Goal: Obtain resource: Download file/media

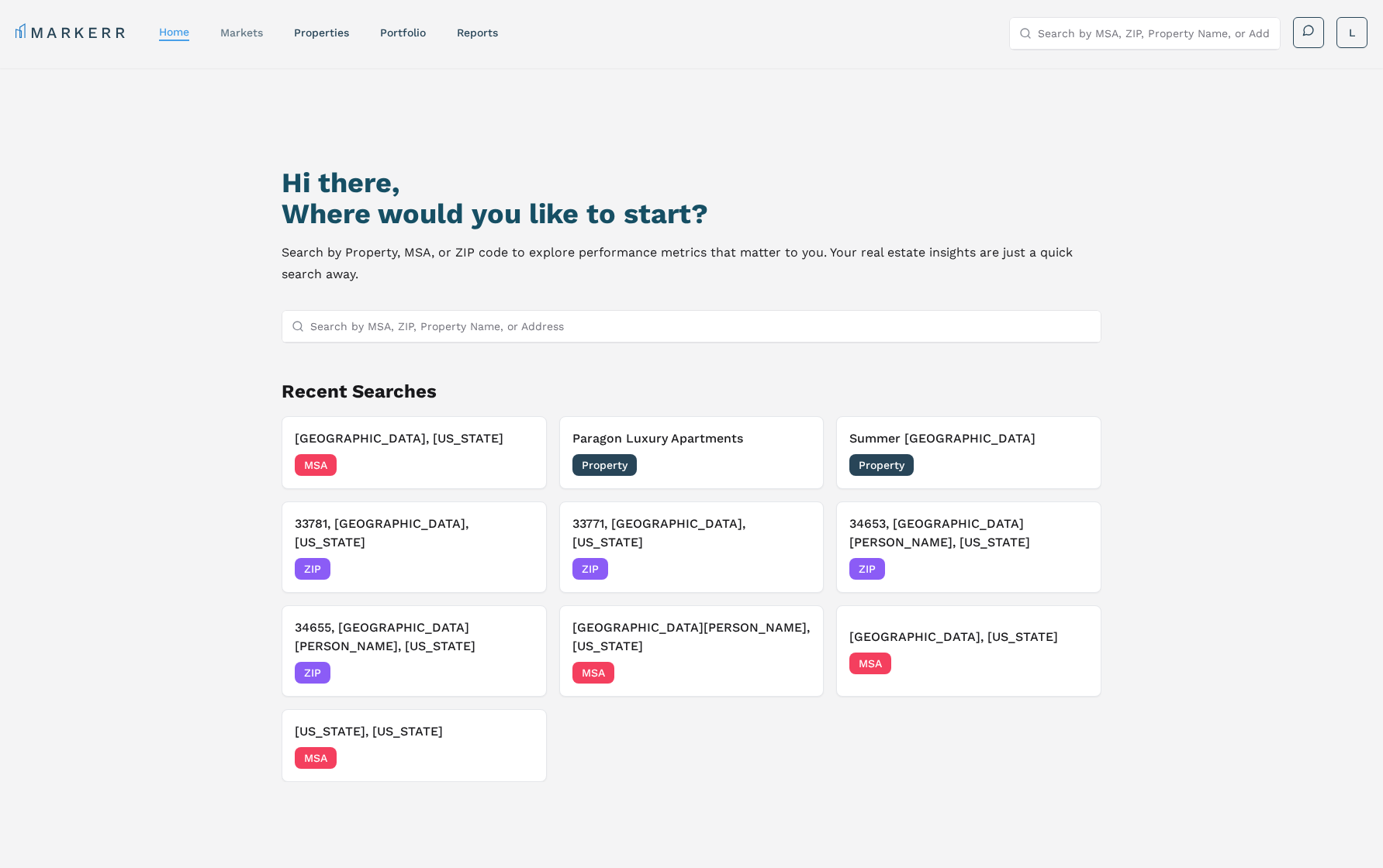
click at [240, 34] on link "markets" at bounding box center [241, 33] width 43 height 13
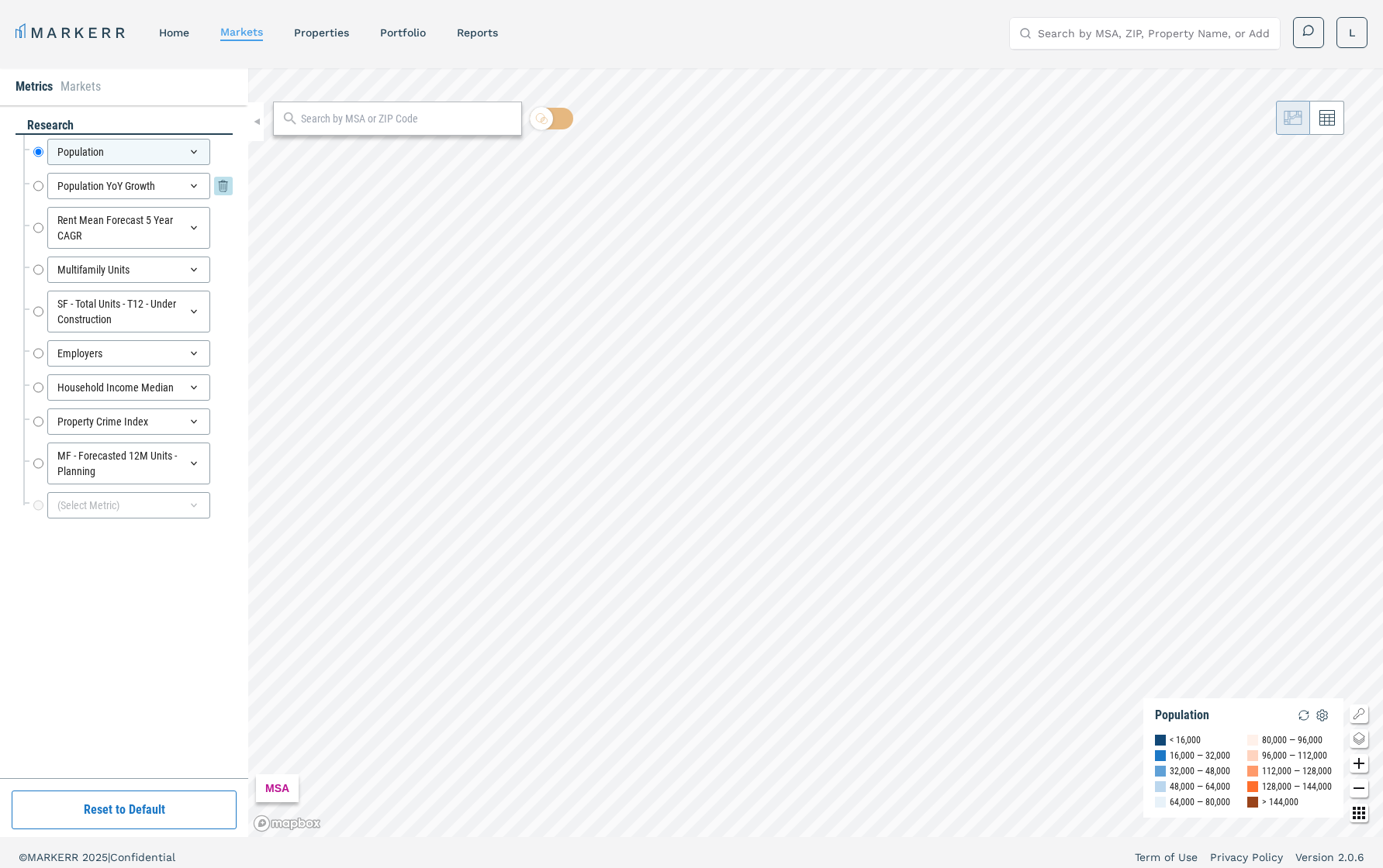
click at [37, 187] on input "Population YoY Growth" at bounding box center [38, 186] width 10 height 26
radio input "false"
click at [44, 151] on div "Population Population" at bounding box center [133, 151] width 200 height 26
click at [42, 228] on input "Rent Mean Forecast 5 Year CAGR" at bounding box center [38, 228] width 10 height 42
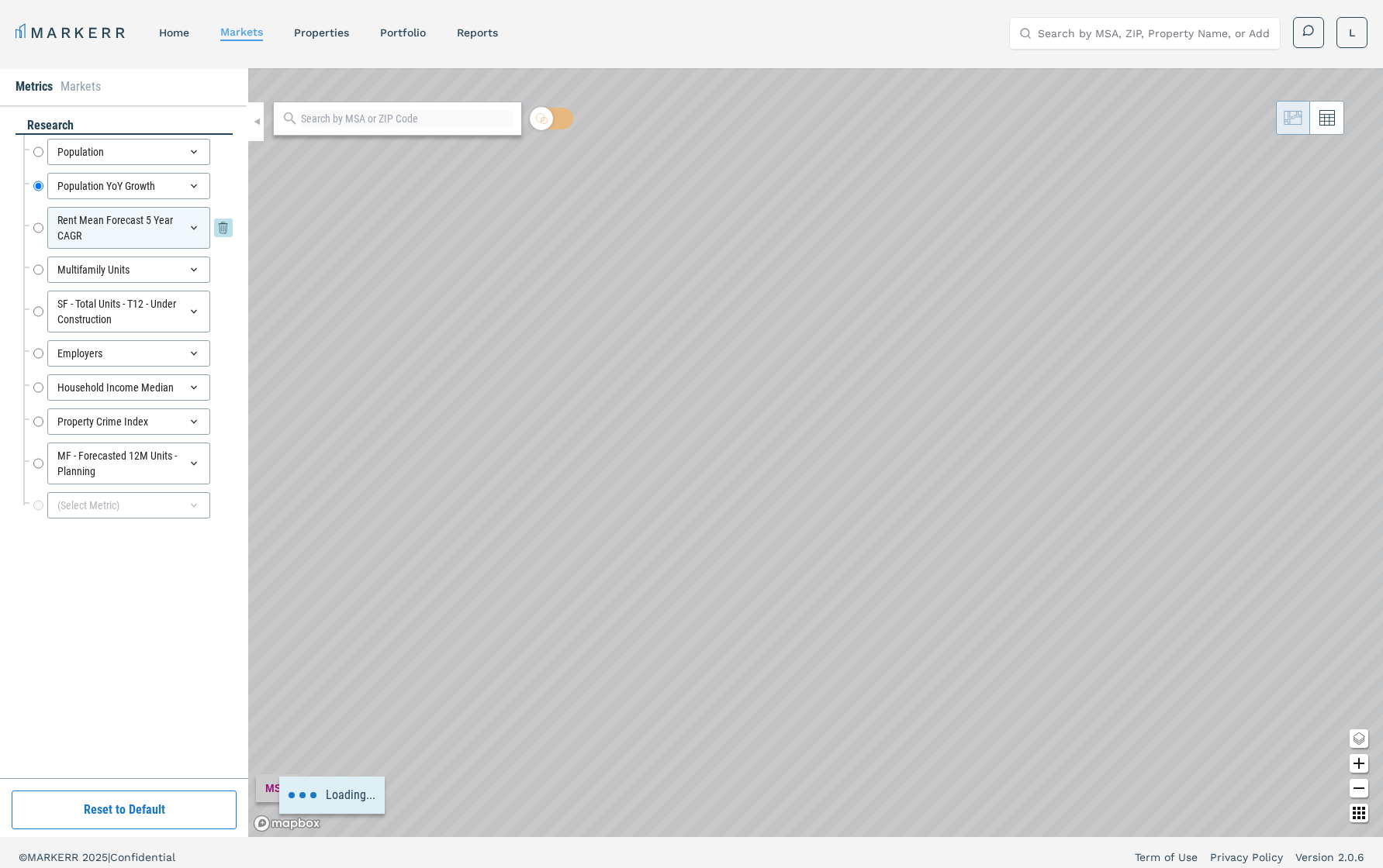
radio input "false"
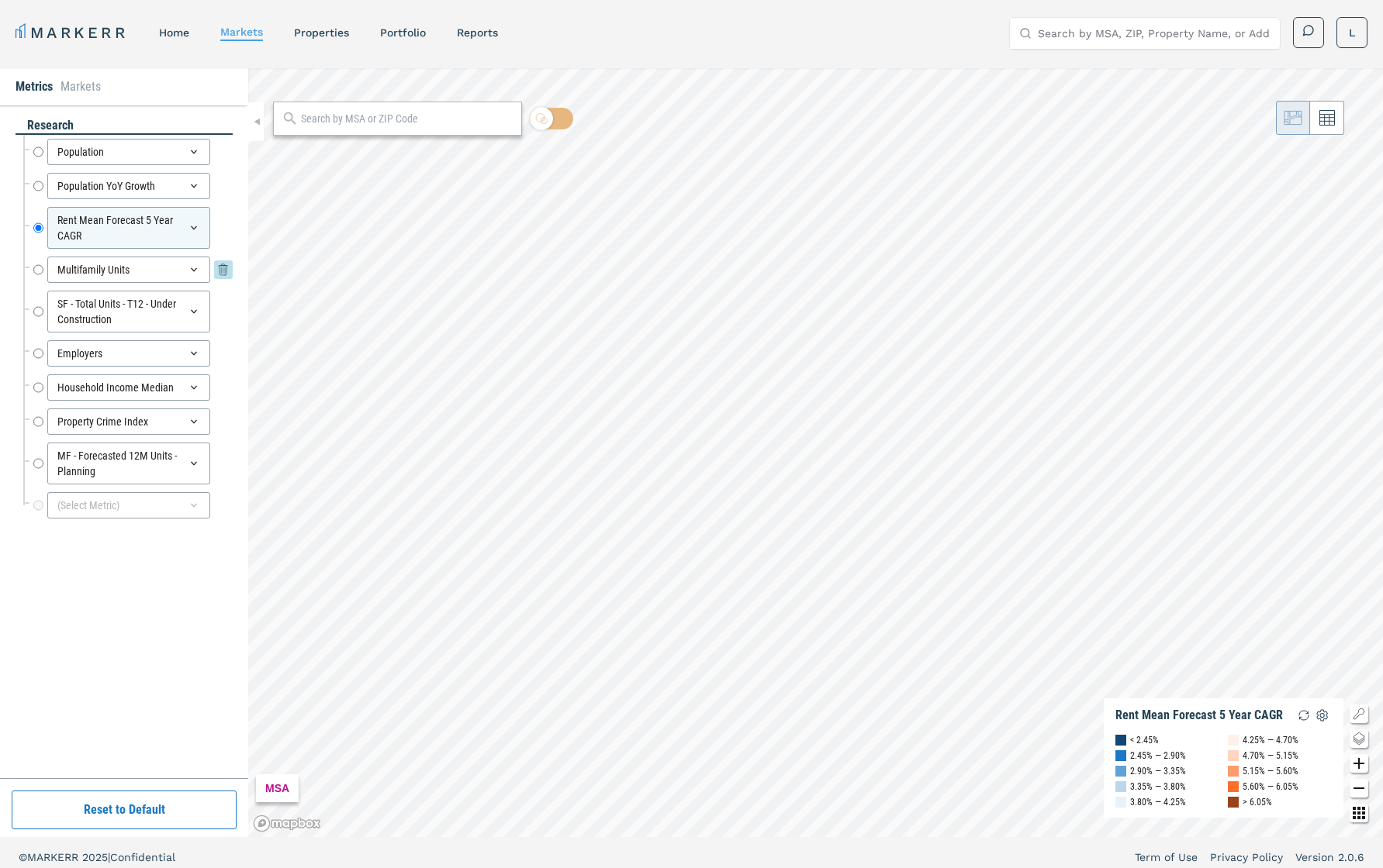
click at [38, 276] on input "Multifamily Units" at bounding box center [38, 269] width 10 height 26
radio input "false"
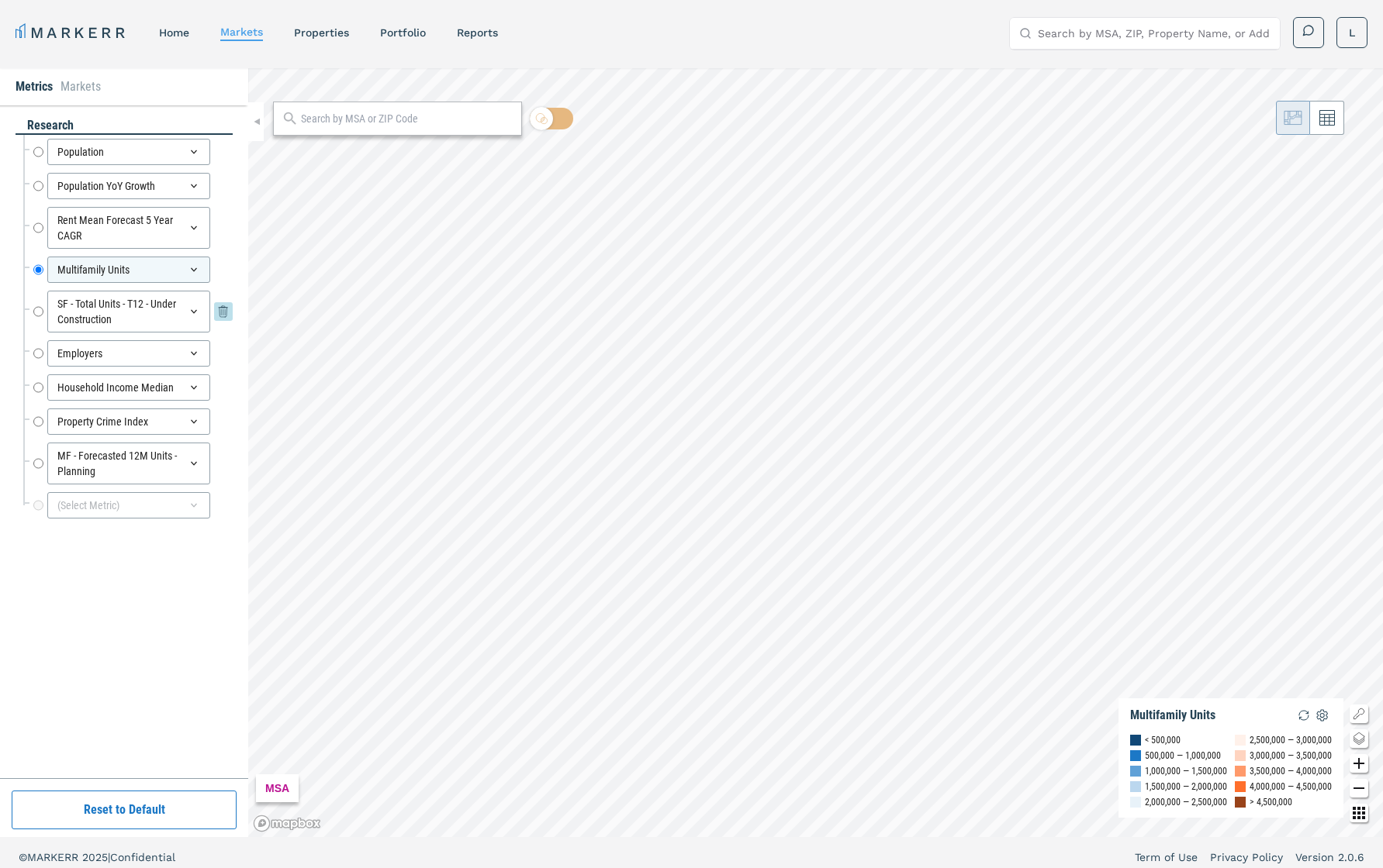
click at [39, 313] on input "SF - Total Units - T12 - Under Construction" at bounding box center [38, 312] width 10 height 42
radio input "false"
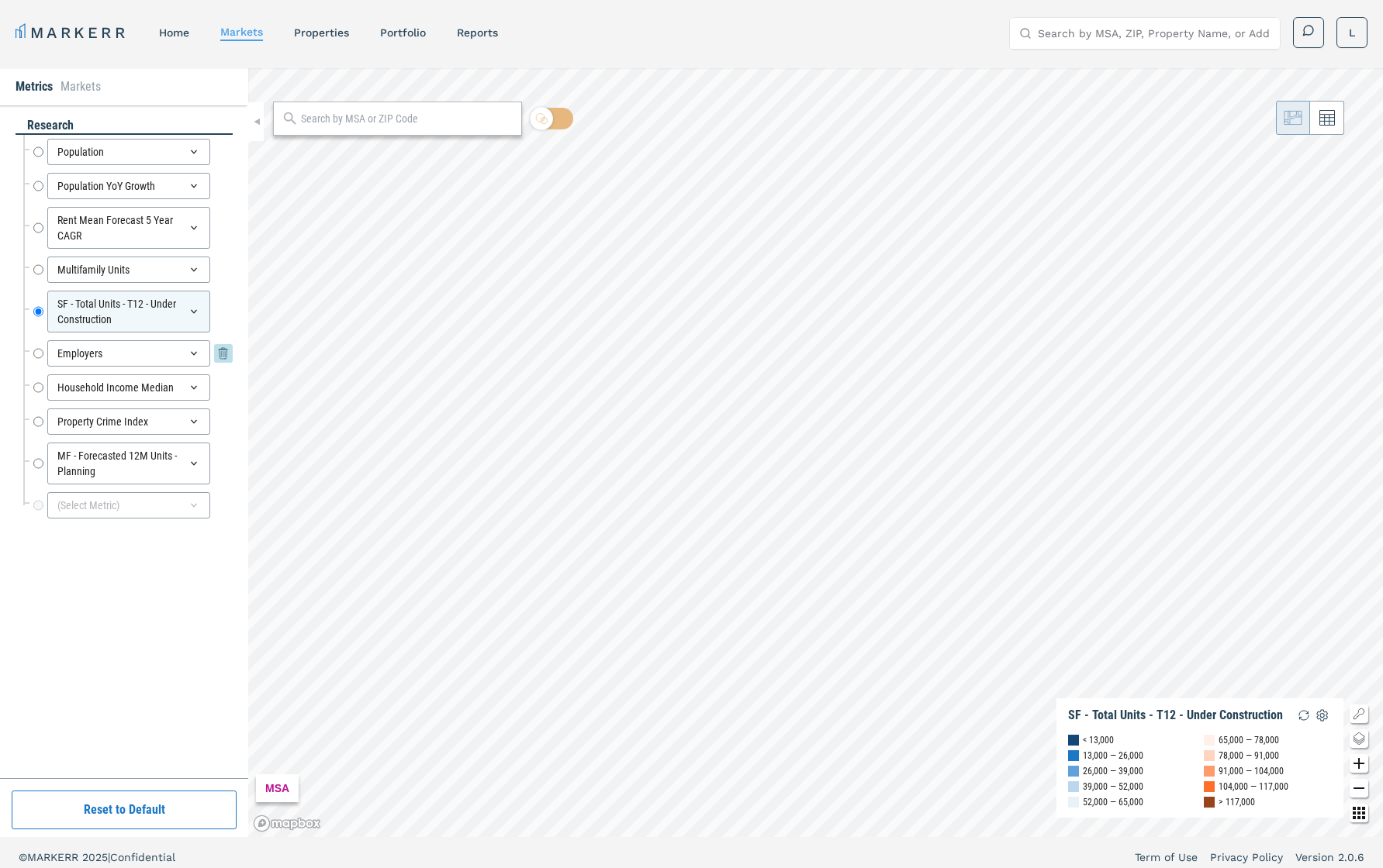
click at [36, 356] on input "Employers" at bounding box center [38, 353] width 10 height 26
radio input "false"
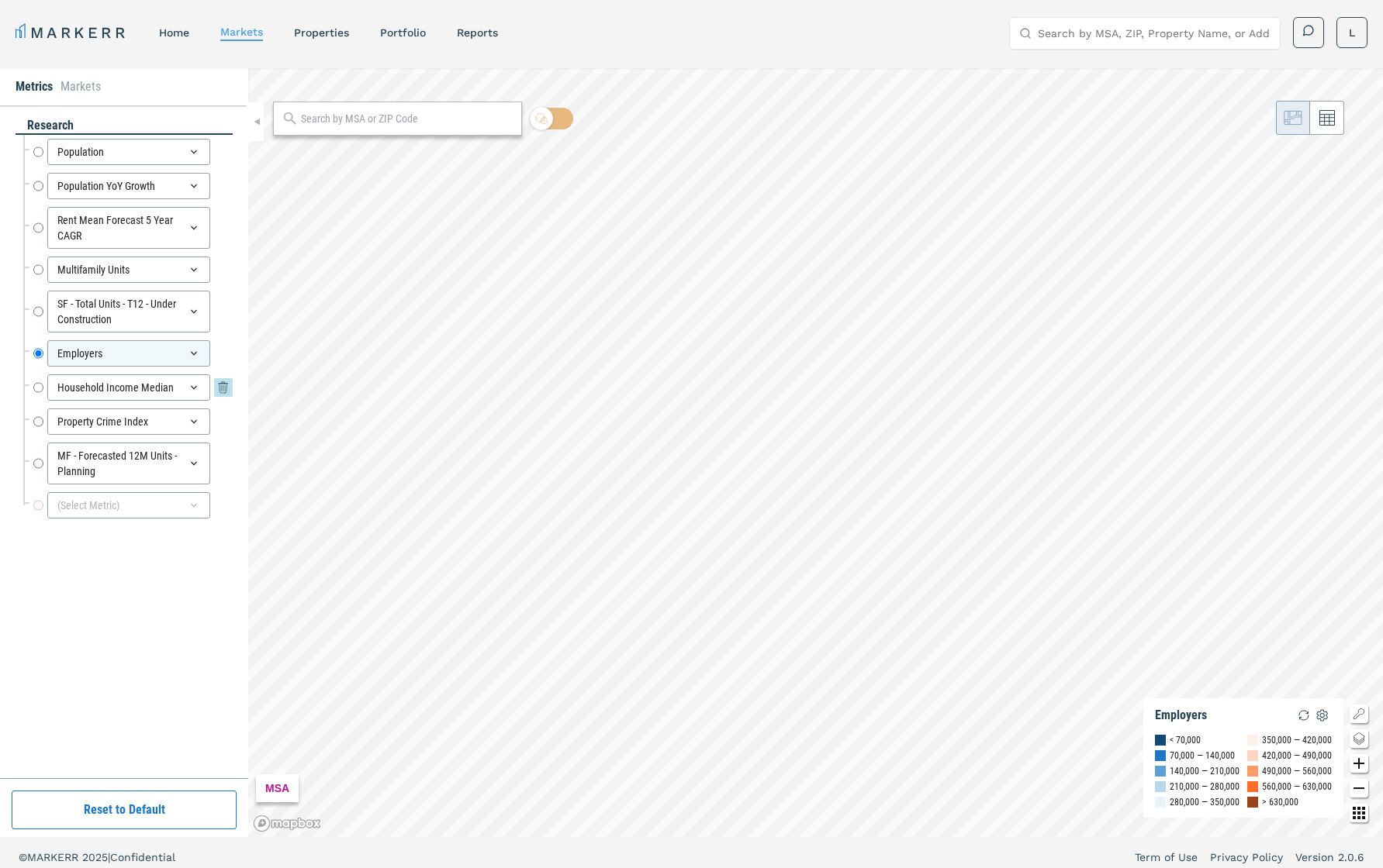
click at [37, 388] on input "Household Income Median" at bounding box center [38, 387] width 10 height 26
radio input "false"
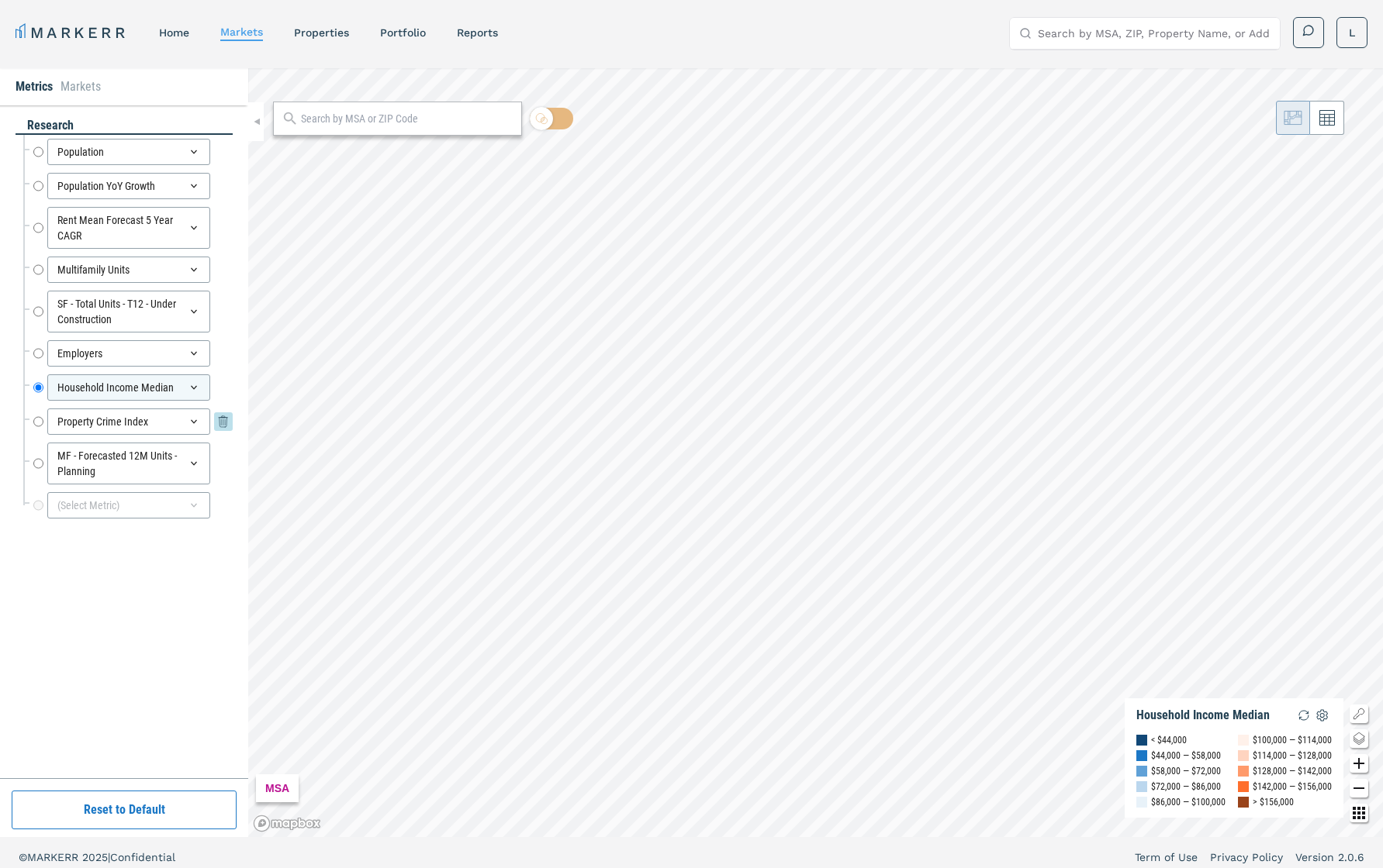
click at [38, 417] on input "Property Crime Index" at bounding box center [38, 422] width 10 height 26
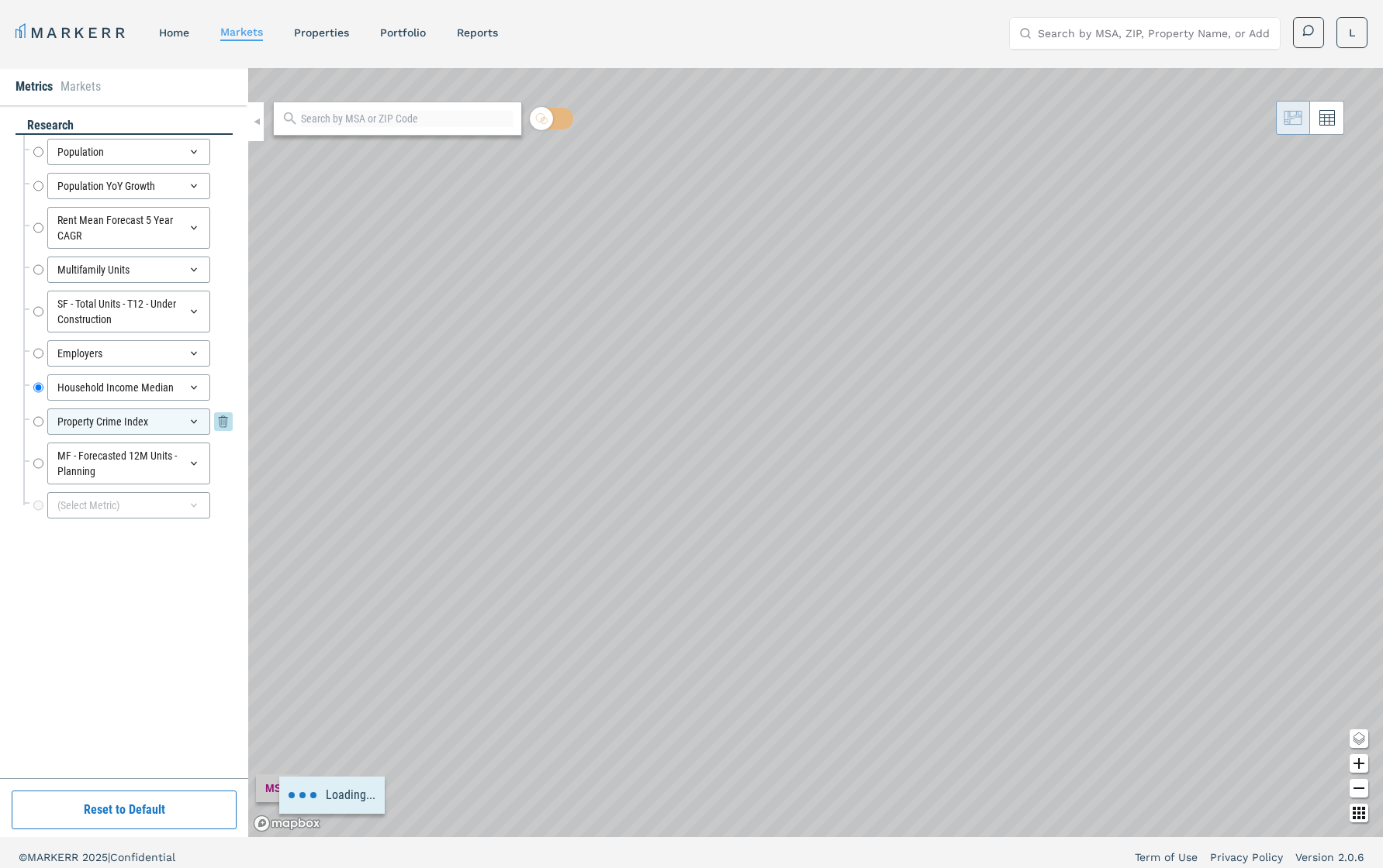
radio input "false"
radio input "true"
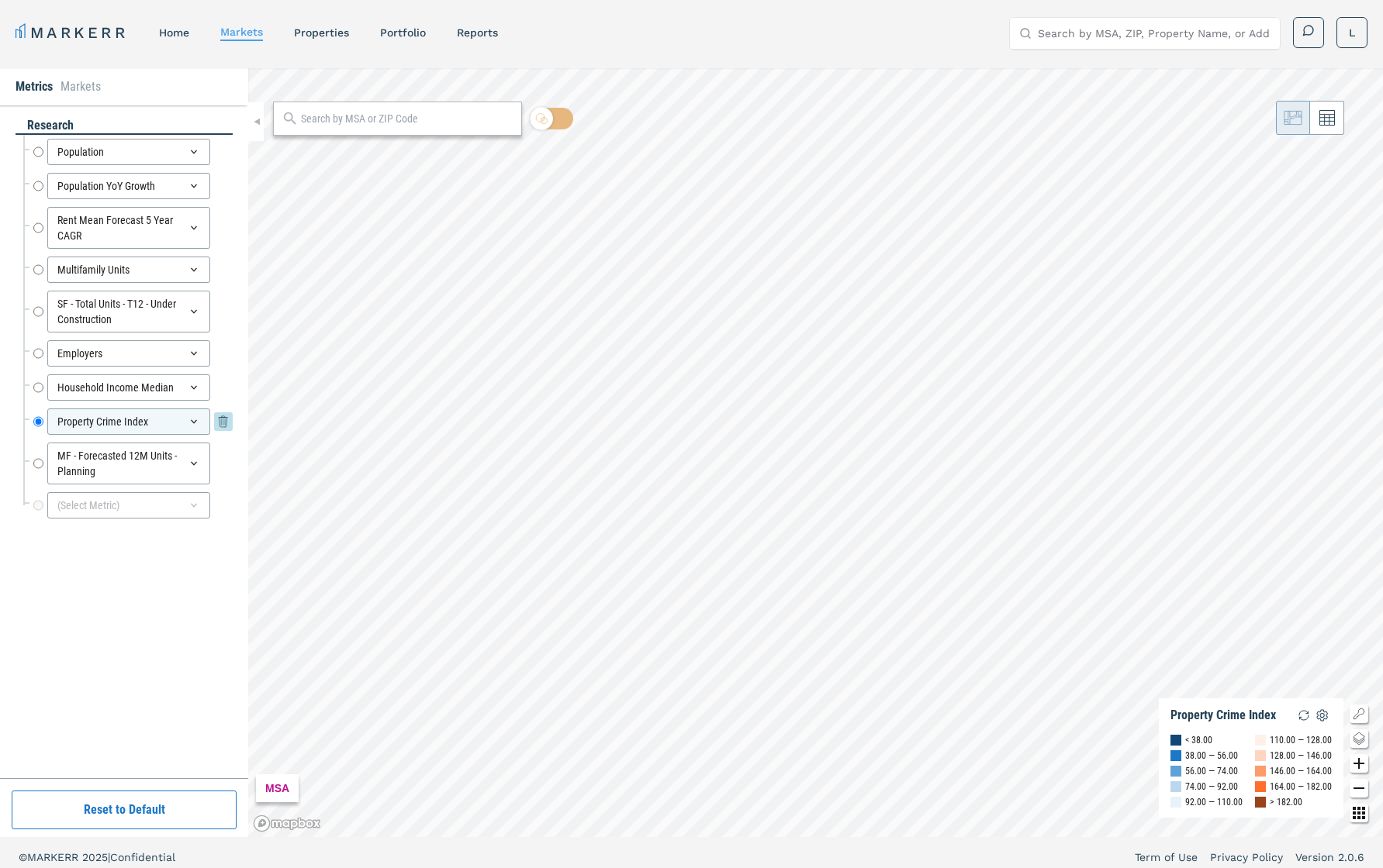
click at [195, 420] on icon at bounding box center [193, 422] width 6 height 4
click at [191, 422] on icon at bounding box center [194, 422] width 13 height 13
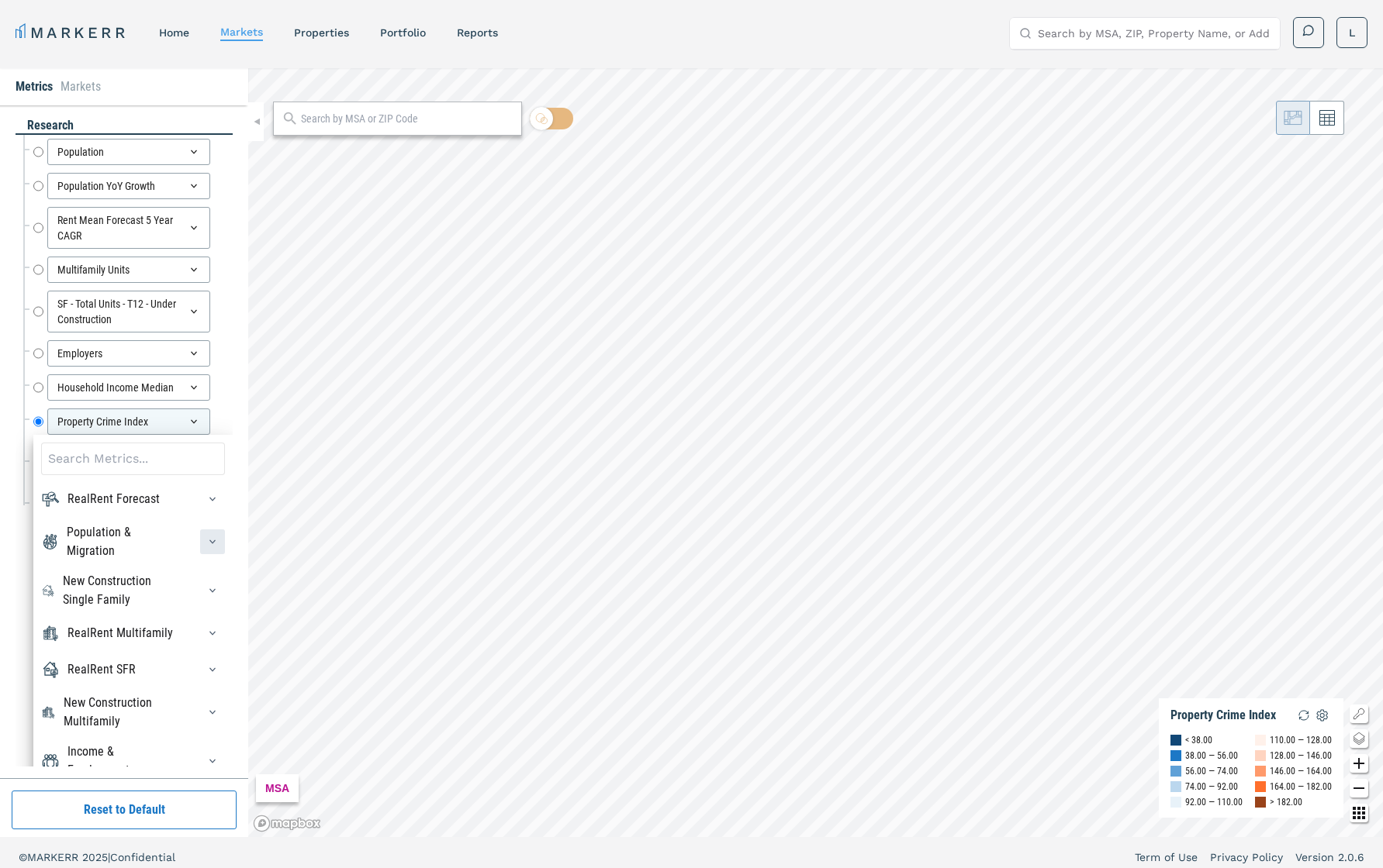
click at [212, 544] on icon "button" at bounding box center [212, 542] width 13 height 13
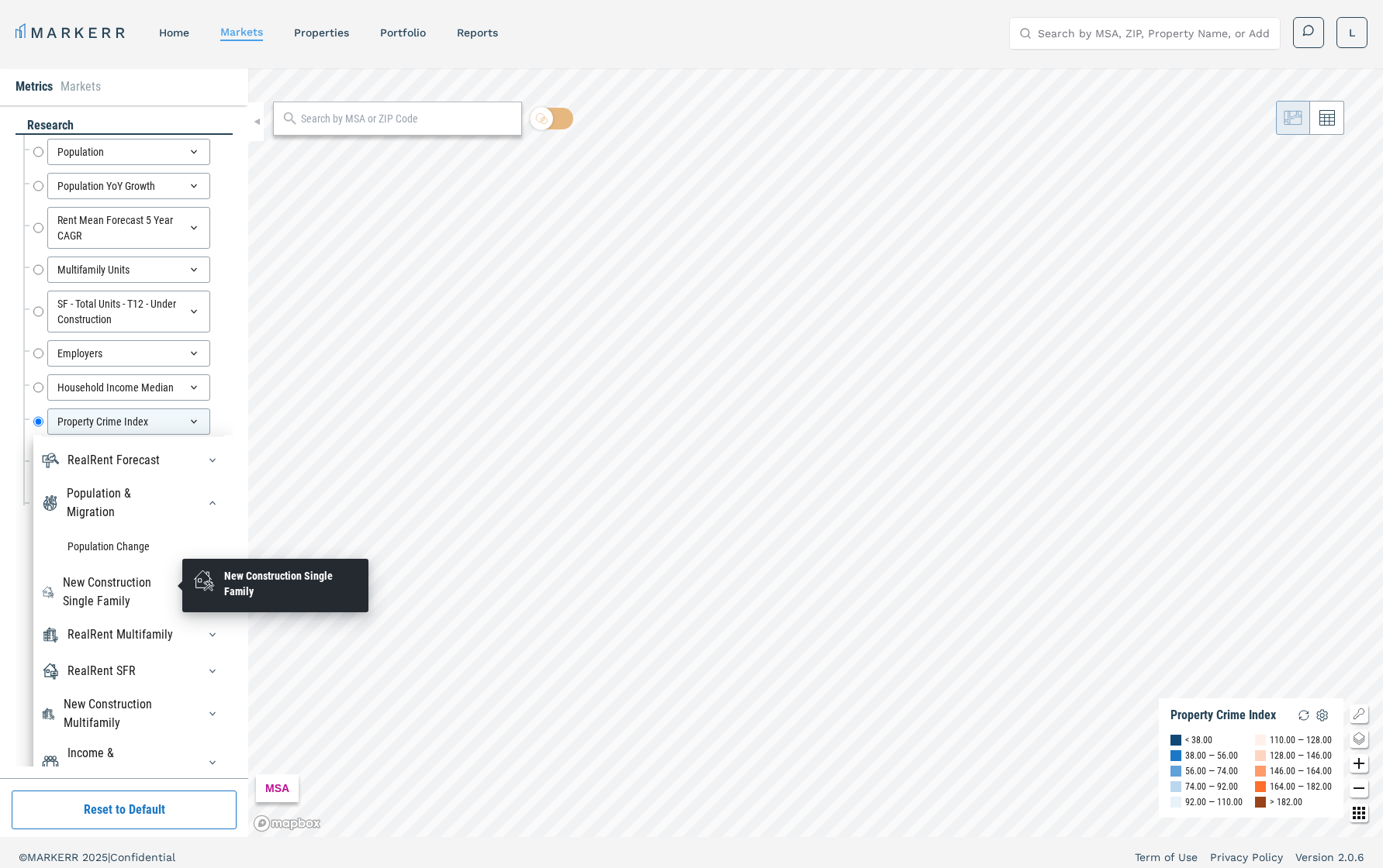
scroll to position [45, 0]
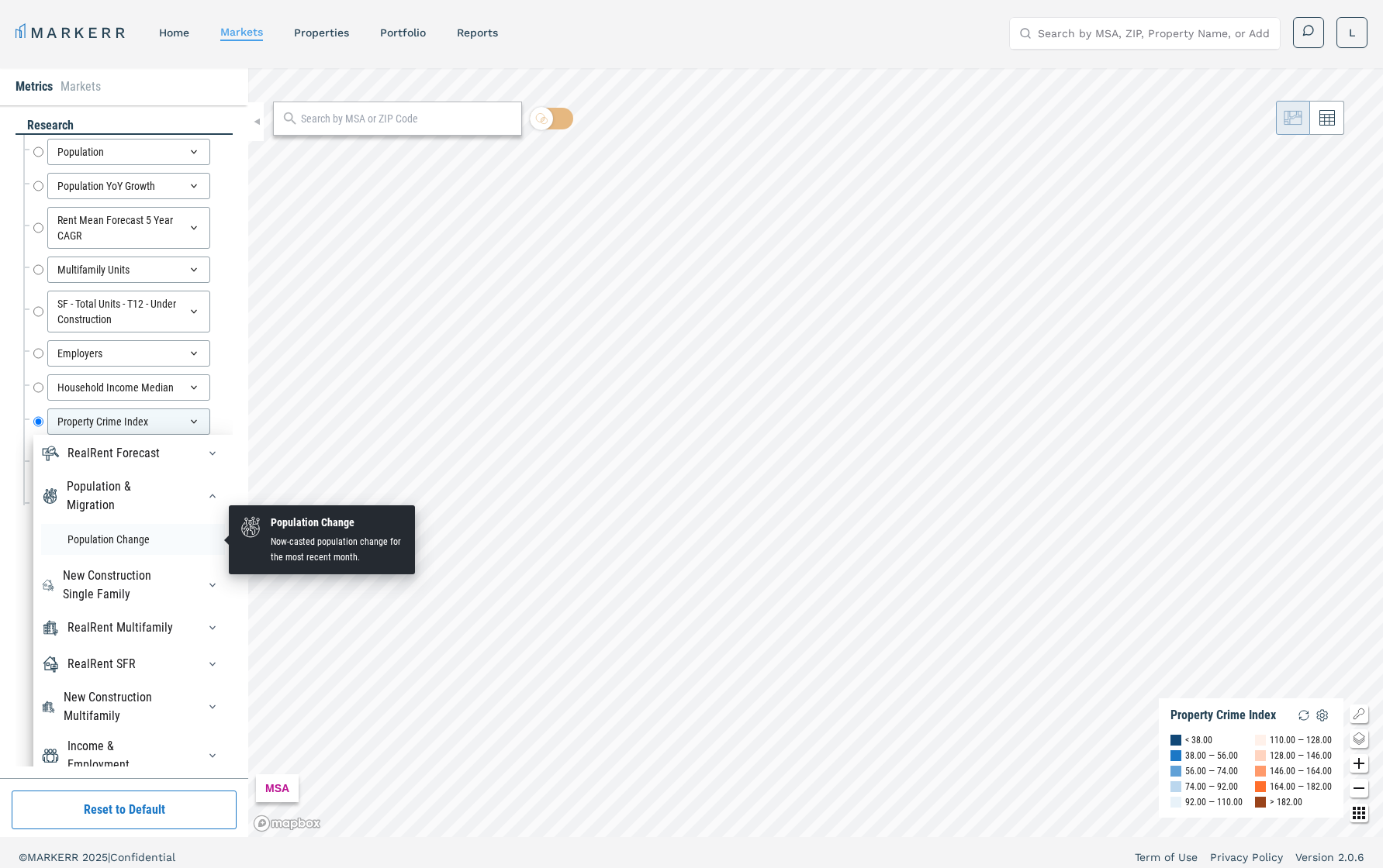
click at [131, 548] on li "Population Change" at bounding box center [132, 540] width 184 height 31
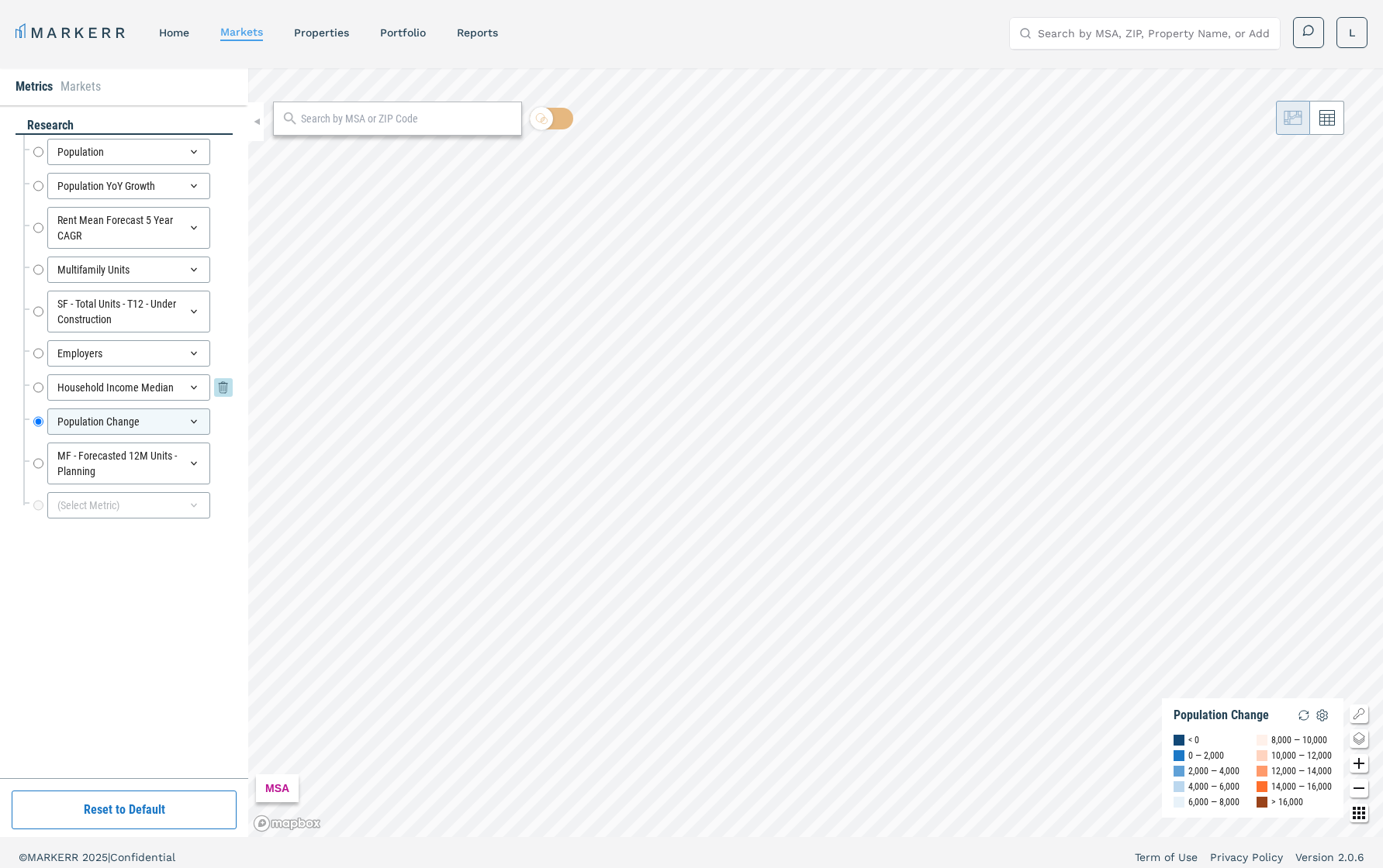
click at [221, 382] on icon at bounding box center [223, 387] width 19 height 19
click at [223, 429] on icon at bounding box center [223, 429] width 19 height 19
click at [218, 356] on icon at bounding box center [223, 354] width 19 height 19
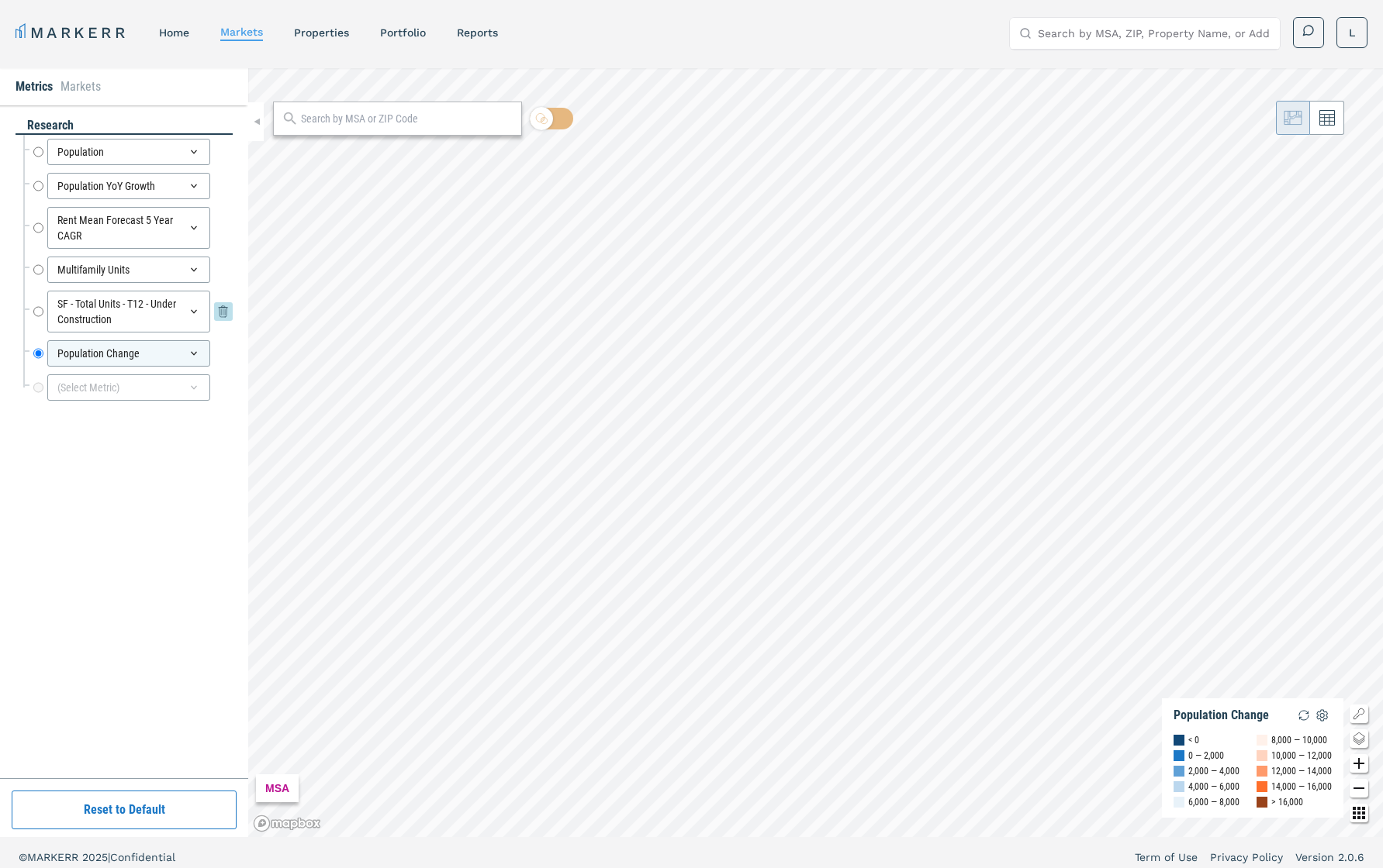
click at [222, 309] on icon at bounding box center [223, 311] width 9 height 9
click at [221, 269] on icon at bounding box center [223, 269] width 19 height 19
click at [222, 229] on icon at bounding box center [223, 227] width 9 height 9
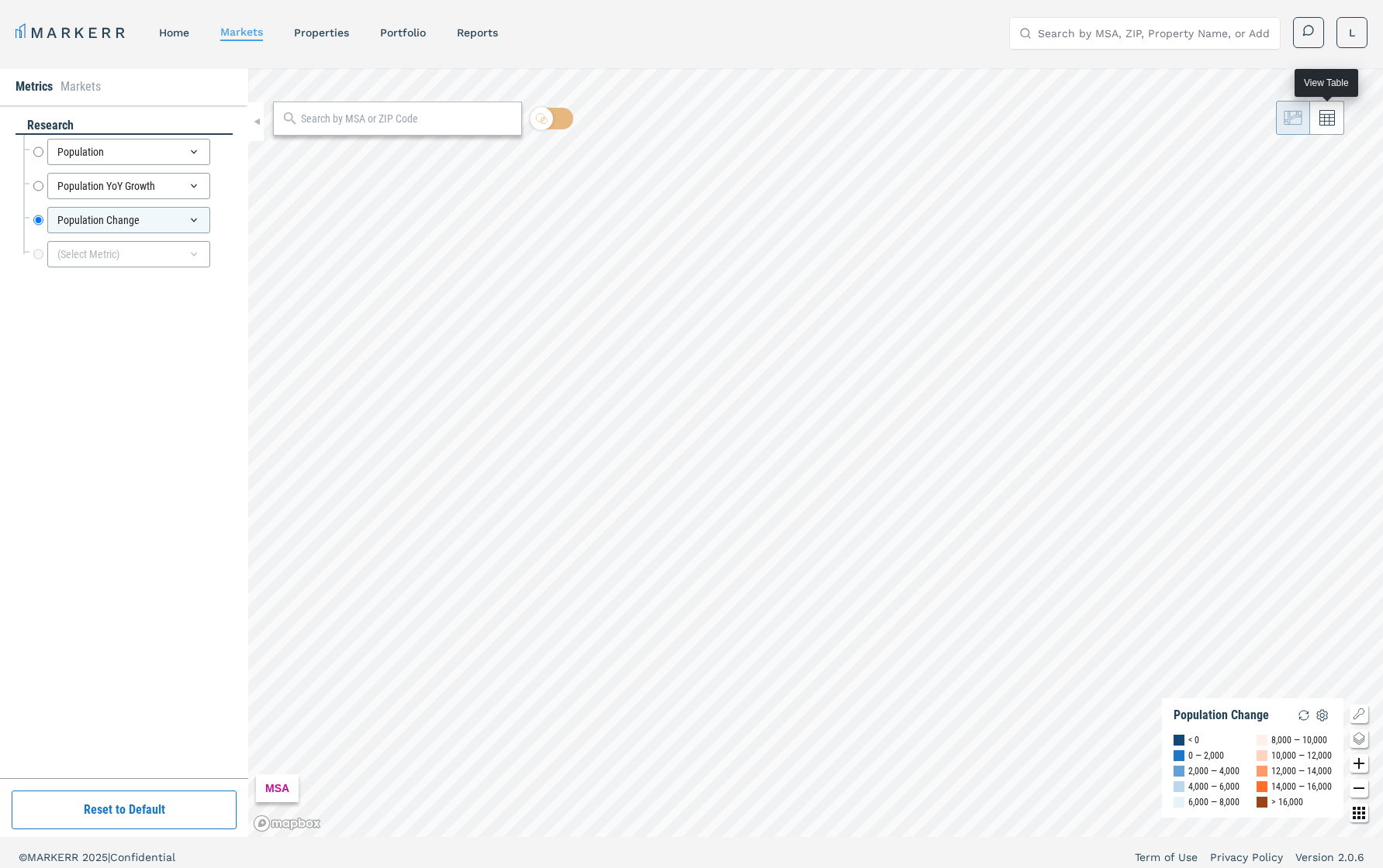
click at [1047, 112] on icon at bounding box center [1327, 117] width 15 height 15
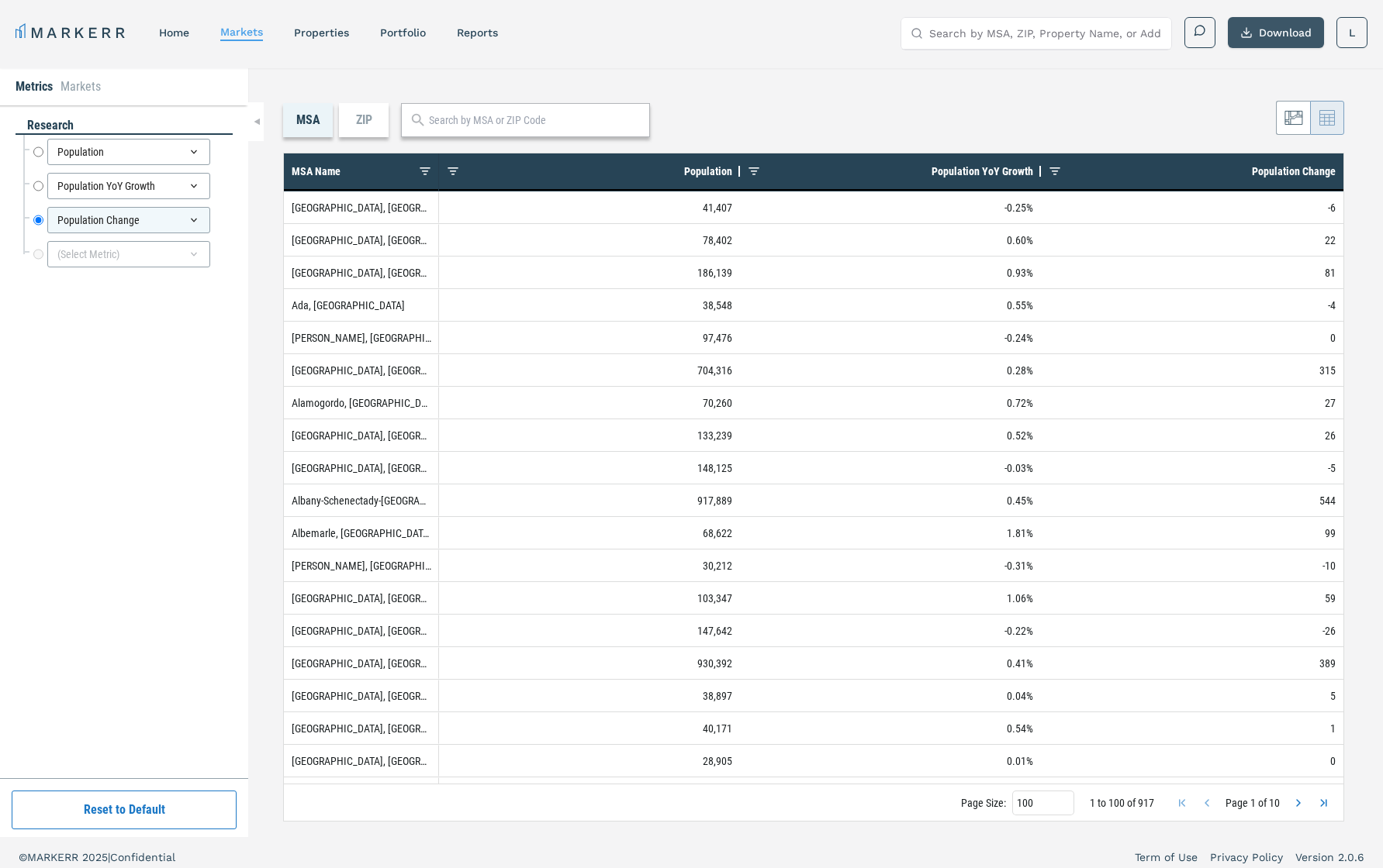
click at [1047, 33] on button "Download" at bounding box center [1276, 33] width 96 height 31
click at [354, 123] on div "ZIP" at bounding box center [364, 121] width 50 height 34
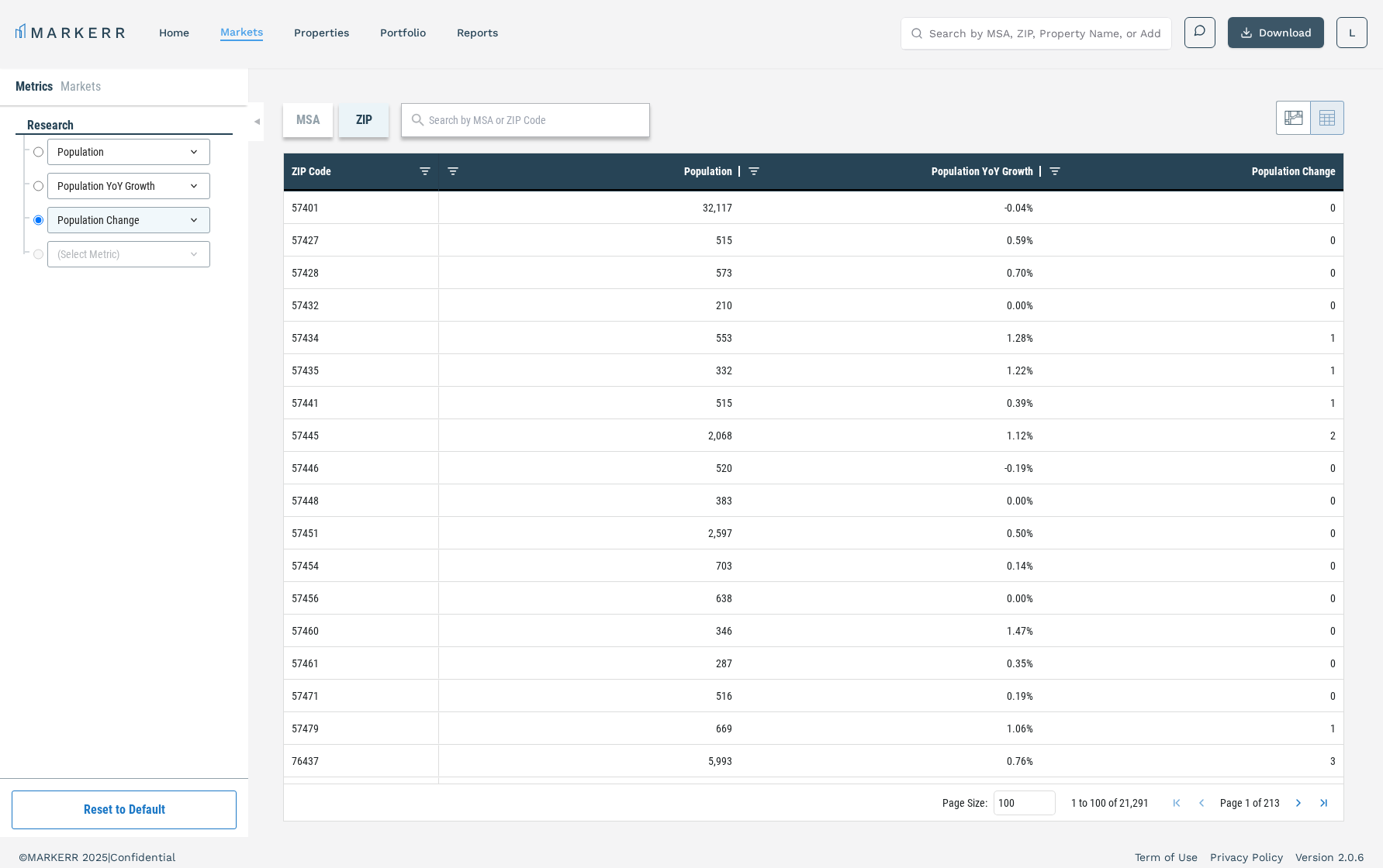
click at [1047, 32] on button "Download" at bounding box center [1276, 33] width 96 height 31
click at [220, 227] on icon at bounding box center [223, 220] width 19 height 19
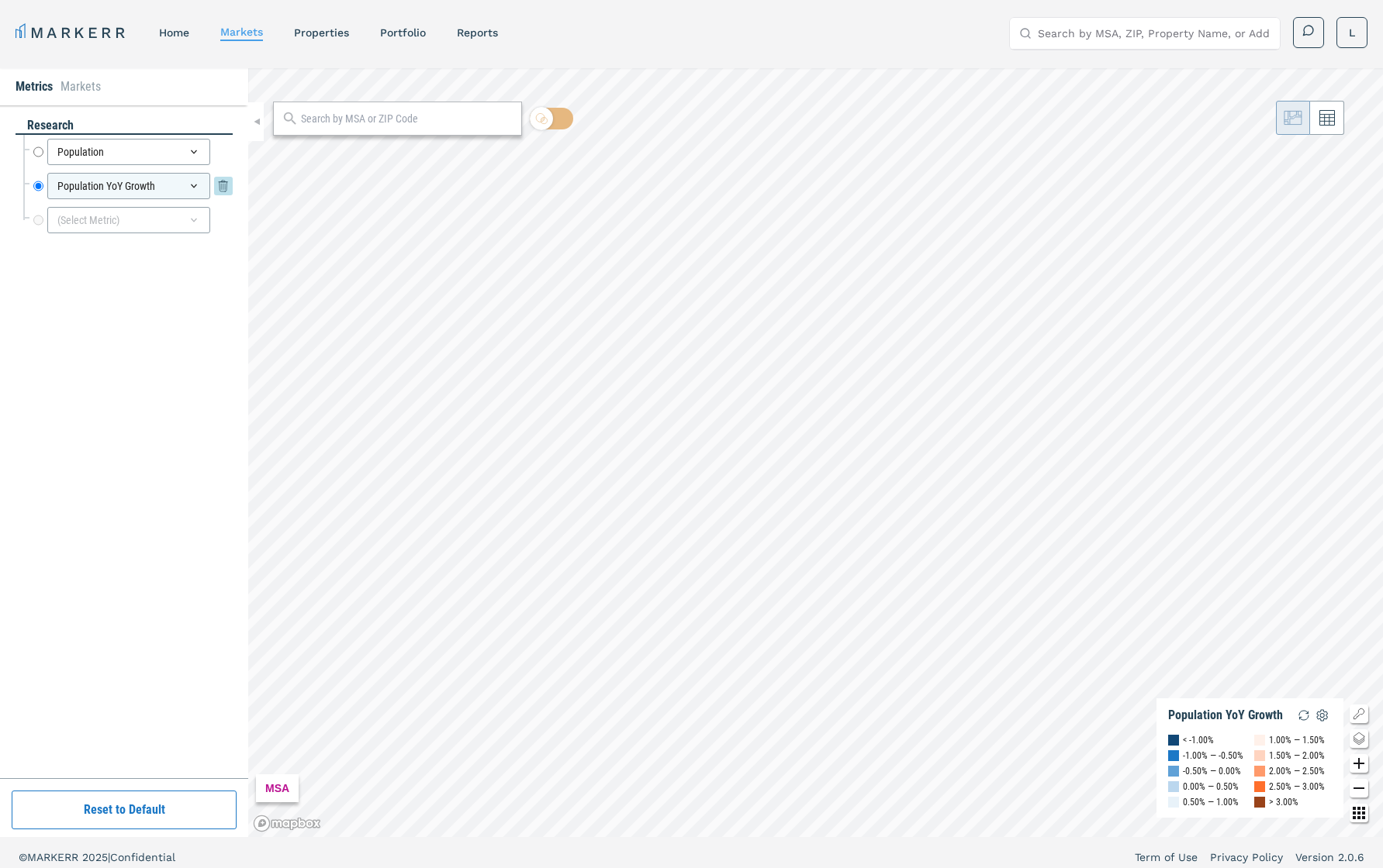
click at [194, 183] on icon at bounding box center [194, 186] width 13 height 13
click at [191, 147] on icon at bounding box center [194, 152] width 13 height 13
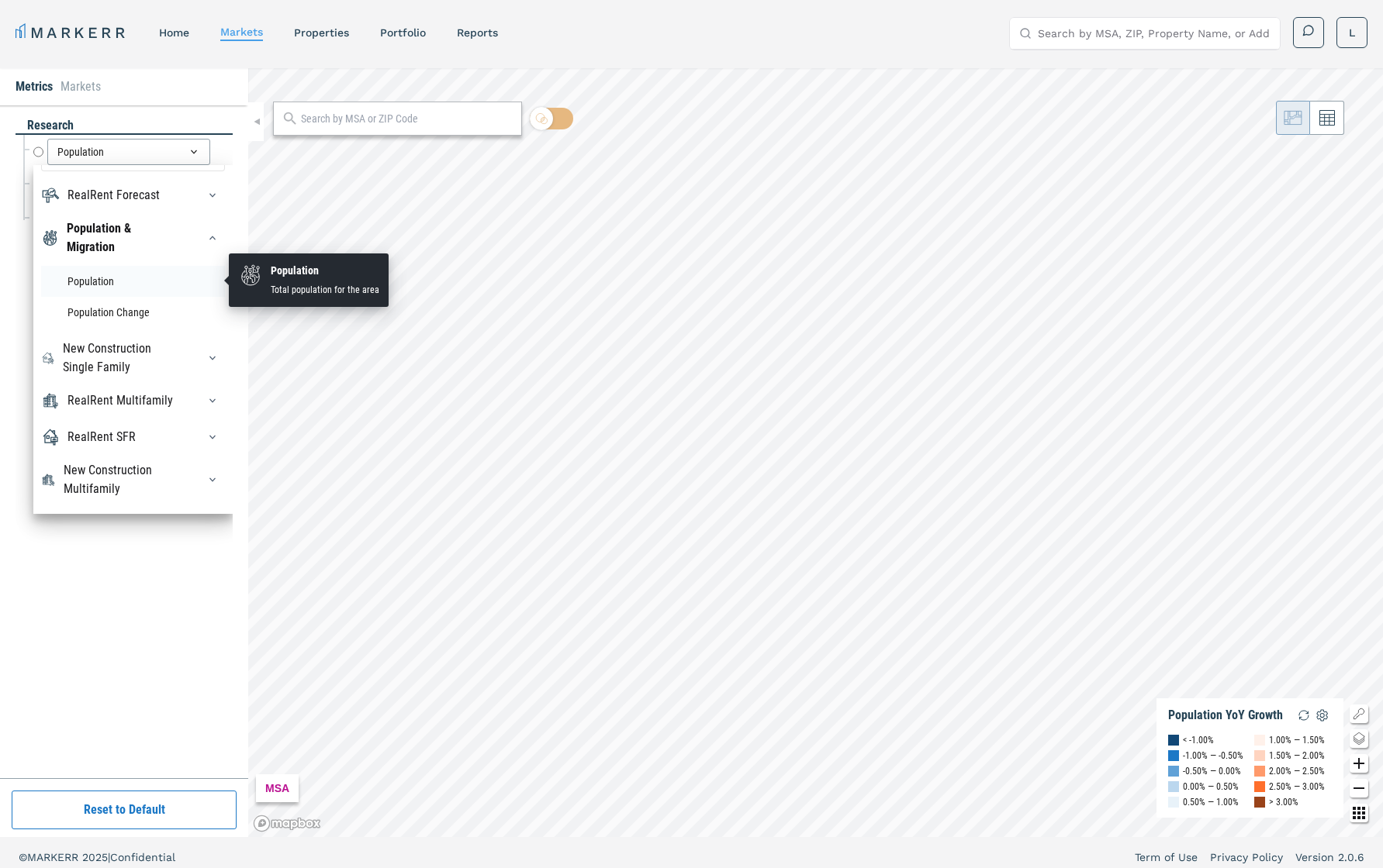
scroll to position [38, 0]
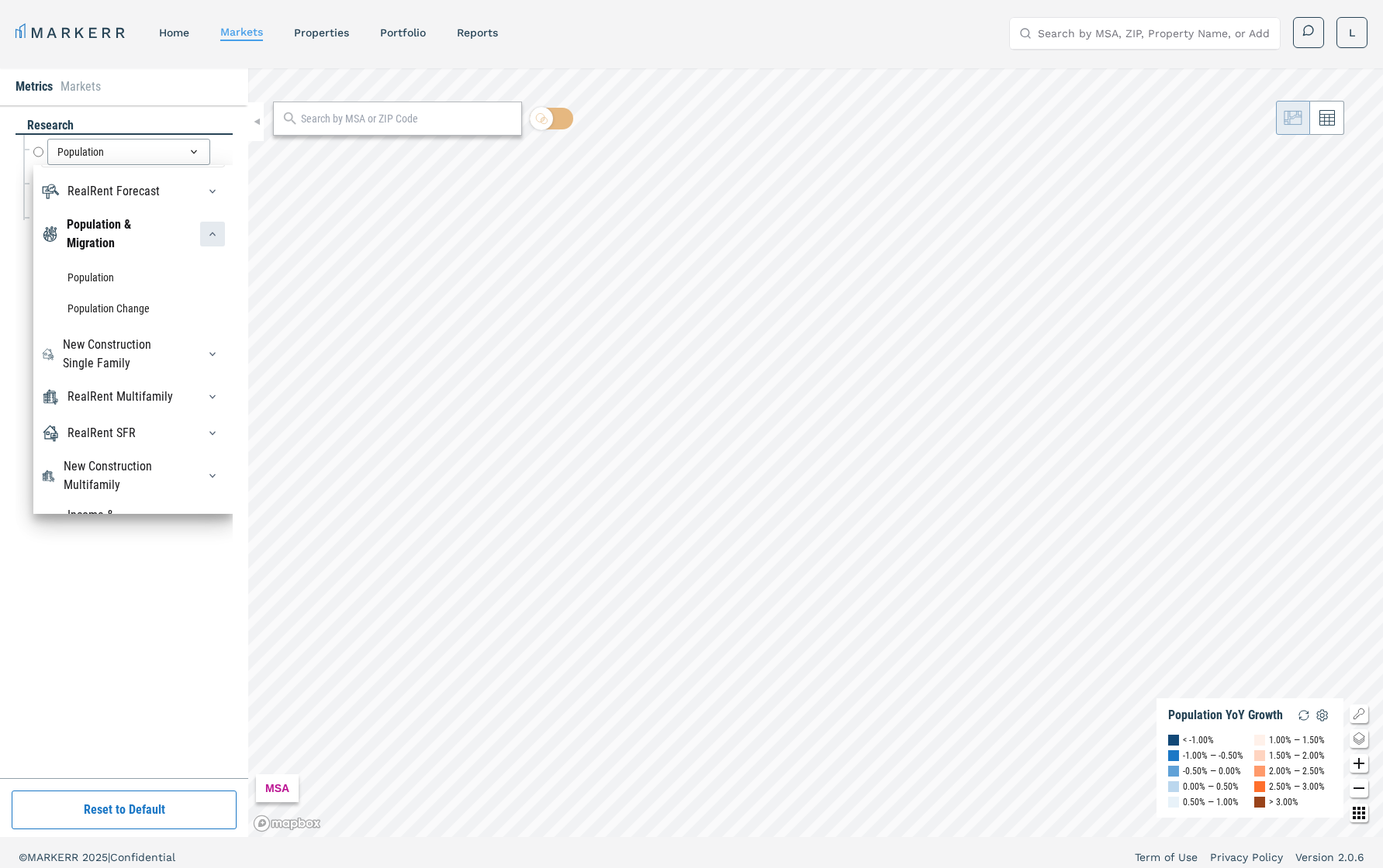
click at [206, 238] on icon "button" at bounding box center [212, 234] width 13 height 13
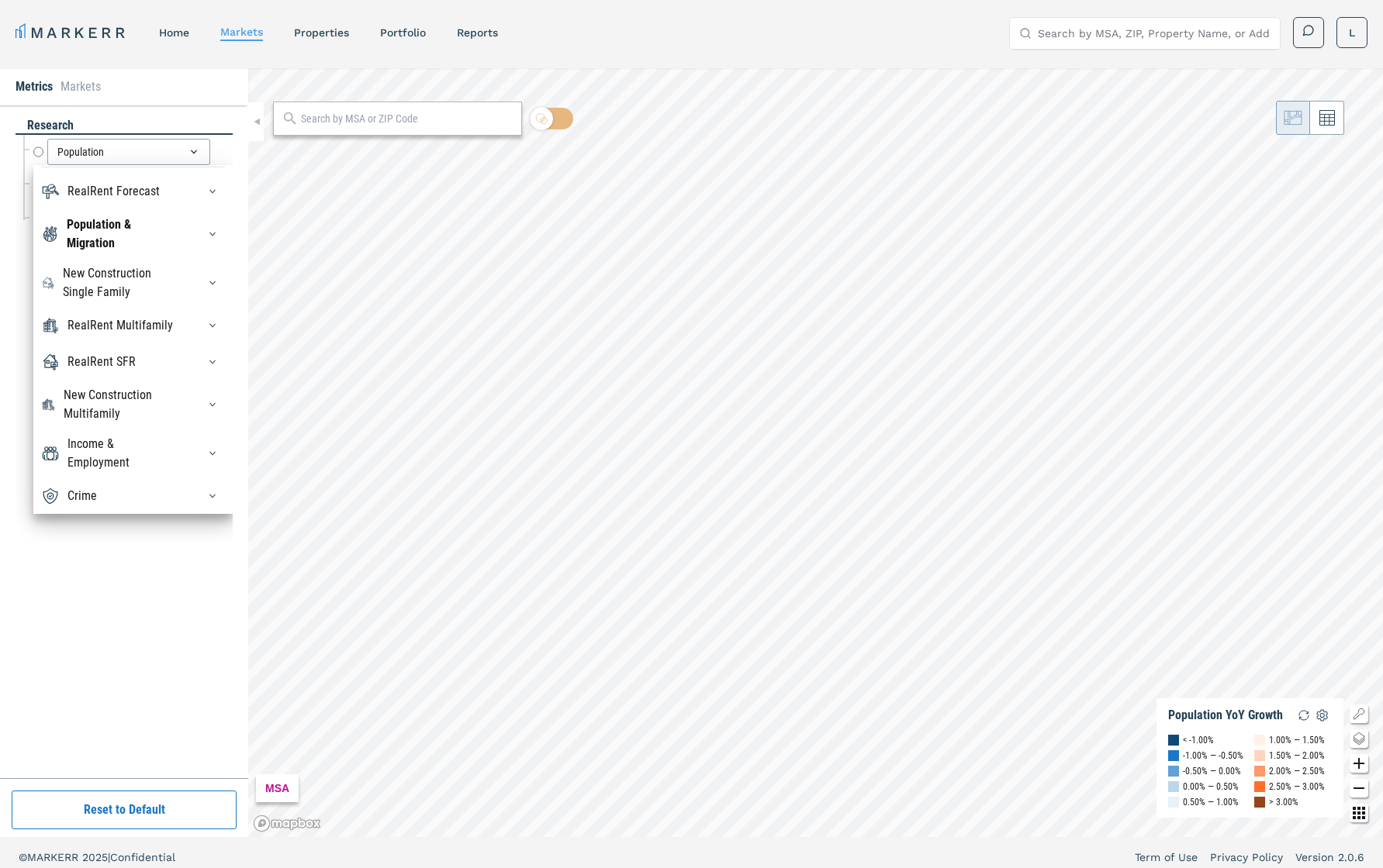
scroll to position [28, 0]
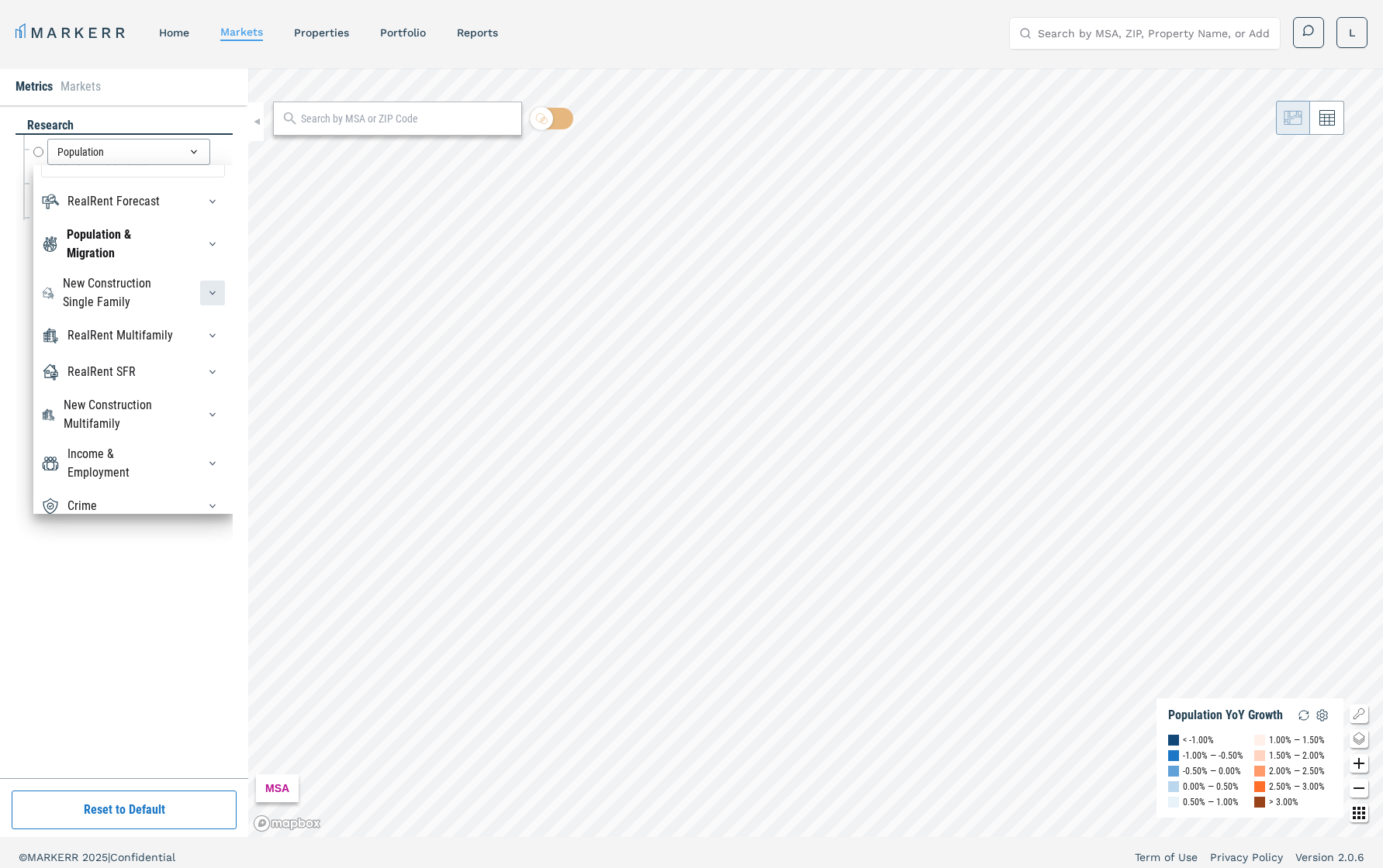
click at [214, 288] on icon "button" at bounding box center [212, 293] width 13 height 13
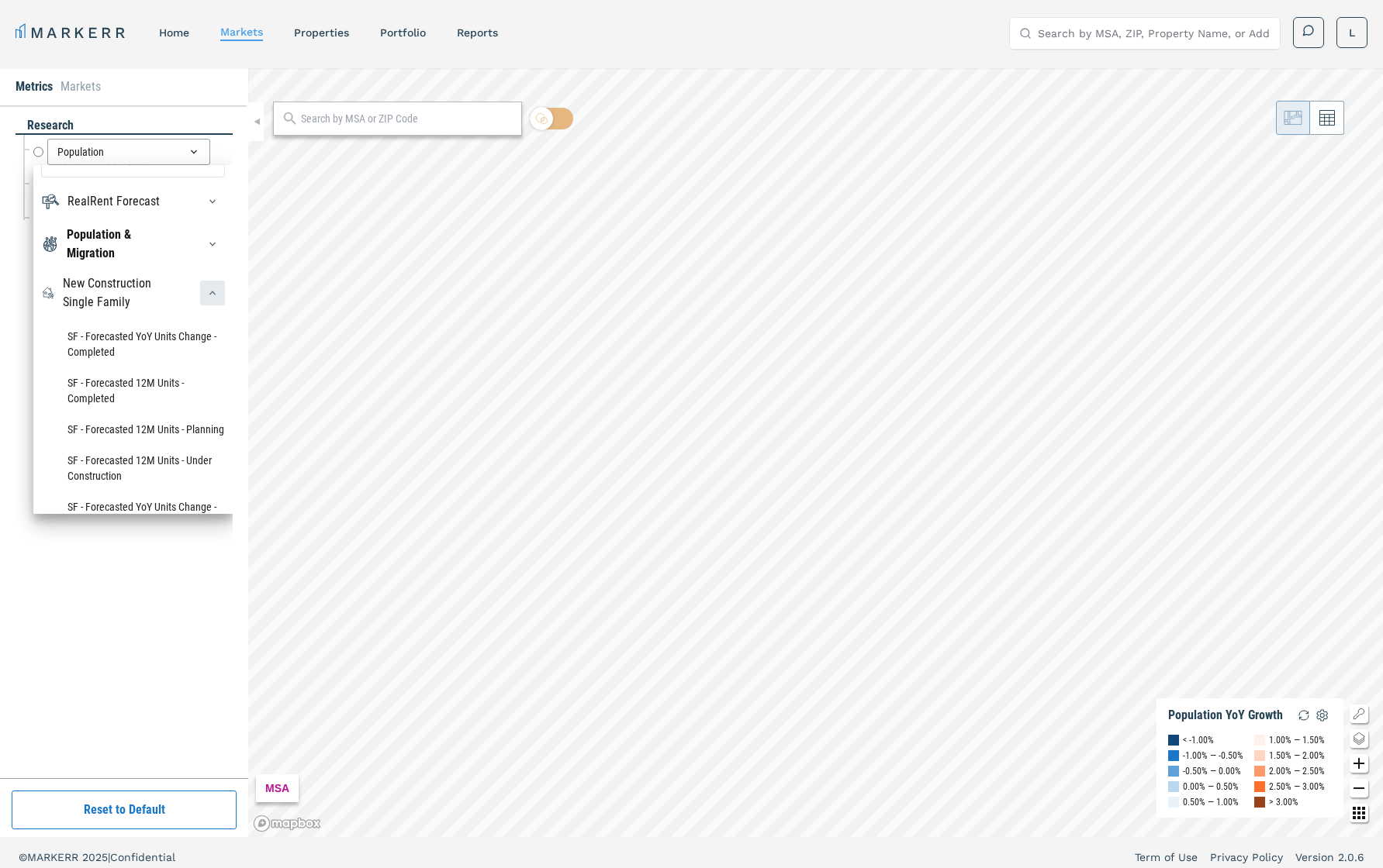
click at [207, 300] on div "button" at bounding box center [212, 292] width 25 height 24
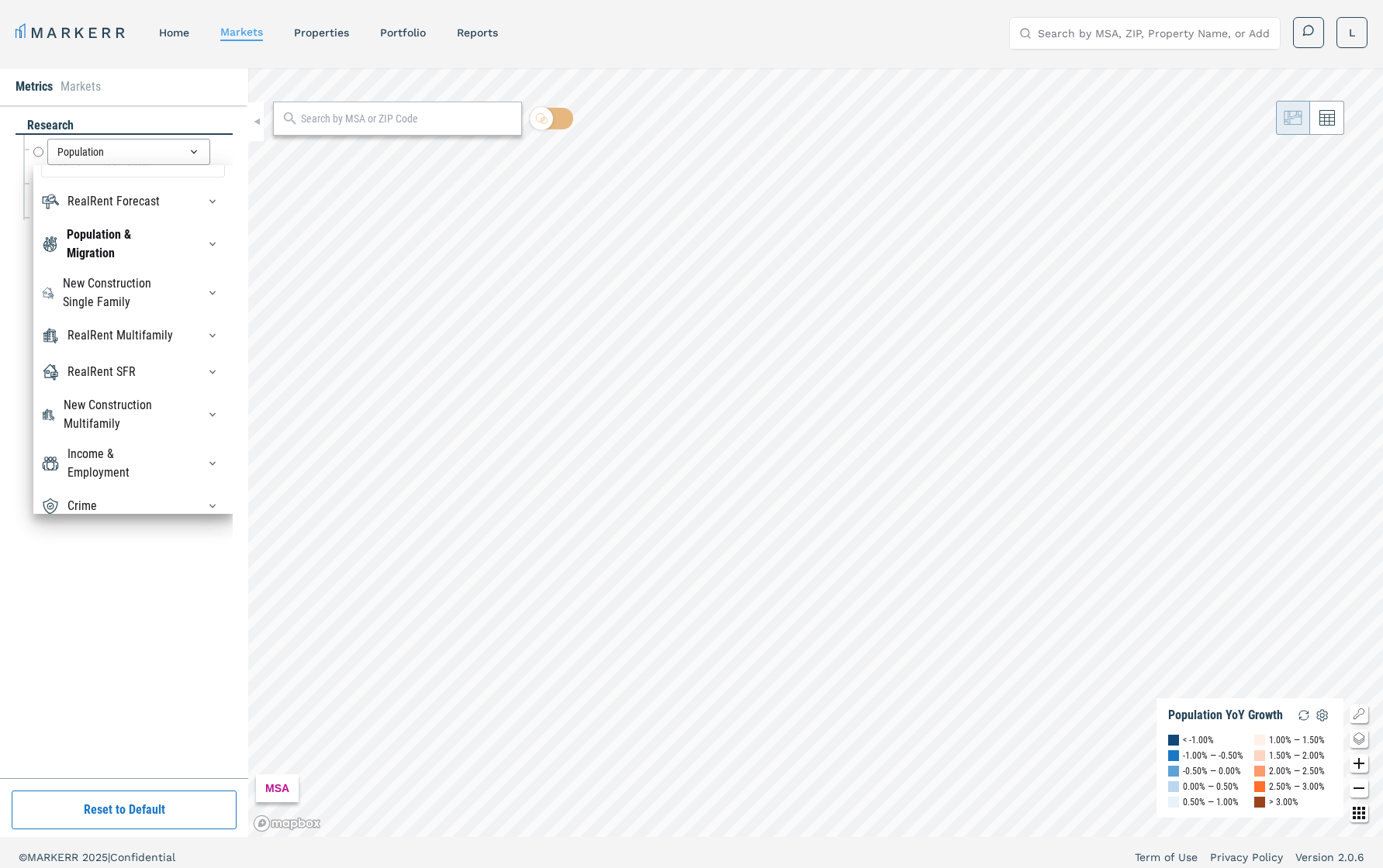
scroll to position [9, 0]
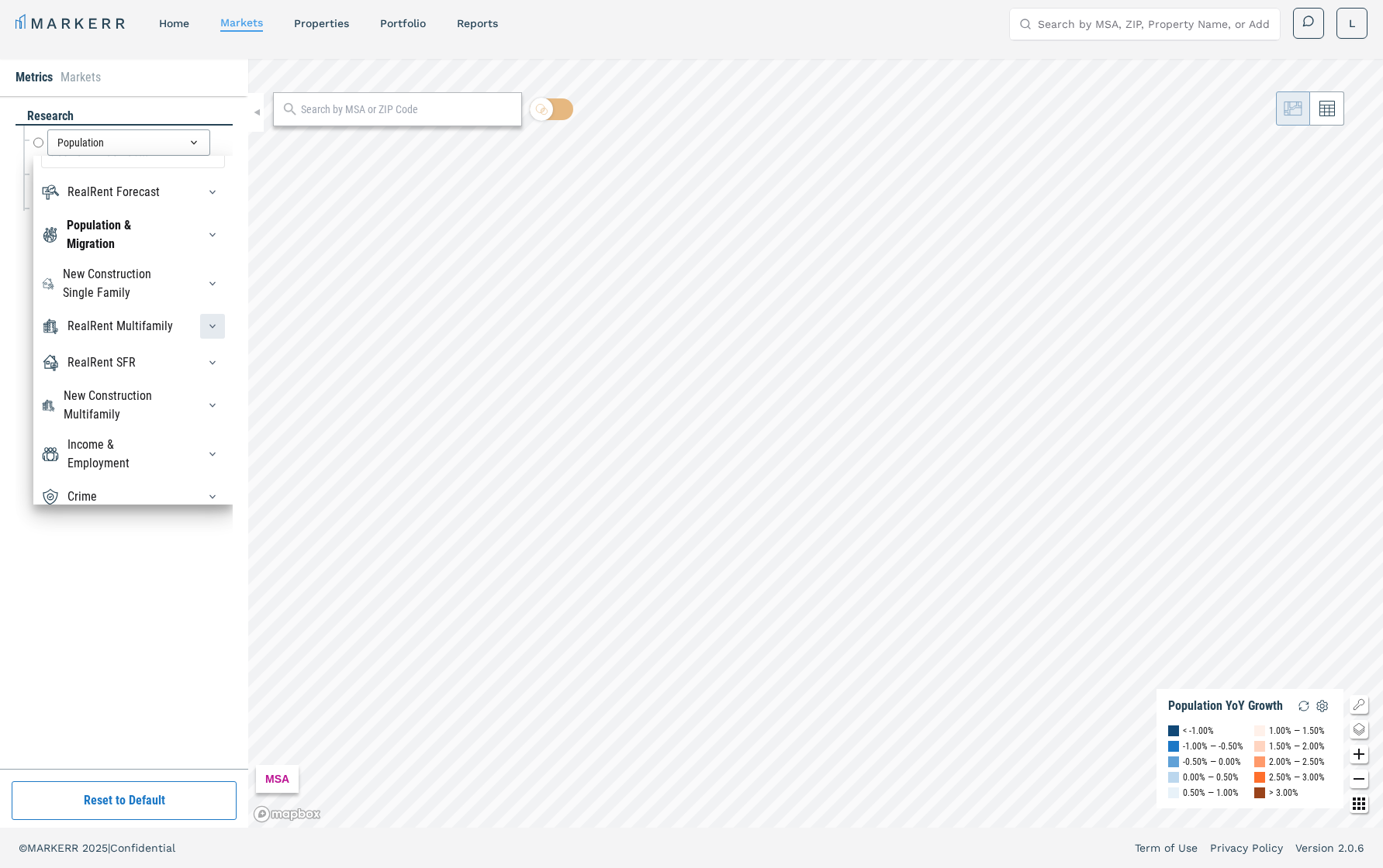
click at [214, 327] on icon "button" at bounding box center [212, 327] width 13 height 13
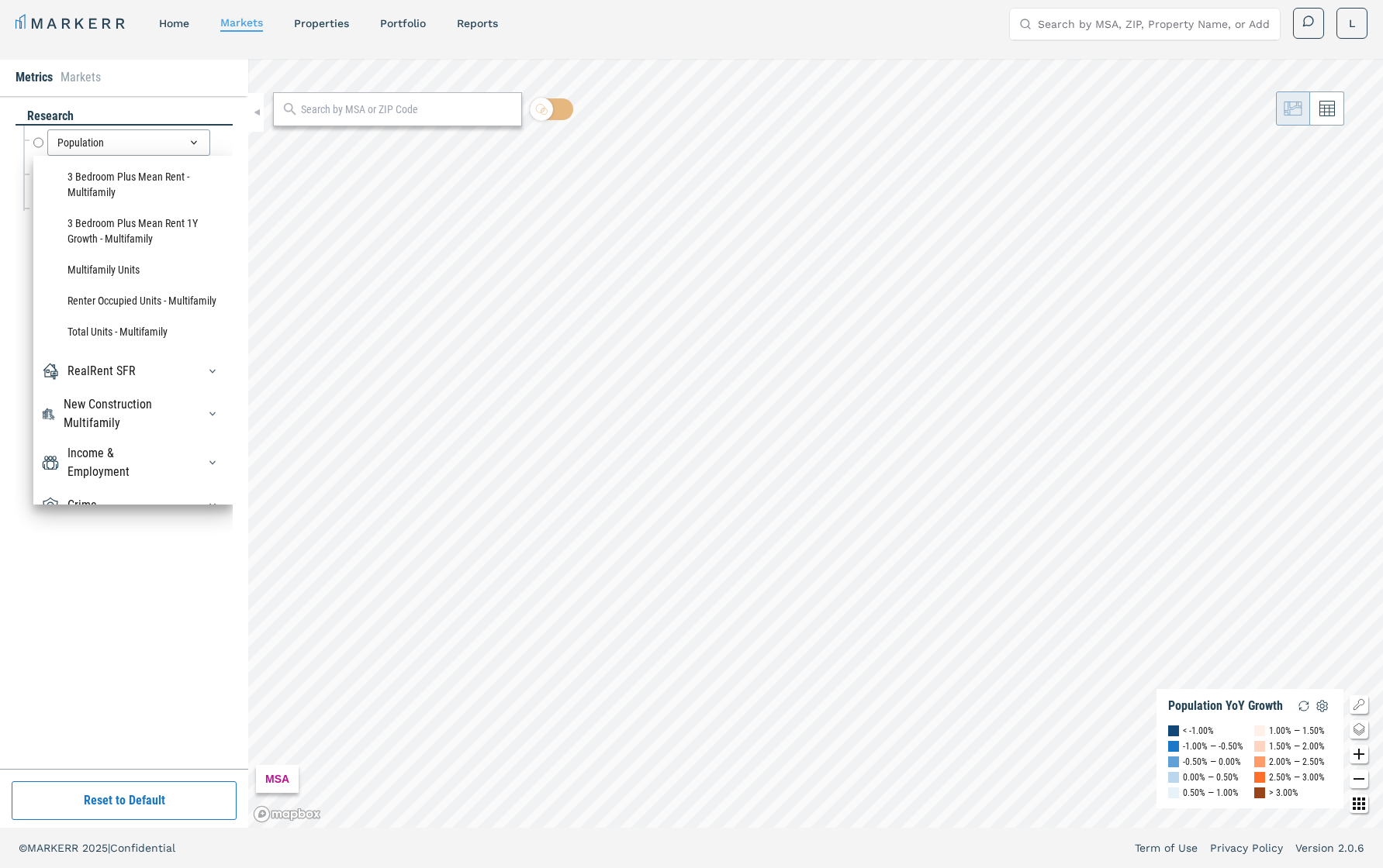
scroll to position [1827, 0]
click at [209, 368] on icon "button" at bounding box center [212, 372] width 13 height 13
click at [212, 371] on icon "button" at bounding box center [212, 372] width 13 height 13
click at [217, 409] on icon "button" at bounding box center [212, 415] width 13 height 13
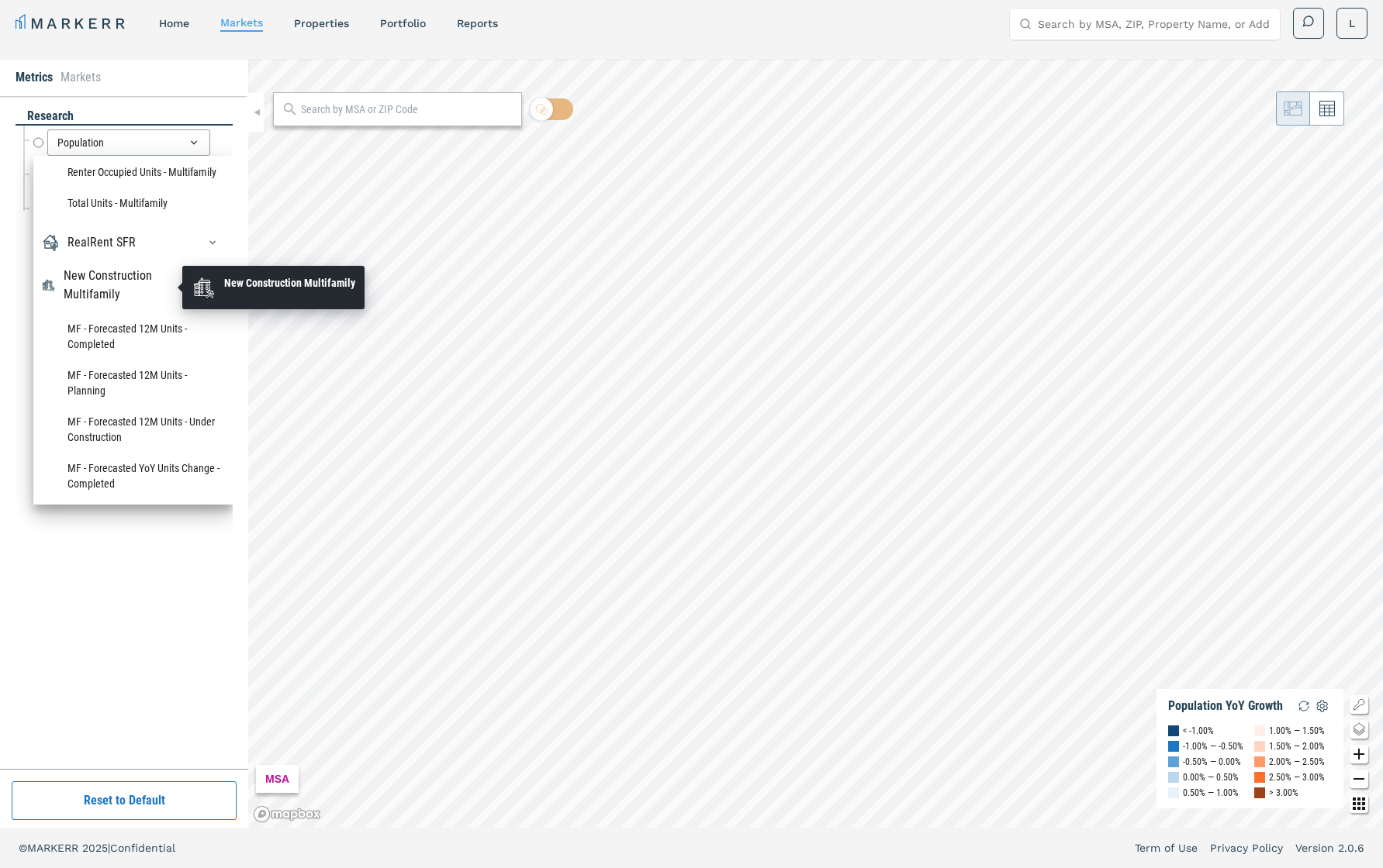
scroll to position [1959, 0]
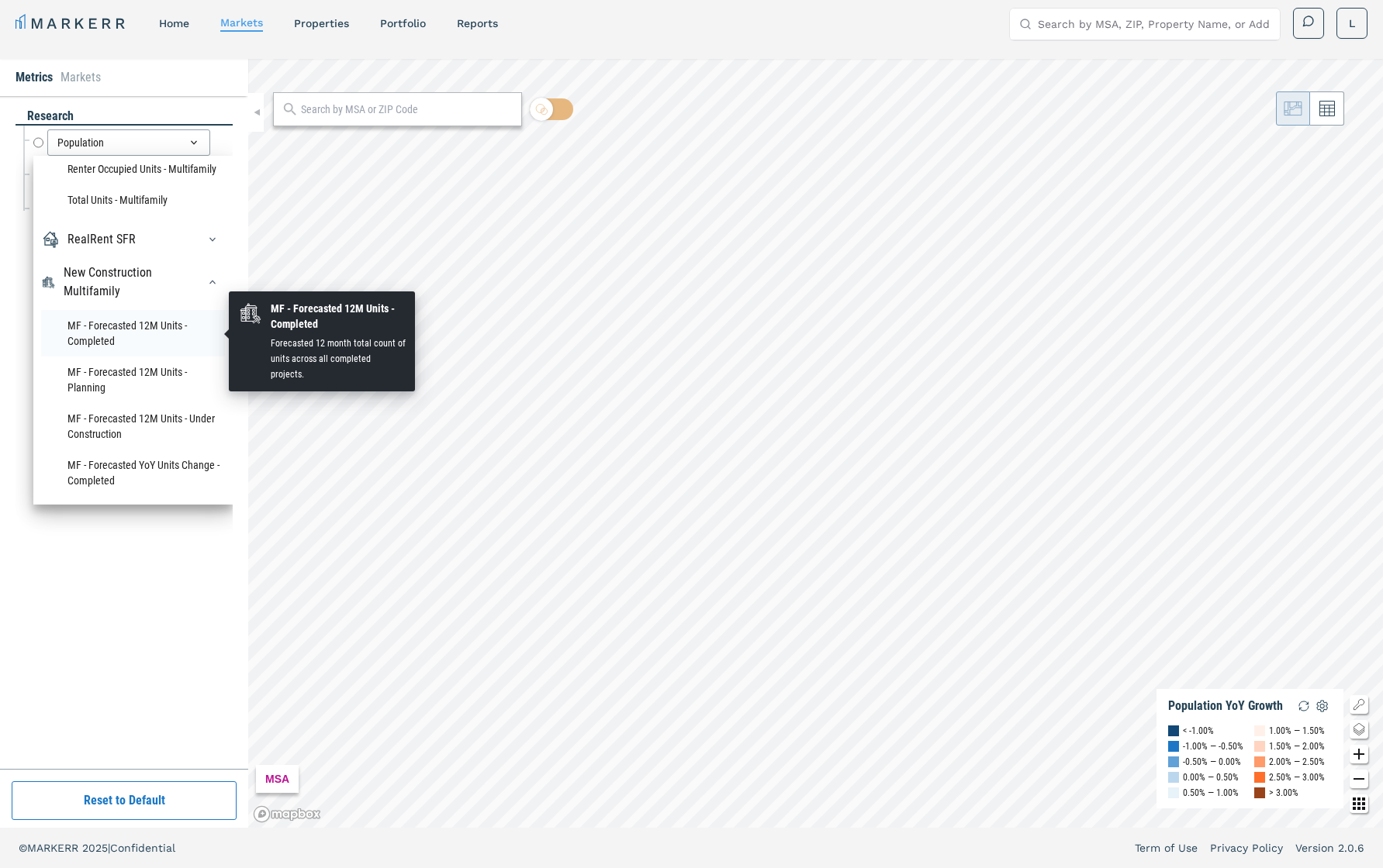
click at [139, 334] on li "MF - Forecasted 12M Units - Completed" at bounding box center [132, 333] width 184 height 46
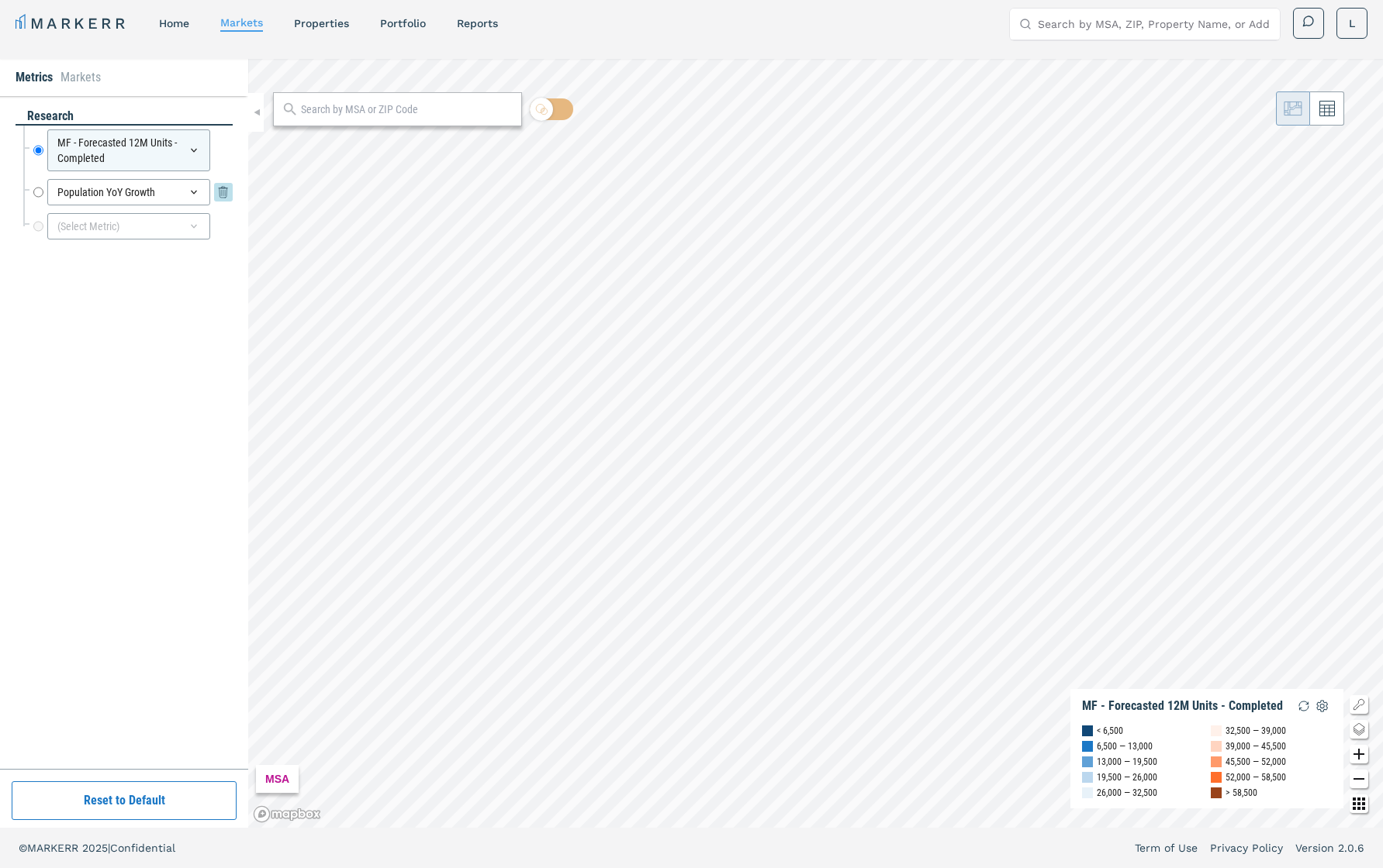
click at [202, 190] on div "Population YoY Growth" at bounding box center [129, 191] width 163 height 26
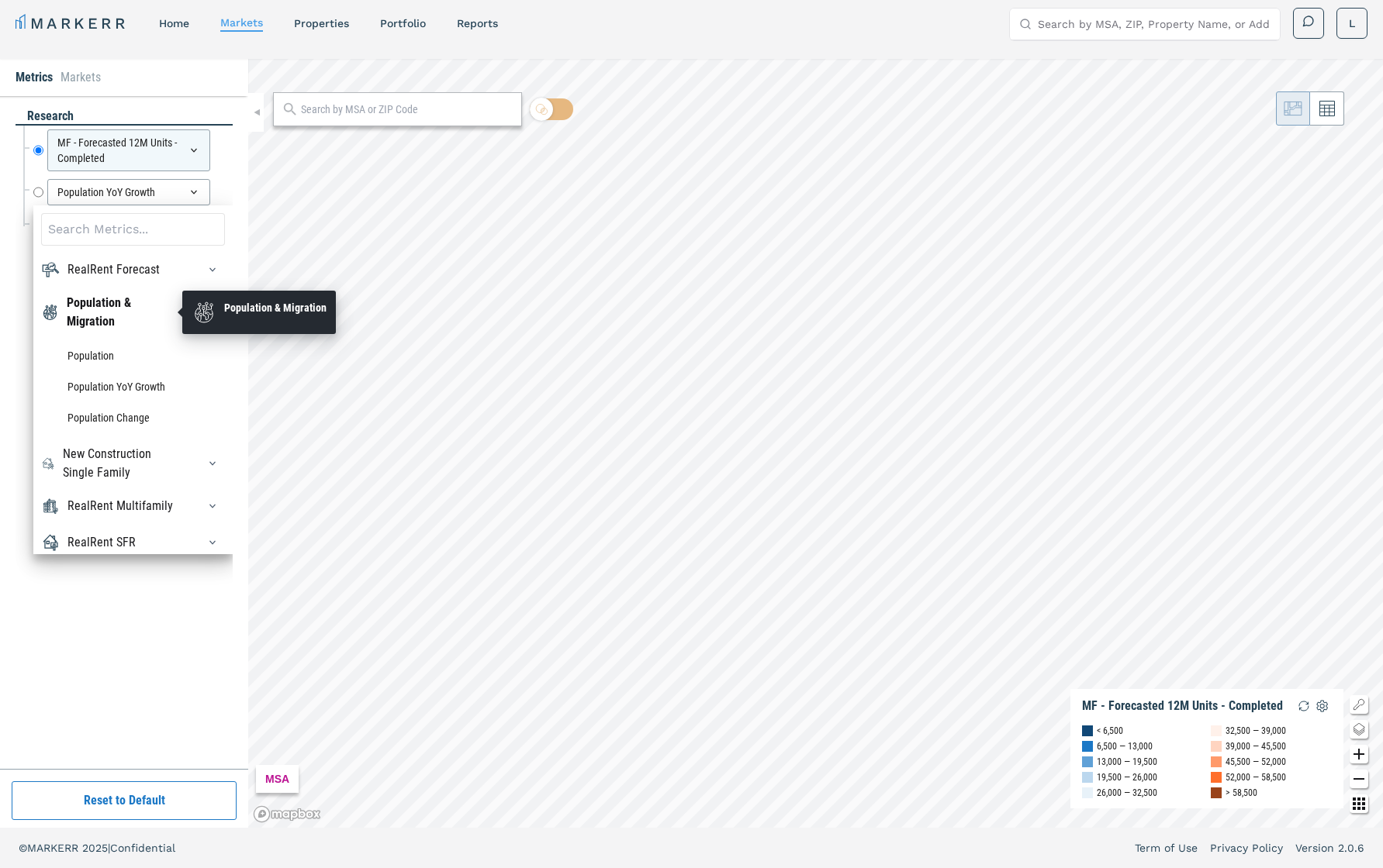
click at [158, 310] on div "Population & Migration" at bounding box center [123, 312] width 112 height 37
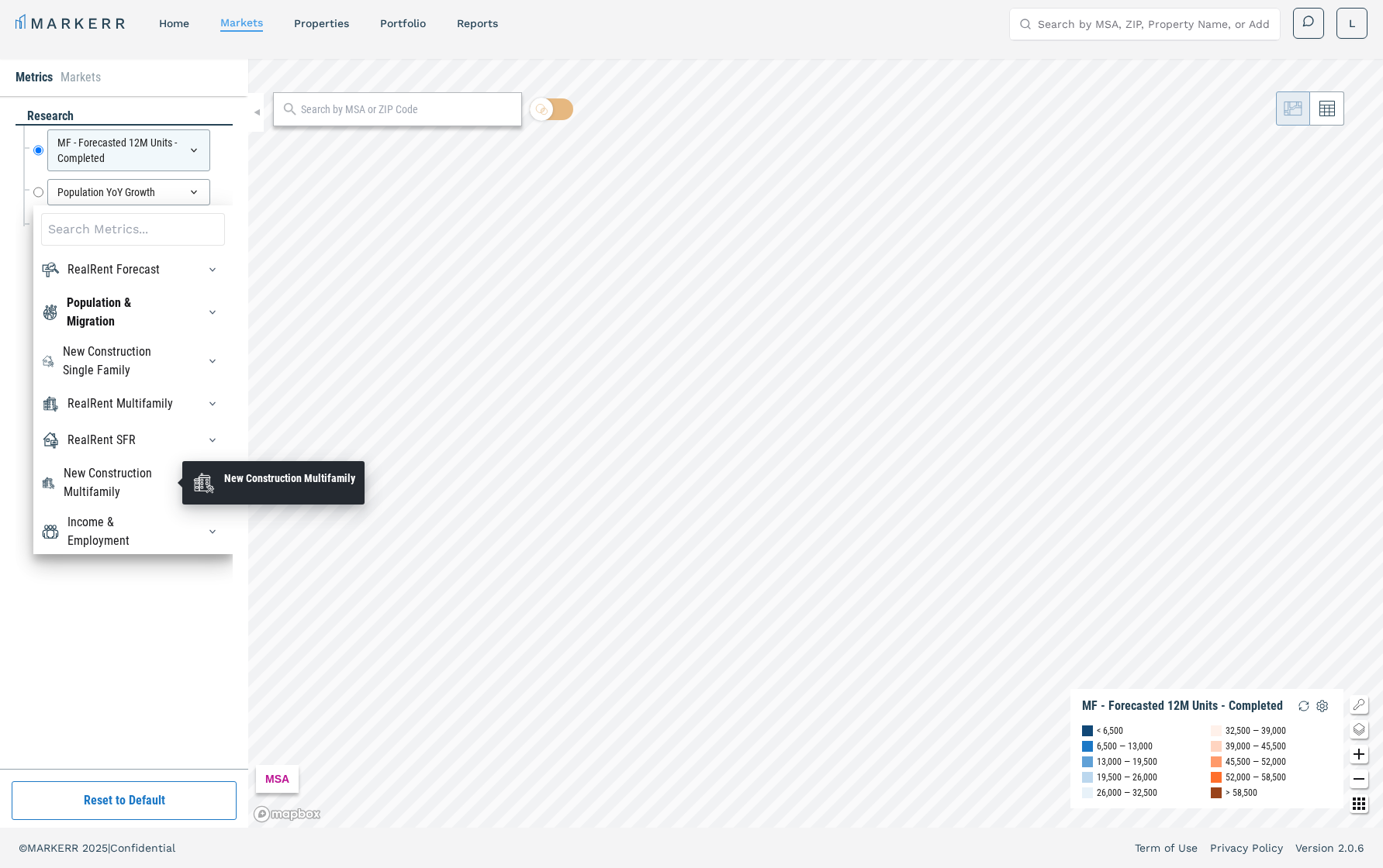
click at [153, 464] on div "New Construction Multifamily" at bounding box center [121, 483] width 115 height 37
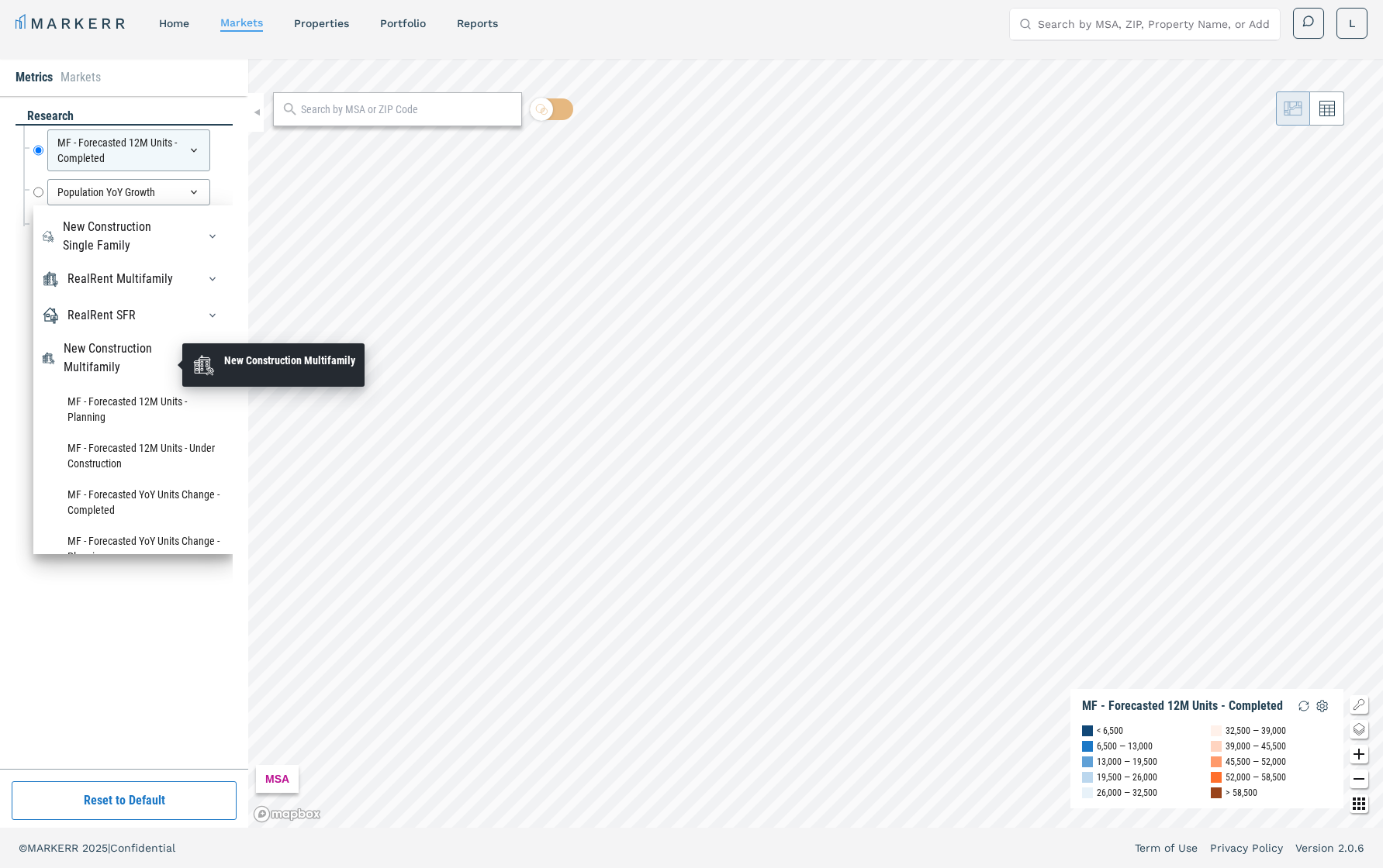
scroll to position [137, 0]
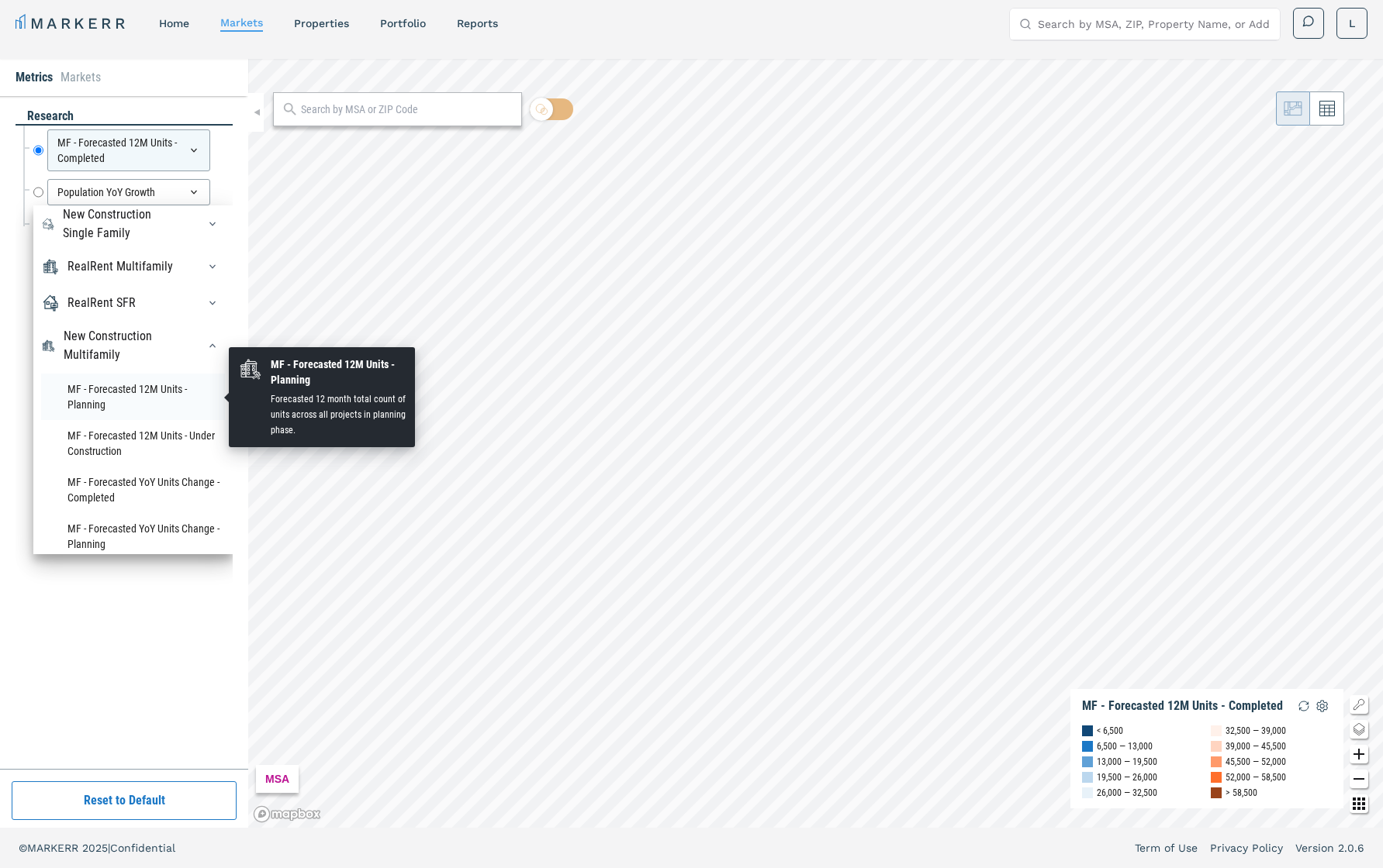
click at [162, 386] on li "MF - Forecasted 12M Units - Planning" at bounding box center [132, 396] width 184 height 46
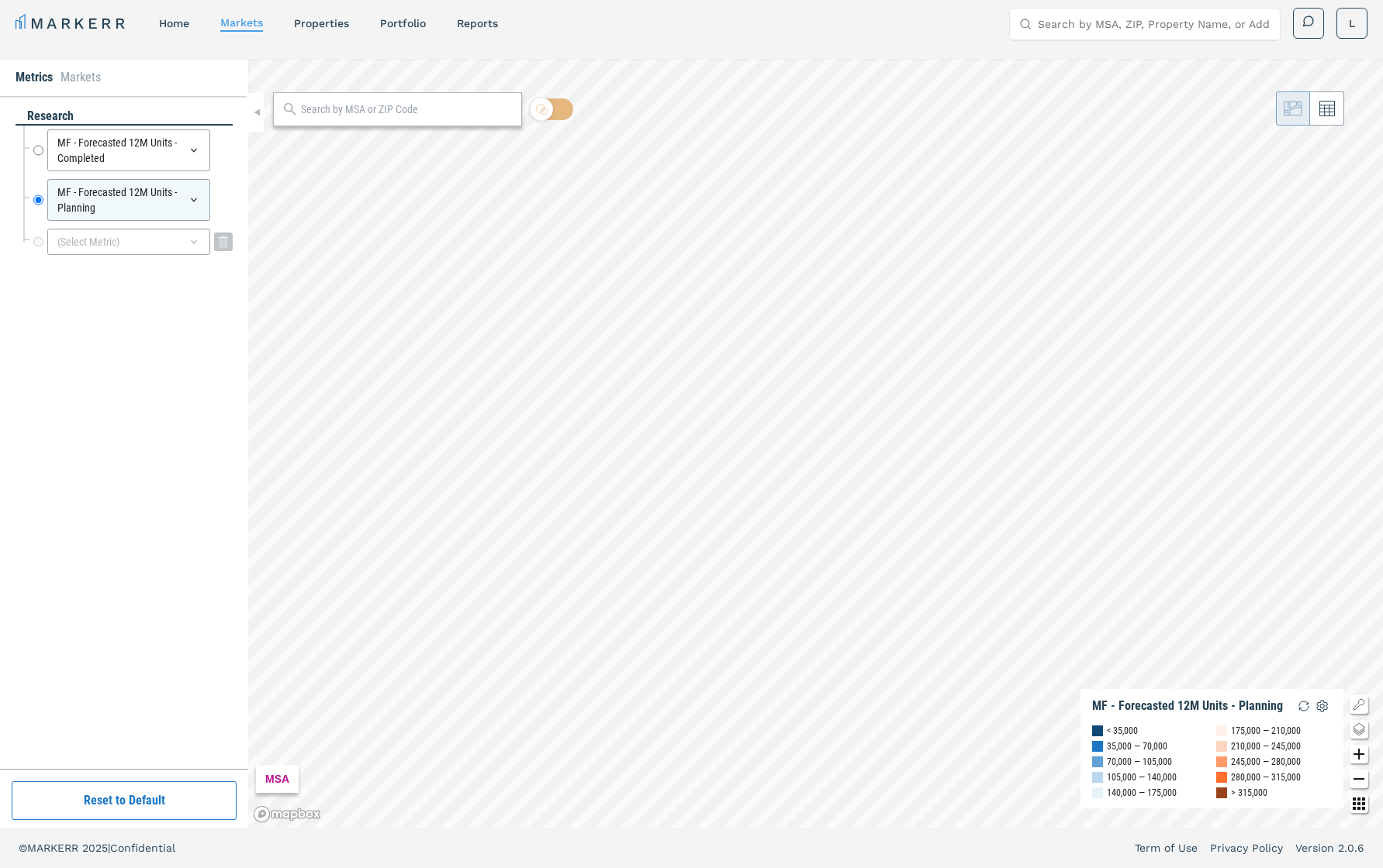
click at [195, 245] on icon at bounding box center [194, 242] width 13 height 13
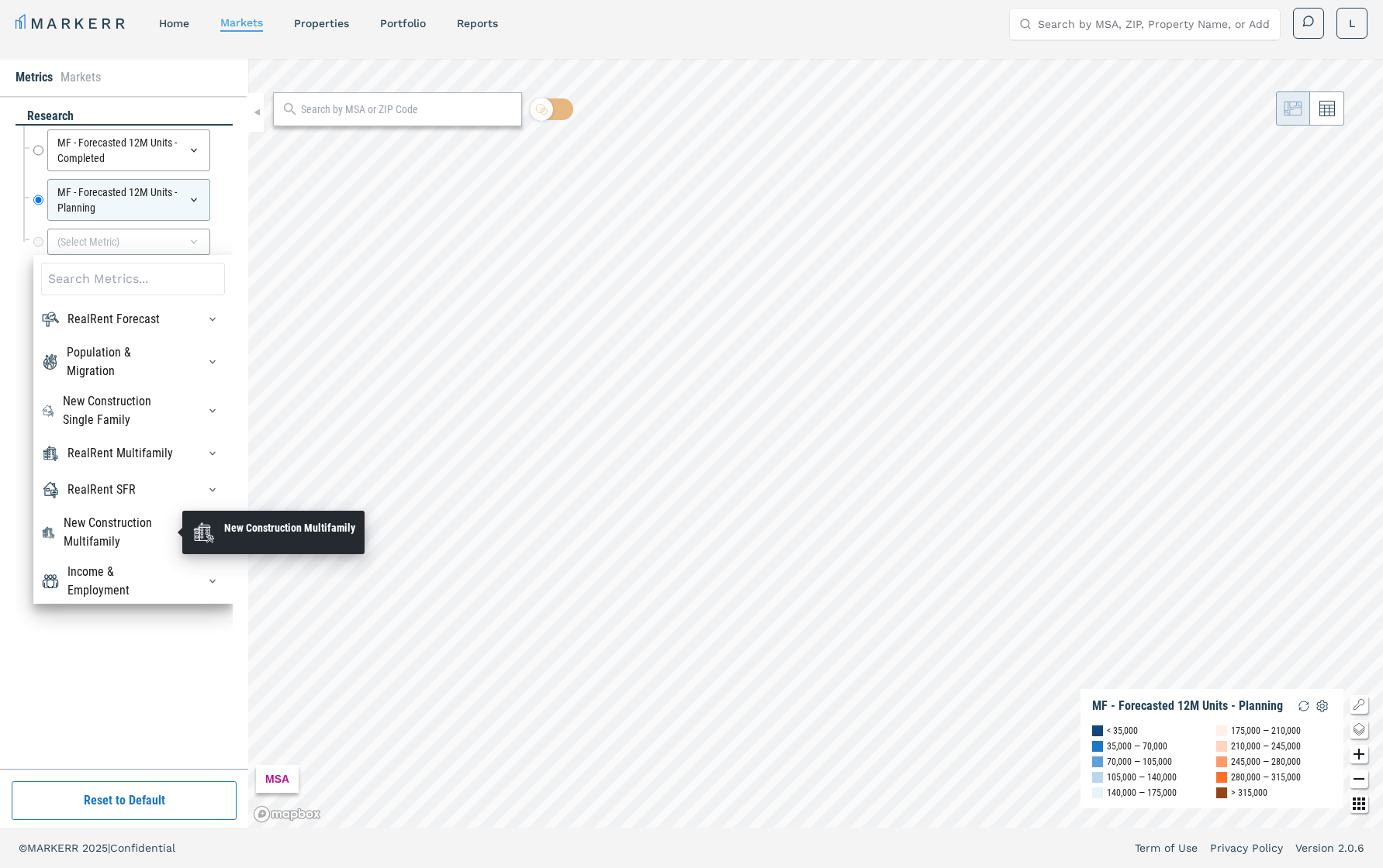
click at [132, 518] on div "New Construction Multifamily" at bounding box center [121, 532] width 115 height 37
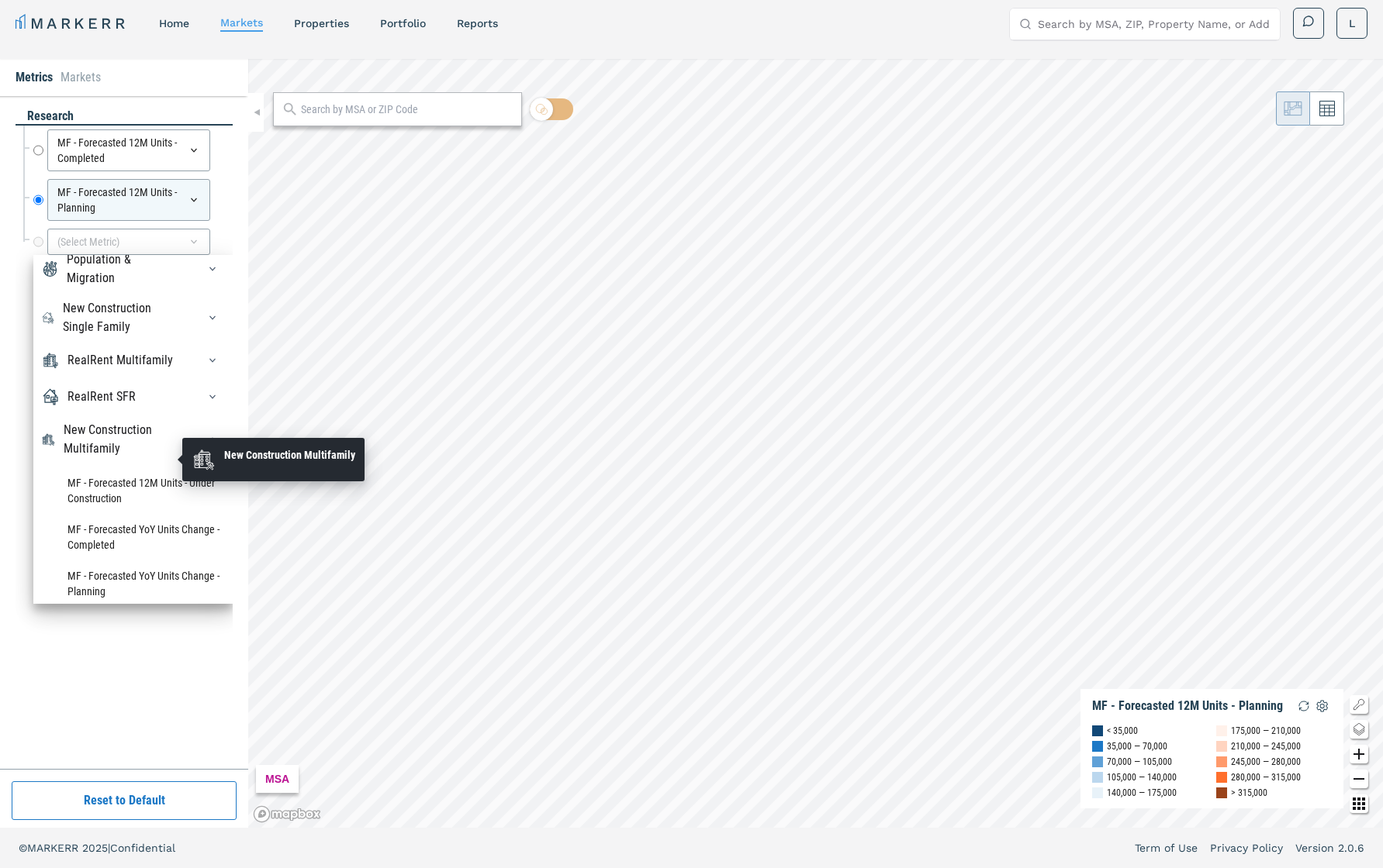
scroll to position [121, 0]
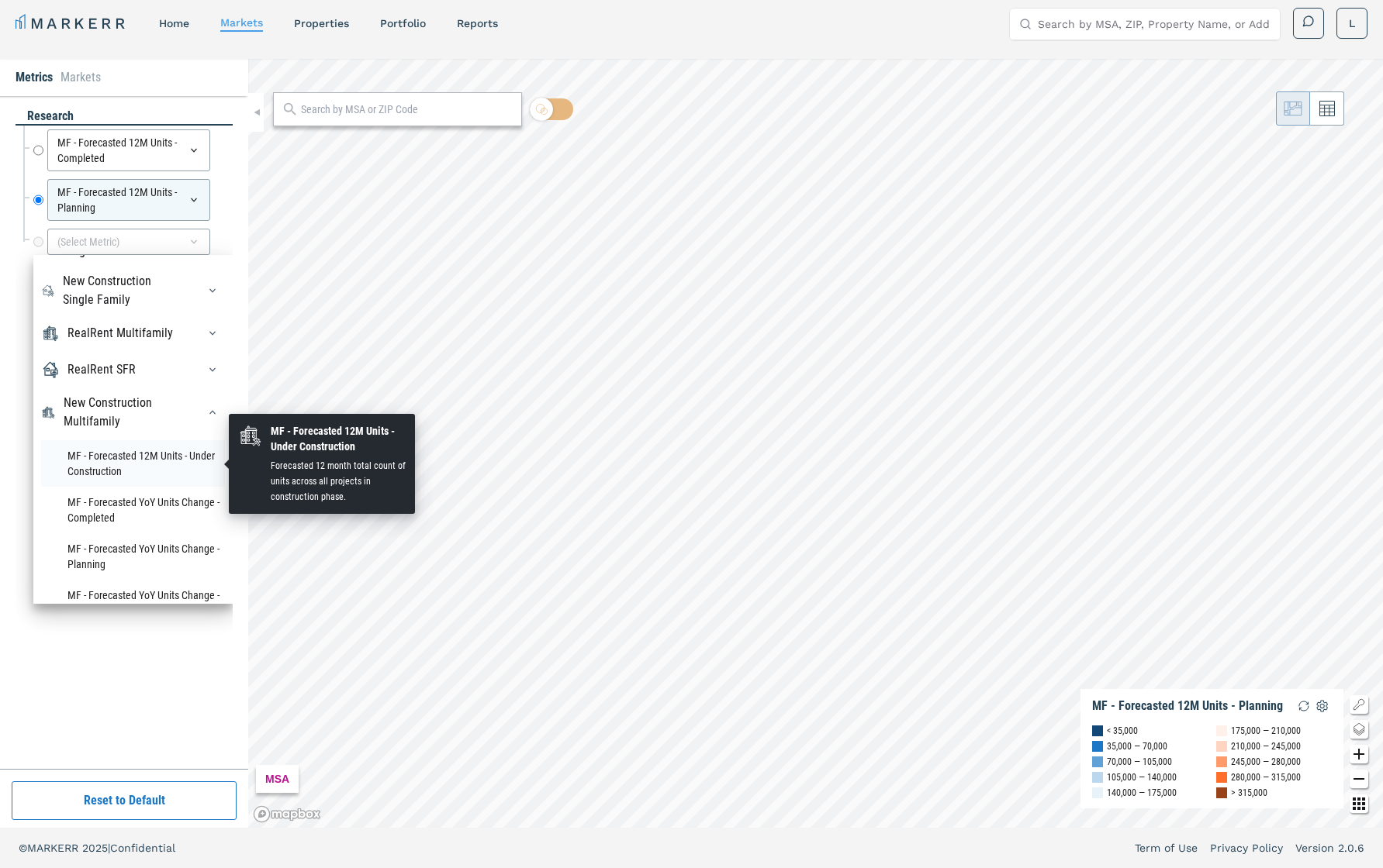
click at [111, 454] on li "MF - Forecasted 12M Units - Under Construction" at bounding box center [132, 463] width 184 height 46
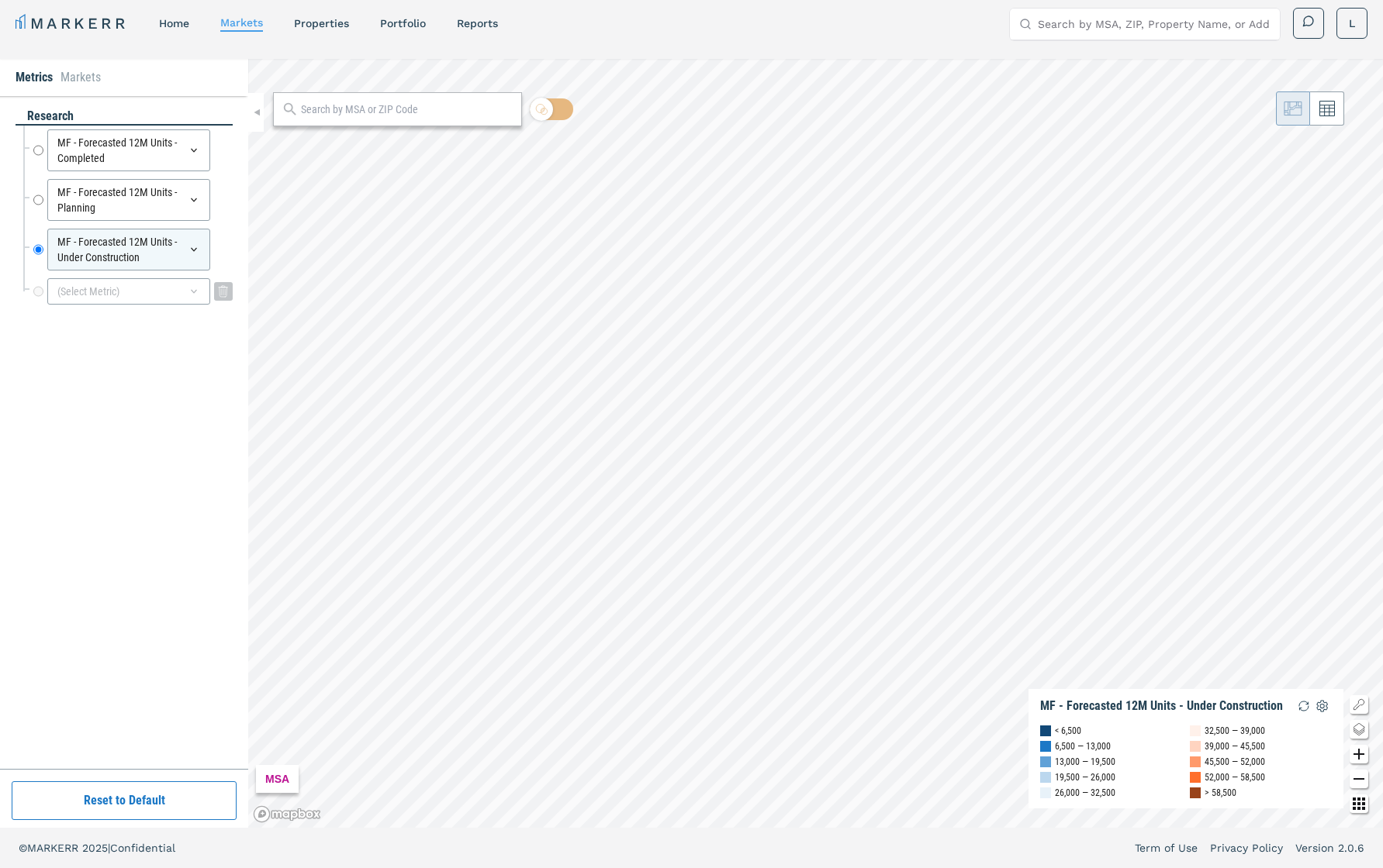
click at [152, 293] on div "(Select Metric)" at bounding box center [129, 291] width 163 height 26
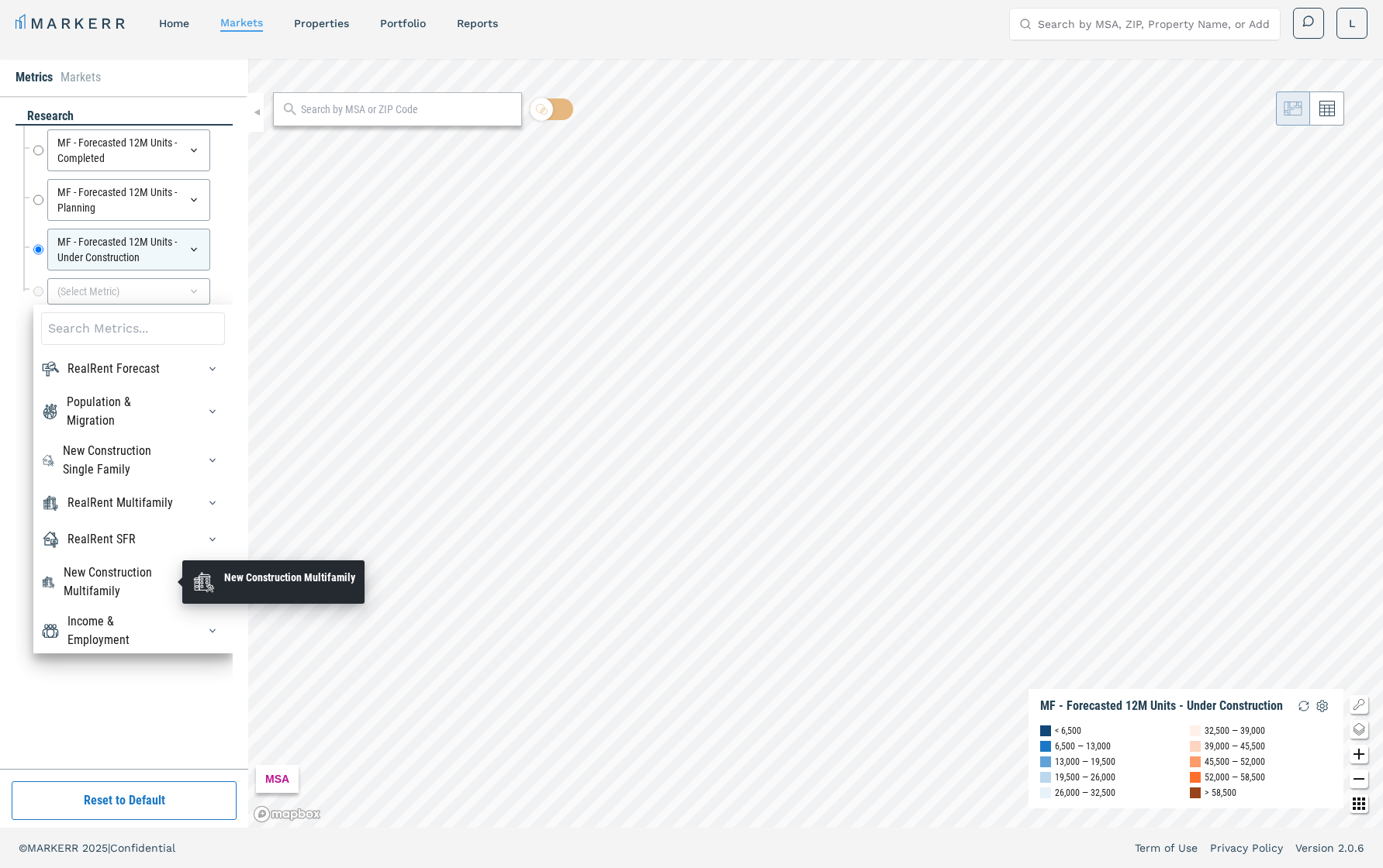
click at [149, 576] on div "New Construction Multifamily" at bounding box center [121, 581] width 115 height 37
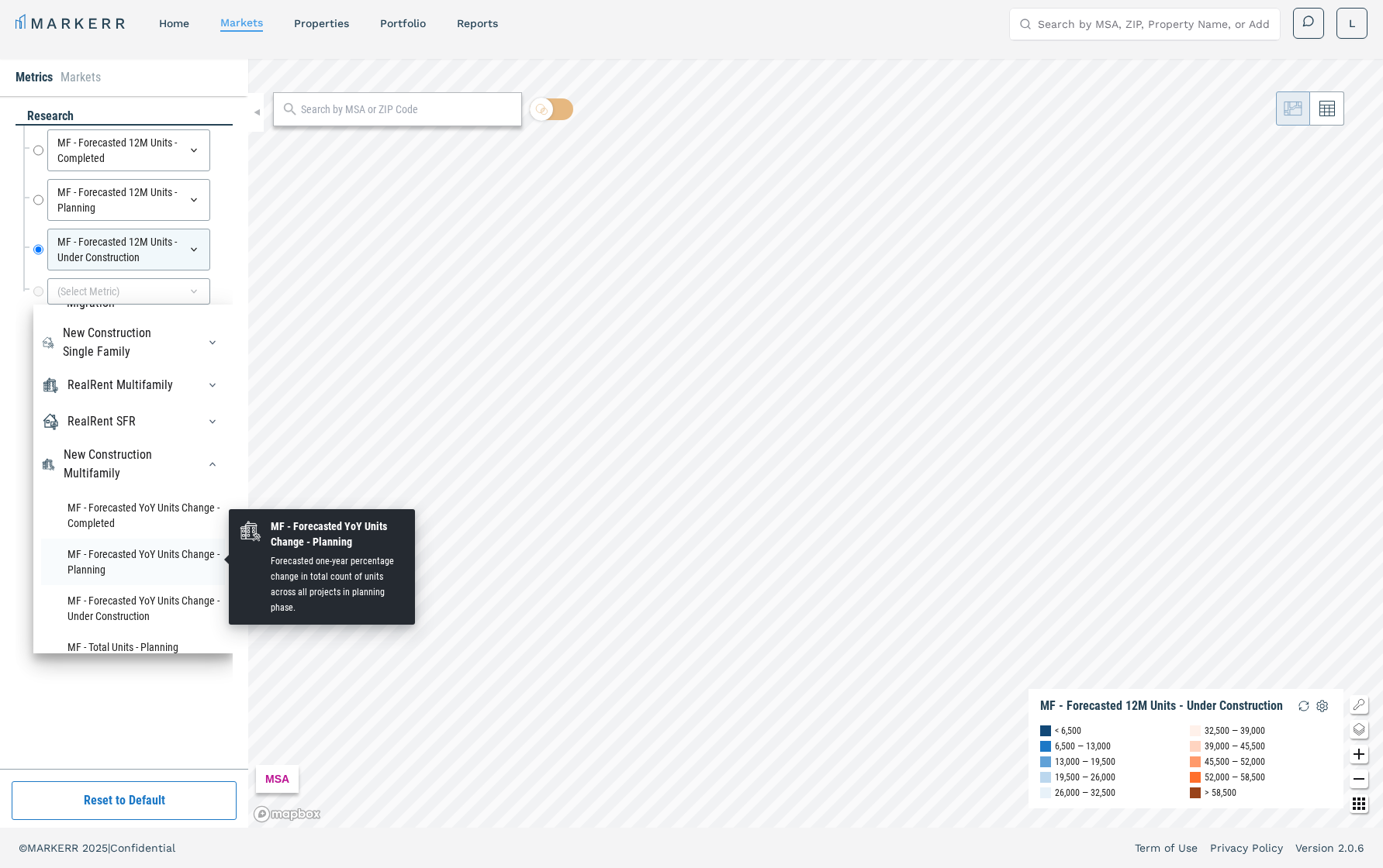
scroll to position [121, 0]
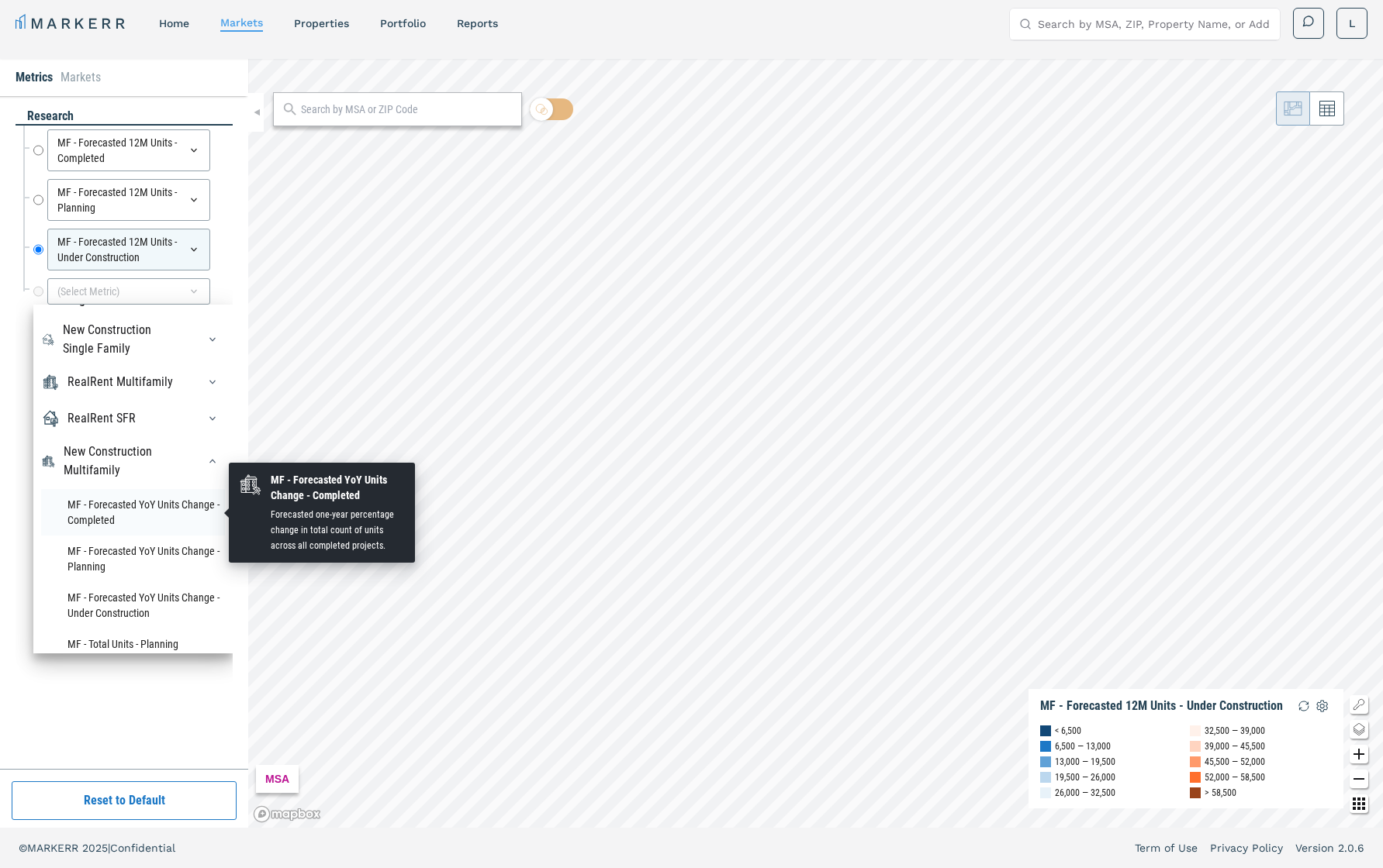
click at [135, 504] on li "MF - Forecasted YoY Units Change - Completed" at bounding box center [132, 512] width 184 height 46
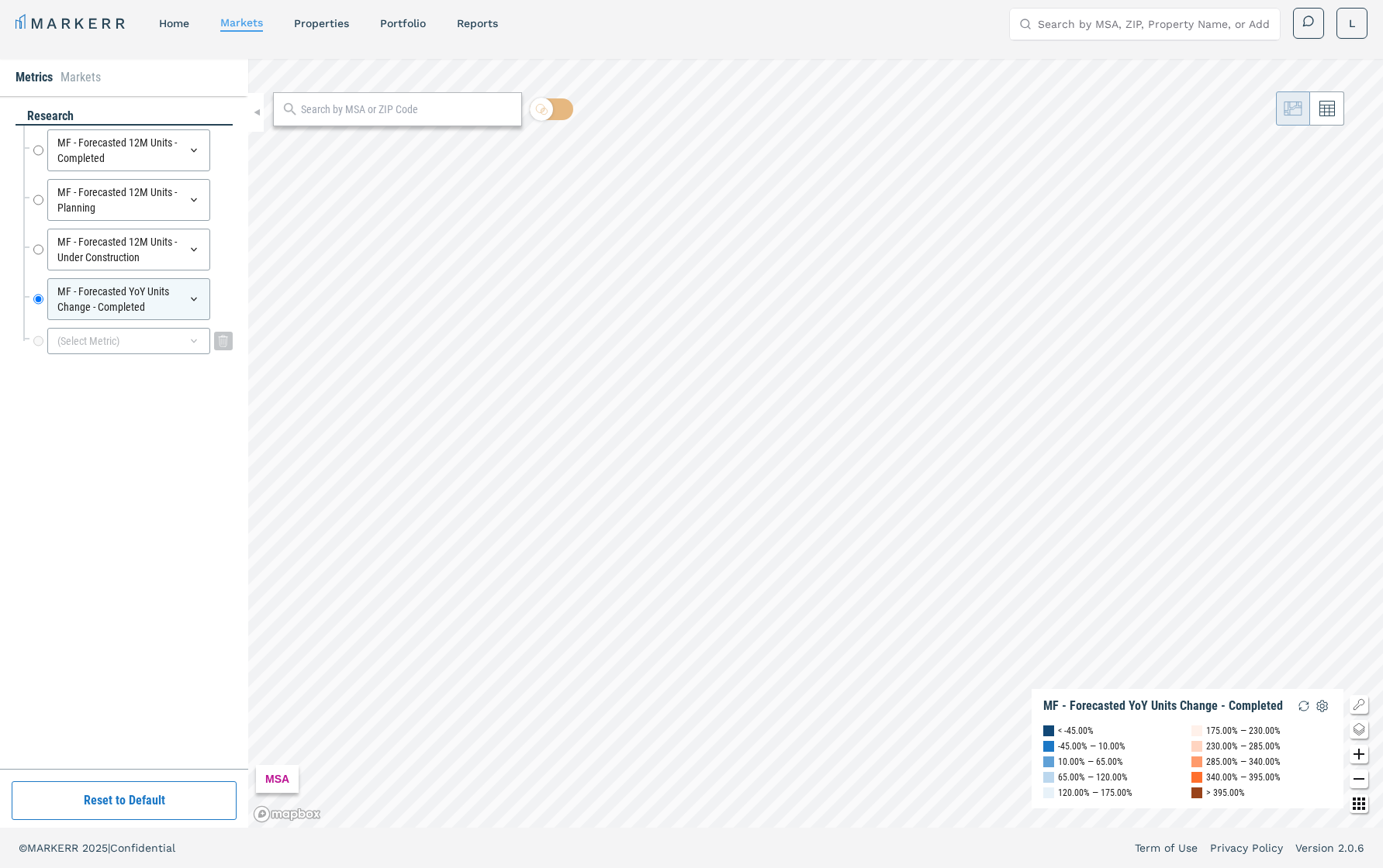
click at [162, 343] on div "(Select Metric)" at bounding box center [129, 341] width 163 height 26
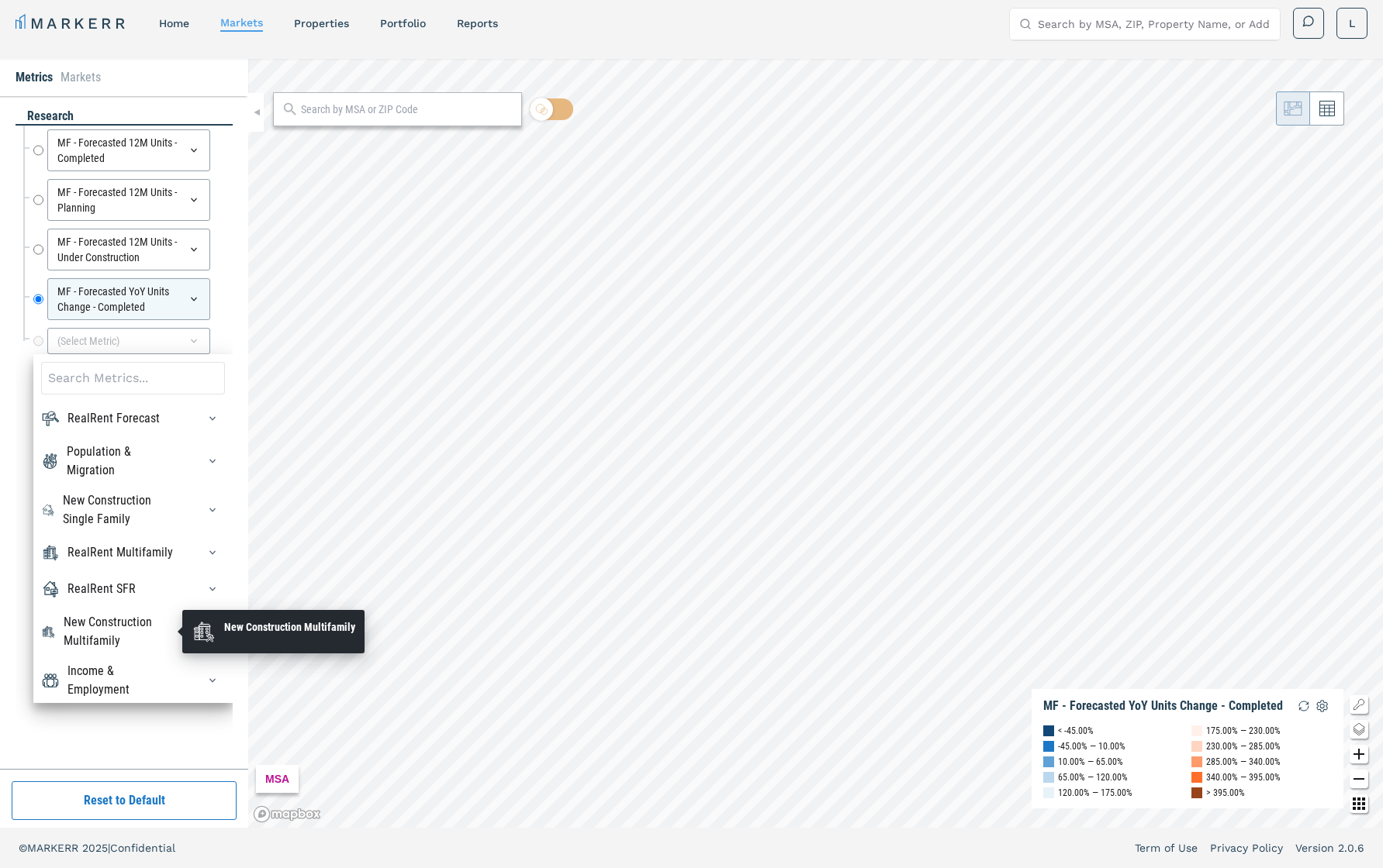
click at [158, 615] on div "New Construction Multifamily" at bounding box center [121, 631] width 115 height 37
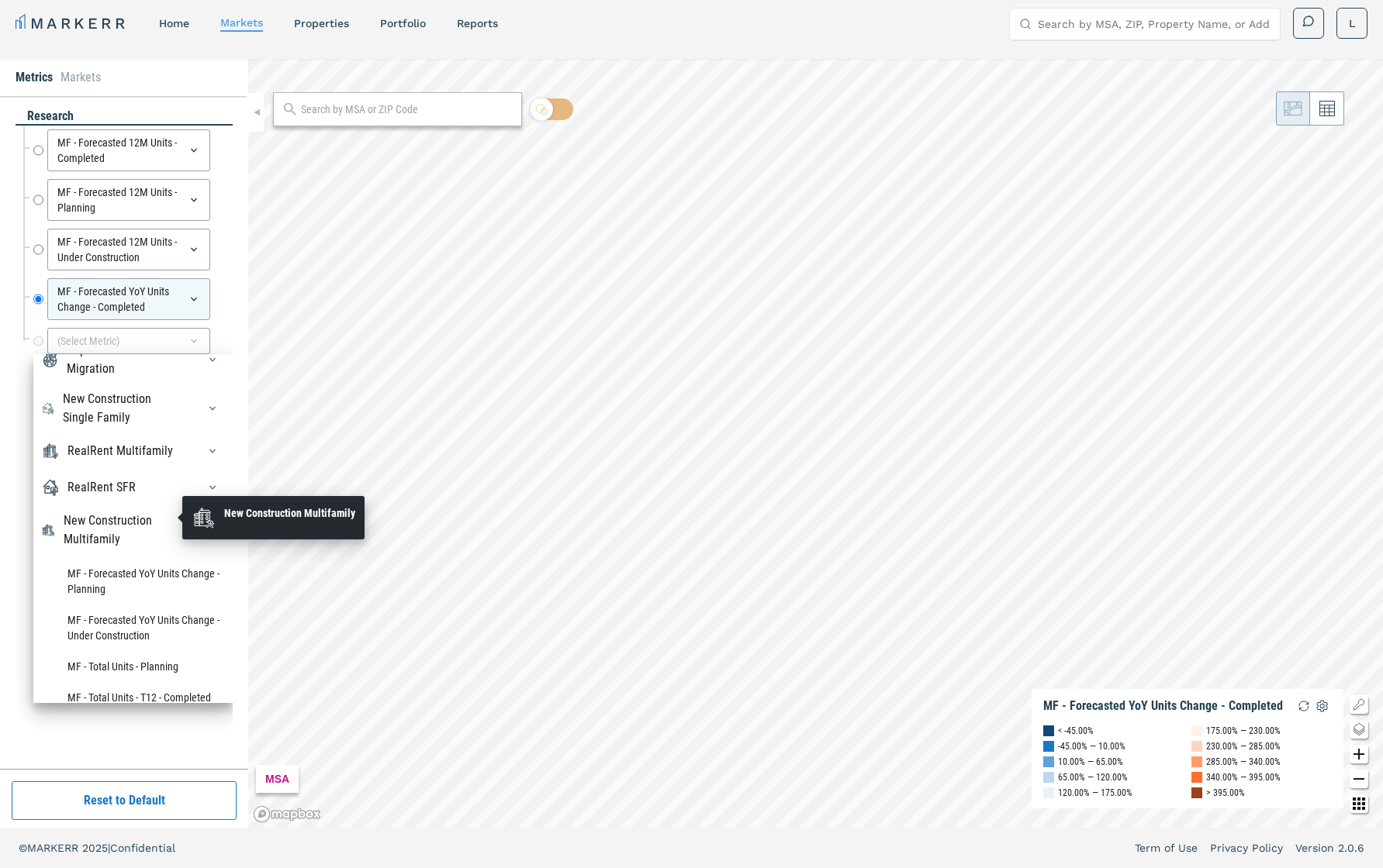
scroll to position [117, 0]
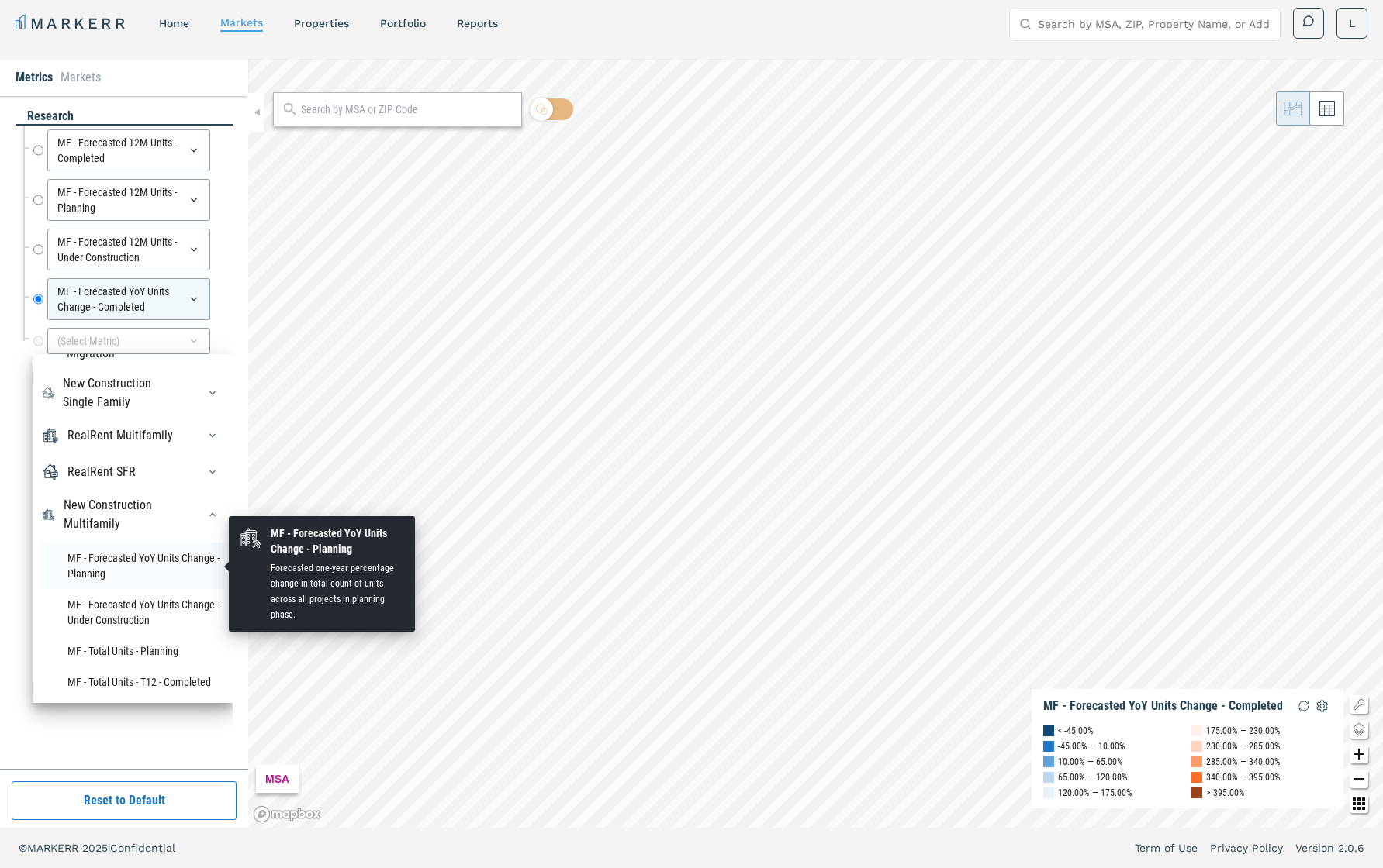
click at [145, 557] on li "MF - Forecasted YoY Units Change - Planning" at bounding box center [132, 565] width 184 height 46
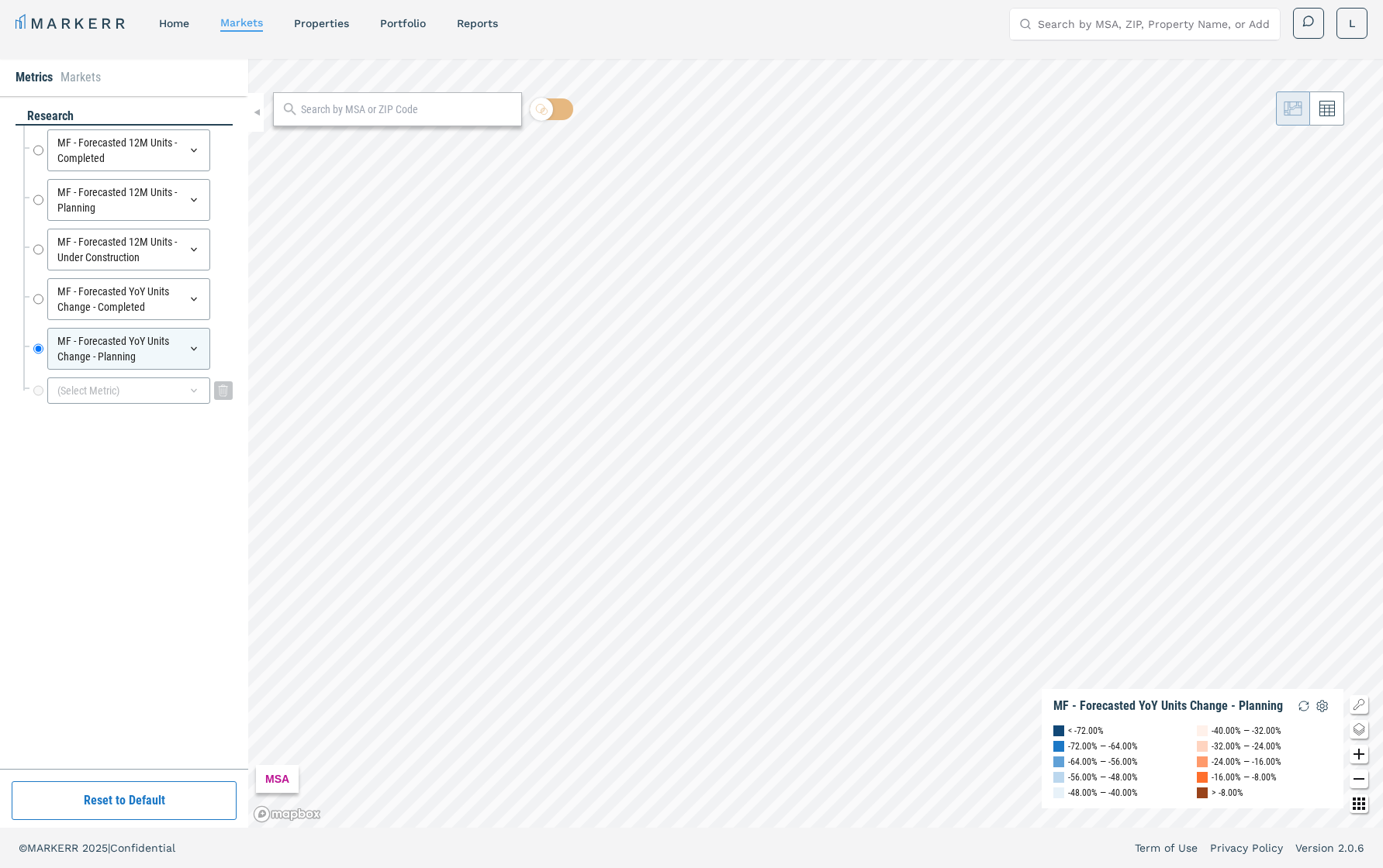
click at [159, 388] on div "(Select Metric)" at bounding box center [129, 390] width 163 height 26
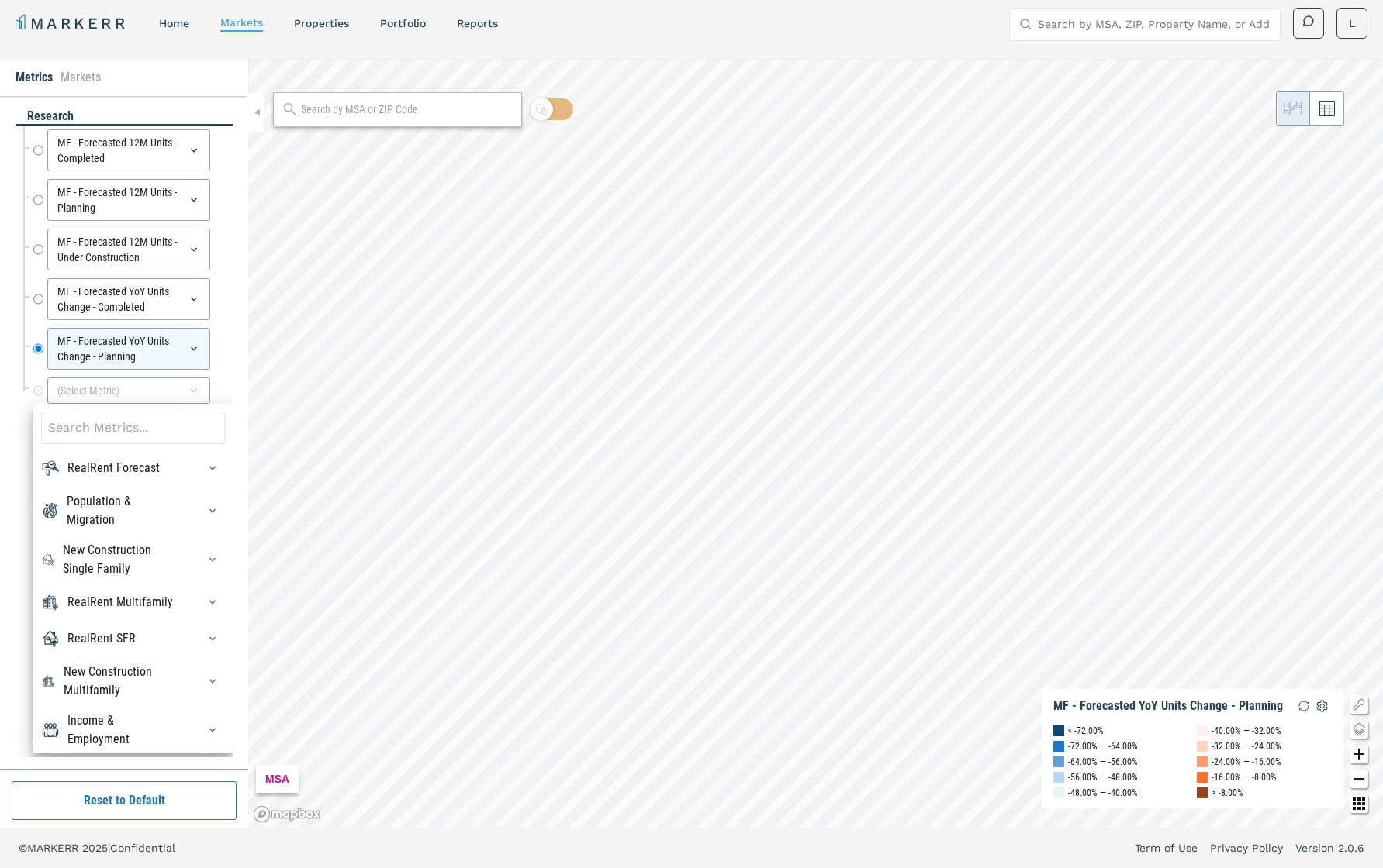
scroll to position [28, 0]
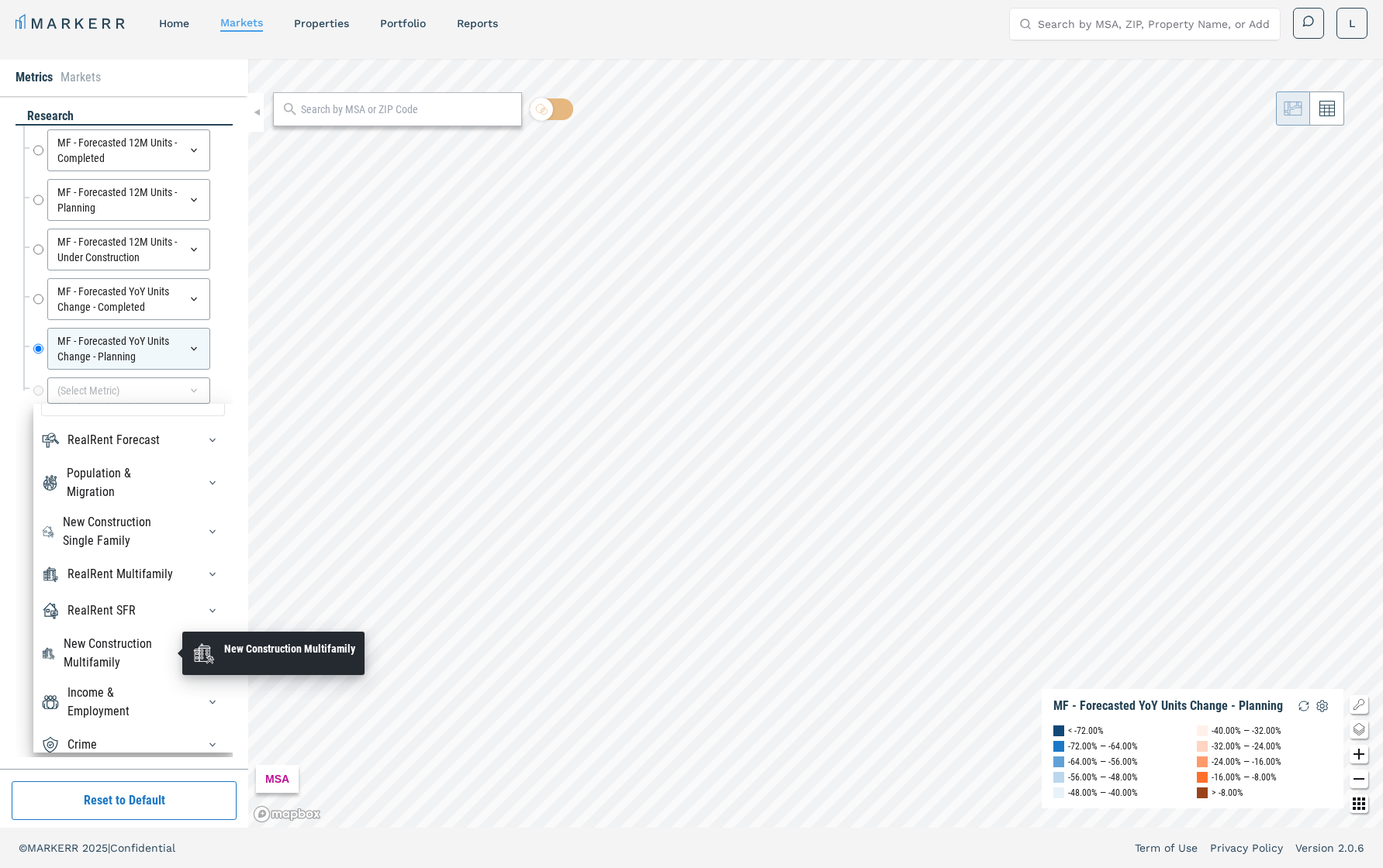
click at [152, 615] on div "New Construction Multifamily" at bounding box center [121, 653] width 115 height 37
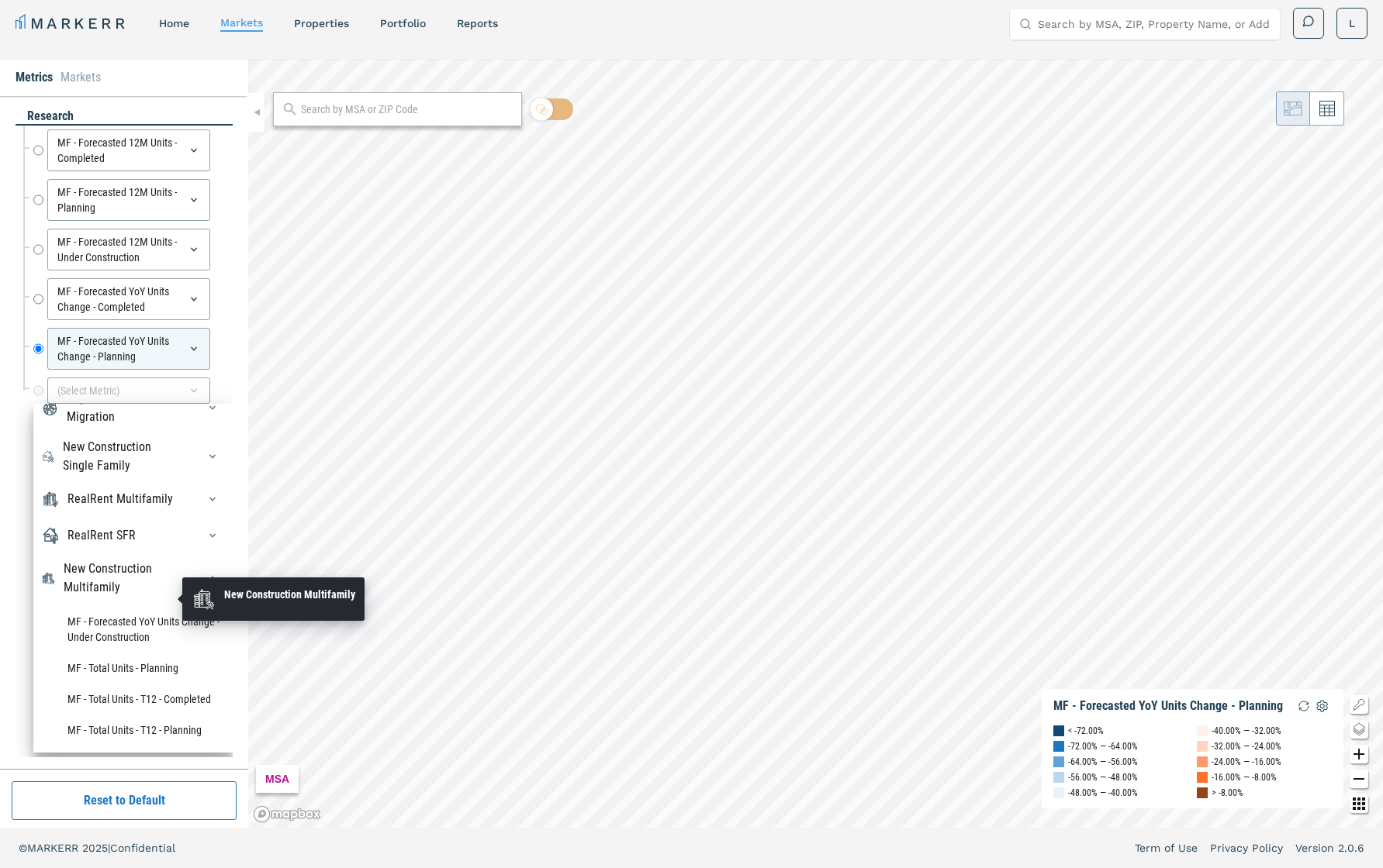
scroll to position [134, 0]
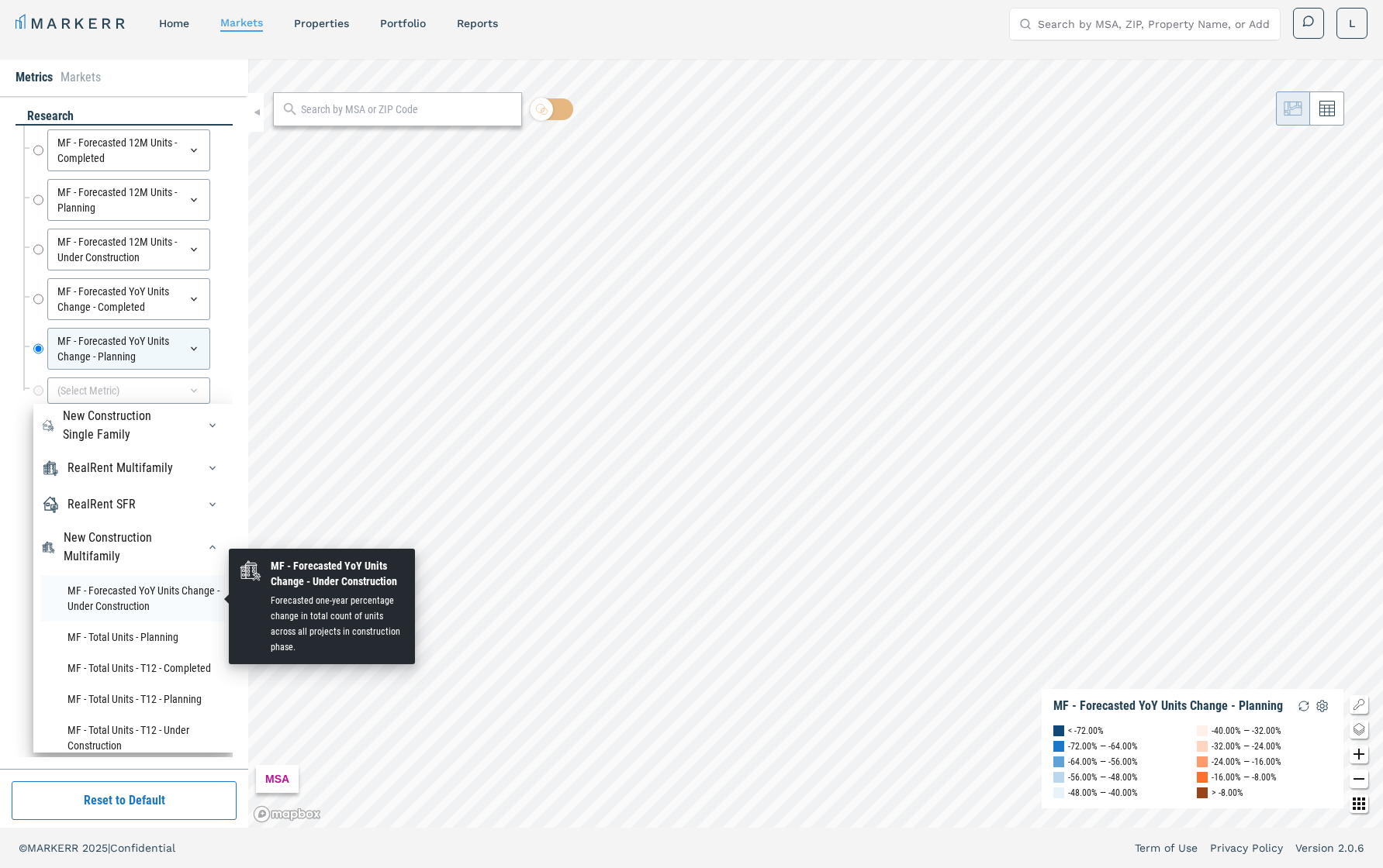
click at [140, 592] on li "MF - Forecasted YoY Units Change - Under Construction" at bounding box center [132, 598] width 184 height 46
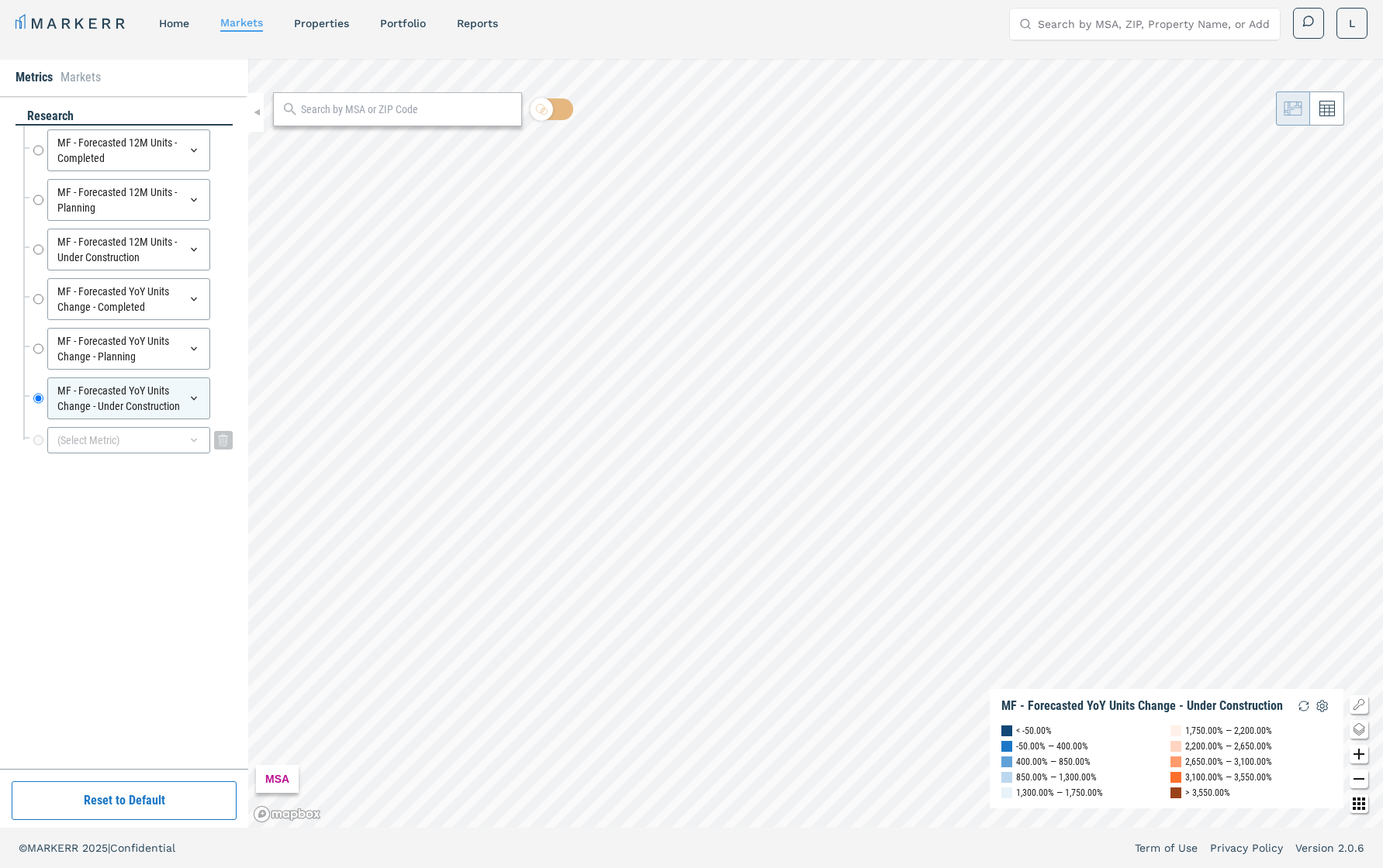
click at [150, 434] on div "(Select Metric)" at bounding box center [129, 440] width 163 height 26
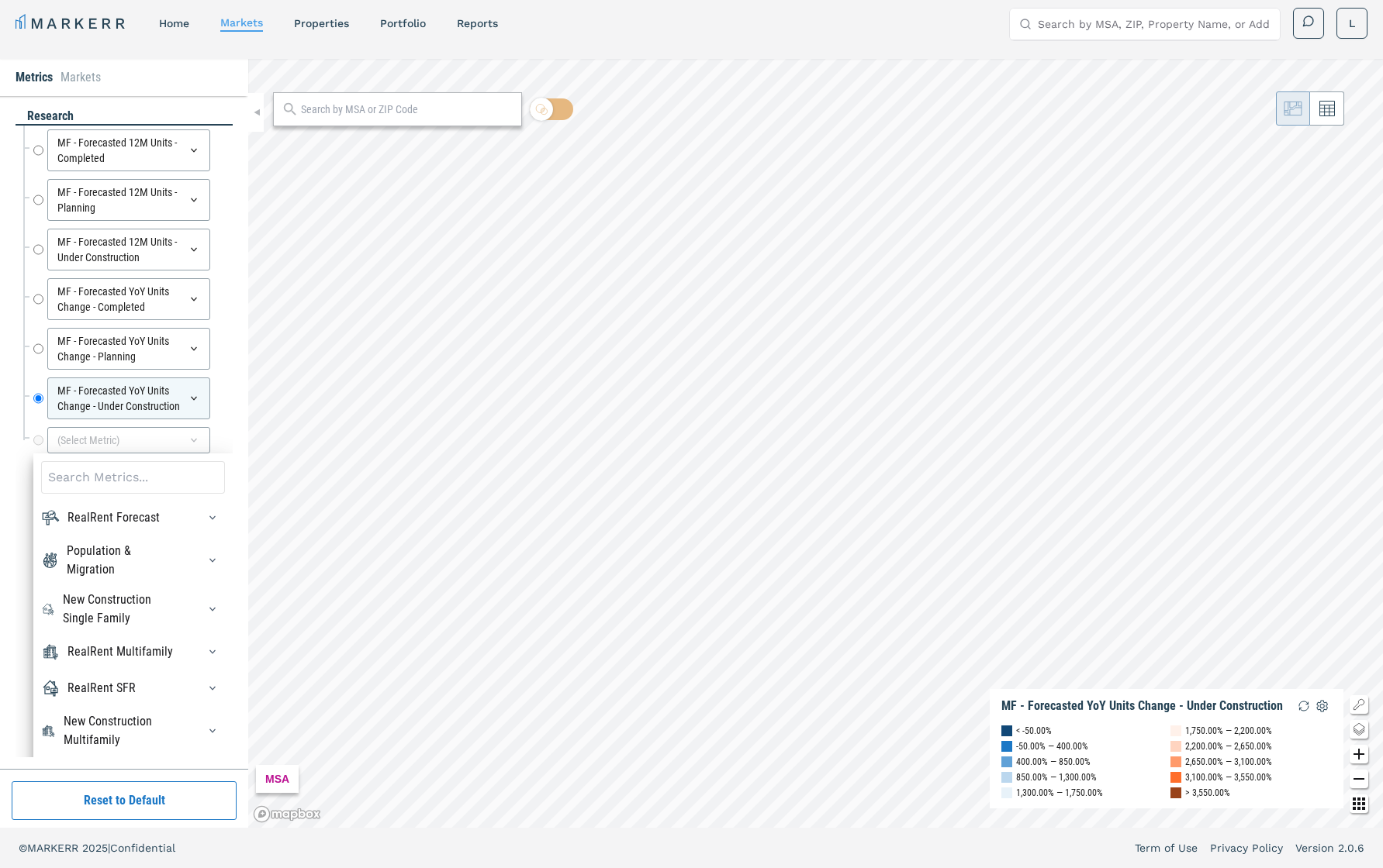
scroll to position [28, 0]
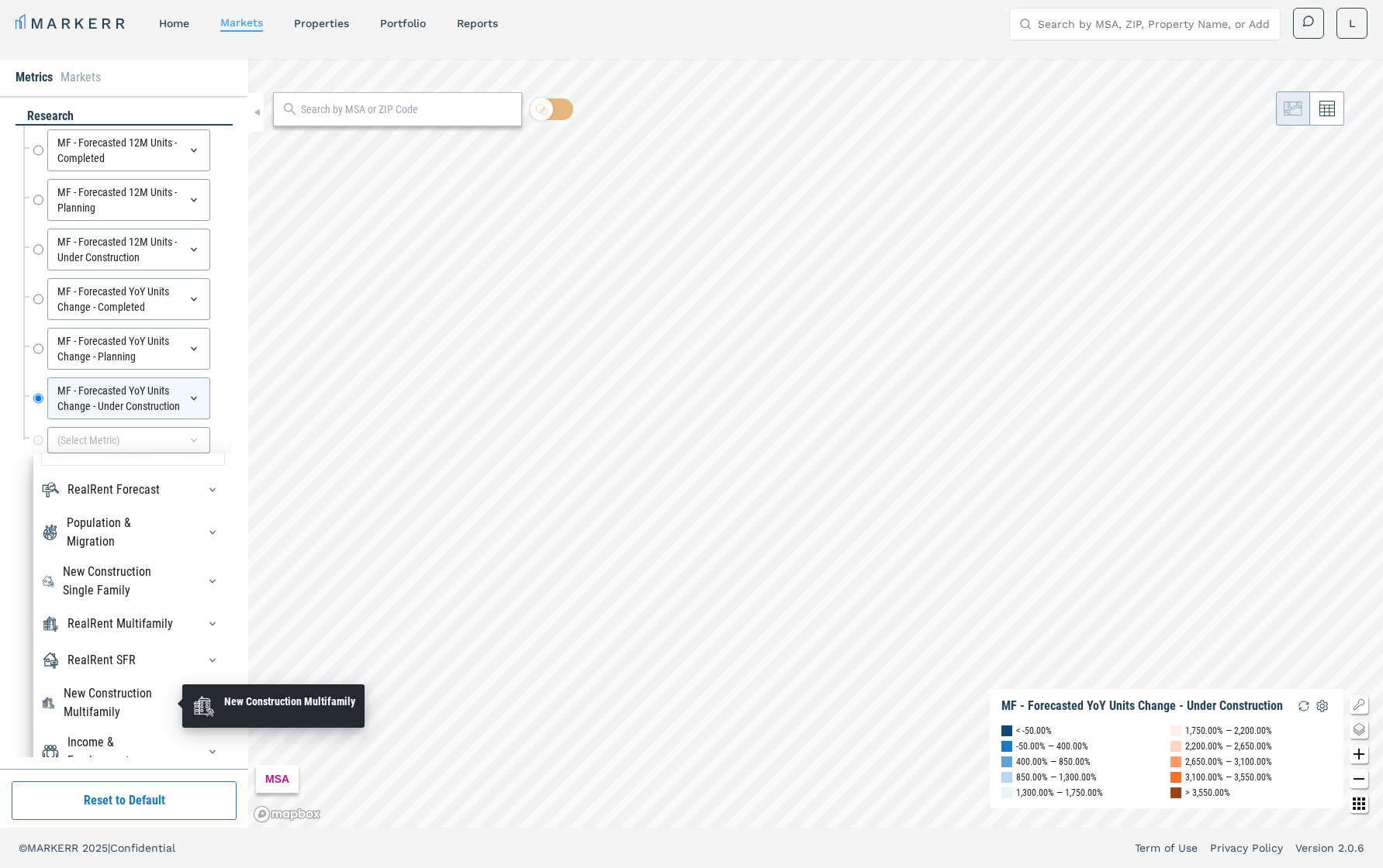
click at [148, 615] on div "New Construction Multifamily" at bounding box center [121, 703] width 115 height 37
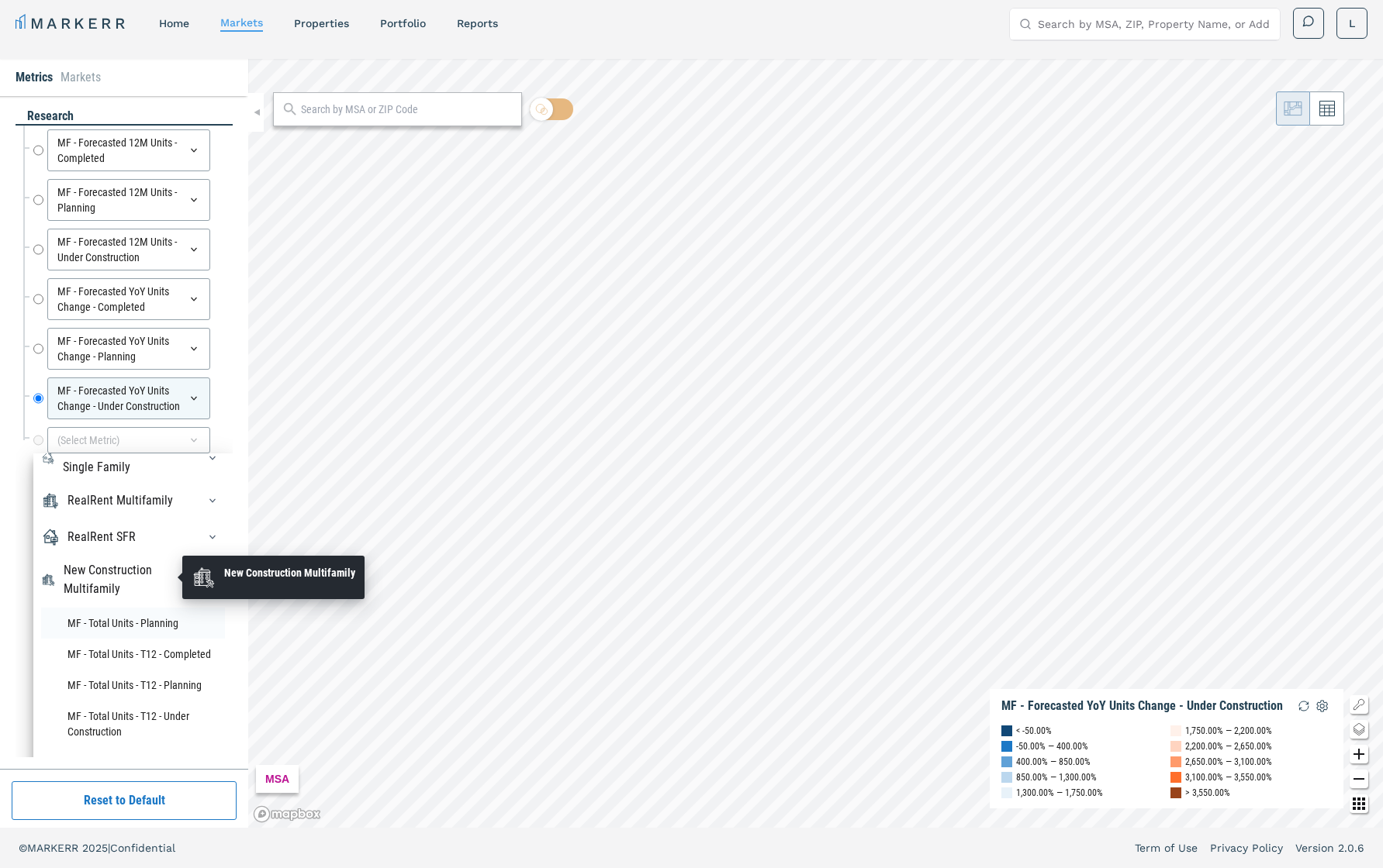
scroll to position [153, 0]
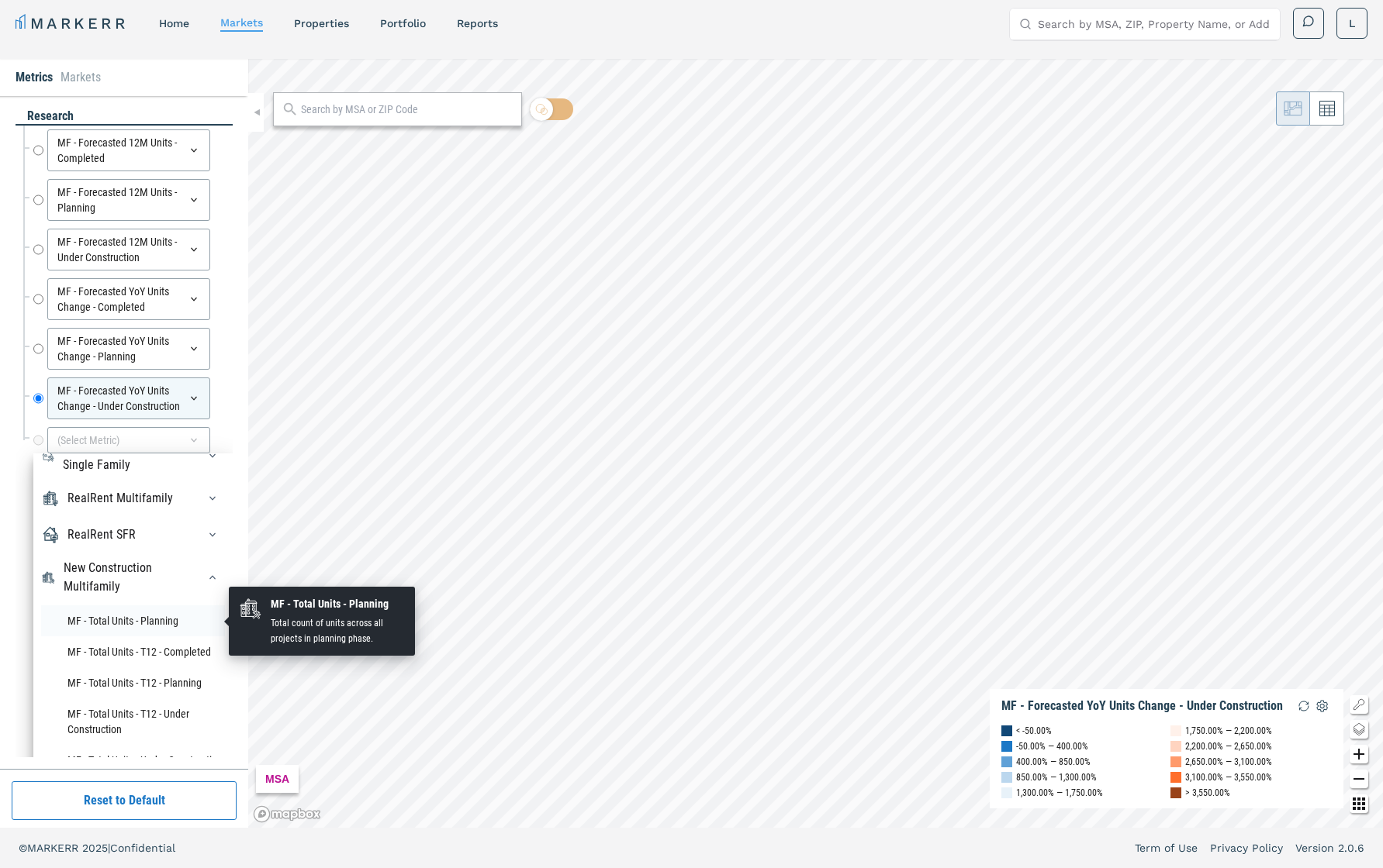
click at [142, 615] on li "MF - Total Units - Planning" at bounding box center [132, 621] width 184 height 31
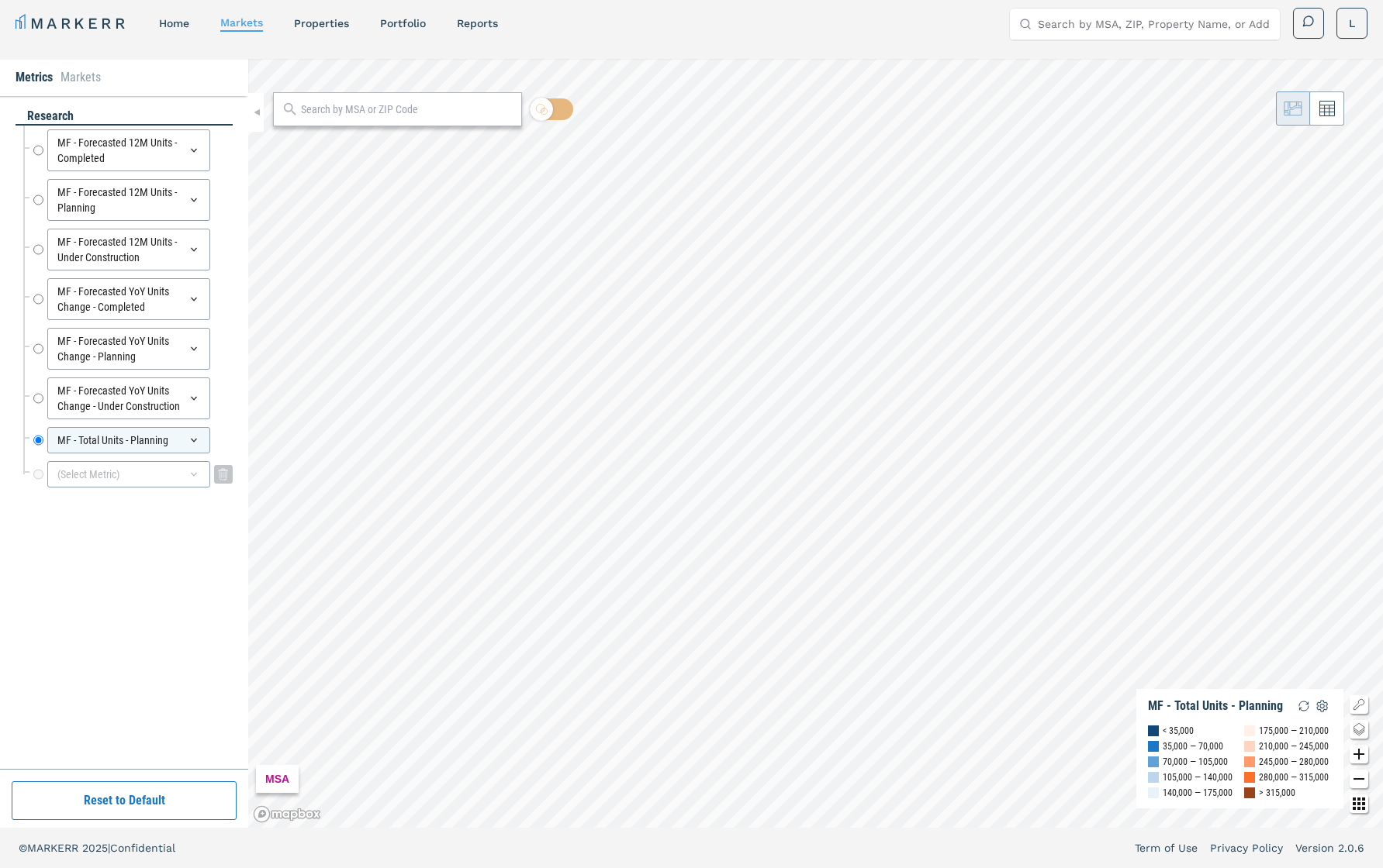
click at [167, 469] on div "(Select Metric)" at bounding box center [129, 474] width 163 height 26
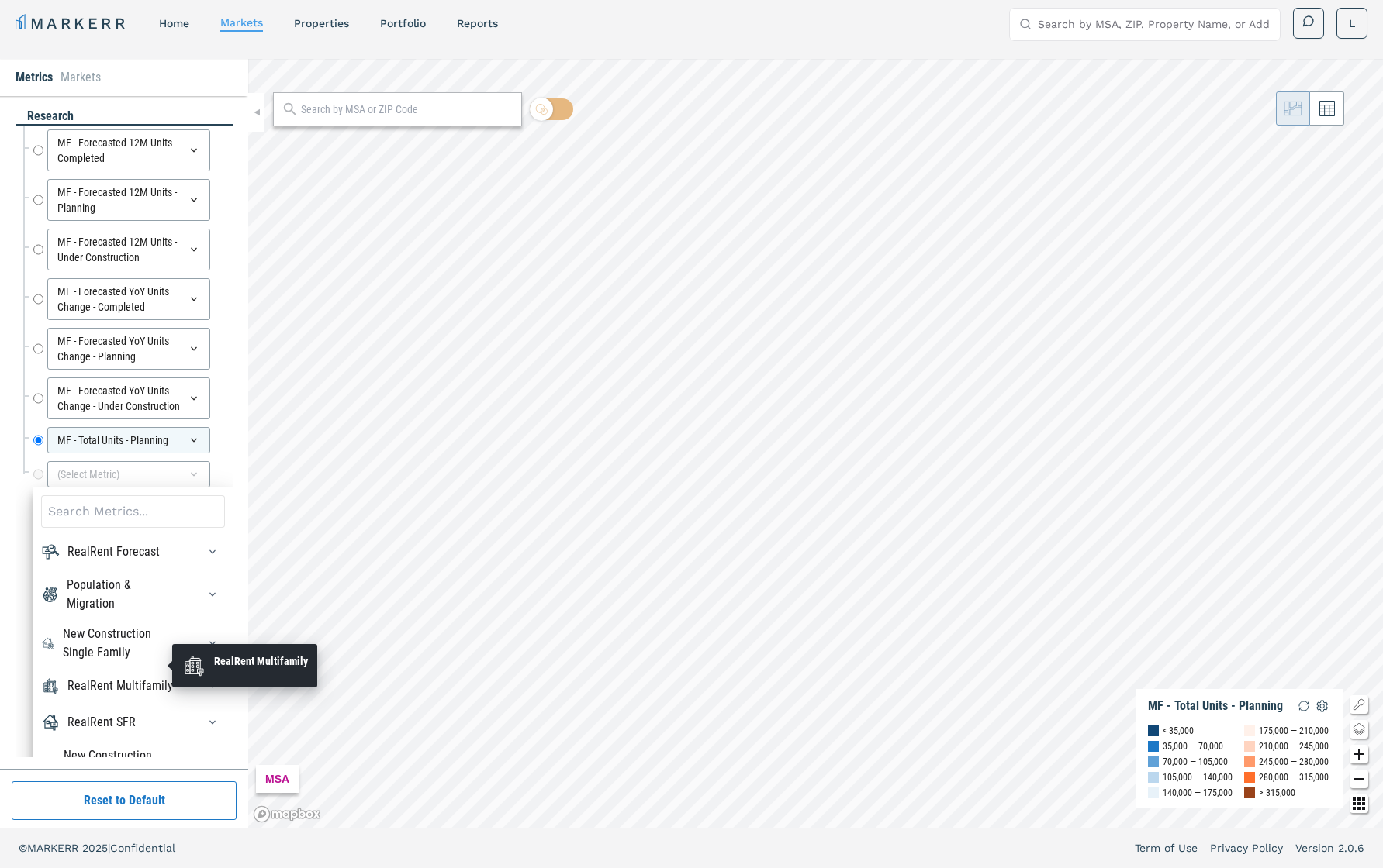
scroll to position [28, 0]
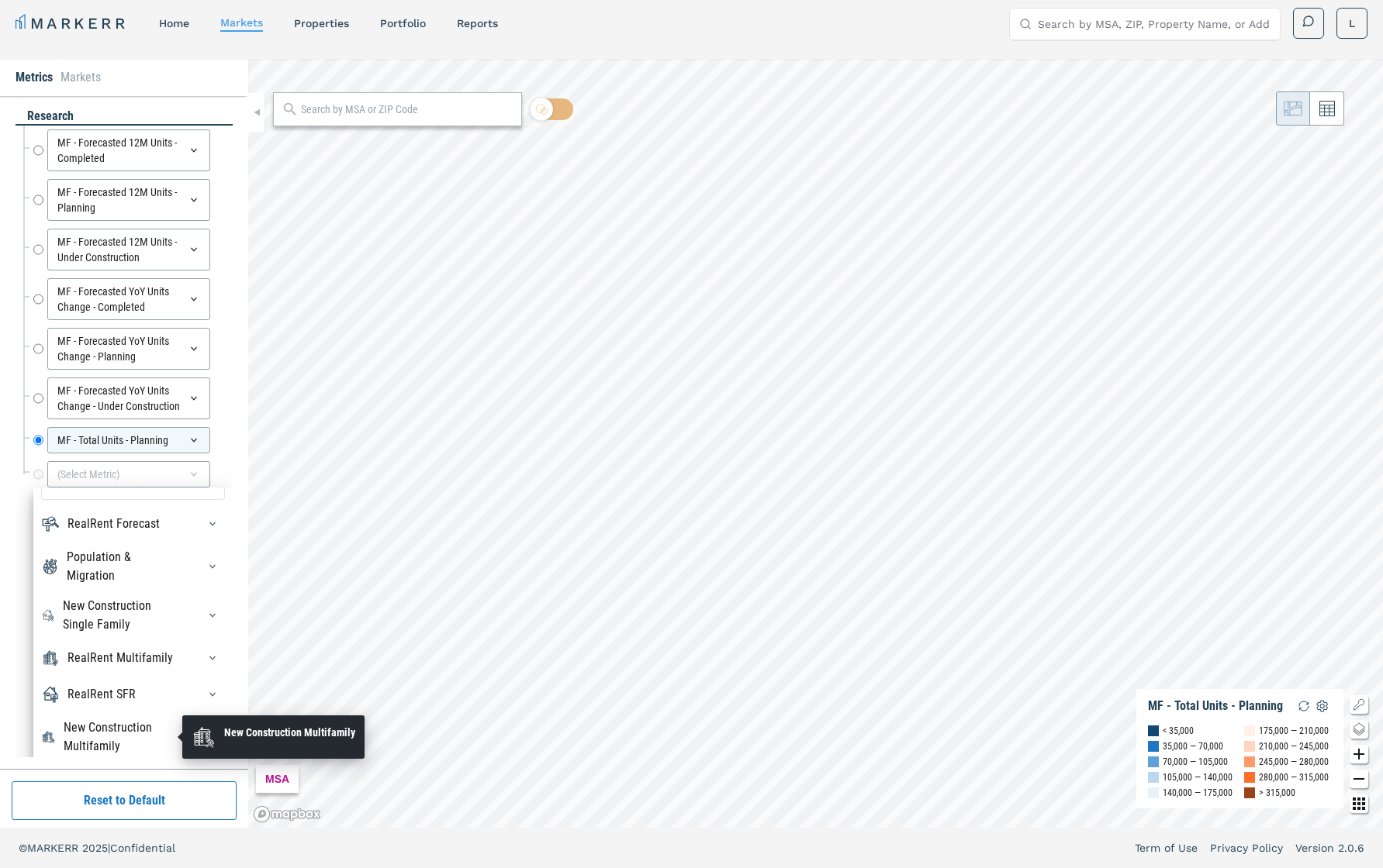
click at [145, 615] on div "New Construction Multifamily" at bounding box center [121, 736] width 115 height 37
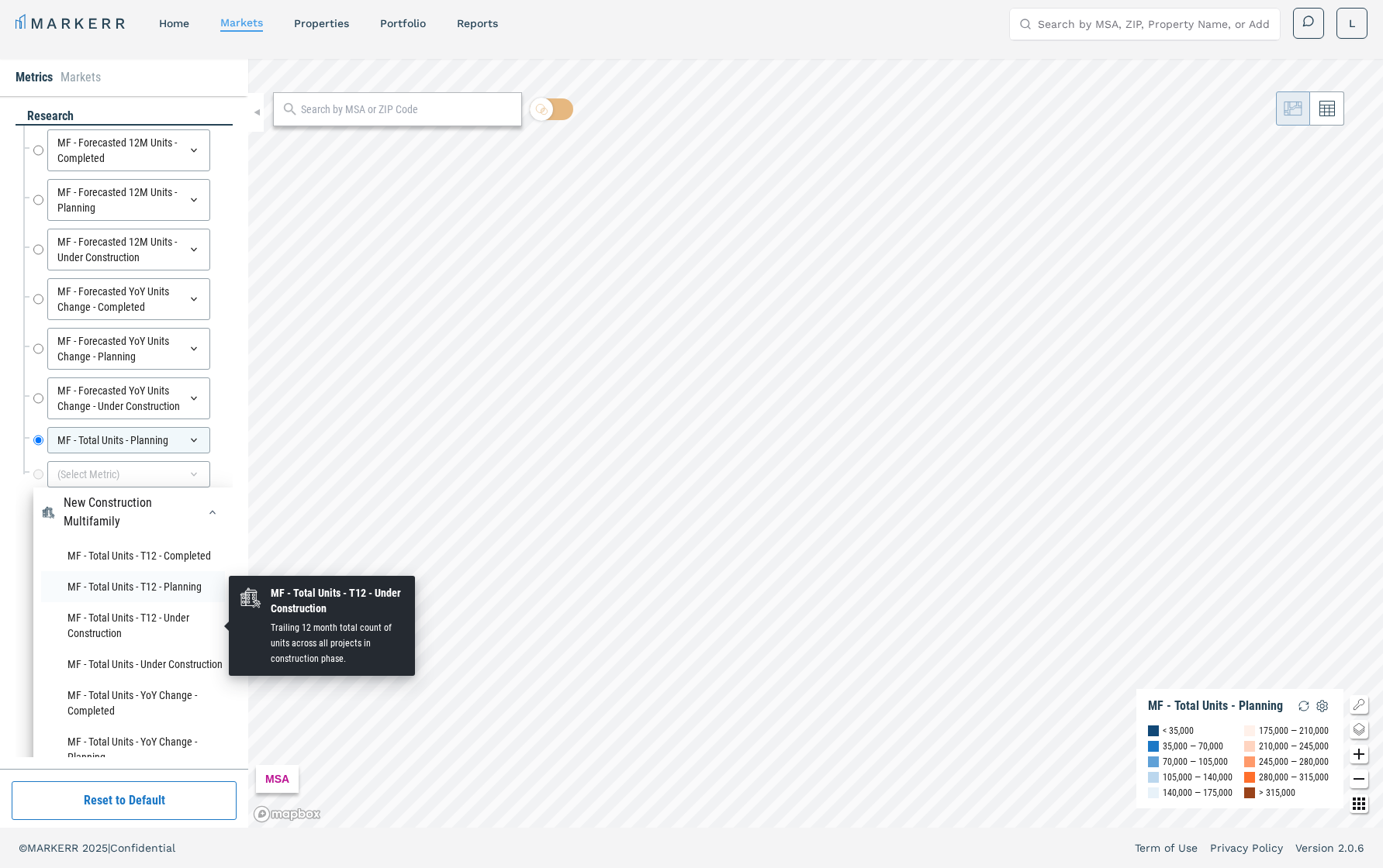
scroll to position [251, 0]
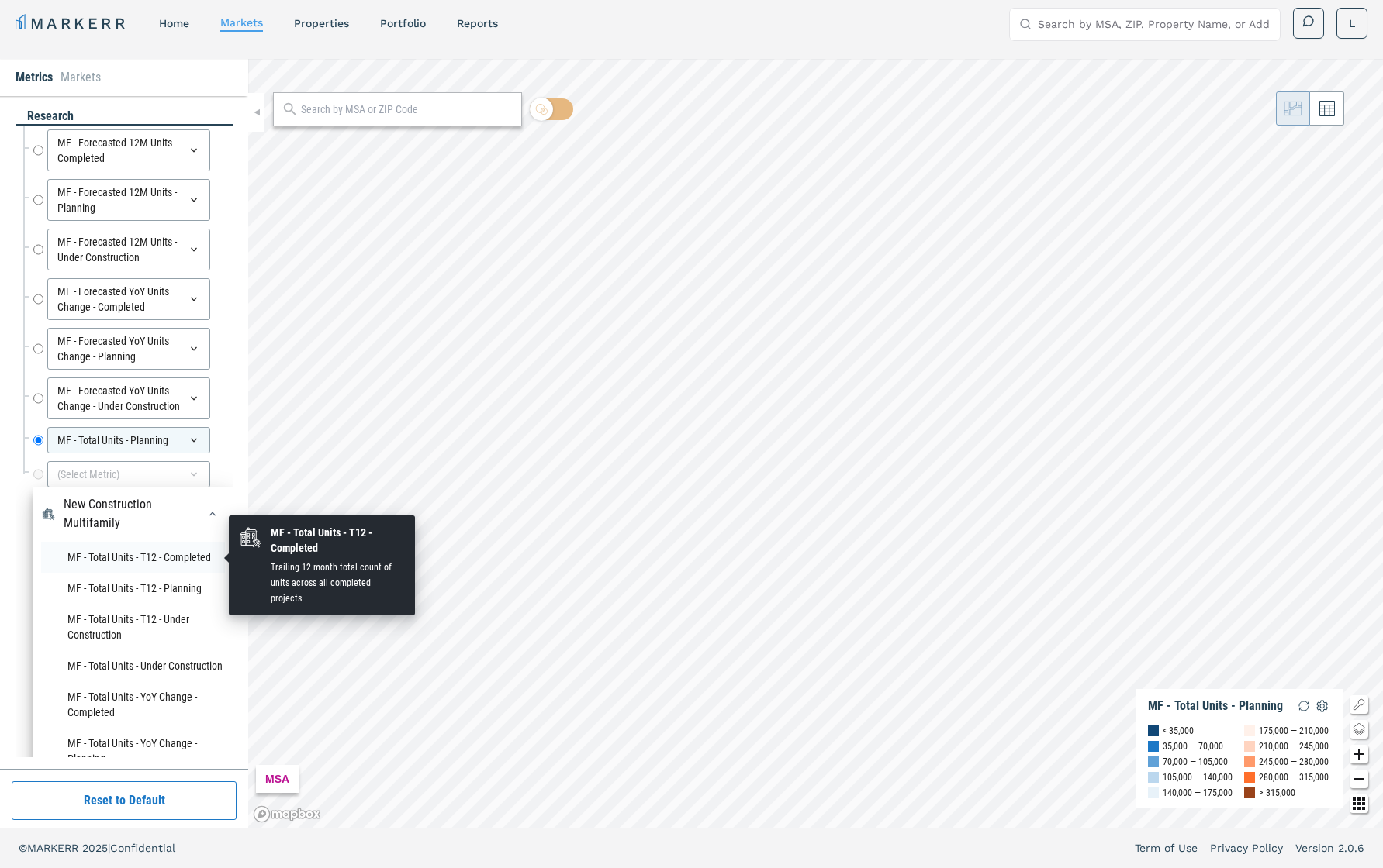
click at [159, 555] on li "MF - Total Units - T12 - Completed" at bounding box center [132, 558] width 184 height 31
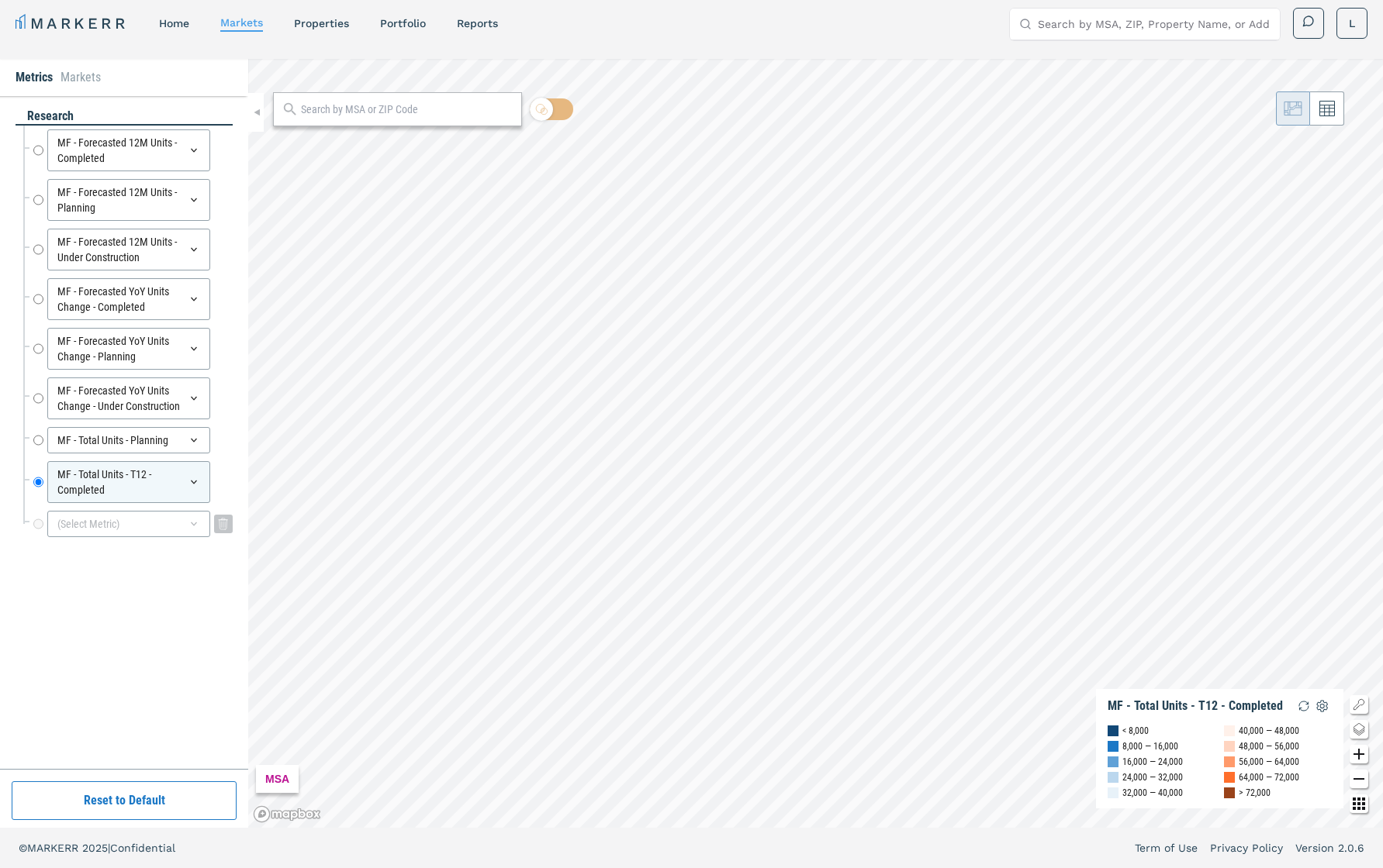
click at [164, 522] on div "(Select Metric)" at bounding box center [129, 523] width 163 height 26
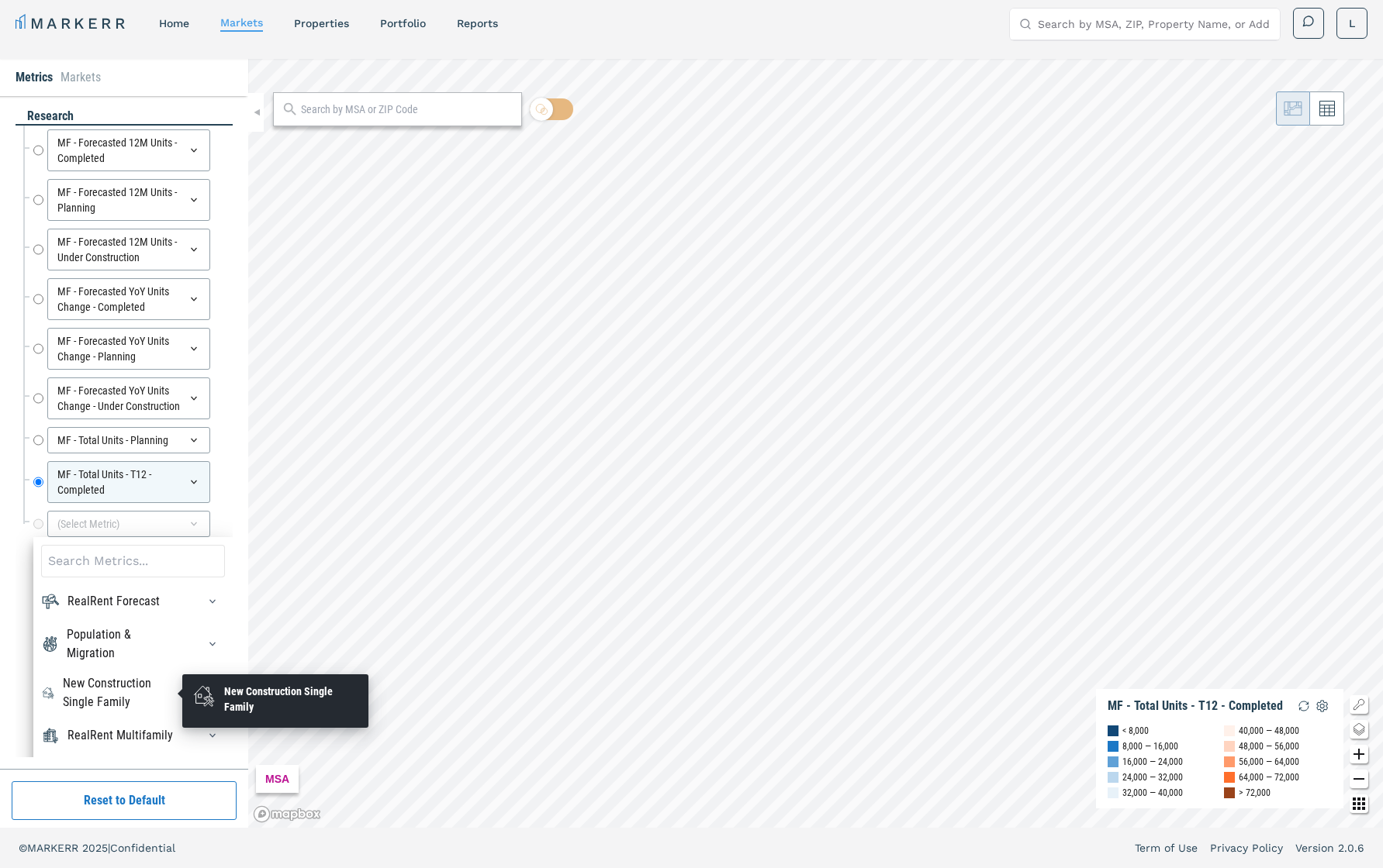
scroll to position [28, 0]
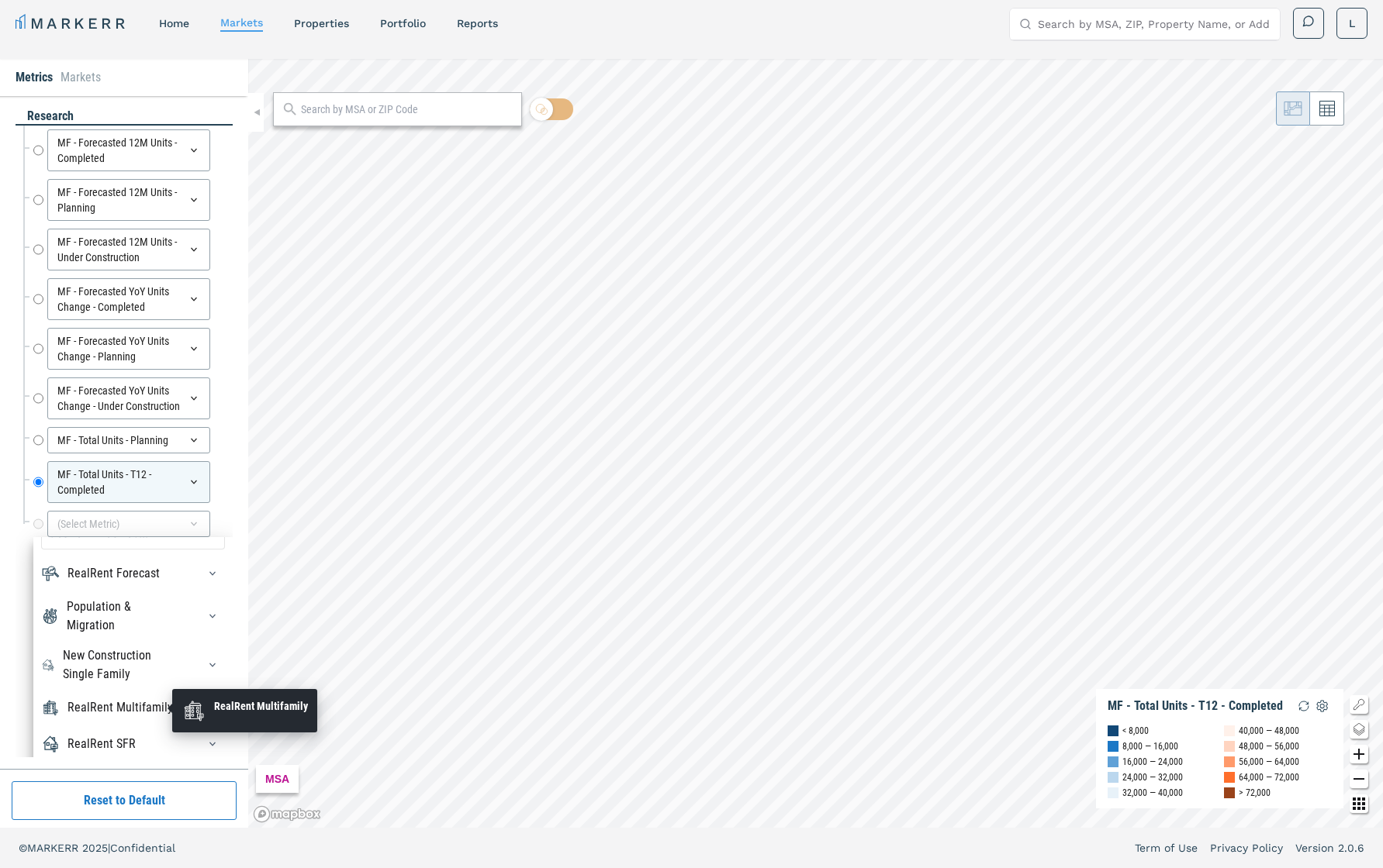
click at [147, 615] on div "RealRent Multifamily" at bounding box center [120, 707] width 105 height 19
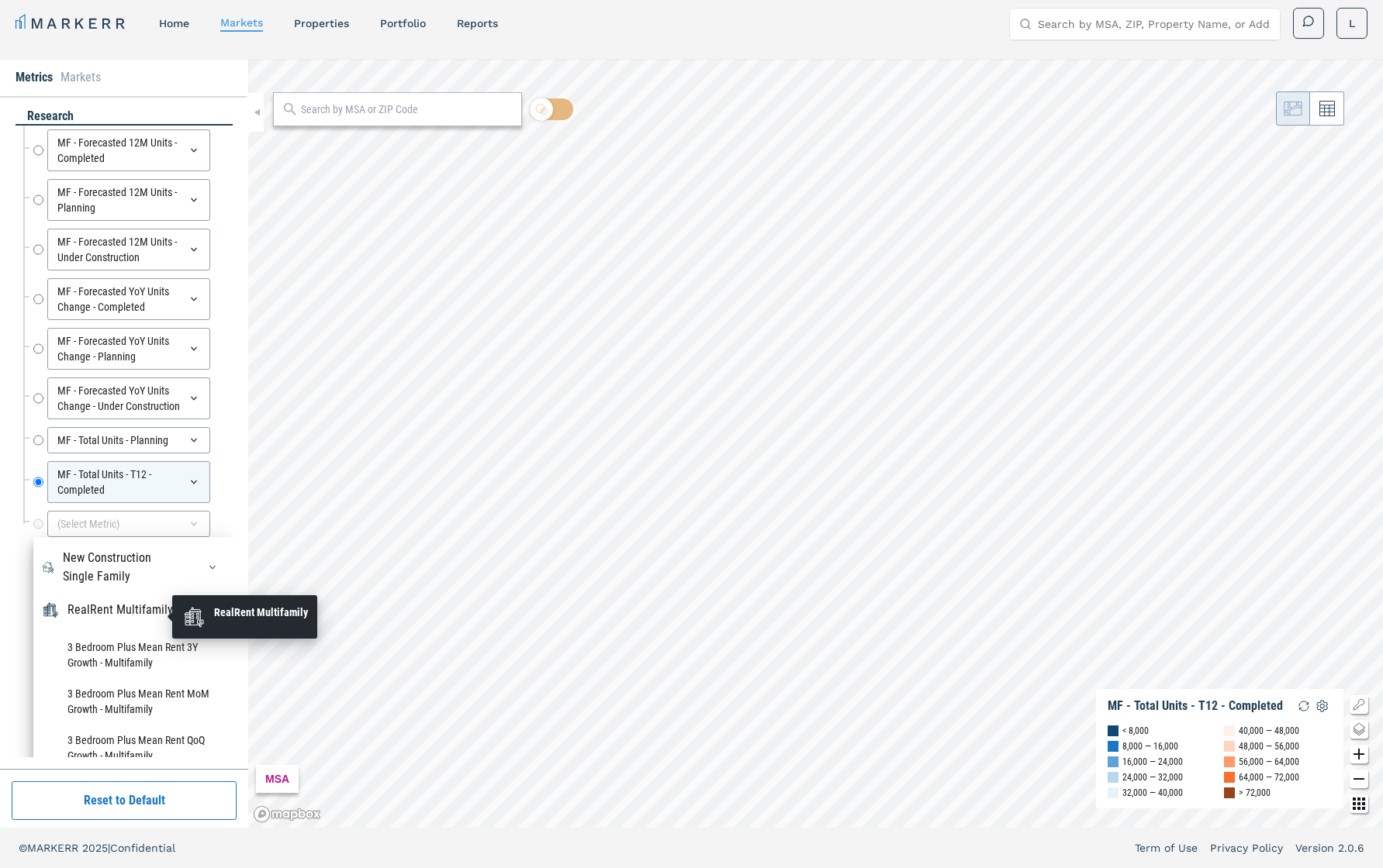
scroll to position [135, 0]
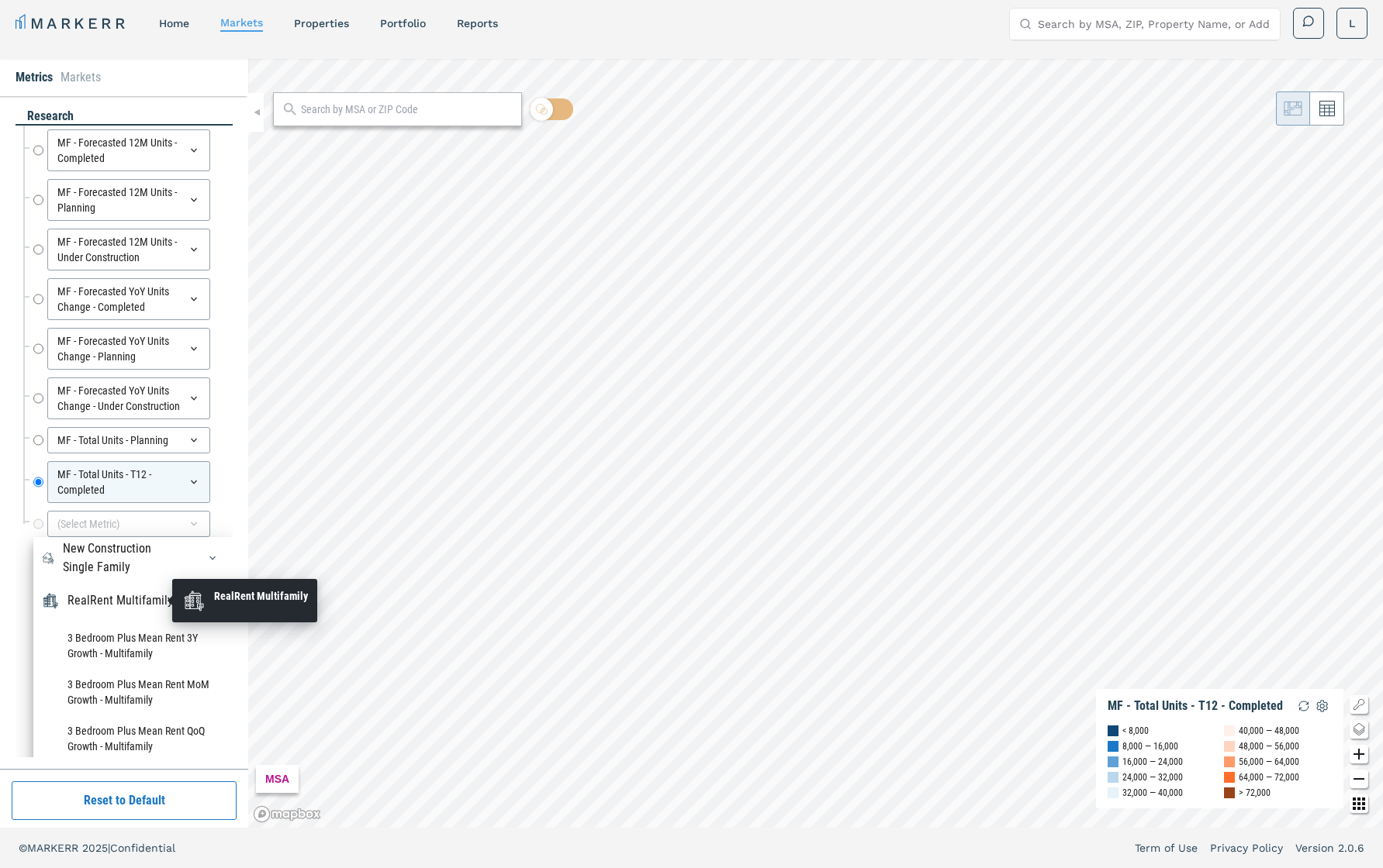
click at [151, 601] on div "RealRent Multifamily" at bounding box center [120, 600] width 105 height 19
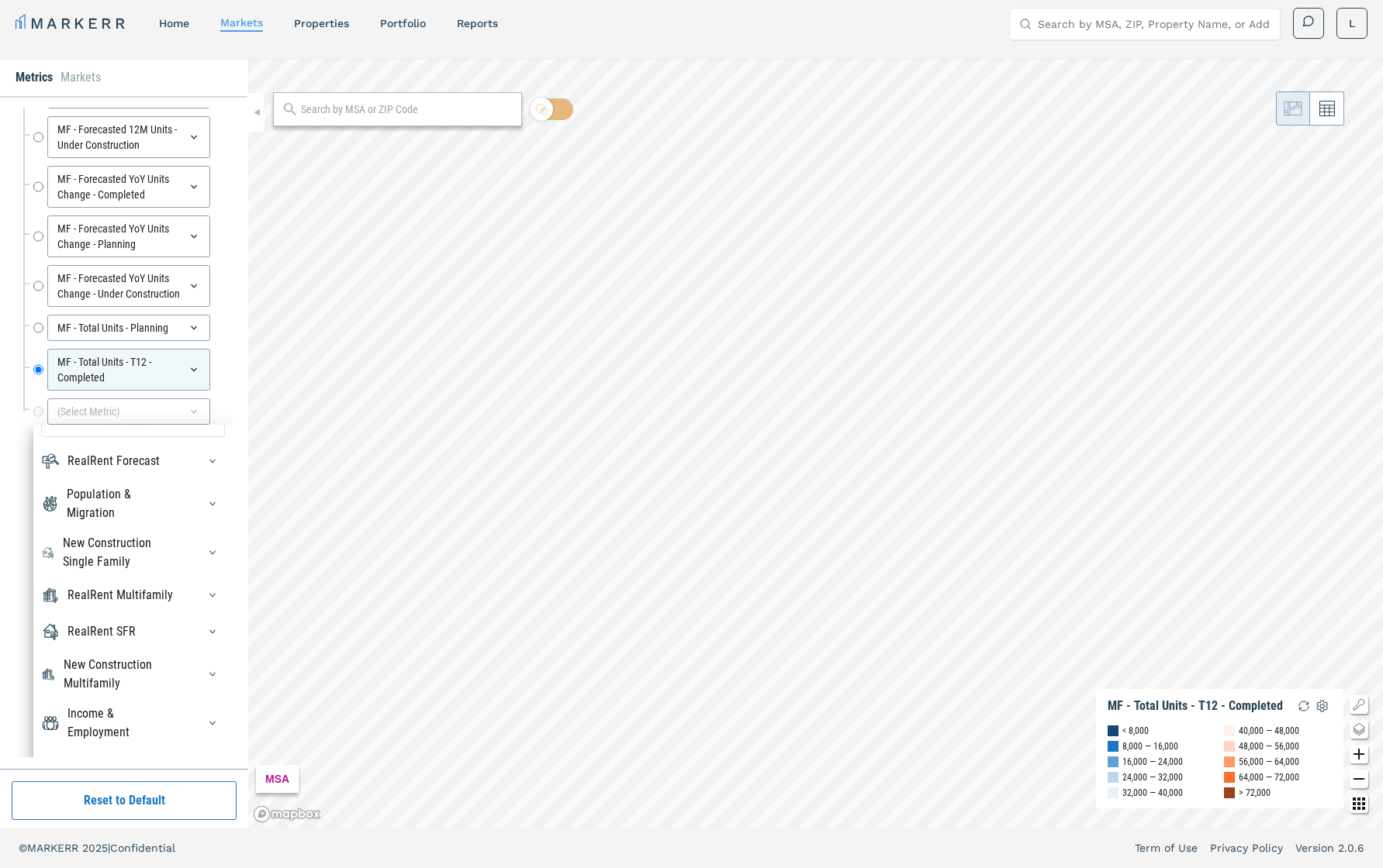
scroll to position [129, 0]
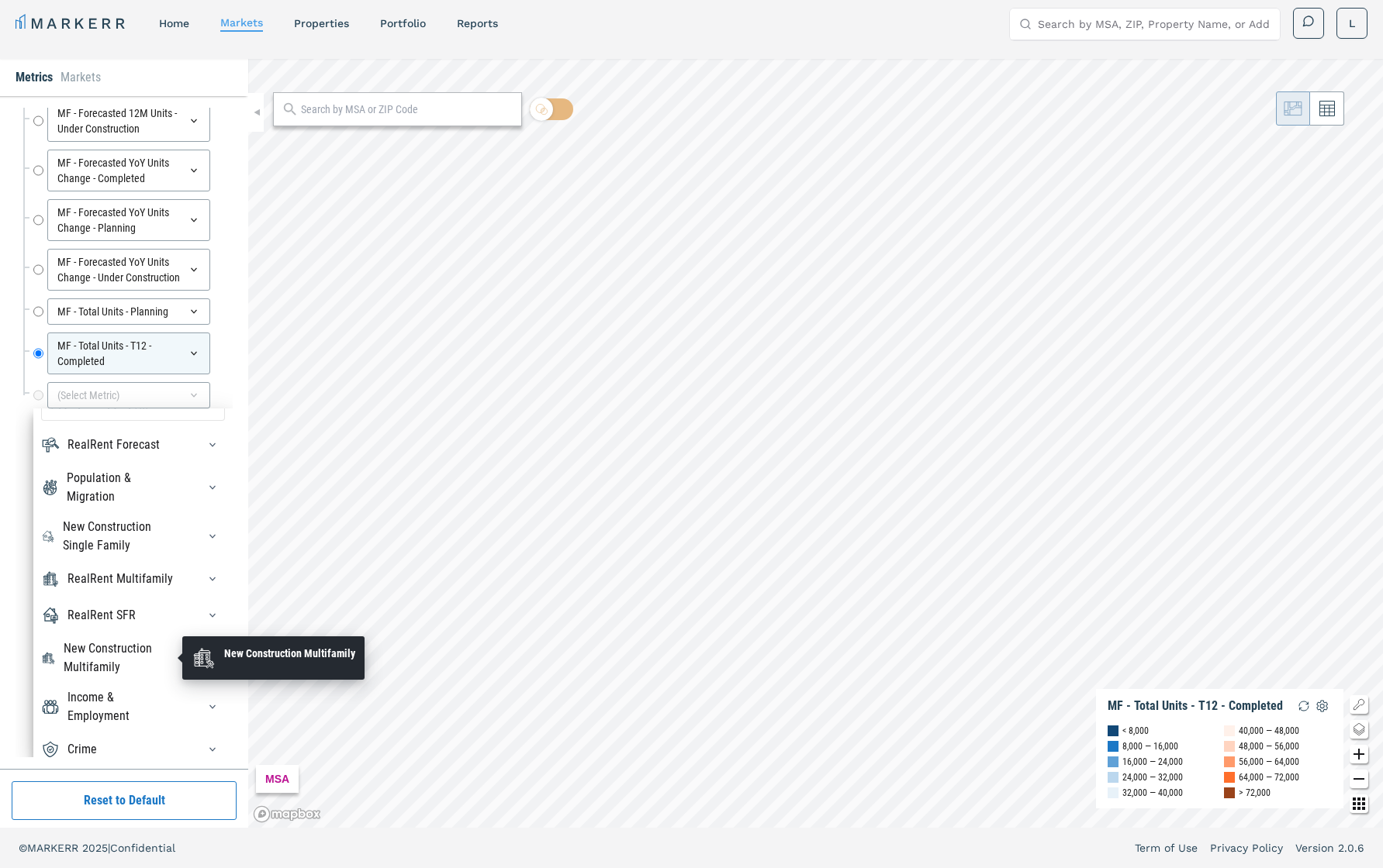
click at [131, 615] on div "New Construction Multifamily" at bounding box center [121, 658] width 115 height 37
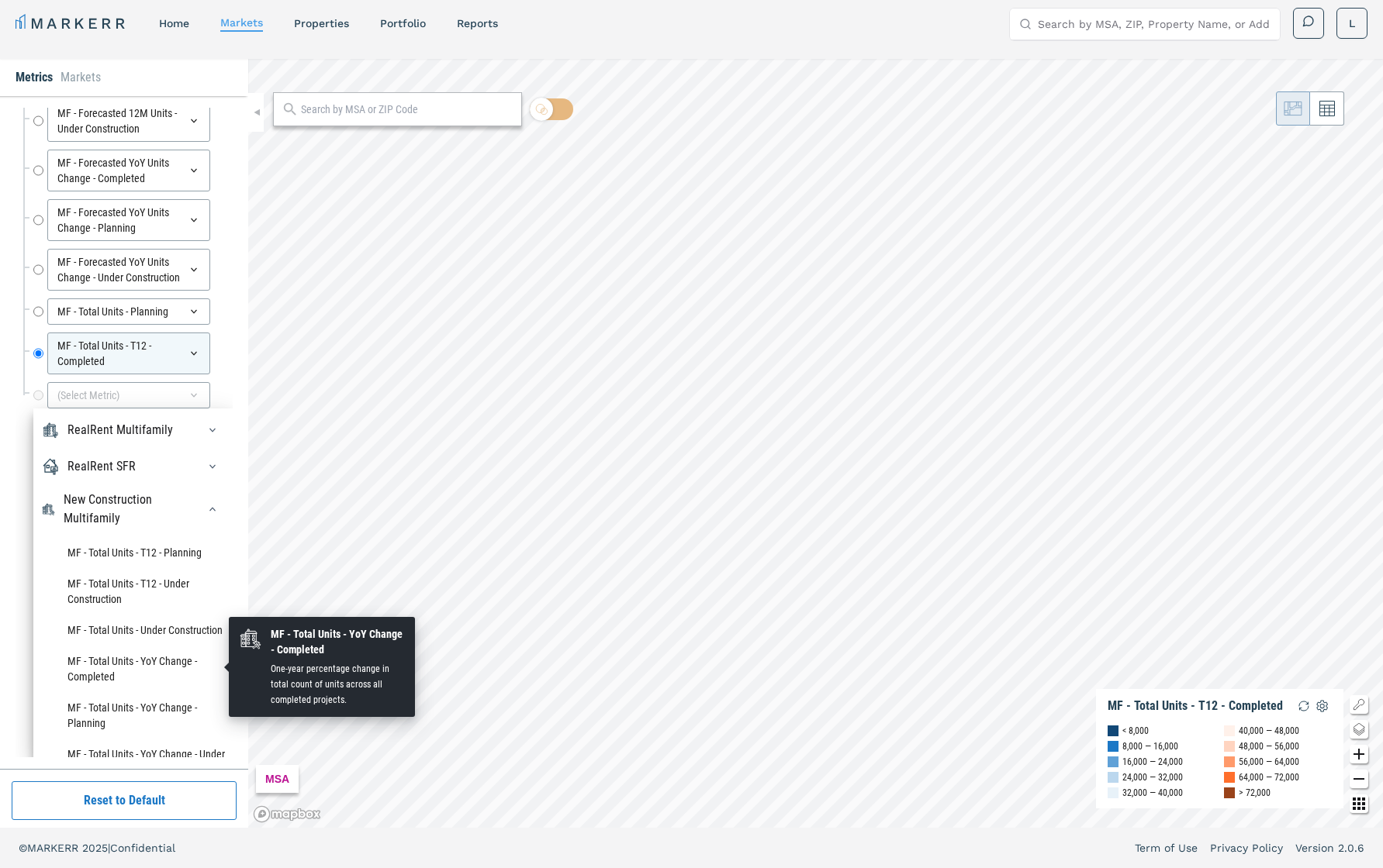
scroll to position [179, 0]
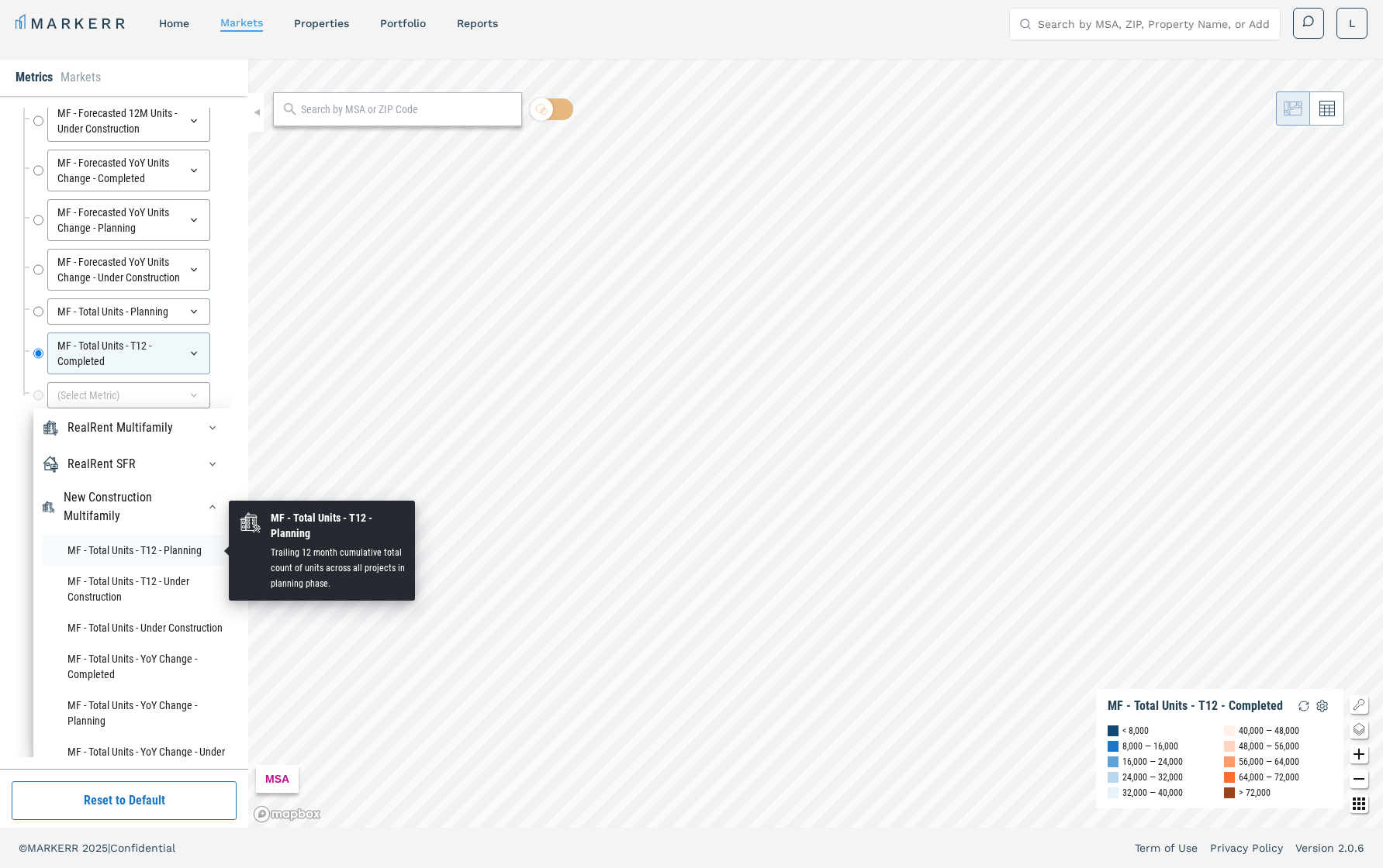
click at [132, 549] on li "MF - Total Units - T12 - Planning" at bounding box center [132, 551] width 184 height 31
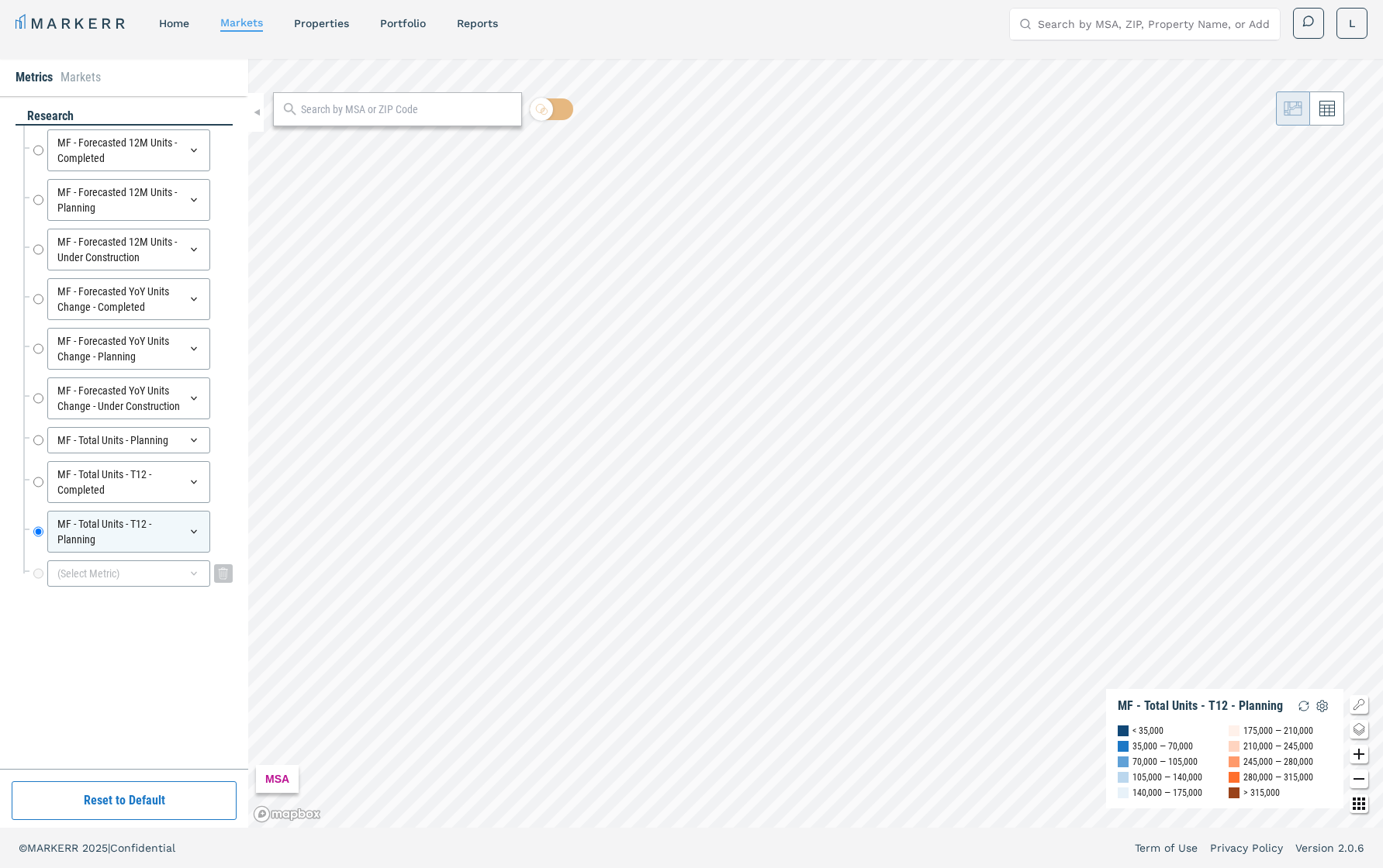
click at [149, 576] on div "(Select Metric)" at bounding box center [129, 573] width 163 height 26
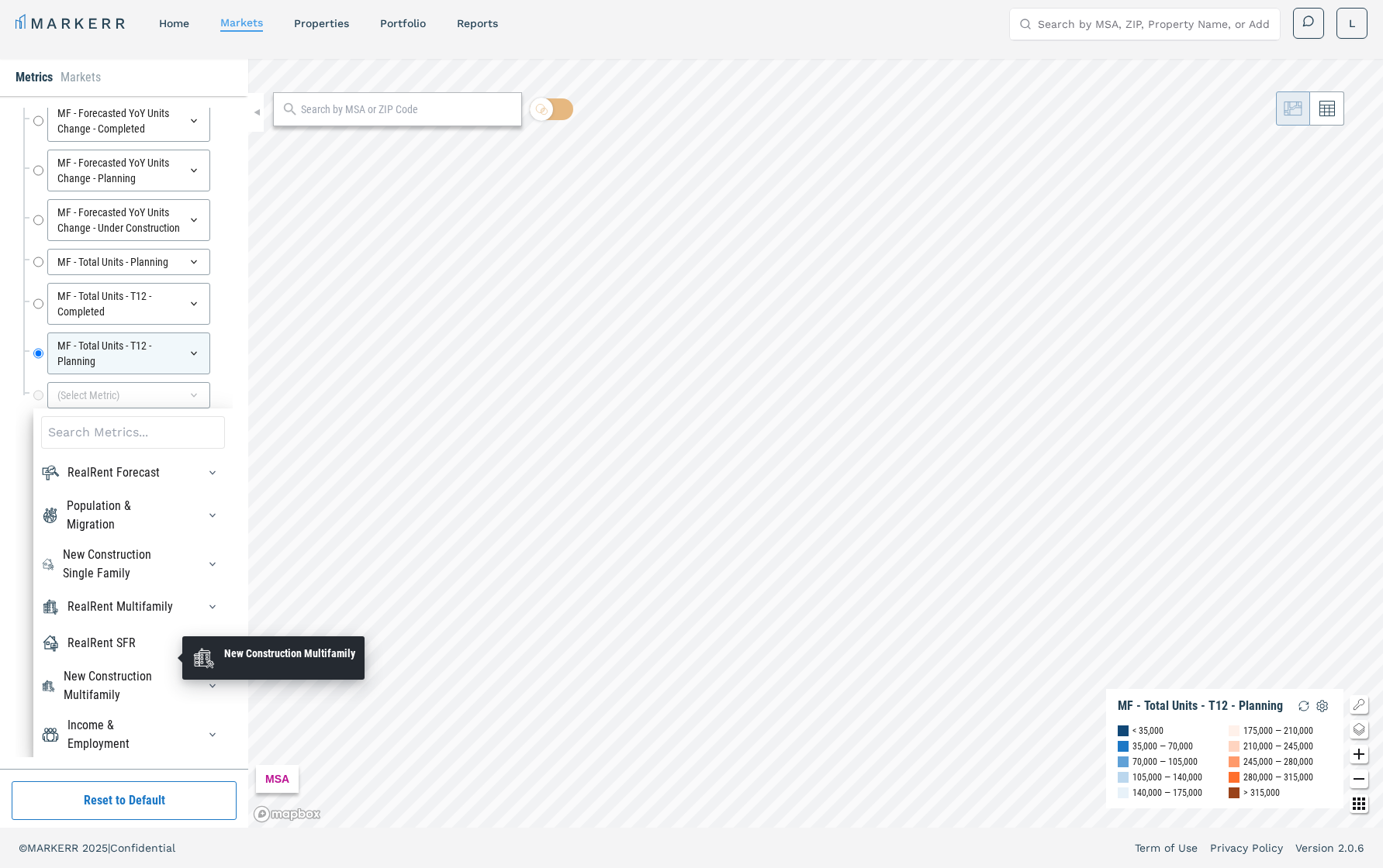
scroll to position [28, 0]
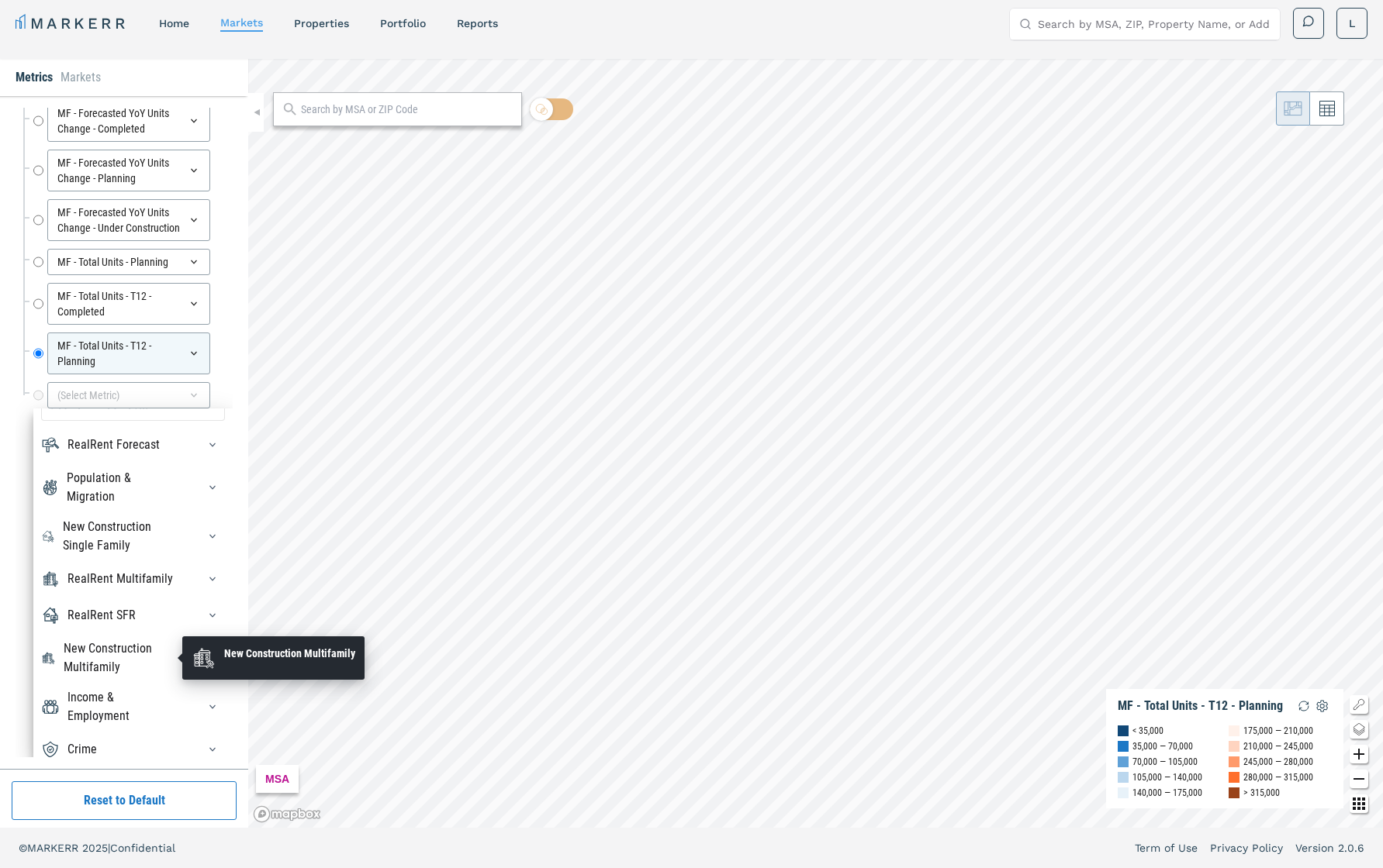
click at [124, 615] on div "New Construction Multifamily" at bounding box center [121, 658] width 115 height 37
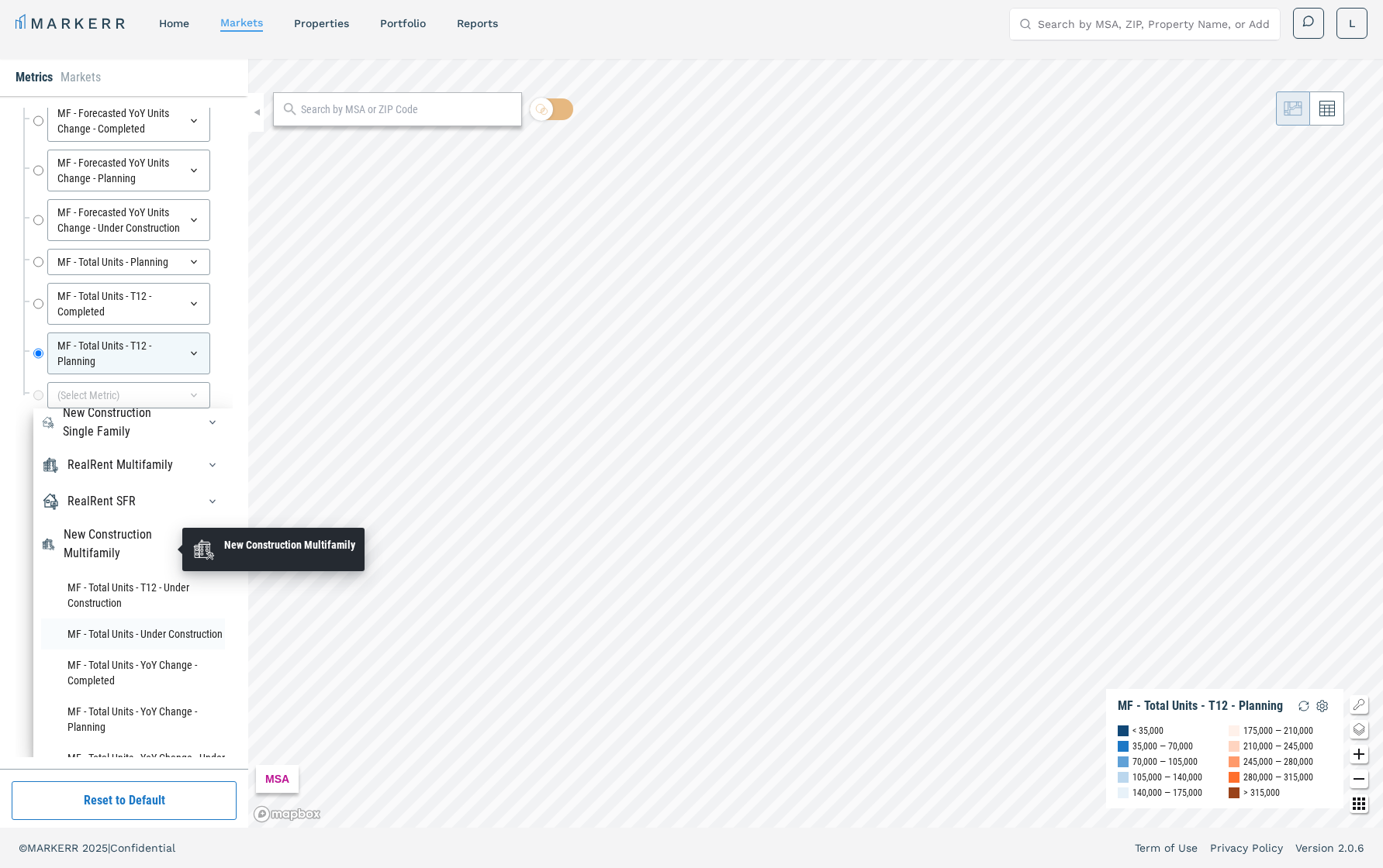
scroll to position [147, 0]
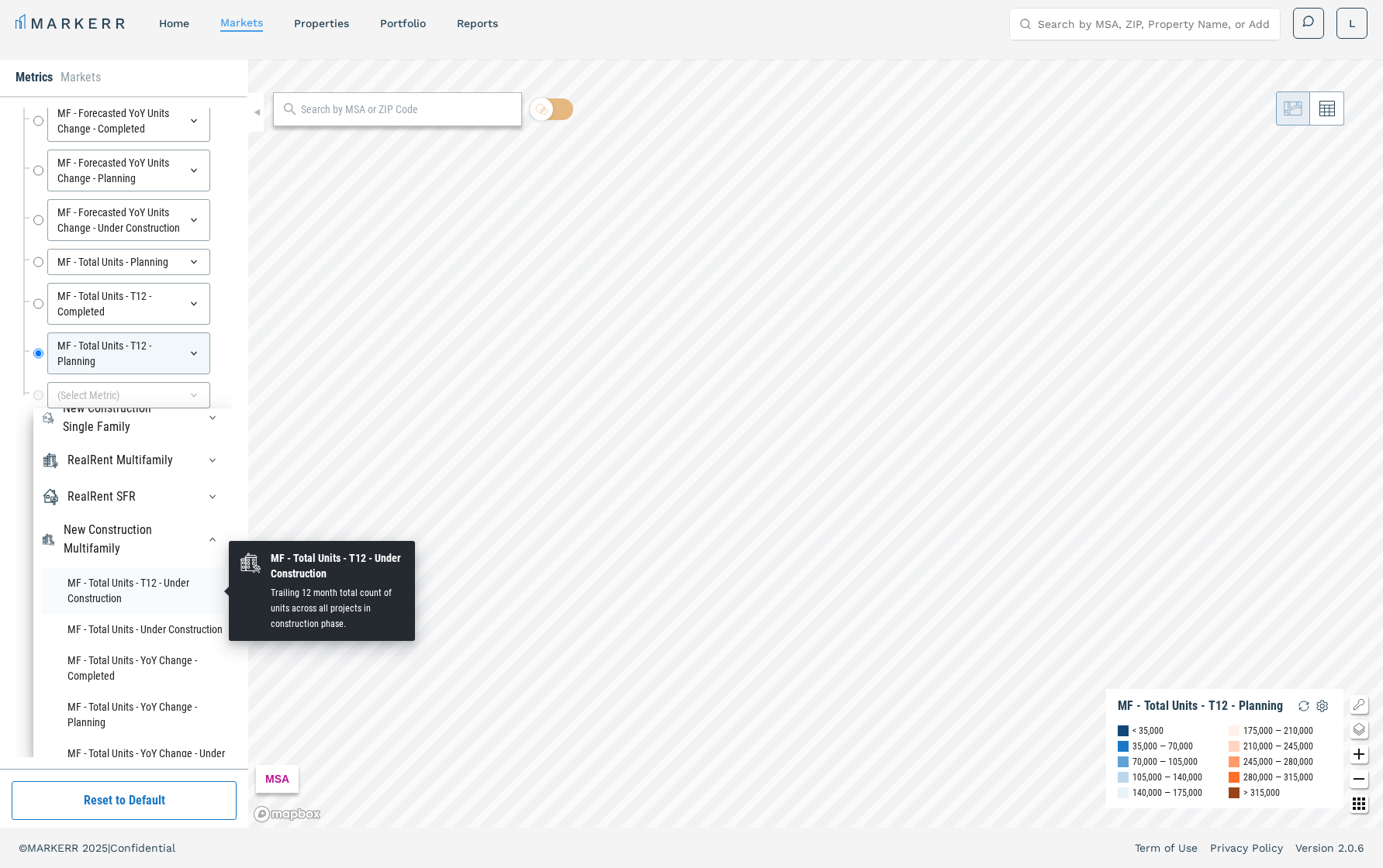
click at [105, 585] on li "MF - Total Units - T12 - Under Construction" at bounding box center [132, 590] width 184 height 46
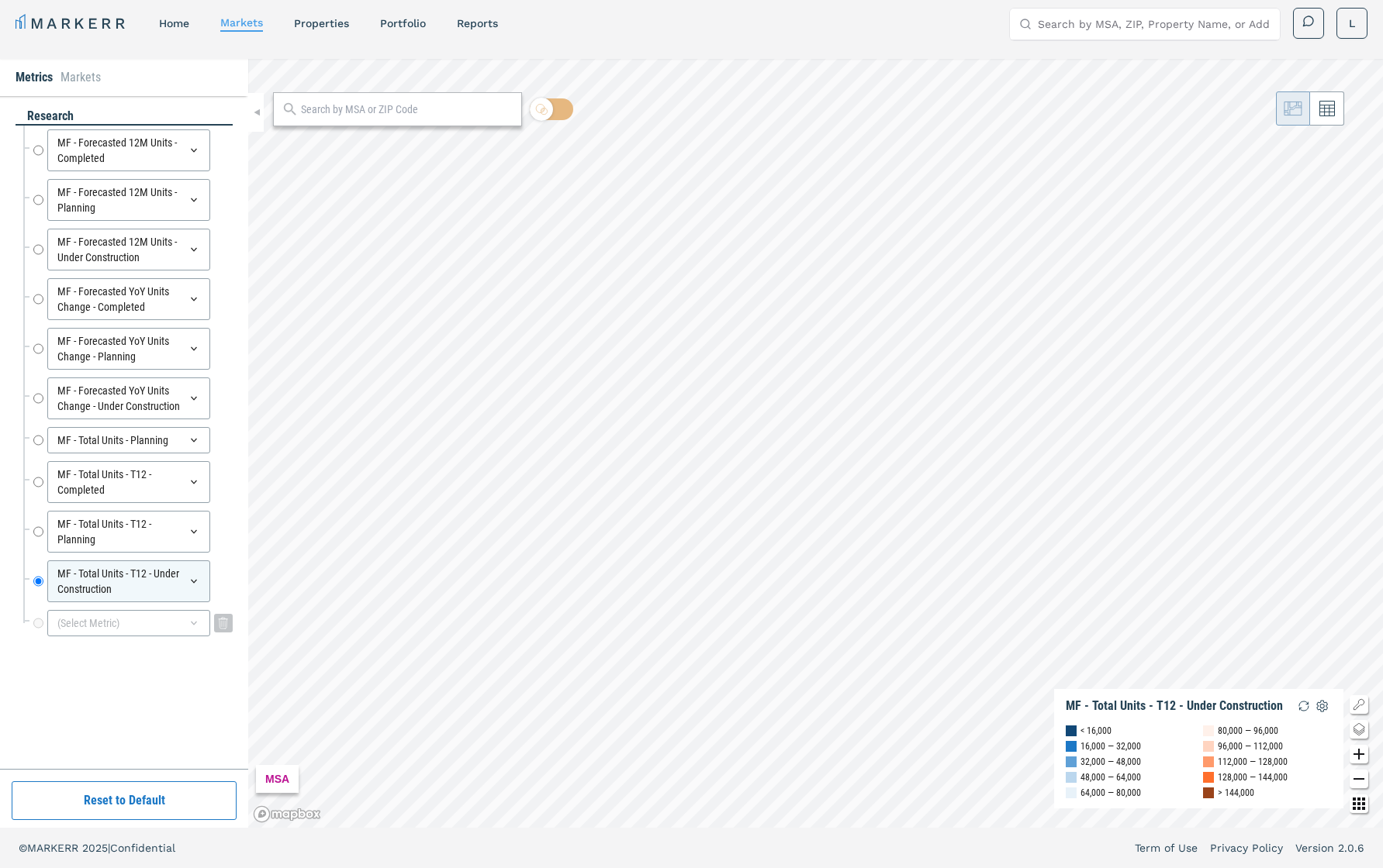
click at [128, 615] on div "(Select Metric)" at bounding box center [129, 623] width 163 height 26
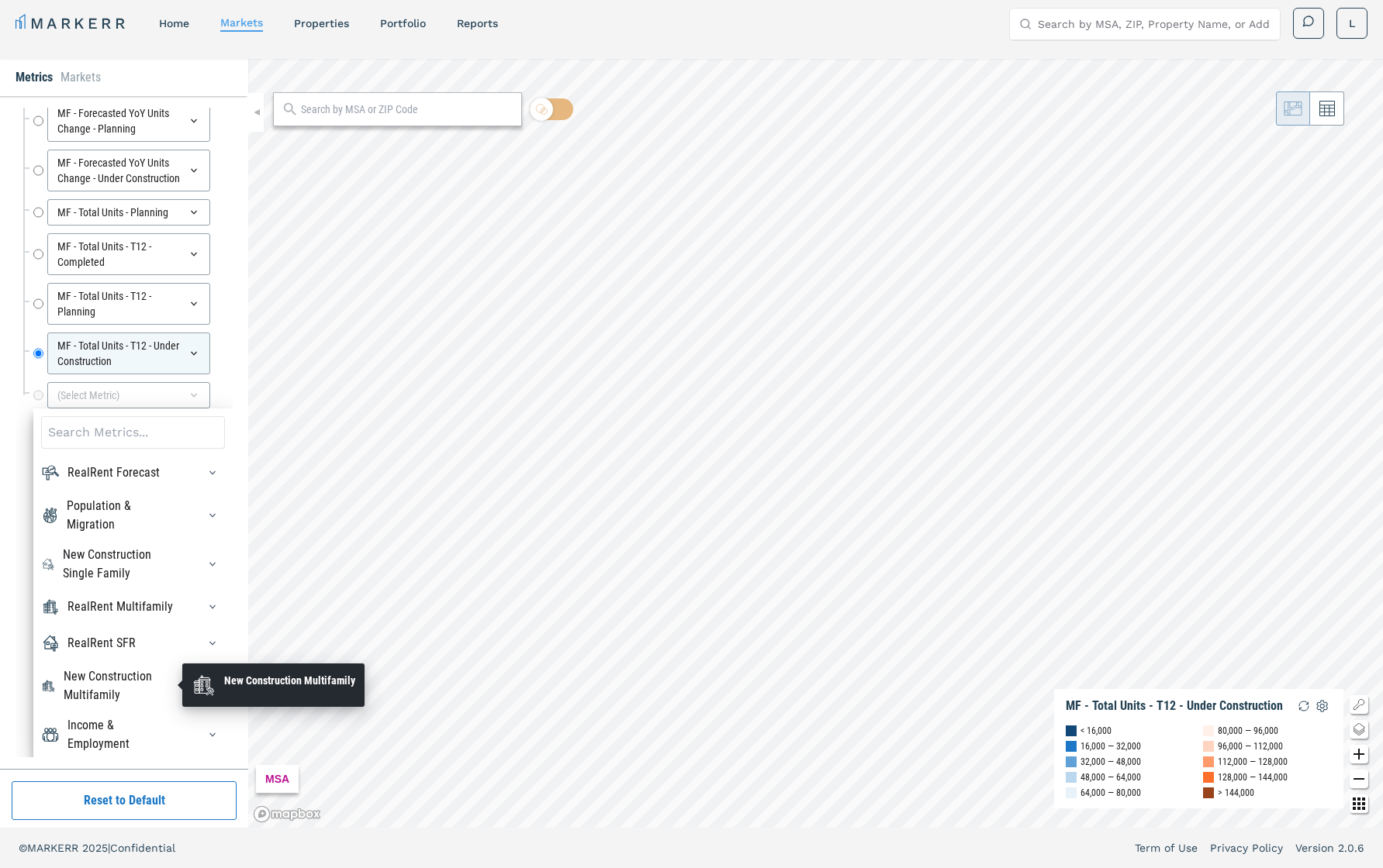
scroll to position [28, 0]
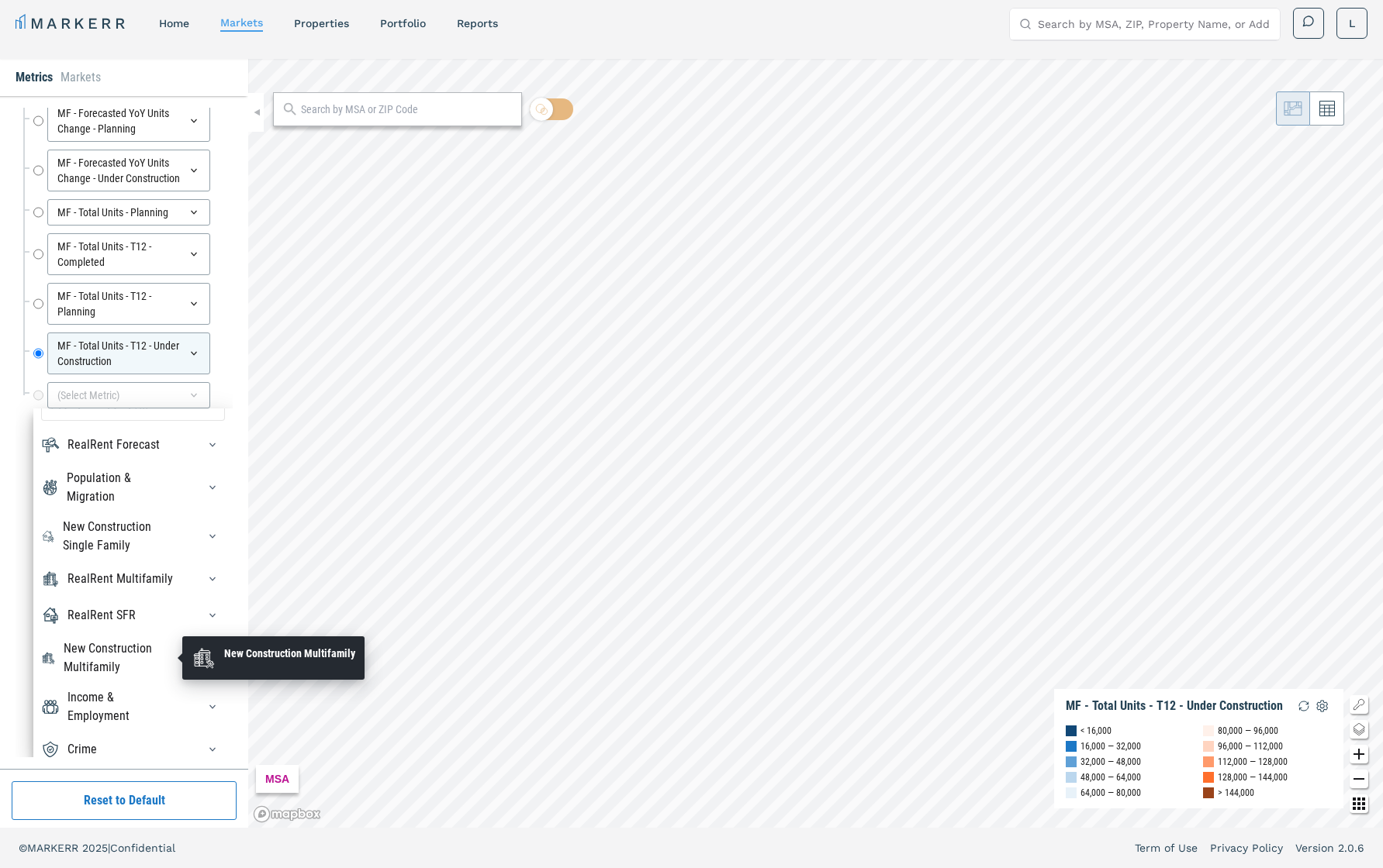
click at [98, 615] on div "New Construction Multifamily" at bounding box center [121, 658] width 115 height 37
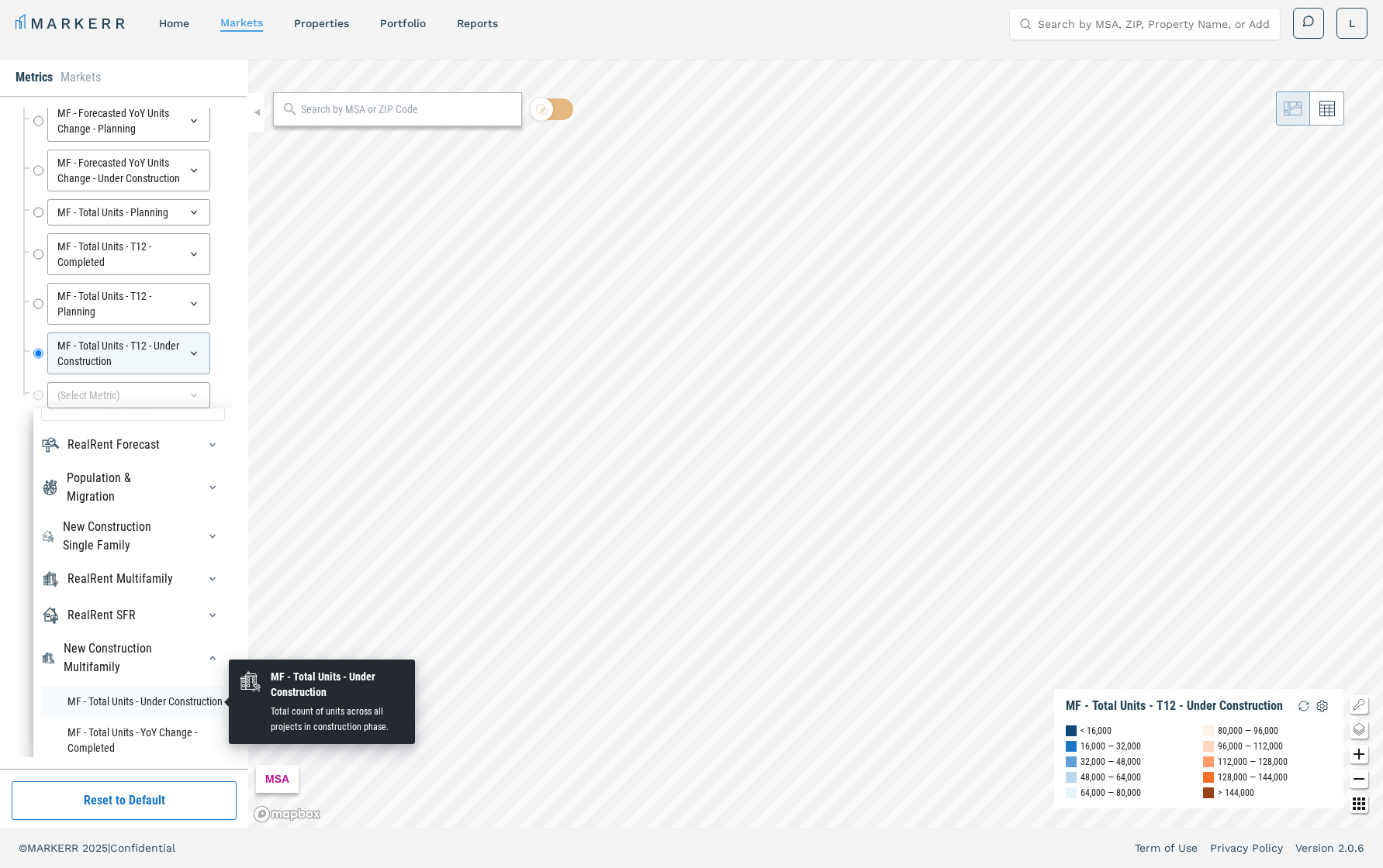
click at [103, 615] on li "MF - Total Units - Under Construction" at bounding box center [132, 702] width 184 height 31
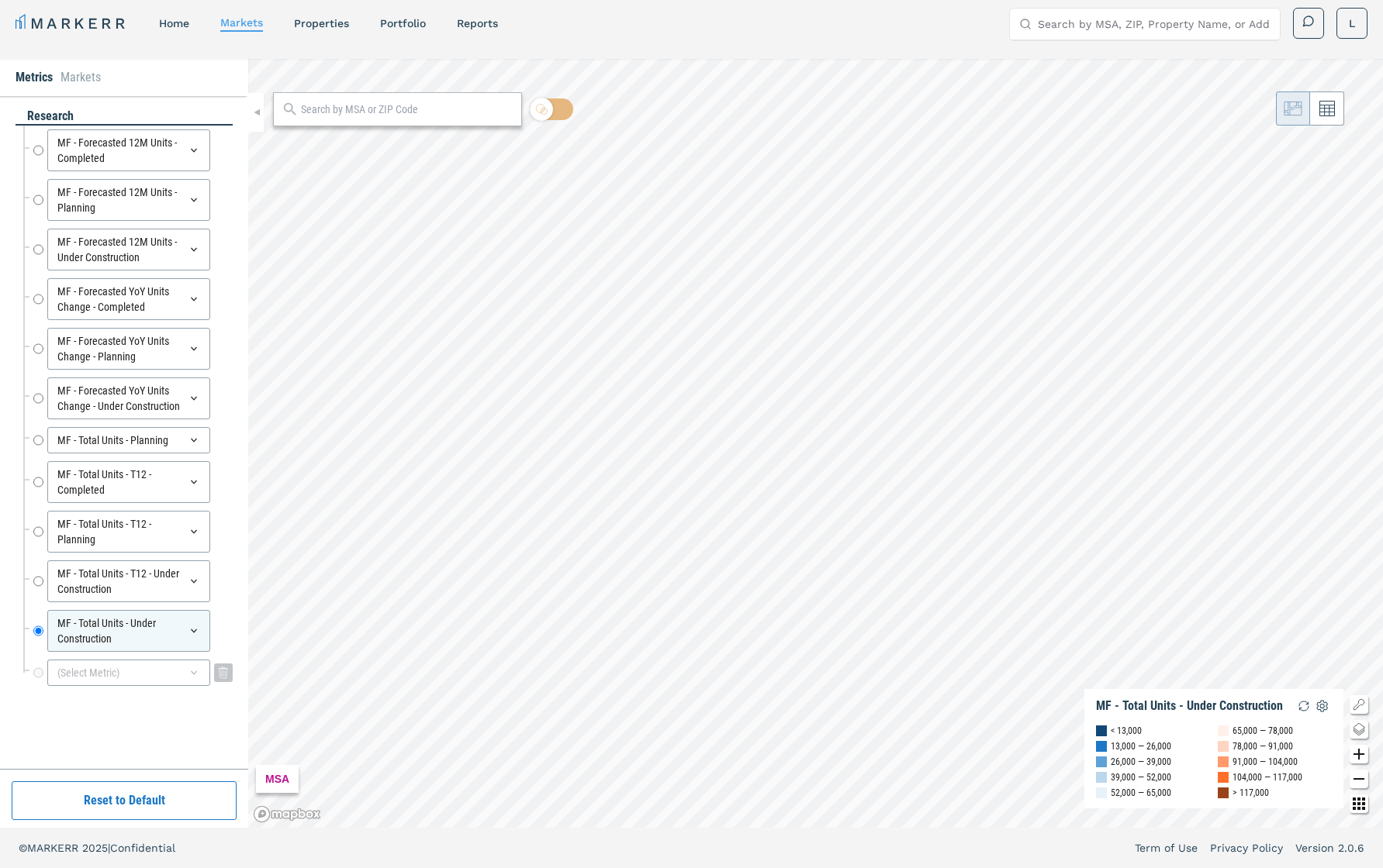
click at [132, 615] on div "(Select Metric)" at bounding box center [129, 672] width 163 height 26
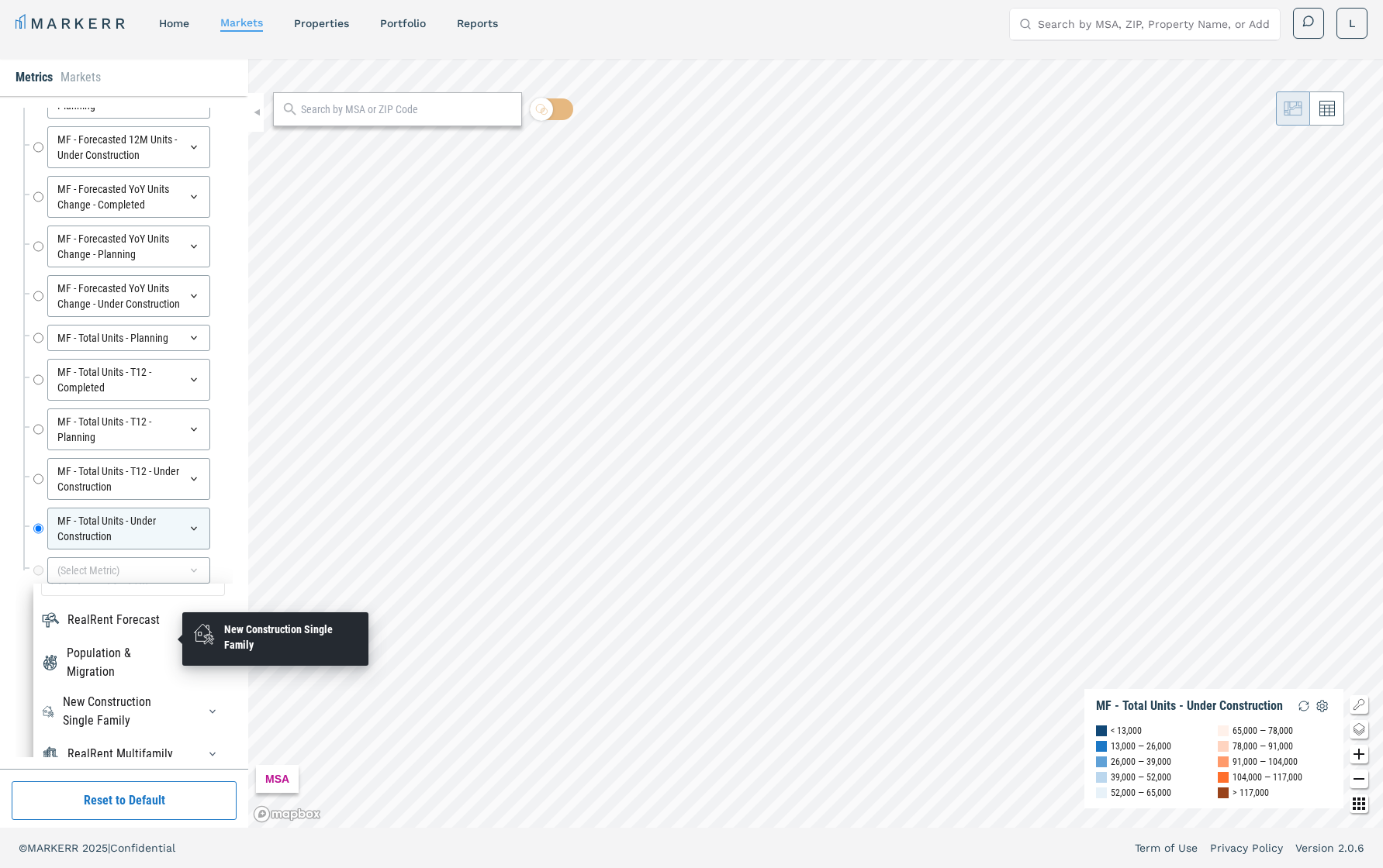
scroll to position [278, 0]
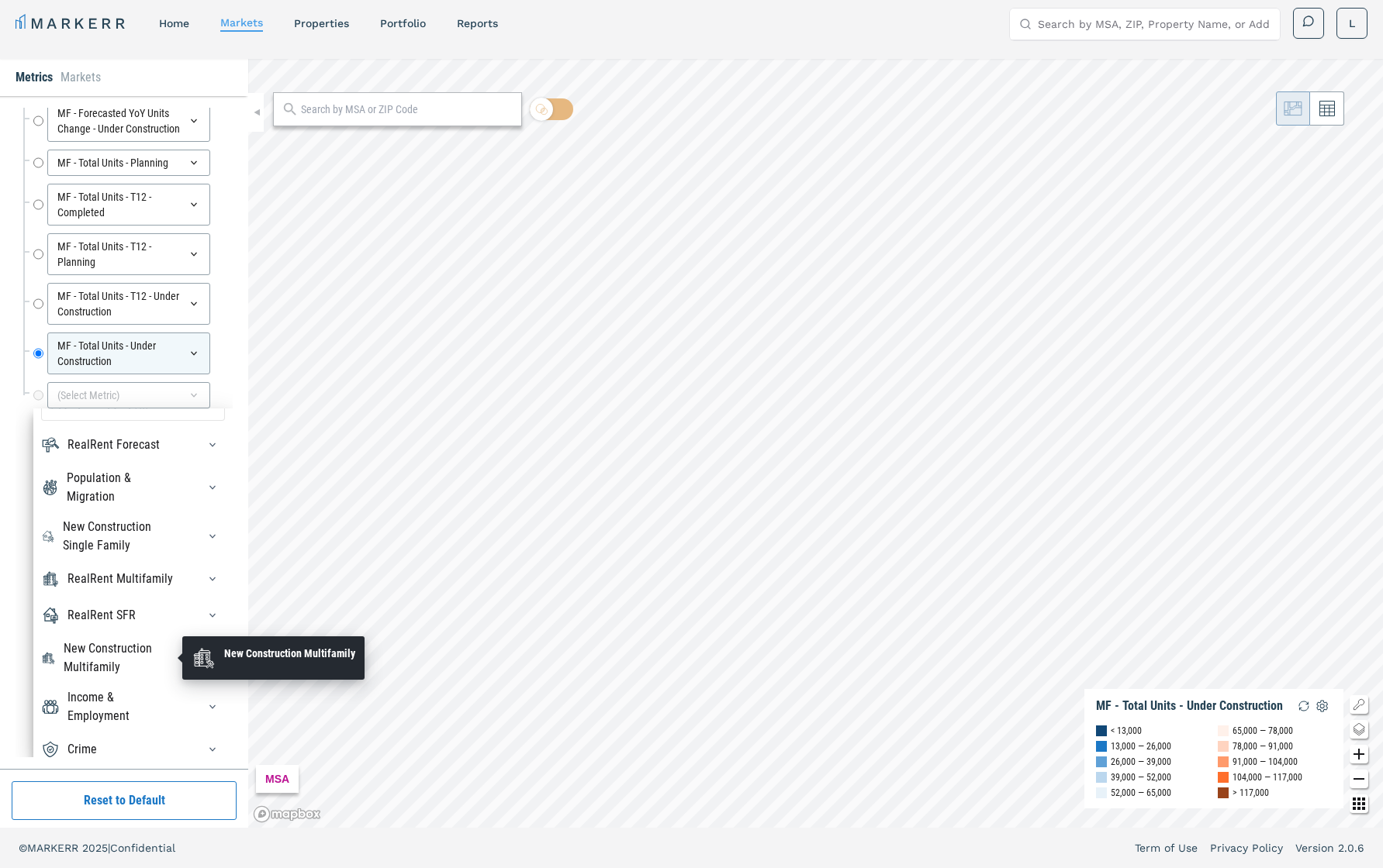
click at [103, 615] on div "New Construction Multifamily" at bounding box center [121, 658] width 115 height 37
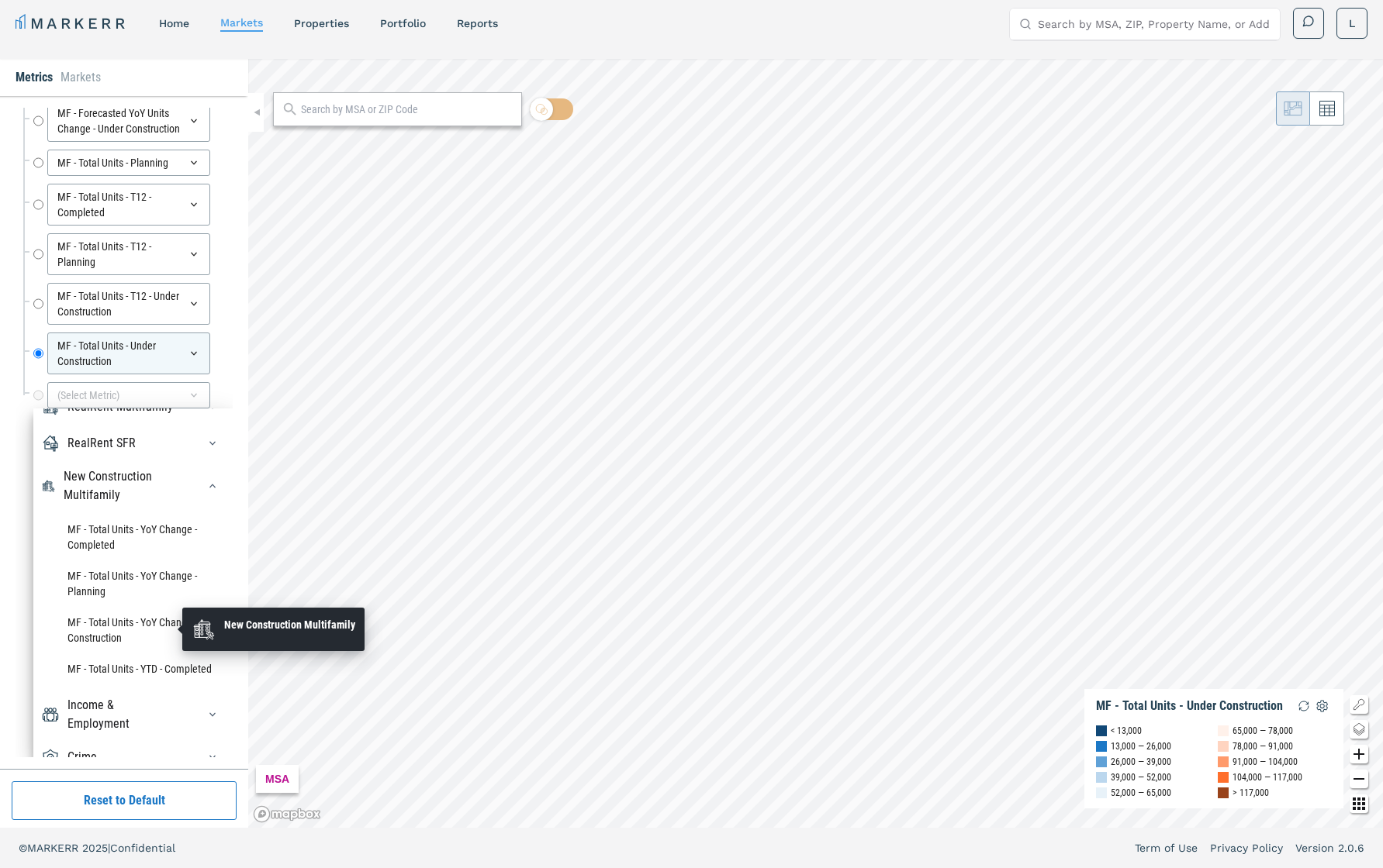
scroll to position [208, 0]
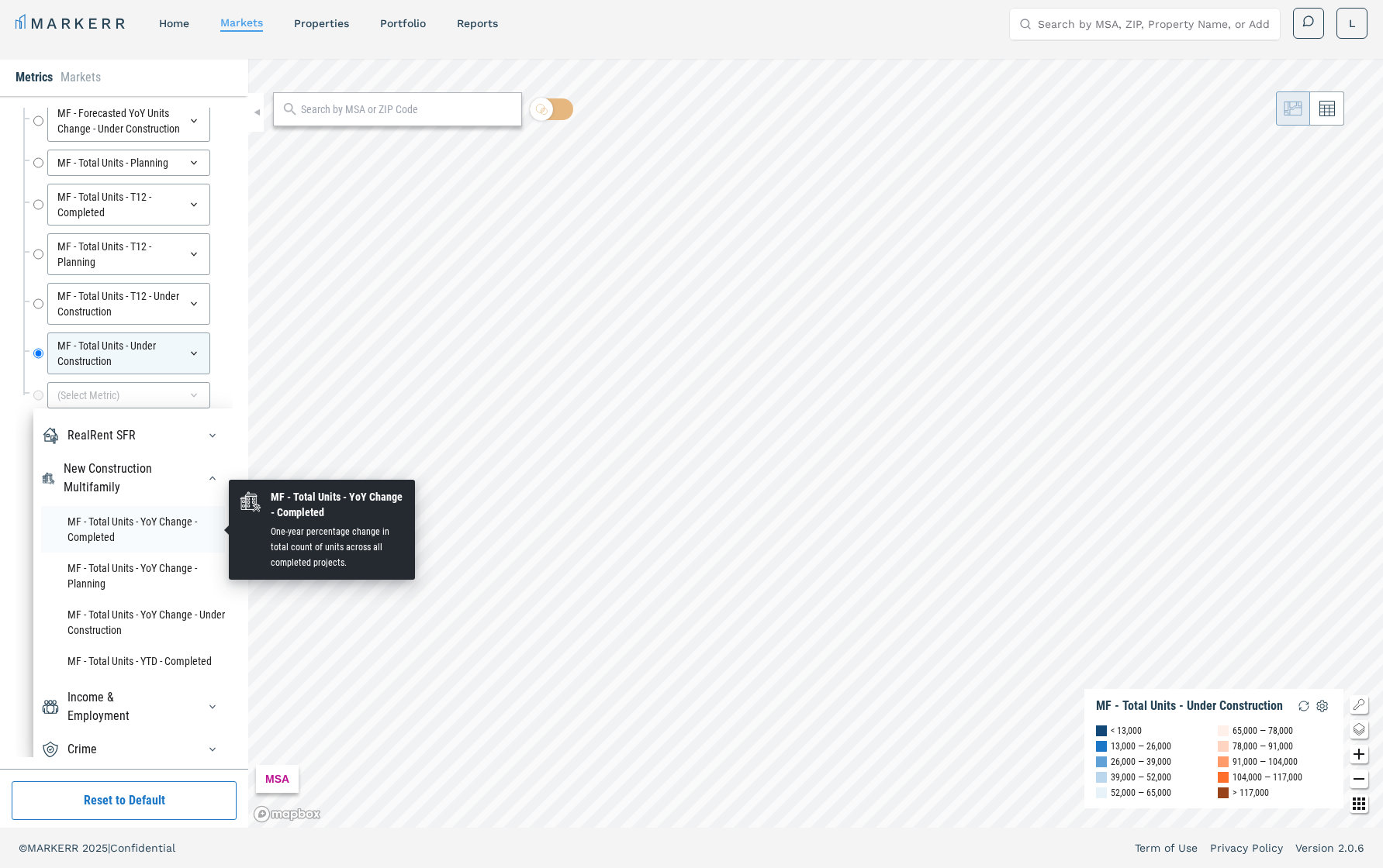
click at [107, 522] on li "MF - Total Units - YoY Change - Completed" at bounding box center [132, 529] width 184 height 46
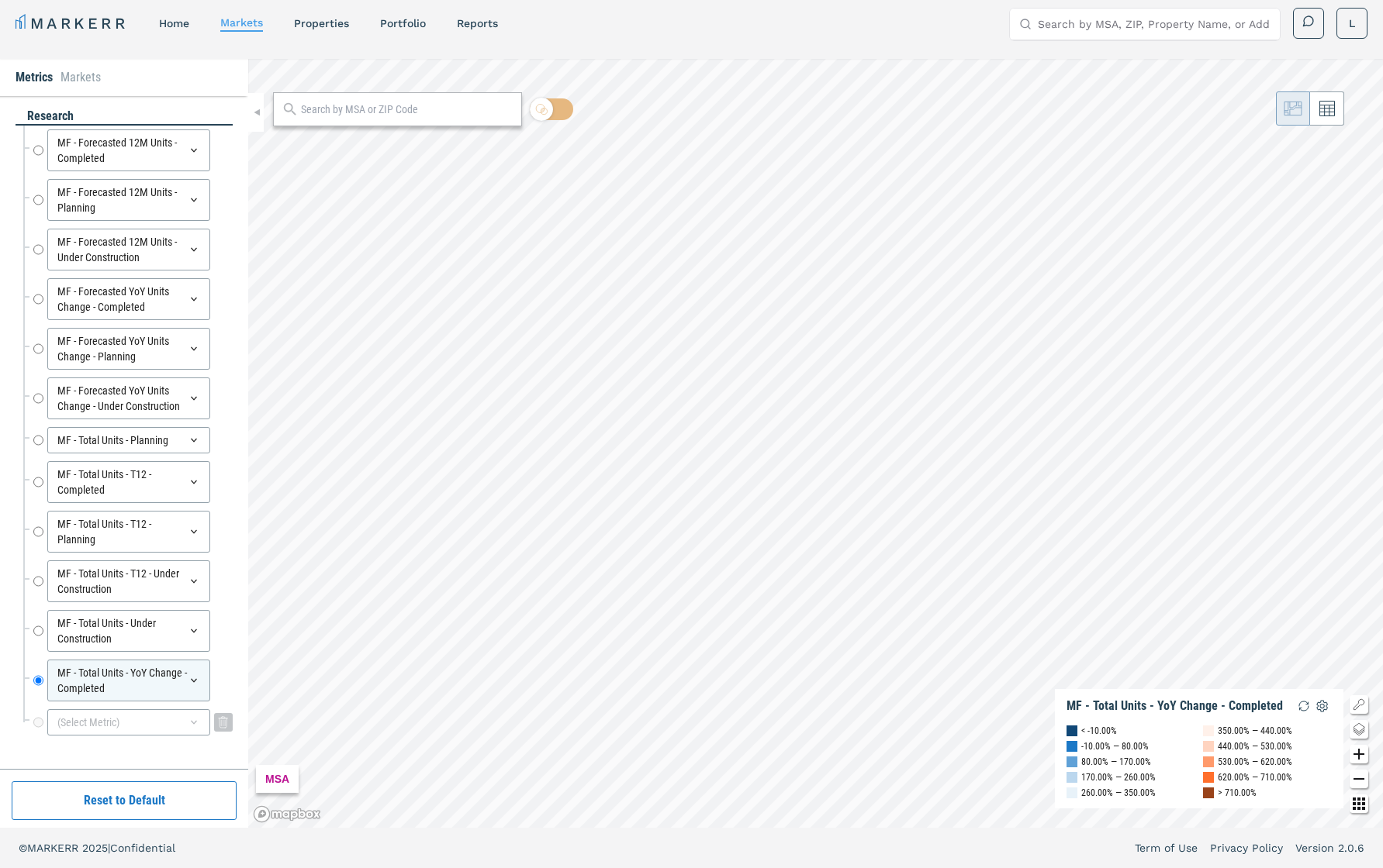
click at [180, 615] on div "(Select Metric)" at bounding box center [129, 722] width 163 height 26
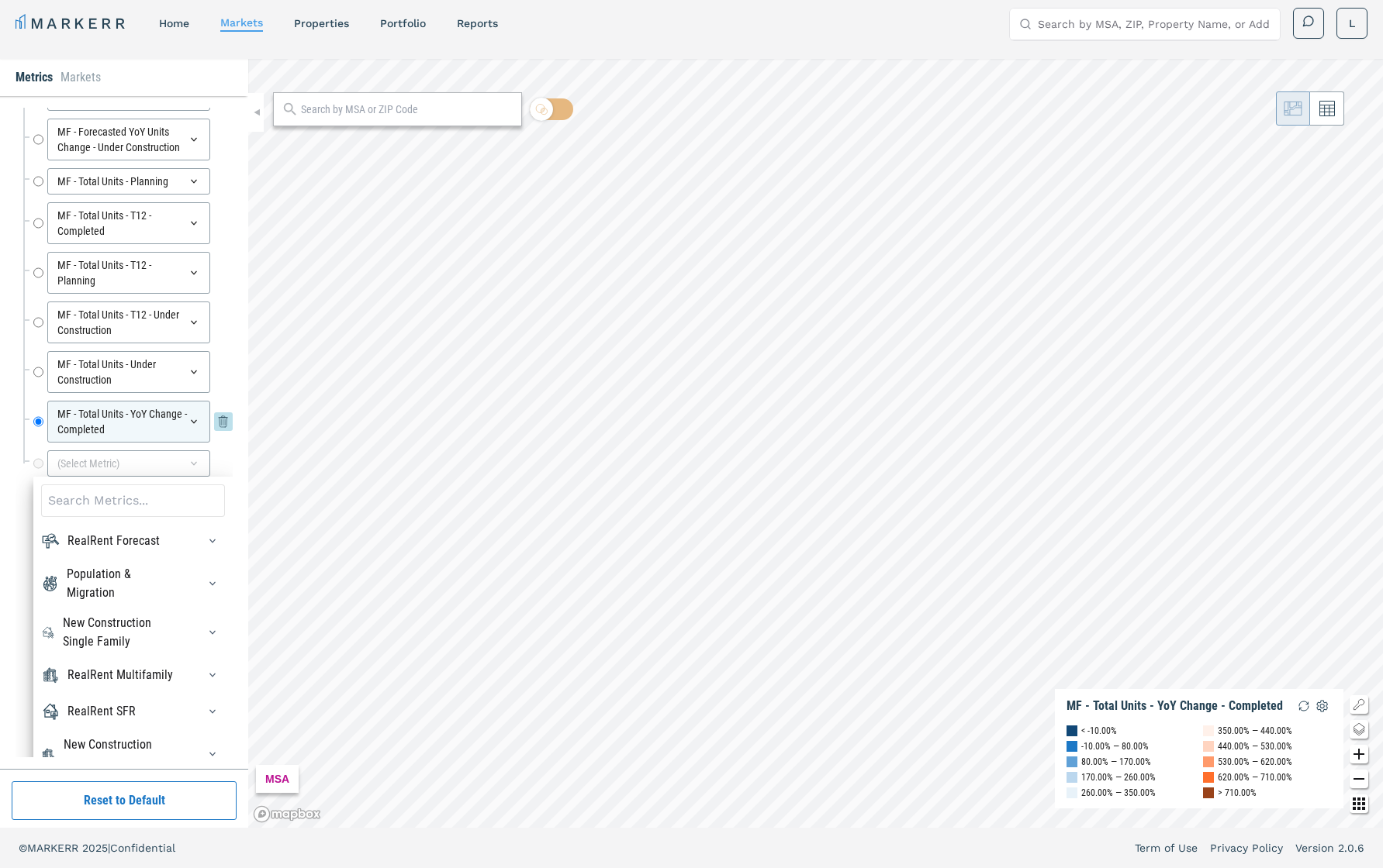
scroll to position [327, 0]
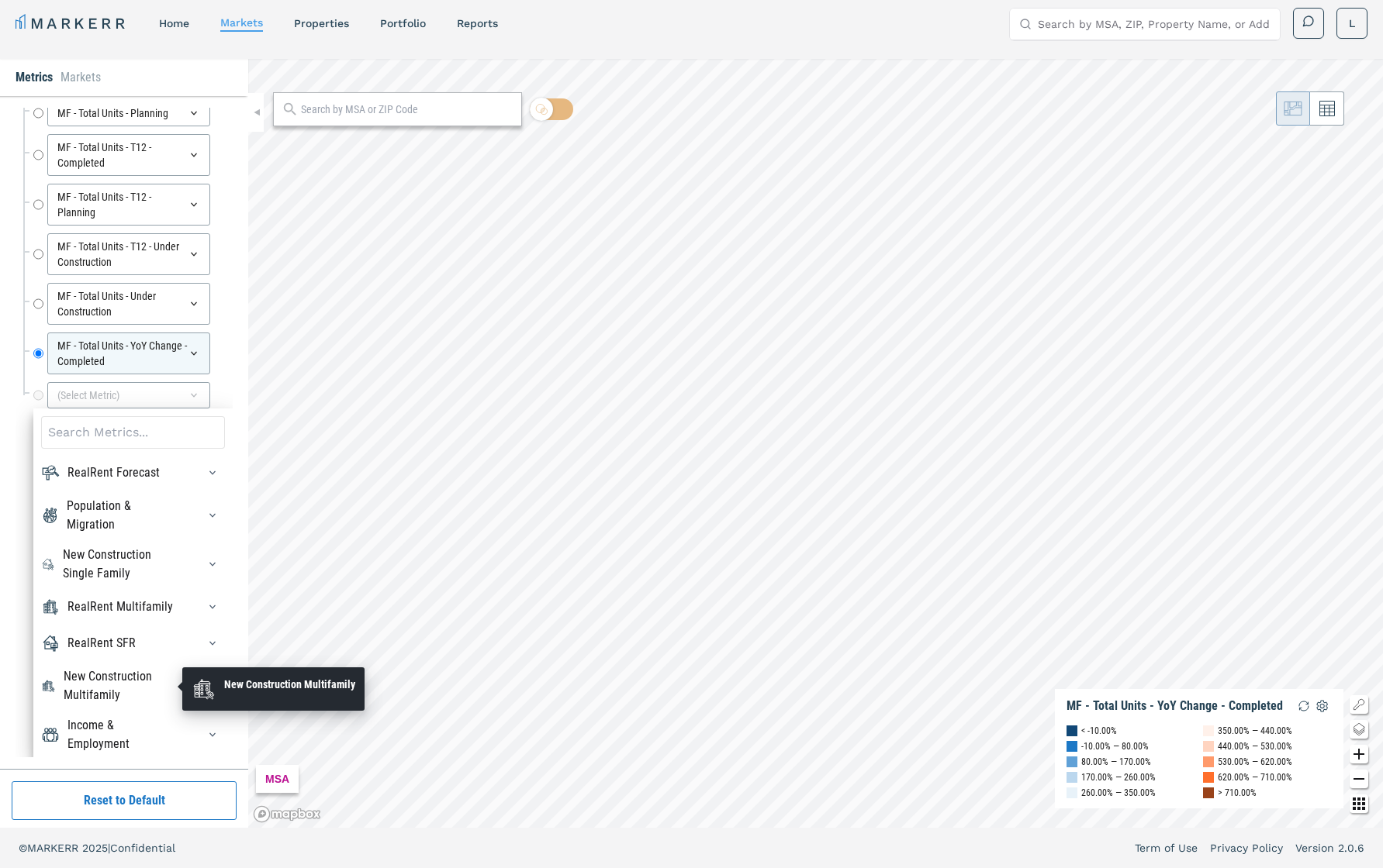
click at [157, 615] on div "New Construction Multifamily" at bounding box center [121, 686] width 115 height 37
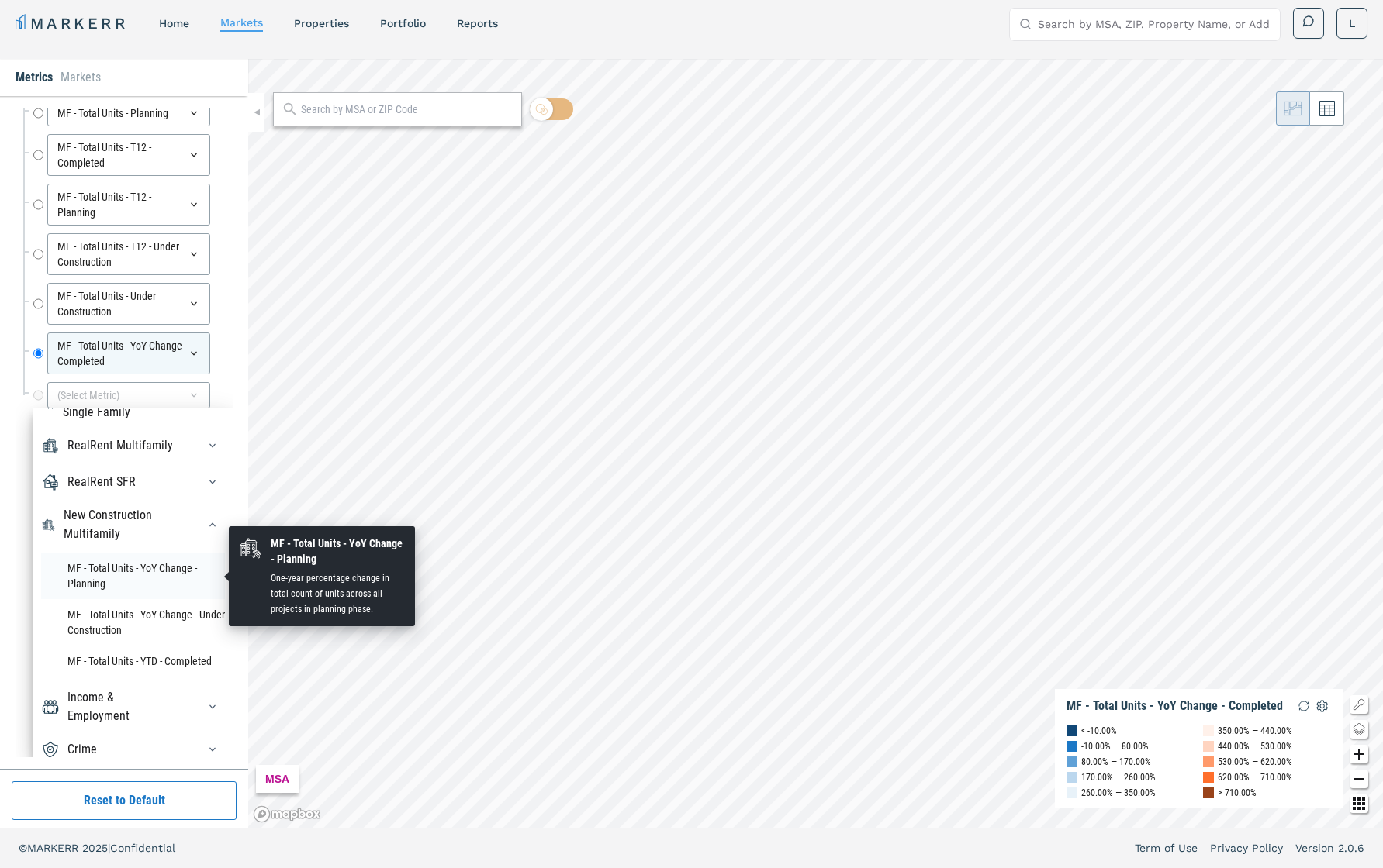
click at [133, 570] on li "MF - Total Units - YoY Change - Planning" at bounding box center [132, 576] width 184 height 46
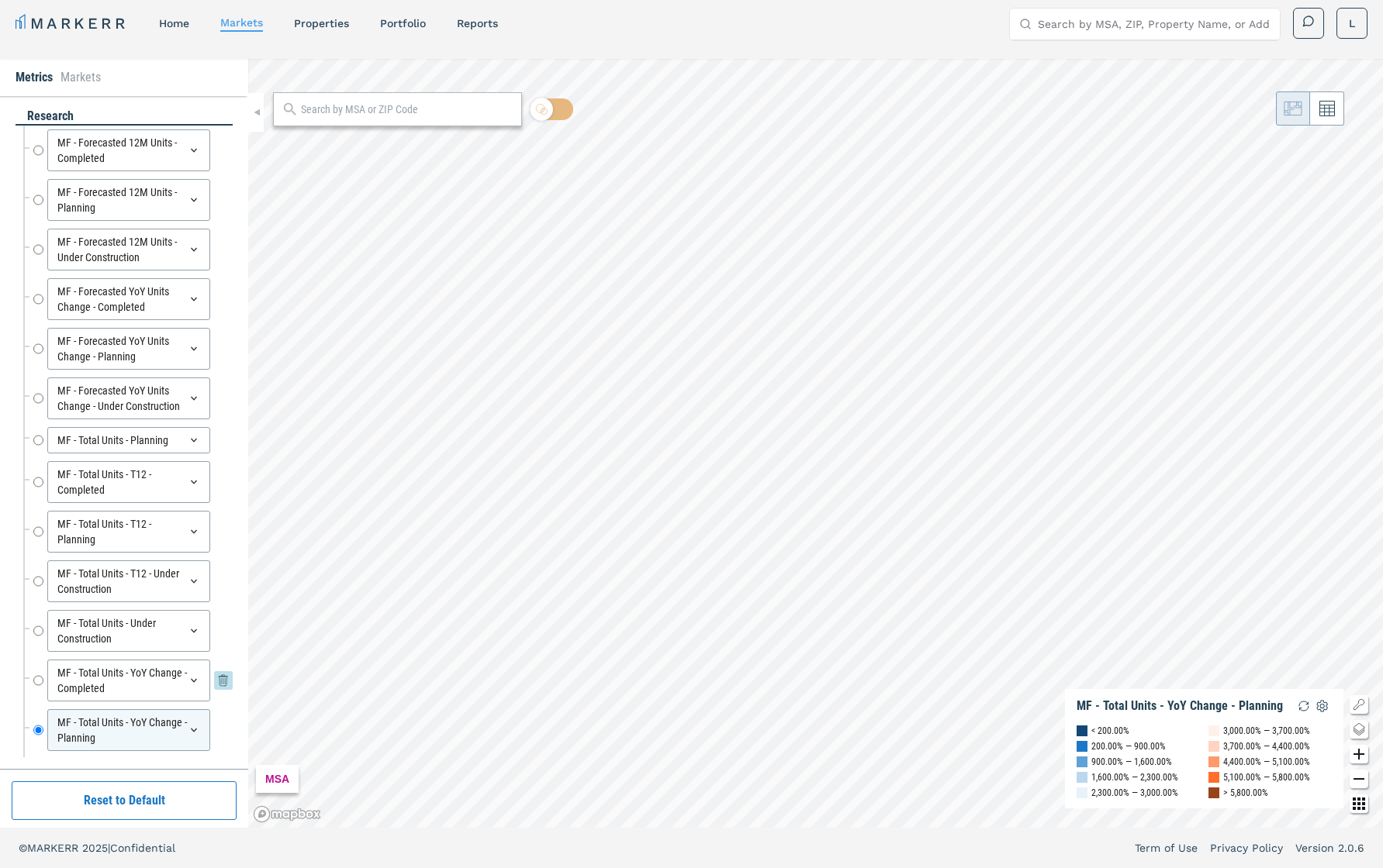
scroll to position [44, 0]
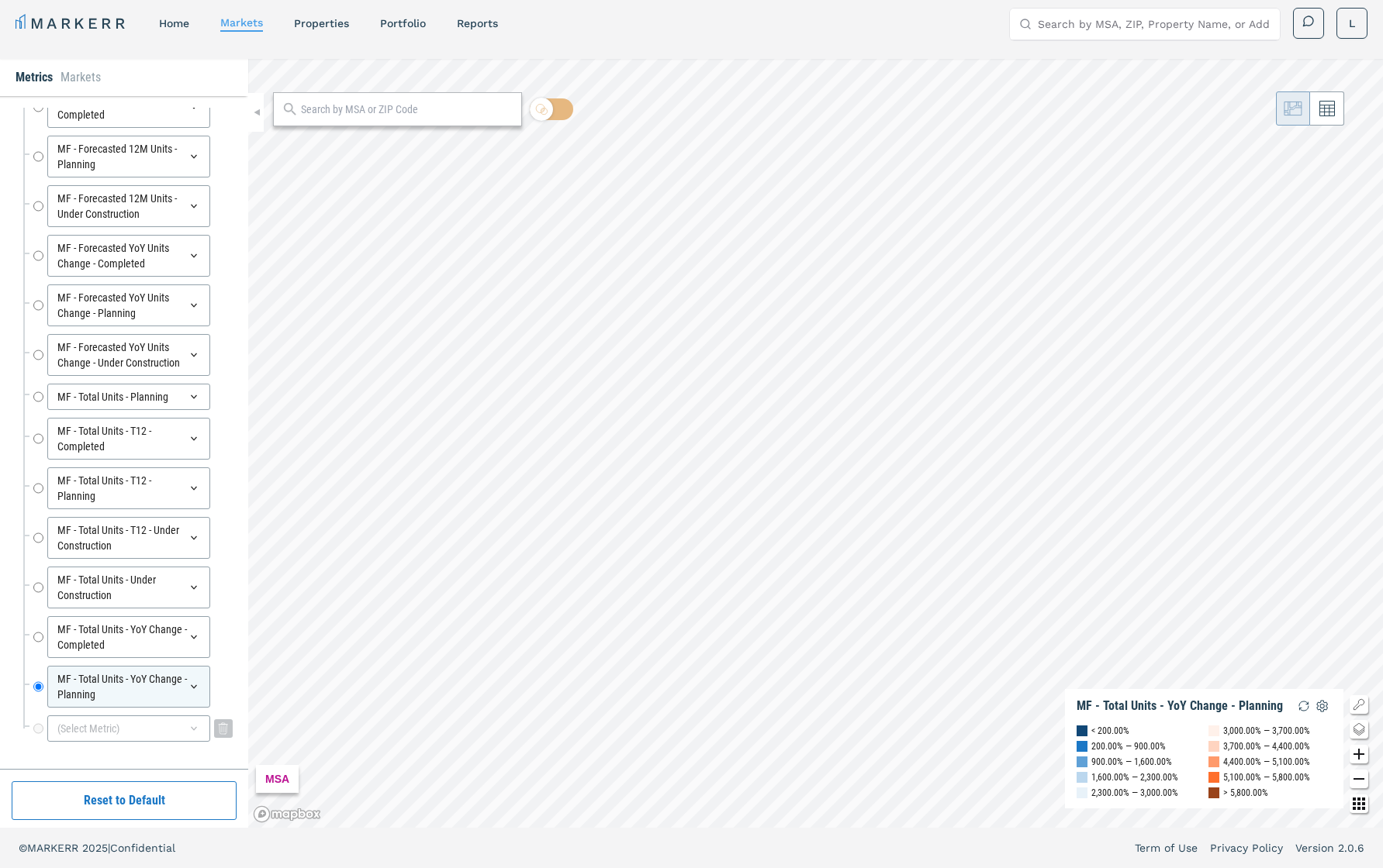
click at [151, 615] on div "(Select Metric)" at bounding box center [129, 728] width 163 height 26
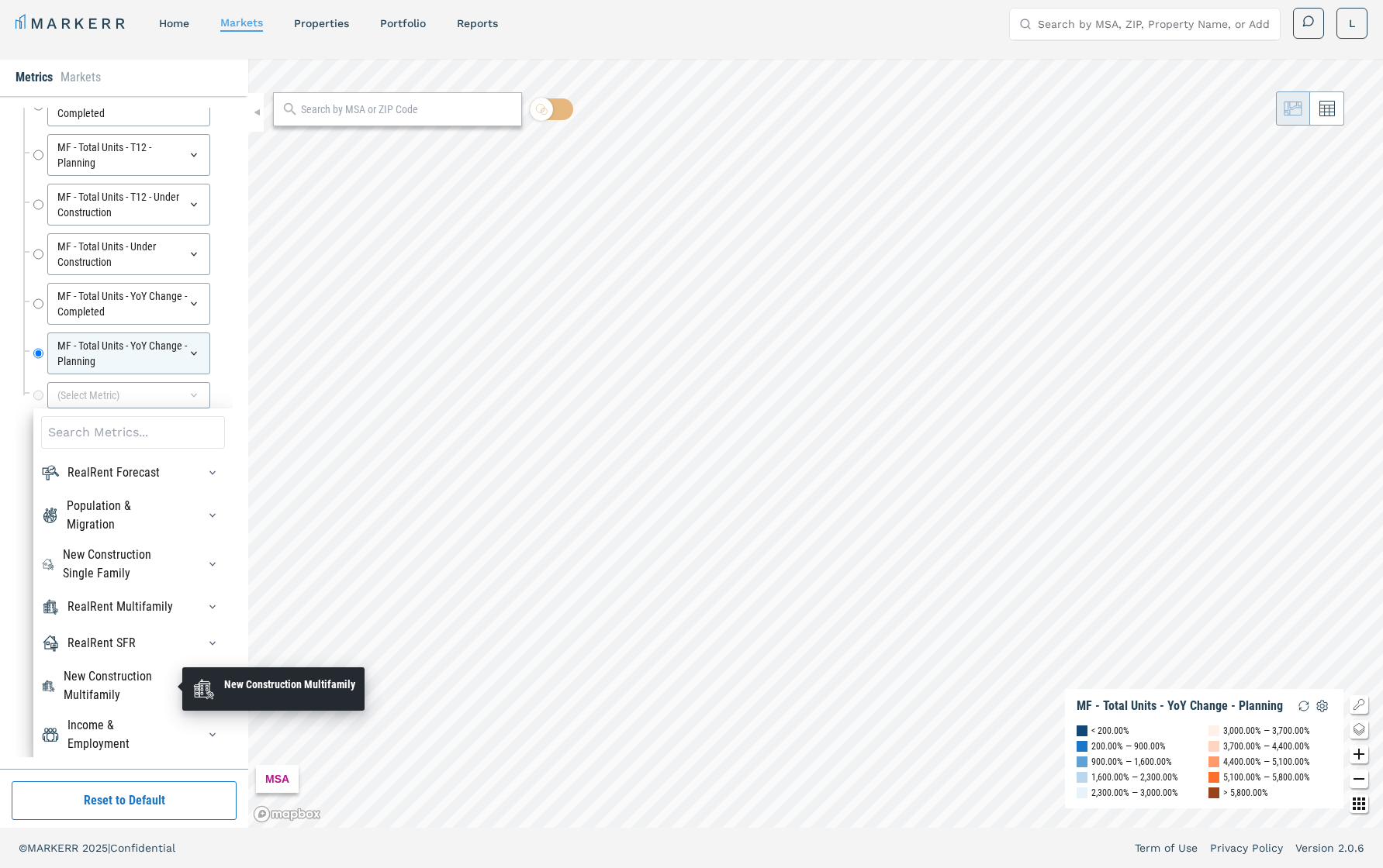
click at [142, 615] on div "New Construction Multifamily" at bounding box center [121, 686] width 115 height 37
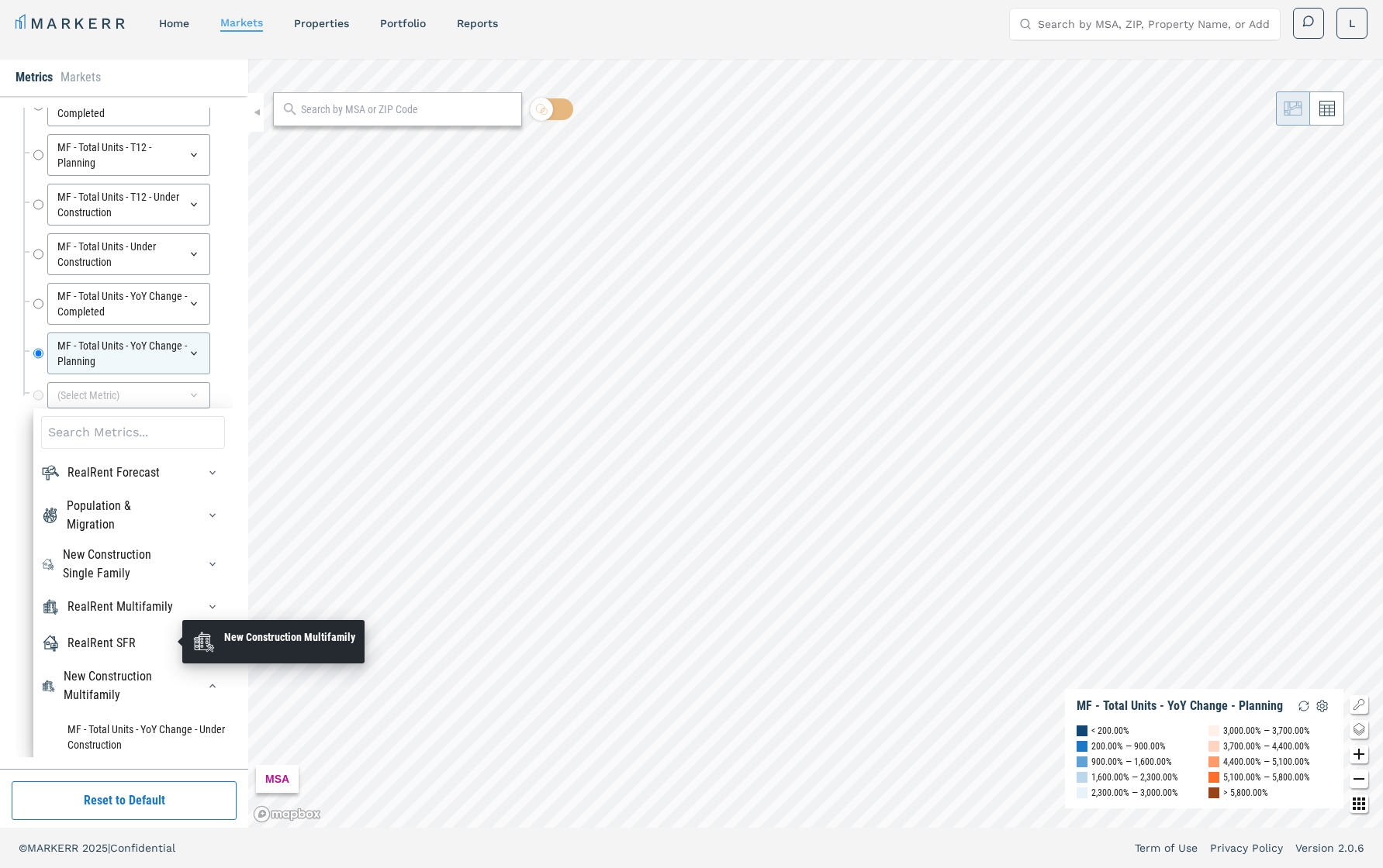
scroll to position [115, 0]
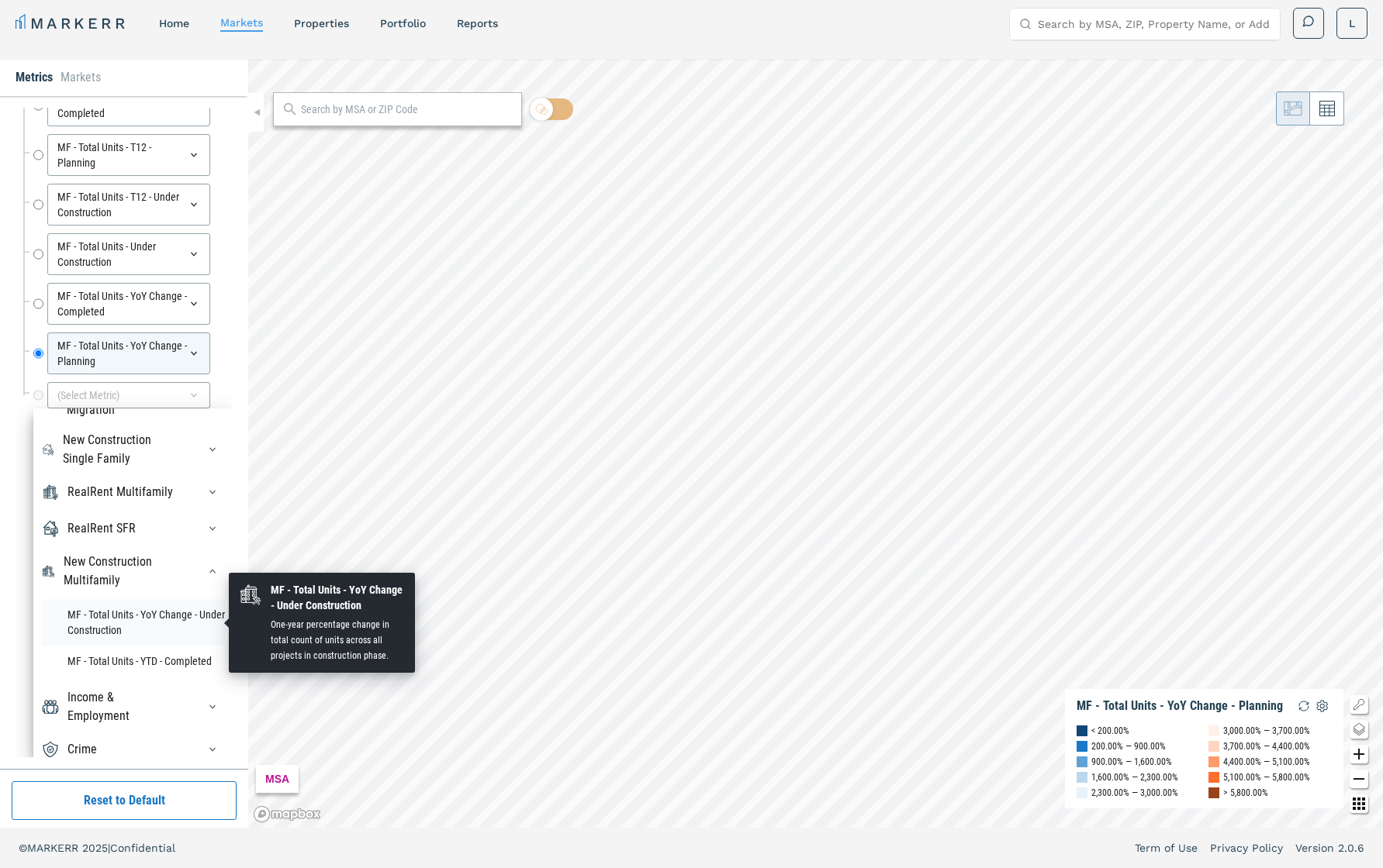
click at [125, 605] on li "MF - Total Units - YoY Change - Under Construction" at bounding box center [132, 622] width 184 height 46
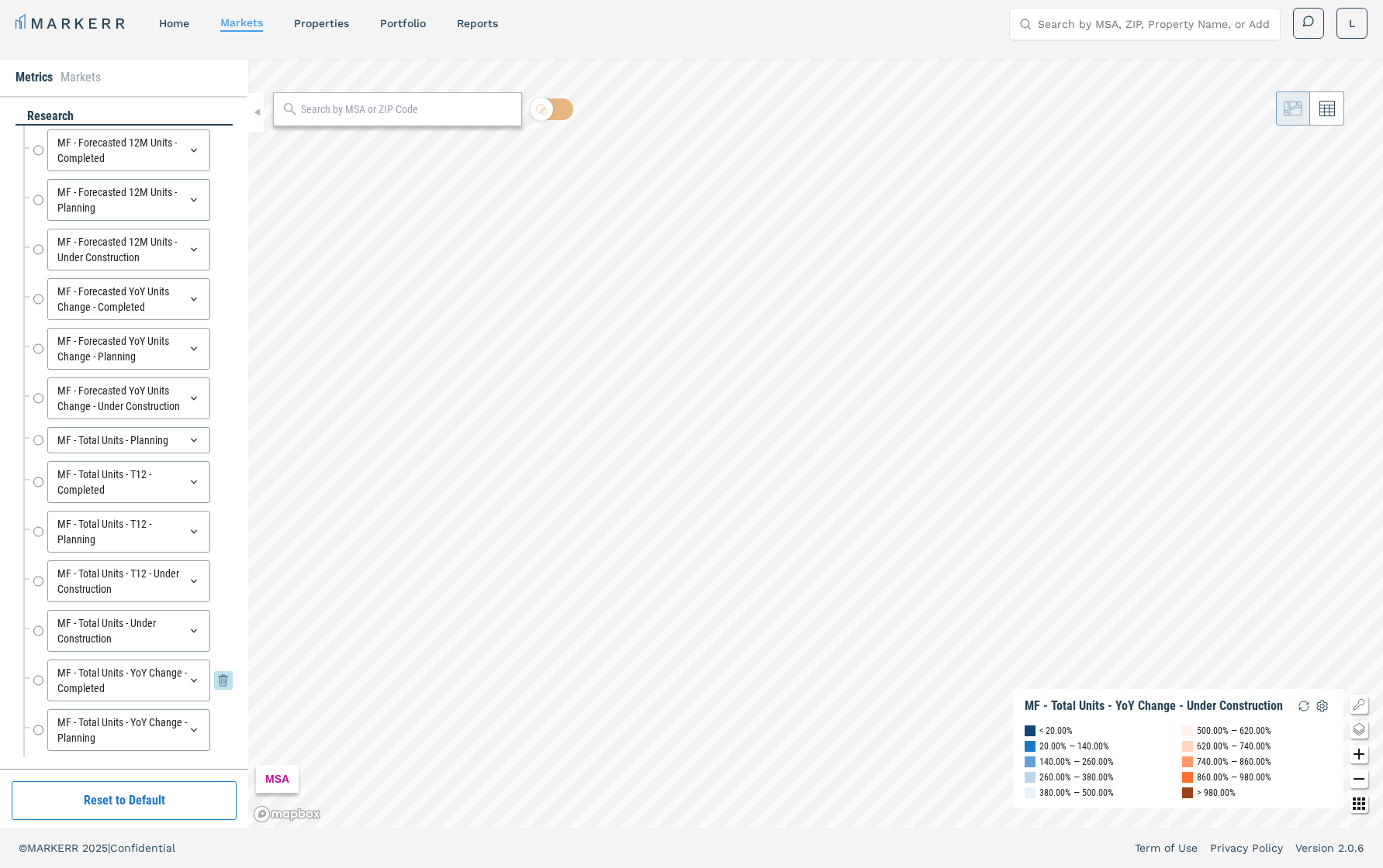
scroll to position [0, 0]
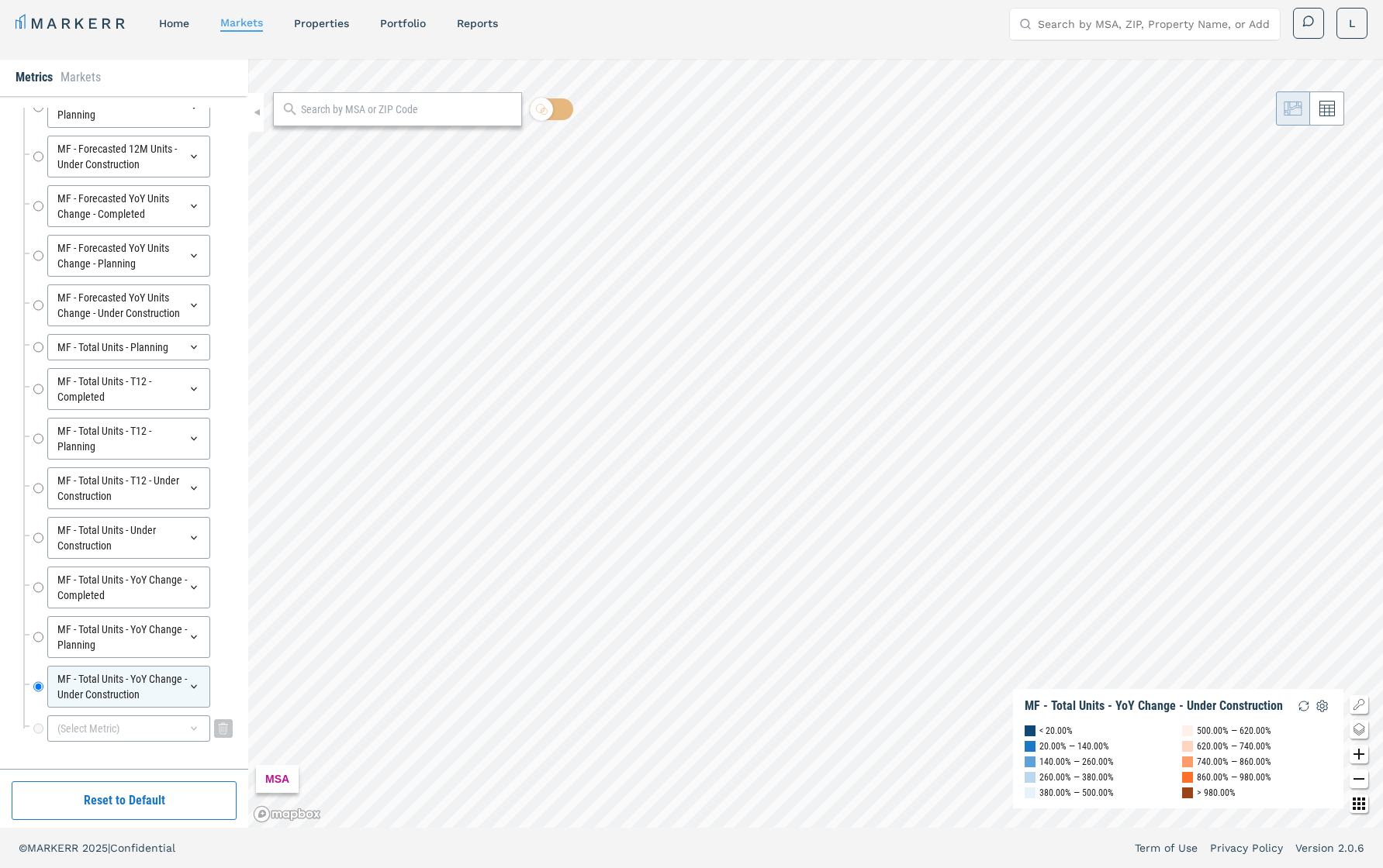
click at [186, 615] on div "(Select Metric)" at bounding box center [129, 728] width 163 height 26
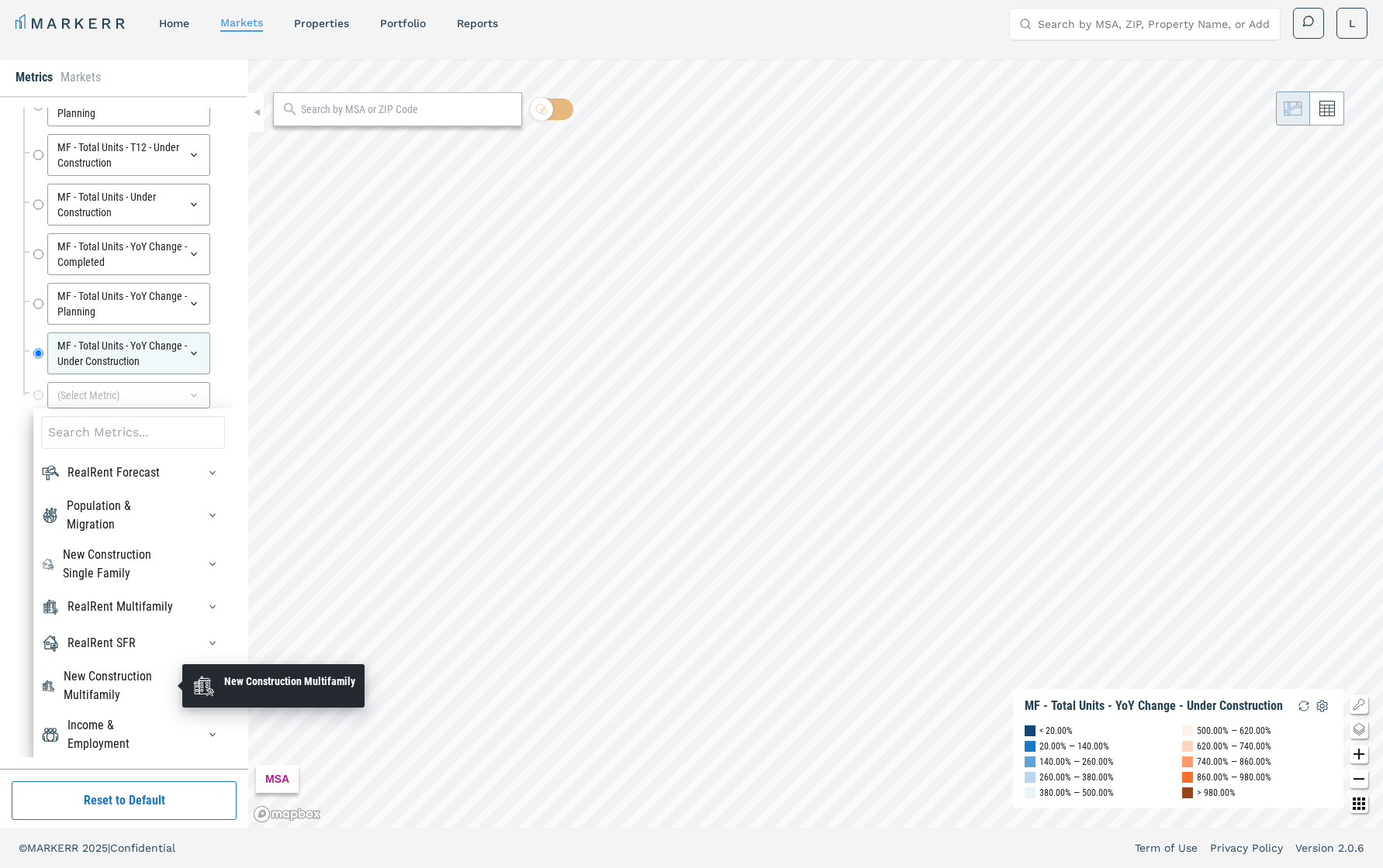
click at [119, 615] on div "New Construction Multifamily" at bounding box center [121, 686] width 115 height 37
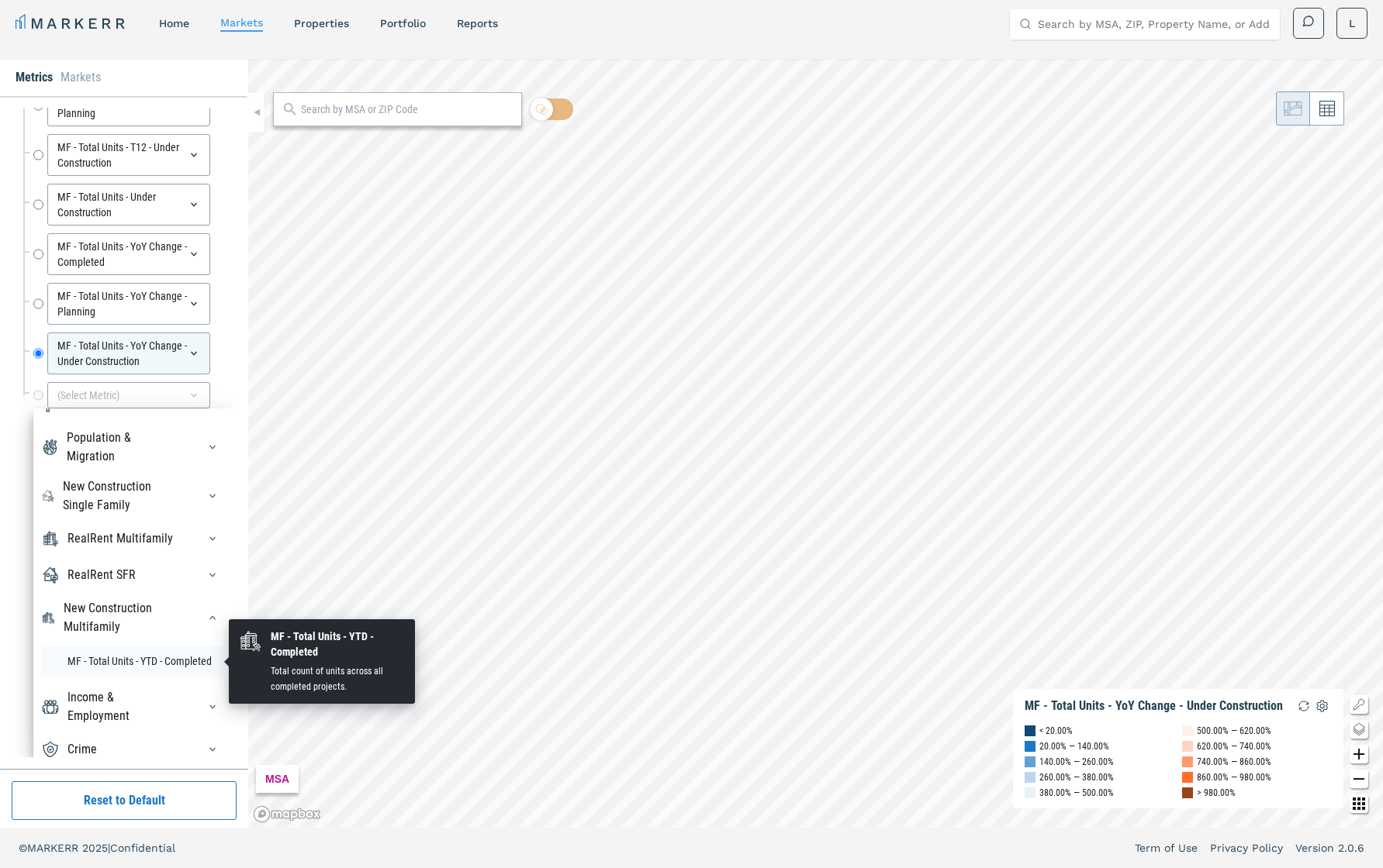
click at [128, 615] on li "MF - Total Units - YTD - Completed" at bounding box center [132, 661] width 184 height 31
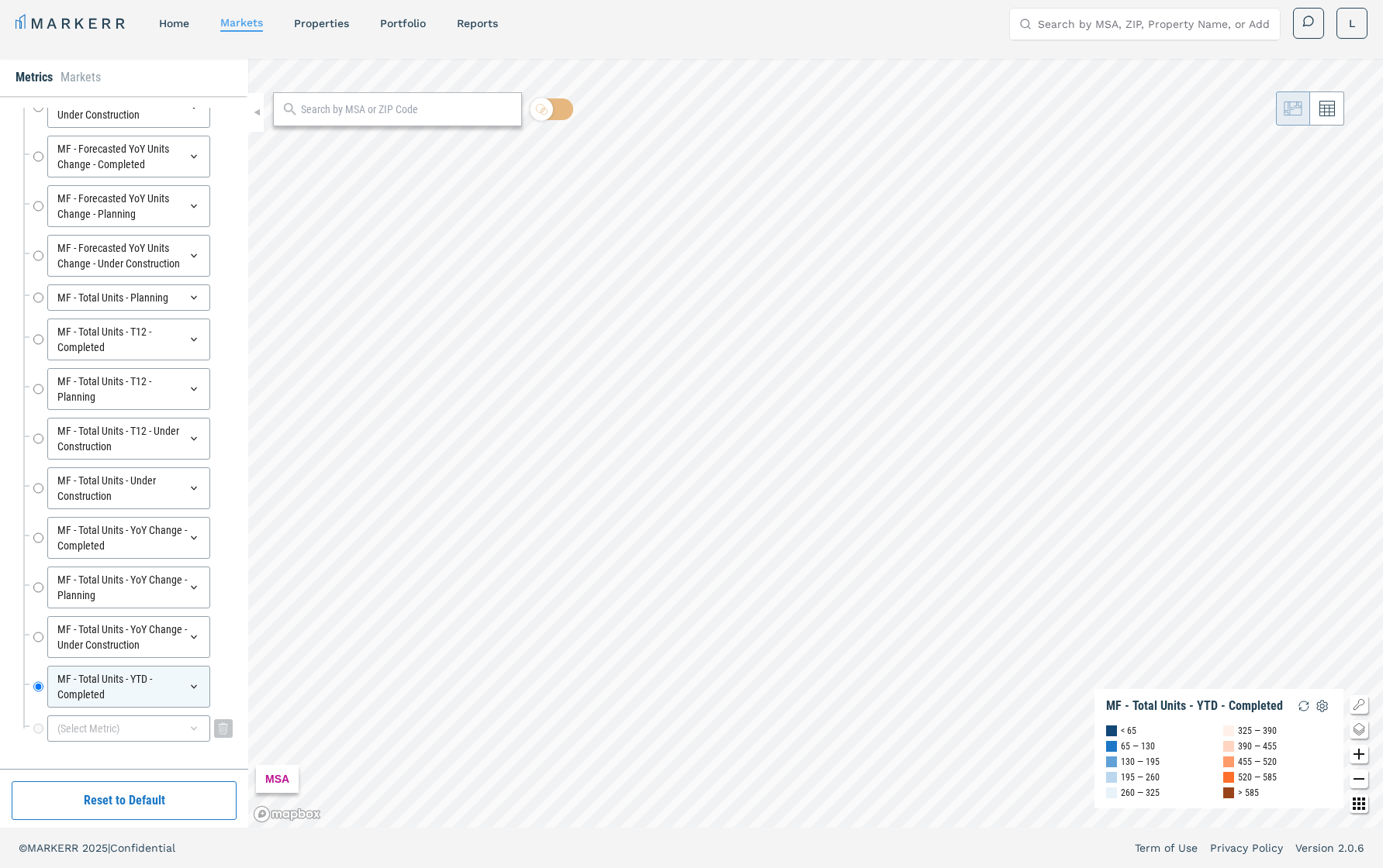
click at [195, 615] on icon at bounding box center [194, 729] width 13 height 13
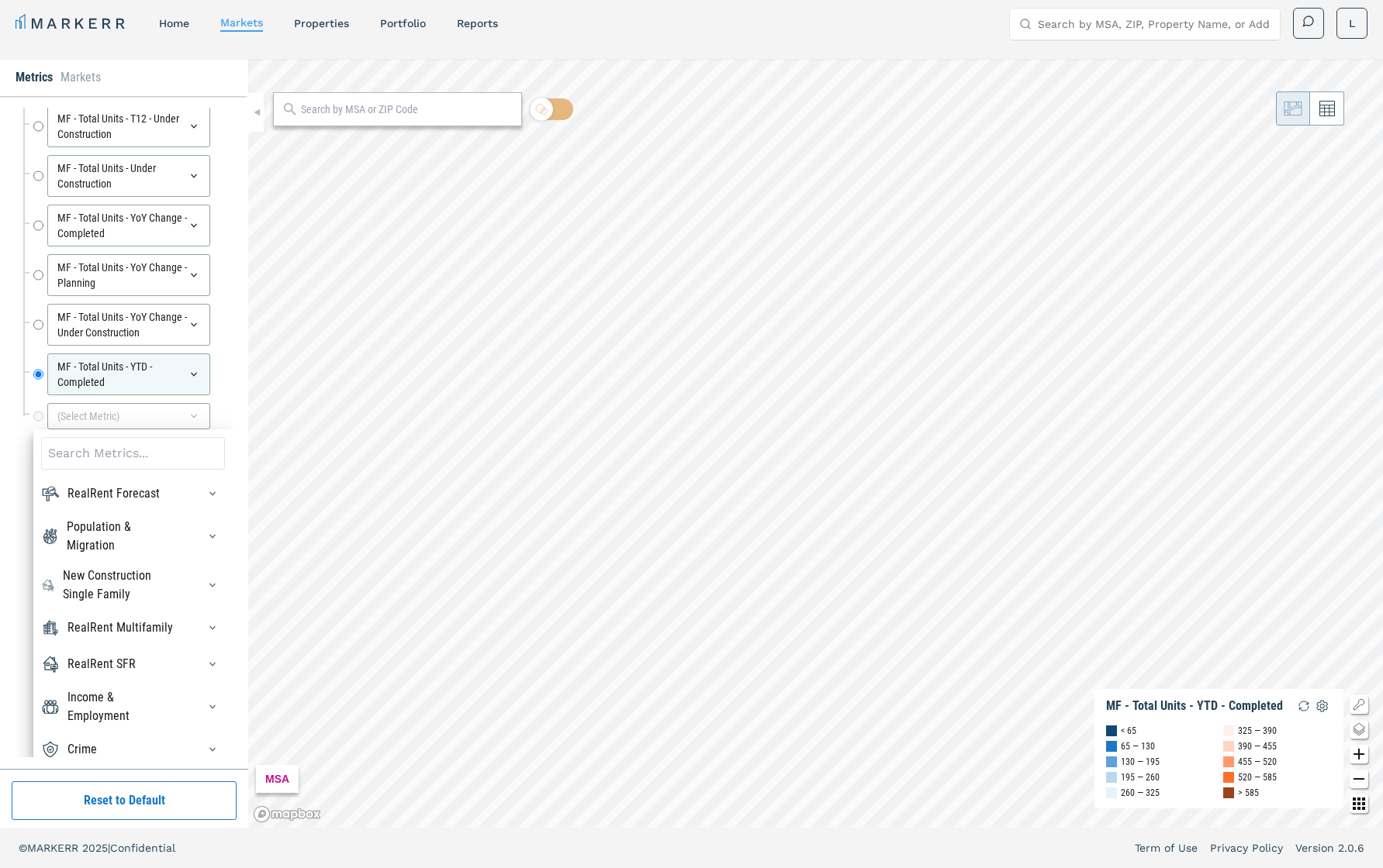
scroll to position [142, 0]
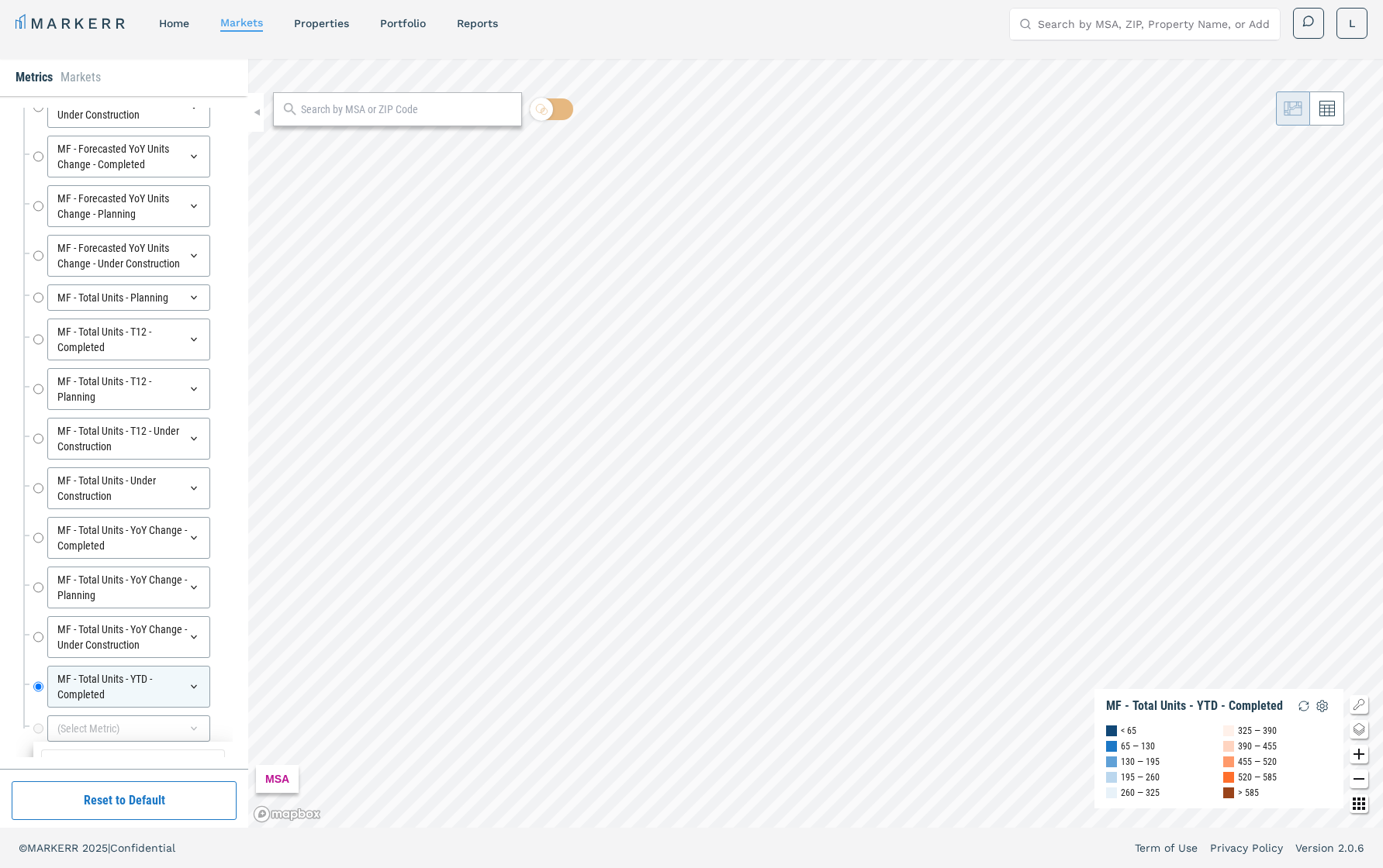
click at [236, 405] on div "research MF - Forecasted 12M Units - Completed MF - Forecasted 12M Units - Comp…" at bounding box center [124, 433] width 249 height 673
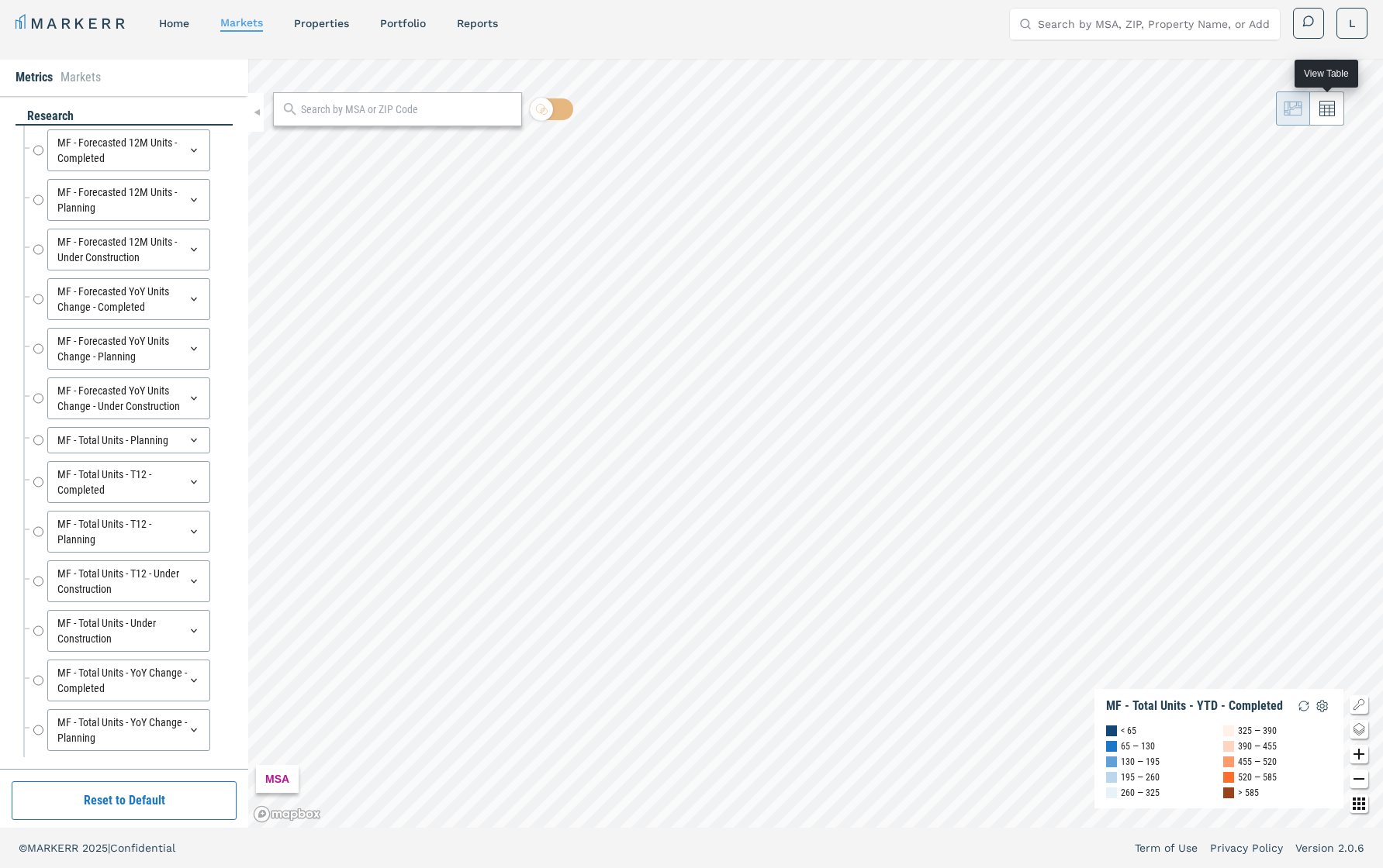
click at [1047, 110] on icon at bounding box center [1327, 108] width 15 height 15
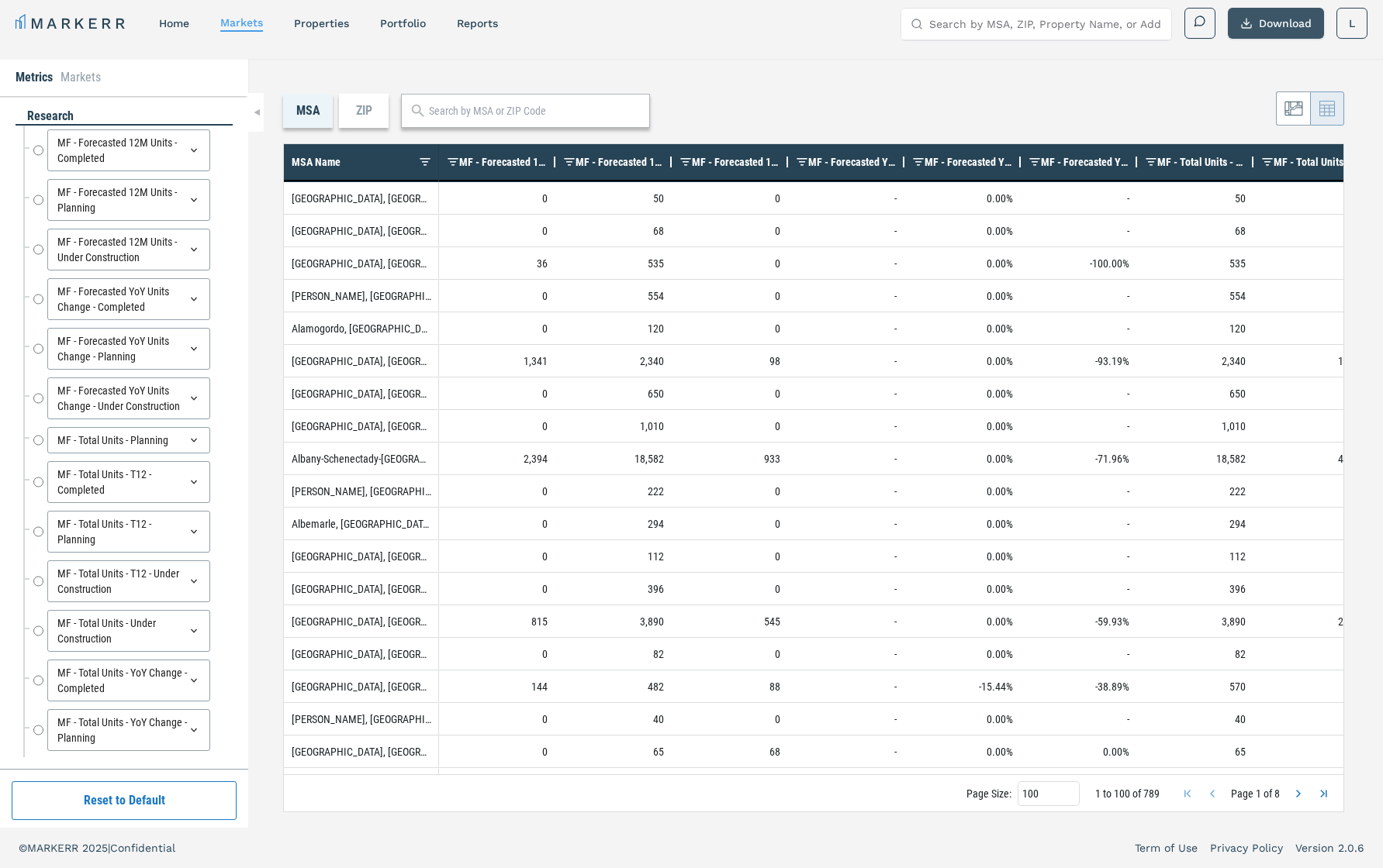
click at [1047, 24] on button "Download" at bounding box center [1276, 24] width 96 height 31
click at [360, 117] on div "ZIP" at bounding box center [364, 111] width 50 height 34
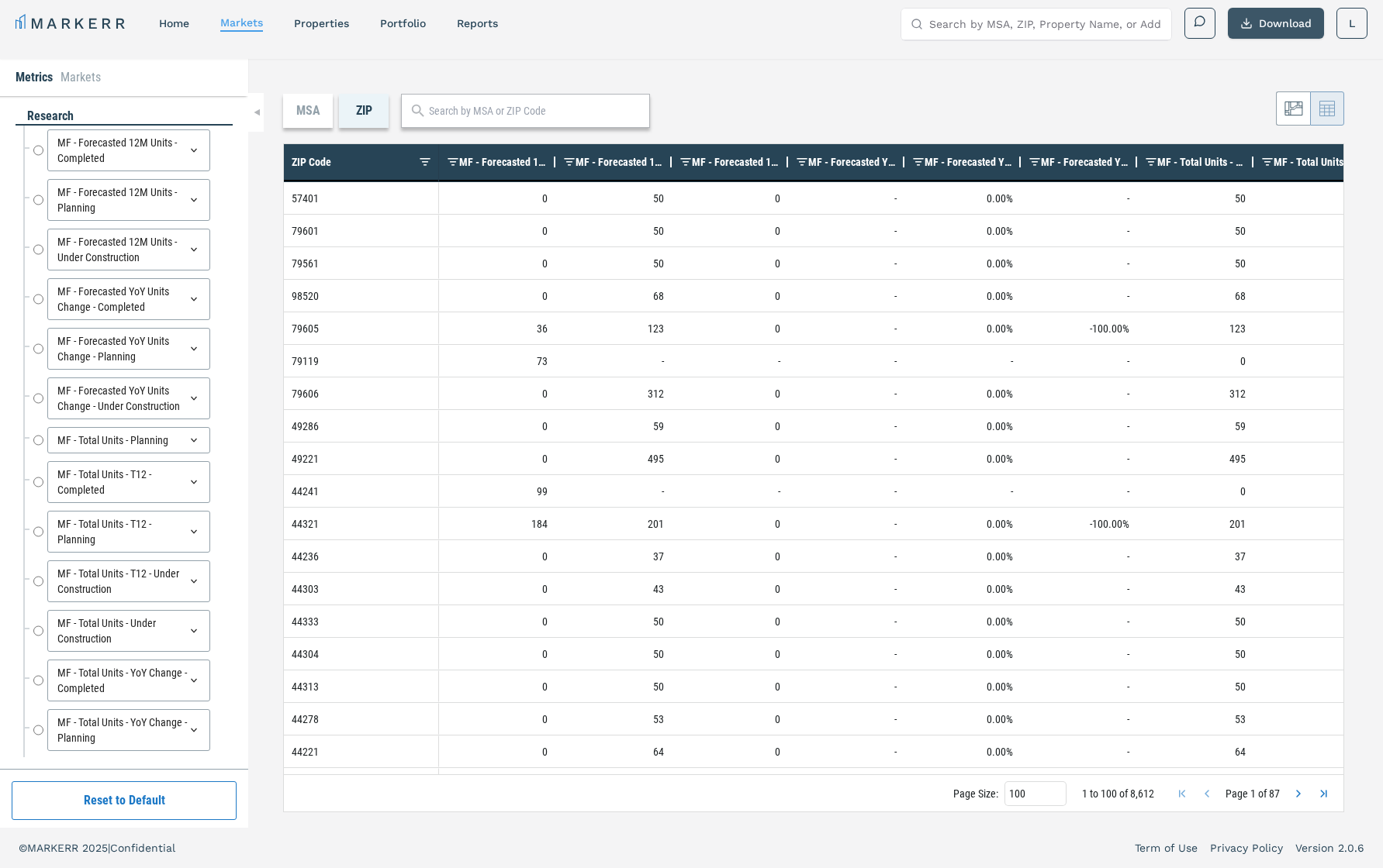
click at [1047, 26] on button "Download" at bounding box center [1276, 24] width 96 height 31
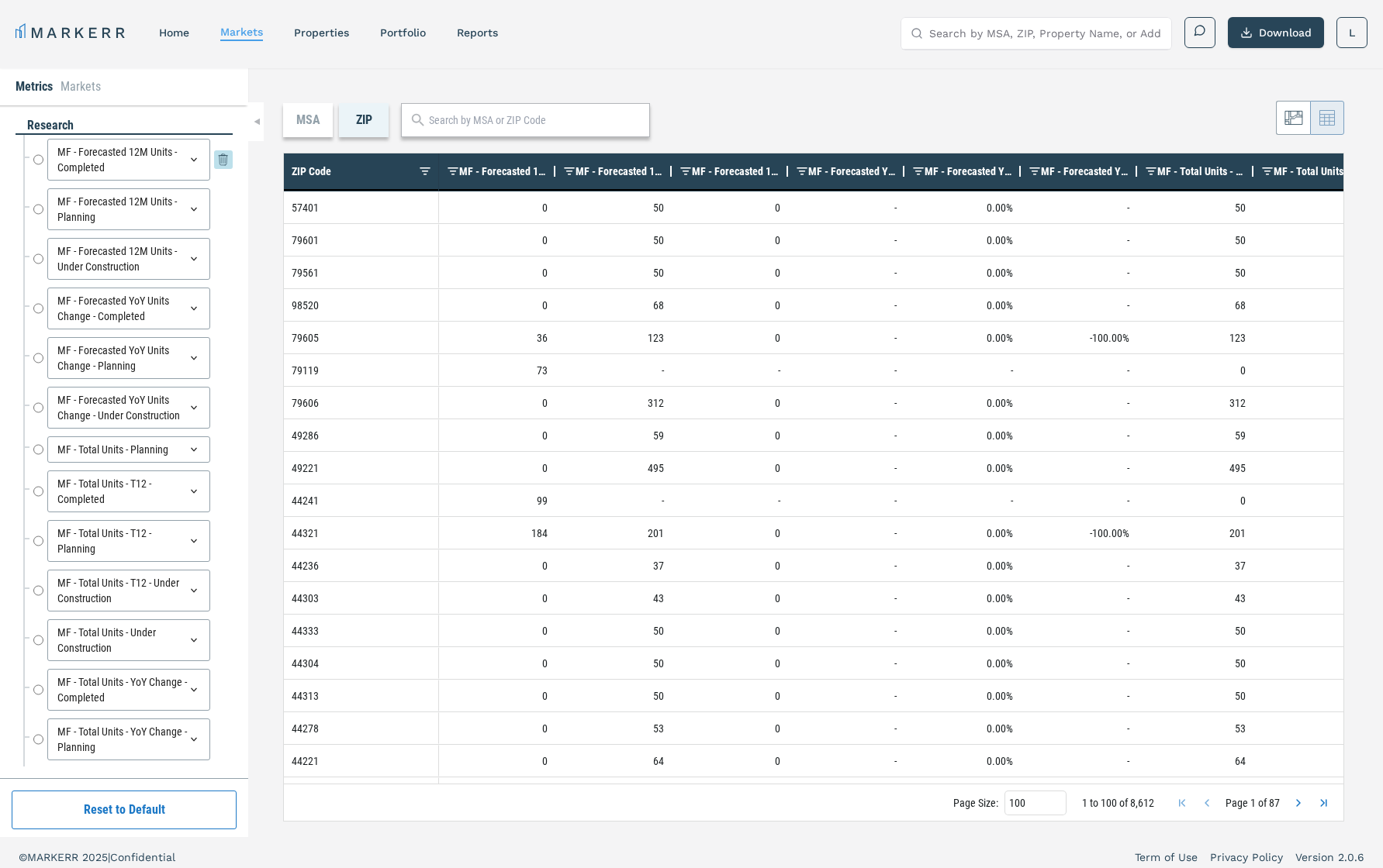
click at [162, 173] on div "MF - Forecasted 12M Units - Completed" at bounding box center [129, 160] width 163 height 42
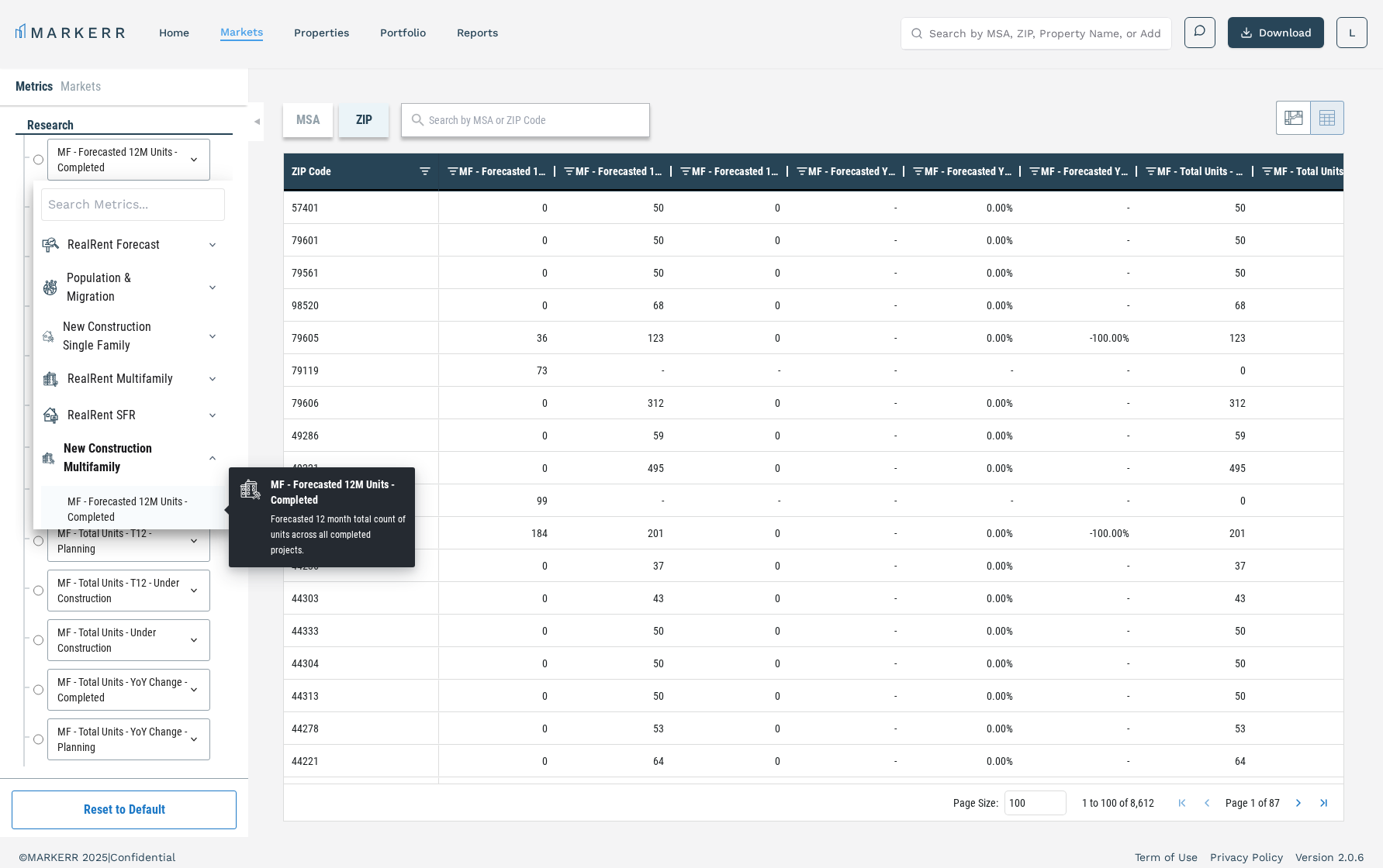
scroll to position [83, 0]
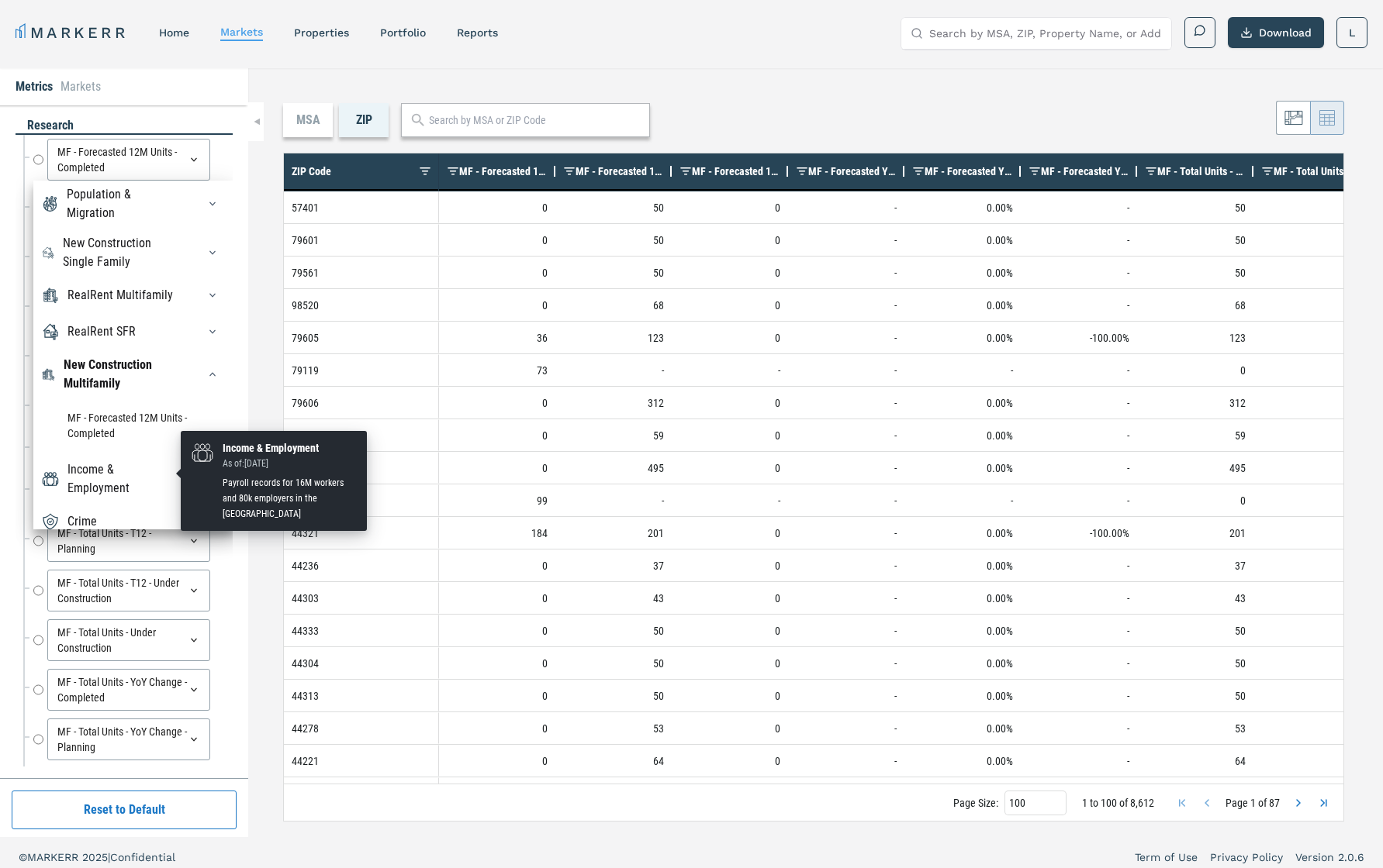
click at [159, 473] on div "Income & Employment" at bounding box center [123, 479] width 111 height 37
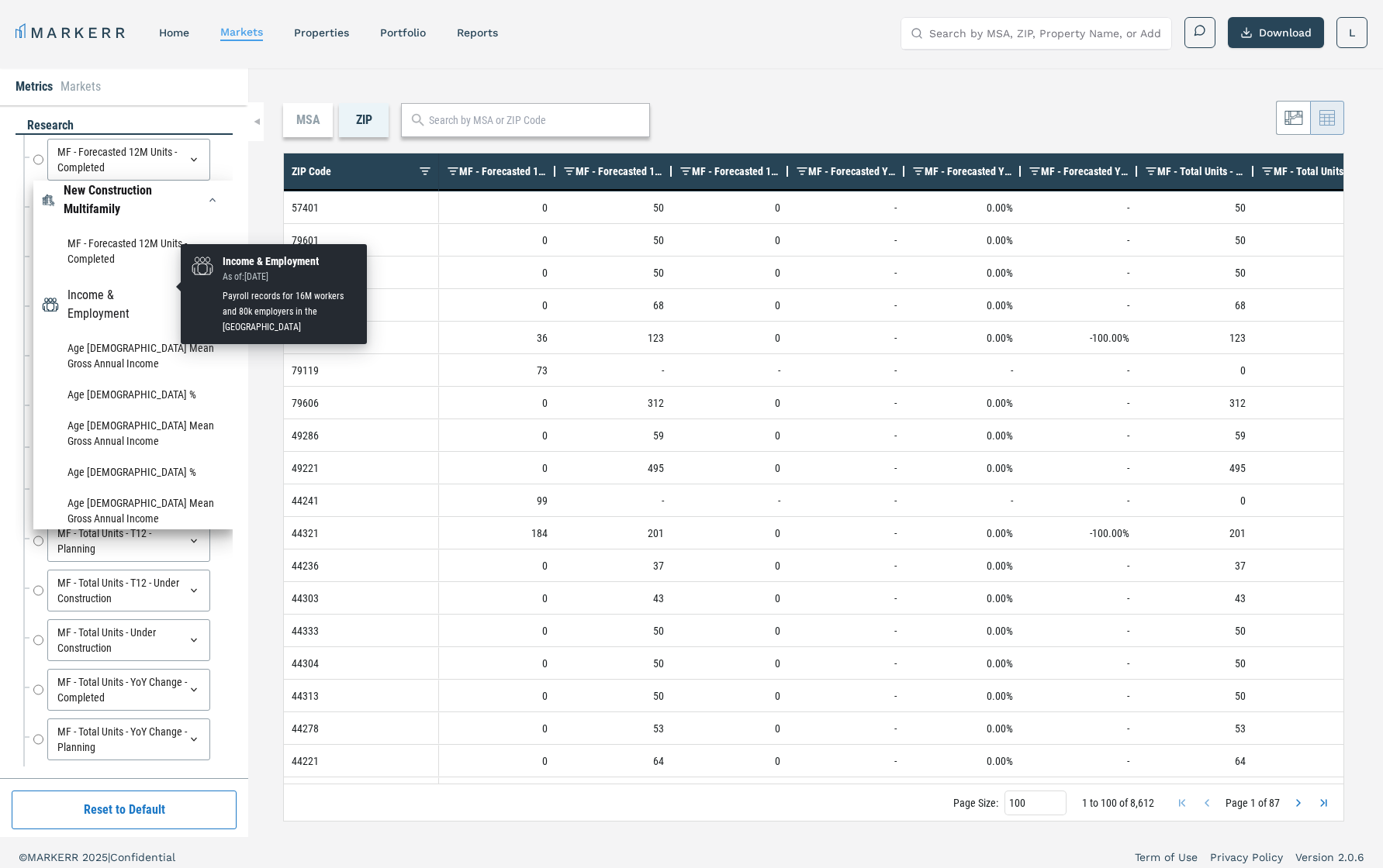
scroll to position [270, 0]
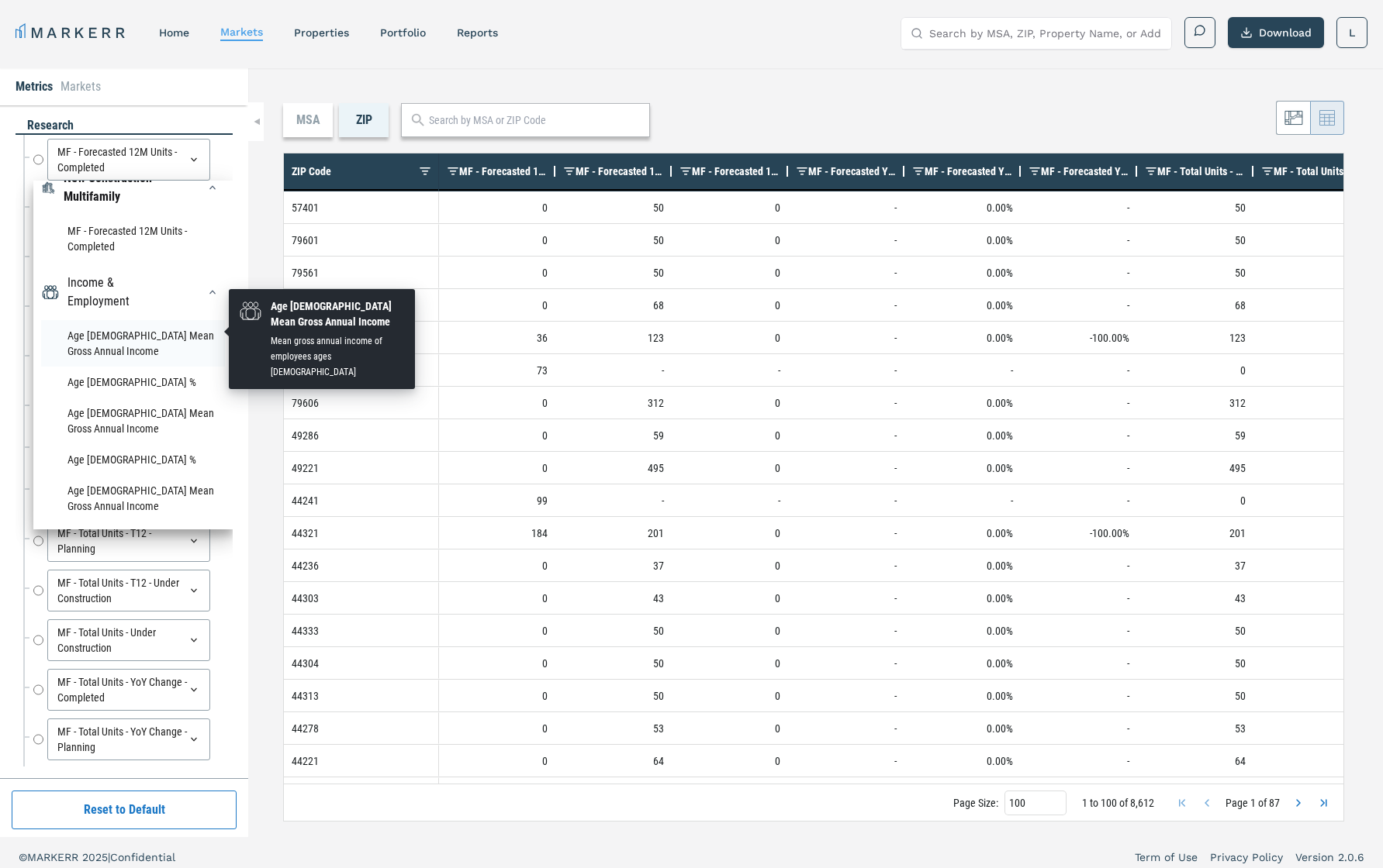
click at [139, 328] on li "Age [DEMOGRAPHIC_DATA] Mean Gross Annual Income" at bounding box center [132, 343] width 184 height 46
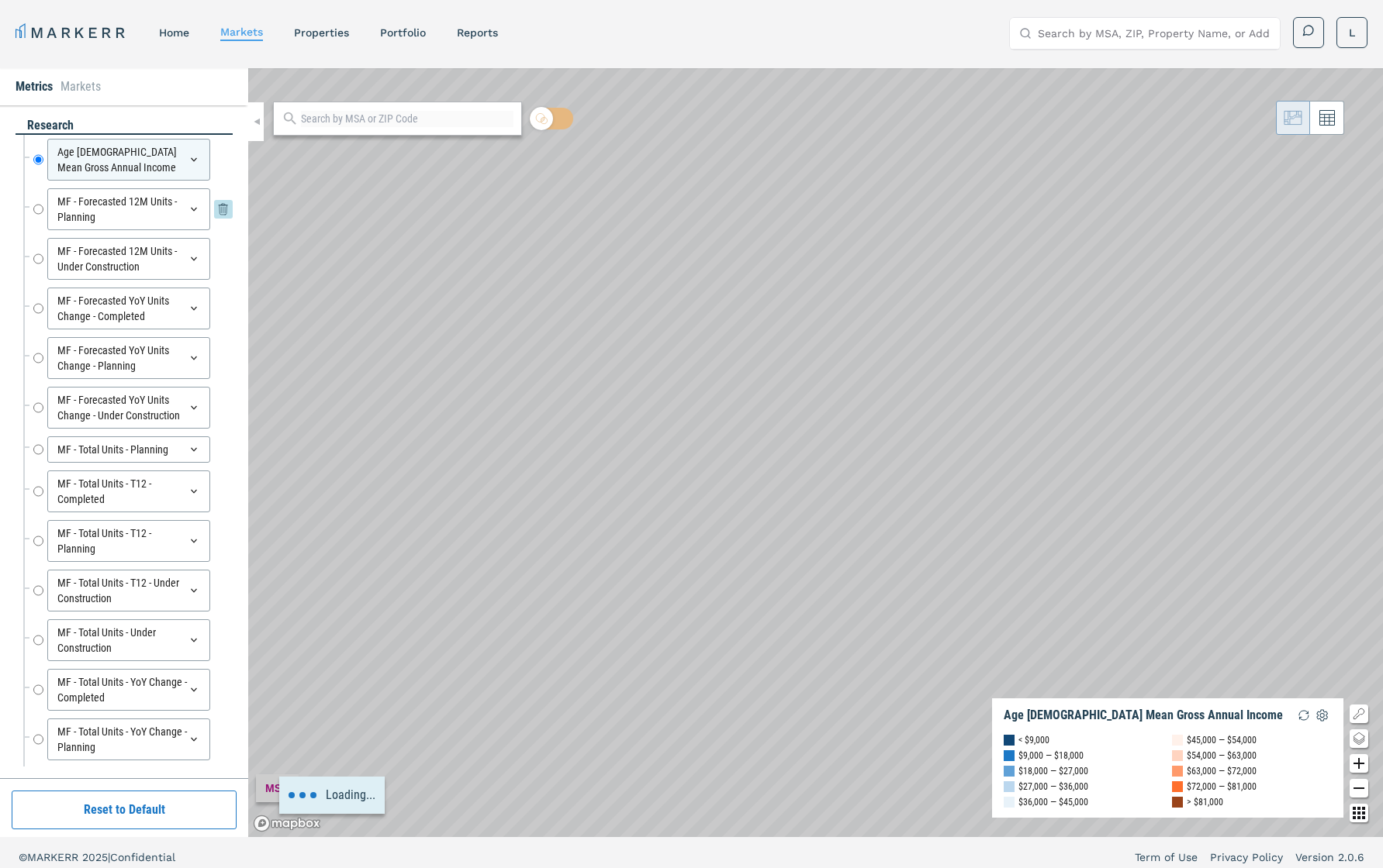
click at [152, 210] on div "MF - Forecasted 12M Units - Planning" at bounding box center [129, 210] width 163 height 42
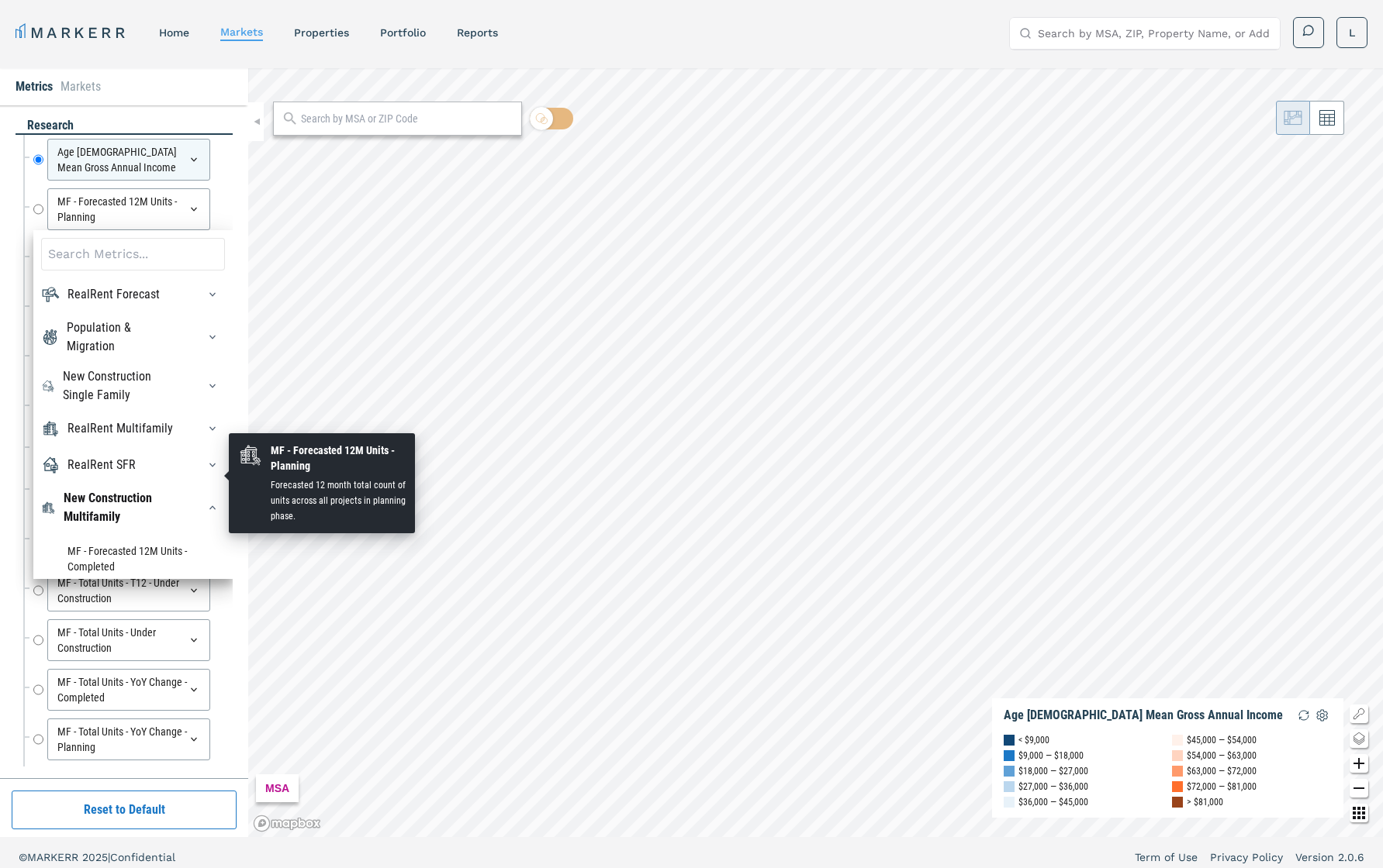
scroll to position [131, 0]
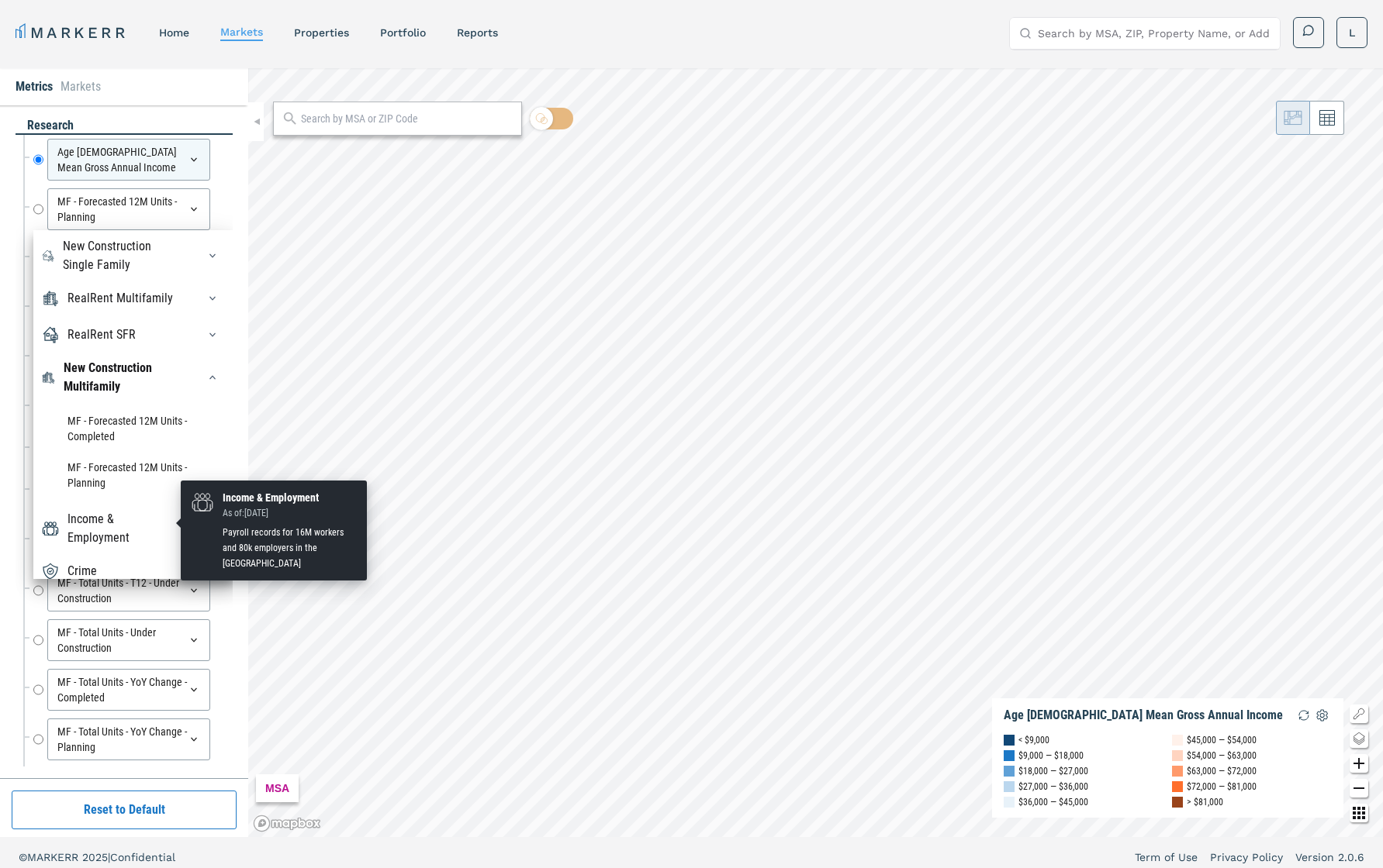
click at [141, 530] on div "Income & Employment" at bounding box center [123, 529] width 111 height 37
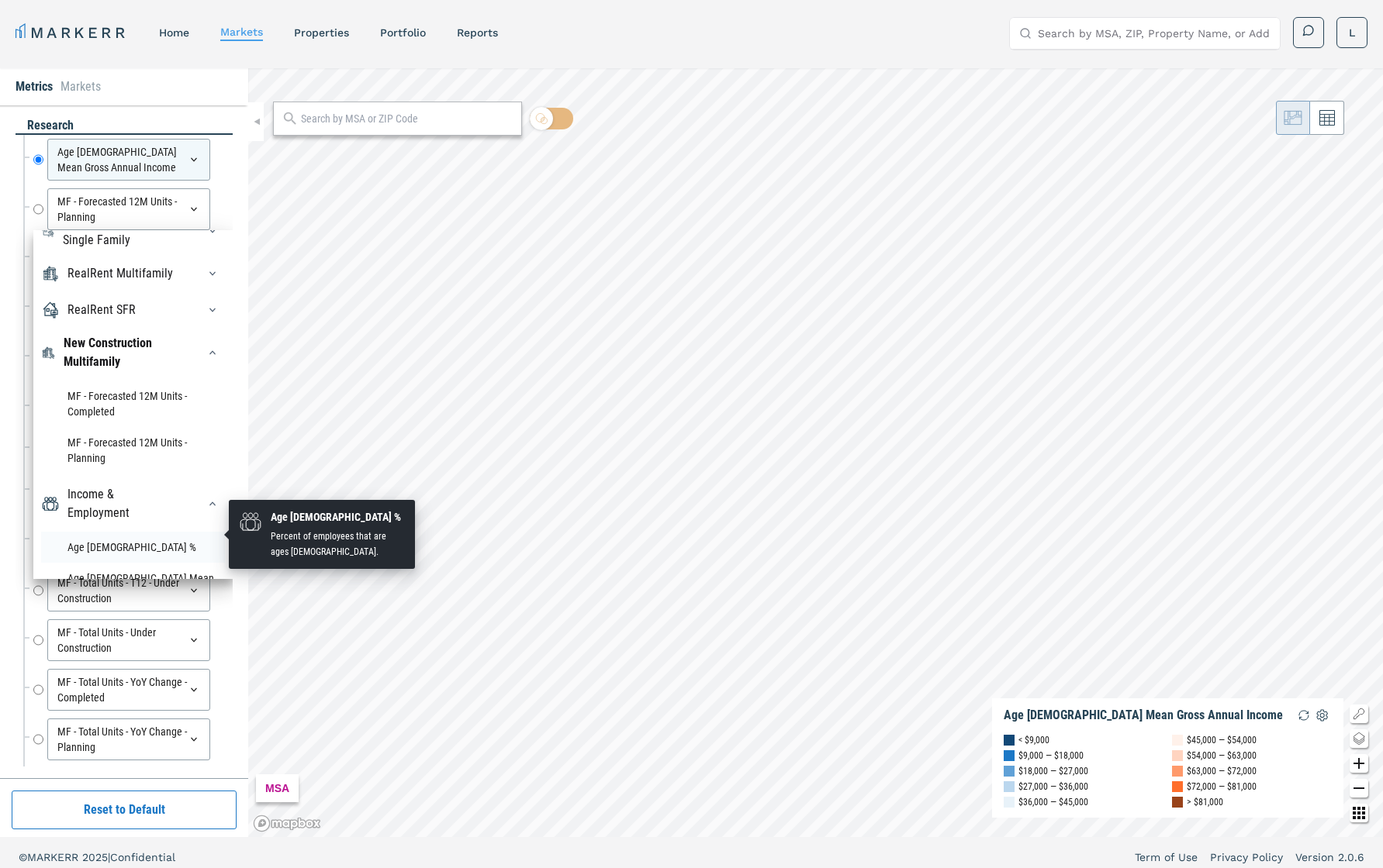
scroll to position [156, 0]
click at [140, 540] on li "Age [DEMOGRAPHIC_DATA] %" at bounding box center [132, 547] width 184 height 31
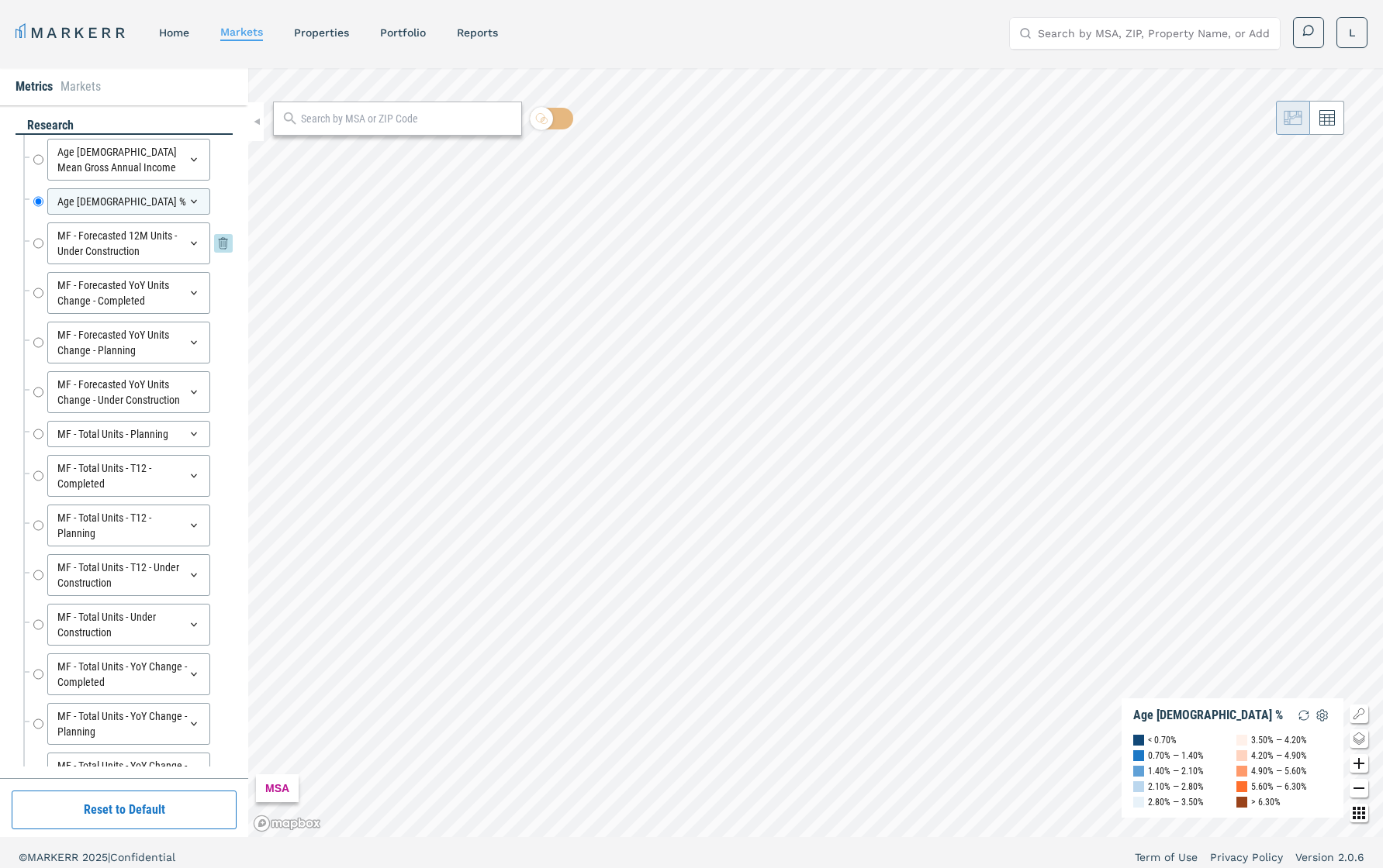
click at [148, 245] on div "MF - Forecasted 12M Units - Under Construction" at bounding box center [129, 243] width 163 height 42
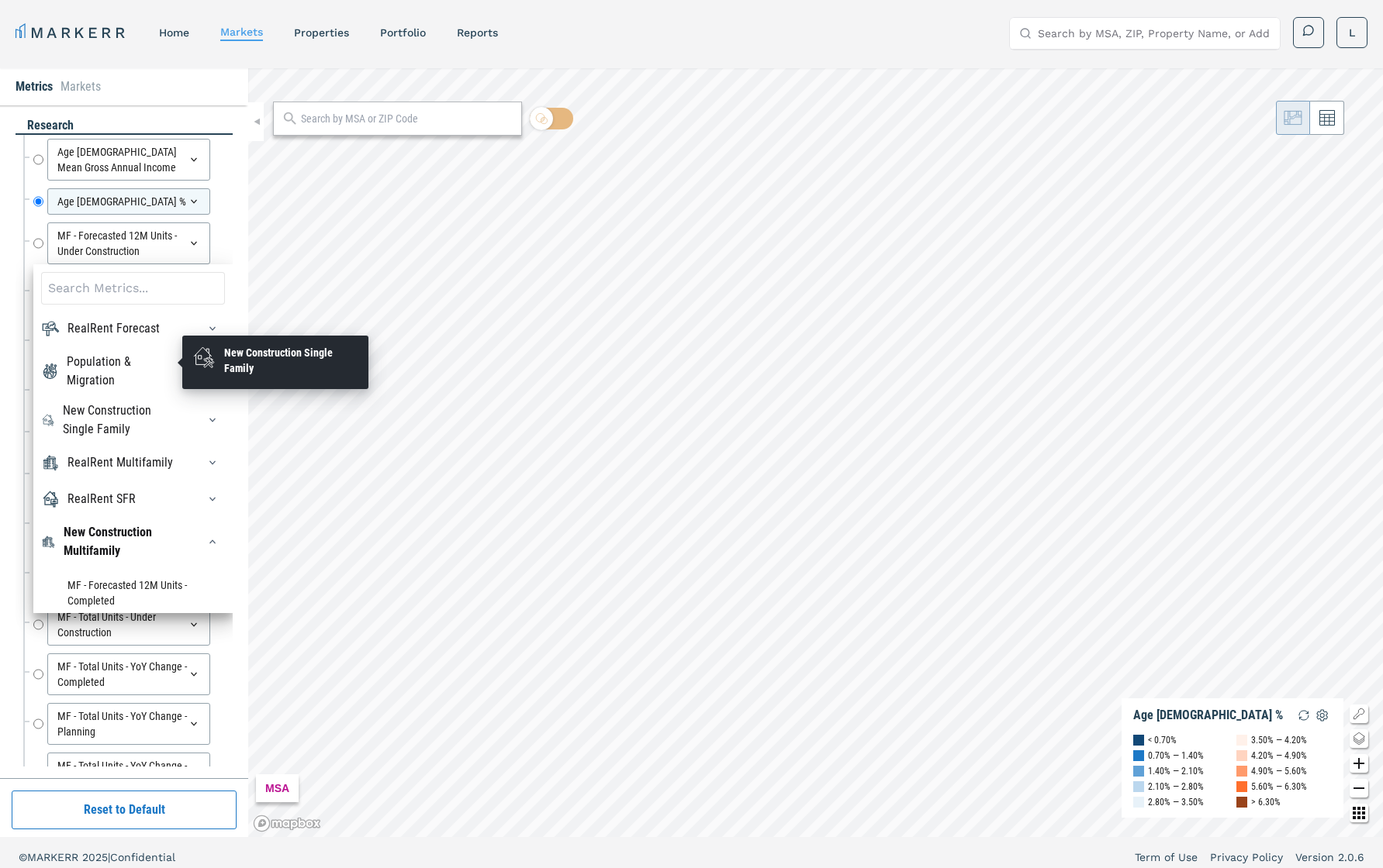
scroll to position [177, 0]
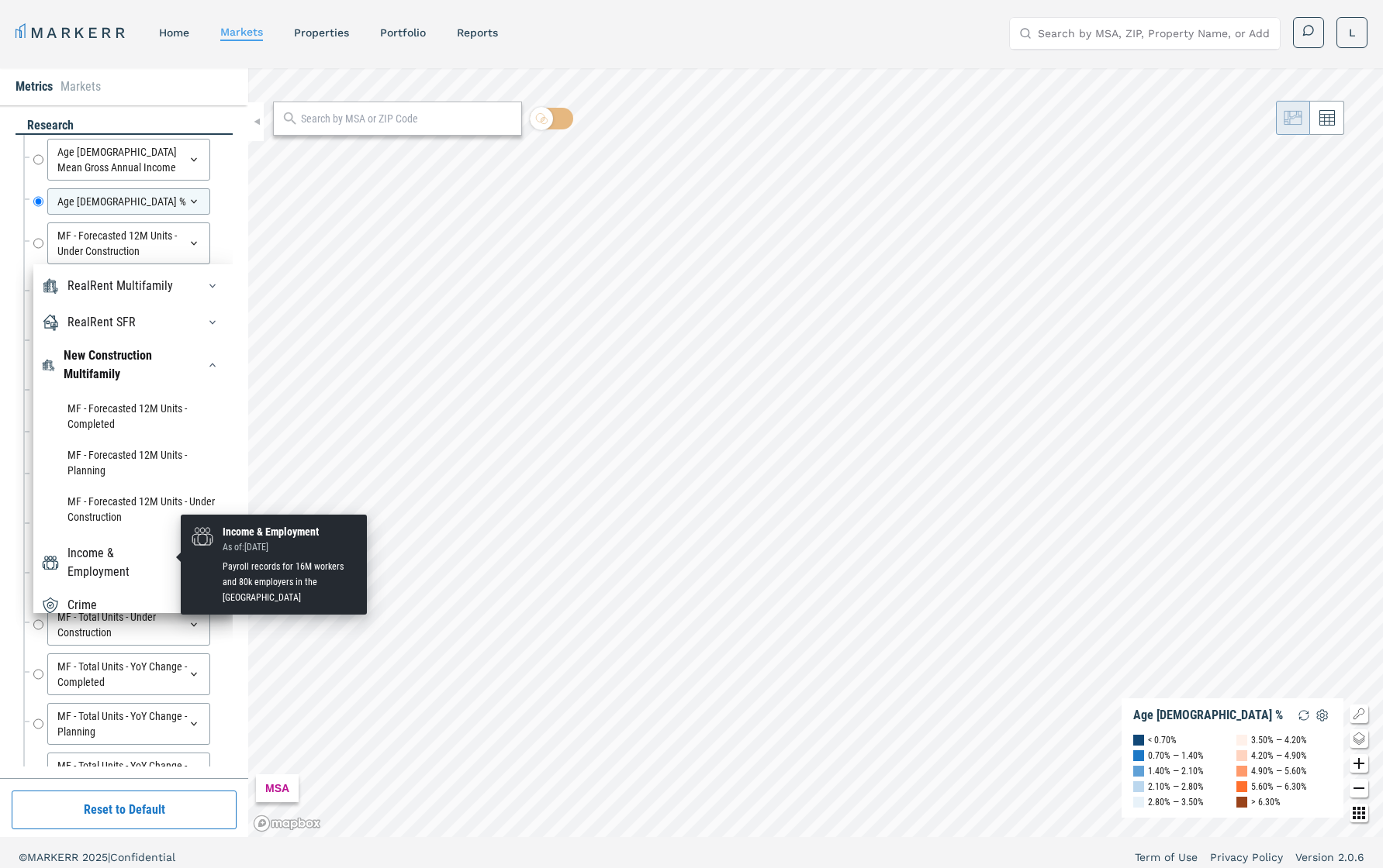
click at [151, 561] on div "Income & Employment" at bounding box center [123, 562] width 111 height 37
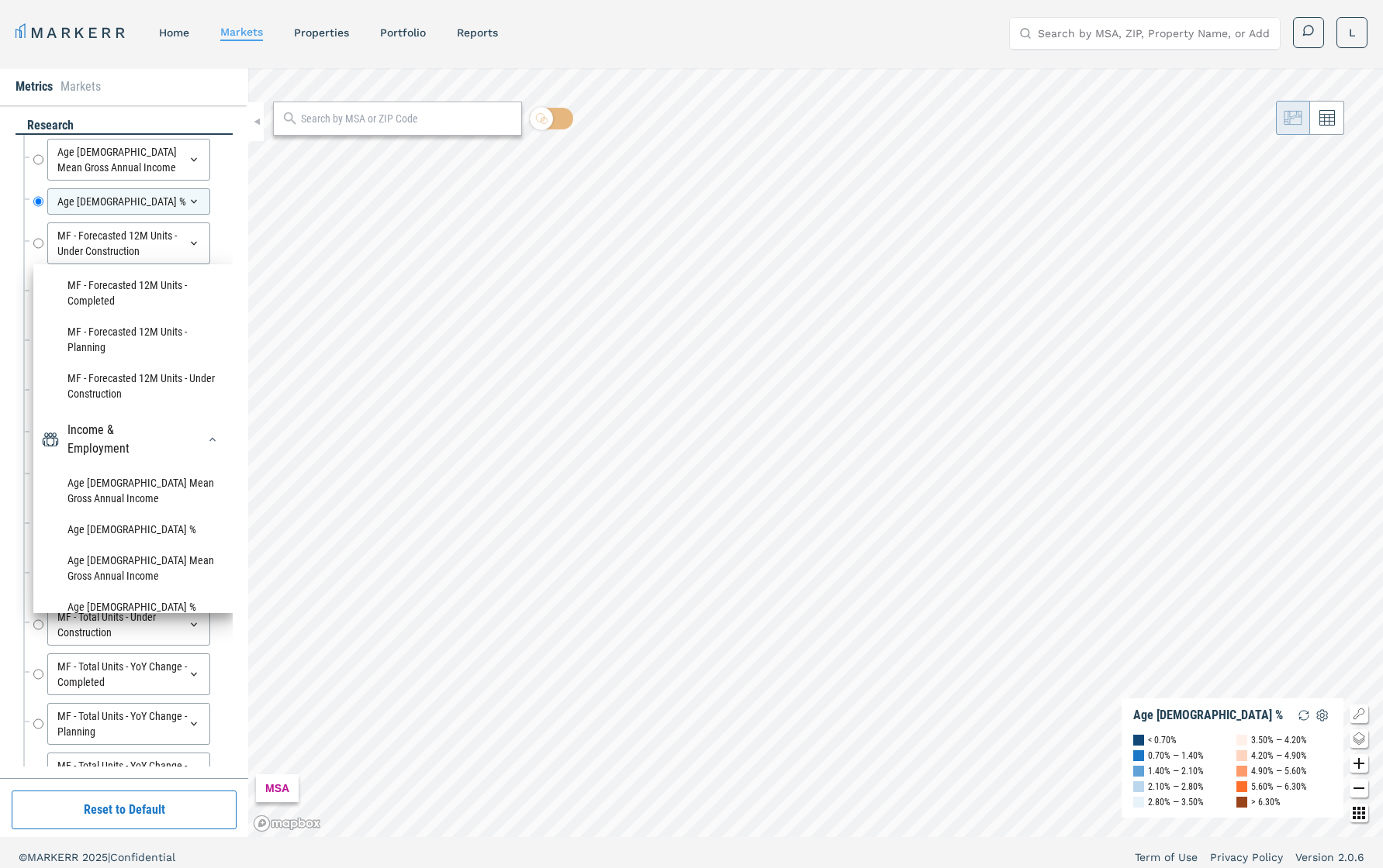
scroll to position [297, 0]
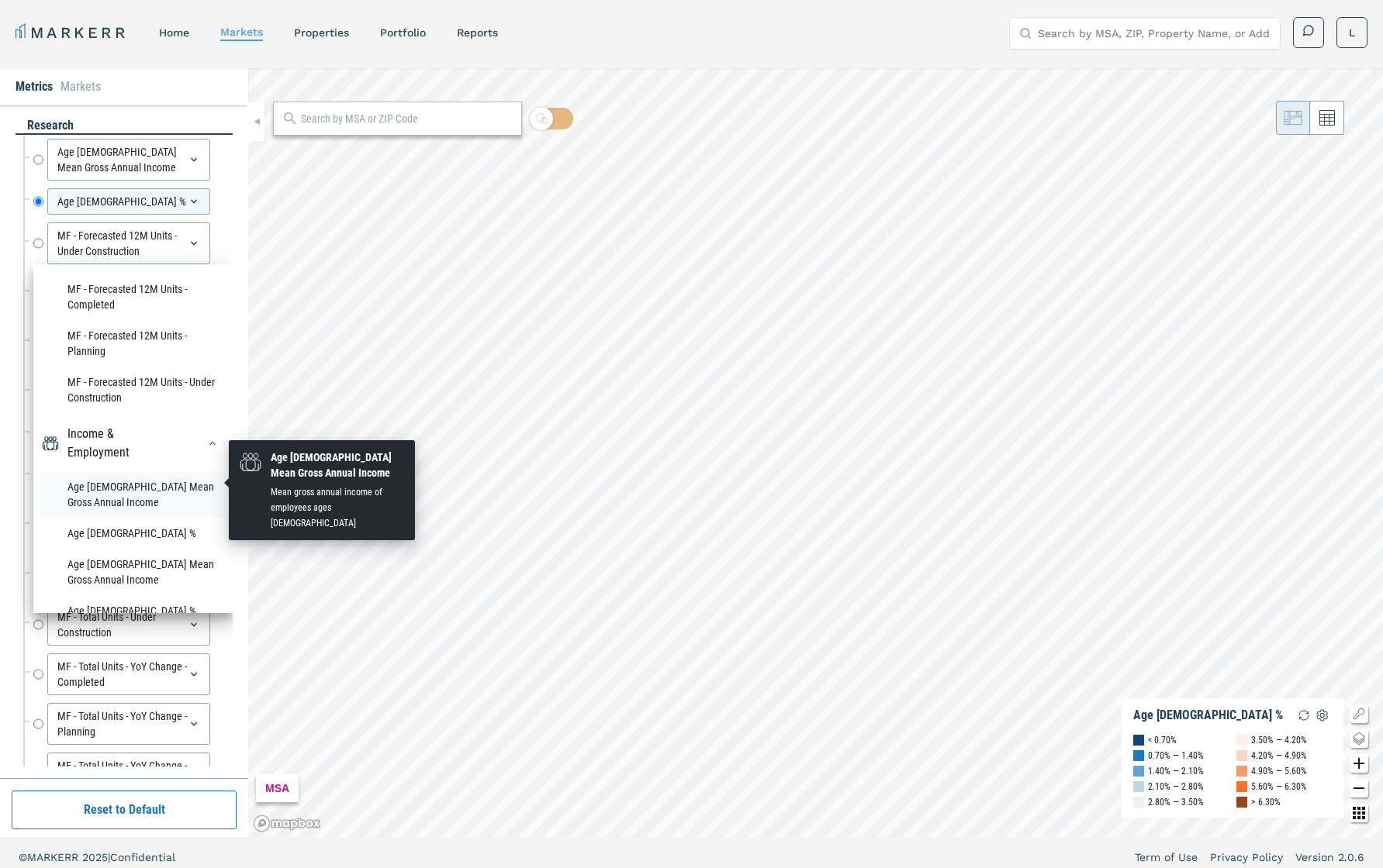
click at [147, 483] on li "Age [DEMOGRAPHIC_DATA] Mean Gross Annual Income" at bounding box center [132, 494] width 184 height 46
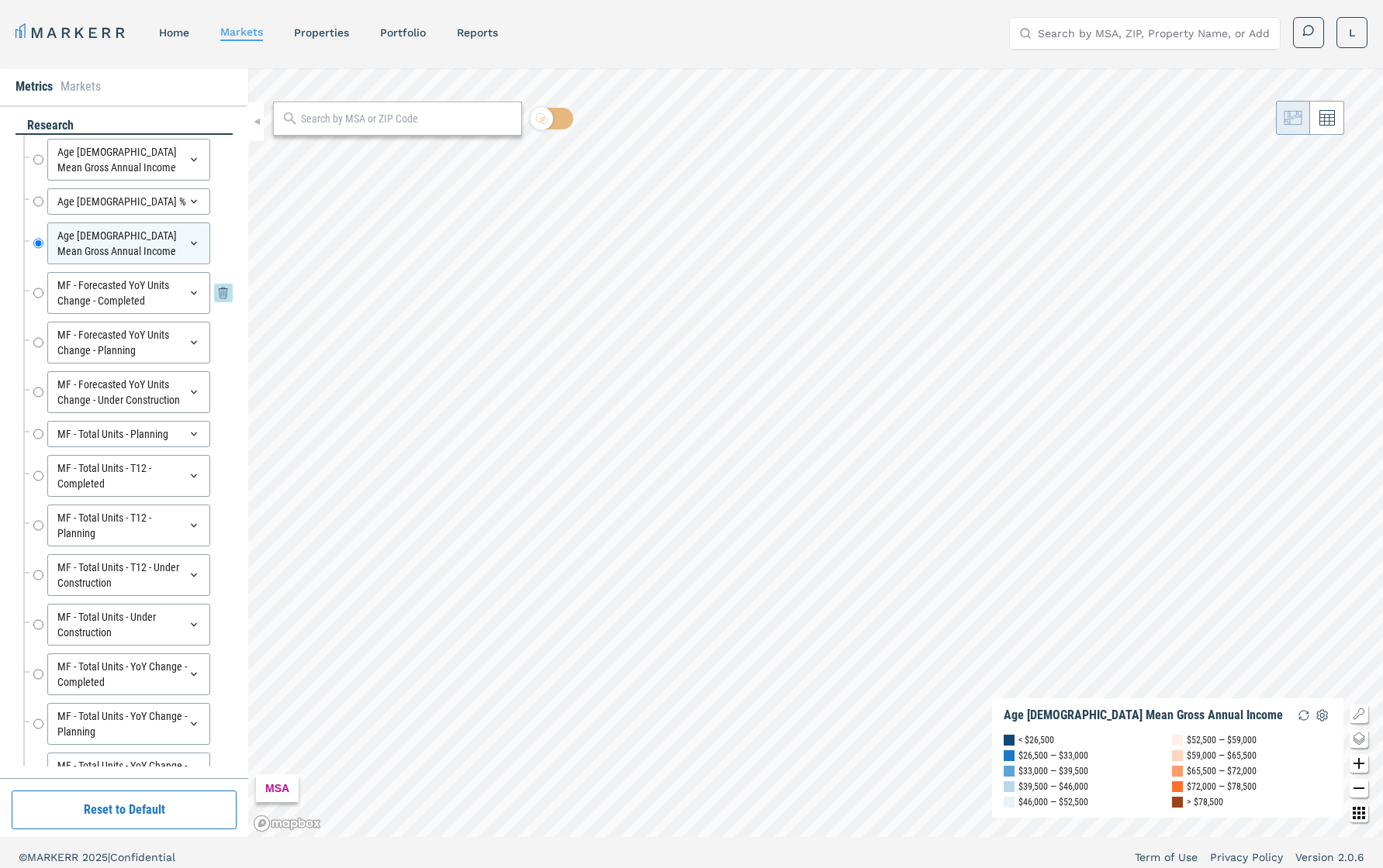
click at [159, 298] on div "MF - Forecasted YoY Units Change - Completed" at bounding box center [129, 293] width 163 height 42
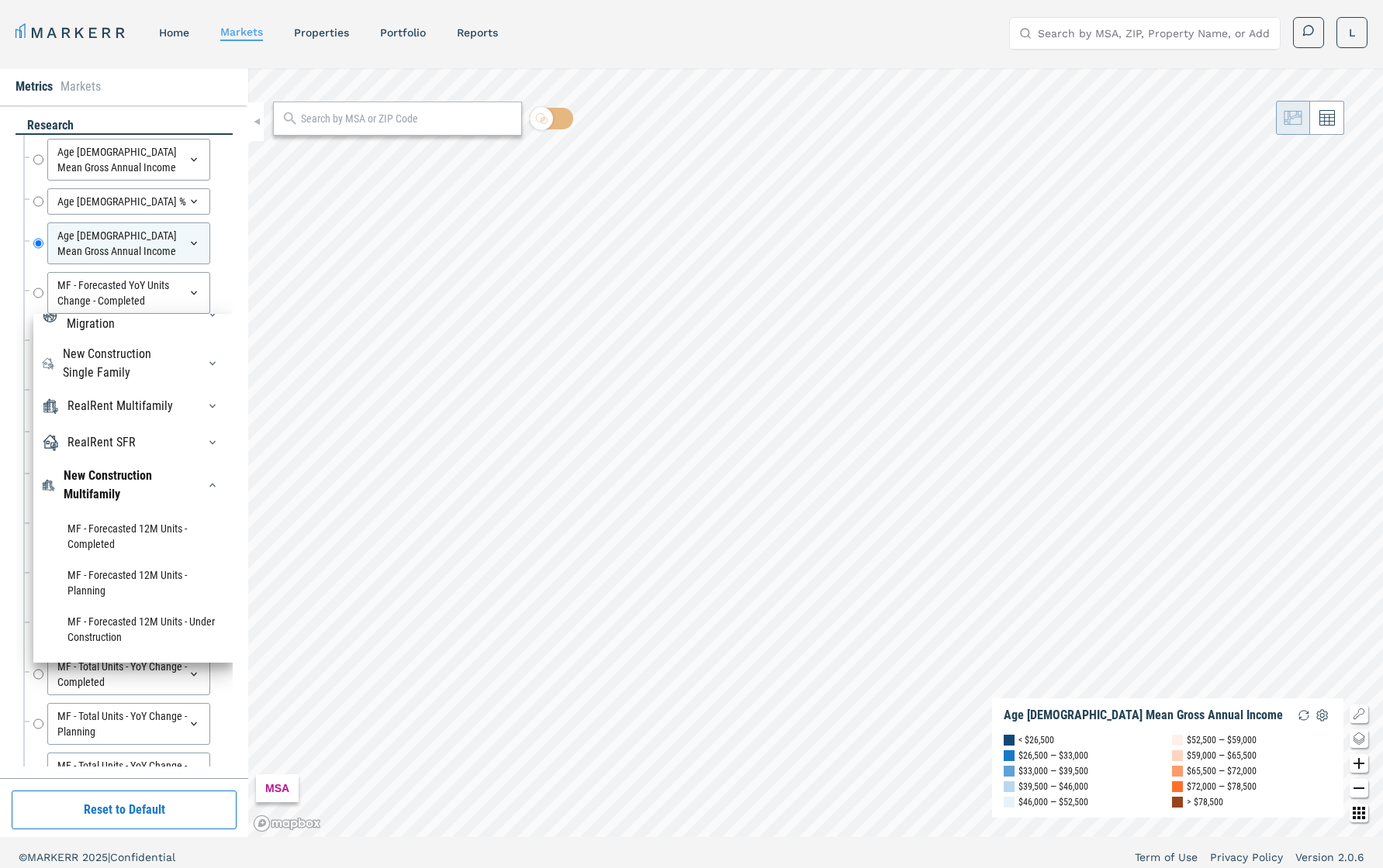
scroll to position [223, 0]
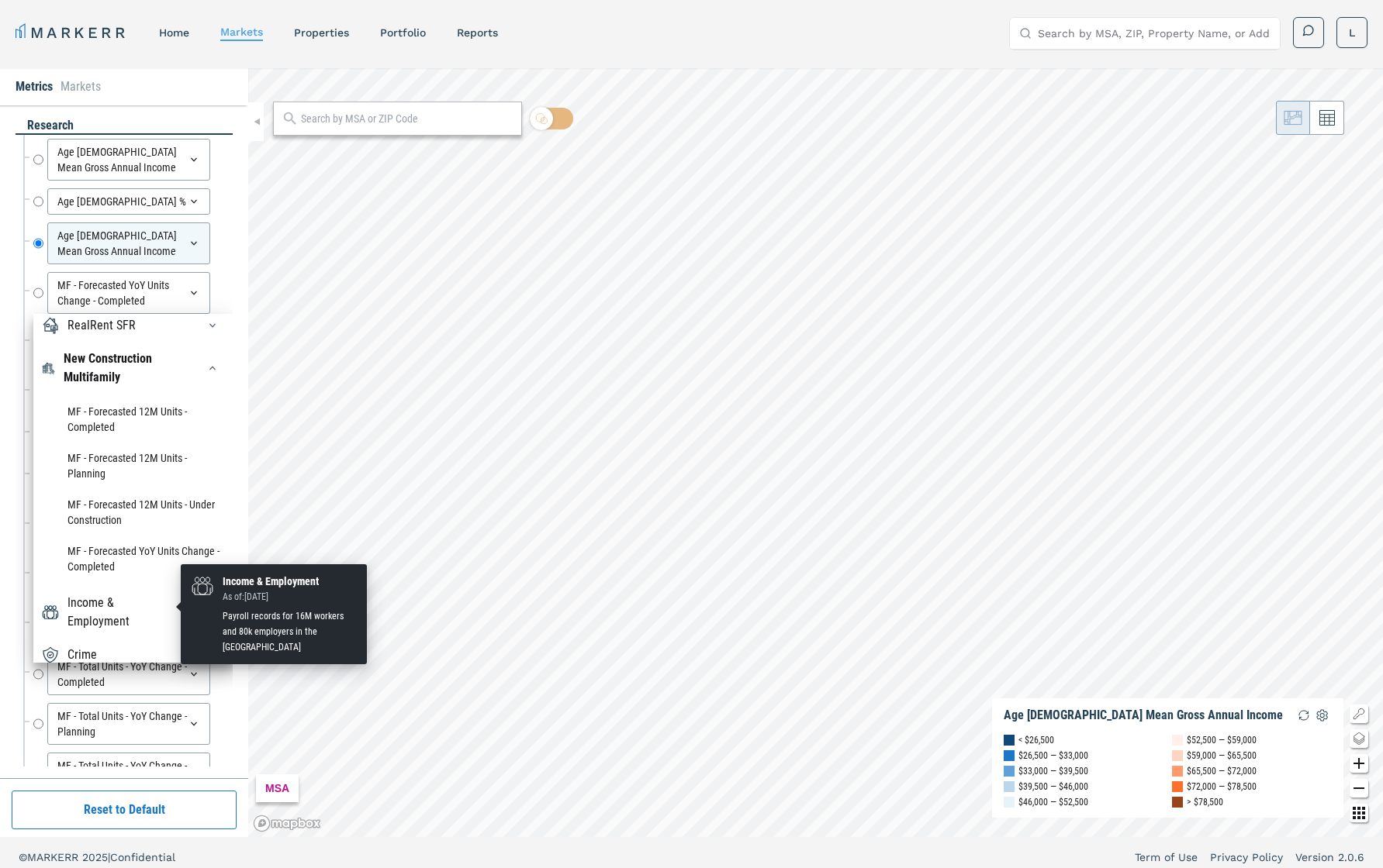
click at [139, 608] on div "Income & Employment" at bounding box center [123, 612] width 111 height 37
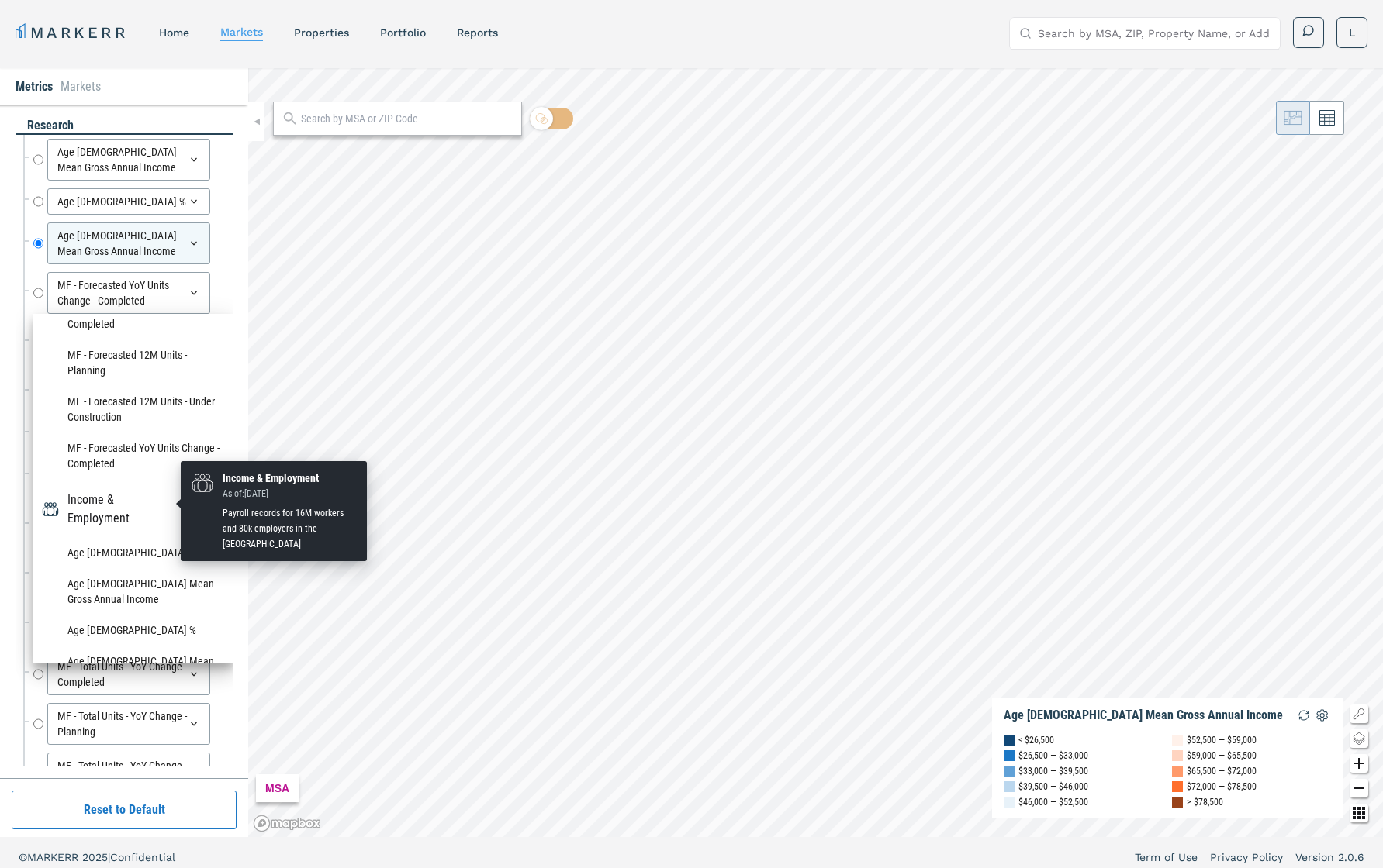
scroll to position [328, 0]
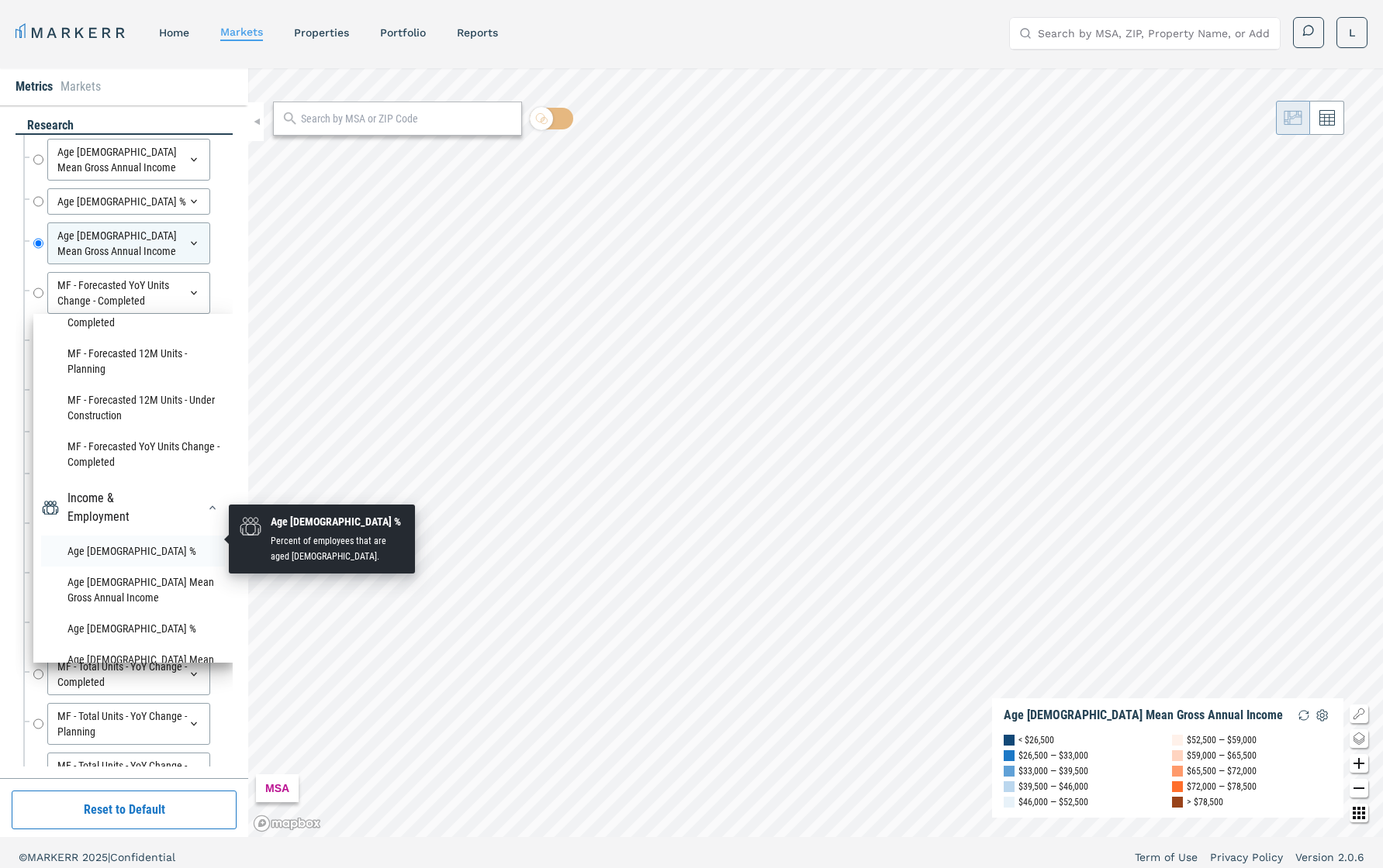
click at [125, 537] on li "Age [DEMOGRAPHIC_DATA] %" at bounding box center [132, 551] width 184 height 31
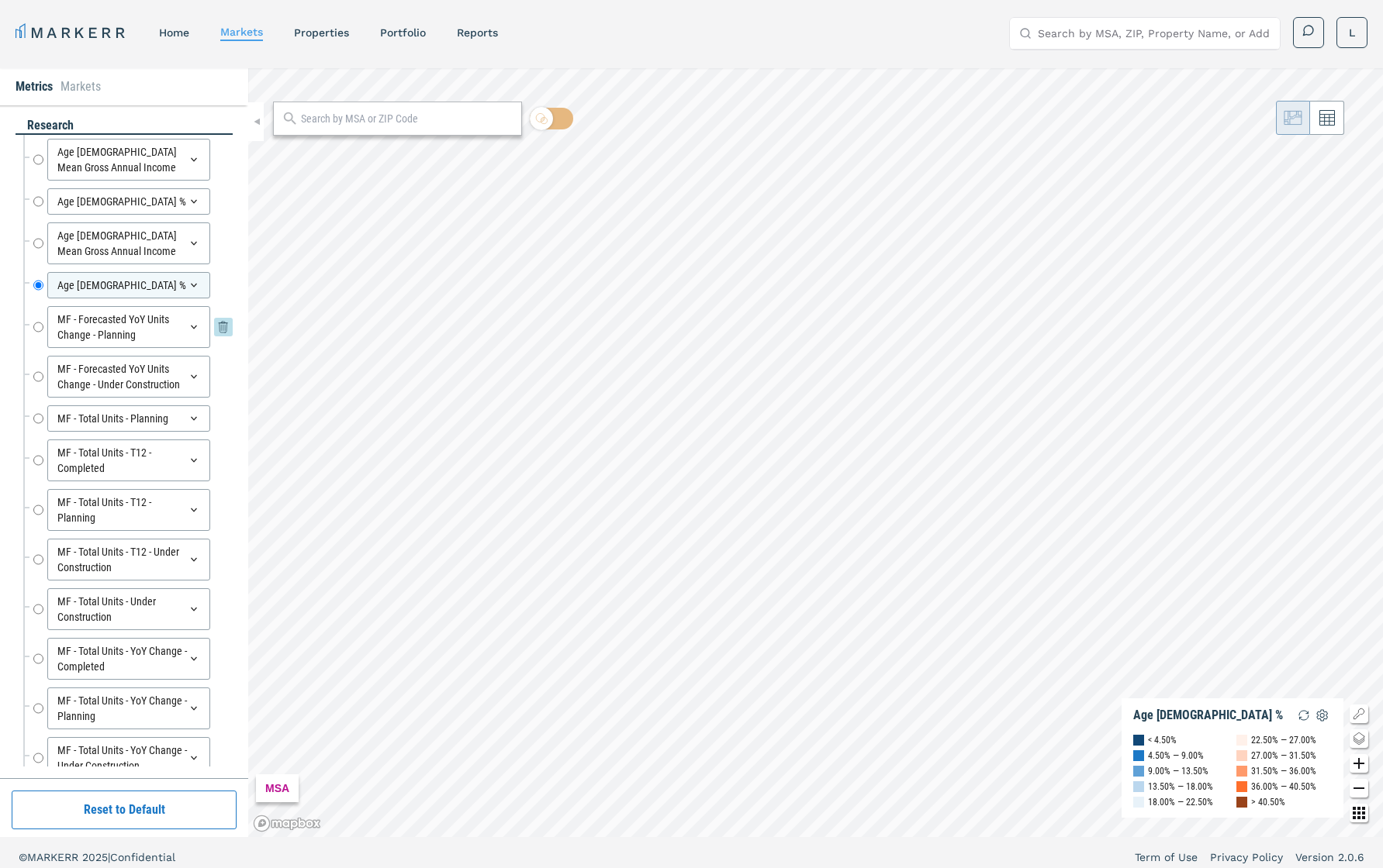
click at [161, 341] on div "MF - Forecasted YoY Units Change - Planning" at bounding box center [129, 327] width 163 height 42
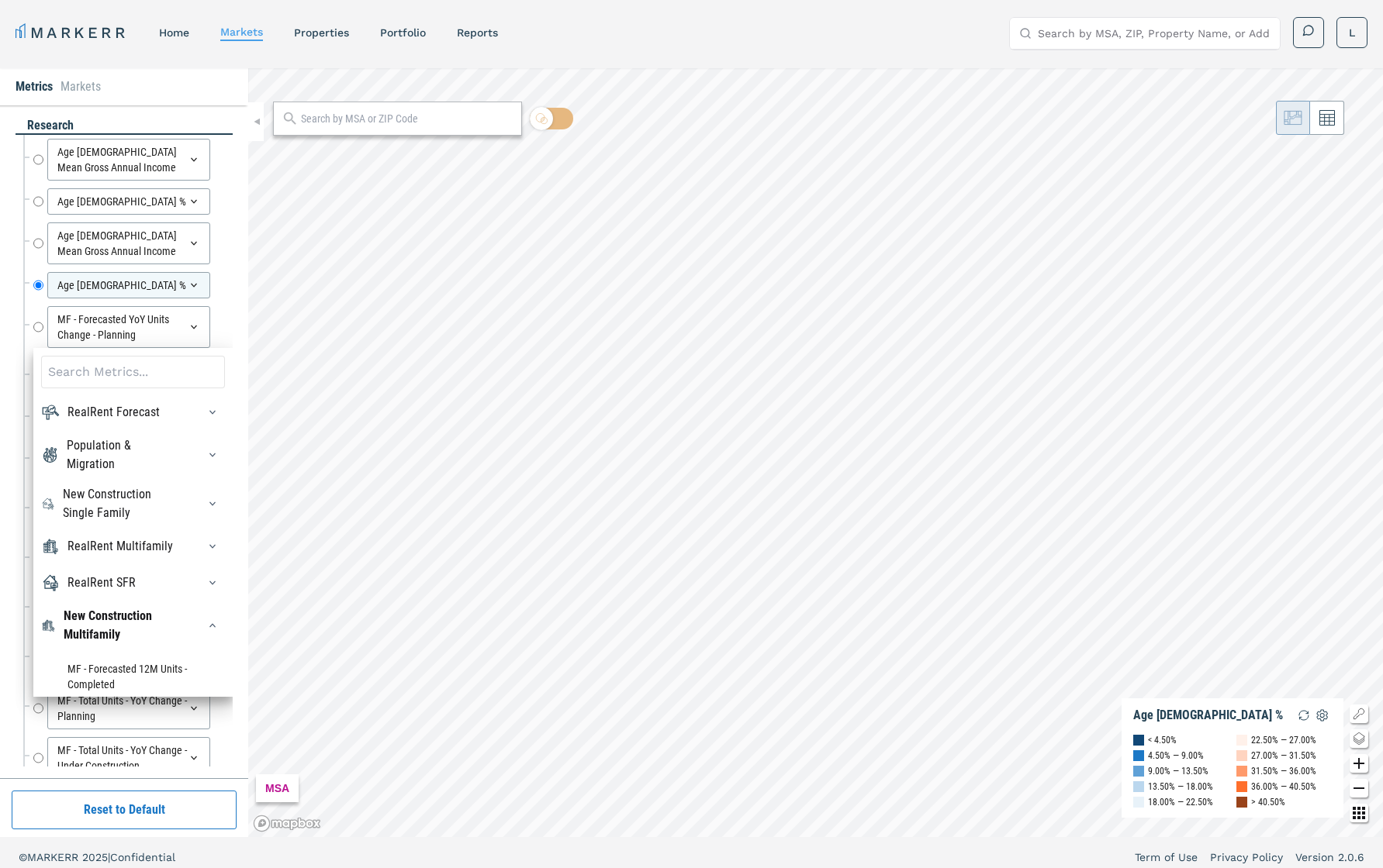
scroll to position [269, 0]
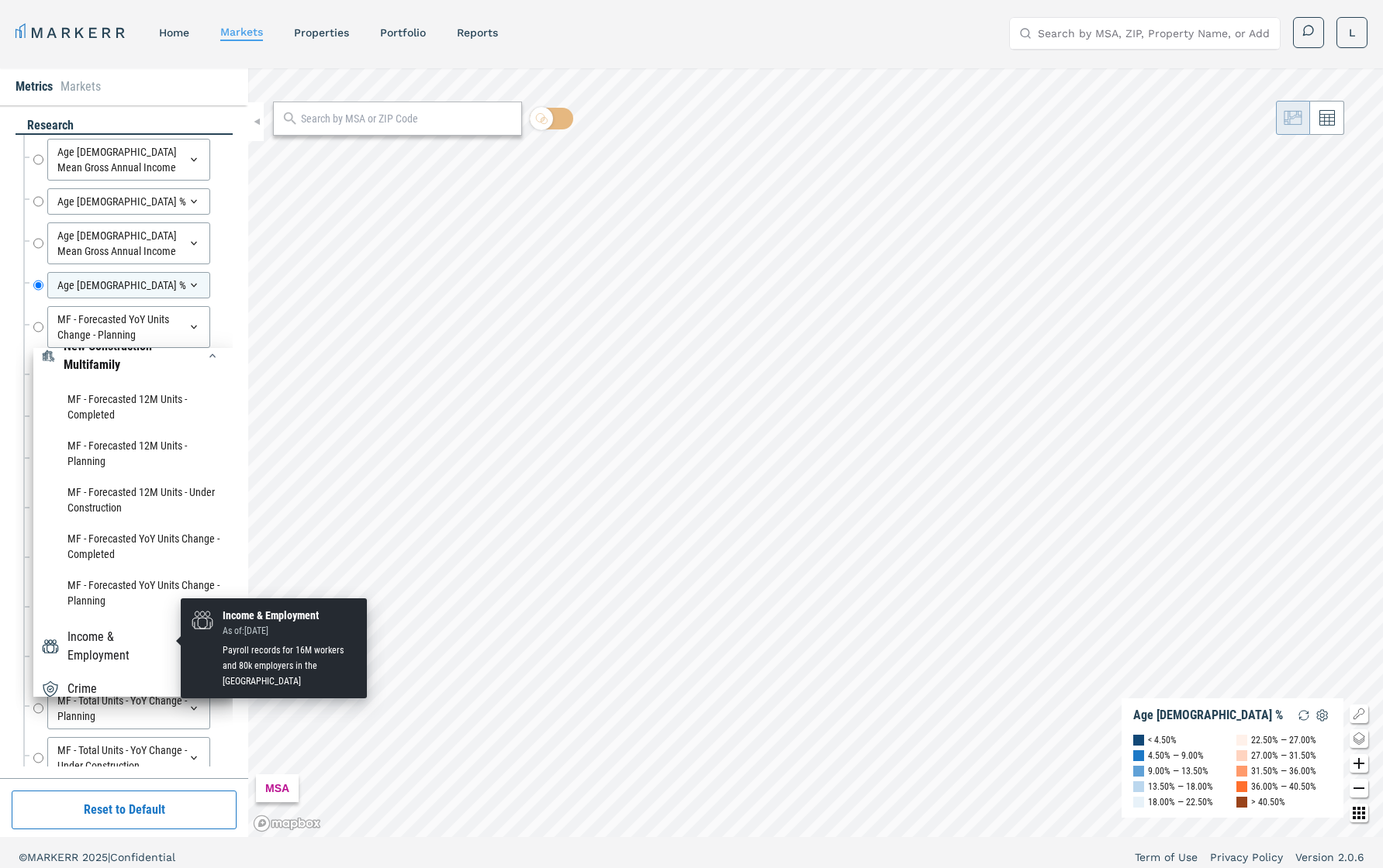
click at [123, 615] on div "Income & Employment" at bounding box center [123, 646] width 111 height 37
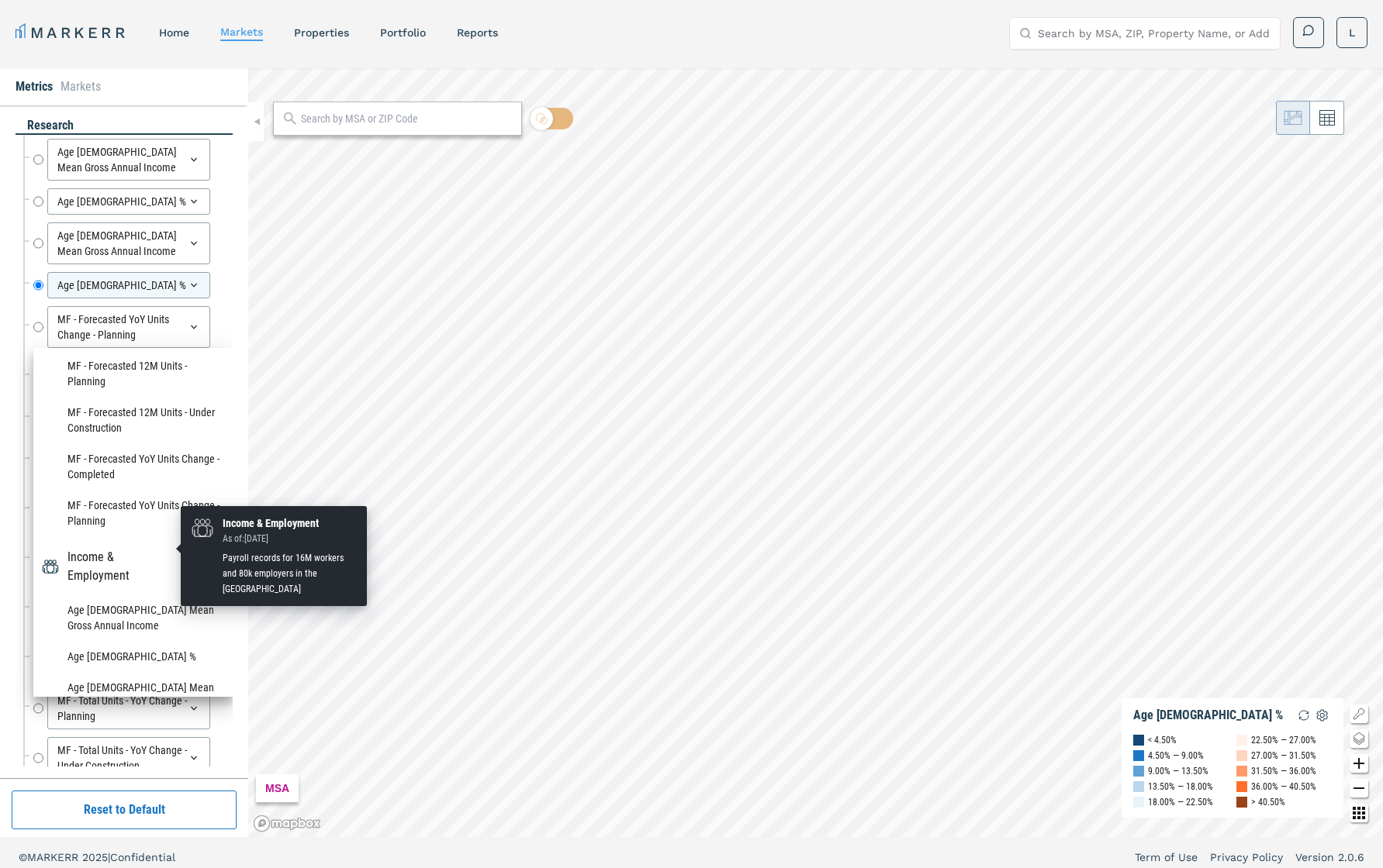
scroll to position [363, 0]
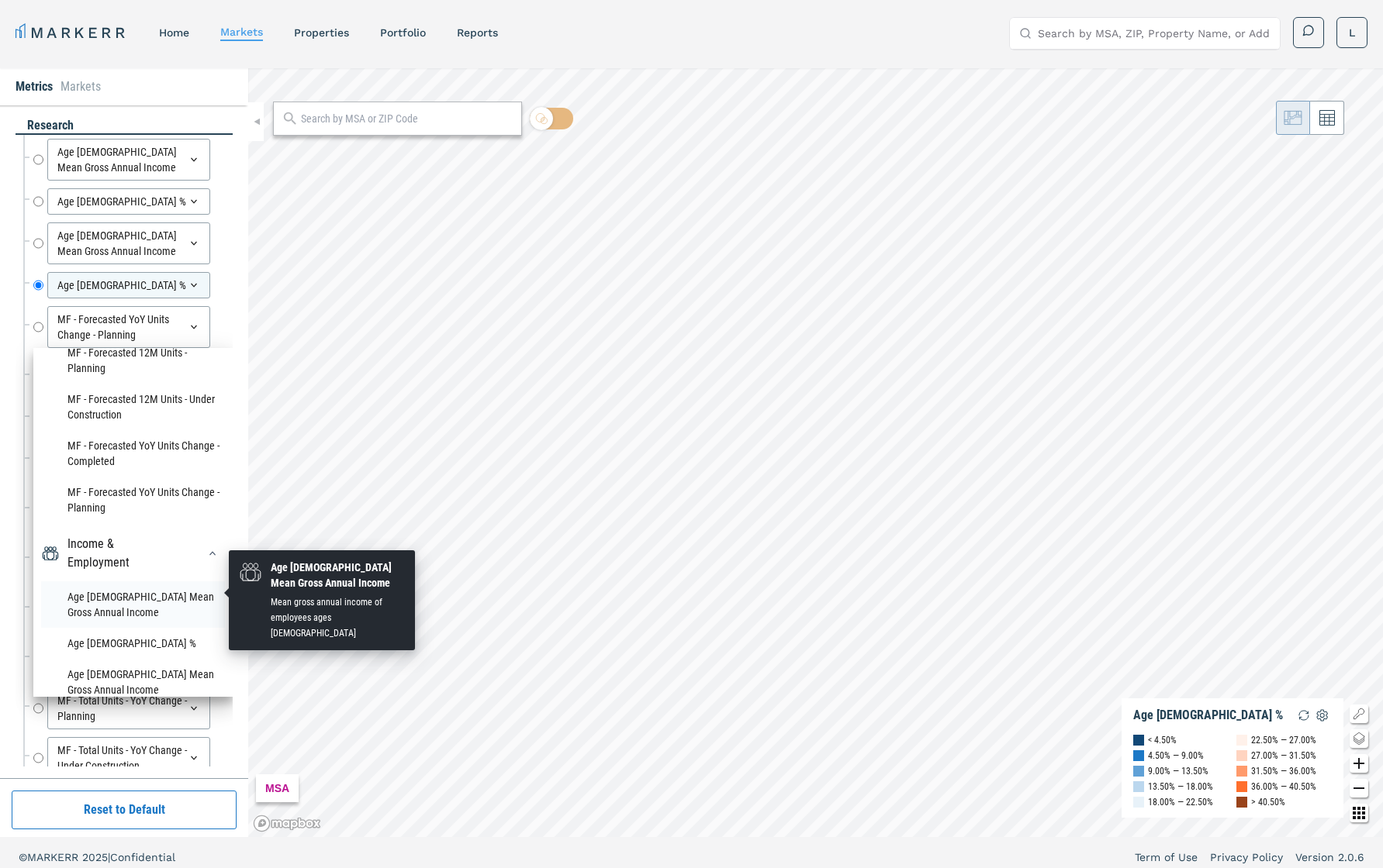
click at [119, 590] on li "Age [DEMOGRAPHIC_DATA] Mean Gross Annual Income" at bounding box center [132, 604] width 184 height 46
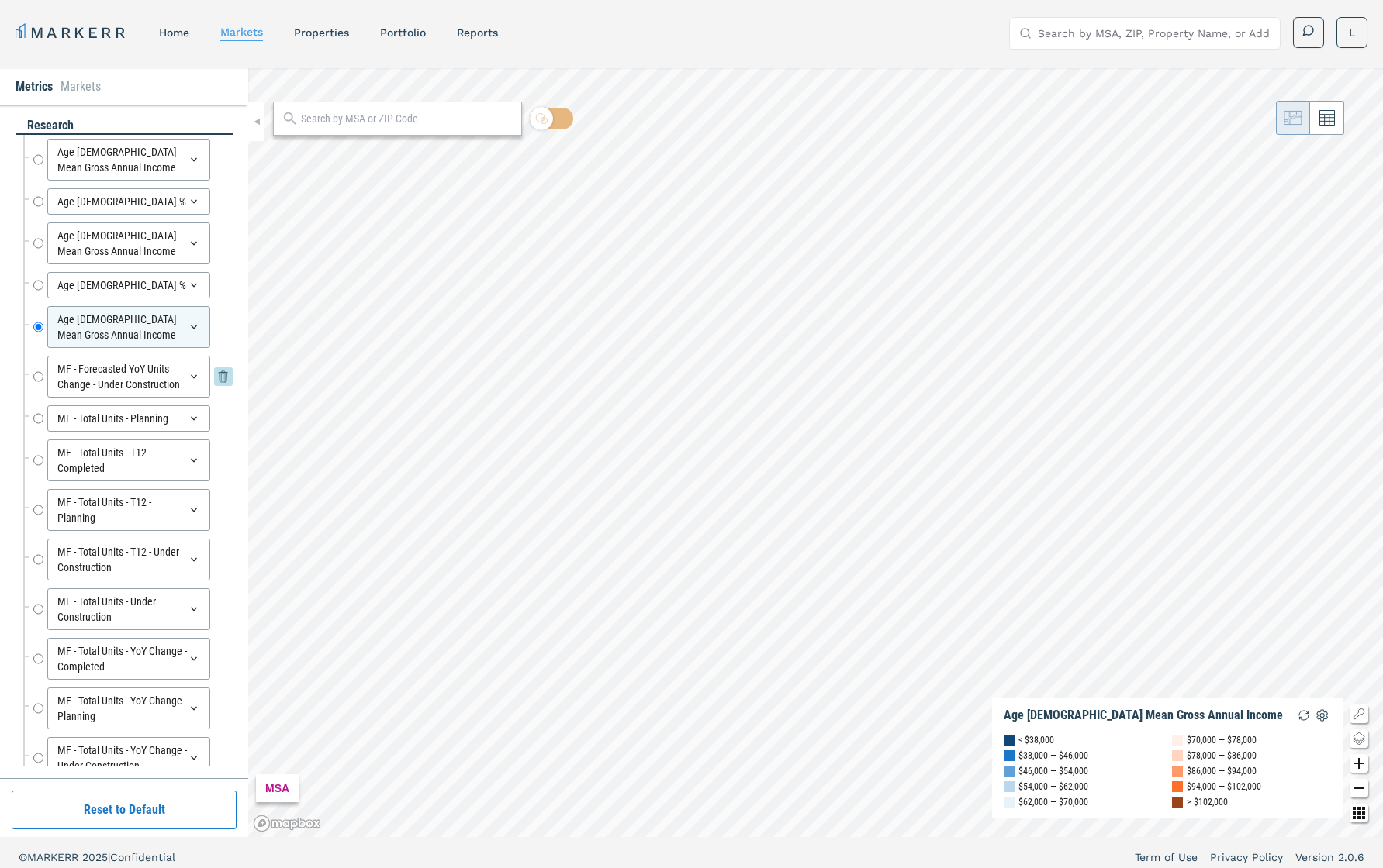
click at [183, 375] on div "MF - Forecasted YoY Units Change - Under Construction" at bounding box center [129, 376] width 163 height 42
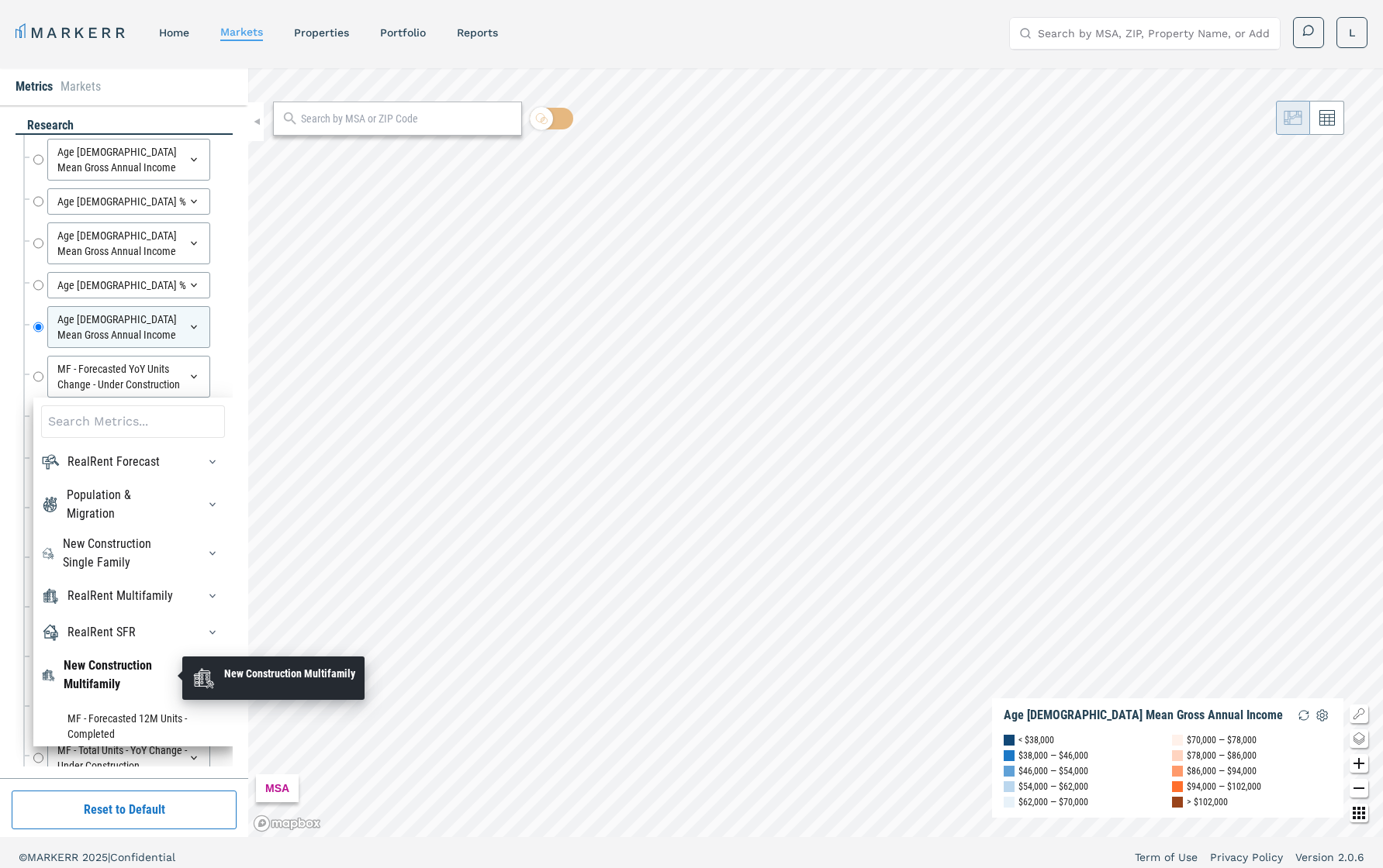
scroll to position [317, 0]
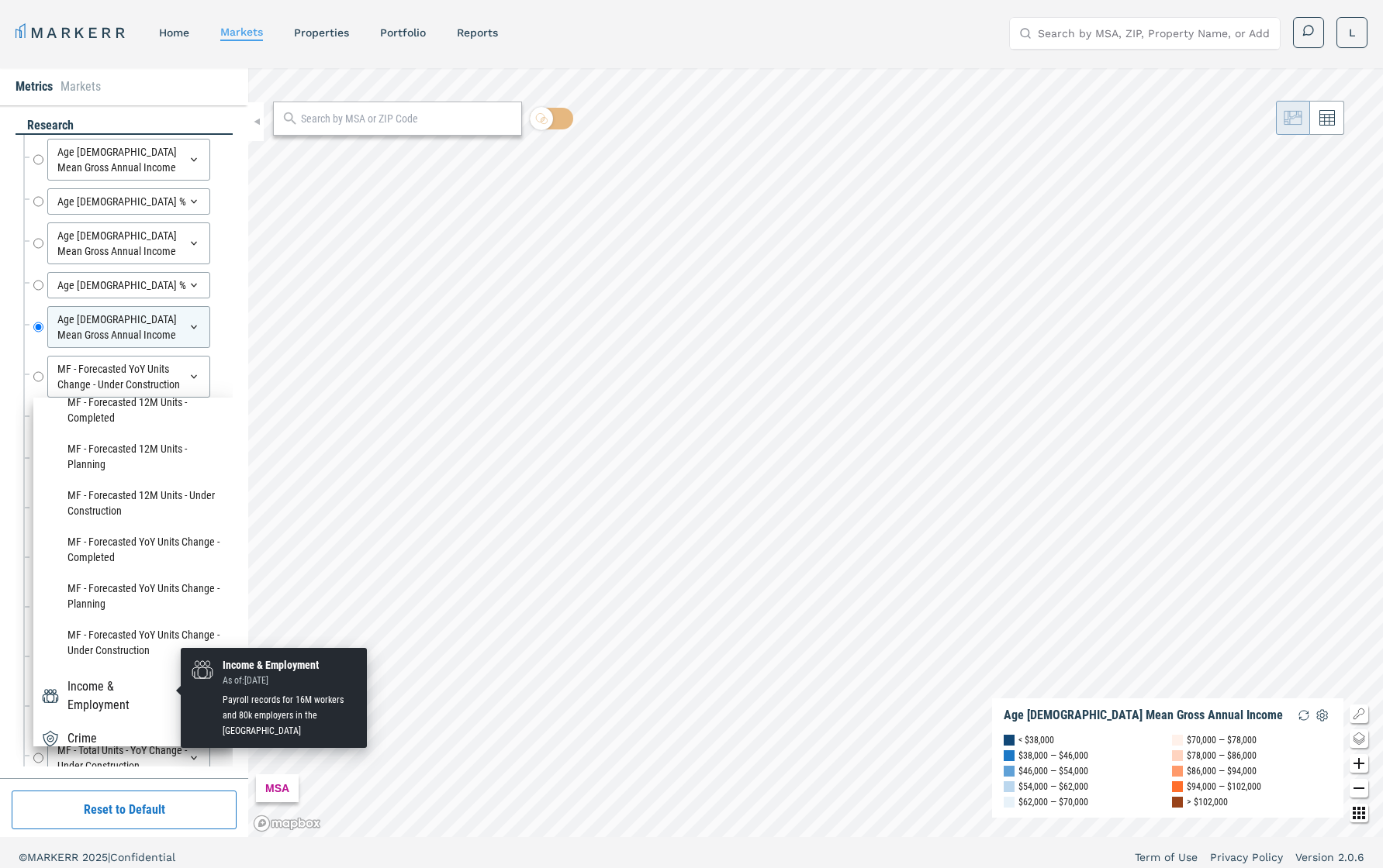
click at [130, 615] on div "Income & Employment" at bounding box center [123, 696] width 111 height 37
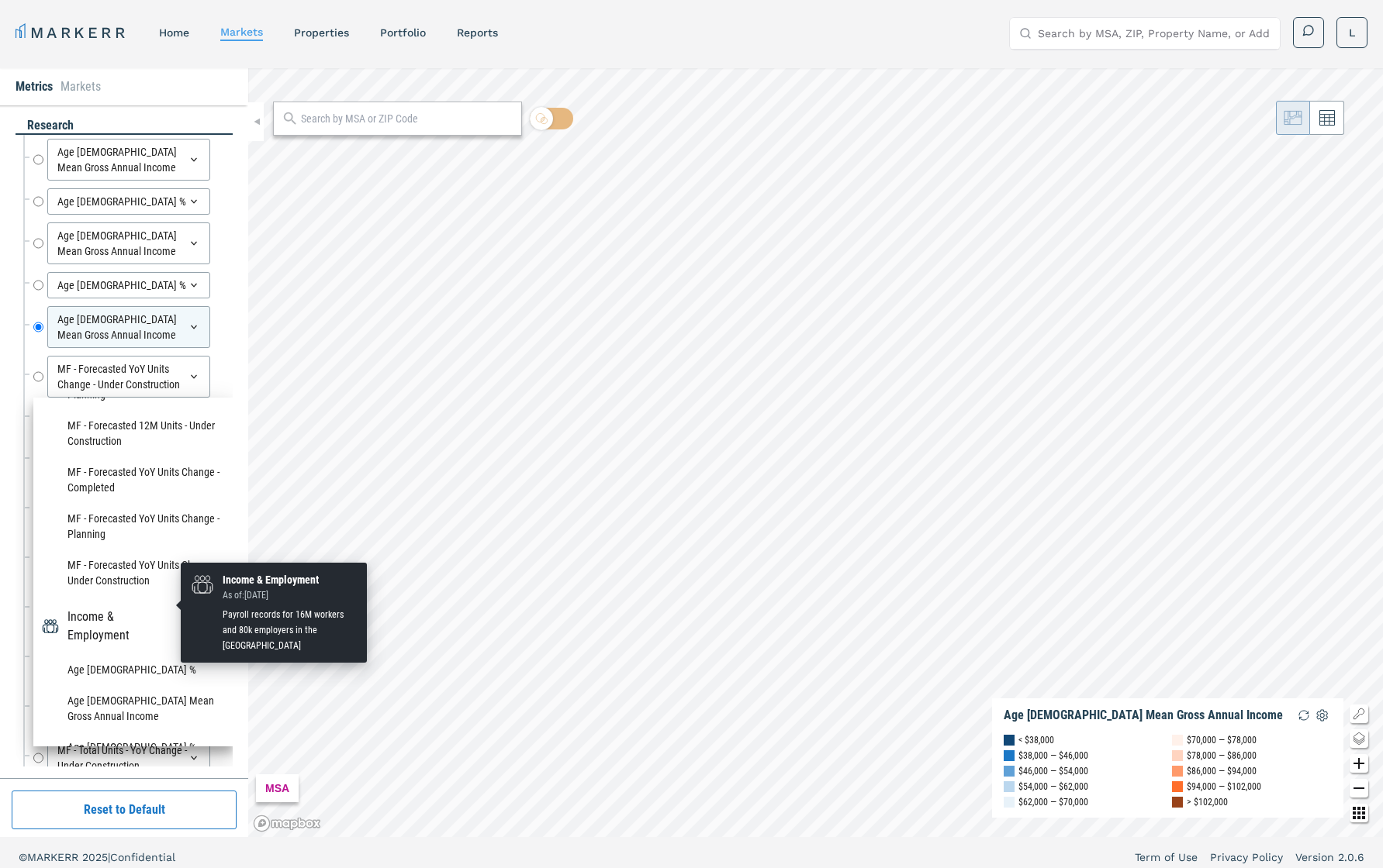
scroll to position [402, 0]
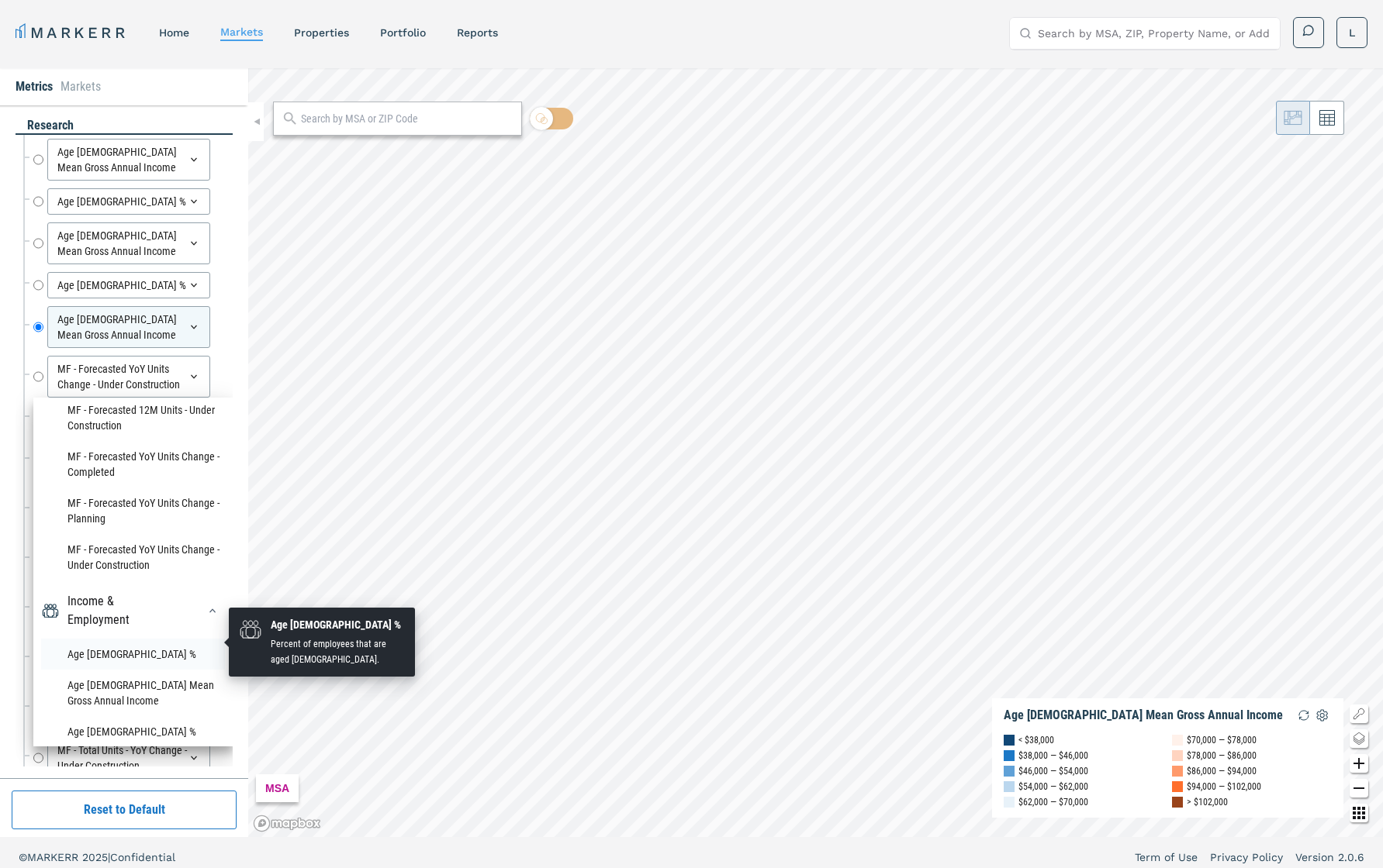
click at [119, 615] on li "Age [DEMOGRAPHIC_DATA] %" at bounding box center [132, 654] width 184 height 31
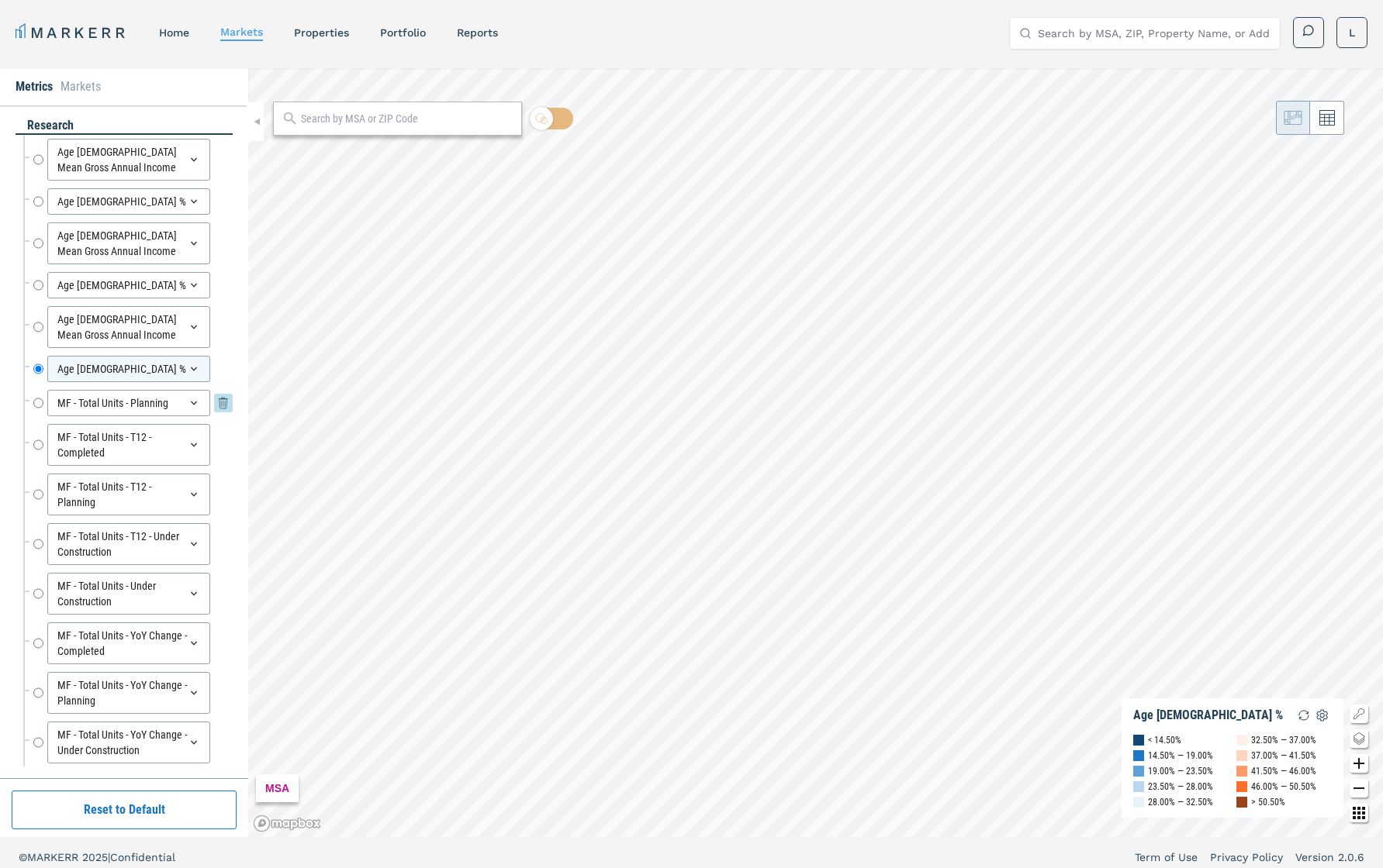
click at [189, 407] on icon at bounding box center [194, 404] width 13 height 13
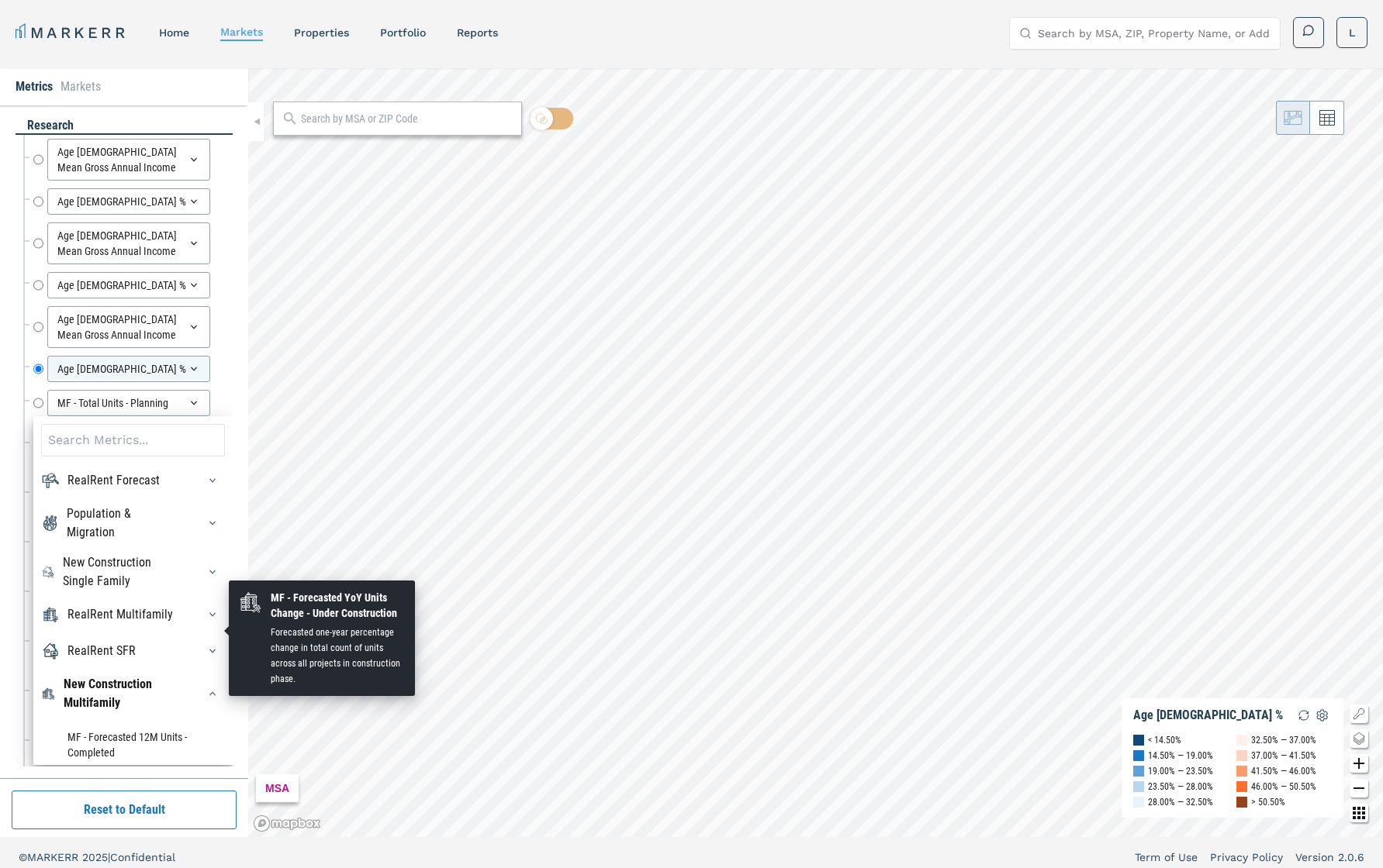
scroll to position [347, 0]
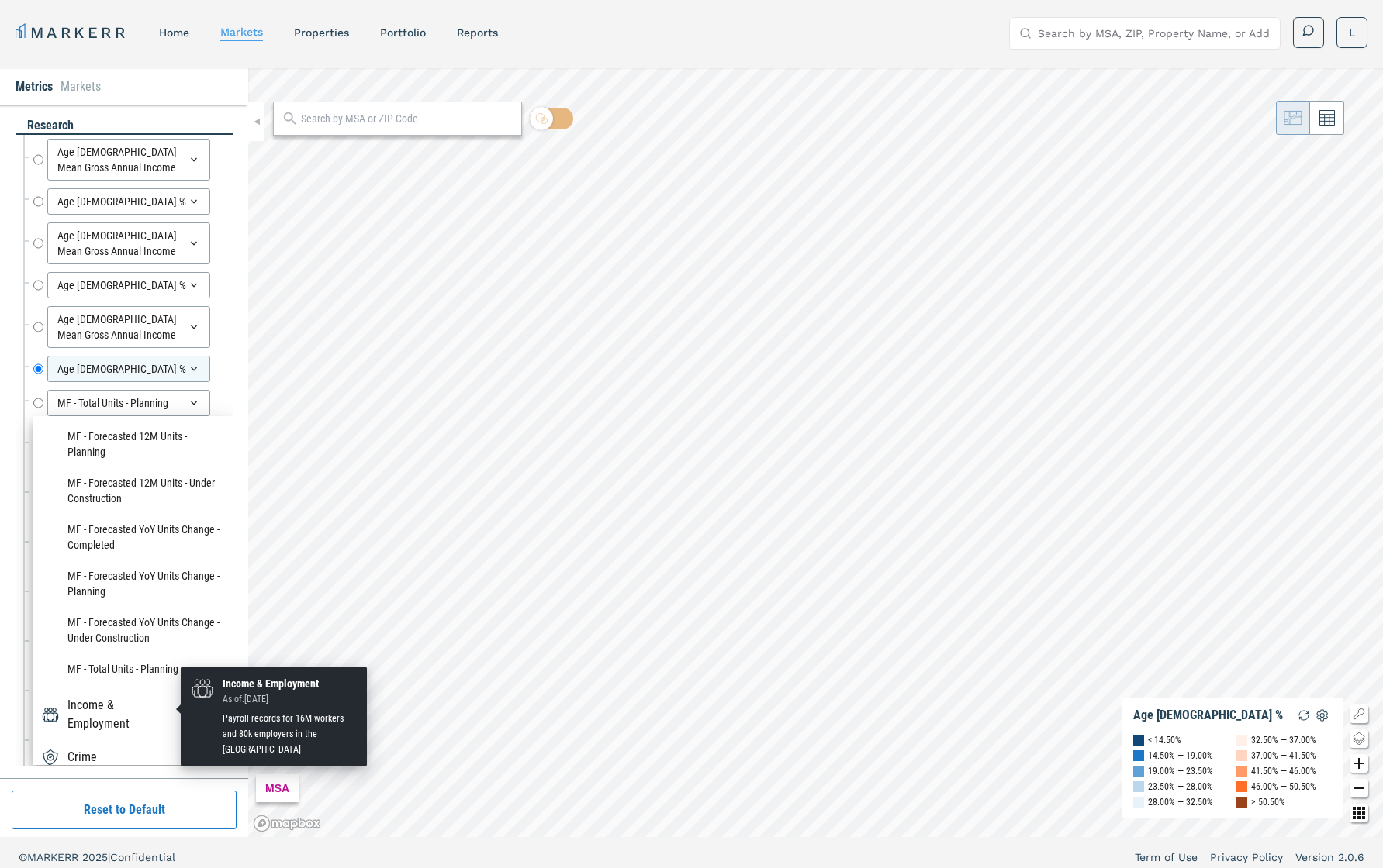
click at [147, 615] on div "Income & Employment" at bounding box center [123, 715] width 111 height 37
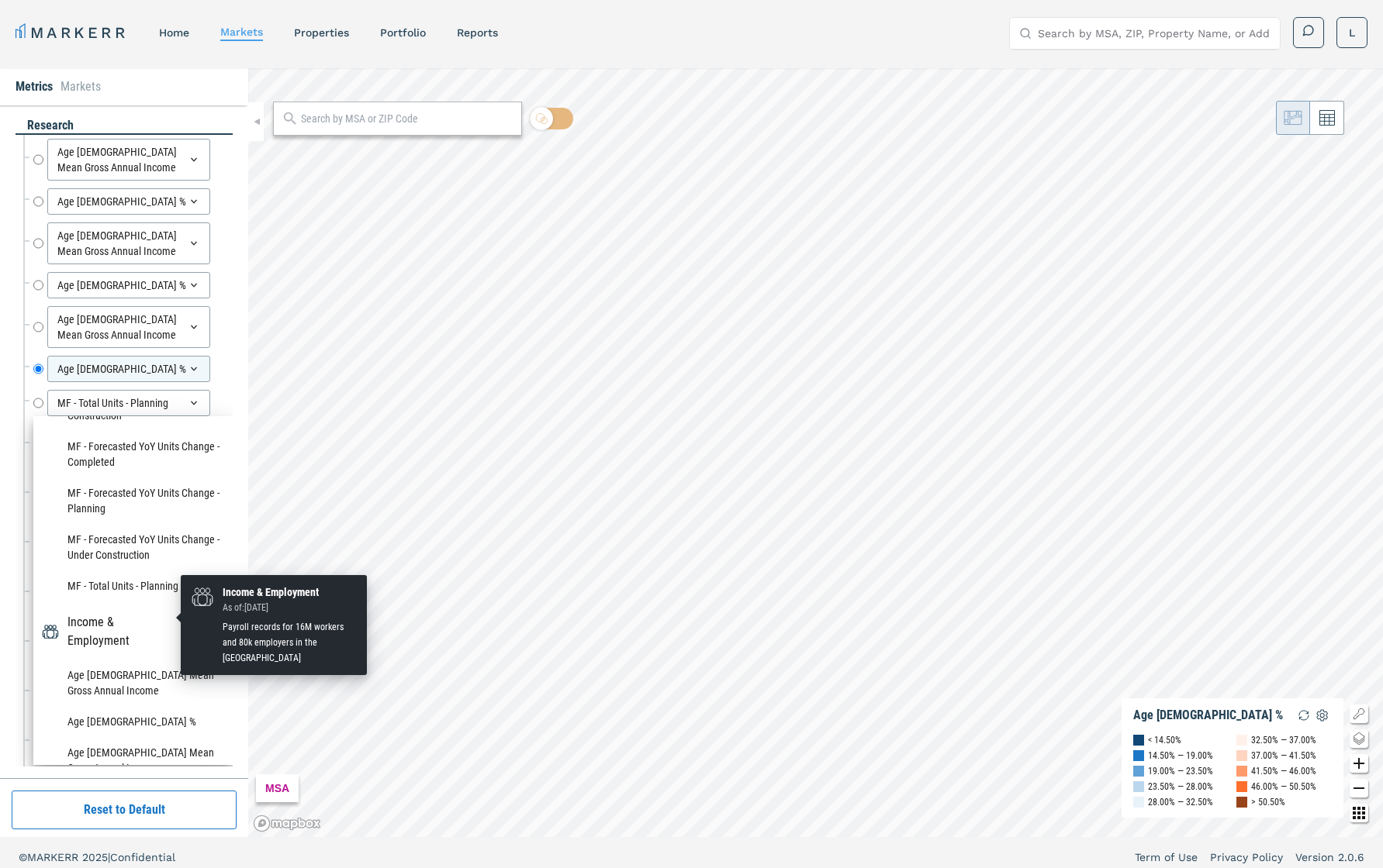
scroll to position [439, 0]
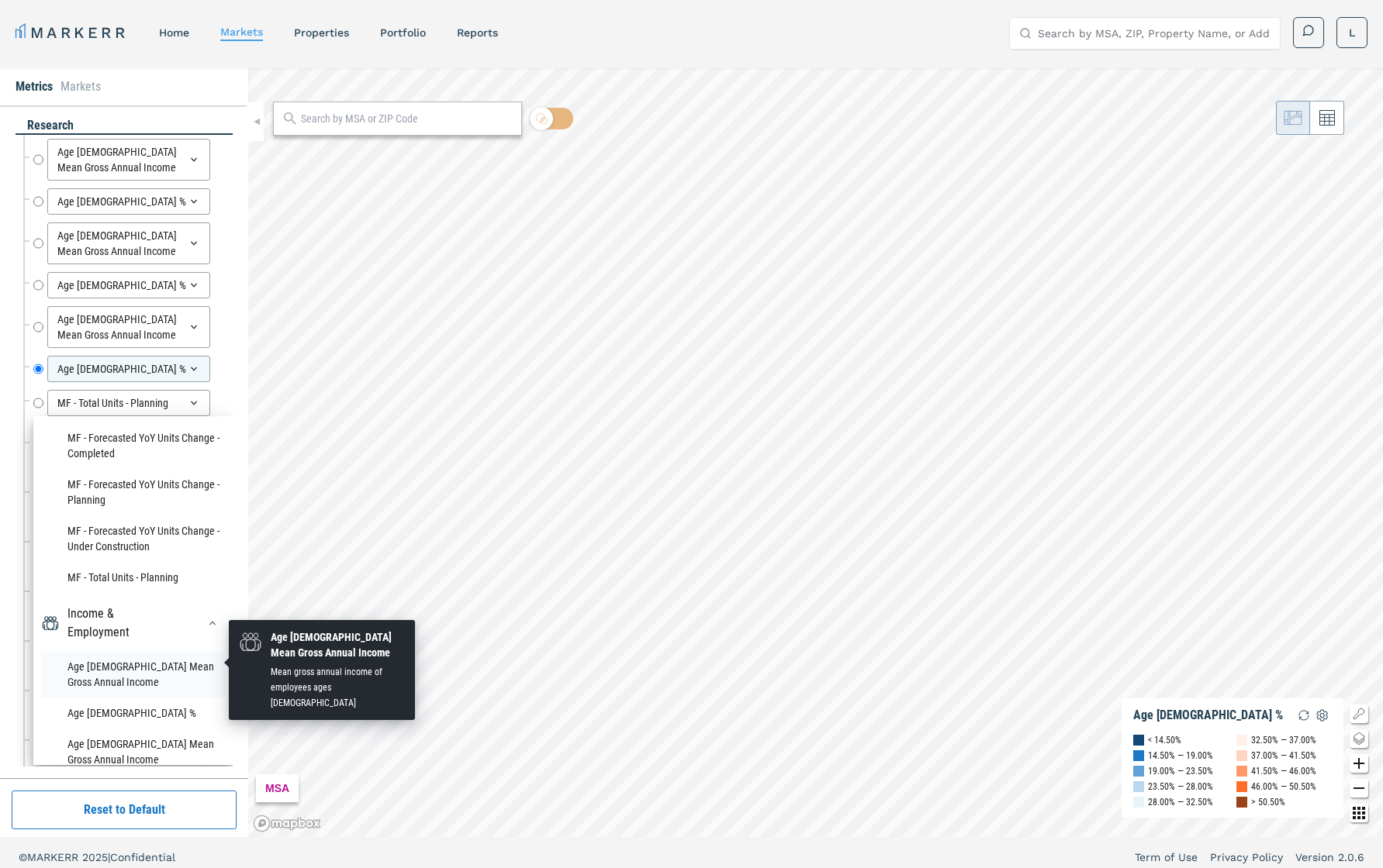
click at [112, 615] on li "Age [DEMOGRAPHIC_DATA] Mean Gross Annual Income" at bounding box center [132, 674] width 184 height 46
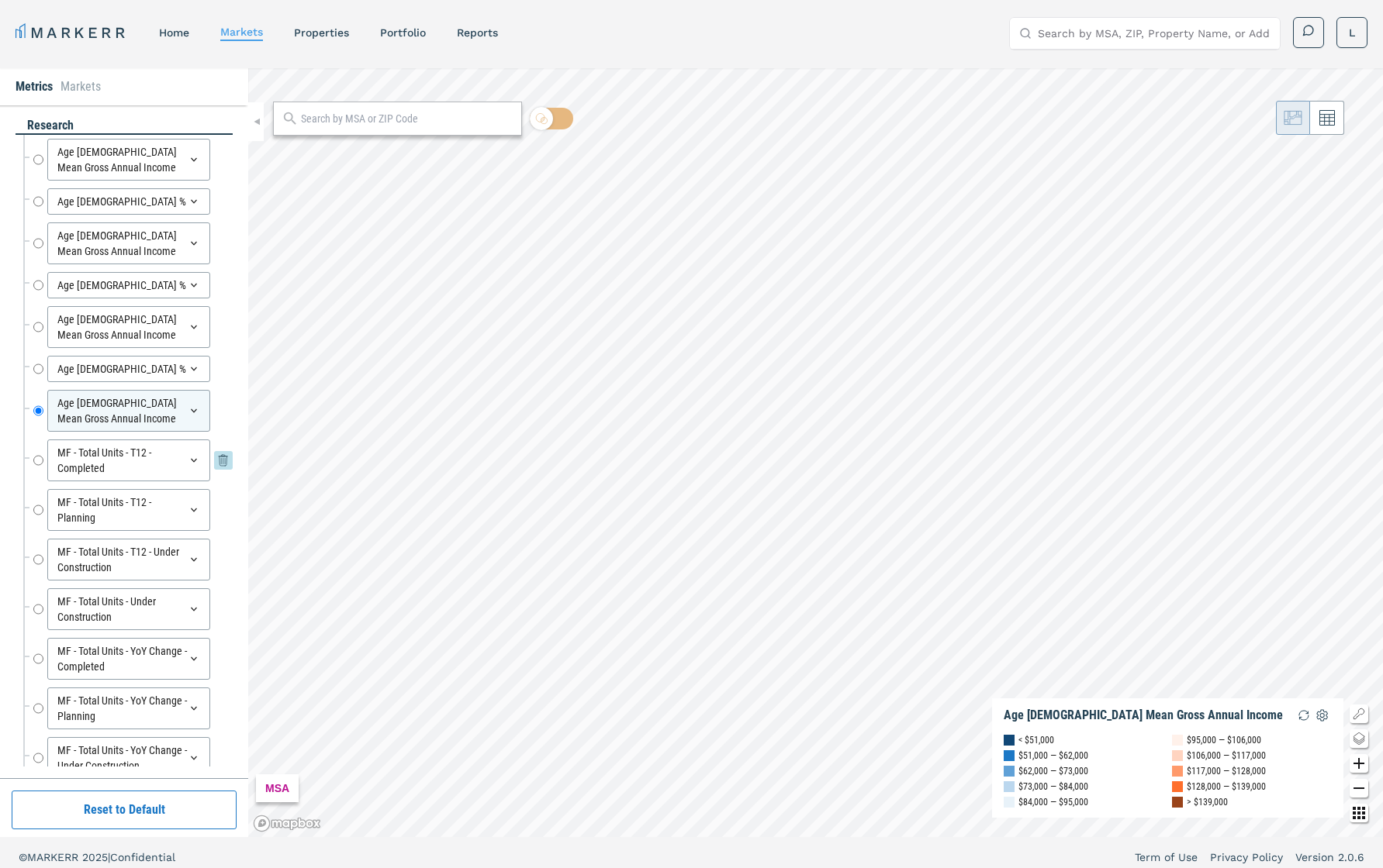
click at [184, 459] on div "MF - Total Units - T12 - Completed" at bounding box center [129, 461] width 163 height 42
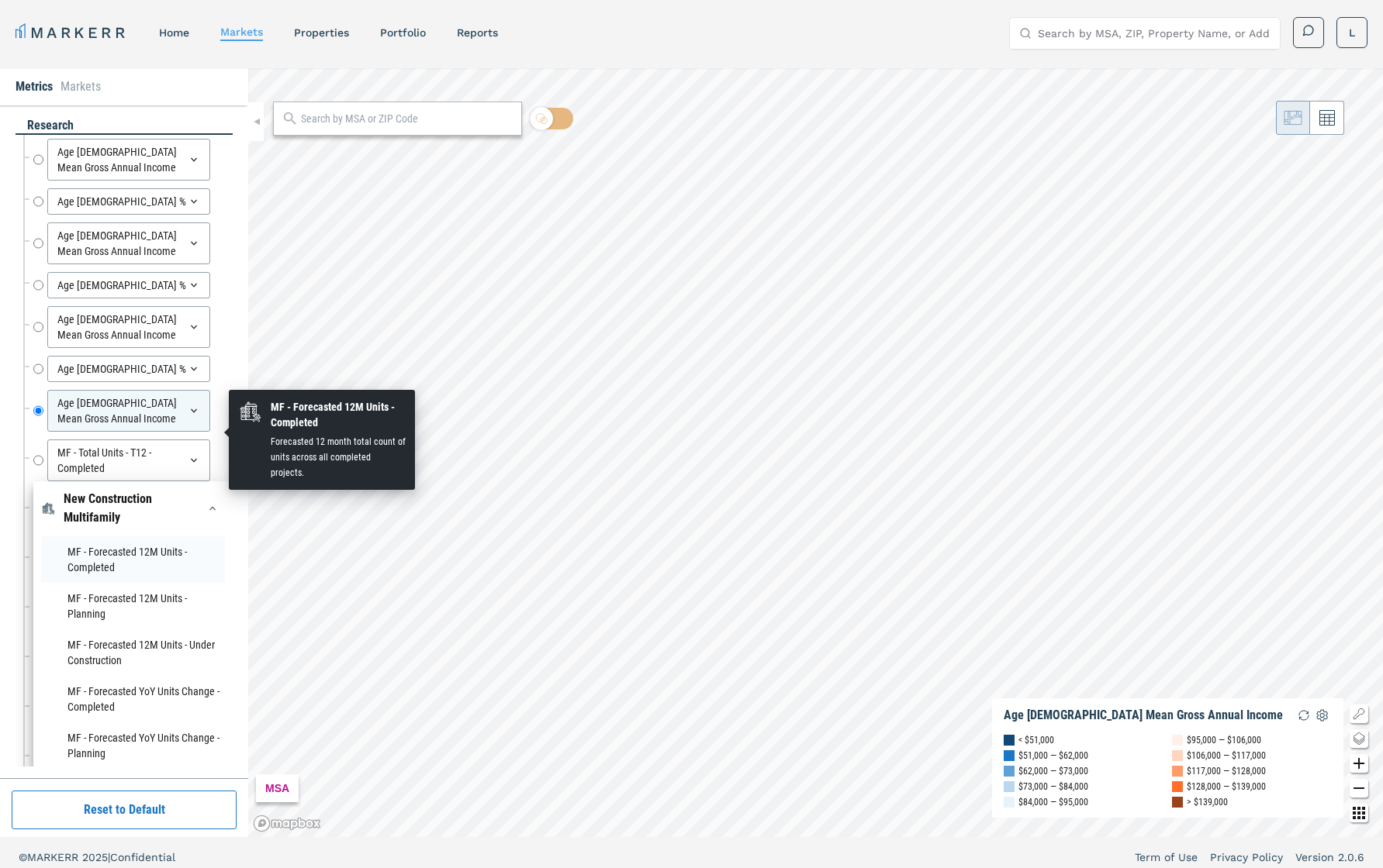
scroll to position [378, 0]
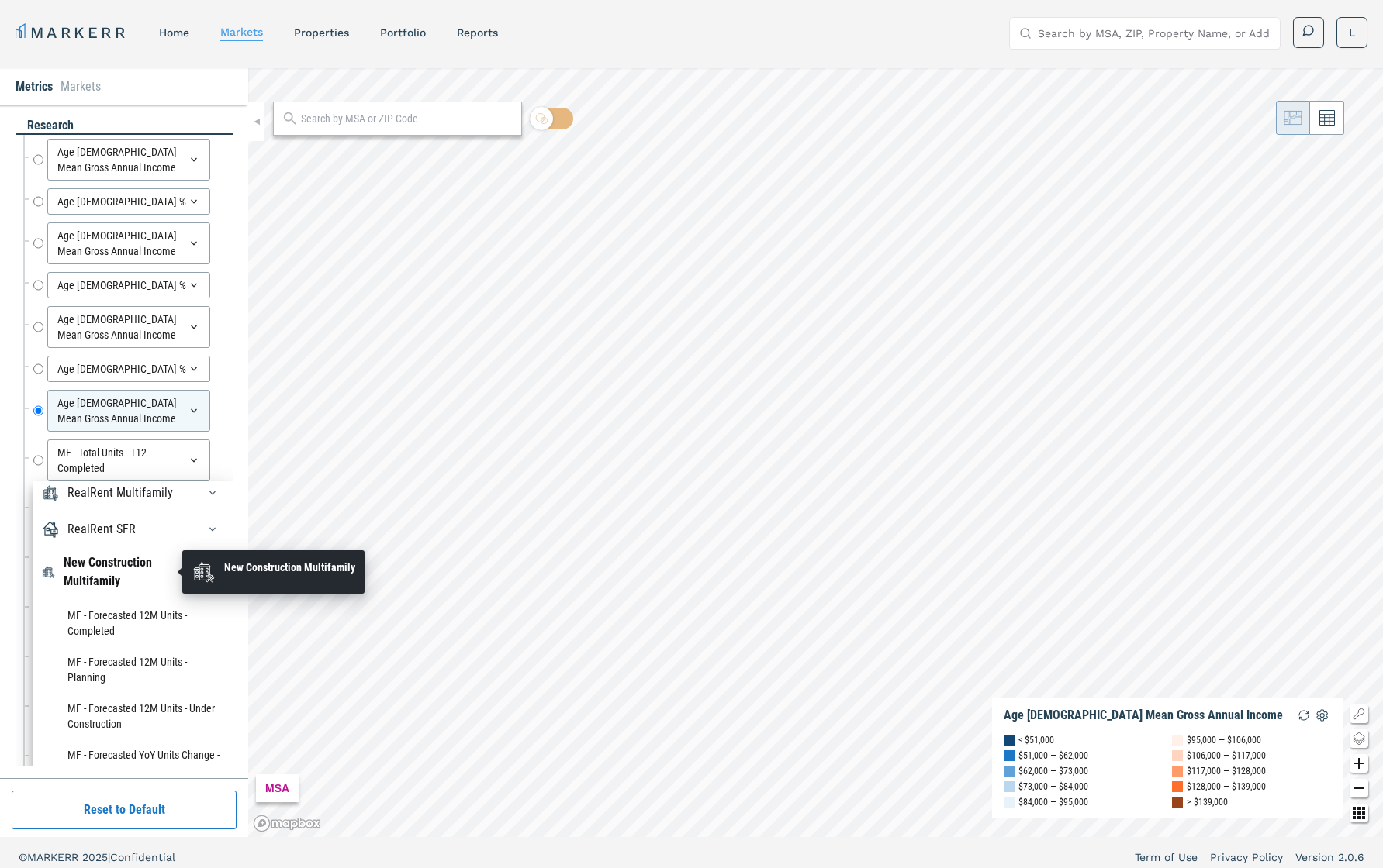
click at [130, 565] on div "New Construction Multifamily" at bounding box center [121, 571] width 115 height 37
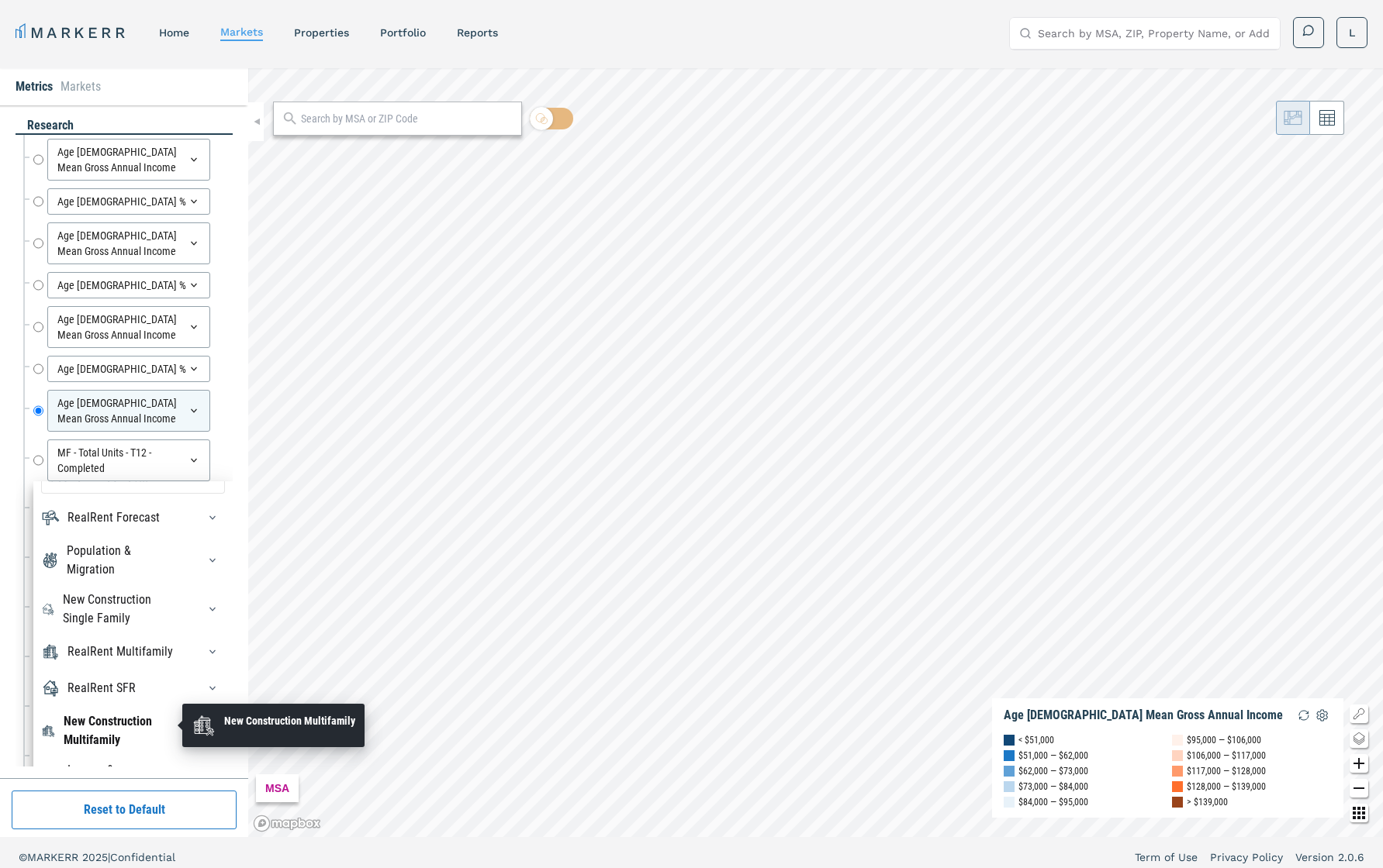
scroll to position [112, 0]
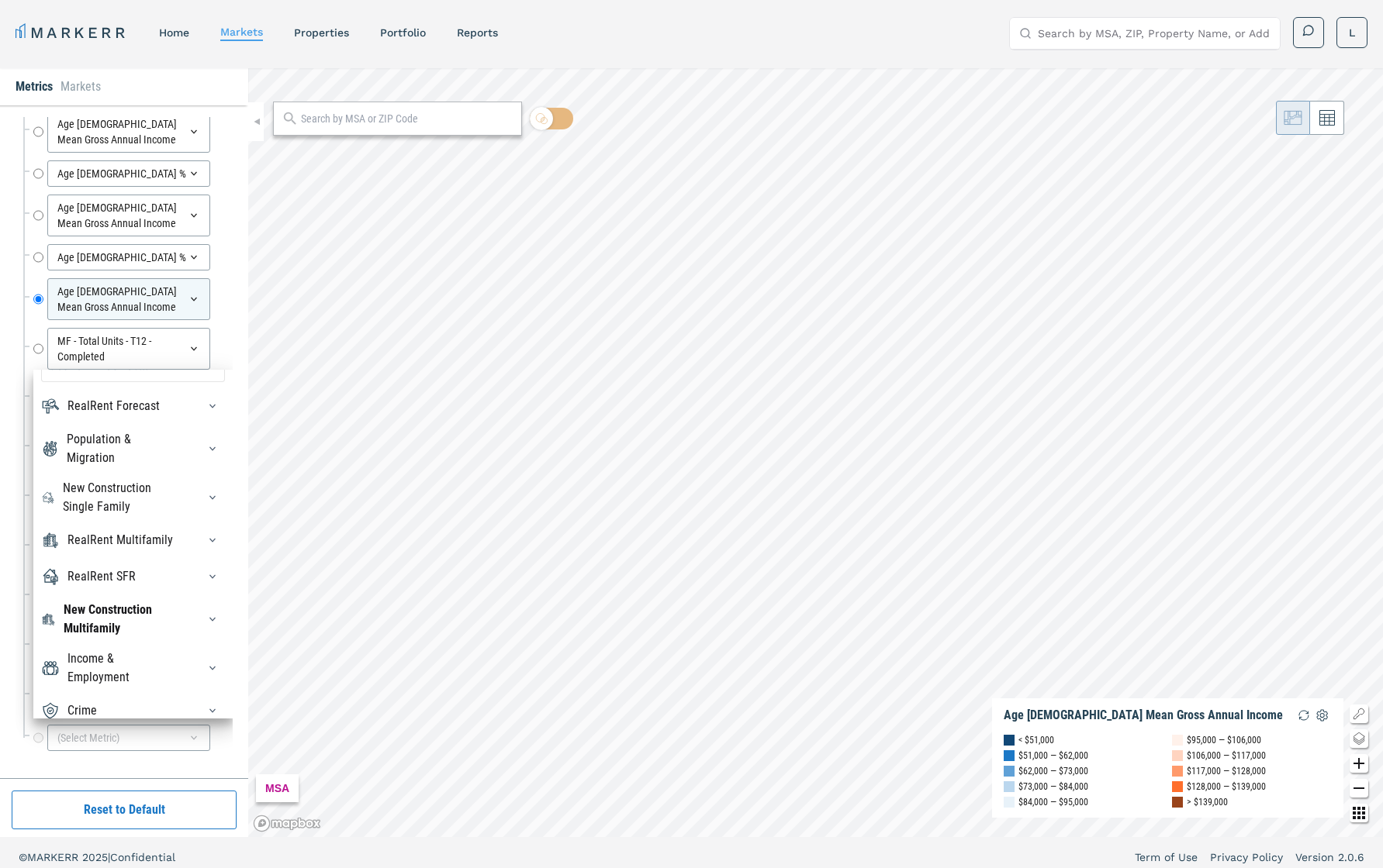
click at [165, 615] on div "Income & Employment" at bounding box center [123, 668] width 111 height 37
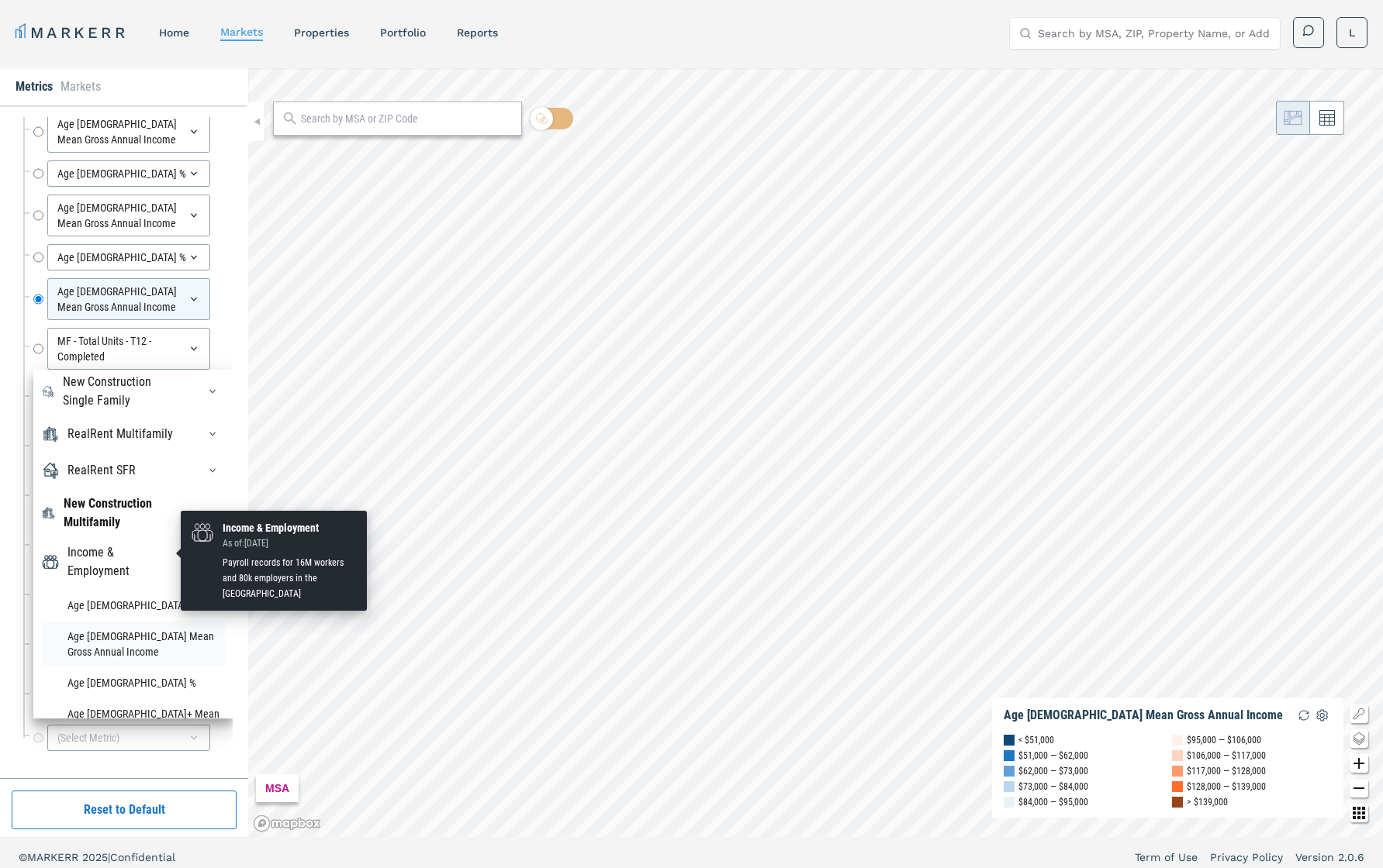
scroll to position [140, 0]
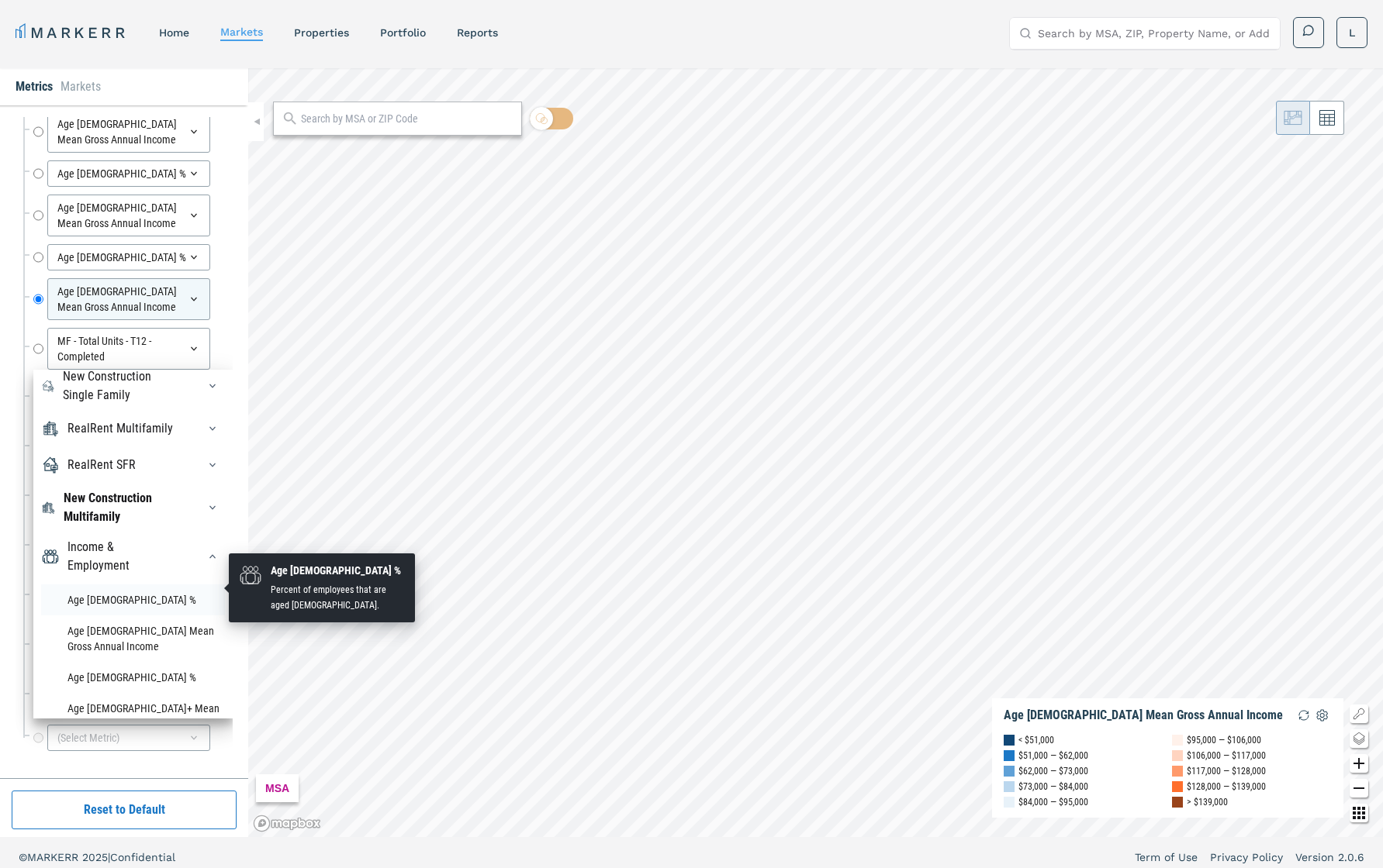
click at [115, 585] on li "Age [DEMOGRAPHIC_DATA] %" at bounding box center [132, 600] width 184 height 31
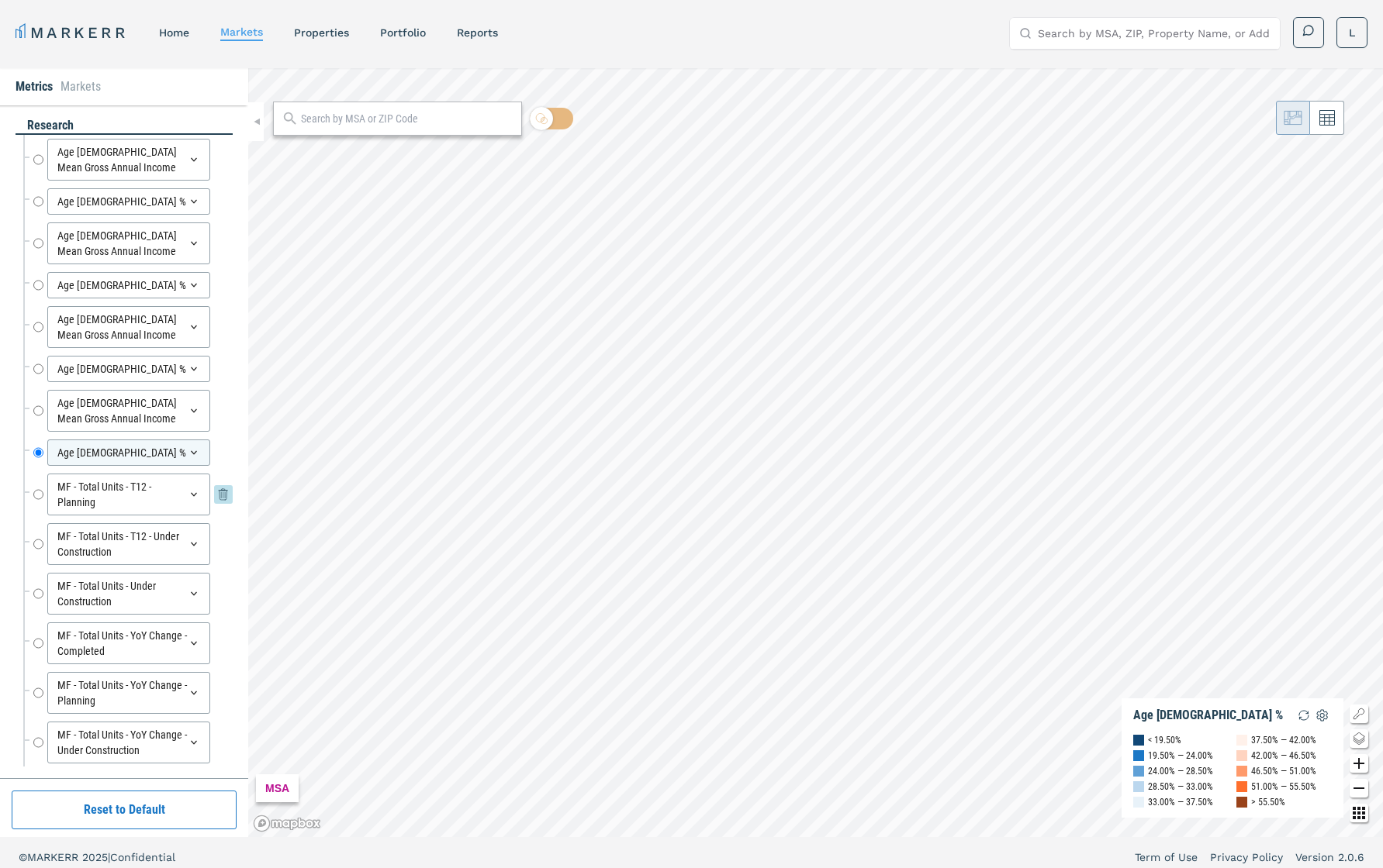
click at [191, 489] on icon at bounding box center [194, 495] width 13 height 13
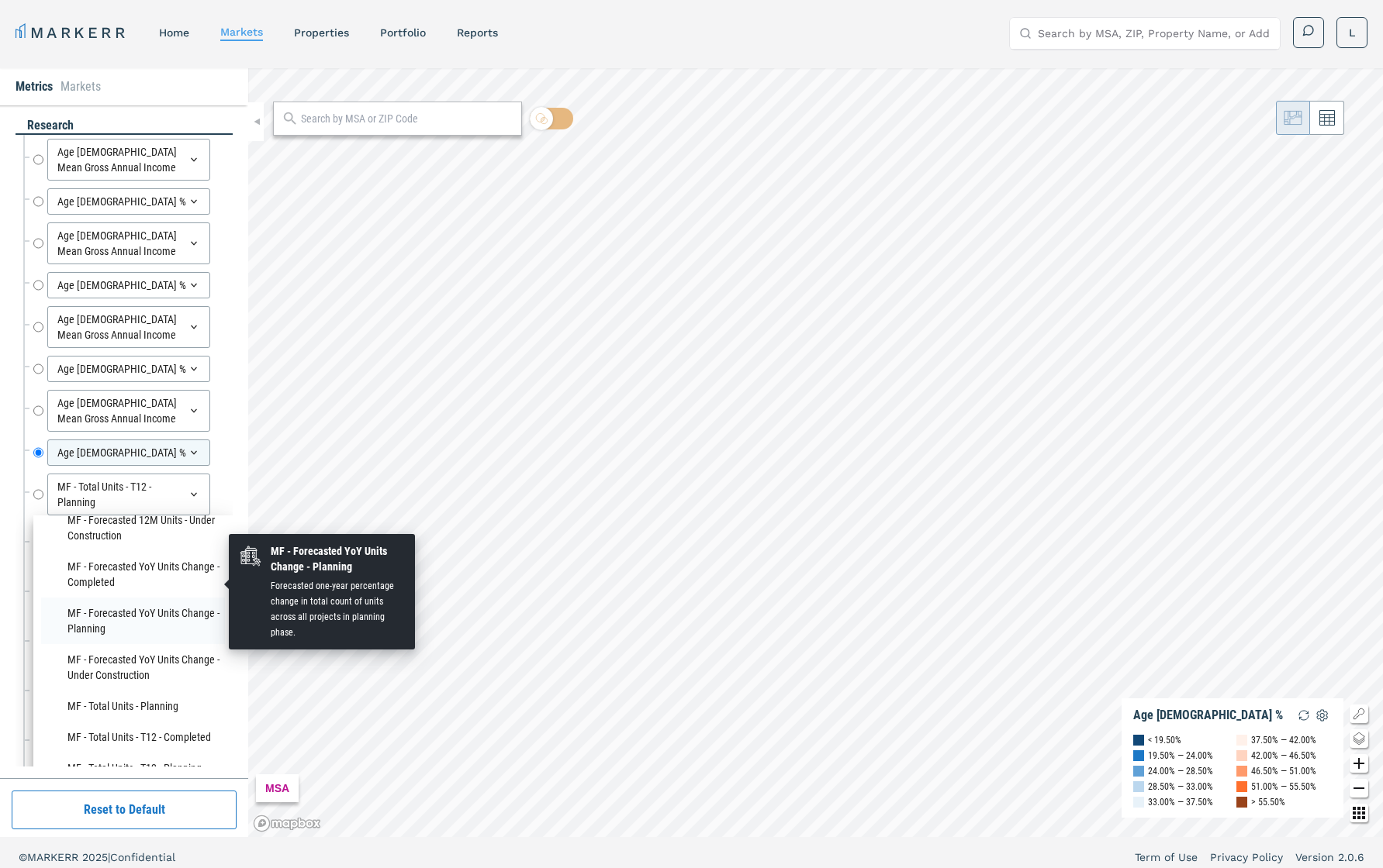
scroll to position [98, 0]
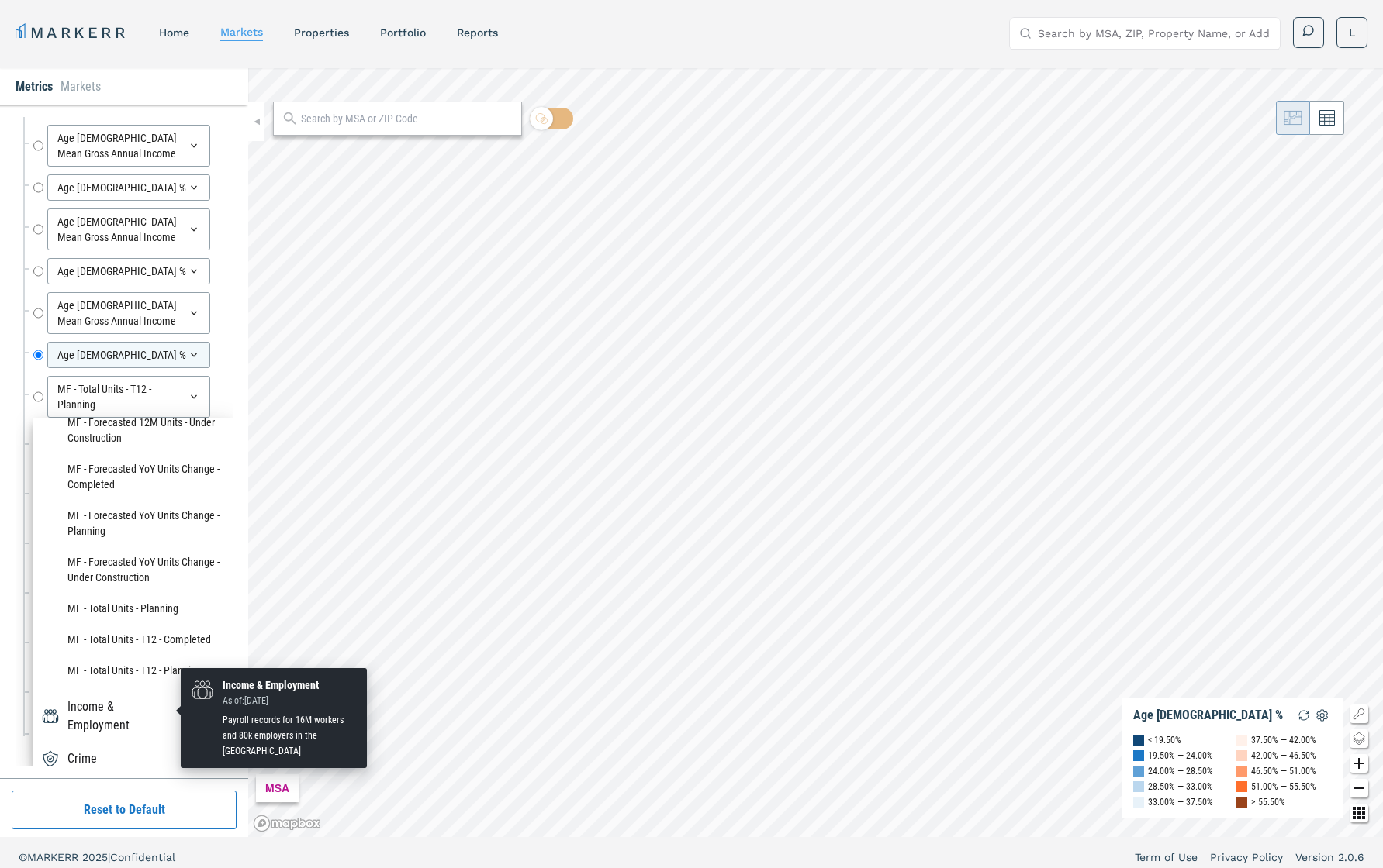
click at [130, 615] on div "Income & Employment" at bounding box center [123, 716] width 111 height 37
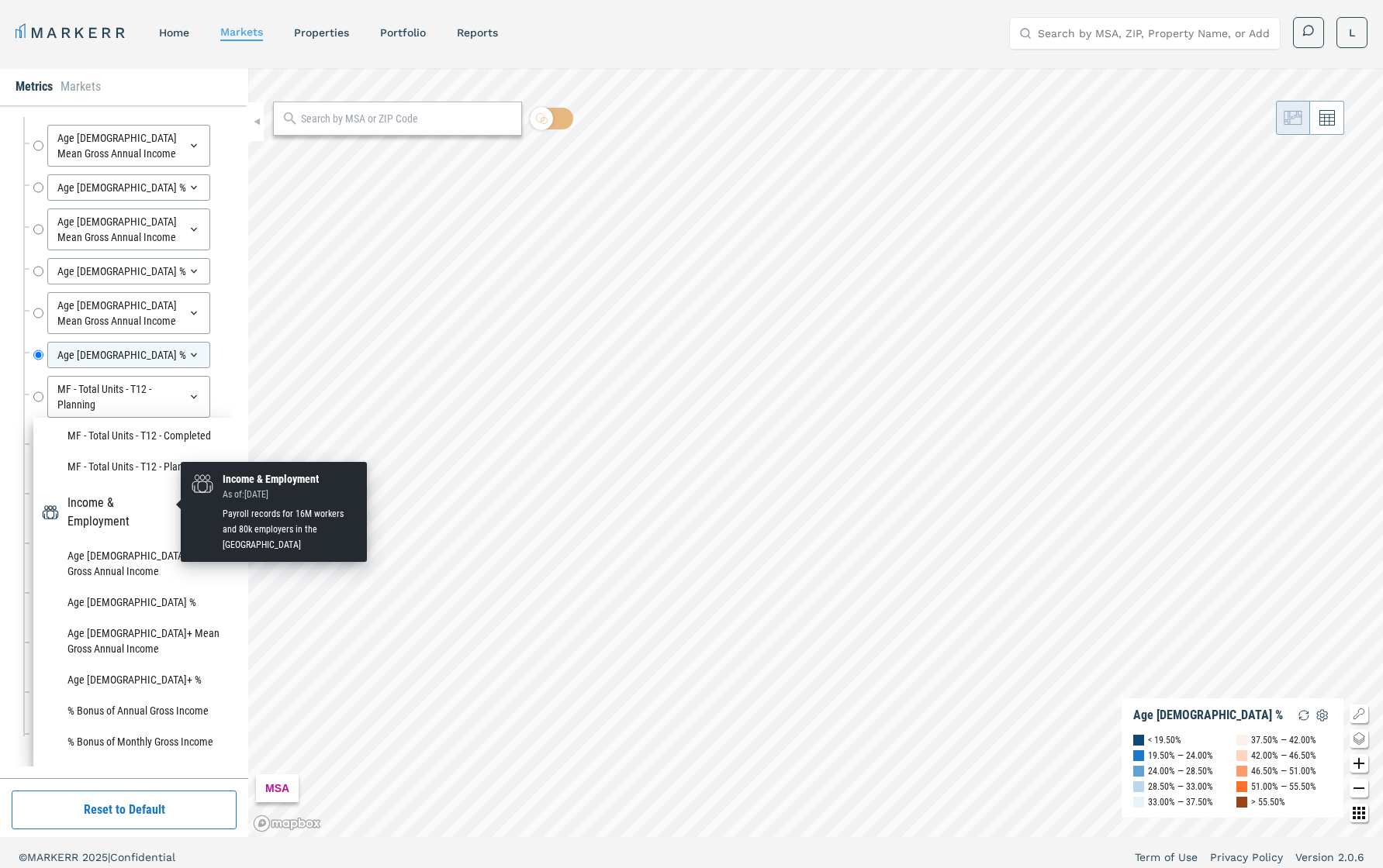
scroll to position [613, 0]
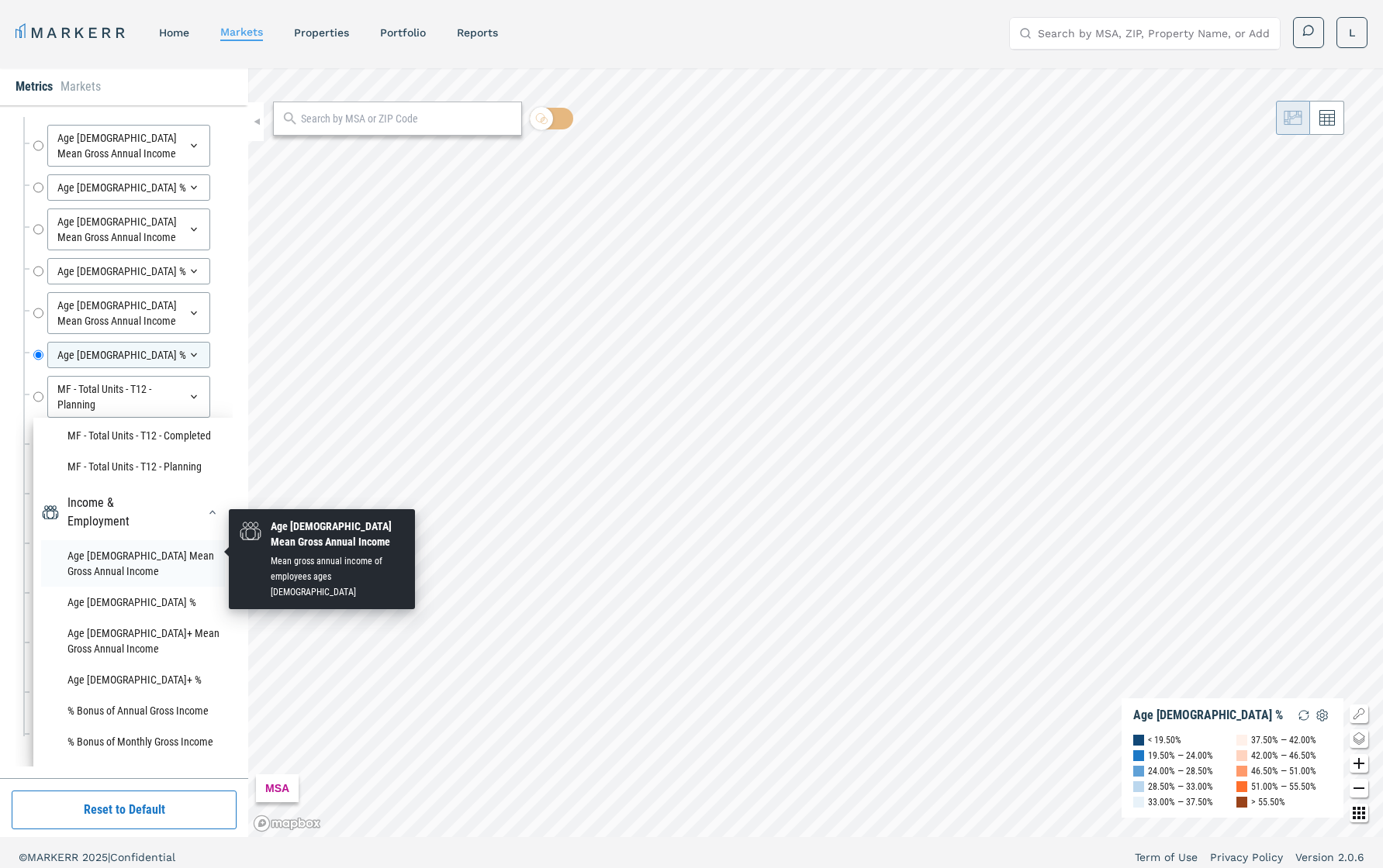
click at [115, 548] on li "Age [DEMOGRAPHIC_DATA] Mean Gross Annual Income" at bounding box center [132, 563] width 184 height 46
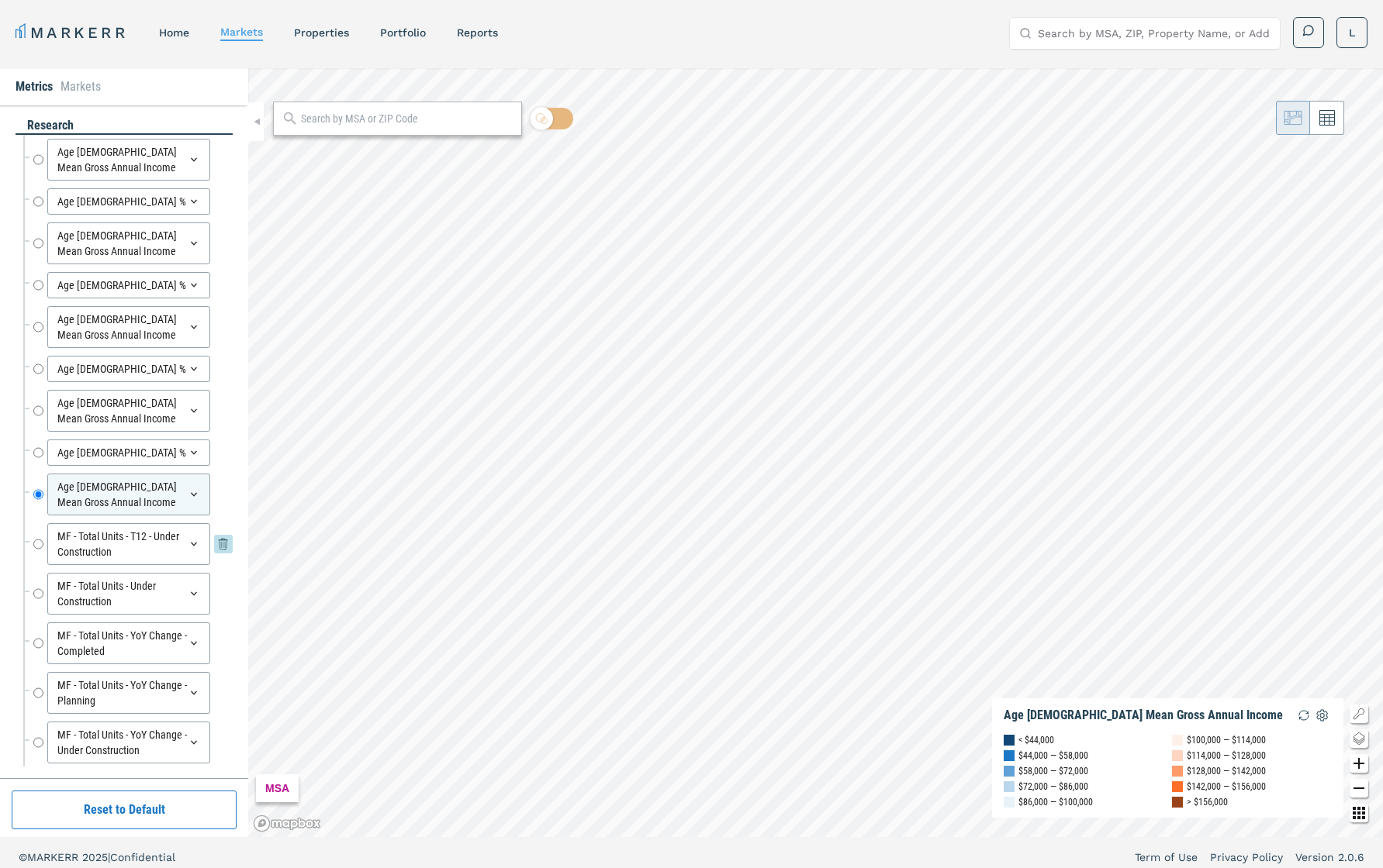
click at [197, 547] on icon at bounding box center [194, 544] width 13 height 13
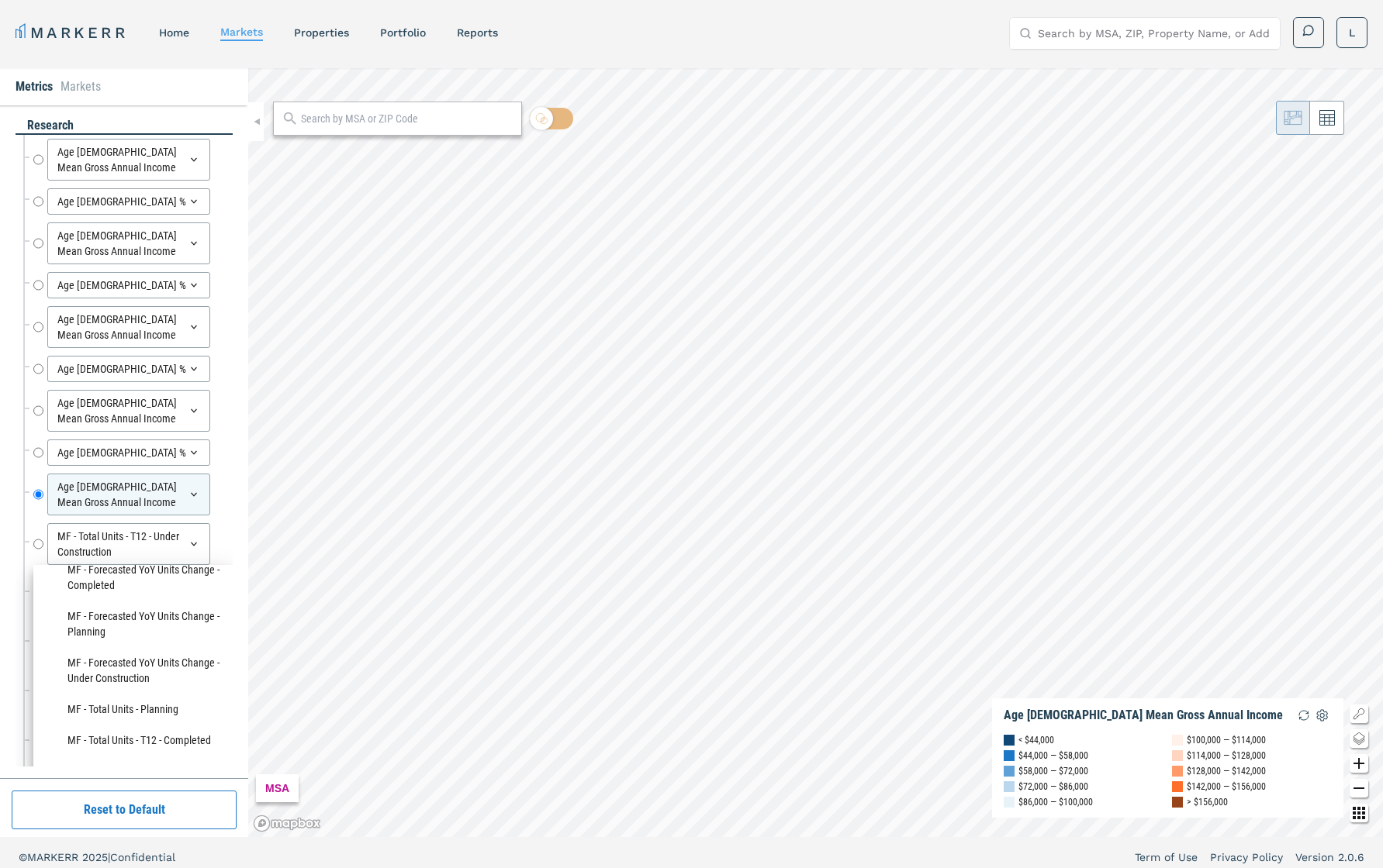
scroll to position [147, 0]
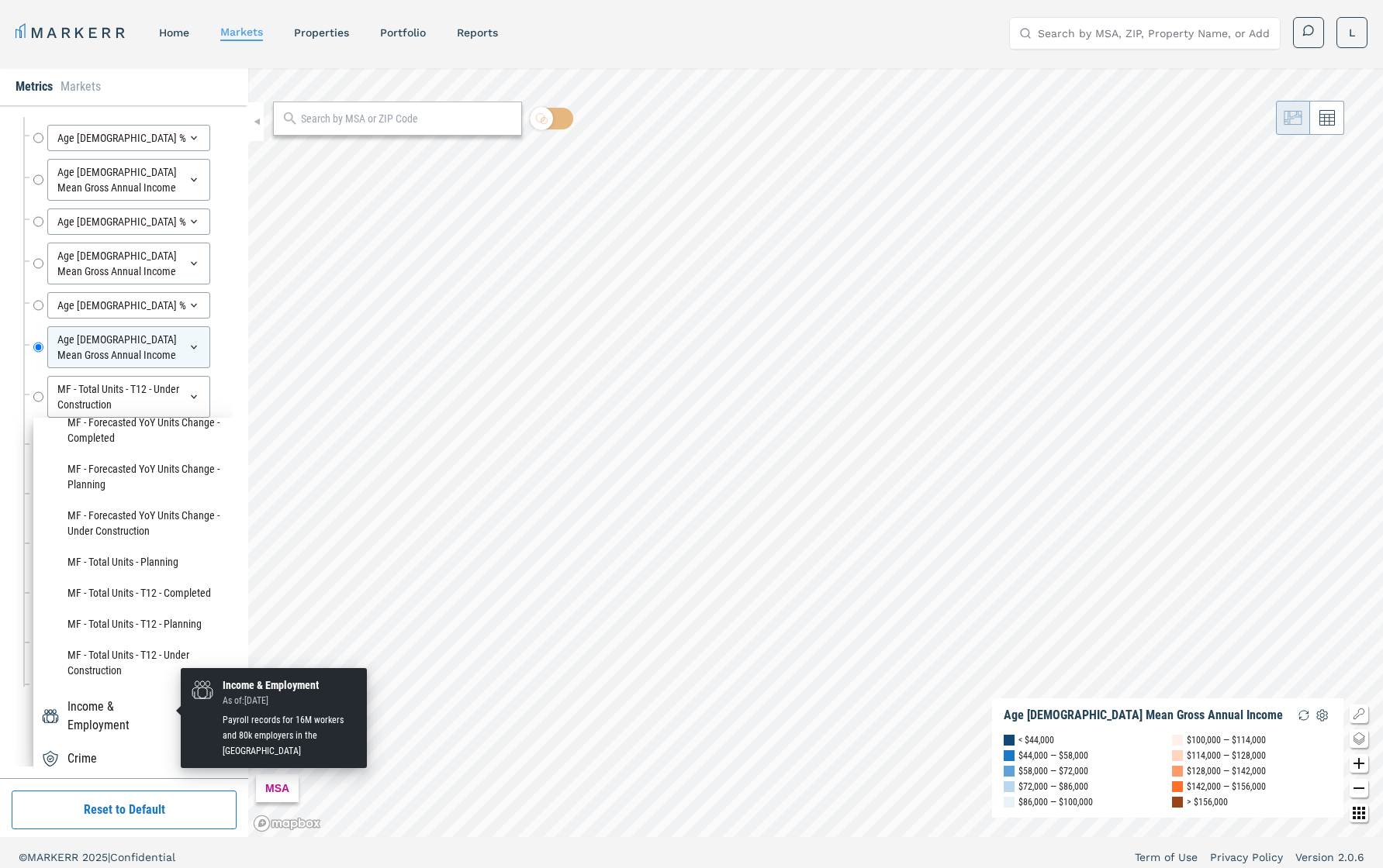
click at [153, 615] on div "Income & Employment" at bounding box center [123, 716] width 111 height 37
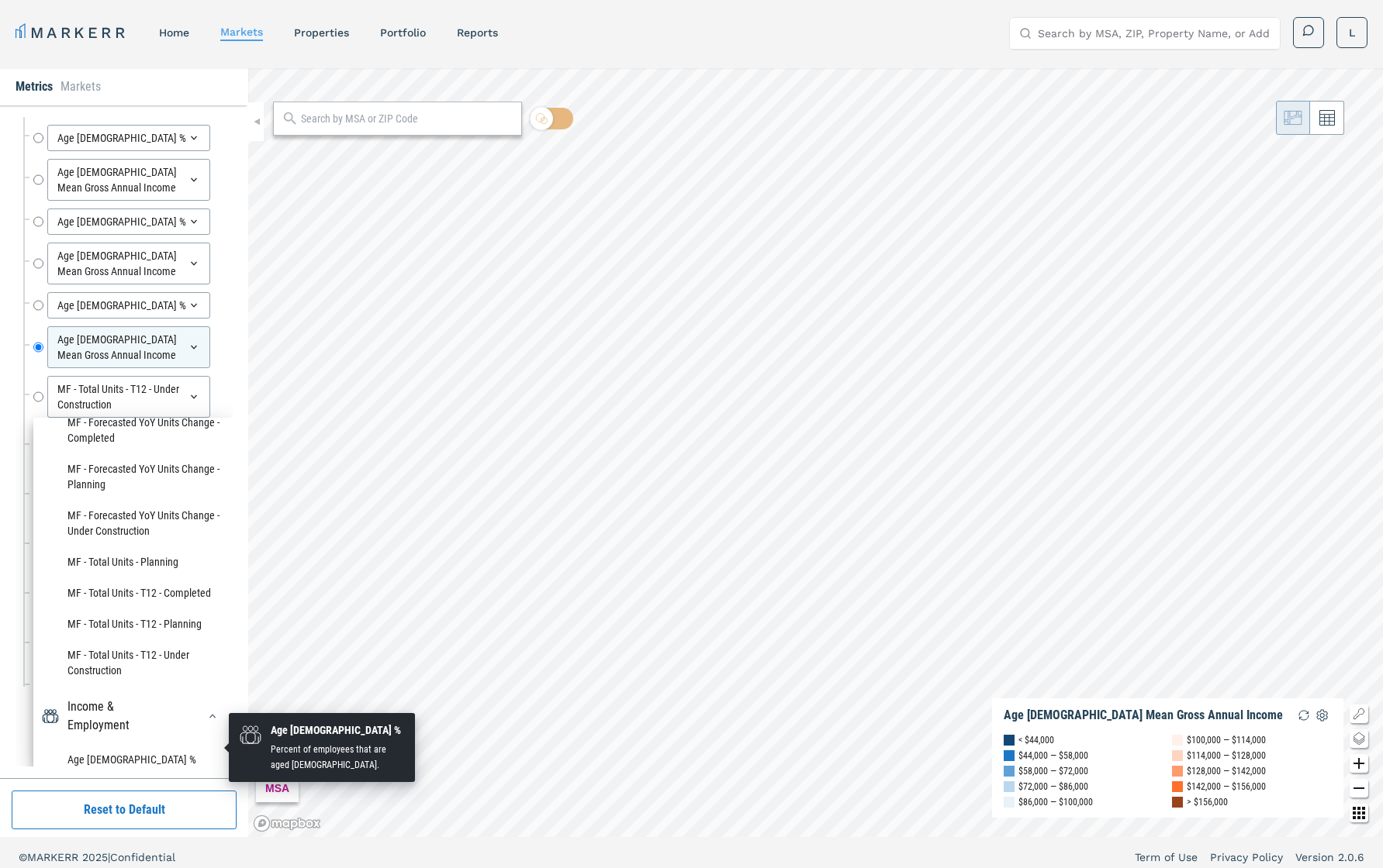
click at [142, 615] on li "Age [DEMOGRAPHIC_DATA] %" at bounding box center [132, 760] width 184 height 31
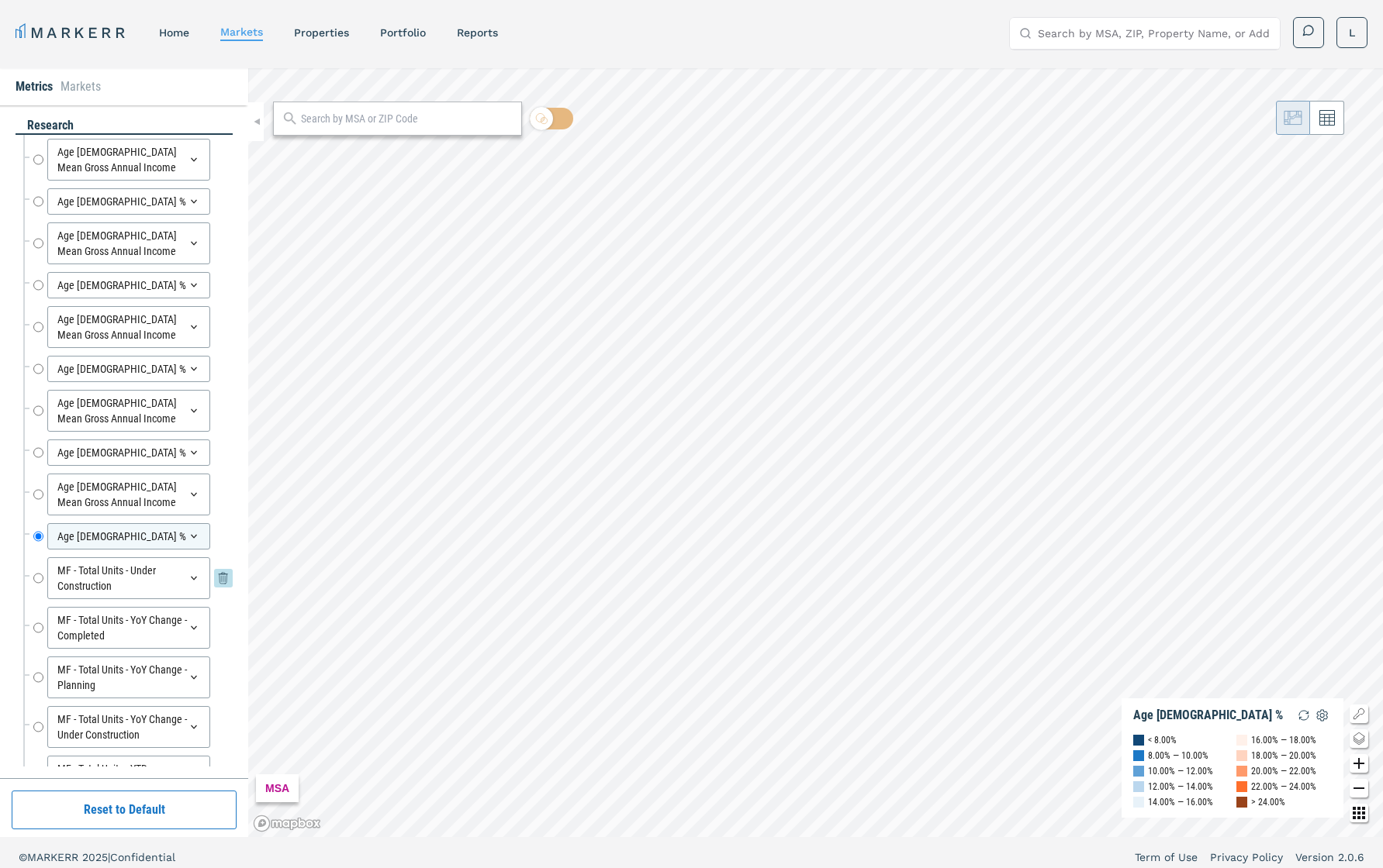
click at [174, 583] on div "MF - Total Units - Under Construction" at bounding box center [129, 579] width 163 height 42
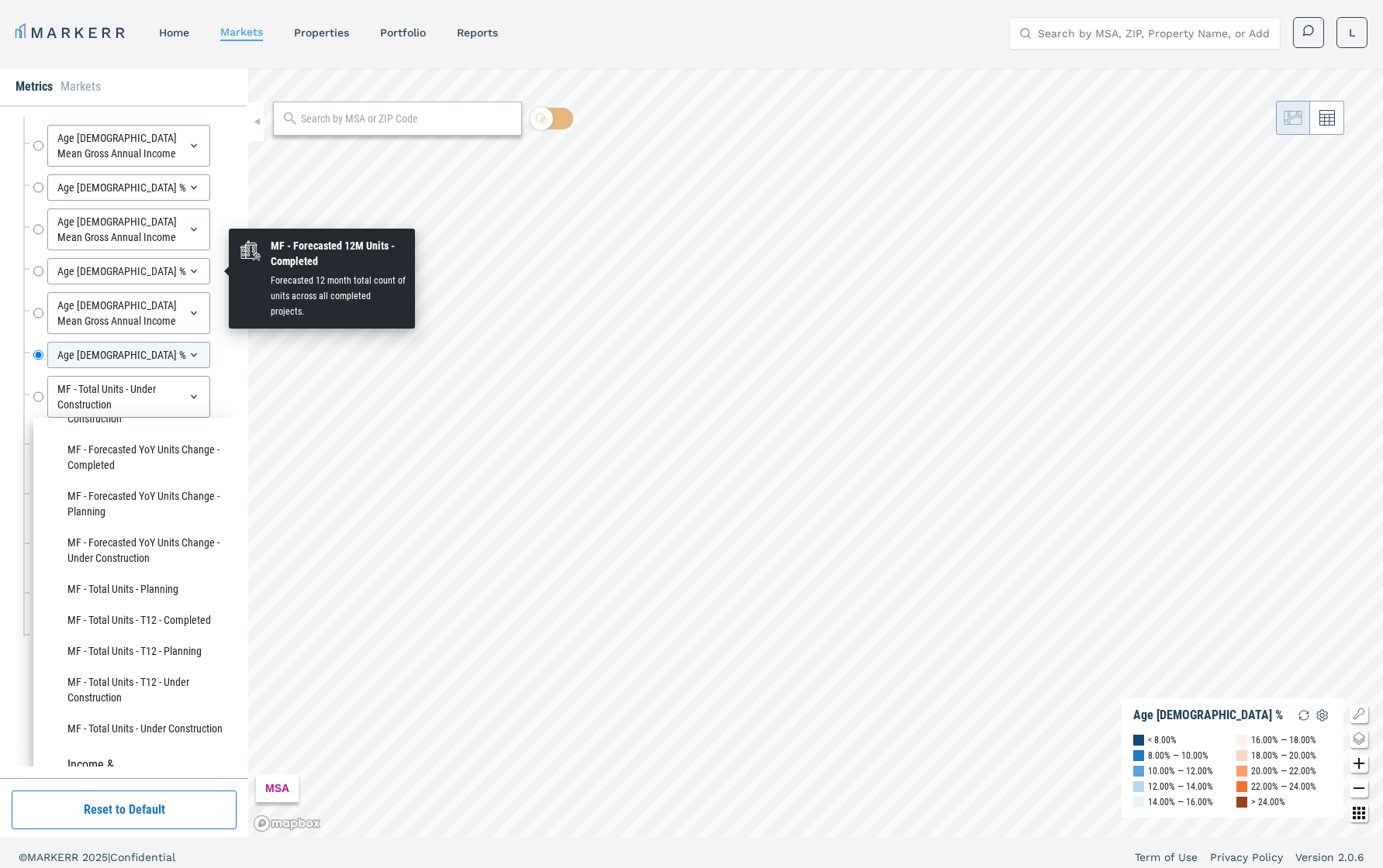
scroll to position [487, 0]
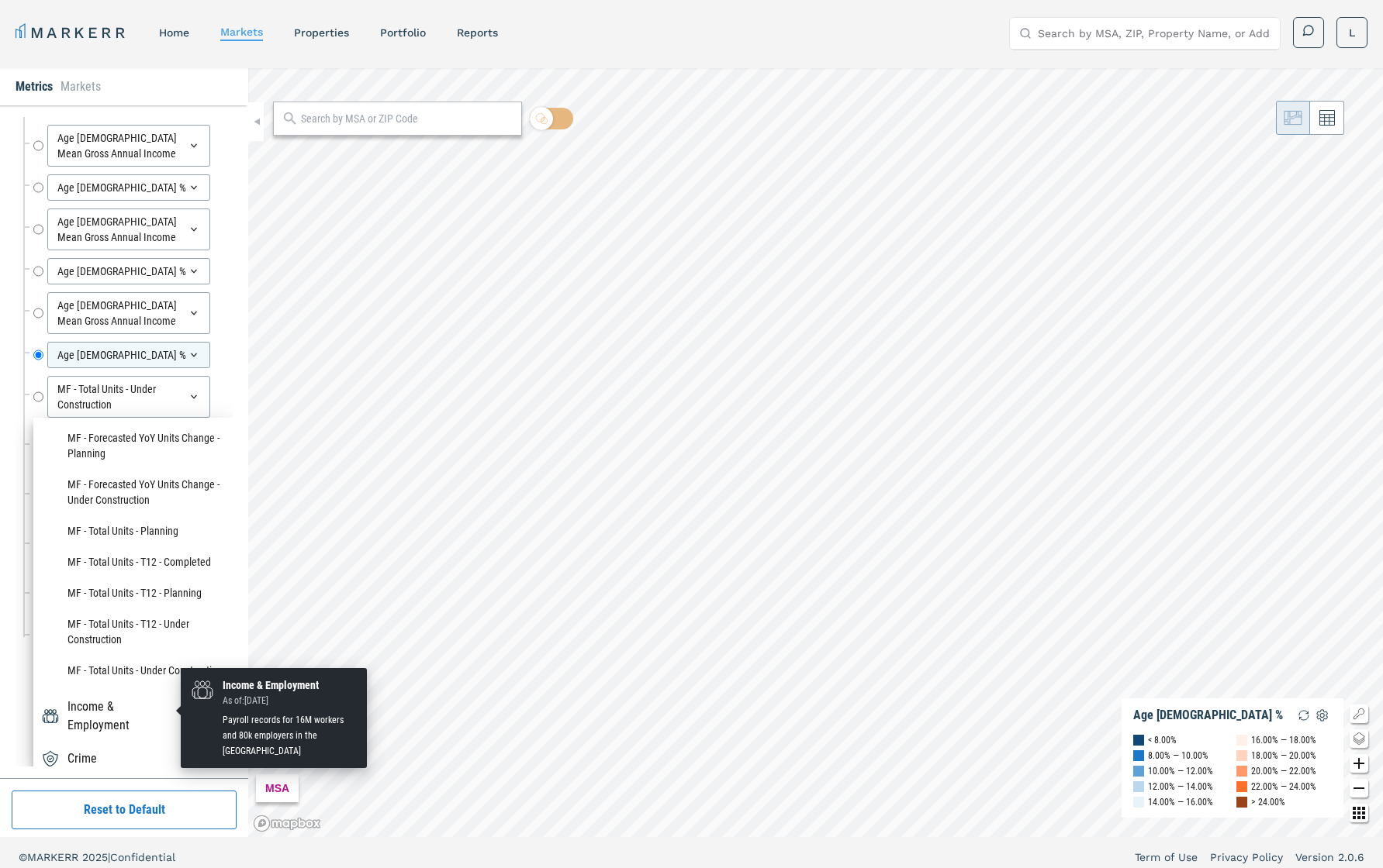
click at [174, 615] on div "Income & Employment" at bounding box center [123, 716] width 111 height 37
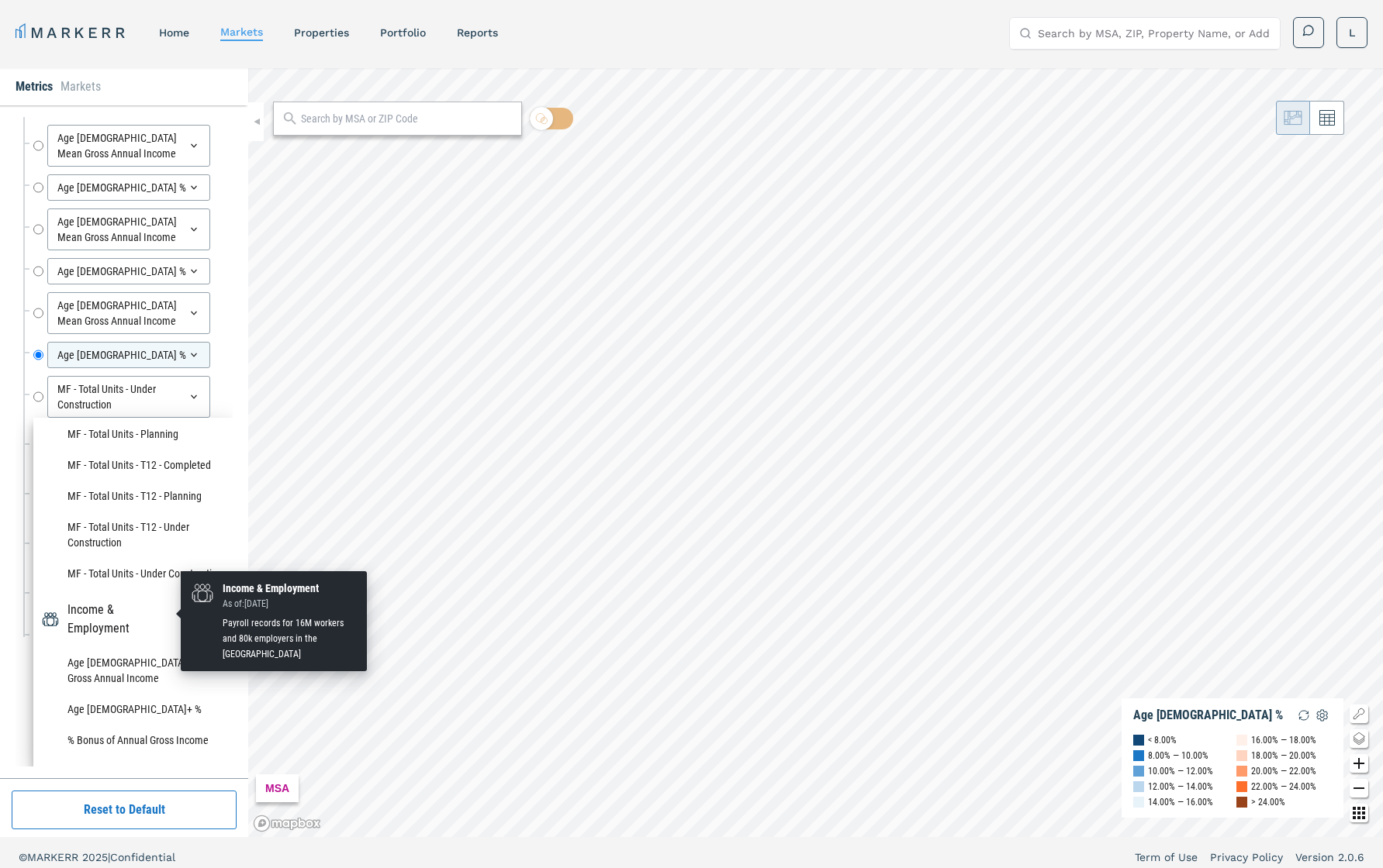
scroll to position [593, 0]
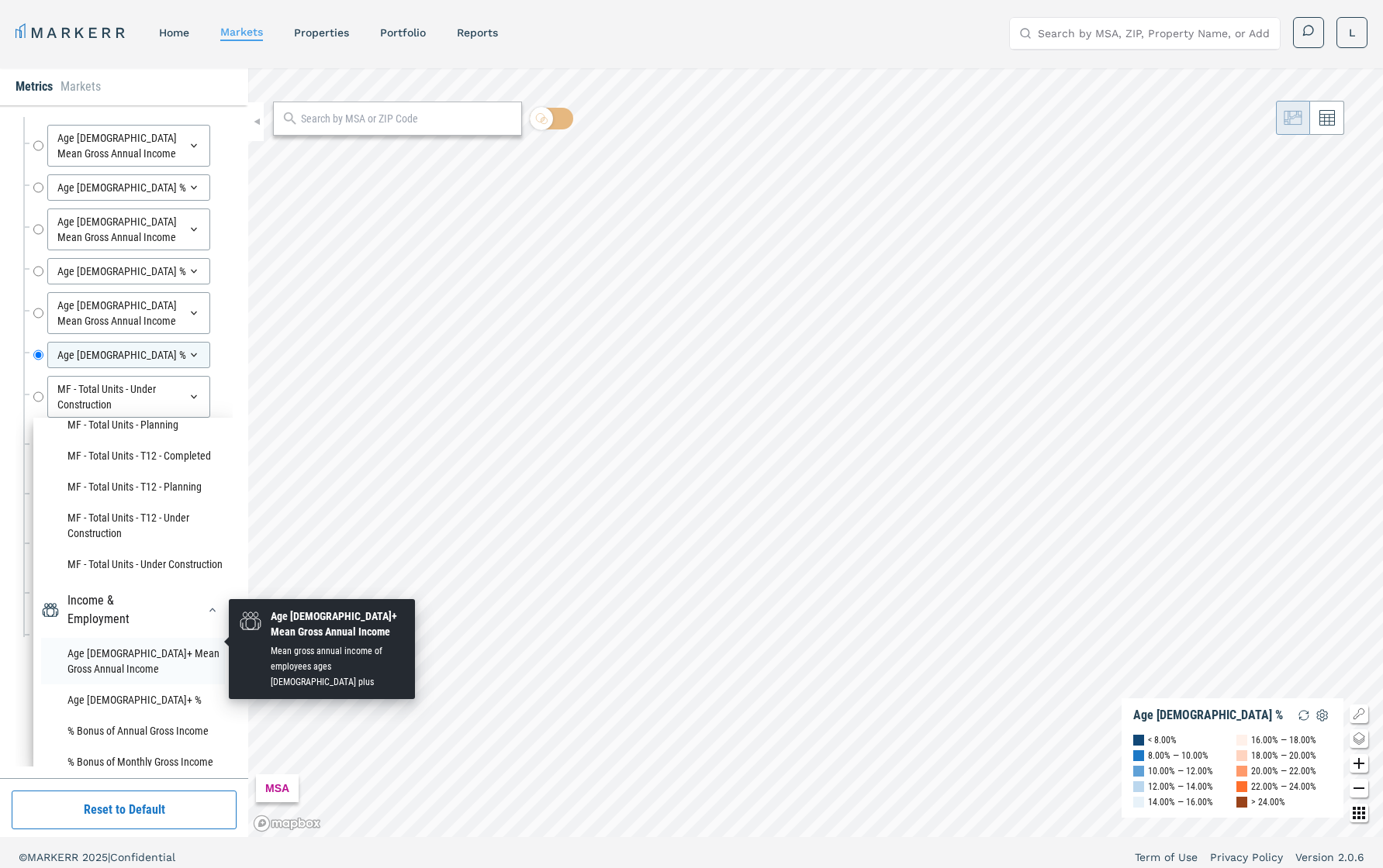
click at [125, 615] on li "Age [DEMOGRAPHIC_DATA]+ Mean Gross Annual Income" at bounding box center [132, 661] width 184 height 46
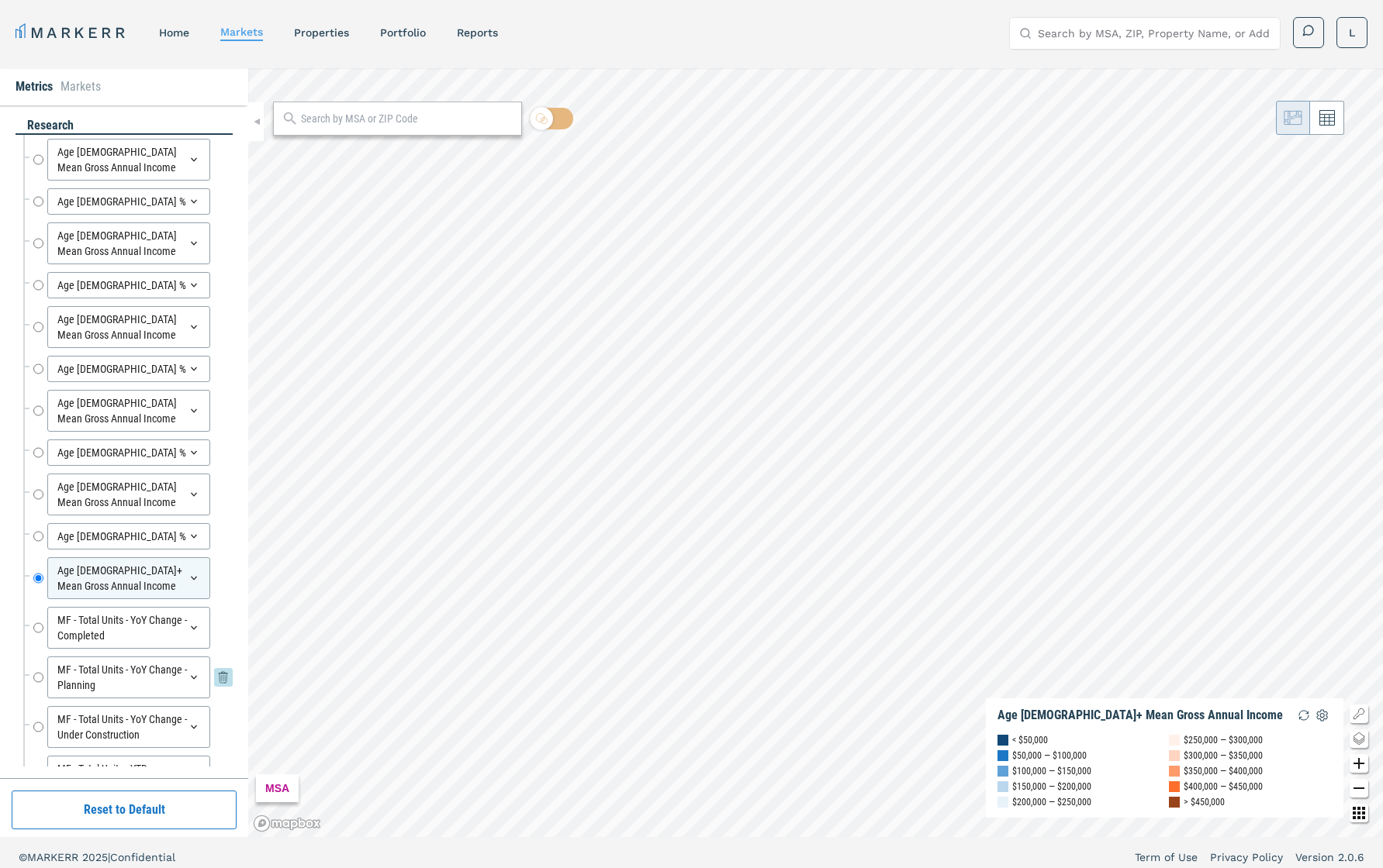
scroll to position [81, 0]
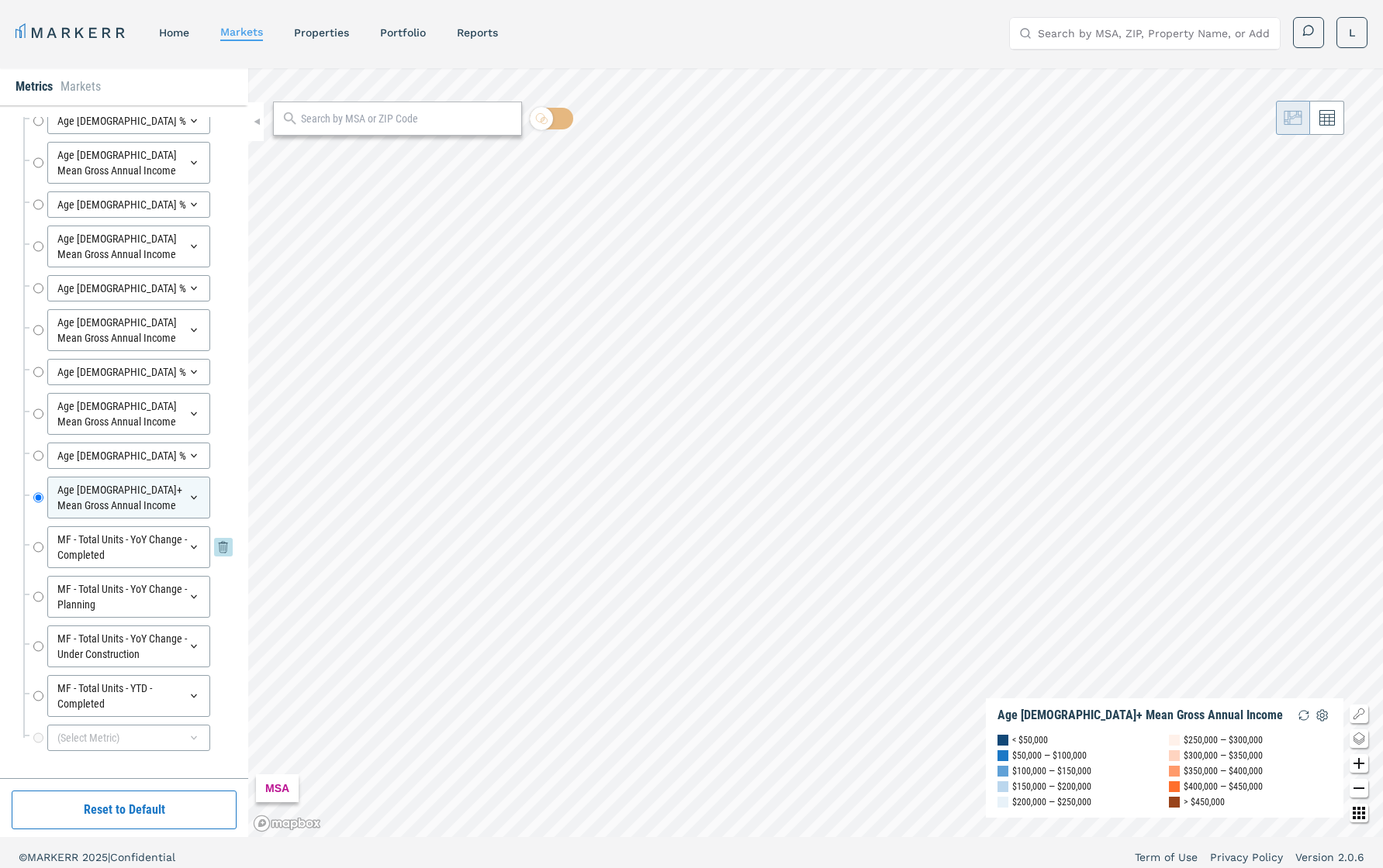
click at [192, 556] on div "MF - Total Units - YoY Change - Completed" at bounding box center [129, 547] width 163 height 42
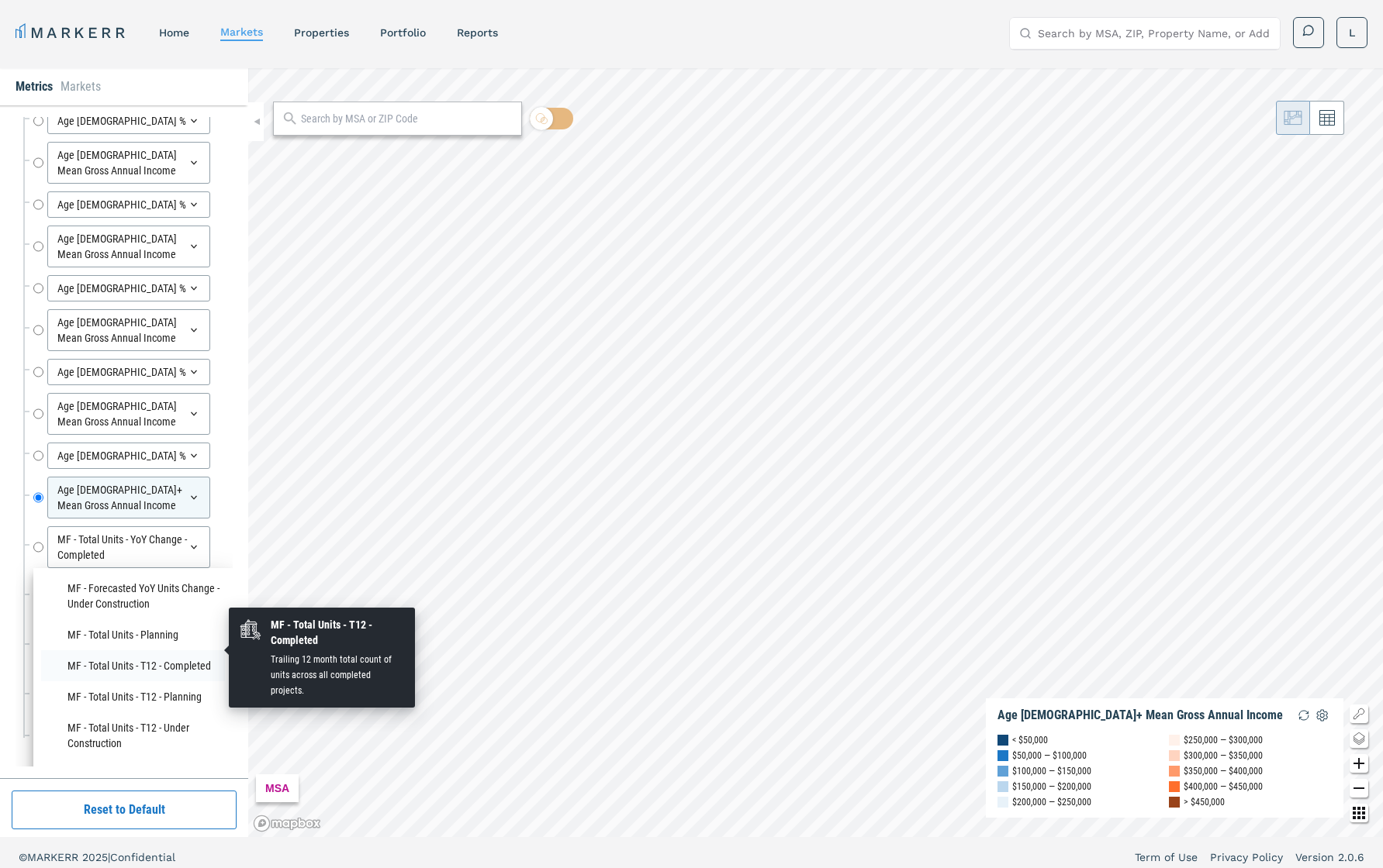
scroll to position [231, 0]
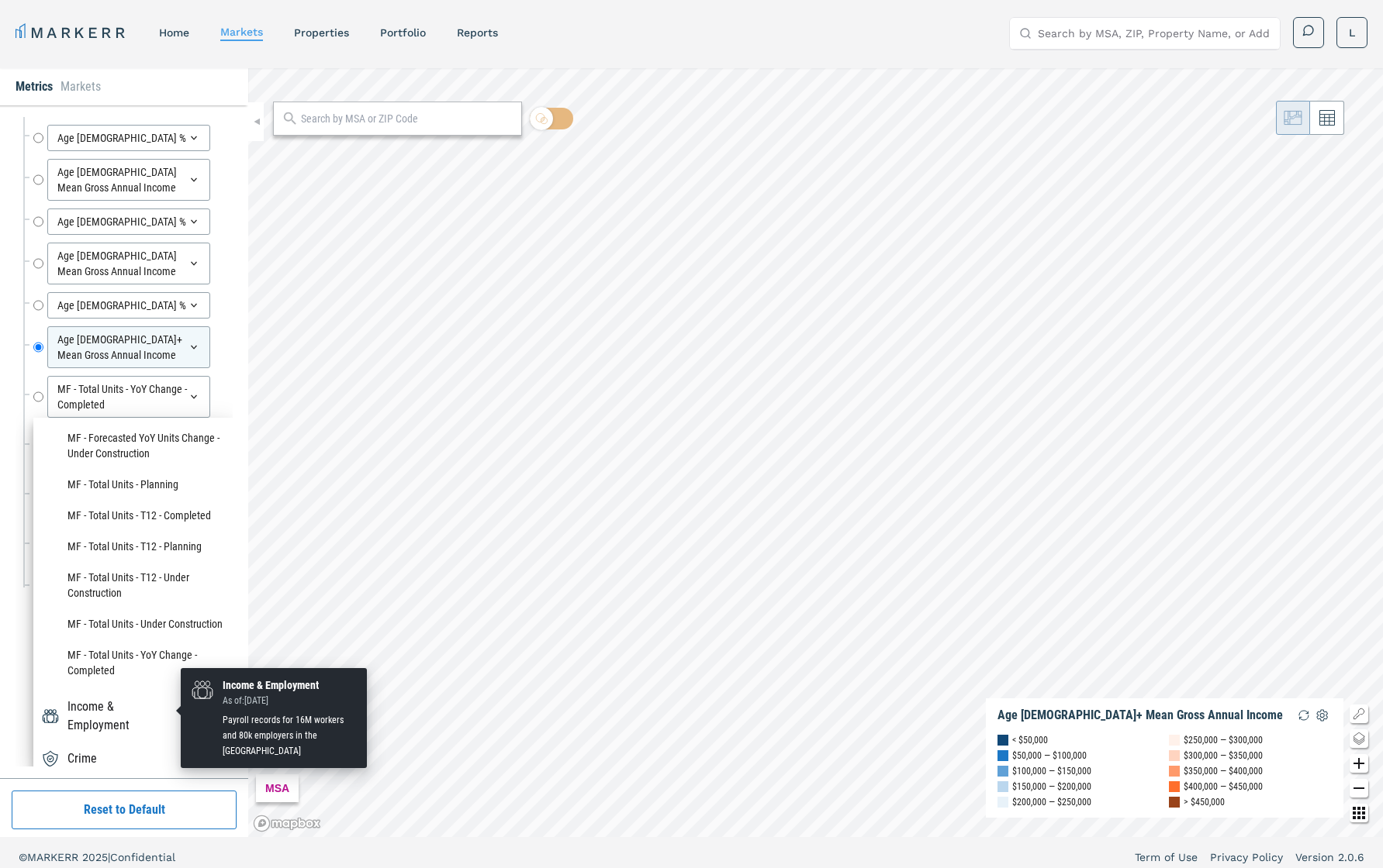
click at [142, 615] on div "Income & Employment" at bounding box center [123, 716] width 111 height 37
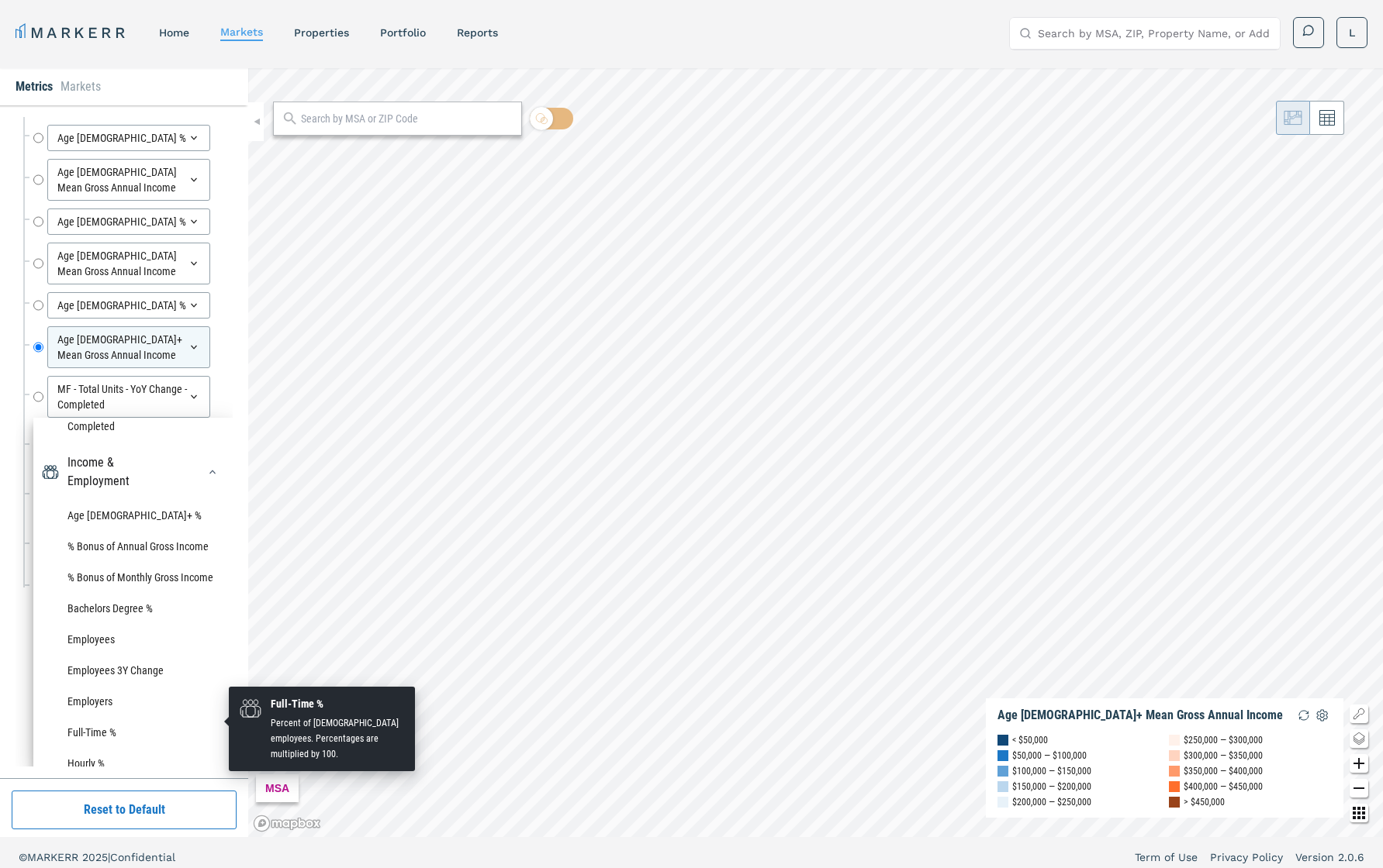
scroll to position [777, 0]
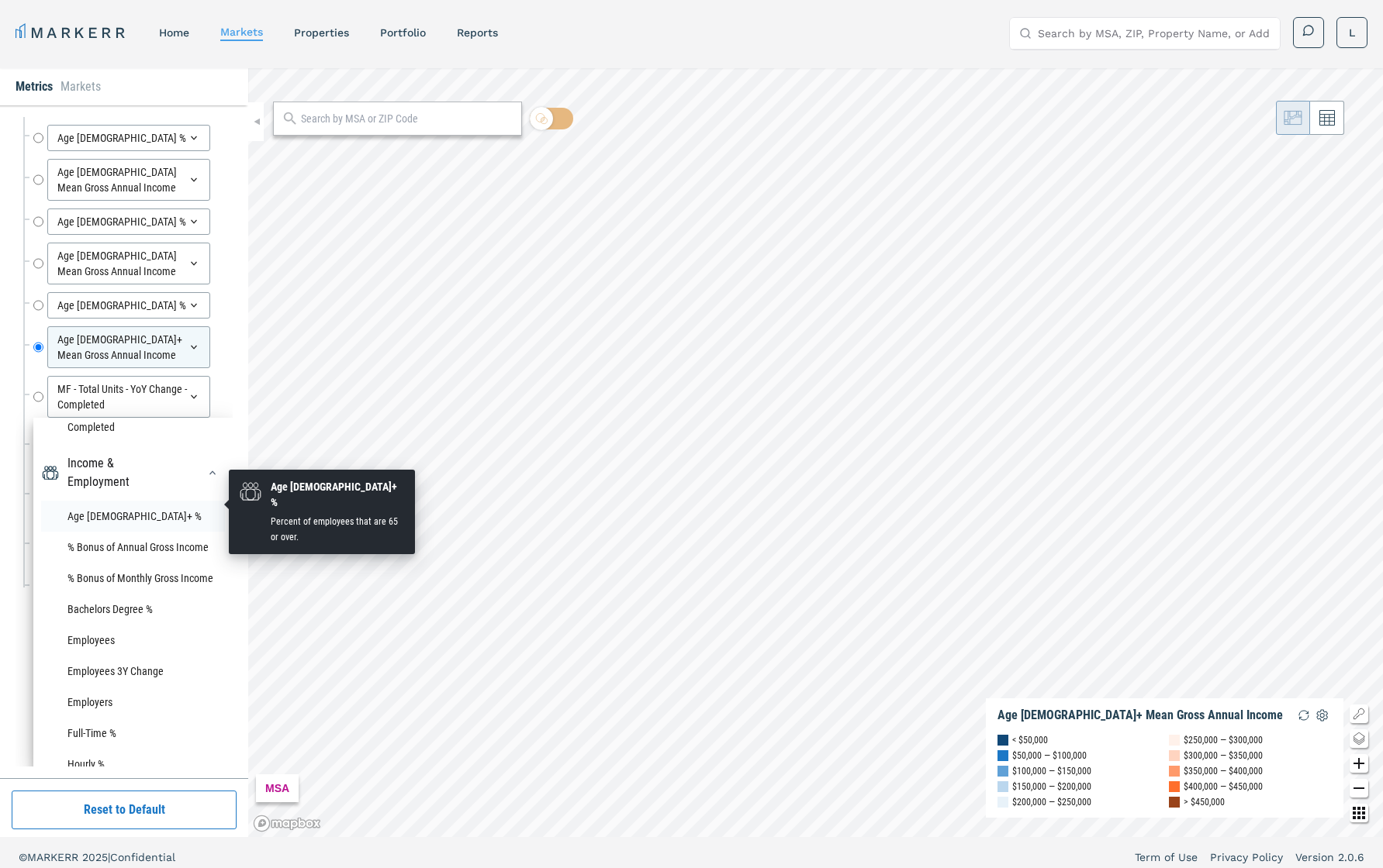
click at [103, 502] on li "Age [DEMOGRAPHIC_DATA]+ %" at bounding box center [132, 516] width 184 height 31
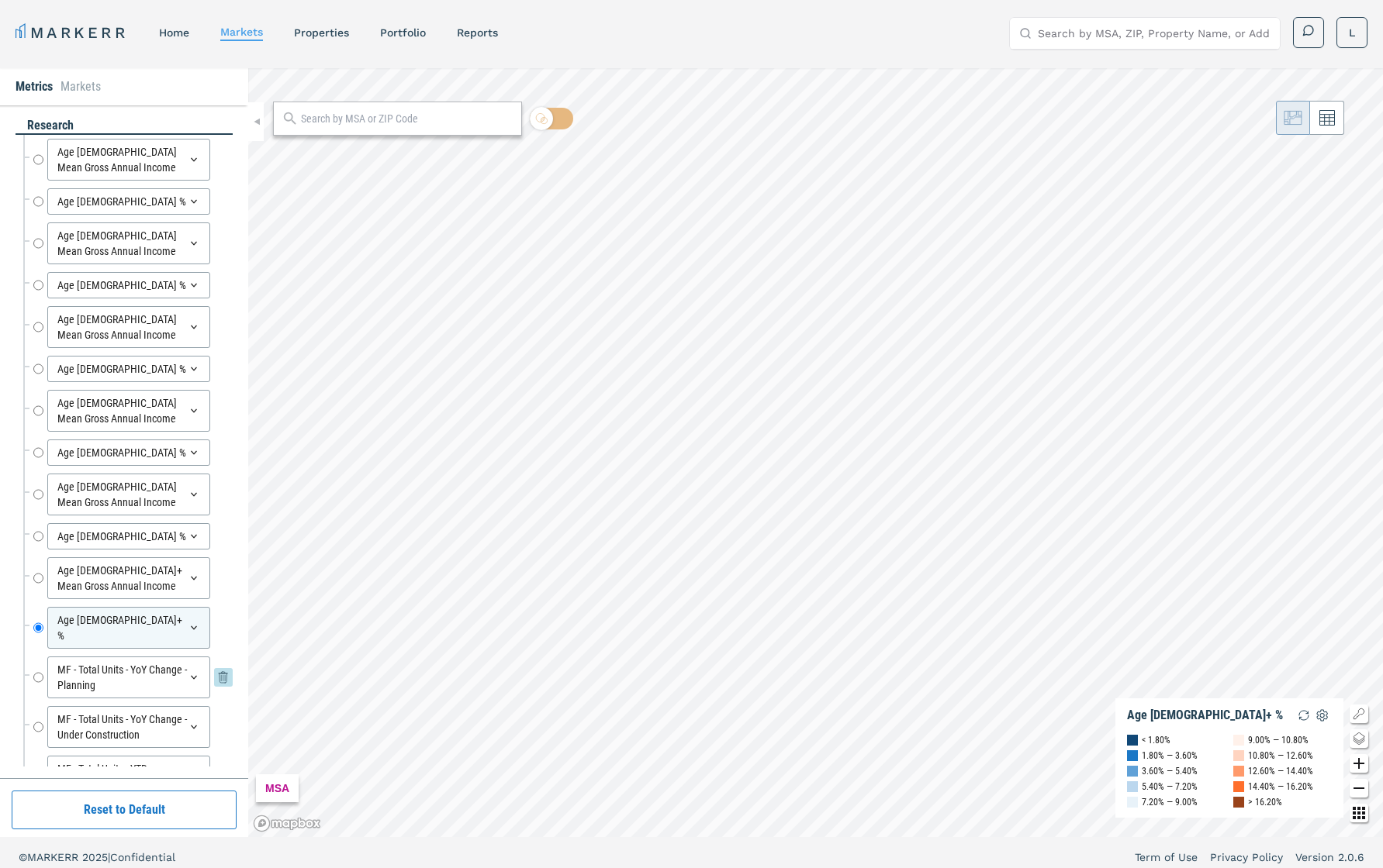
click at [149, 615] on div "MF - Total Units - YoY Change - Planning" at bounding box center [129, 678] width 163 height 42
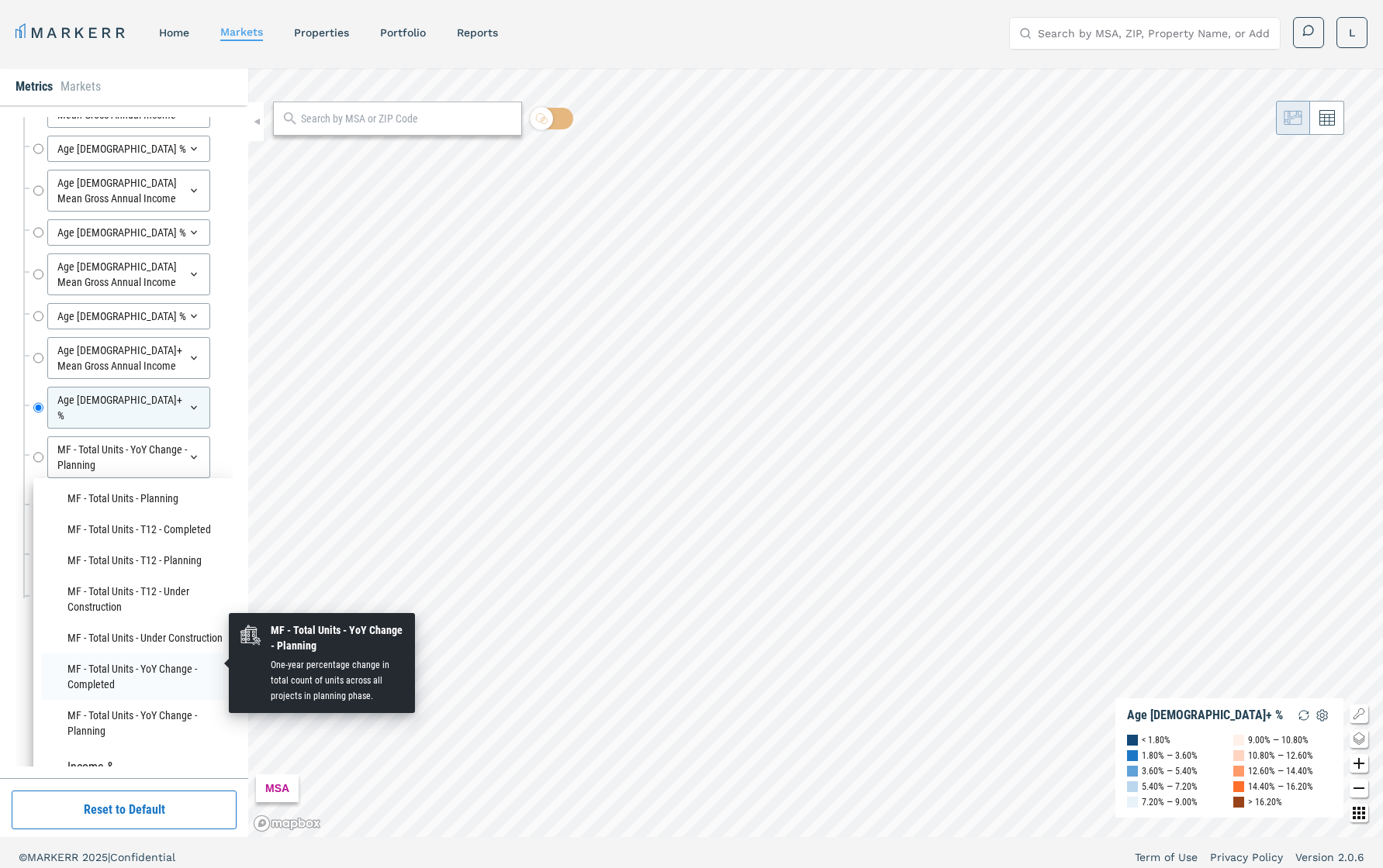
scroll to position [265, 0]
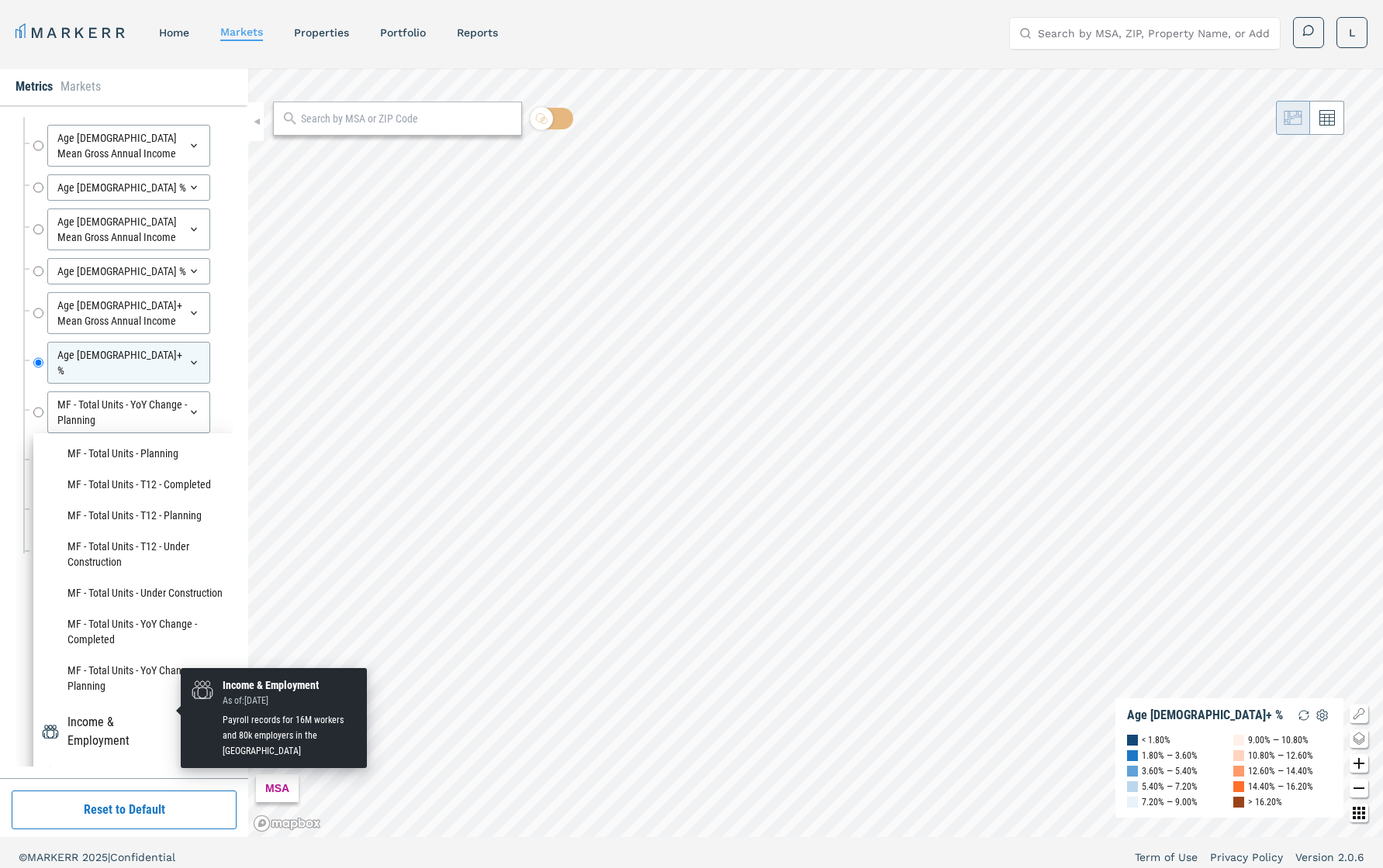
click at [147, 615] on div "Income & Employment" at bounding box center [123, 731] width 111 height 37
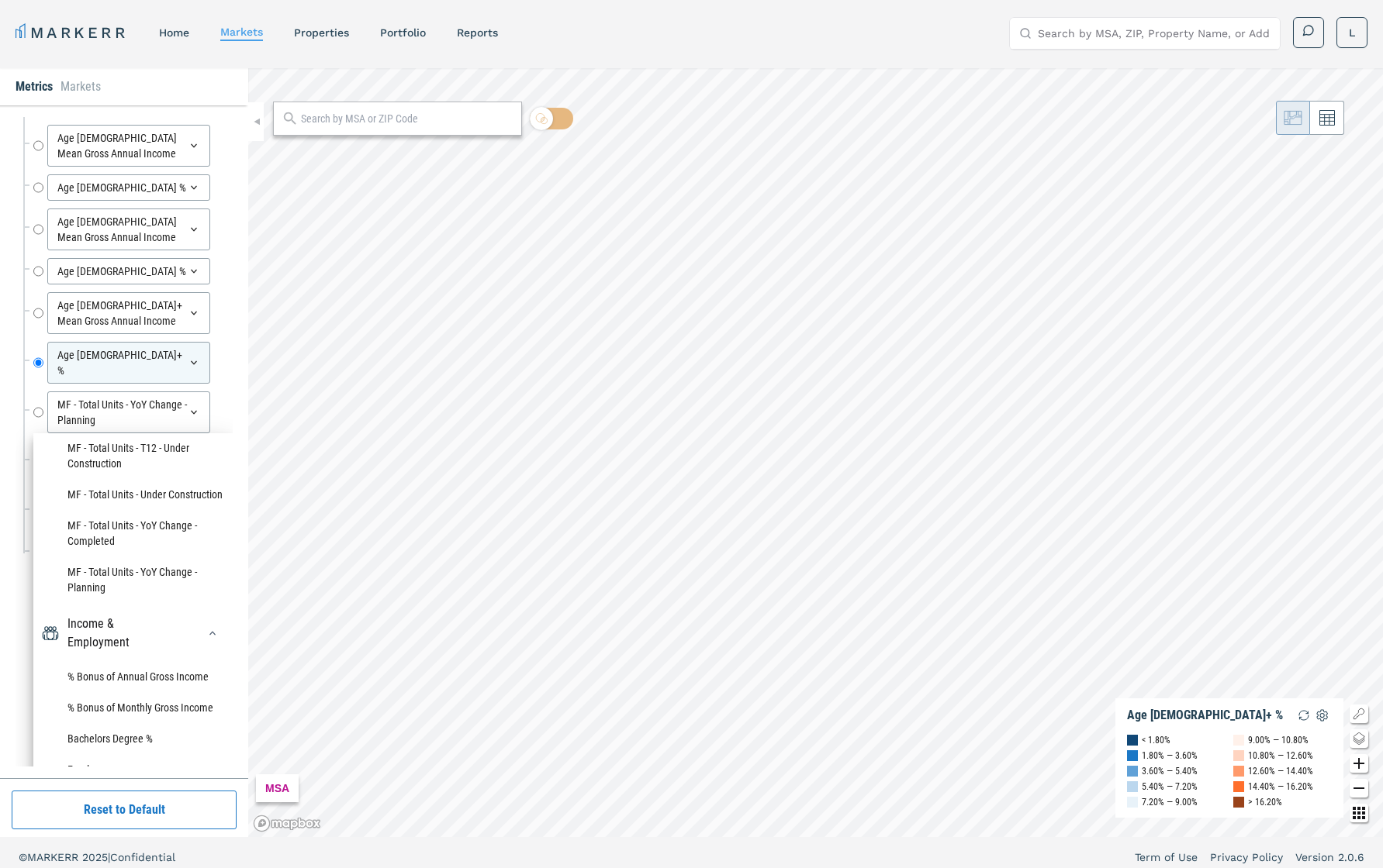
scroll to position [721, 0]
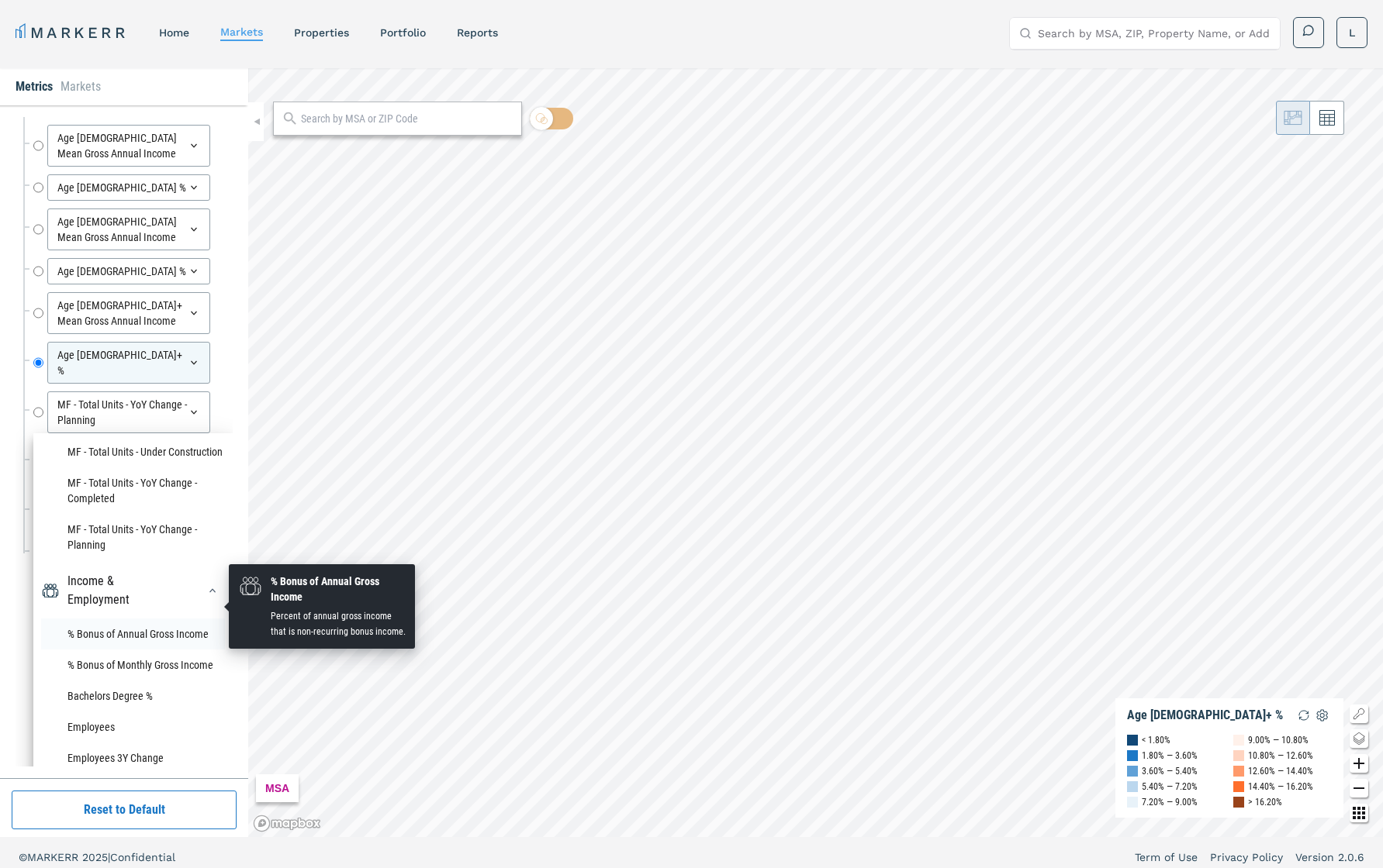
click at [121, 615] on li "% Bonus of Annual Gross Income" at bounding box center [132, 634] width 184 height 31
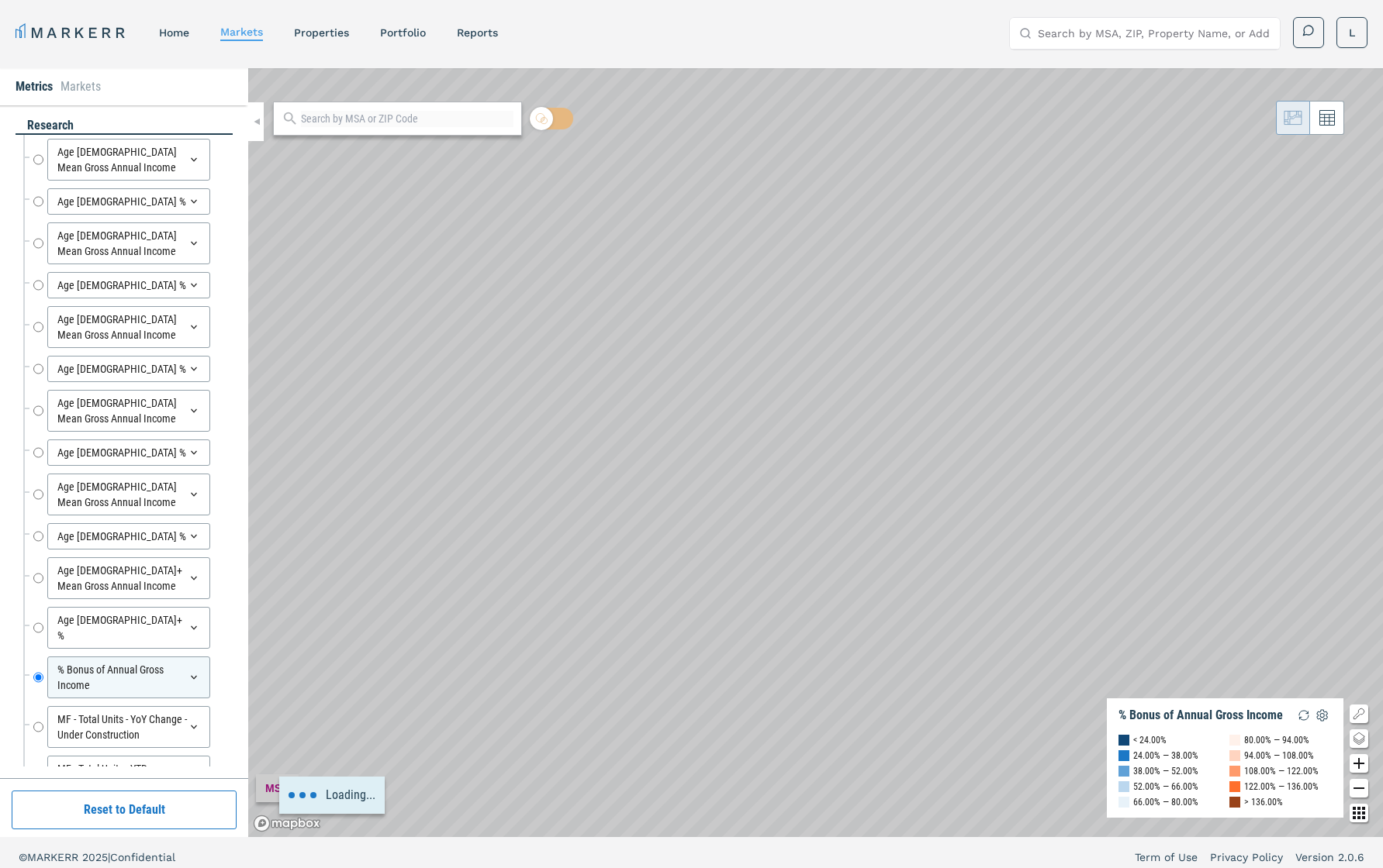
scroll to position [65, 0]
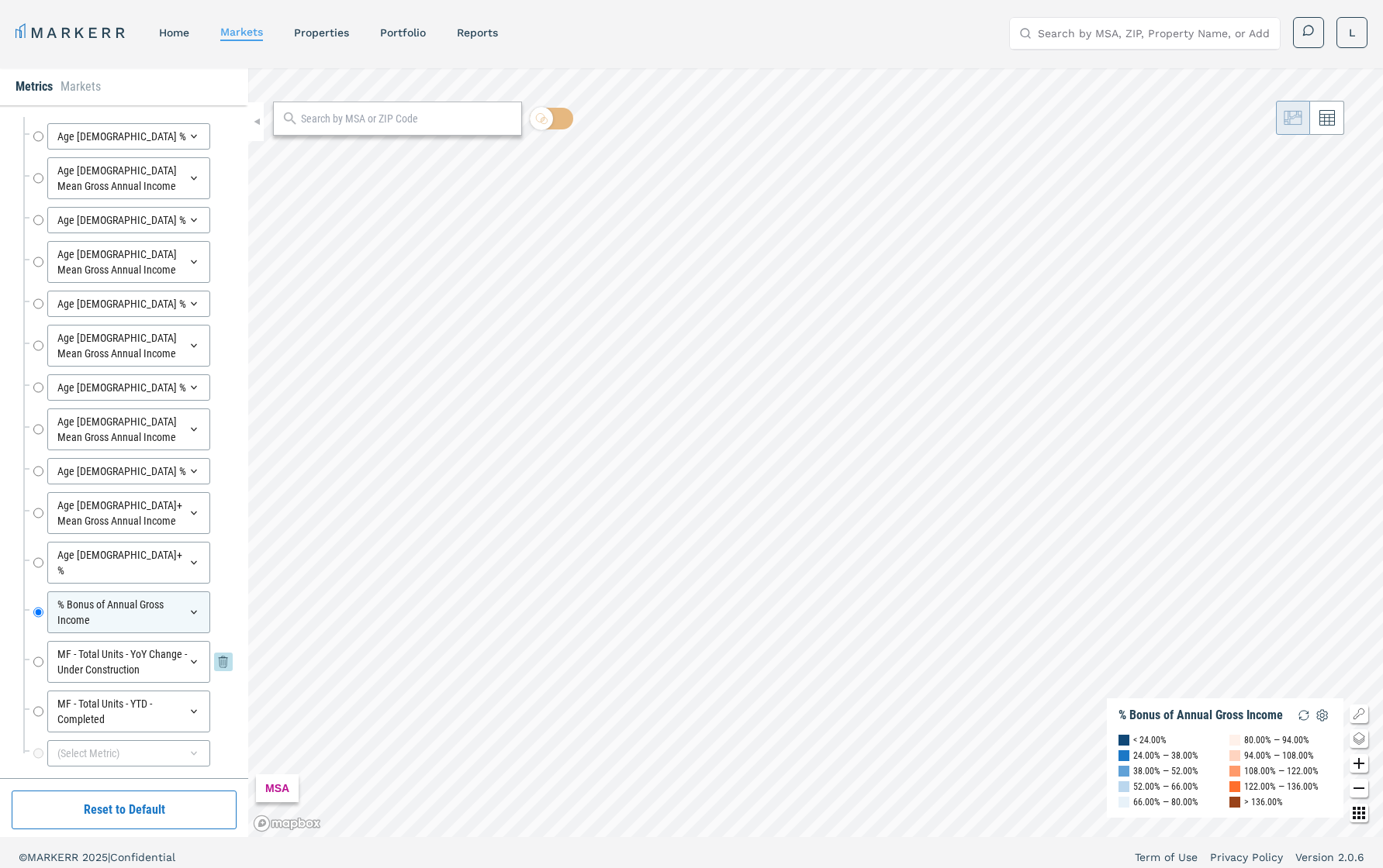
click at [181, 615] on div "MF - Total Units - YoY Change - Under Construction" at bounding box center [129, 662] width 163 height 42
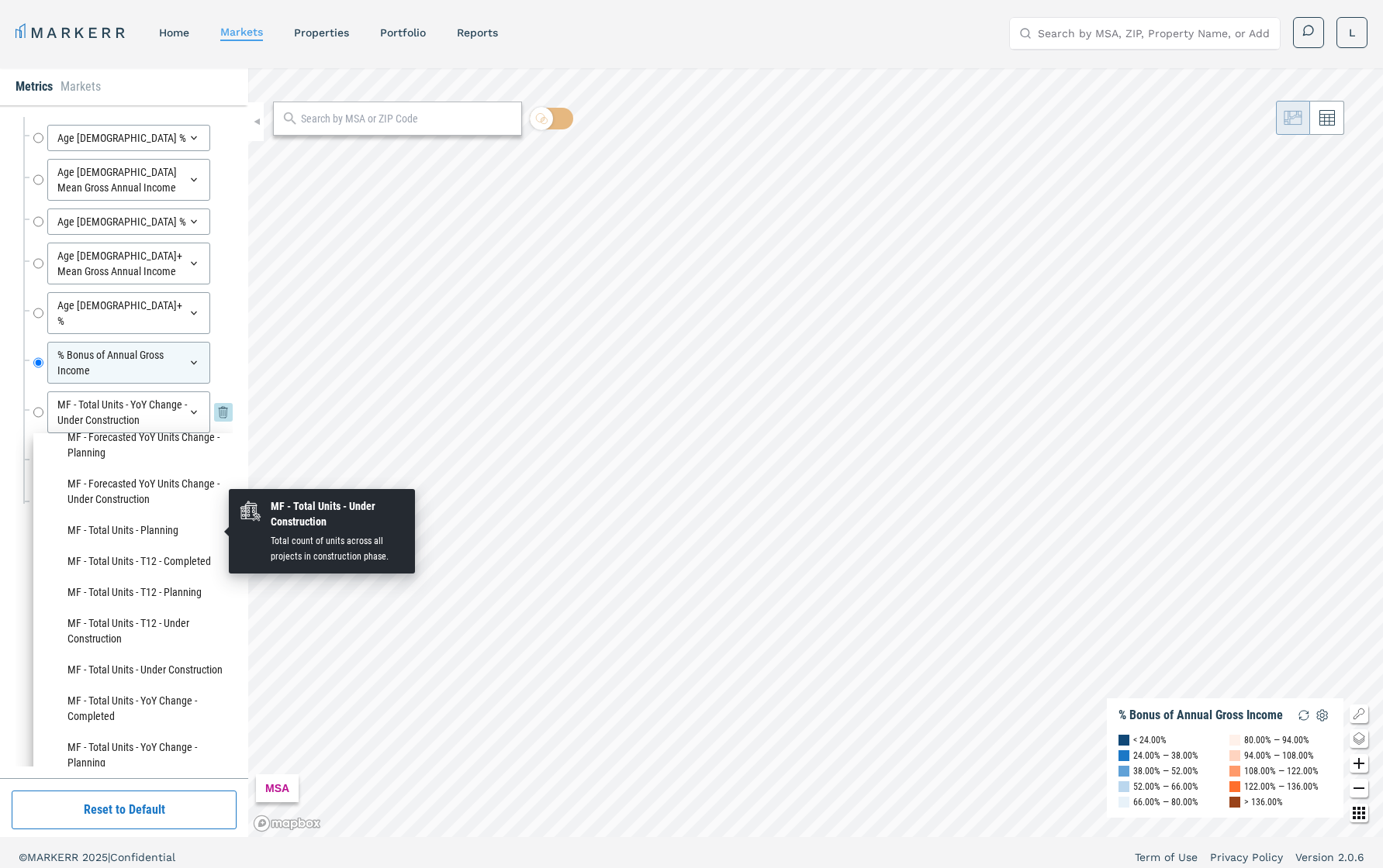
scroll to position [627, 0]
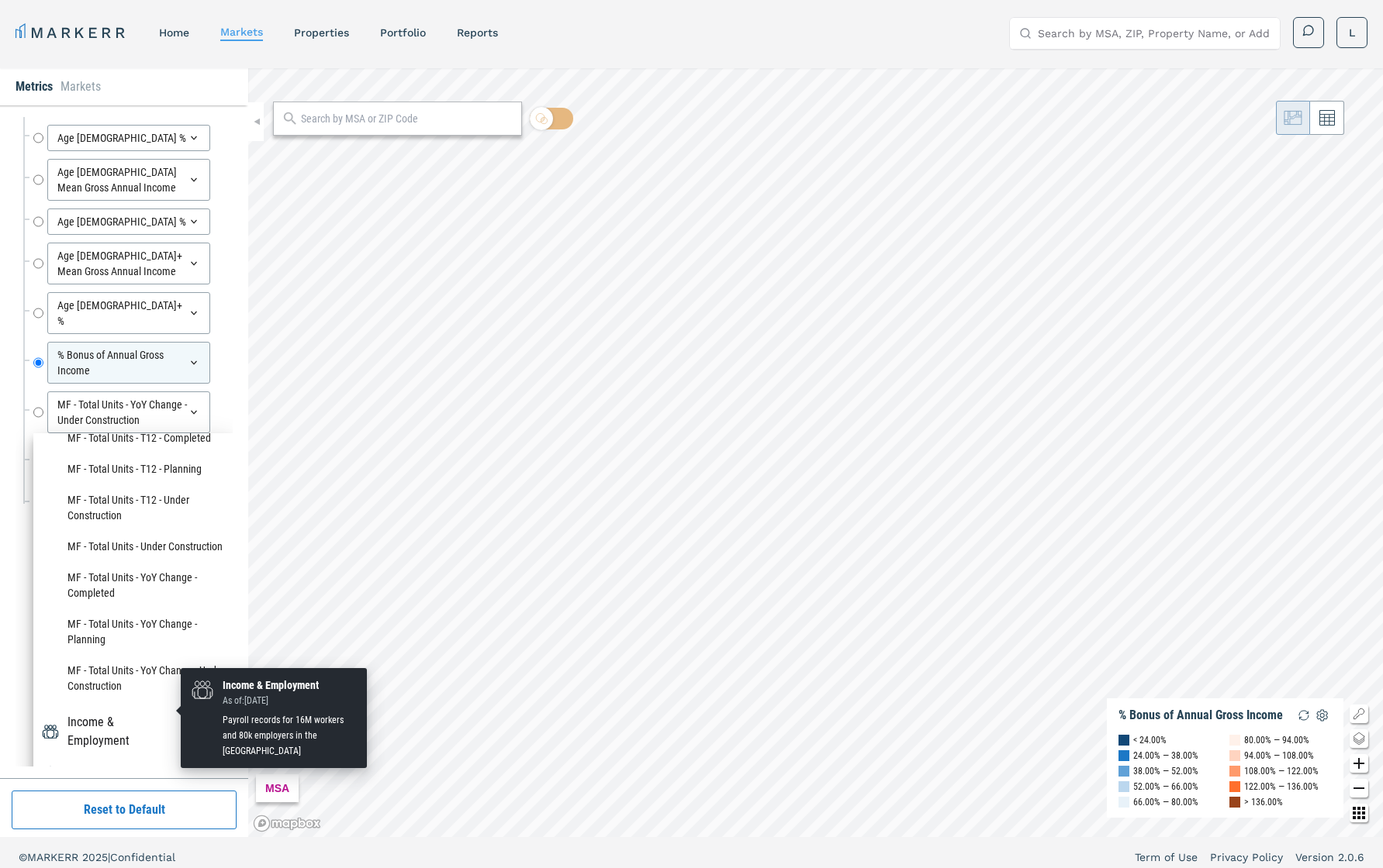
click at [155, 615] on div "Income & Employment" at bounding box center [123, 731] width 111 height 37
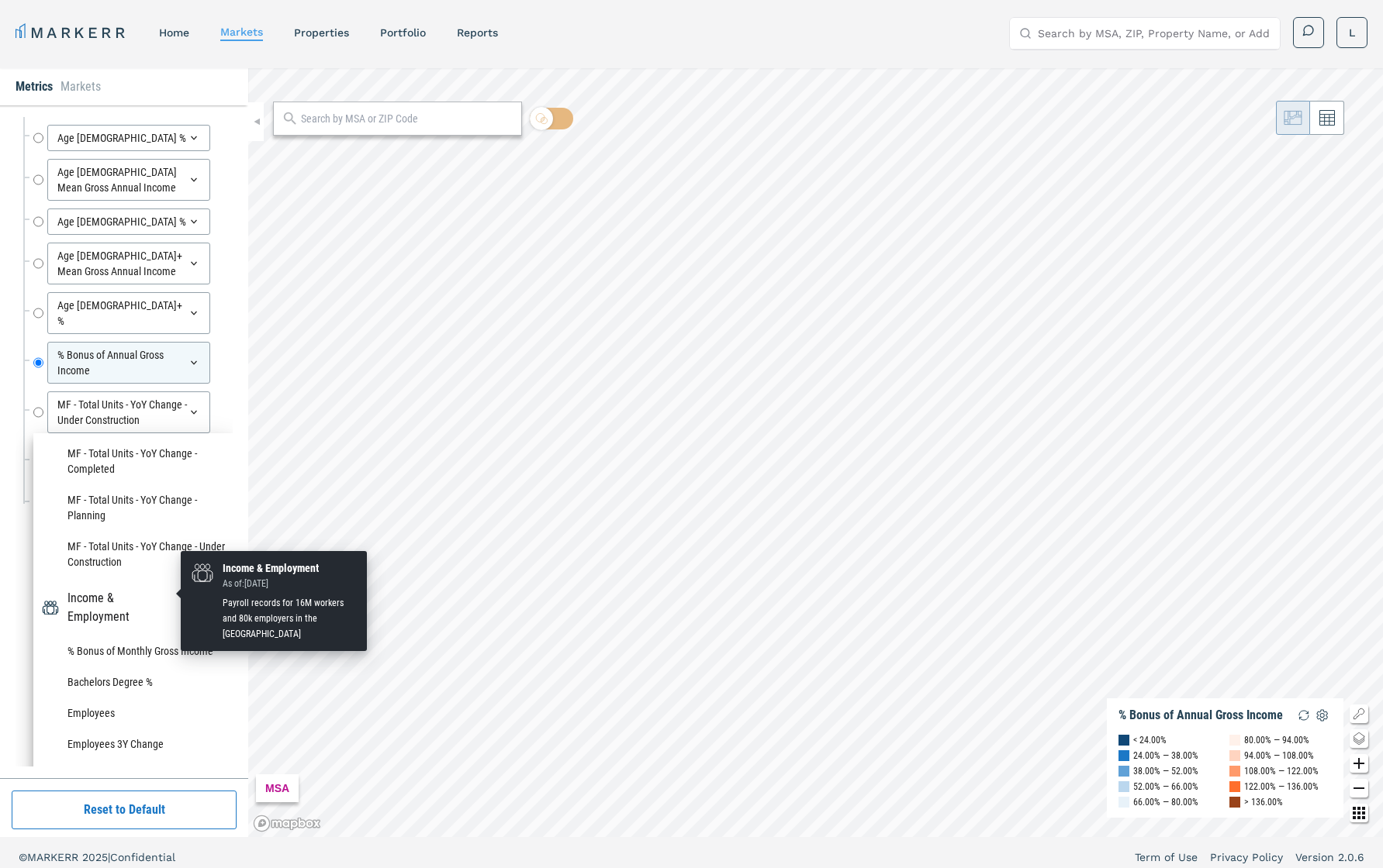
scroll to position [761, 0]
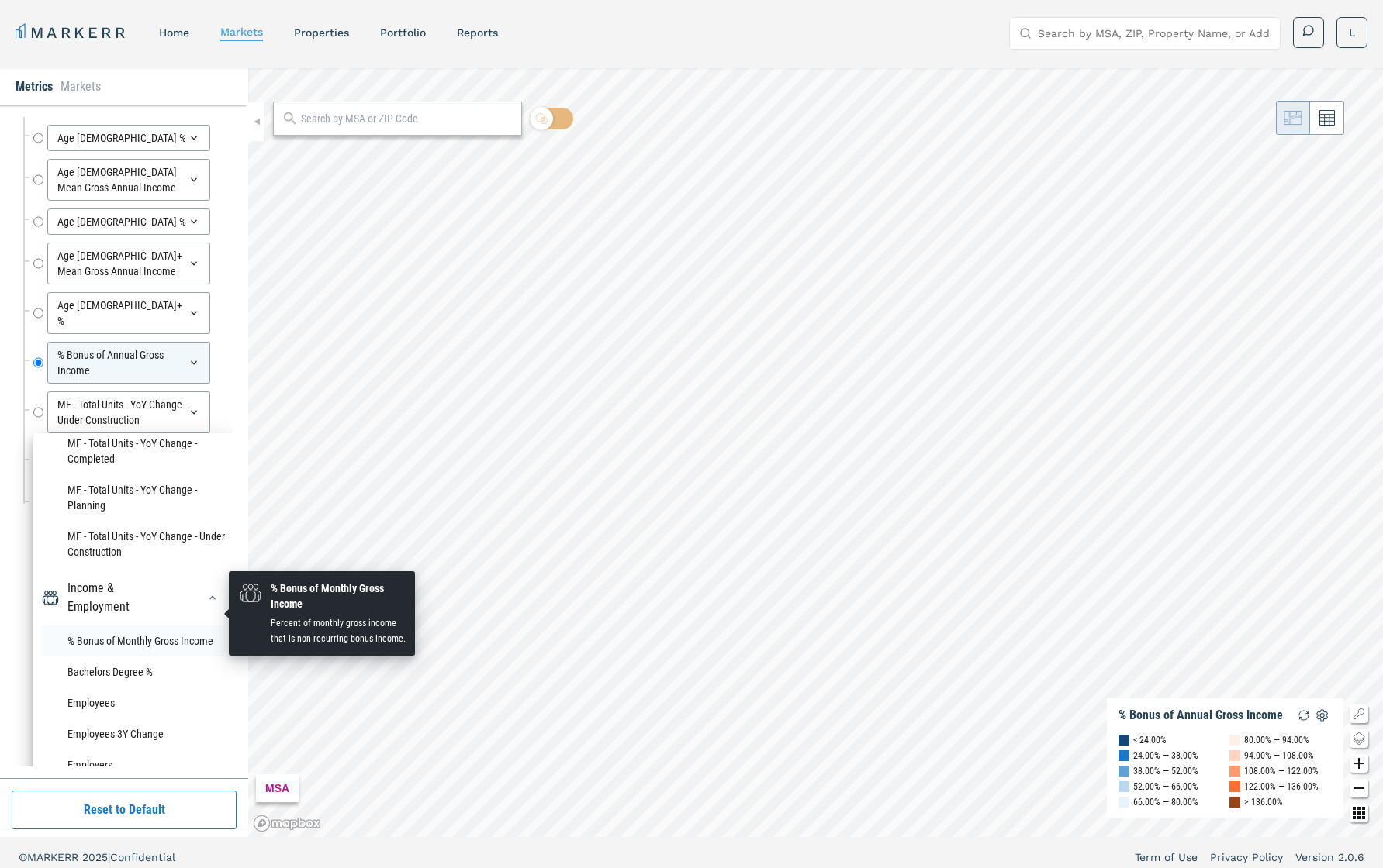
click at [152, 615] on li "% Bonus of Monthly Gross Income" at bounding box center [132, 641] width 184 height 31
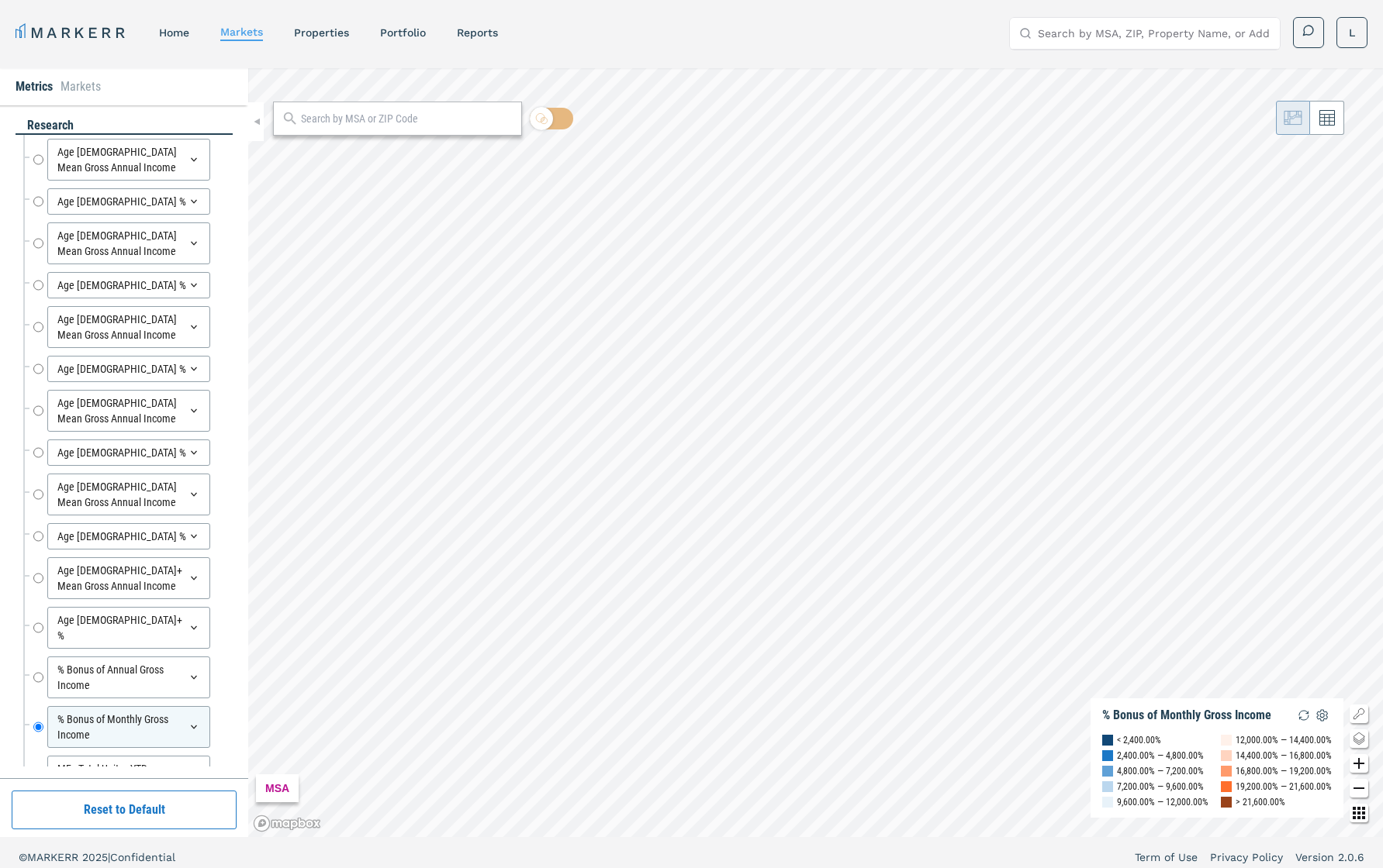
scroll to position [65, 0]
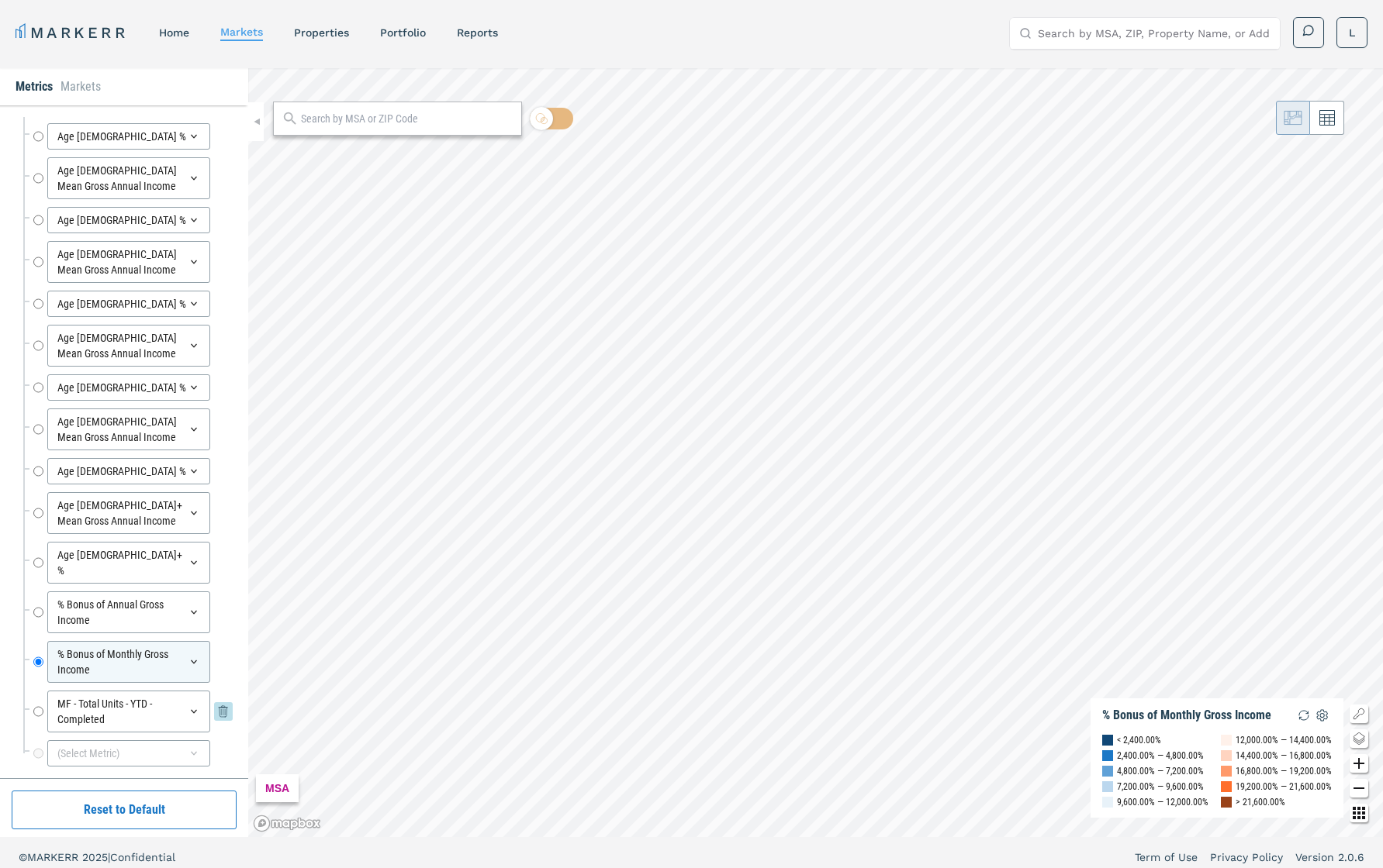
click at [195, 615] on icon at bounding box center [193, 712] width 6 height 4
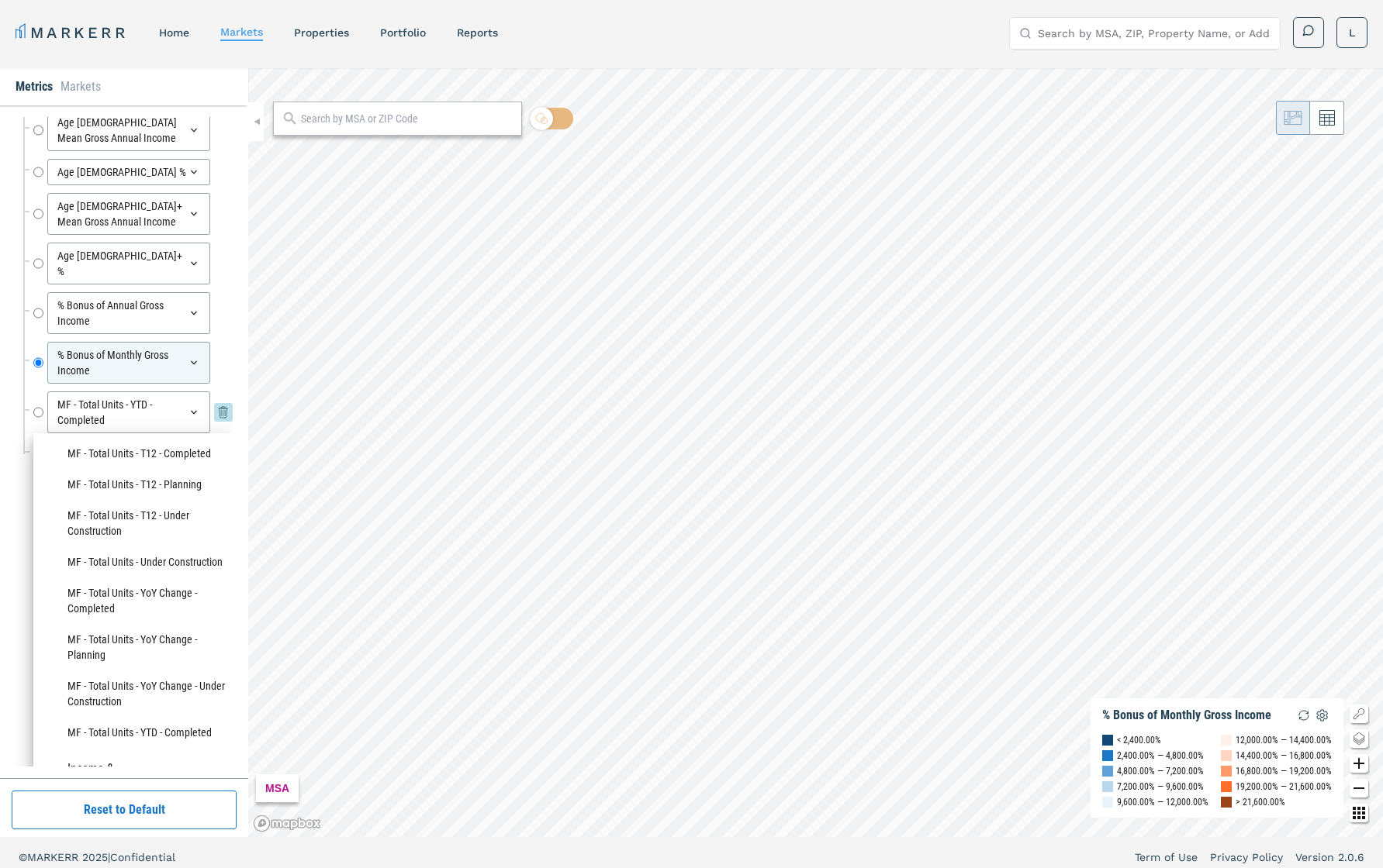
scroll to position [658, 0]
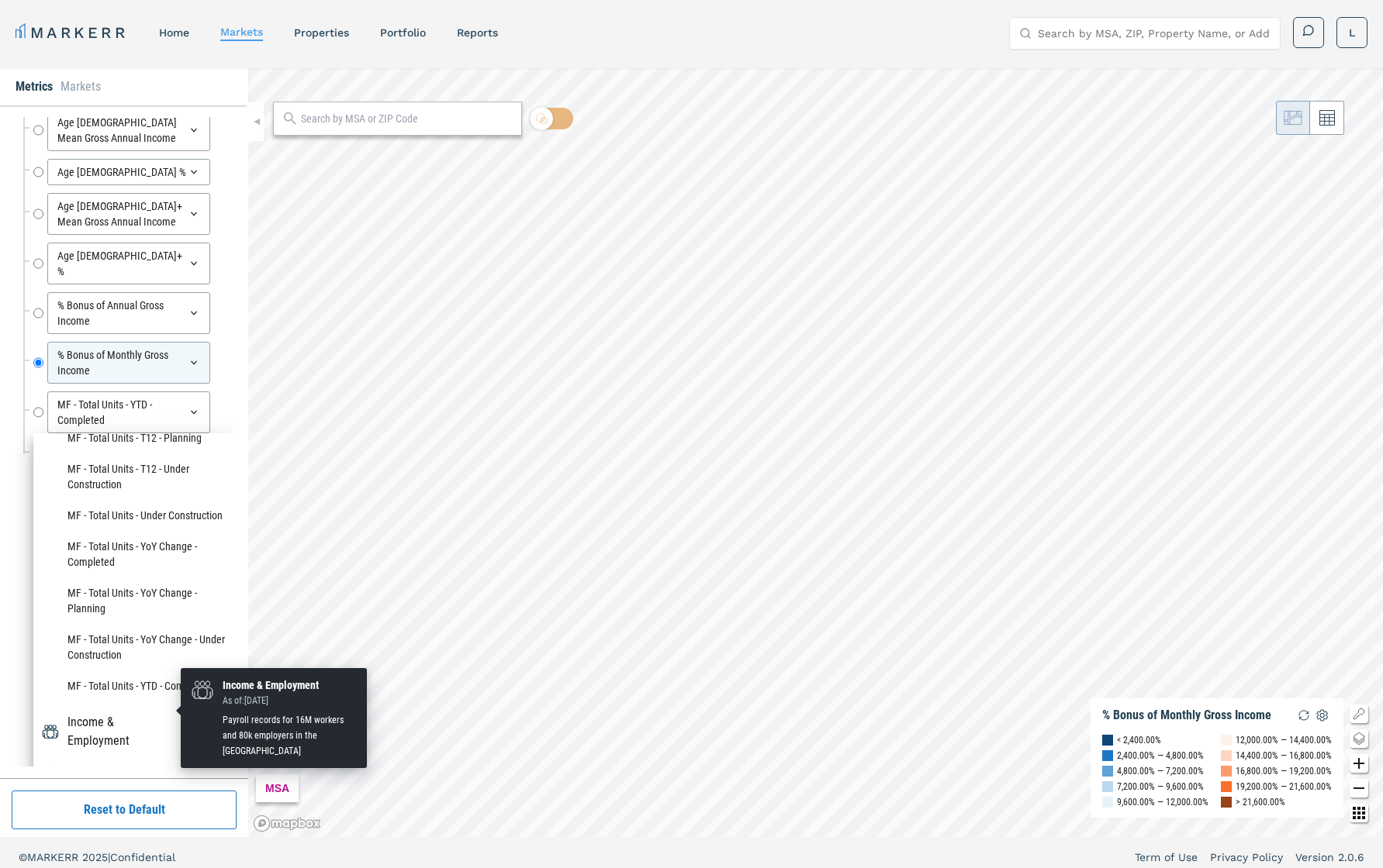
click at [152, 615] on div "Income & Employment" at bounding box center [123, 731] width 111 height 37
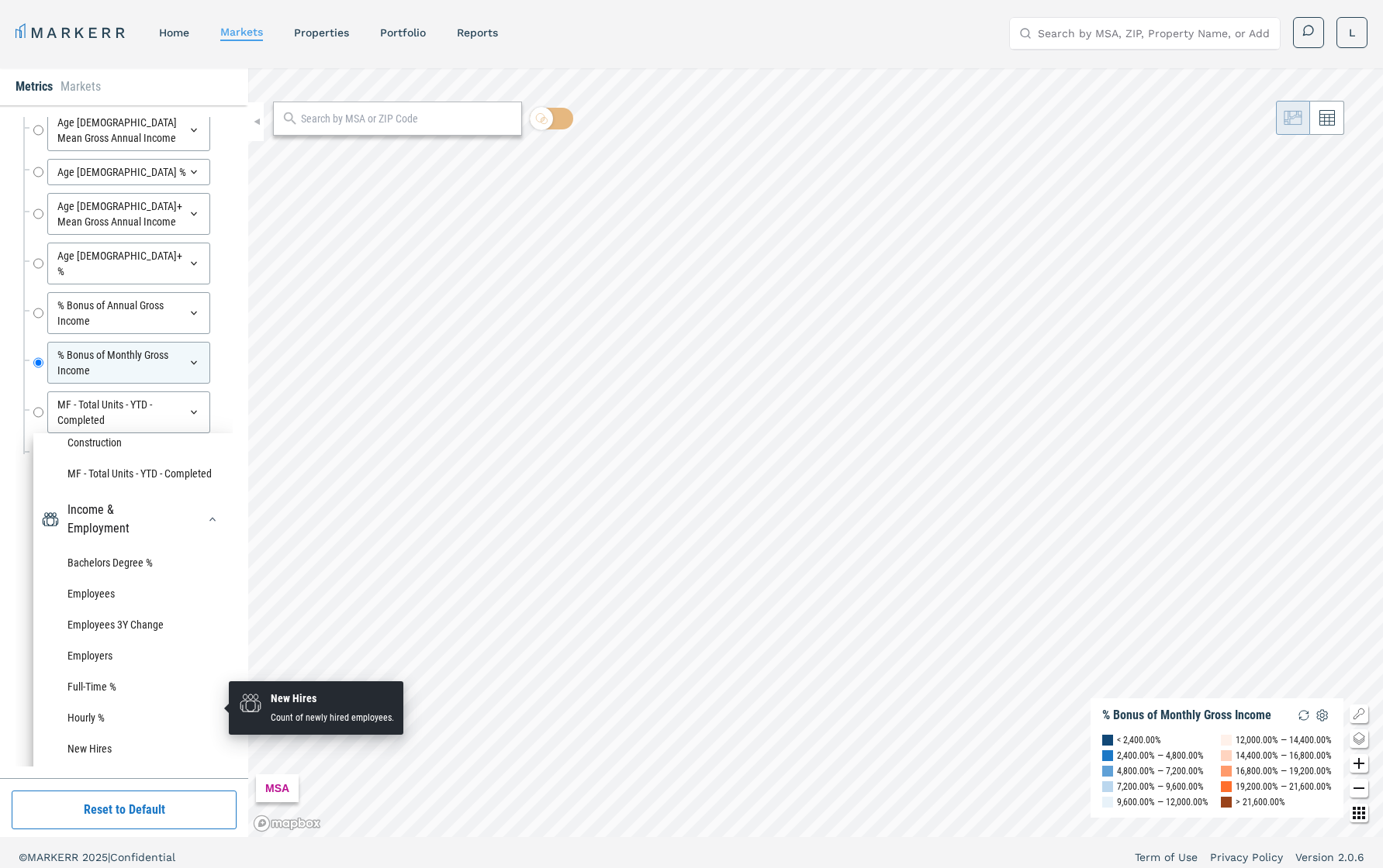
scroll to position [886, 0]
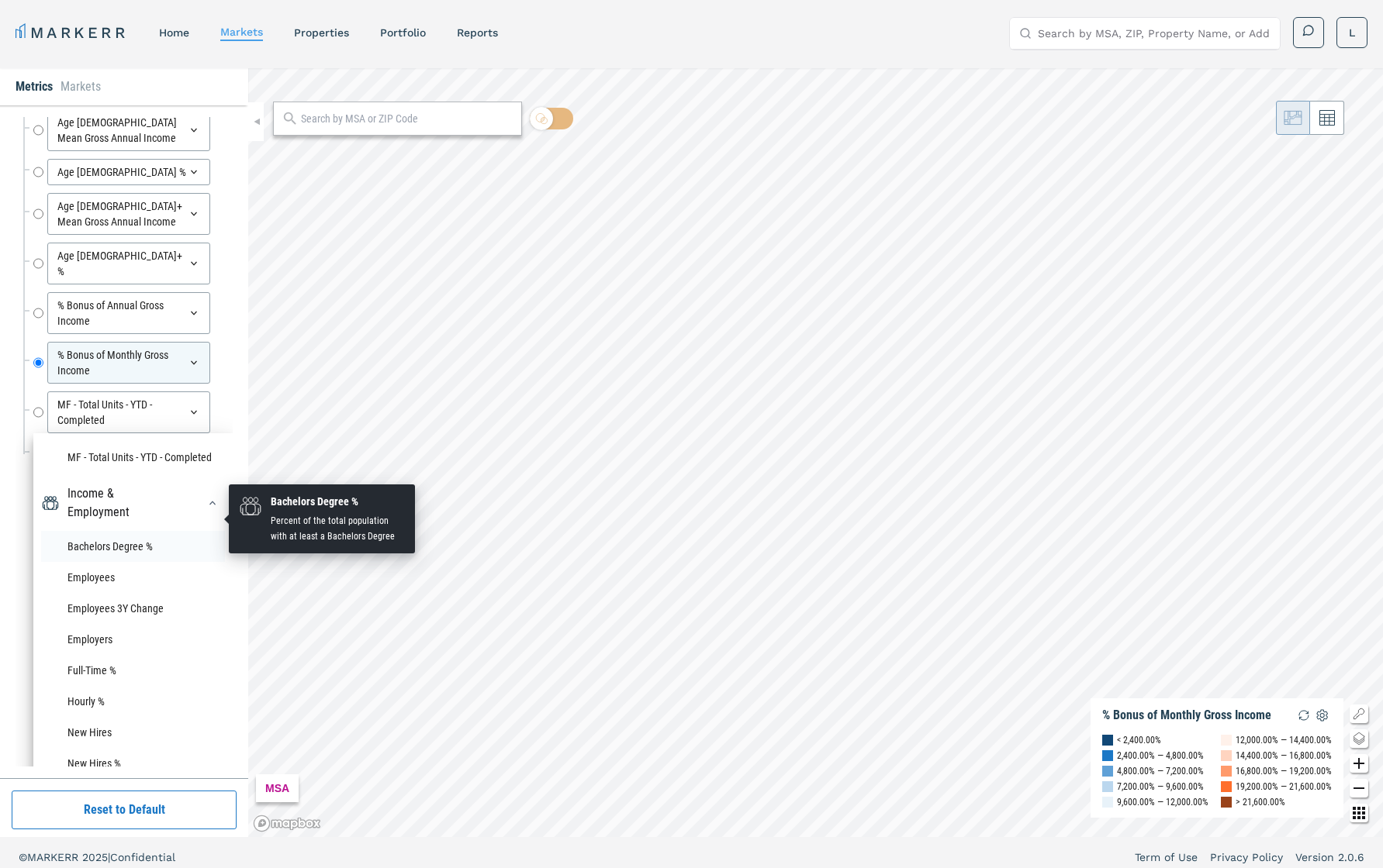
click at [120, 532] on li "Bachelors Degree %" at bounding box center [132, 547] width 184 height 31
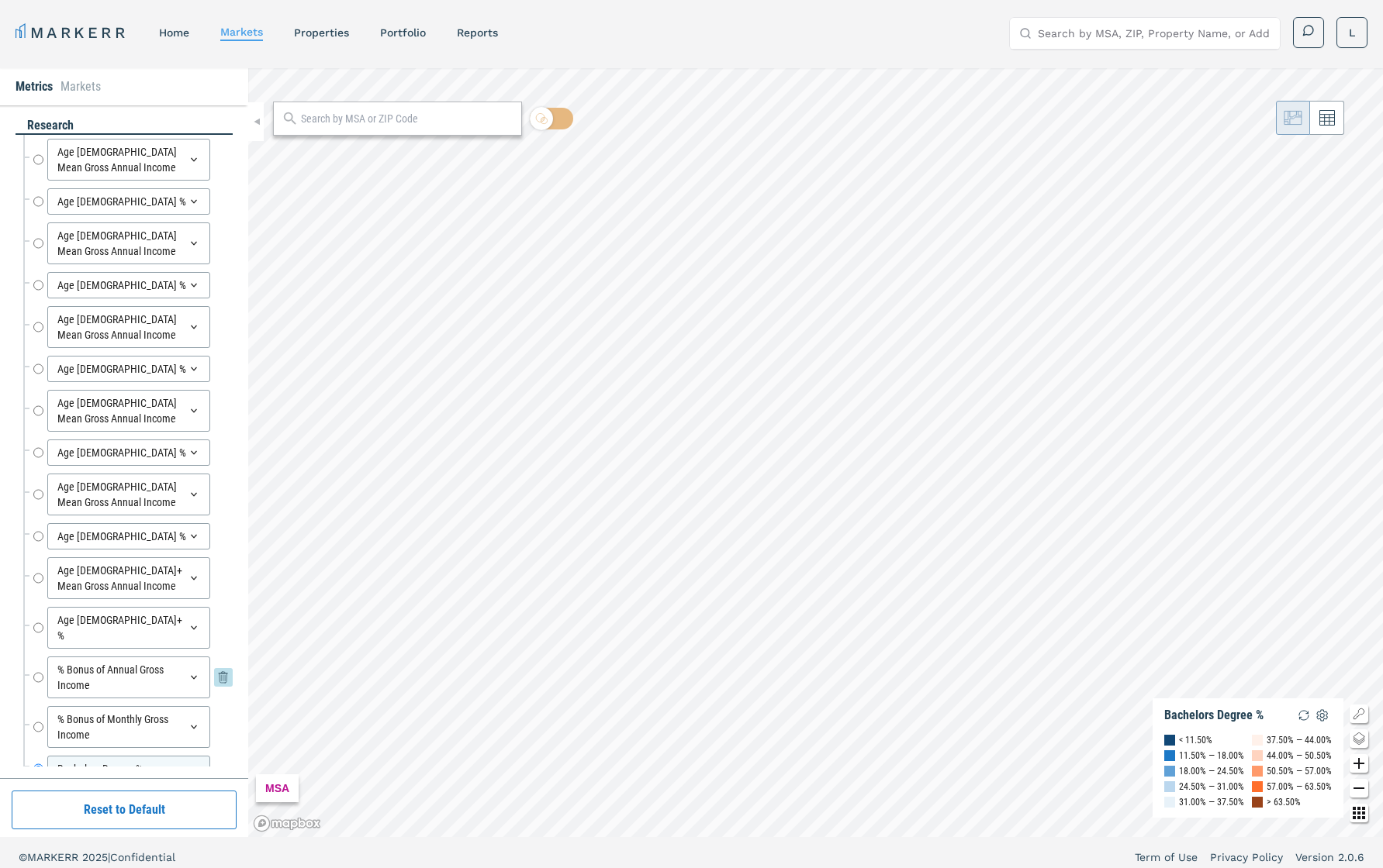
scroll to position [50, 0]
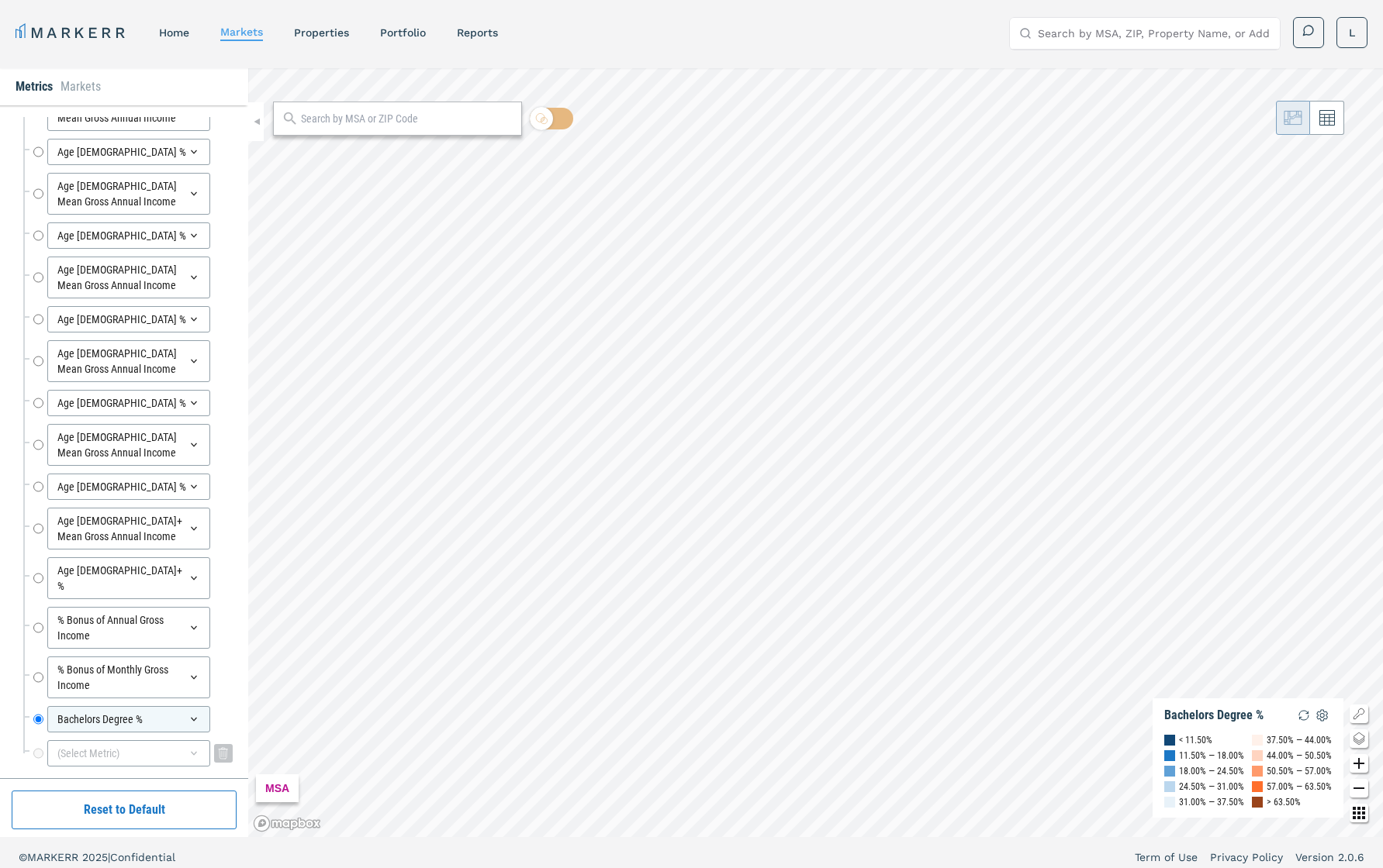
click at [190, 615] on icon at bounding box center [194, 754] width 13 height 13
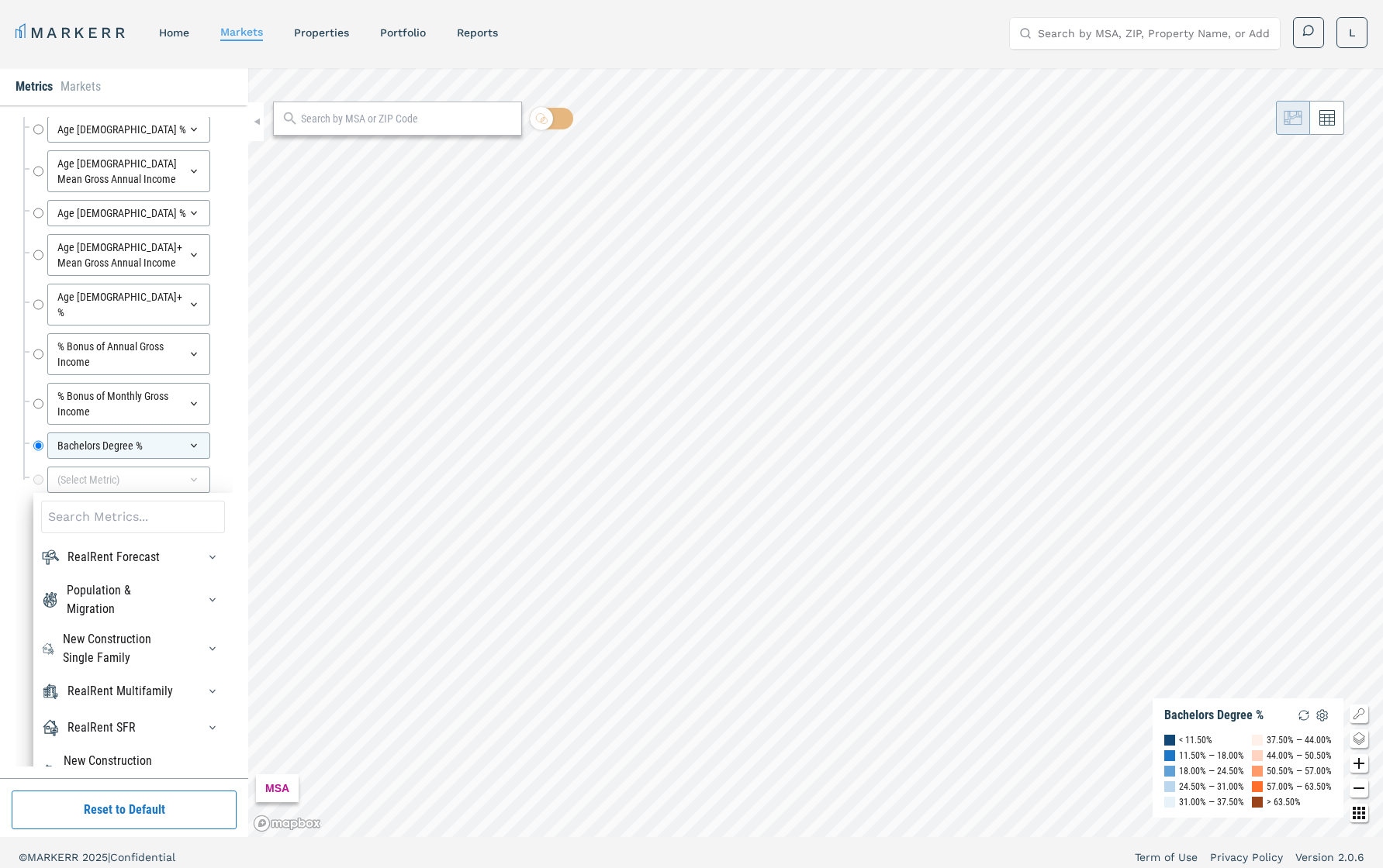
scroll to position [28, 0]
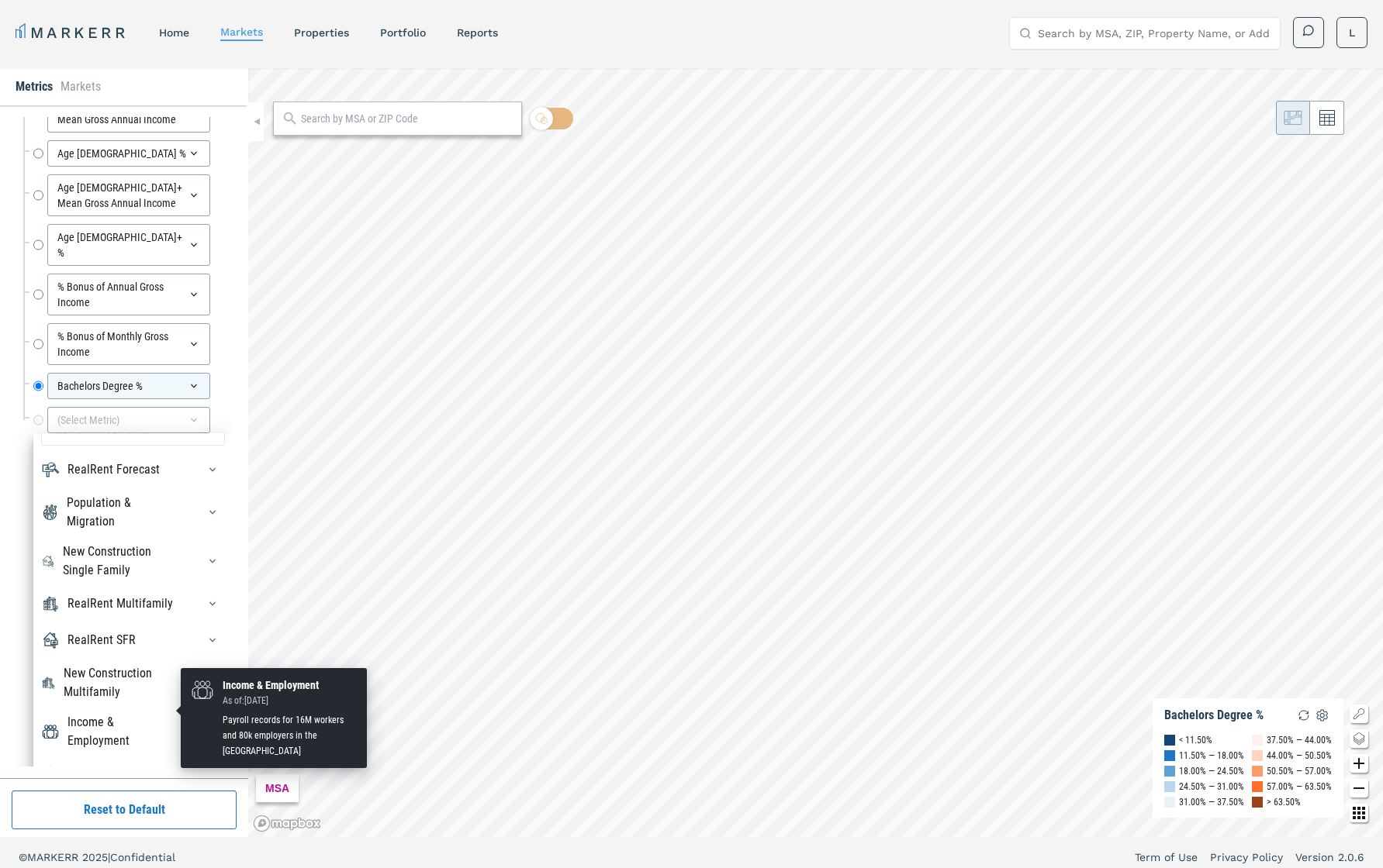
click at [143, 615] on div "Income & Employment" at bounding box center [123, 731] width 111 height 37
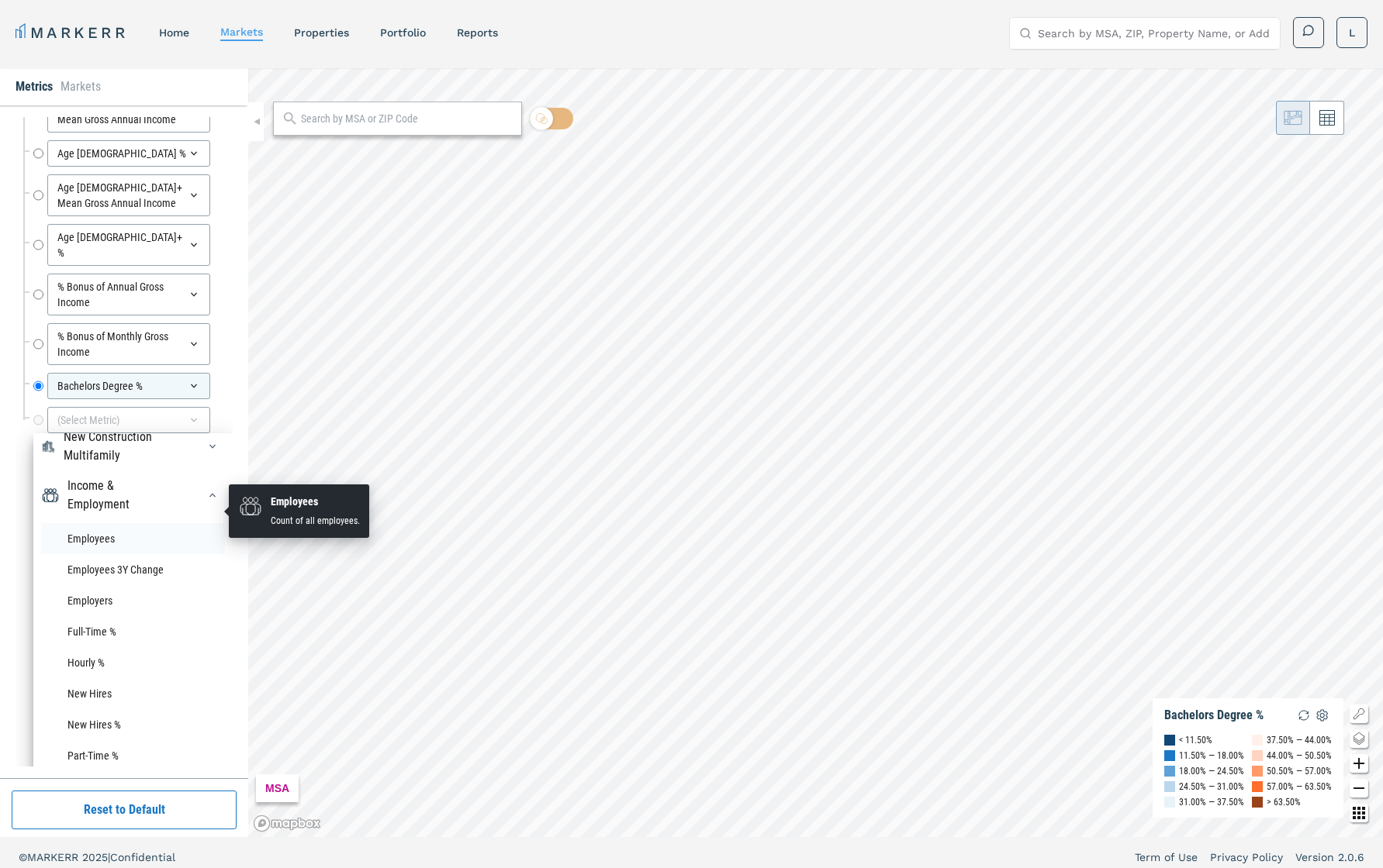
click at [107, 523] on li "Employees" at bounding box center [132, 539] width 184 height 31
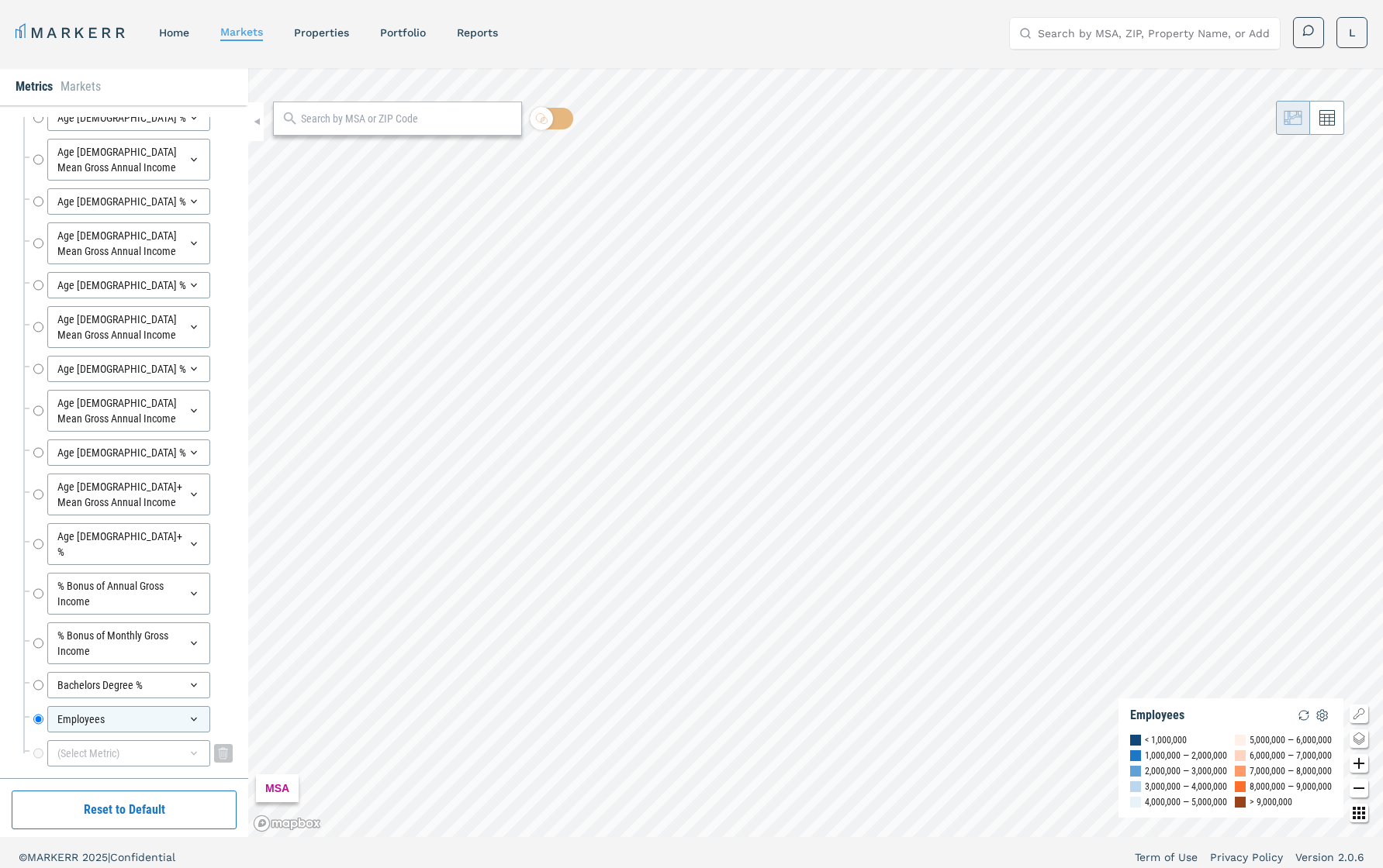
click at [188, 615] on icon at bounding box center [194, 754] width 13 height 13
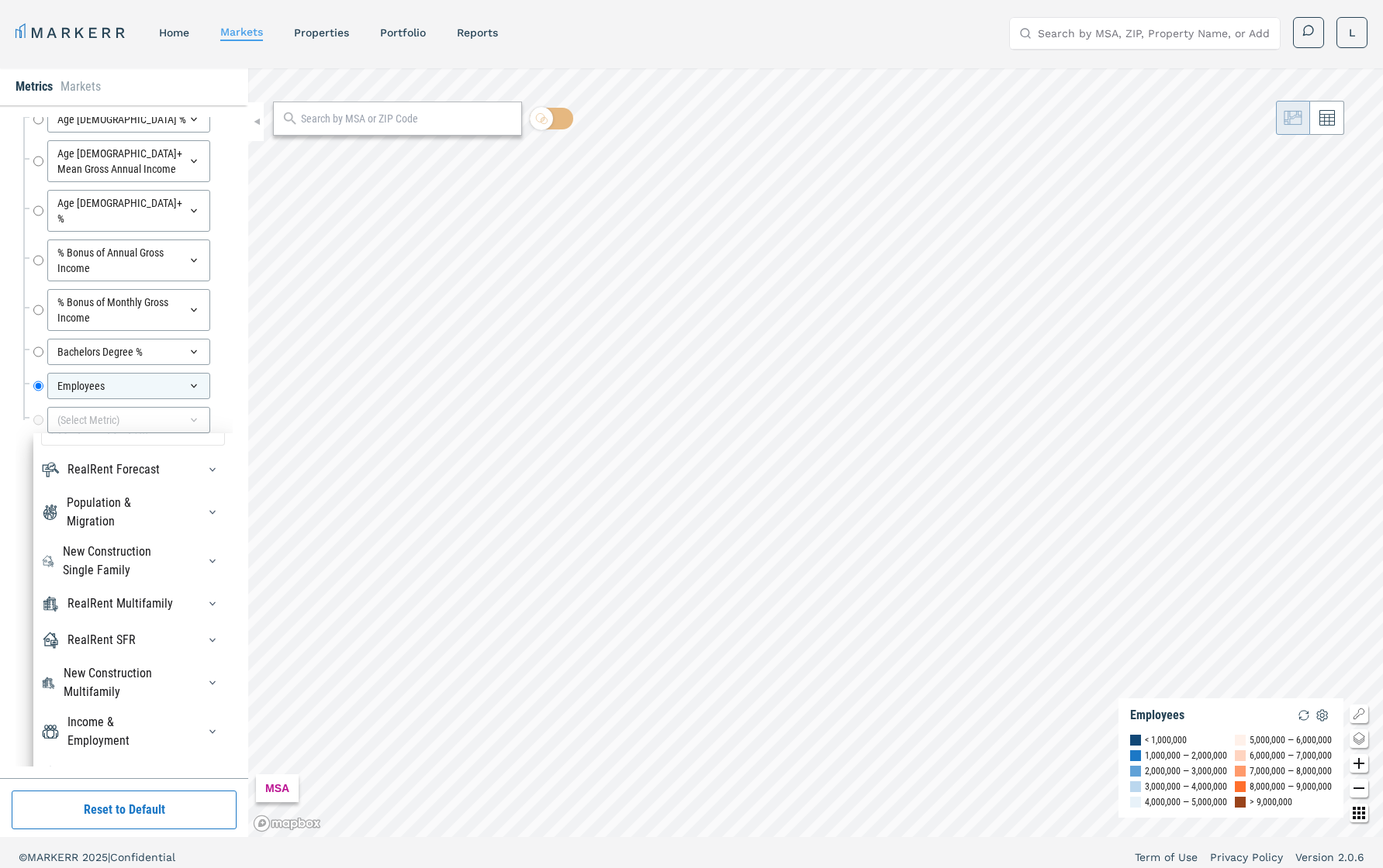
click at [195, 615] on div at bounding box center [208, 731] width 34 height 24
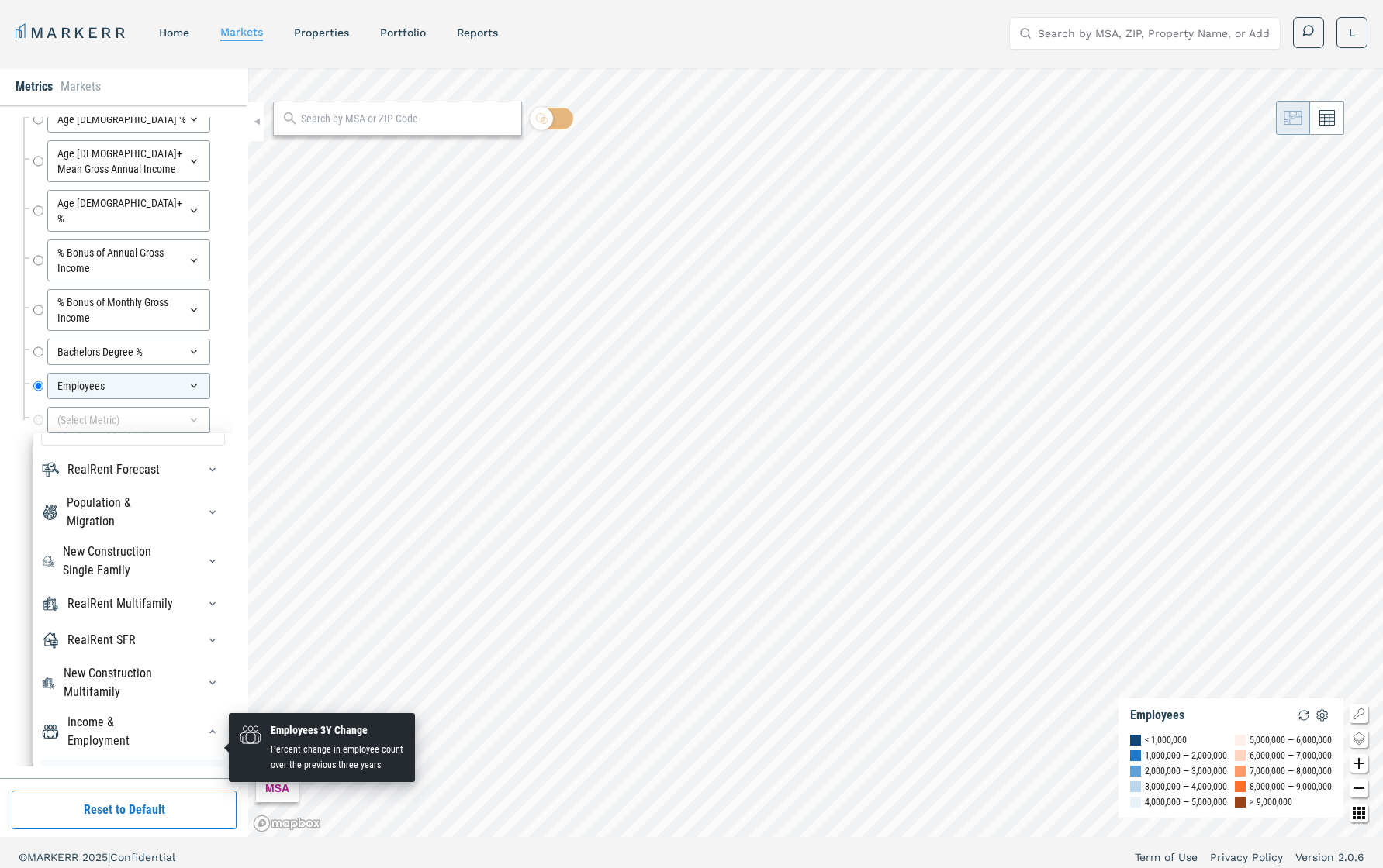
click at [162, 615] on li "Employees 3Y Change" at bounding box center [132, 775] width 184 height 31
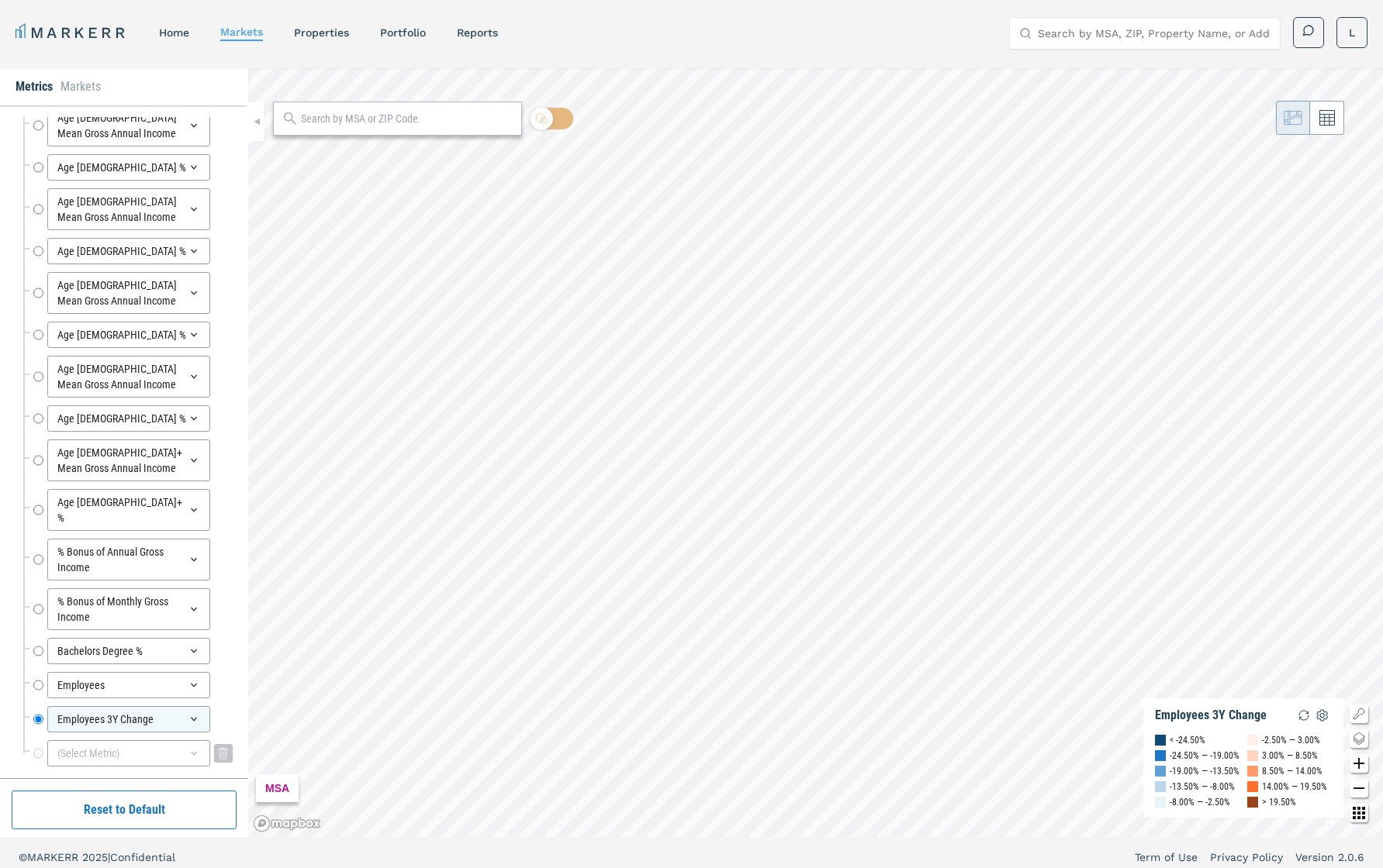
click at [195, 615] on icon at bounding box center [194, 754] width 13 height 13
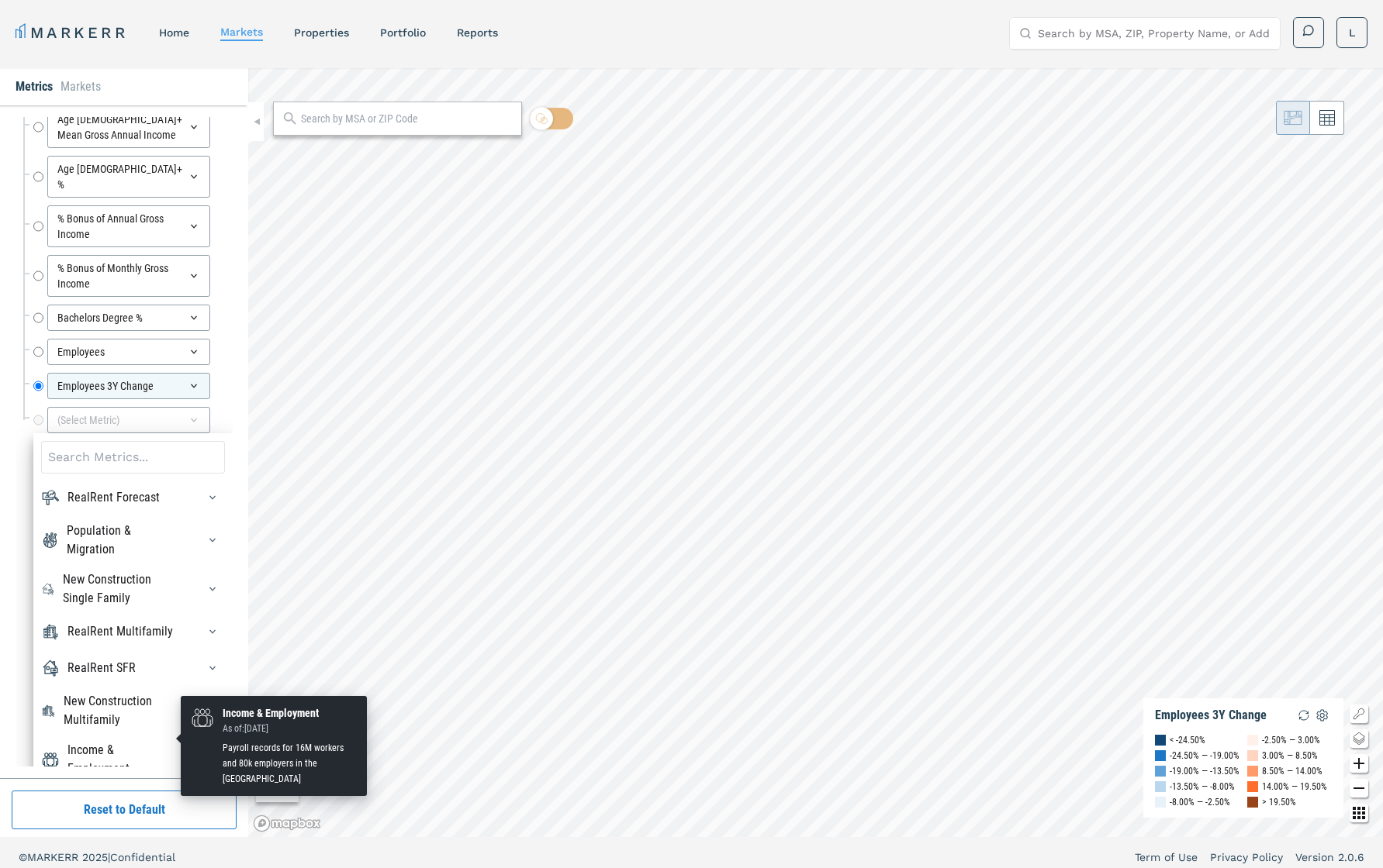
click at [170, 615] on div "Income & Employment" at bounding box center [123, 759] width 111 height 37
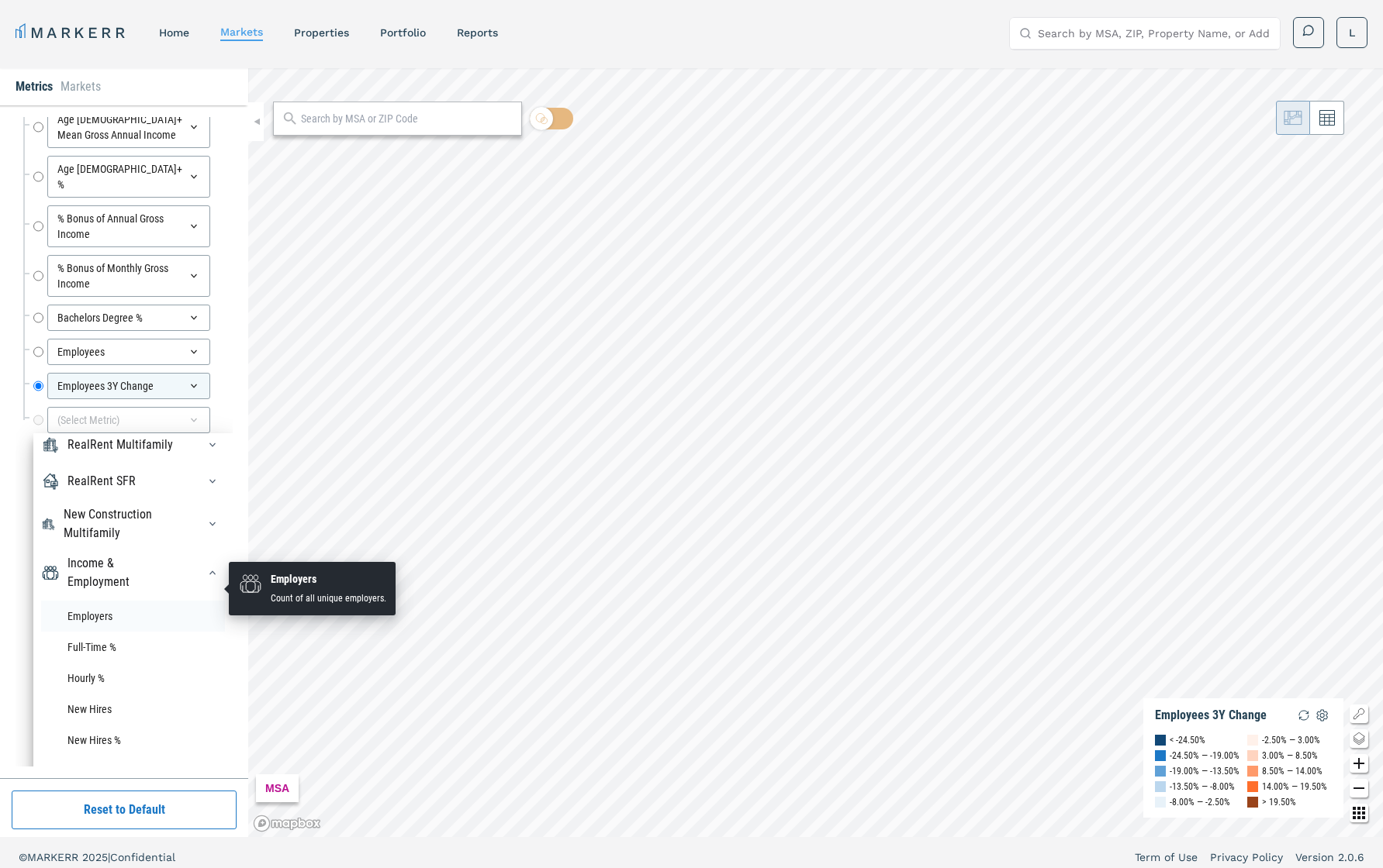
click at [105, 601] on li "Employers" at bounding box center [132, 617] width 184 height 31
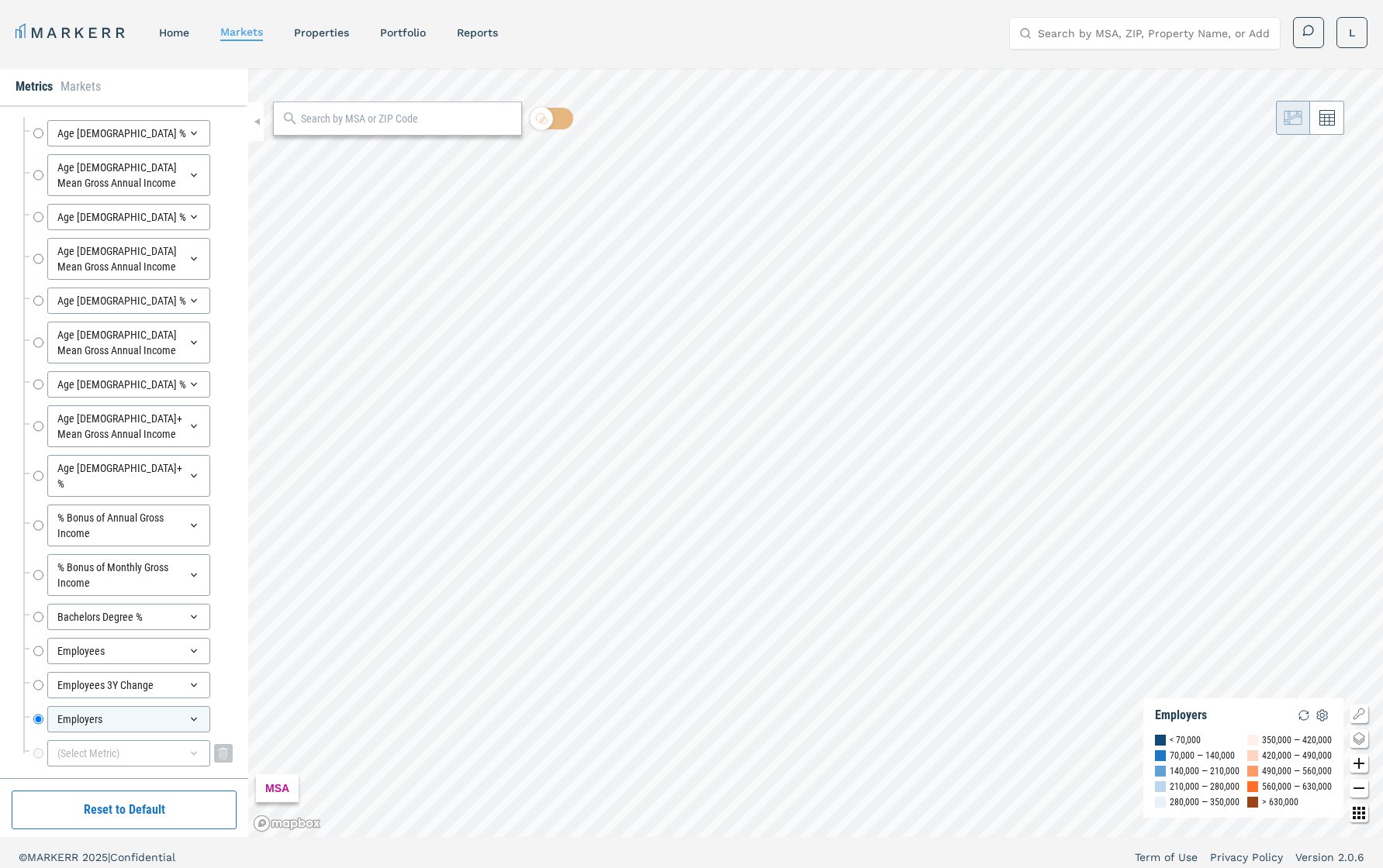
click at [190, 615] on icon at bounding box center [194, 754] width 13 height 13
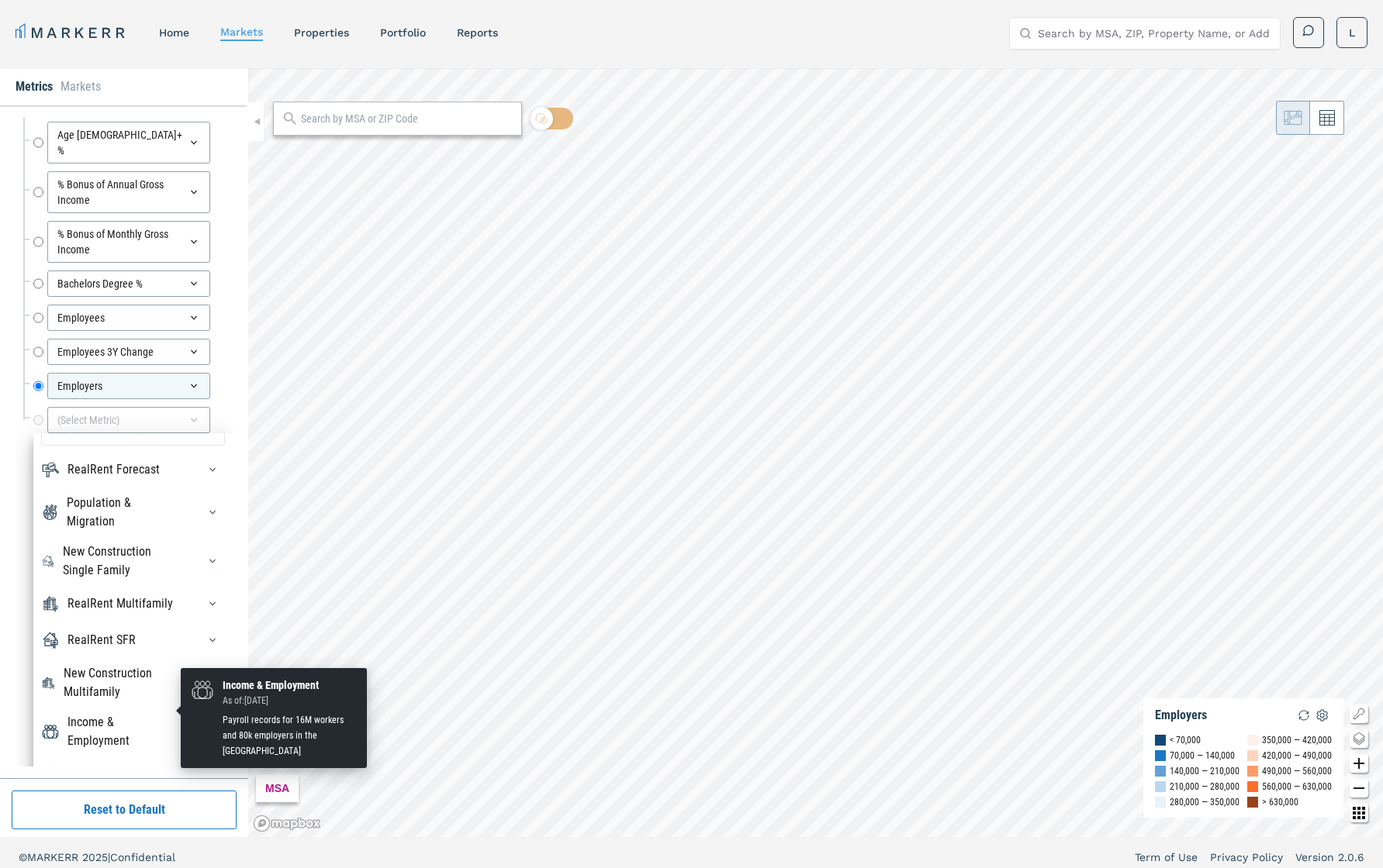
click at [171, 615] on div "Income & Employment" at bounding box center [123, 731] width 111 height 37
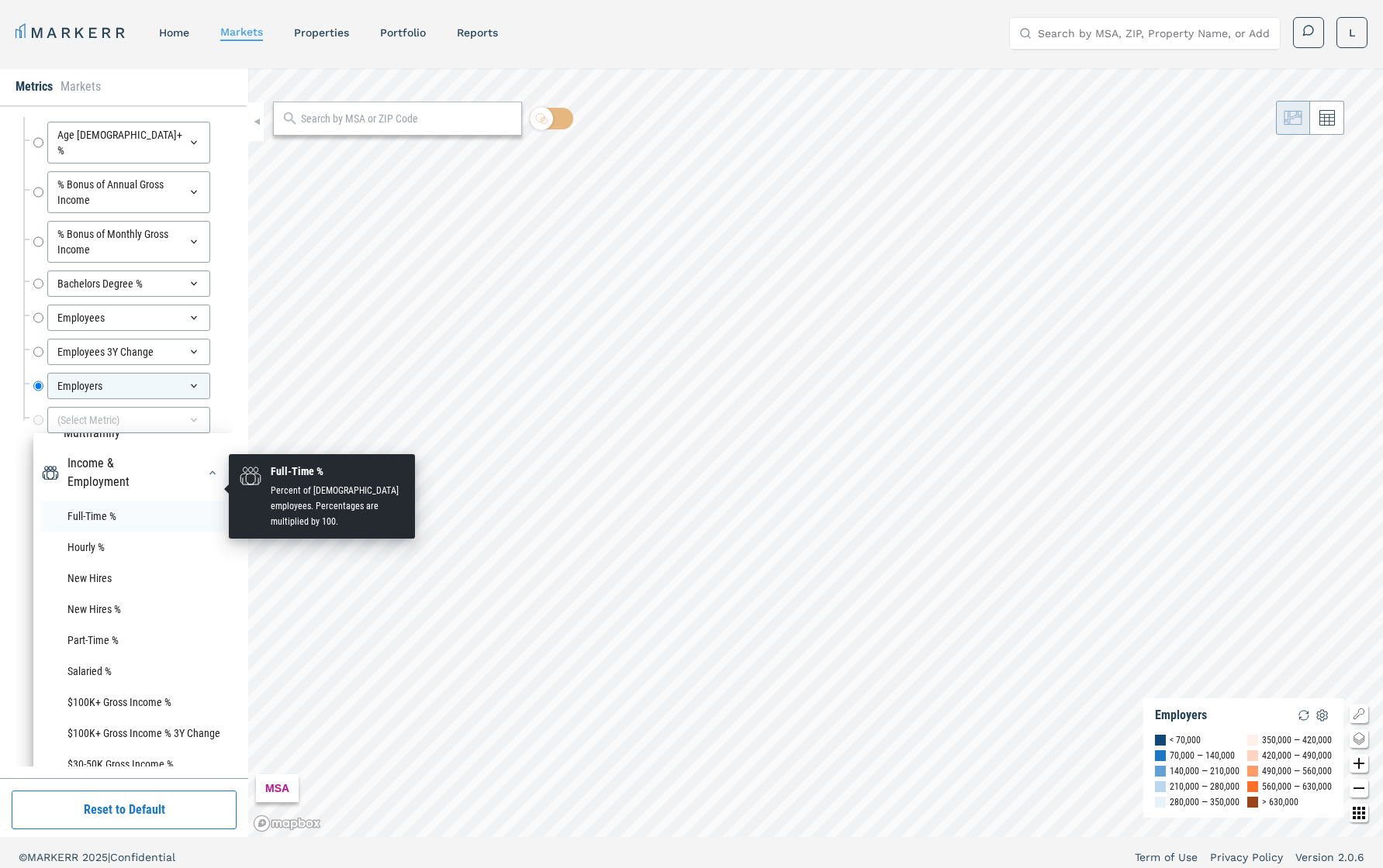
click at [91, 501] on li "Full-Time %" at bounding box center [132, 516] width 184 height 31
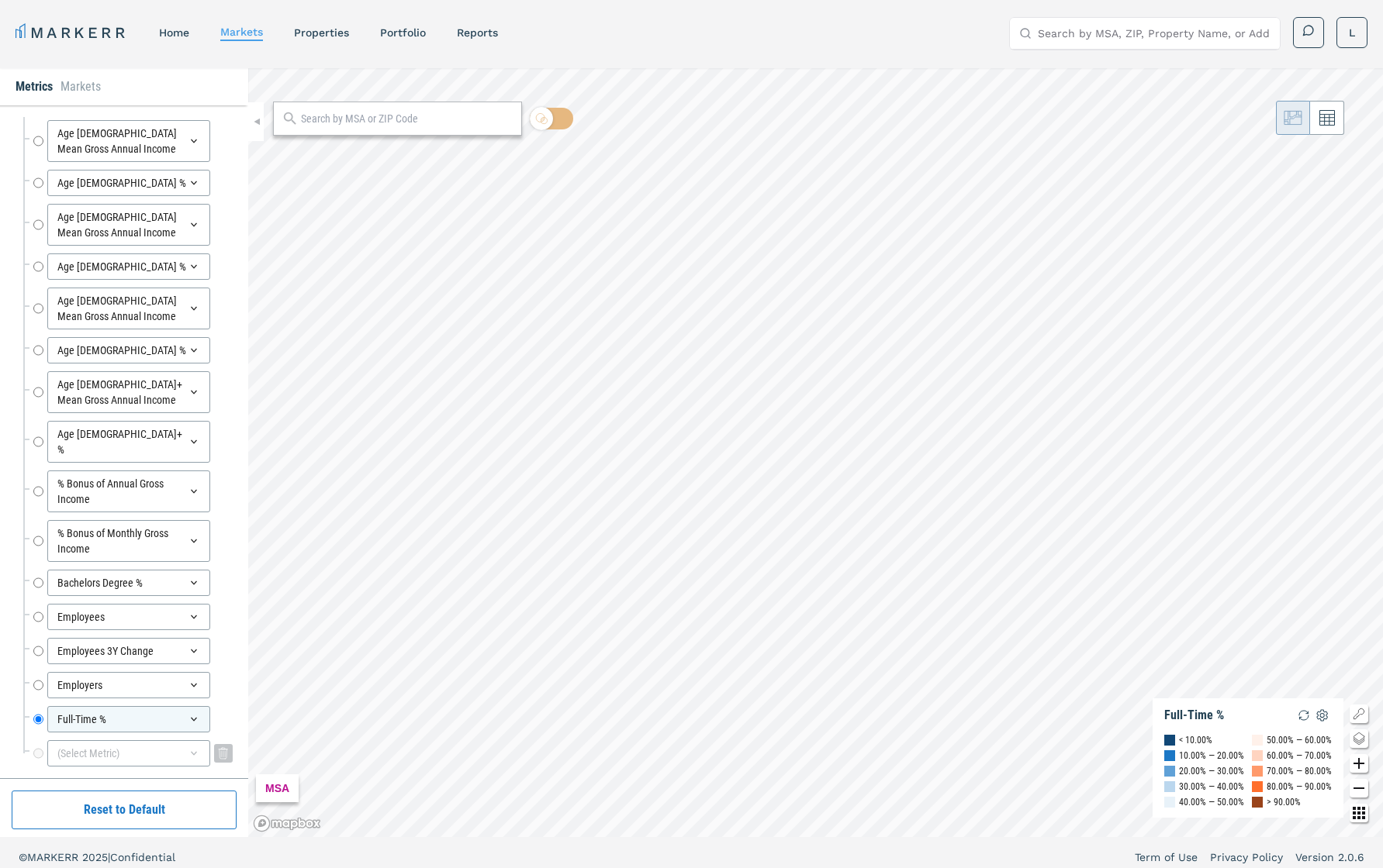
click at [195, 615] on icon at bounding box center [194, 754] width 13 height 13
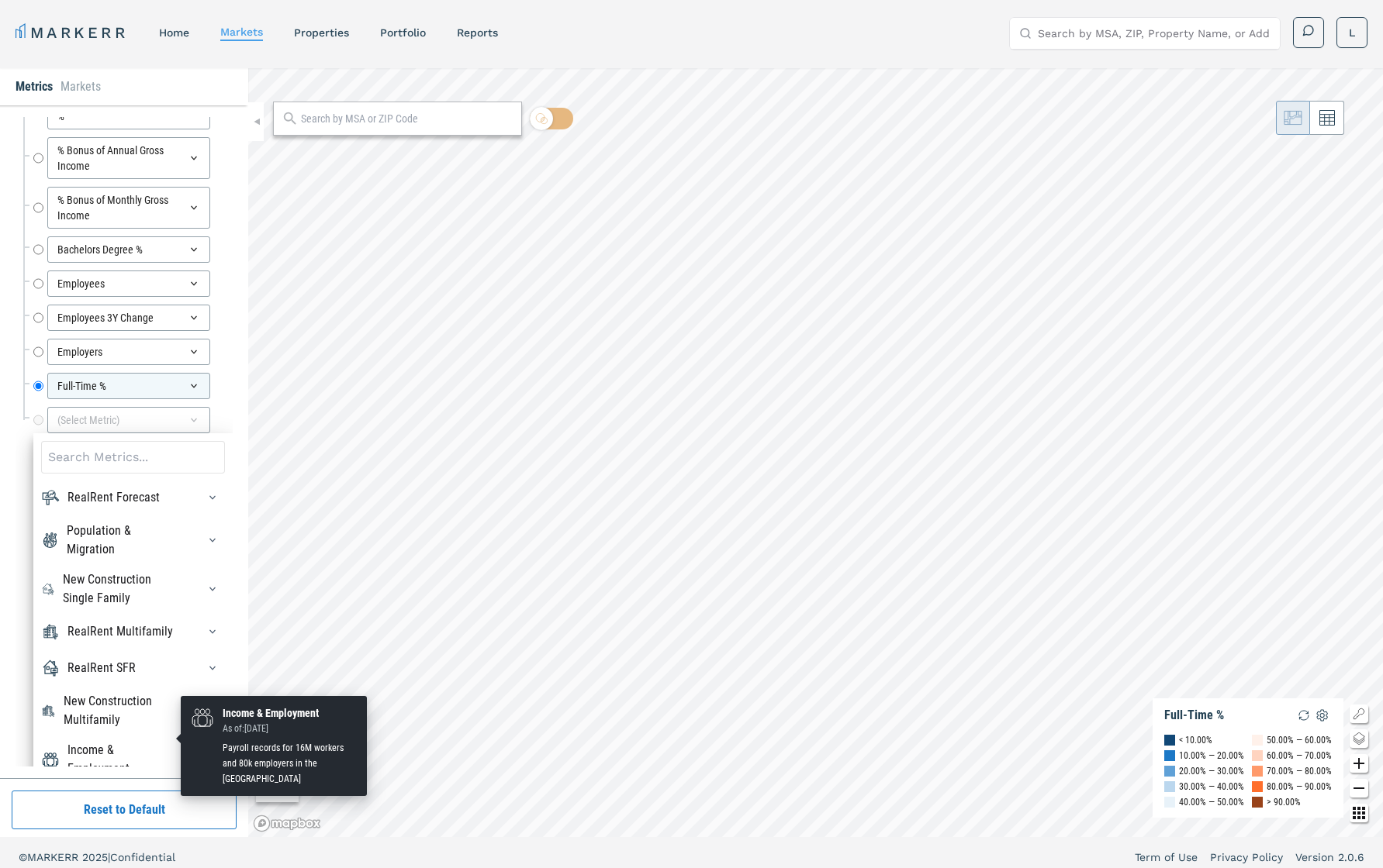
click at [157, 615] on div "Income & Employment" at bounding box center [123, 759] width 111 height 37
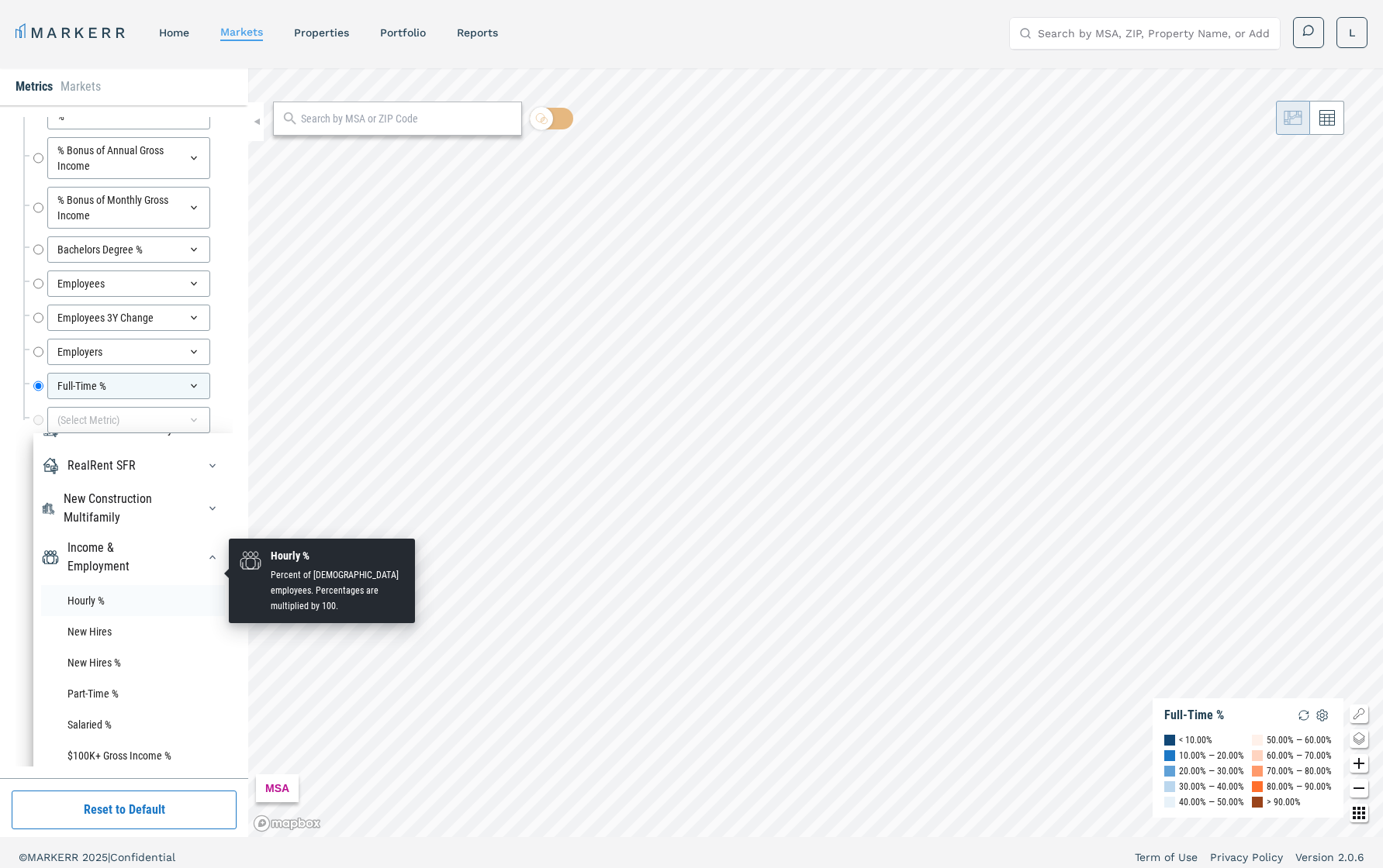
click at [103, 585] on li "Hourly %" at bounding box center [132, 600] width 184 height 31
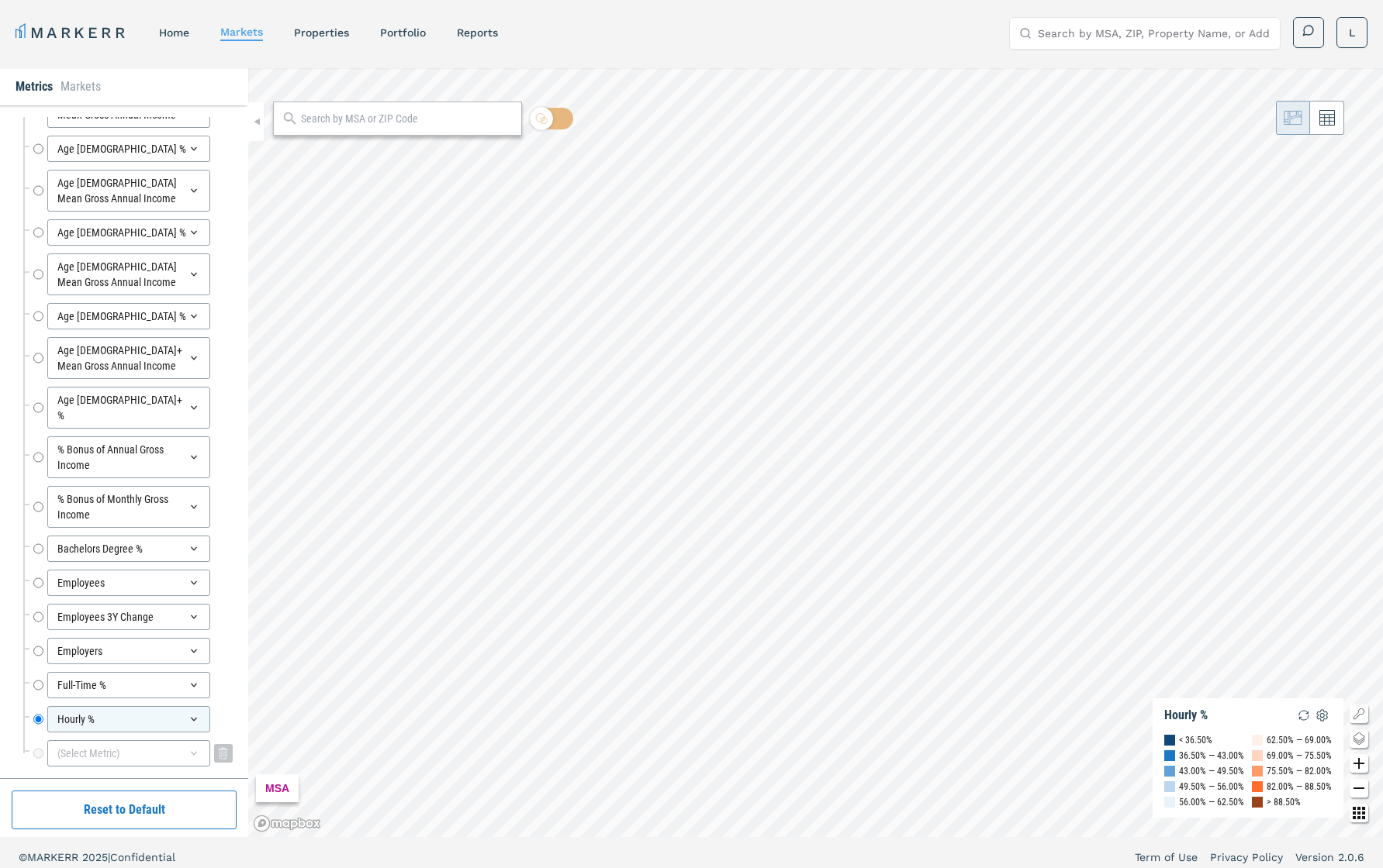
click at [190, 615] on icon at bounding box center [194, 754] width 13 height 13
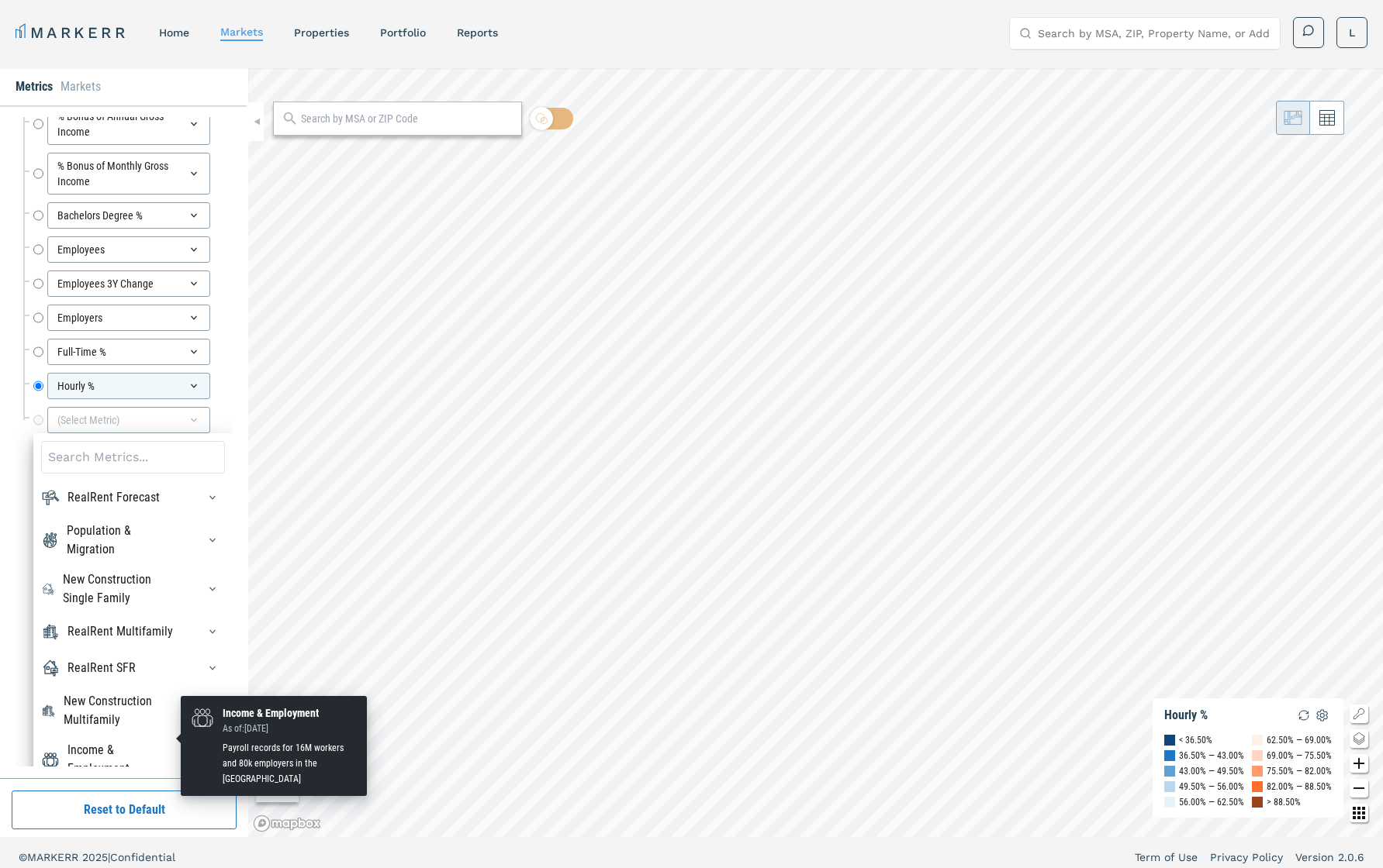
click at [172, 615] on div "Income & Employment" at bounding box center [123, 759] width 111 height 37
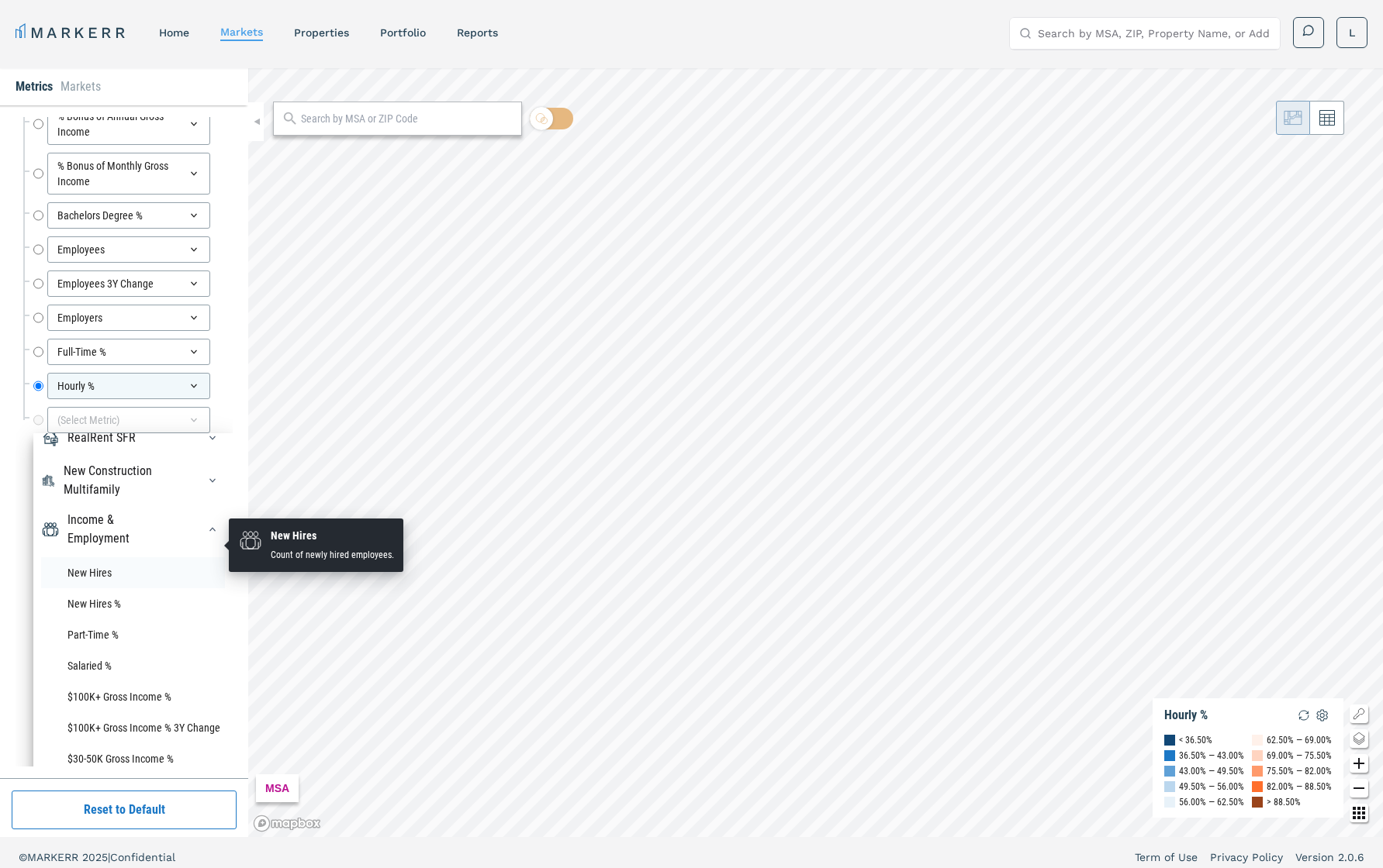
click at [119, 558] on li "New Hires" at bounding box center [132, 573] width 184 height 31
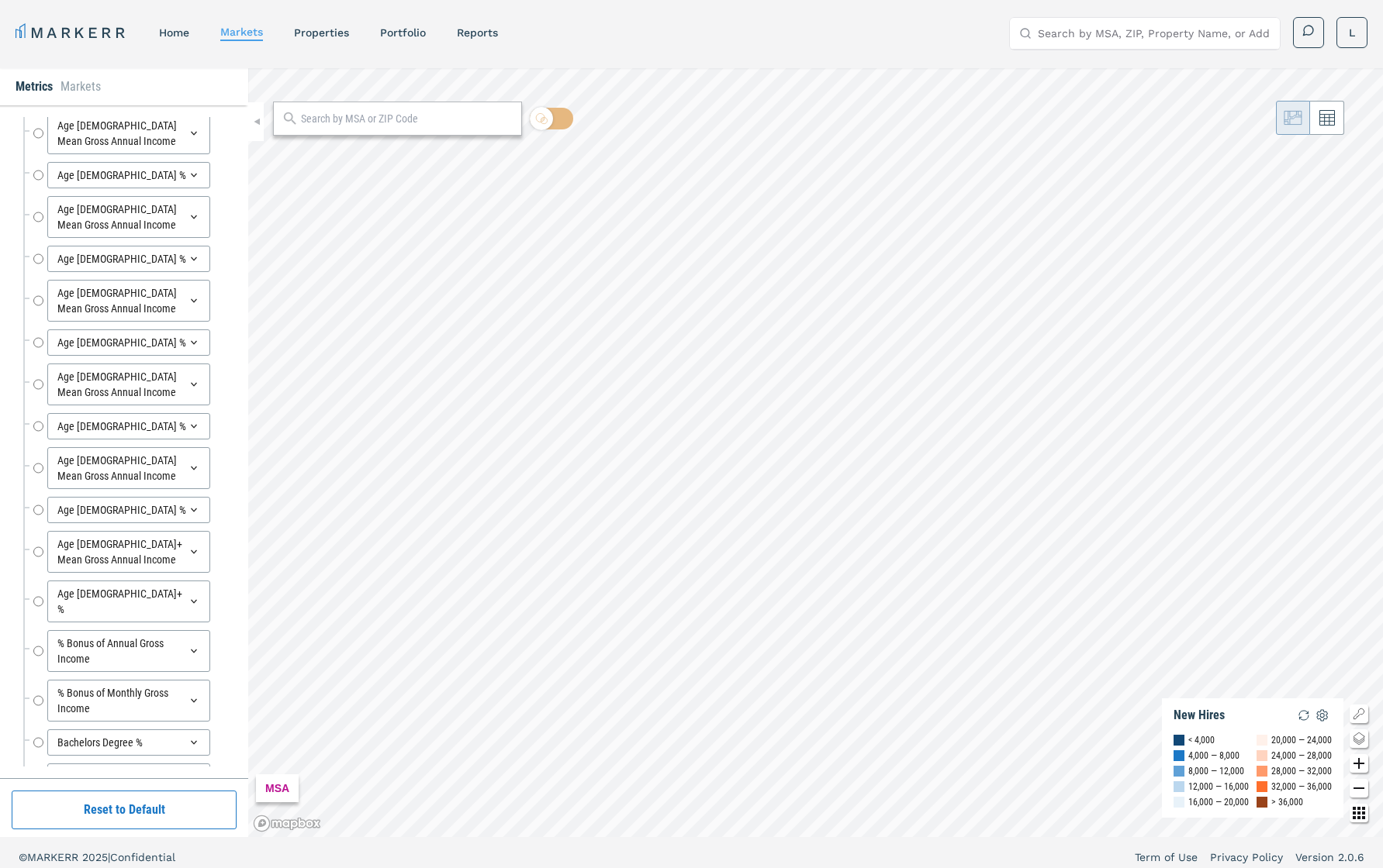
scroll to position [254, 0]
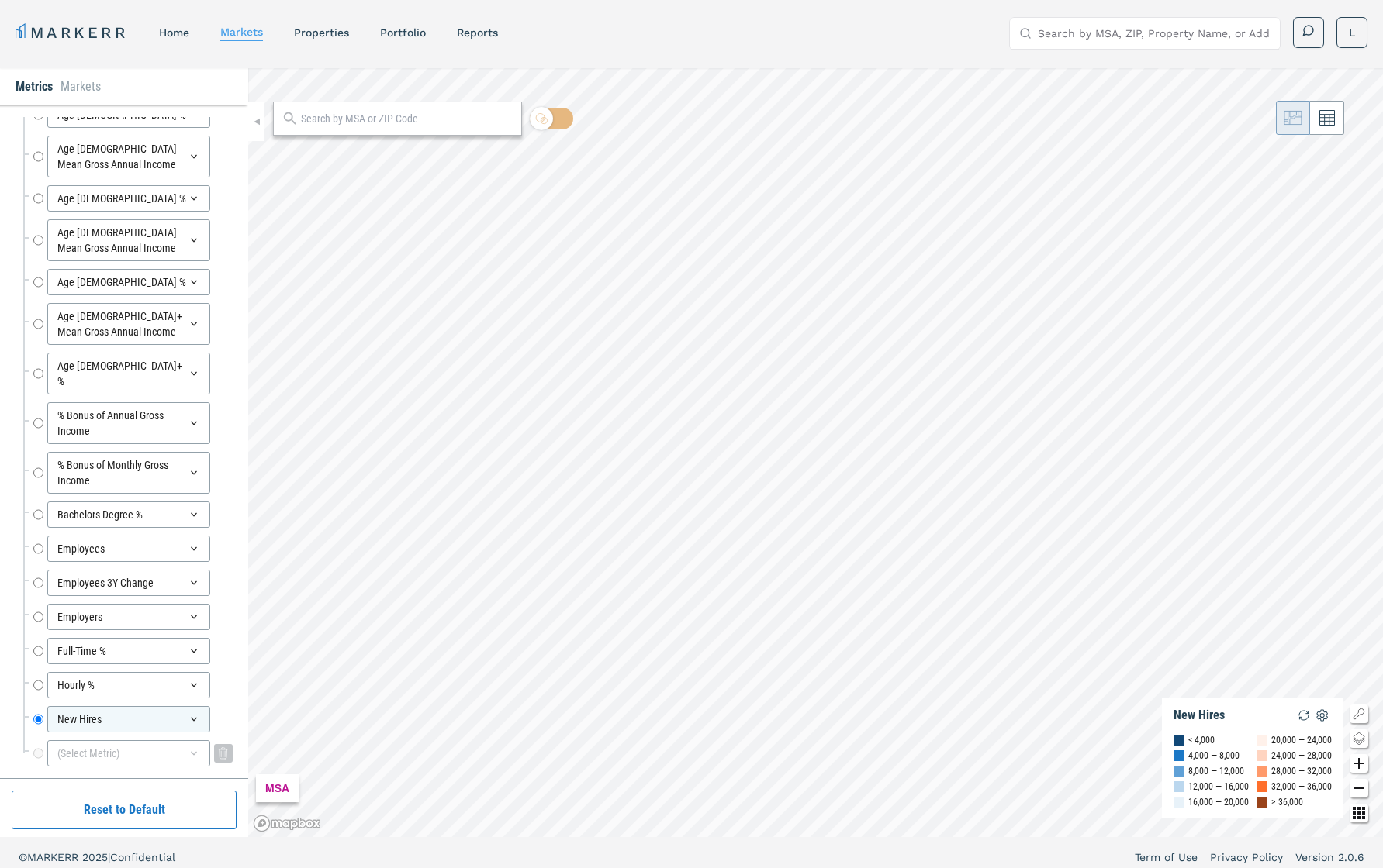
click at [191, 615] on icon at bounding box center [194, 754] width 13 height 13
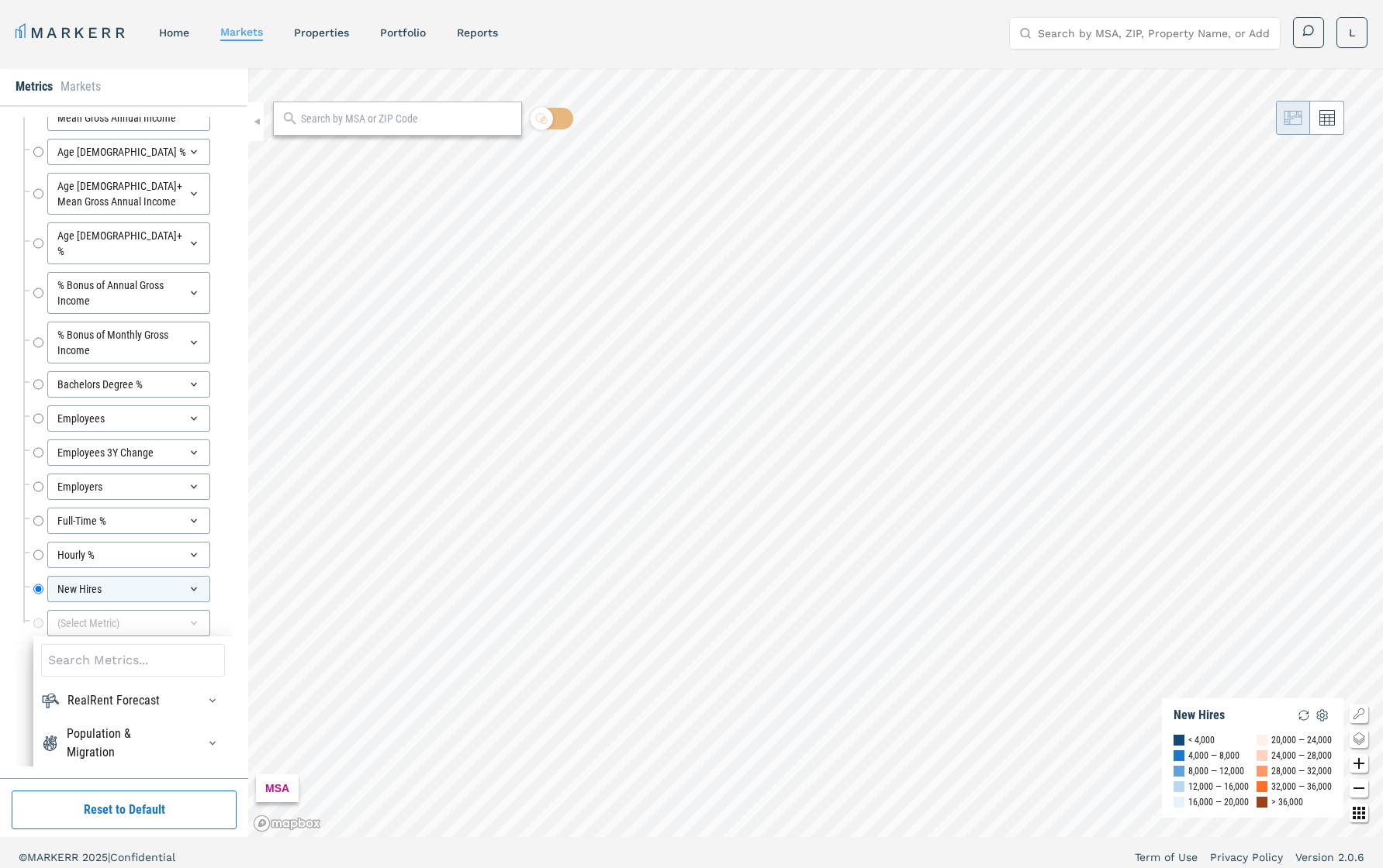
scroll to position [28, 0]
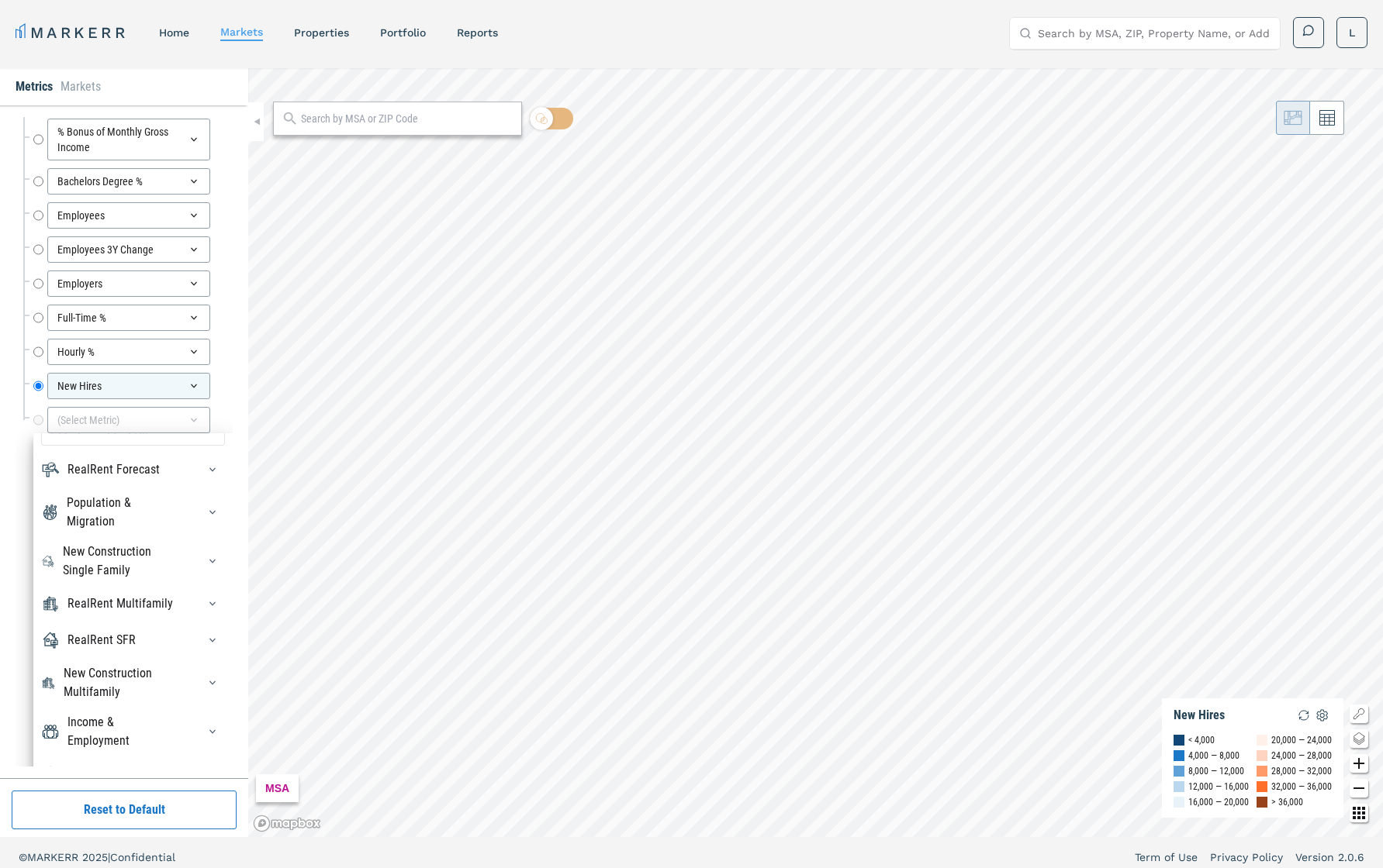
click at [184, 615] on div "Crime" at bounding box center [132, 774] width 184 height 24
click at [196, 615] on div at bounding box center [208, 731] width 34 height 24
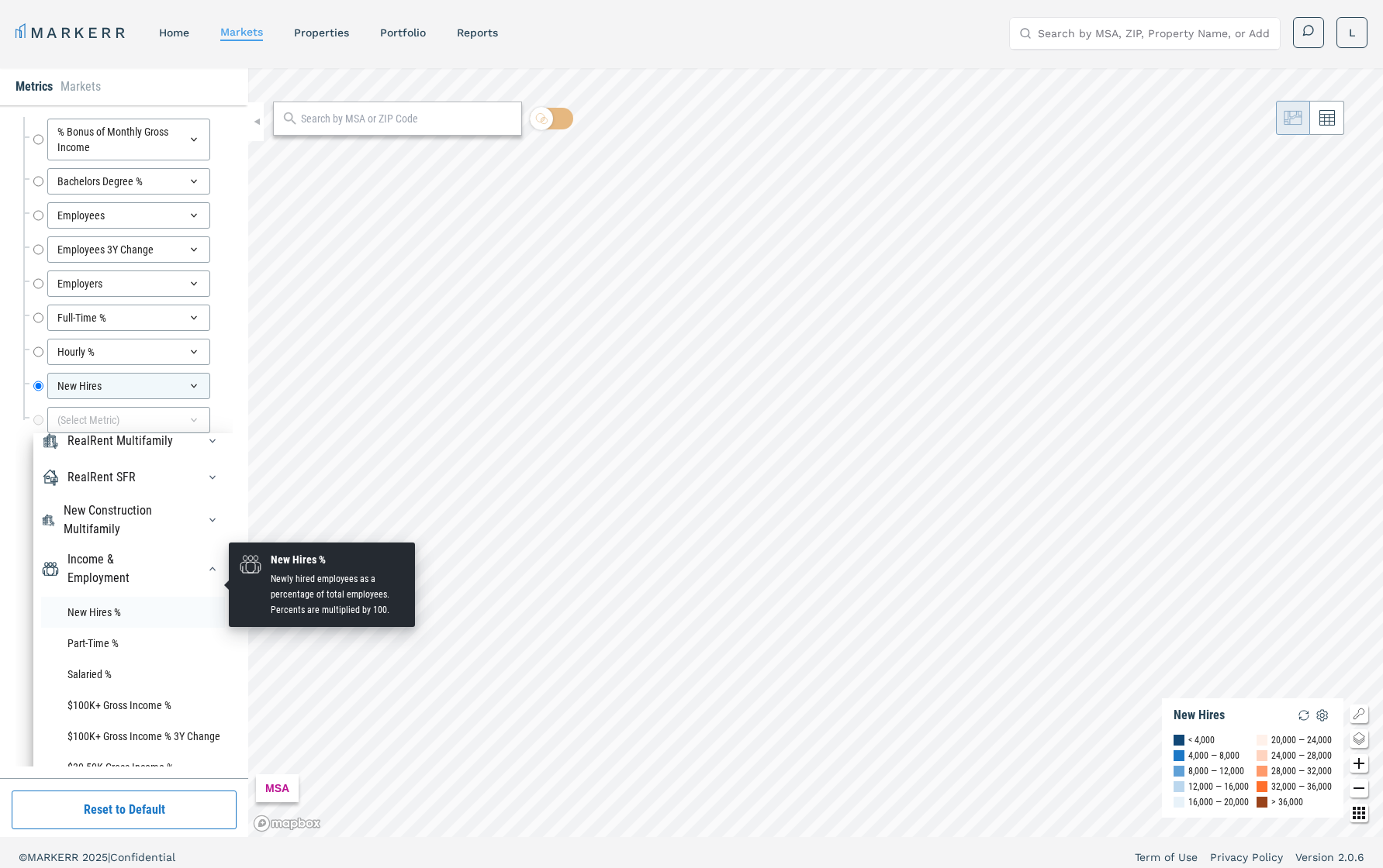
click at [99, 597] on li "New Hires %" at bounding box center [132, 612] width 184 height 31
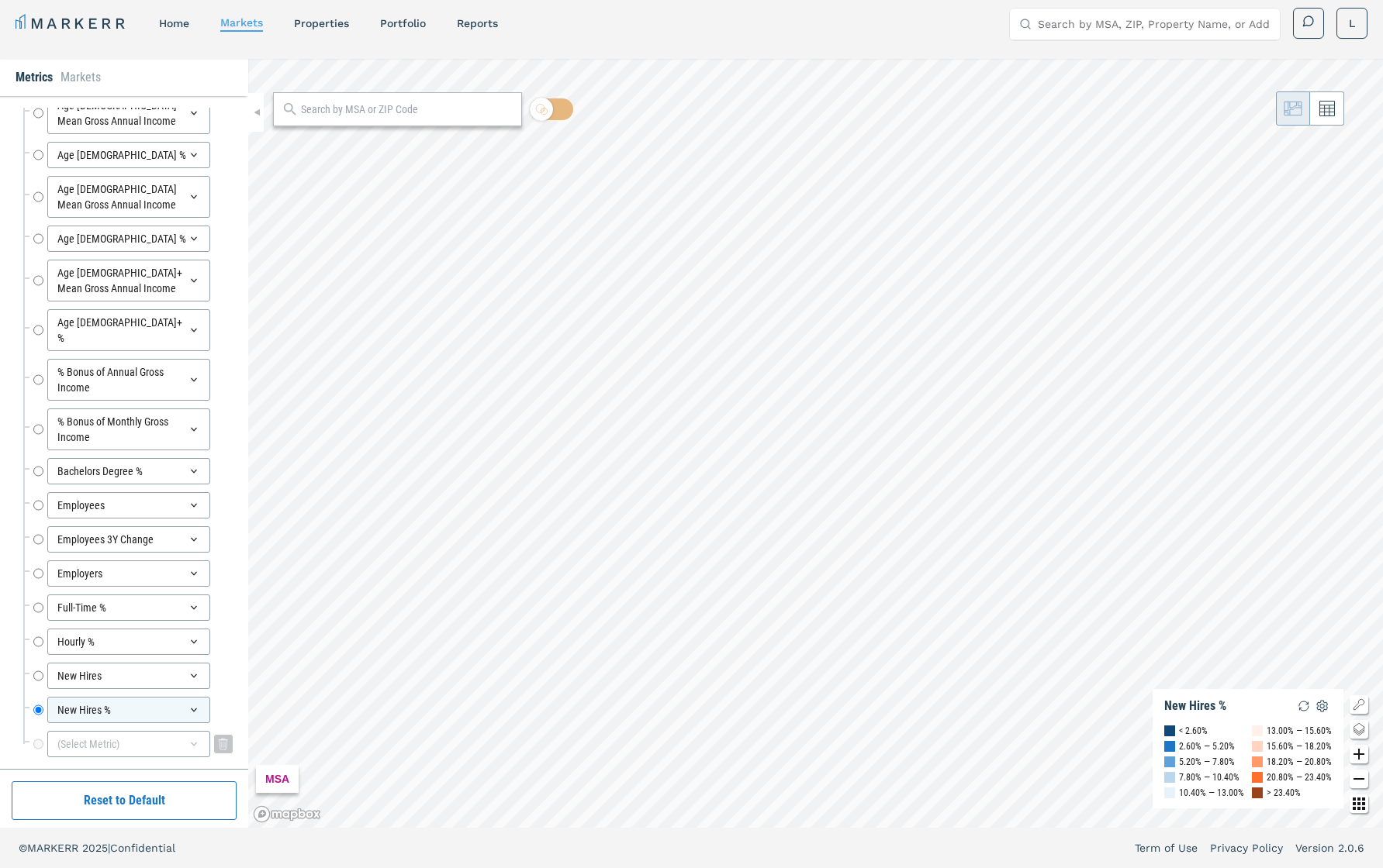
click at [194, 615] on icon at bounding box center [194, 745] width 13 height 13
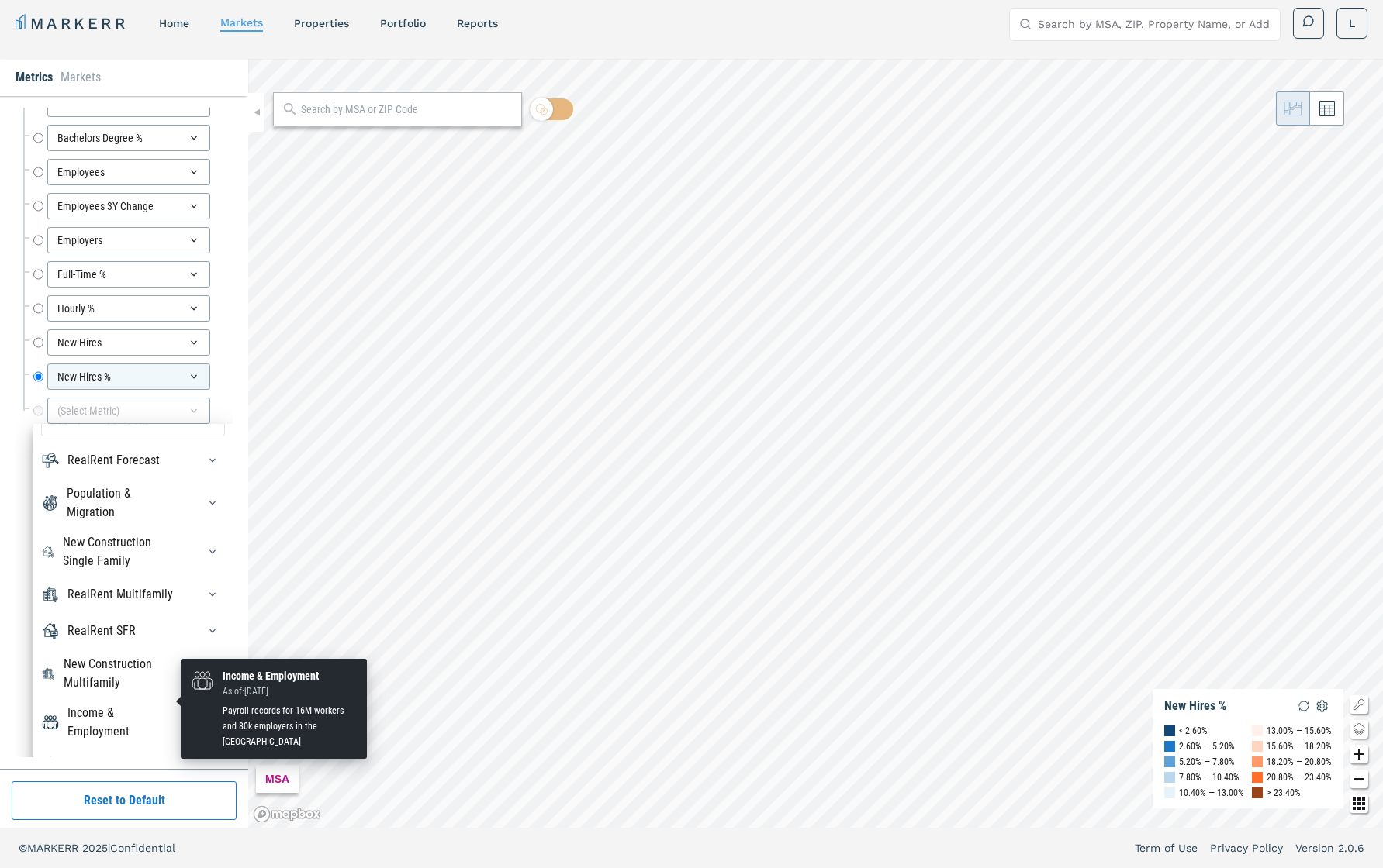
click at [139, 615] on div "Income & Employment" at bounding box center [123, 722] width 111 height 37
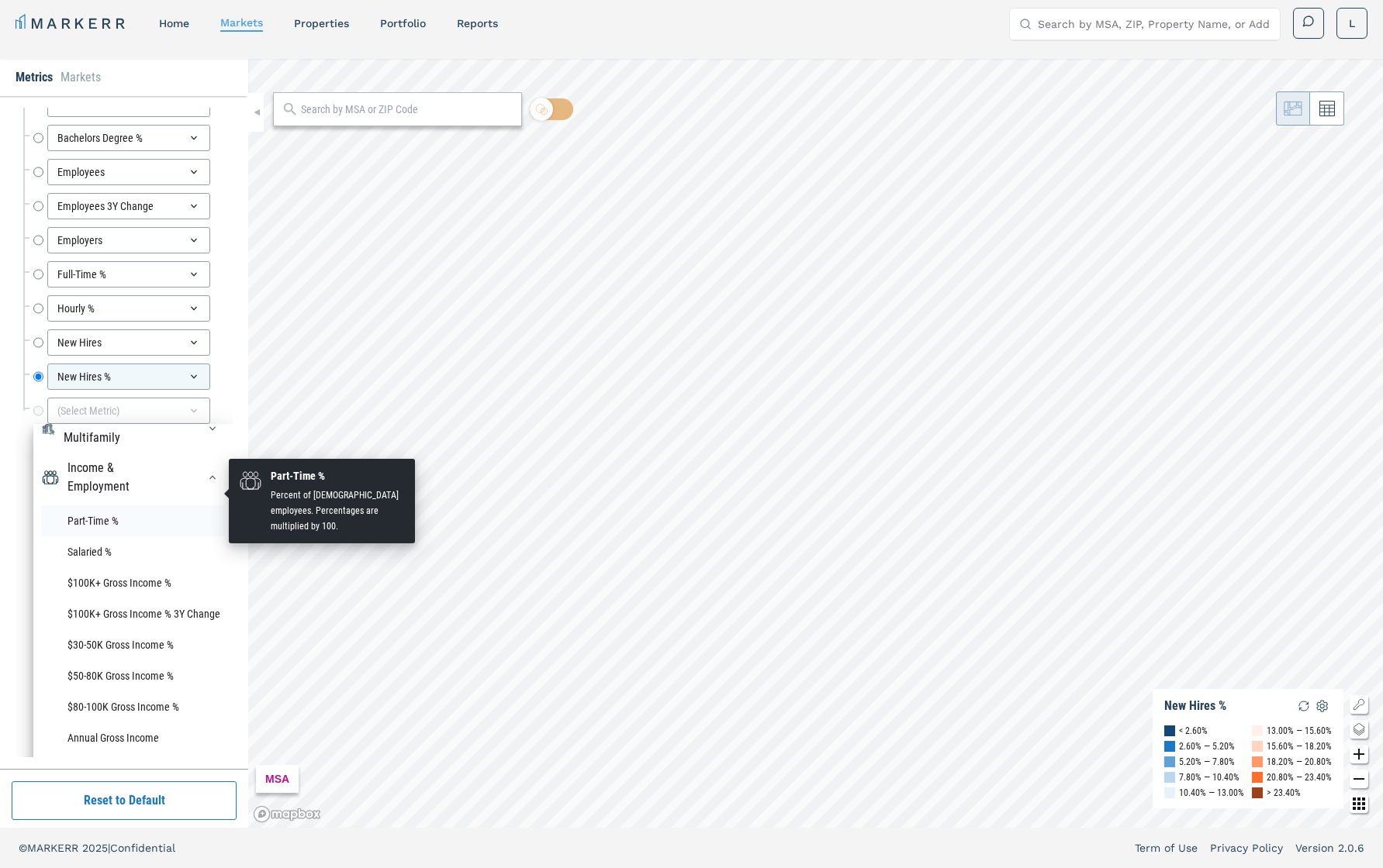
click at [103, 505] on li "Part-Time %" at bounding box center [132, 521] width 184 height 31
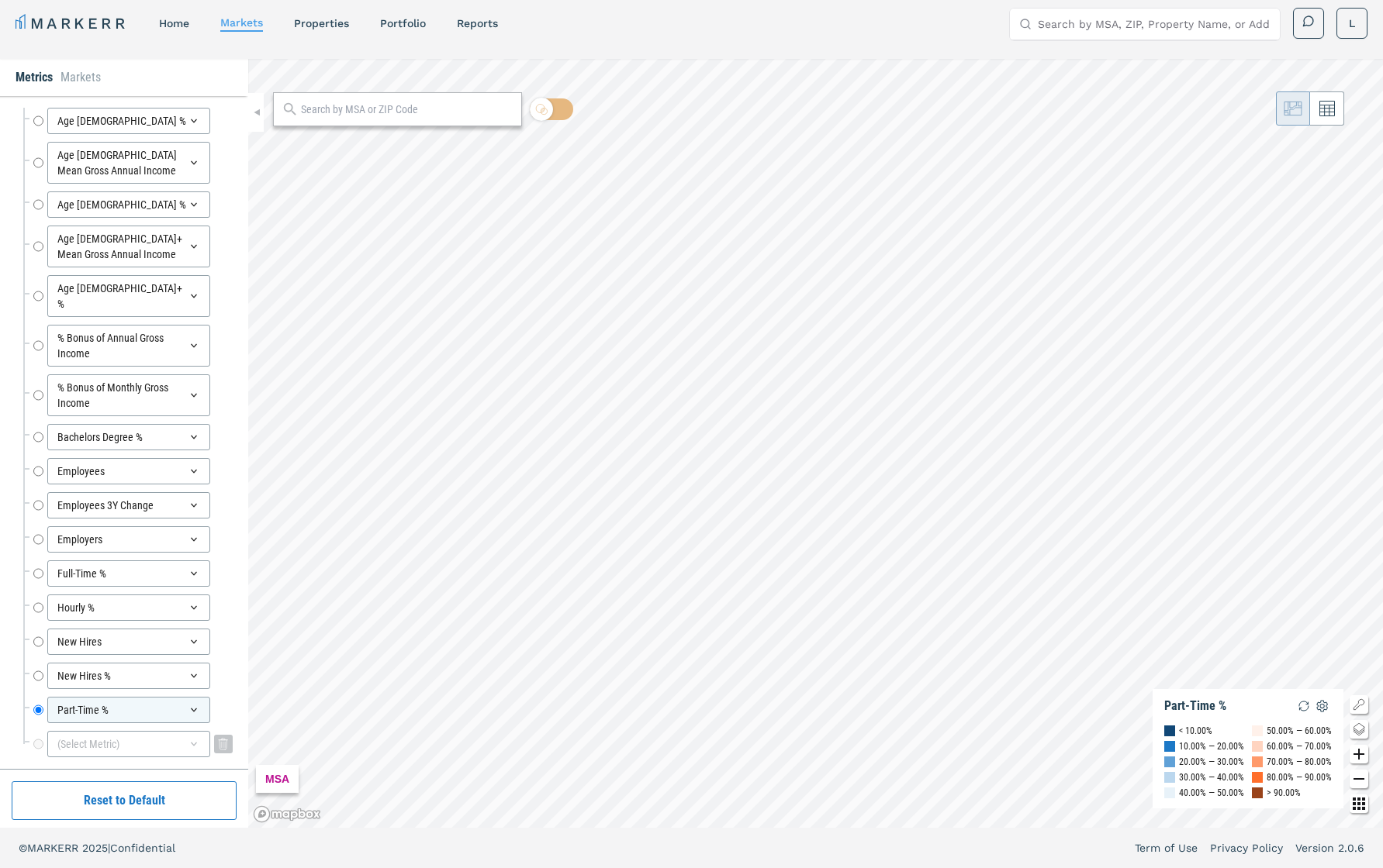
click at [196, 615] on icon at bounding box center [194, 745] width 13 height 13
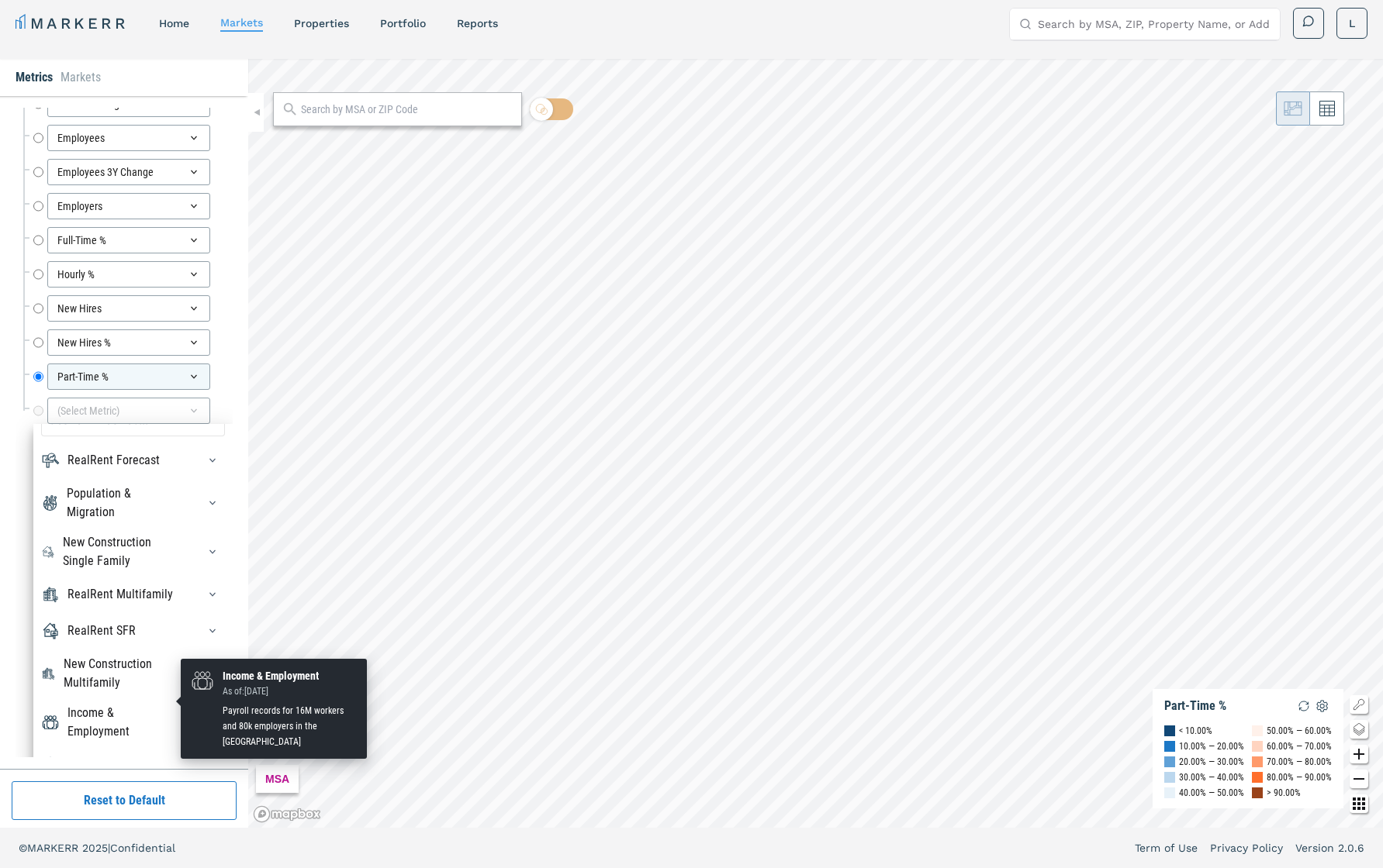
click at [142, 615] on div "Income & Employment" at bounding box center [123, 722] width 111 height 37
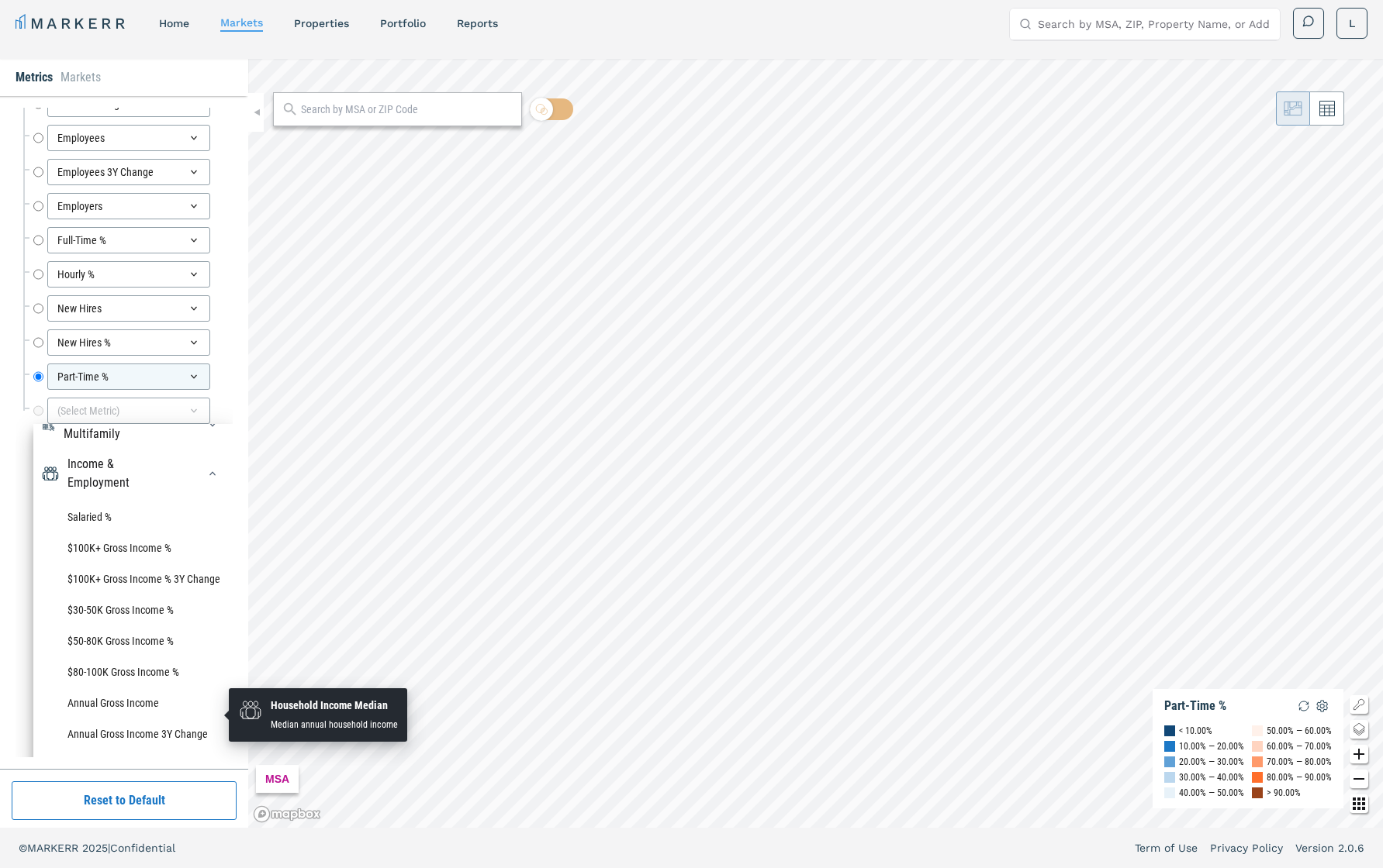
scroll to position [252, 0]
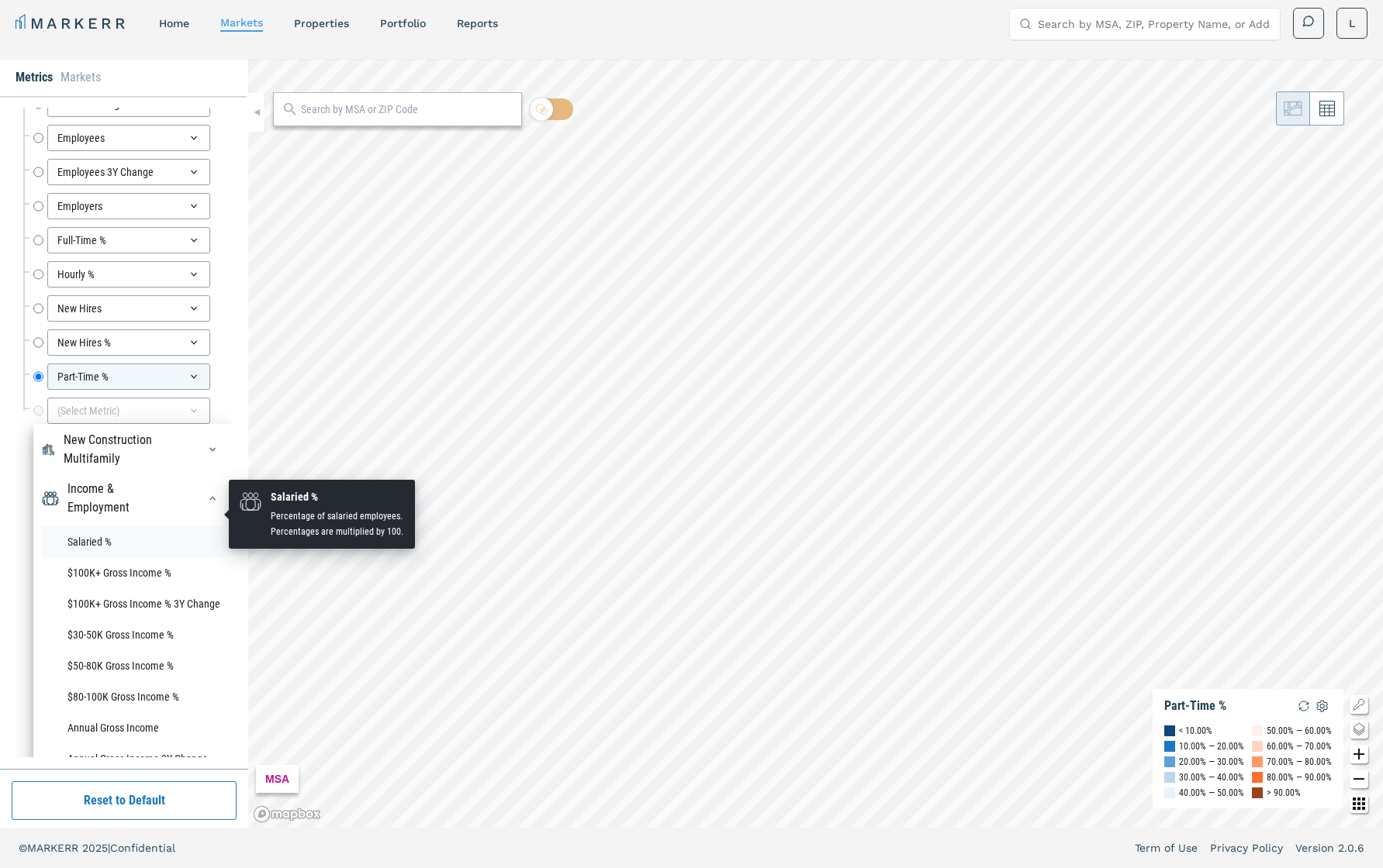
click at [100, 526] on li "Salaried %" at bounding box center [132, 541] width 184 height 31
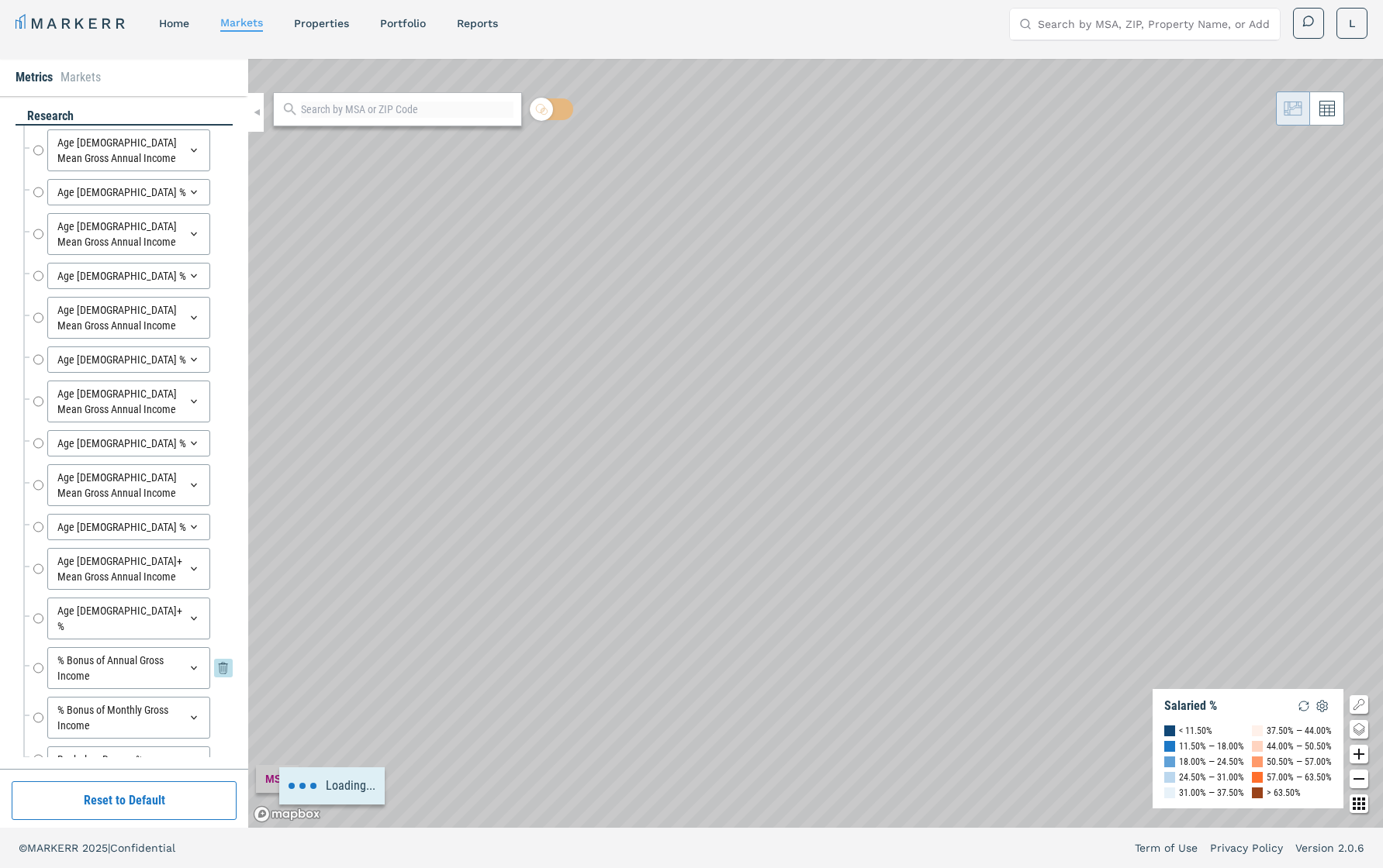
scroll to position [356, 0]
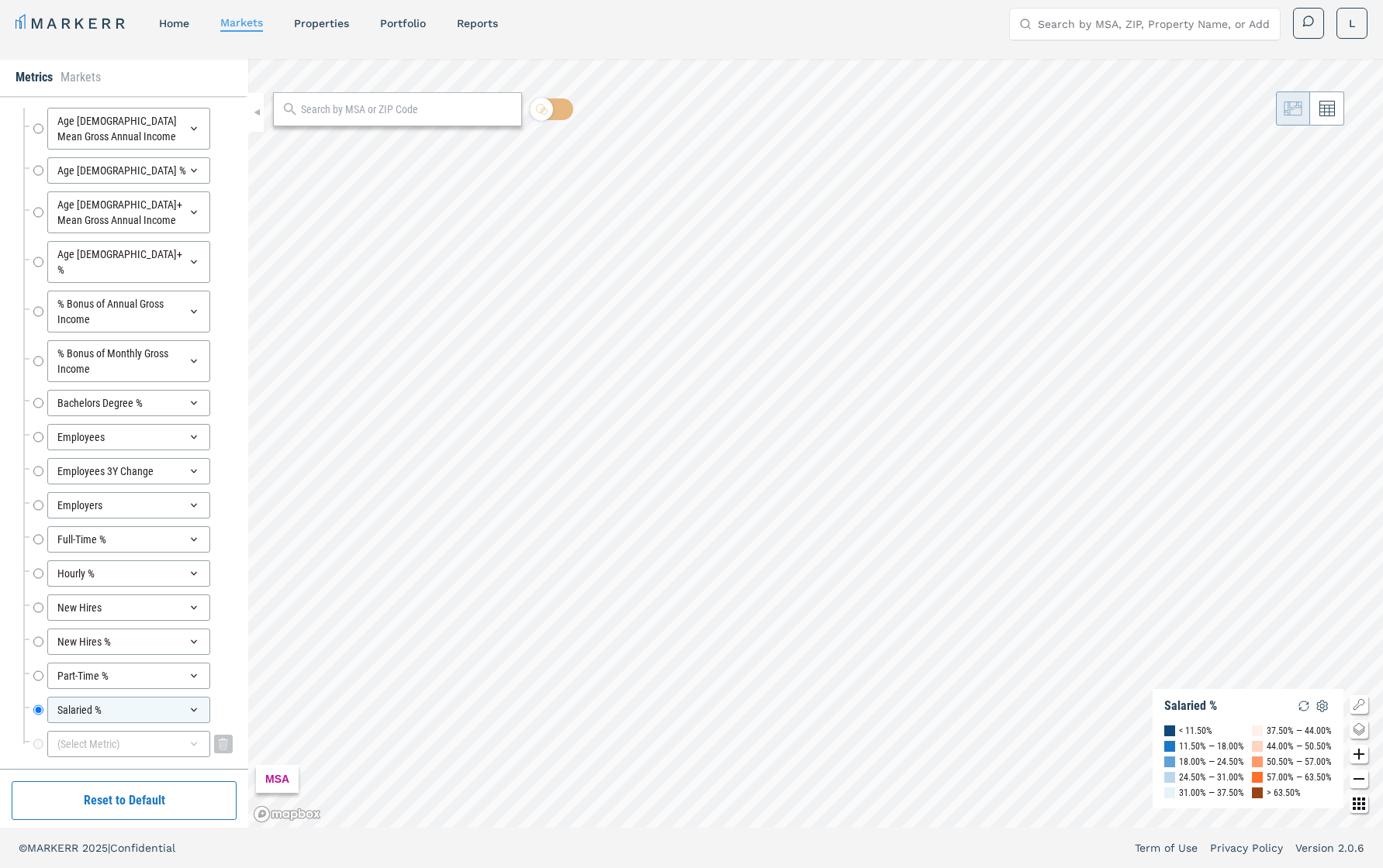
click at [197, 615] on div "(Select Metric)" at bounding box center [129, 744] width 163 height 26
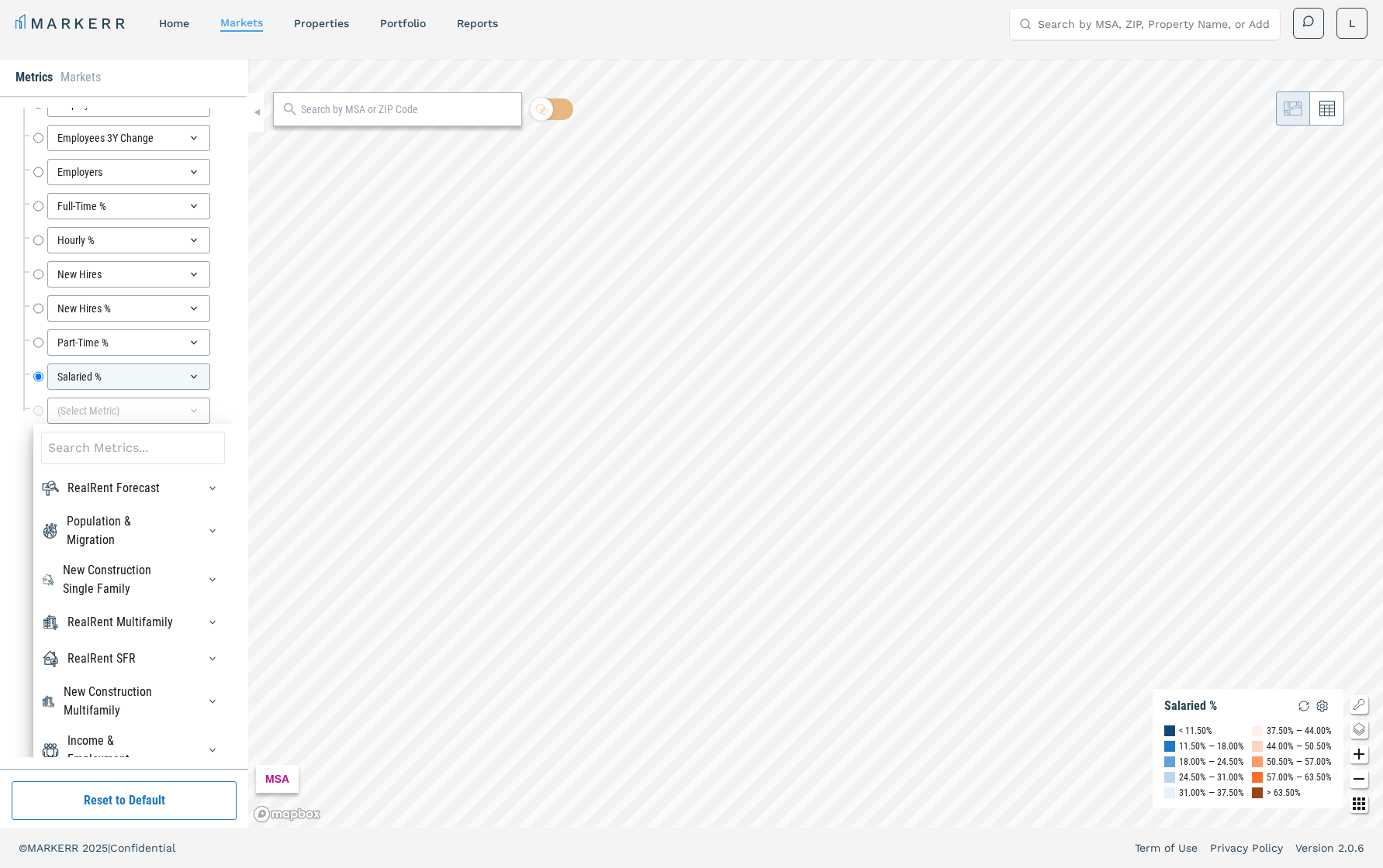
click at [185, 615] on div "Income & Employment" at bounding box center [132, 750] width 184 height 37
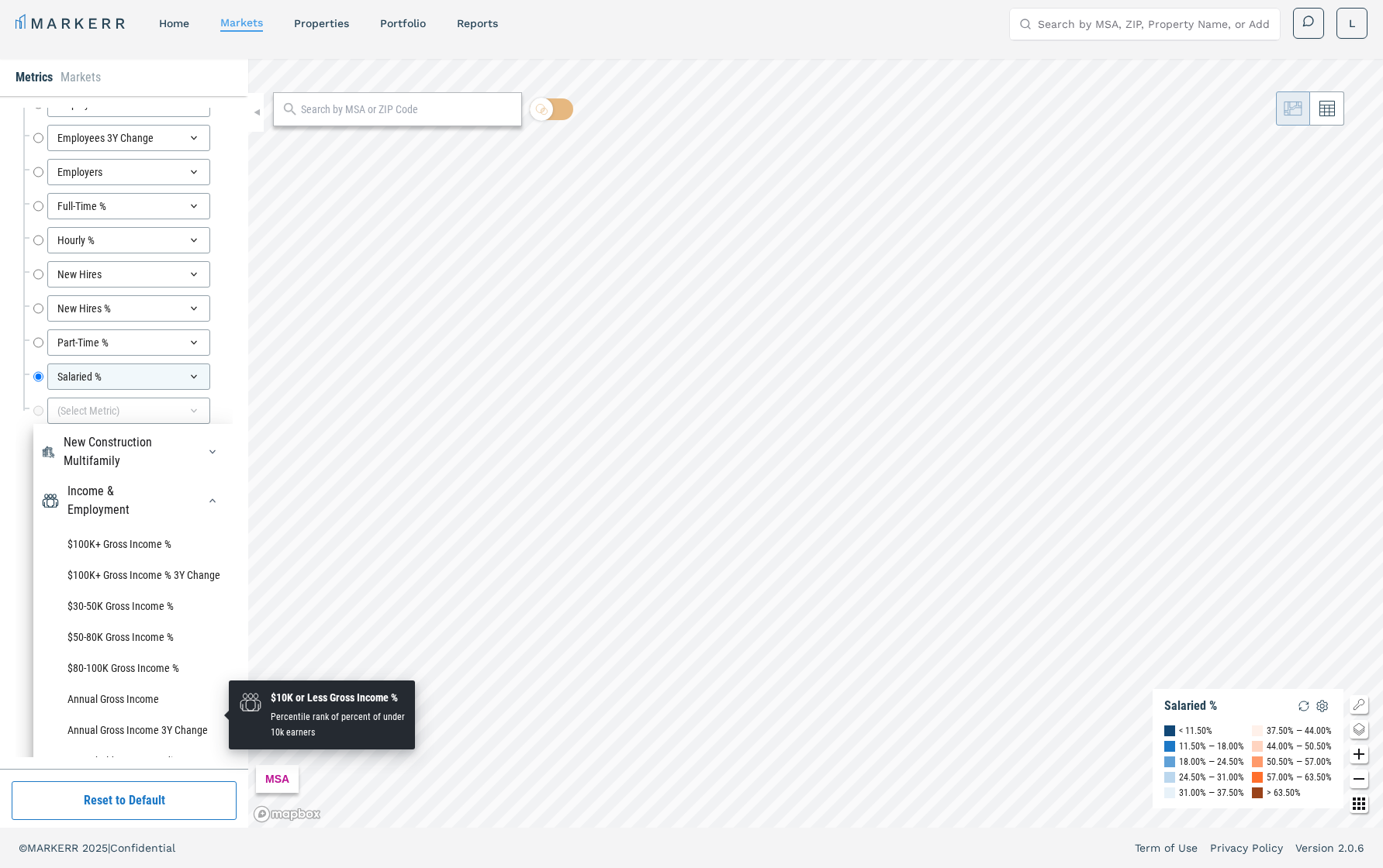
scroll to position [302, 0]
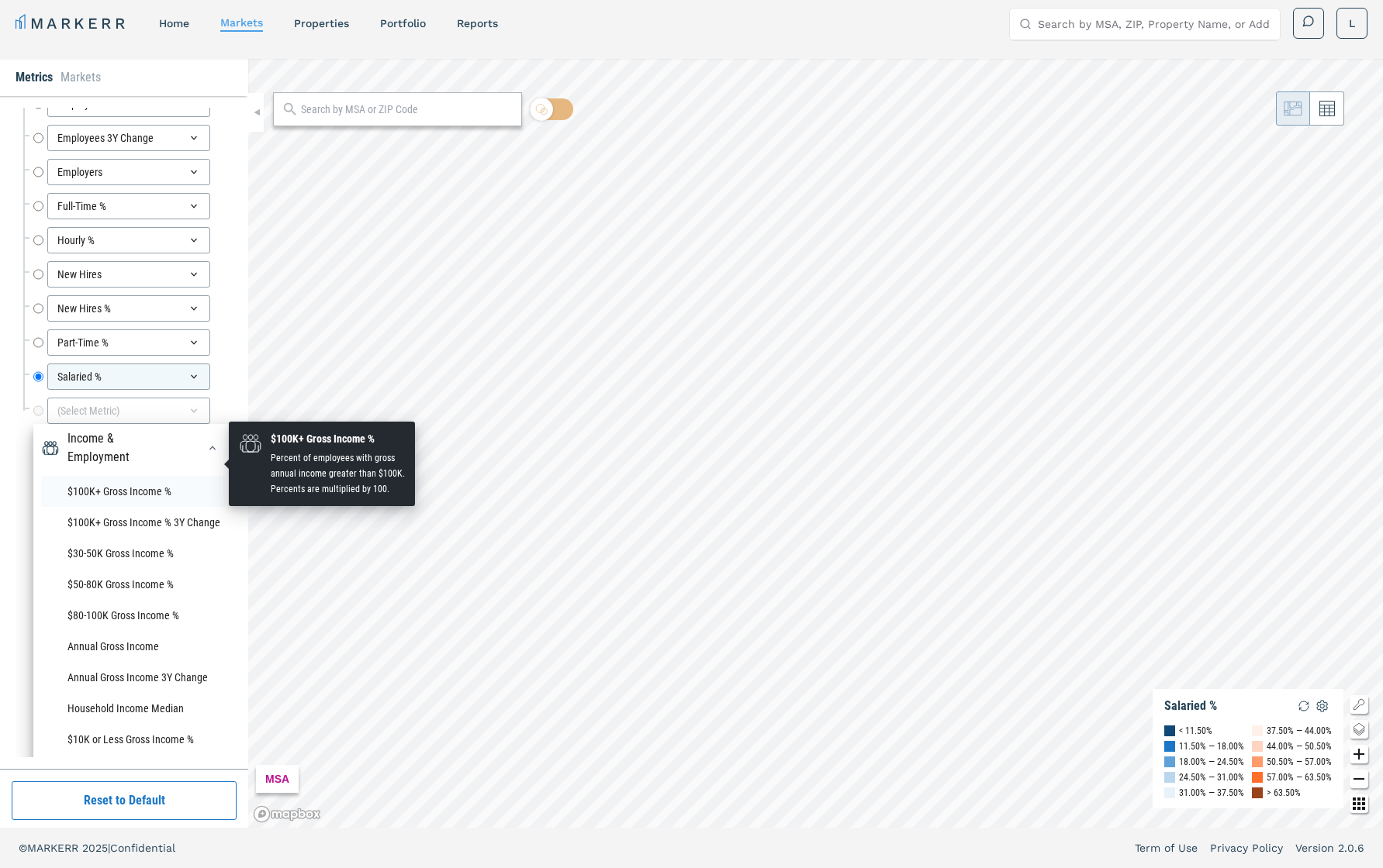
click at [135, 476] on li "$100K+ Gross Income %" at bounding box center [132, 492] width 184 height 31
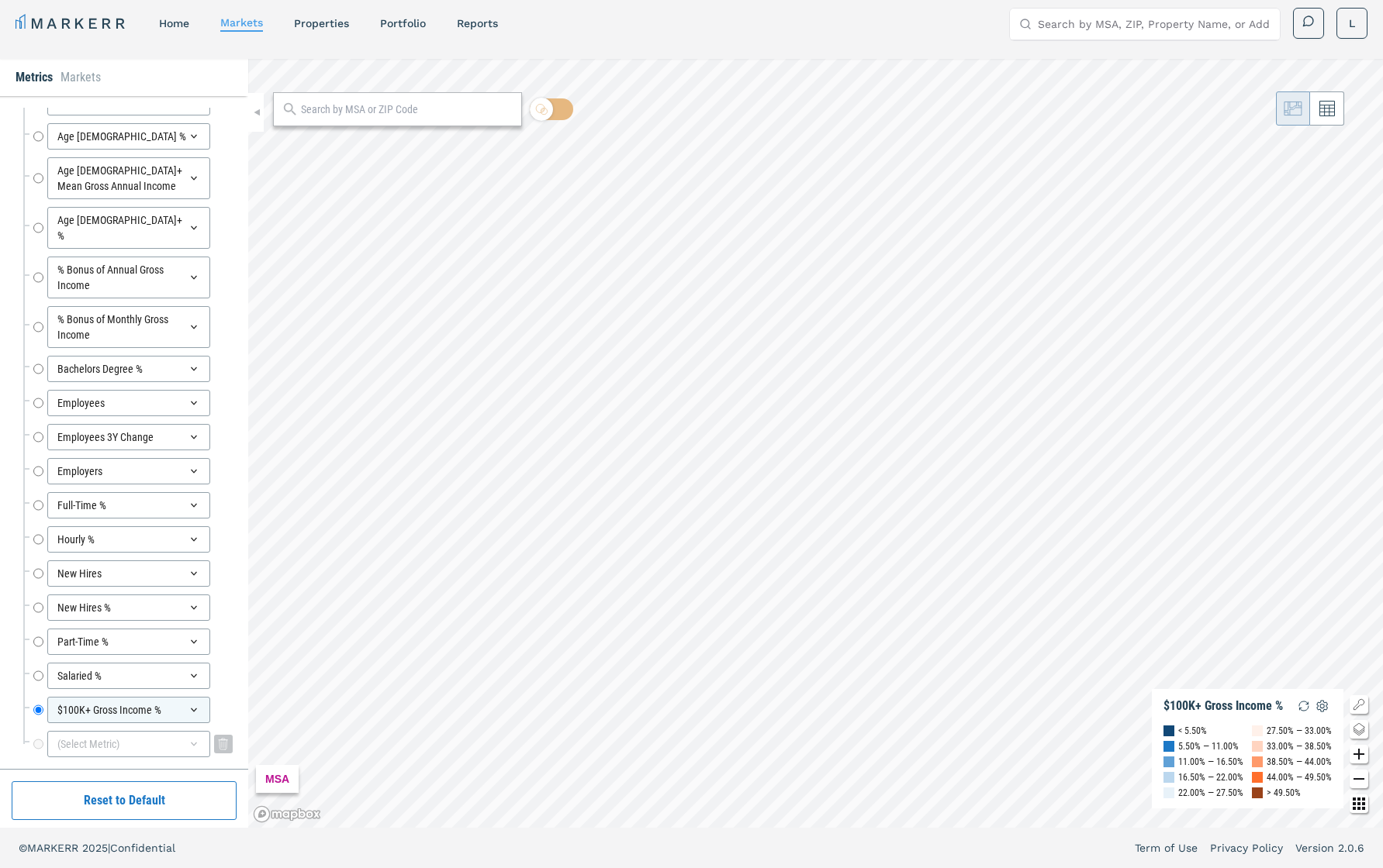
click at [184, 615] on div "(Select Metric)" at bounding box center [129, 744] width 163 height 26
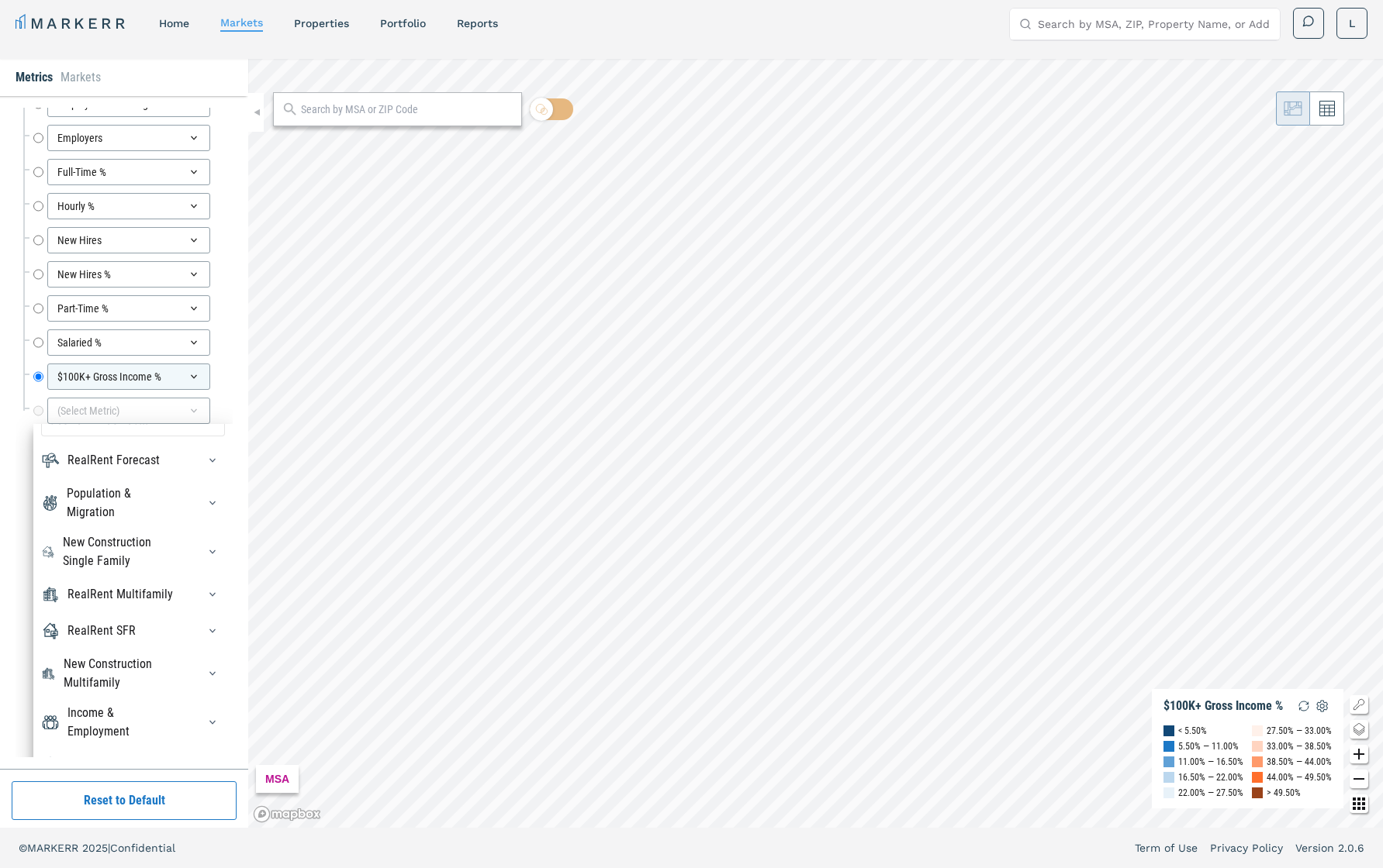
click at [187, 615] on div "Income & Employment" at bounding box center [132, 722] width 184 height 37
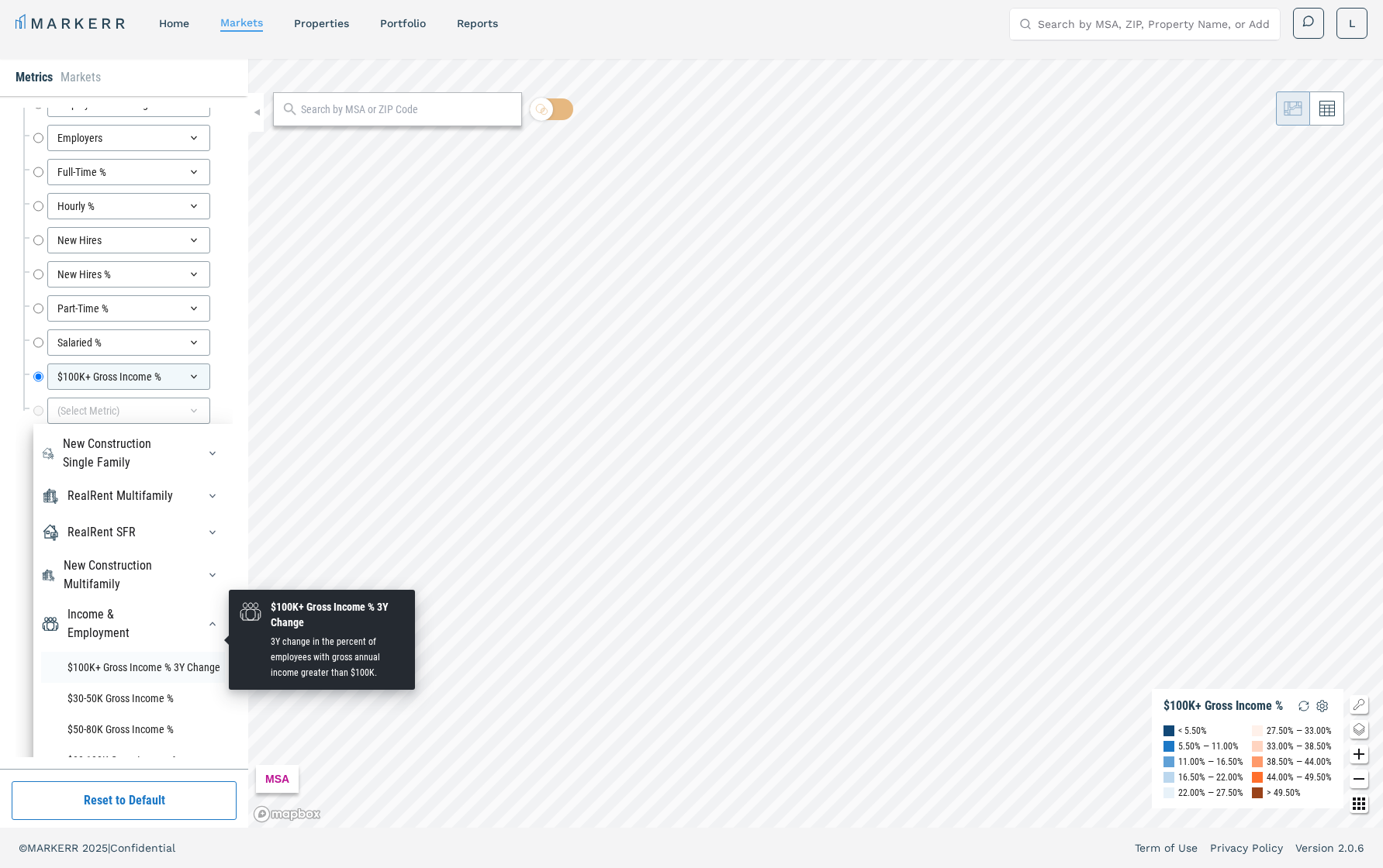
click at [179, 615] on li "$100K+ Gross Income % 3Y Change" at bounding box center [132, 668] width 184 height 31
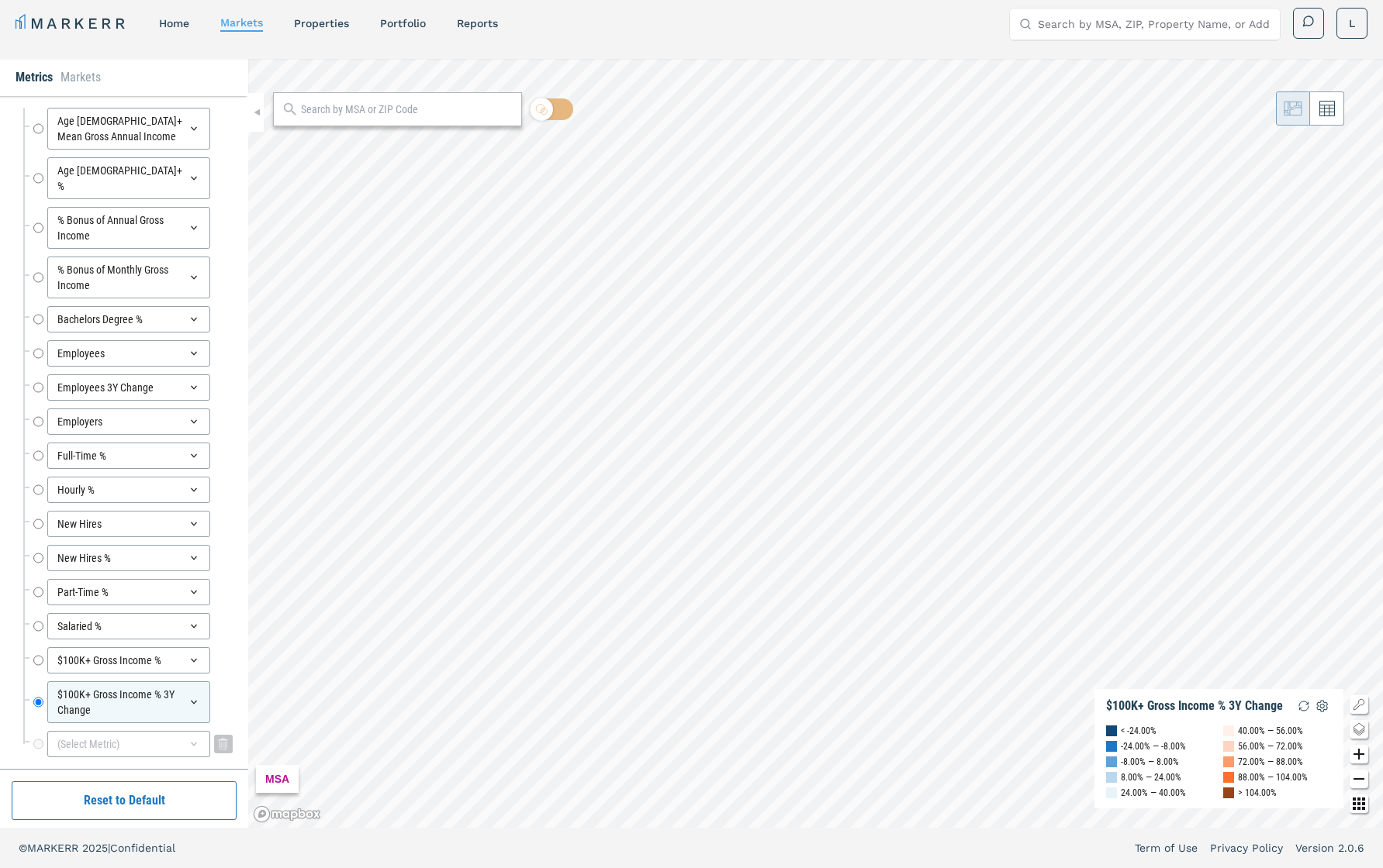
click at [198, 615] on icon at bounding box center [194, 745] width 13 height 13
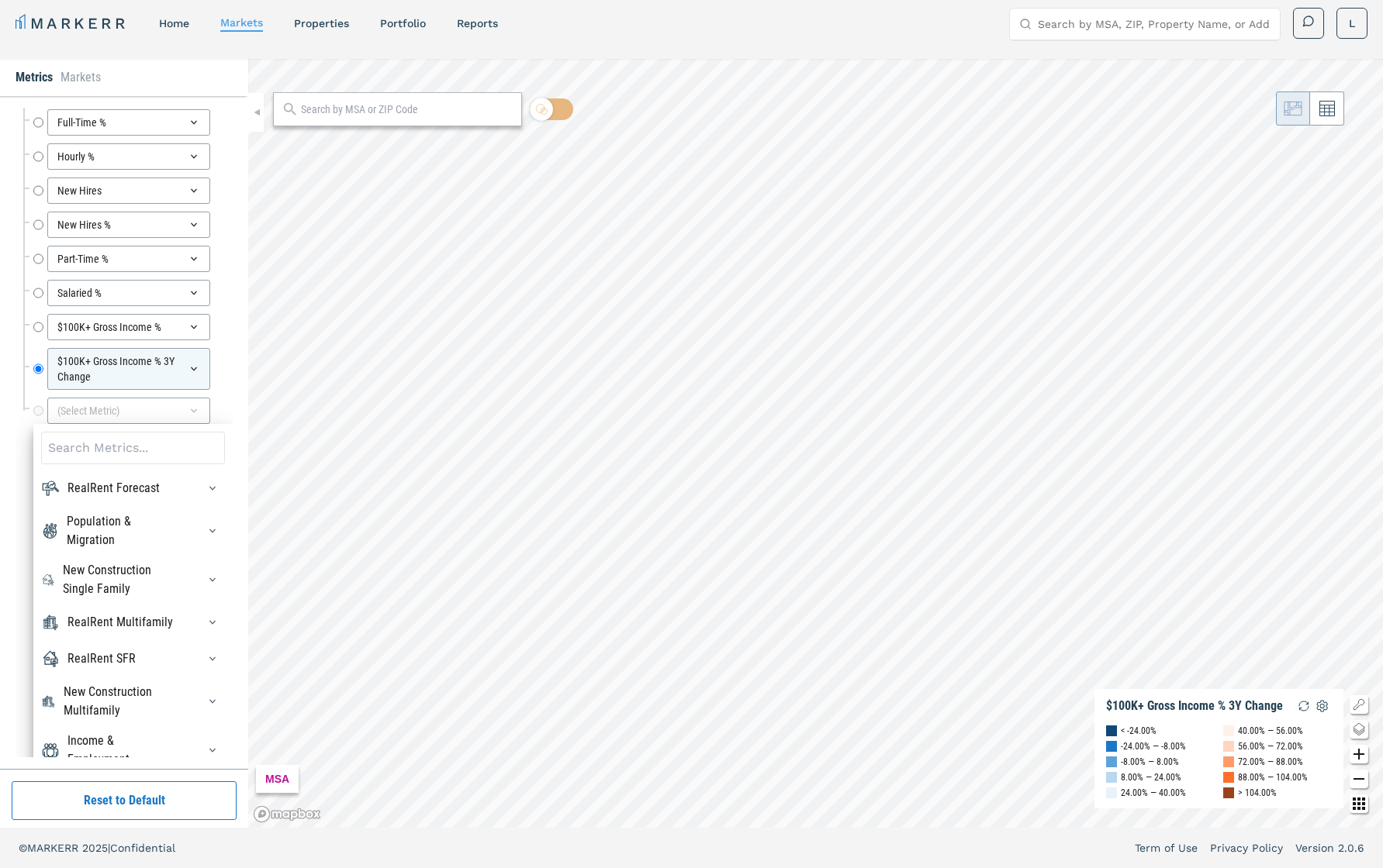
click at [197, 615] on div at bounding box center [208, 750] width 34 height 24
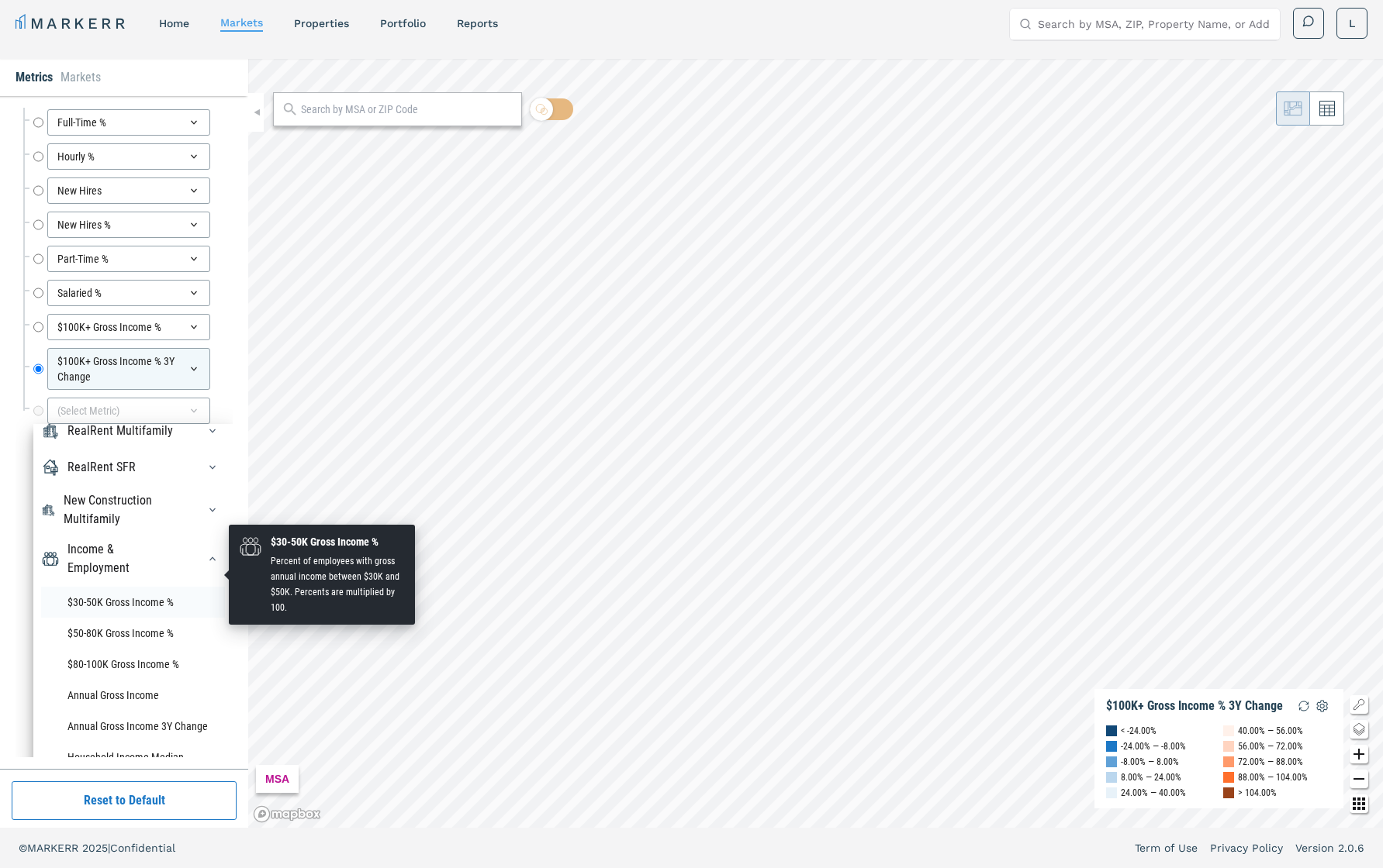
click at [144, 587] on li "$30-50K Gross Income %" at bounding box center [132, 602] width 184 height 31
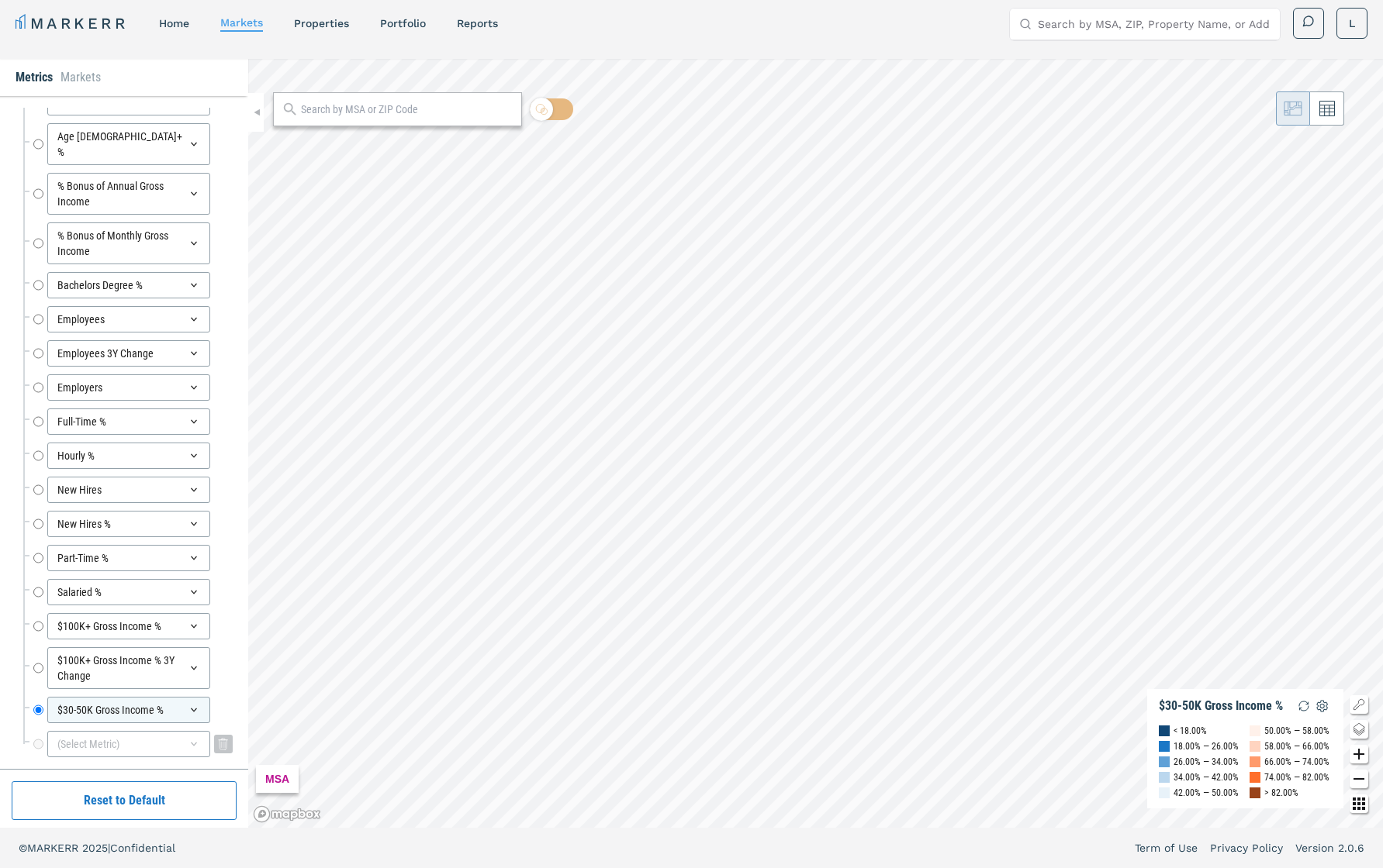
click at [195, 615] on div "(Select Metric)" at bounding box center [129, 744] width 163 height 26
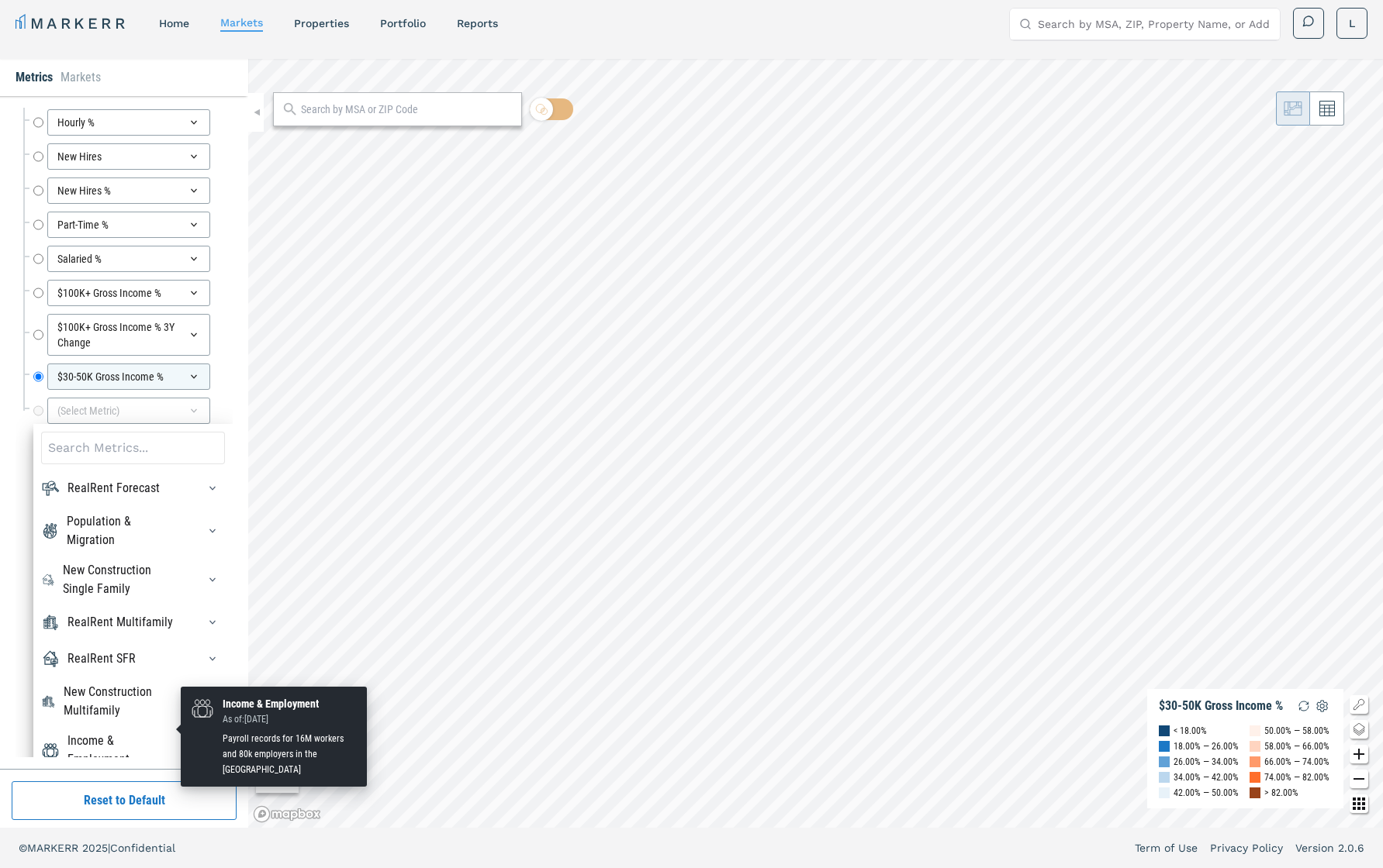
click at [163, 615] on div "Income & Employment" at bounding box center [123, 750] width 111 height 37
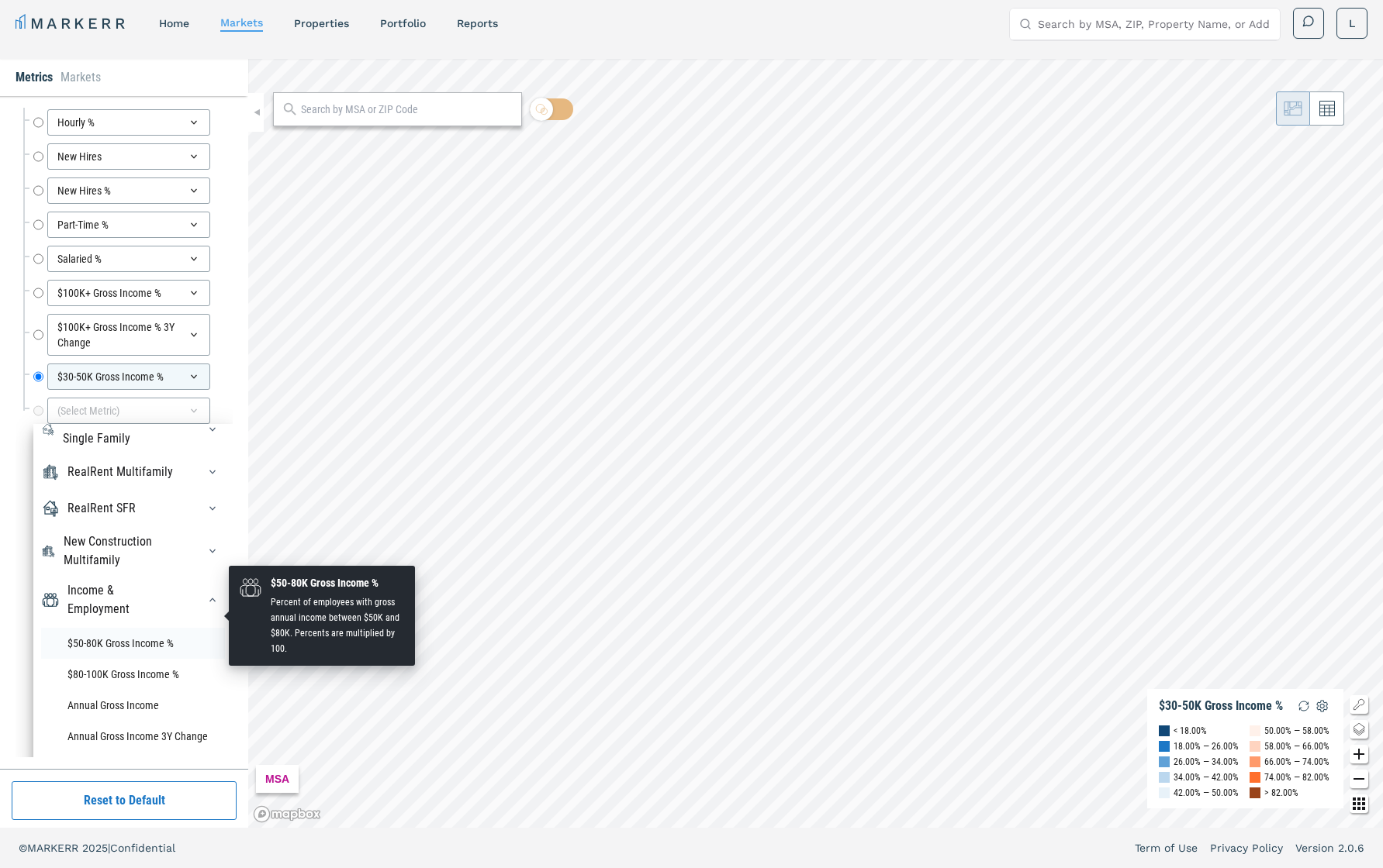
click at [123, 615] on li "$50-80K Gross Income %" at bounding box center [132, 643] width 184 height 31
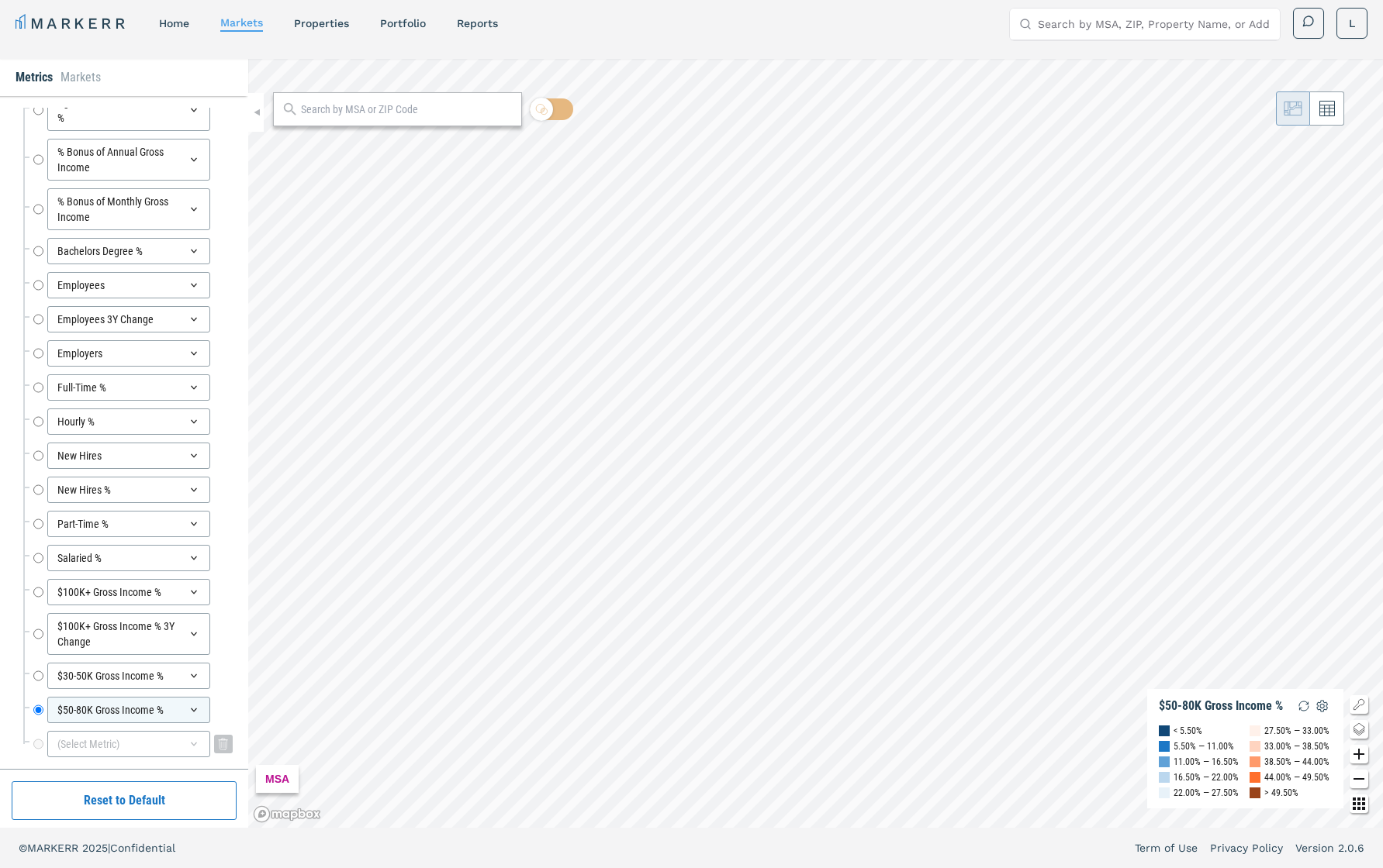
click at [192, 615] on icon at bounding box center [194, 745] width 13 height 13
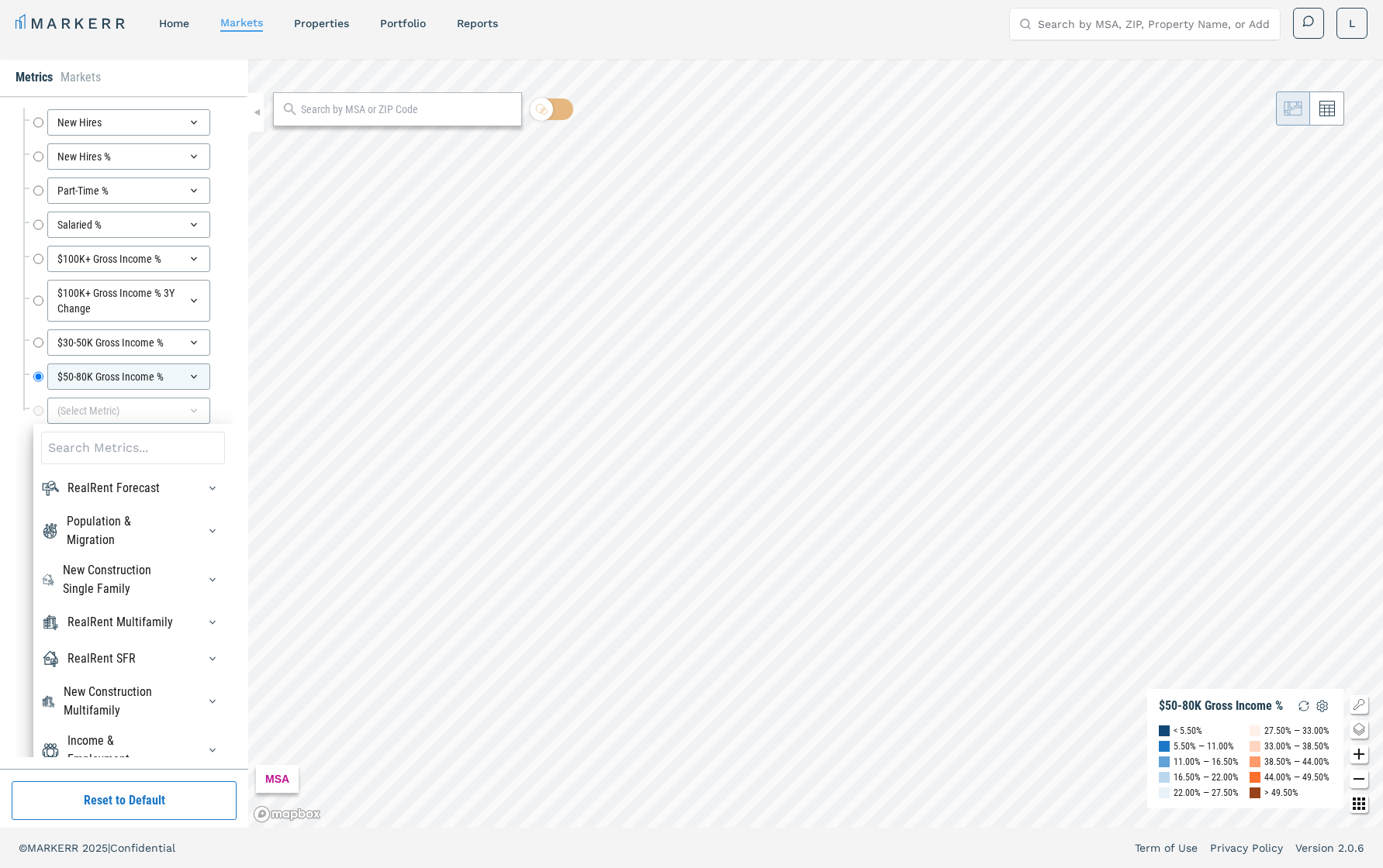
click at [182, 615] on div "Income & Employment" at bounding box center [132, 750] width 184 height 37
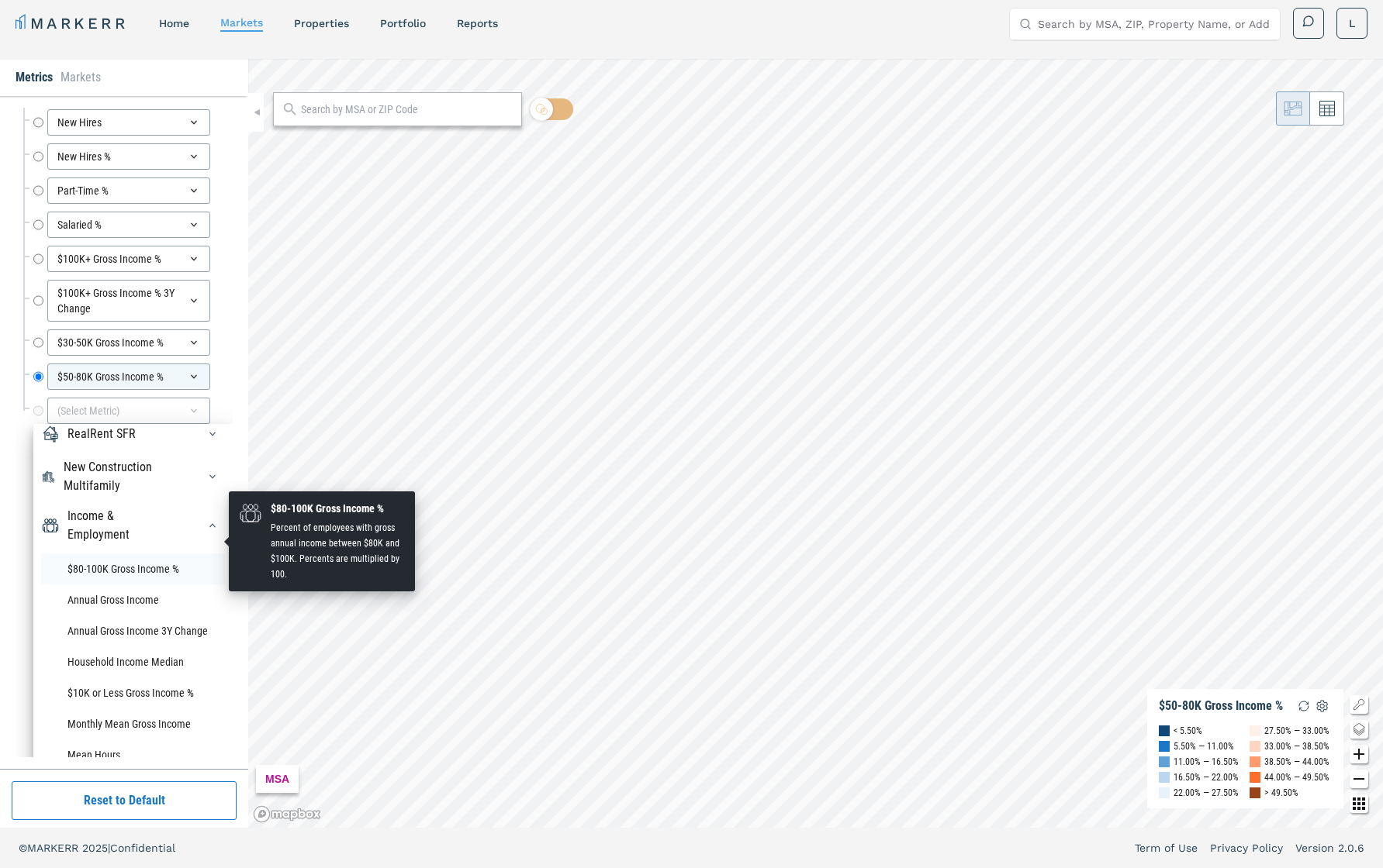
click at [145, 553] on li "$80-100K Gross Income %" at bounding box center [132, 569] width 184 height 31
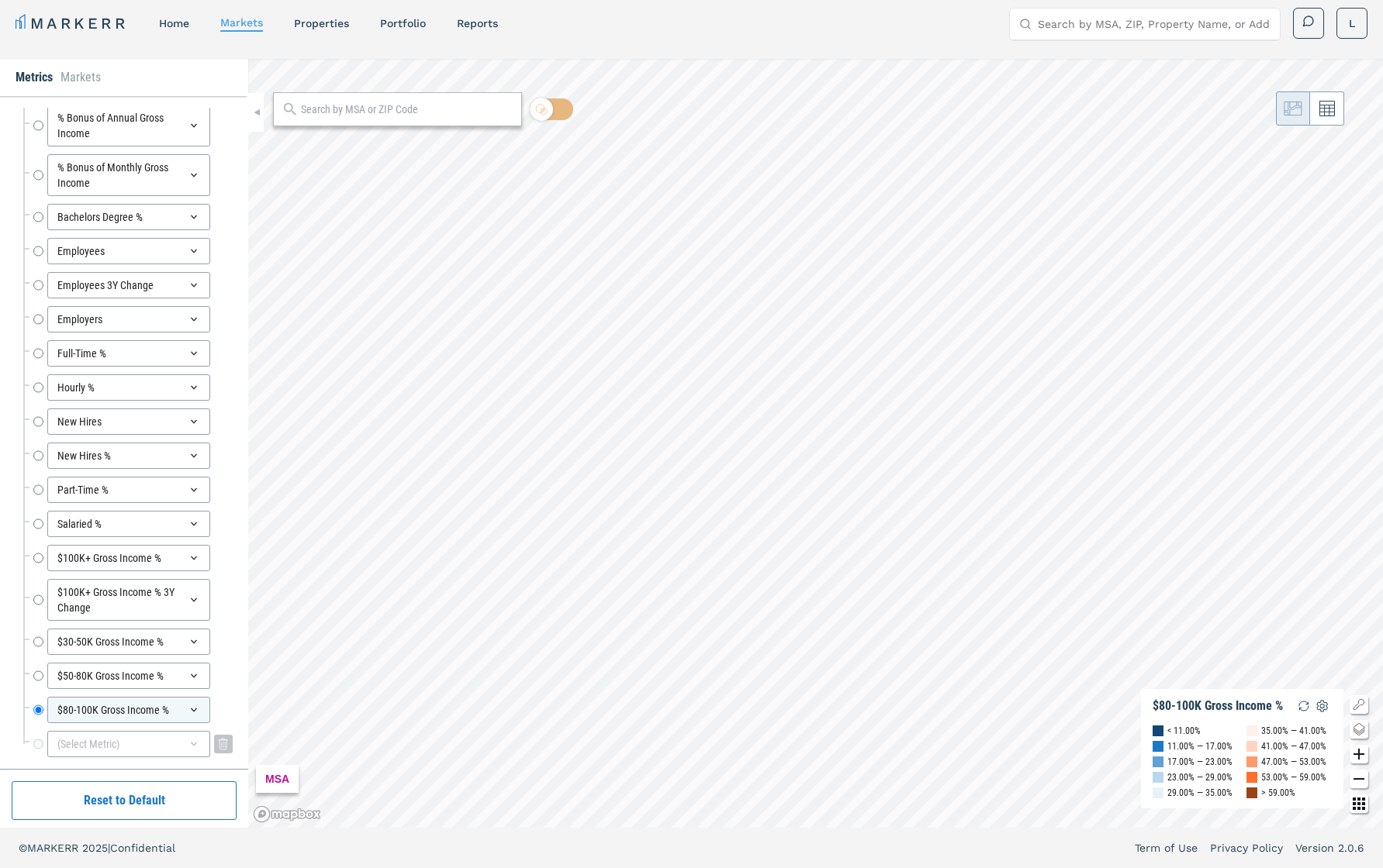
click at [192, 615] on icon at bounding box center [194, 745] width 13 height 13
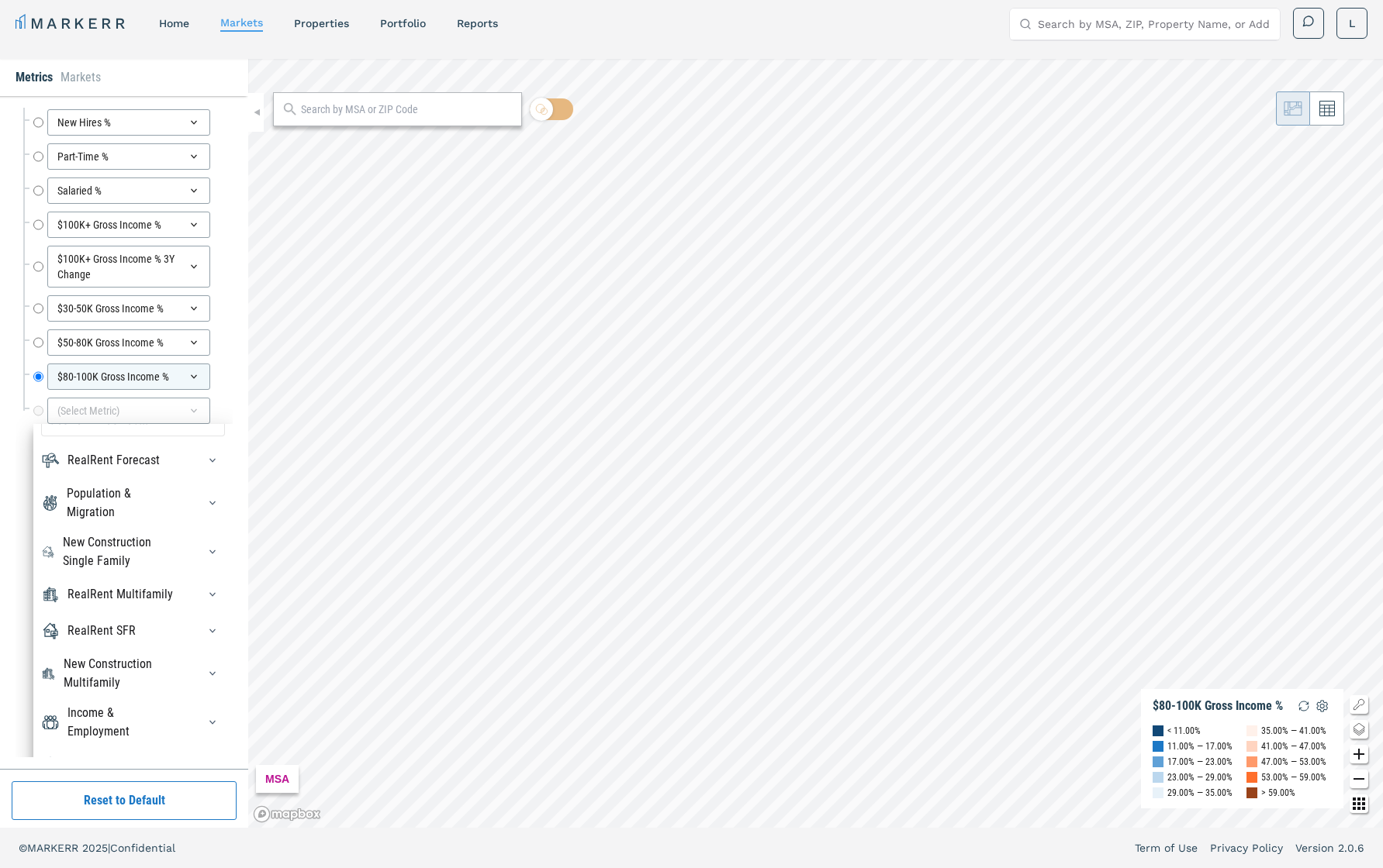
click at [186, 615] on div "Income & Employment" at bounding box center [132, 722] width 184 height 37
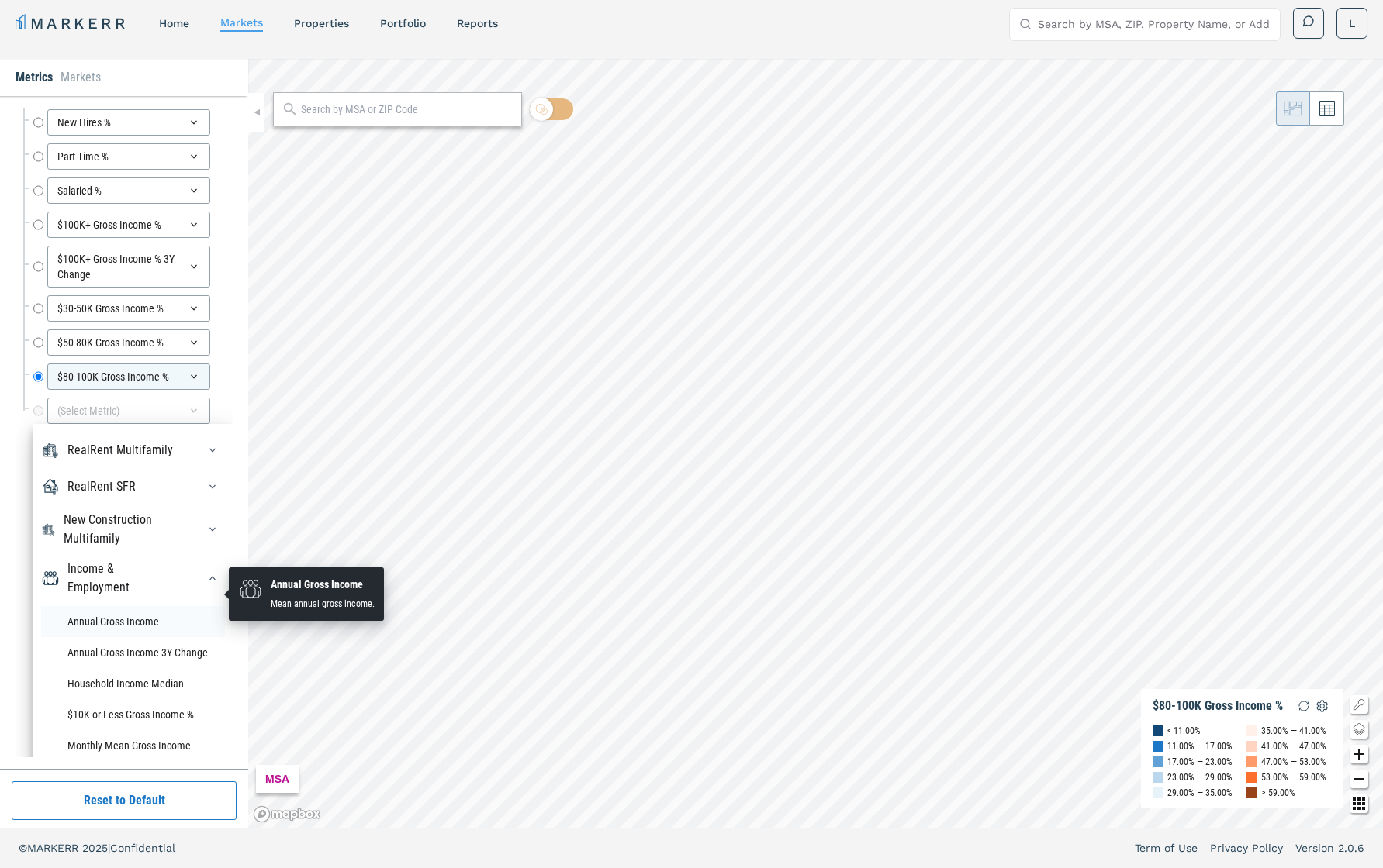
click at [131, 607] on li "Annual Gross Income" at bounding box center [132, 622] width 184 height 31
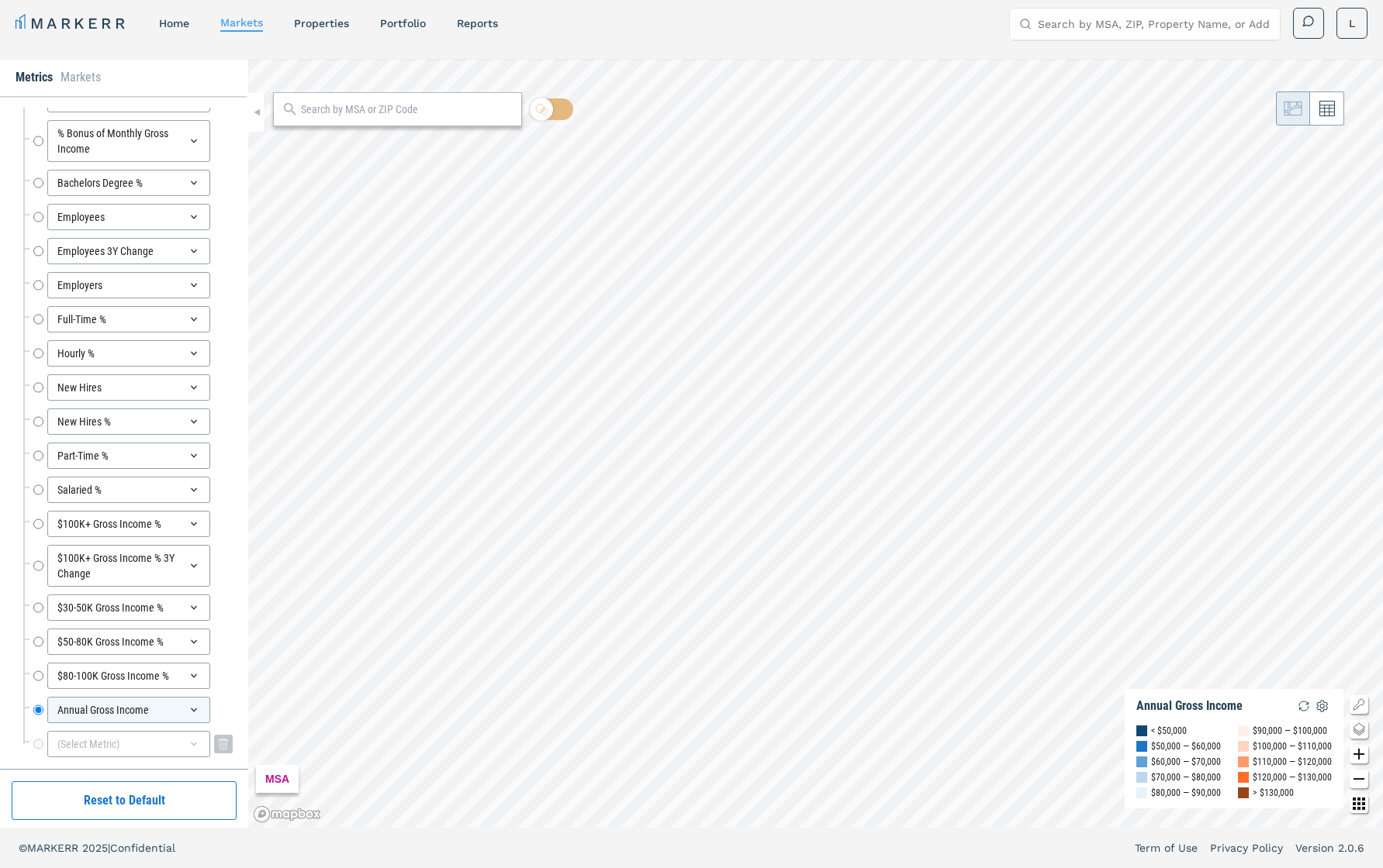
click at [196, 615] on icon at bounding box center [194, 745] width 13 height 13
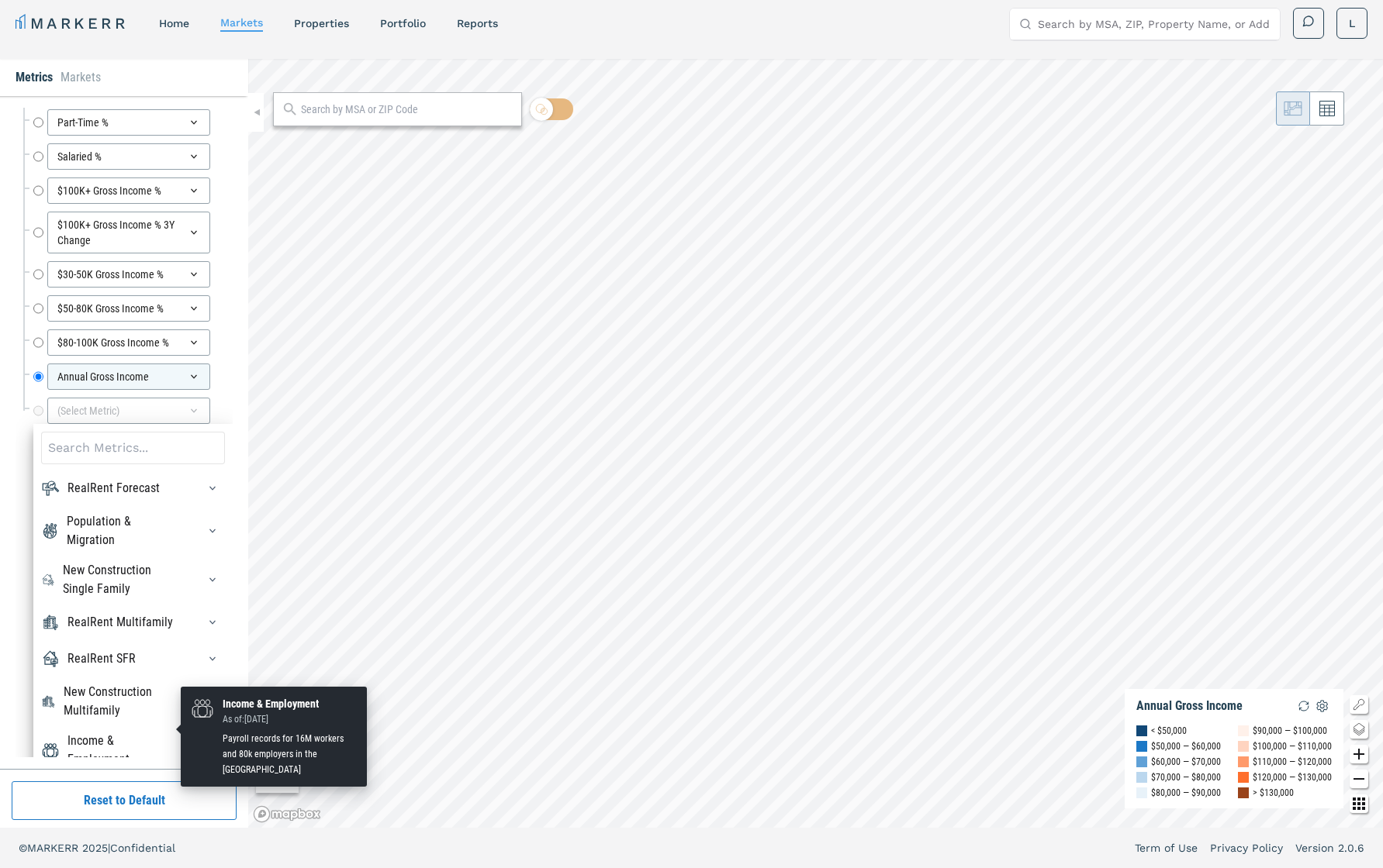
click at [142, 615] on div "Income & Employment" at bounding box center [123, 750] width 111 height 37
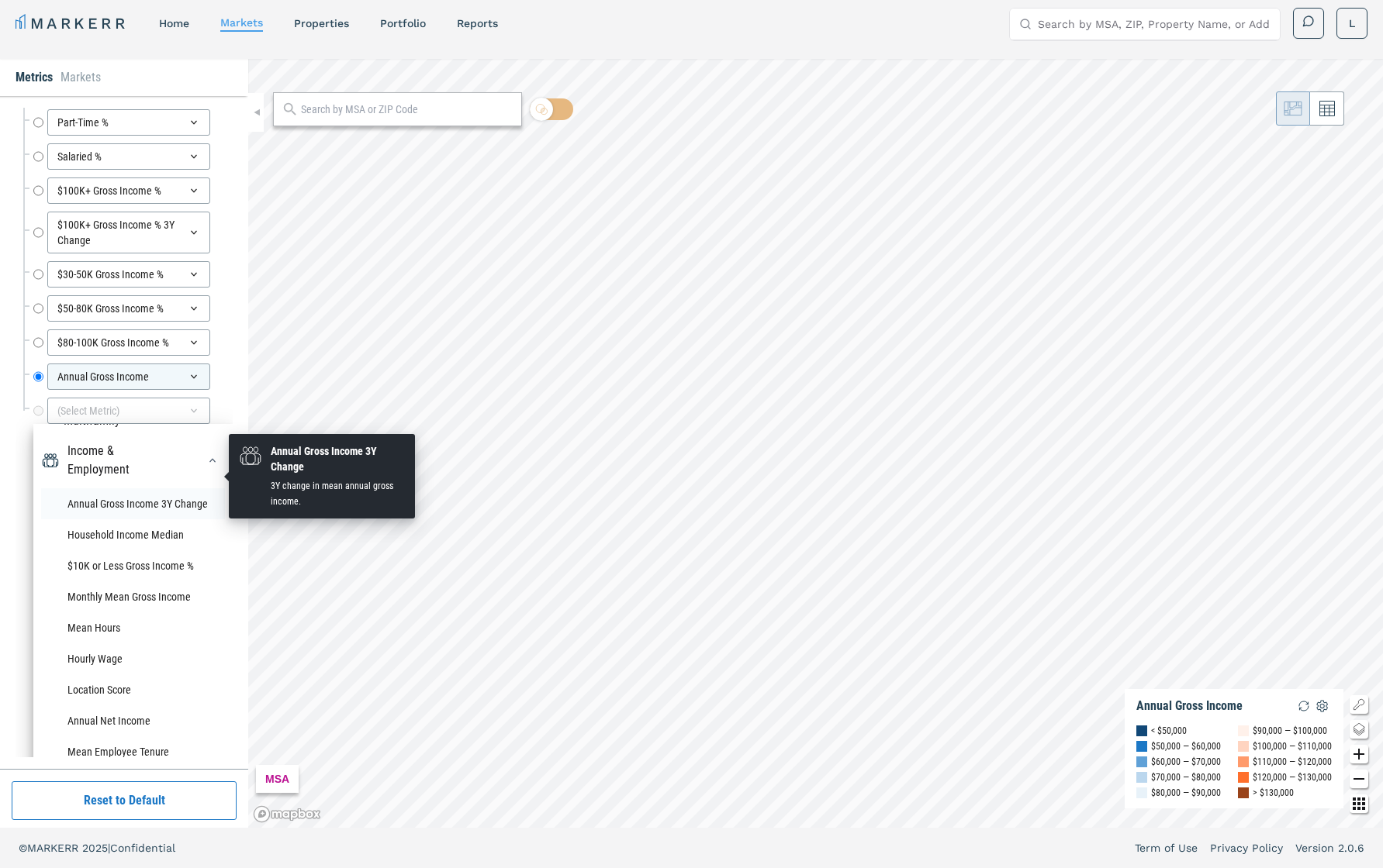
click at [144, 489] on li "Annual Gross Income 3Y Change" at bounding box center [132, 504] width 184 height 31
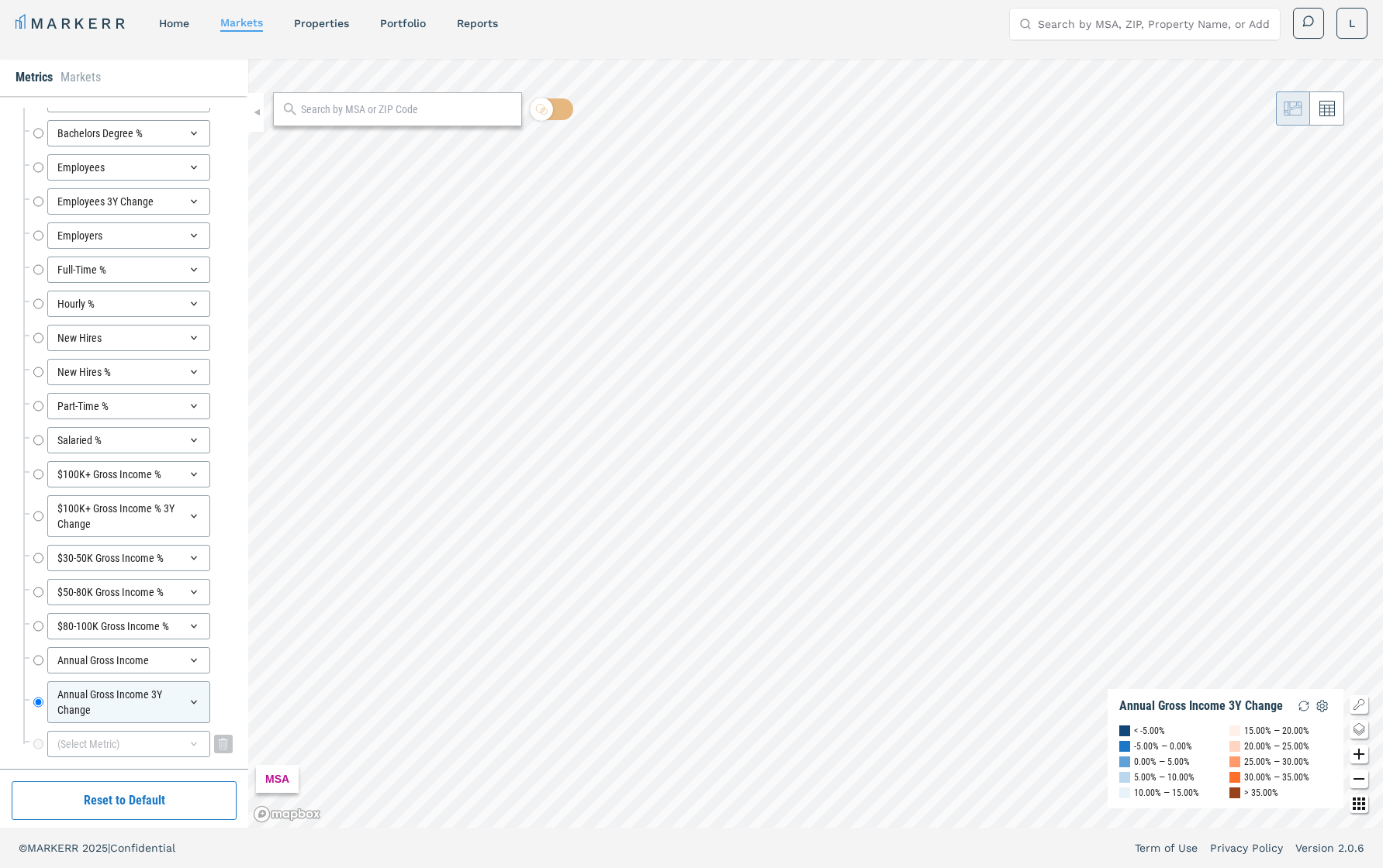
click at [196, 615] on icon at bounding box center [194, 745] width 13 height 13
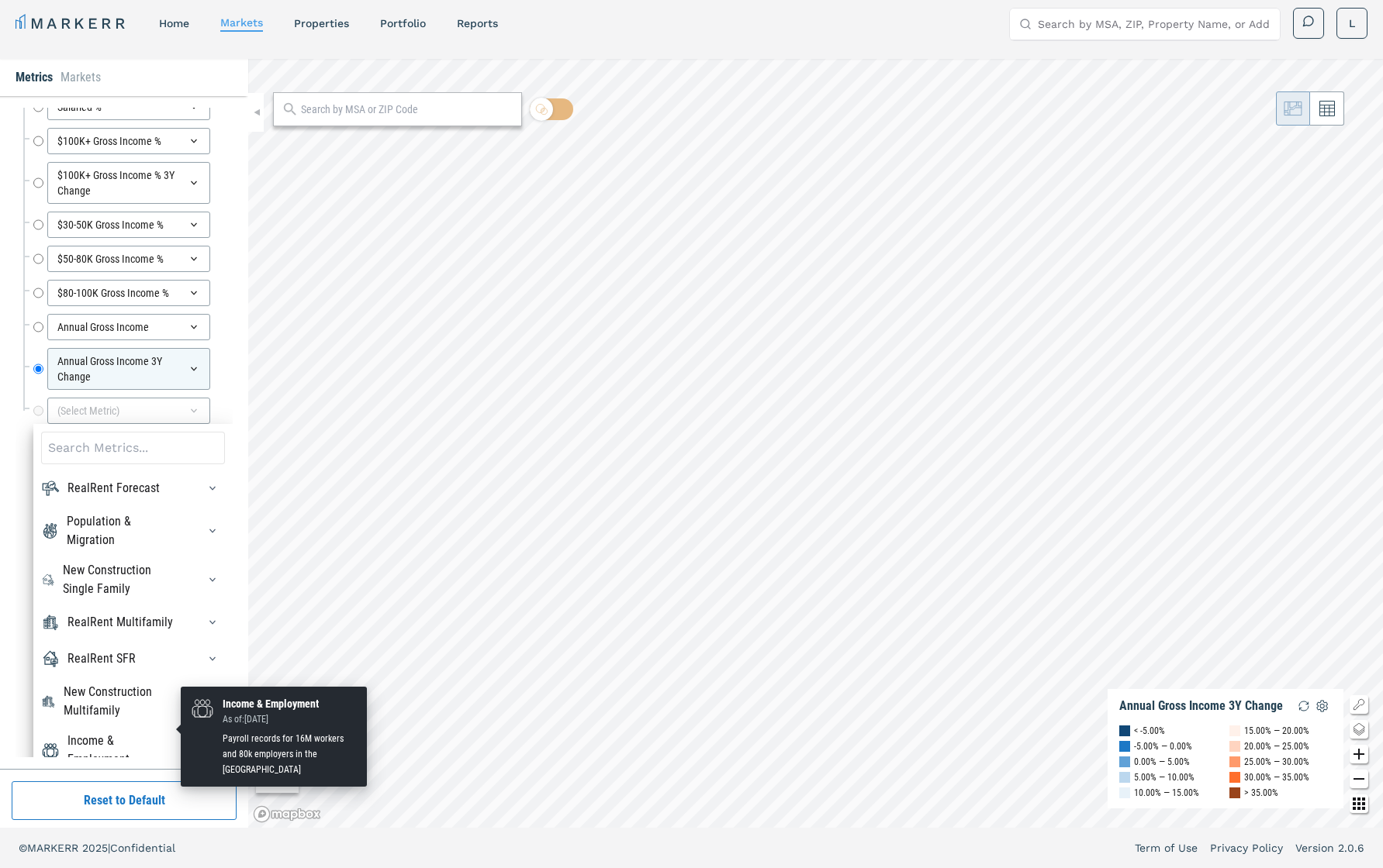
click at [163, 615] on div "Income & Employment" at bounding box center [123, 750] width 111 height 37
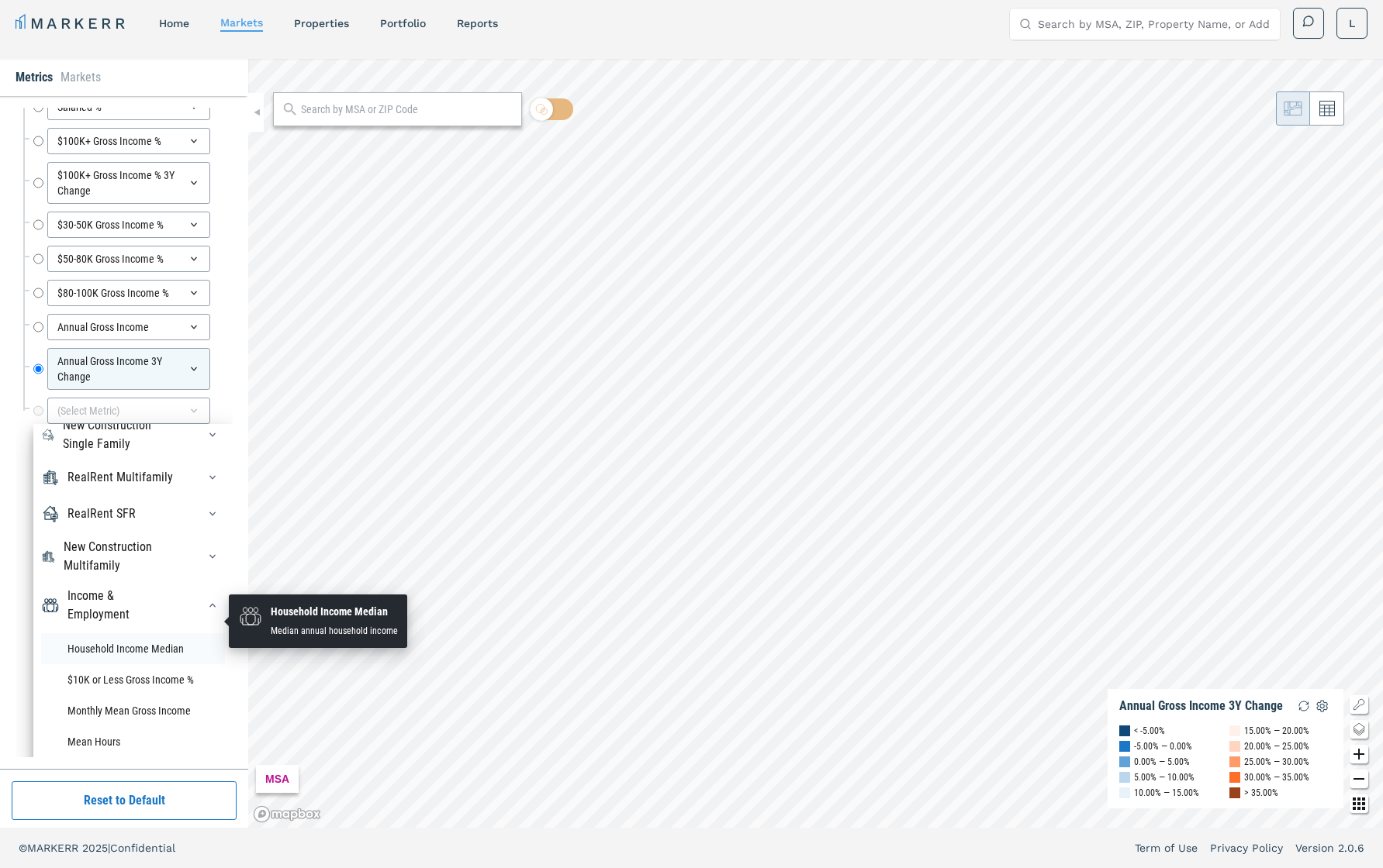
click at [152, 615] on li "Household Income Median" at bounding box center [132, 649] width 184 height 31
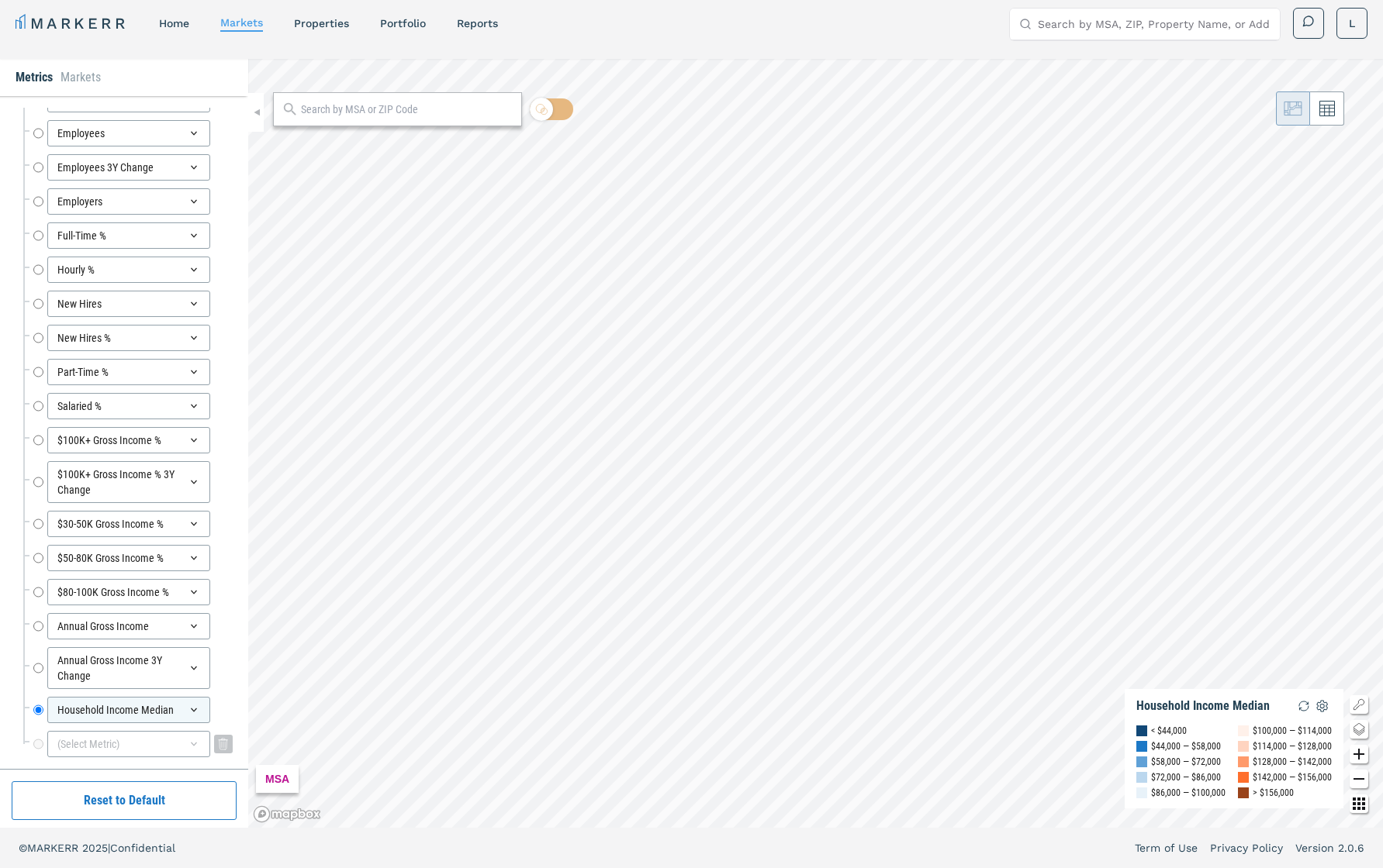
click at [198, 615] on div "(Select Metric)" at bounding box center [129, 744] width 163 height 26
click at [193, 615] on icon at bounding box center [194, 745] width 13 height 13
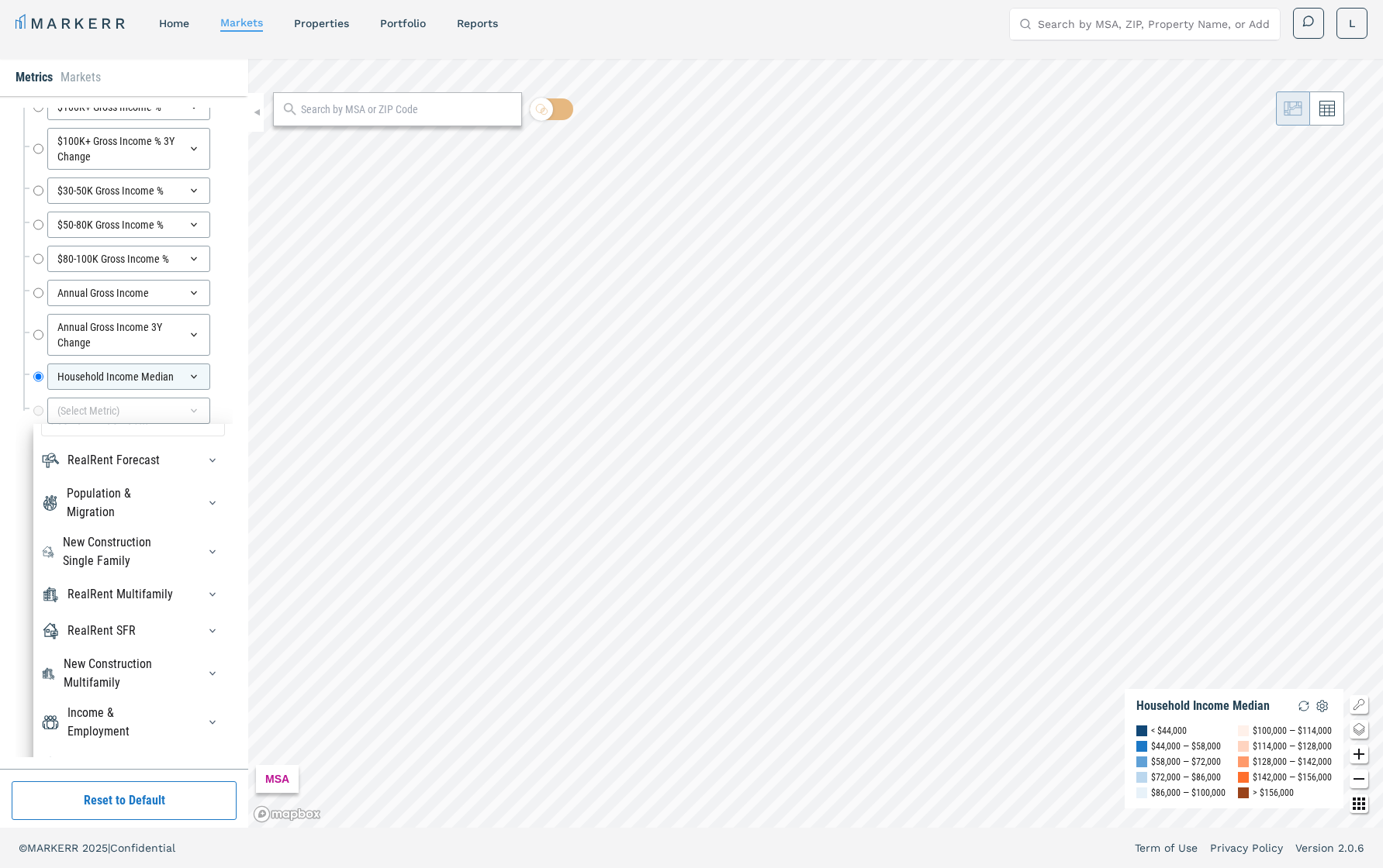
click at [195, 615] on div at bounding box center [208, 722] width 34 height 24
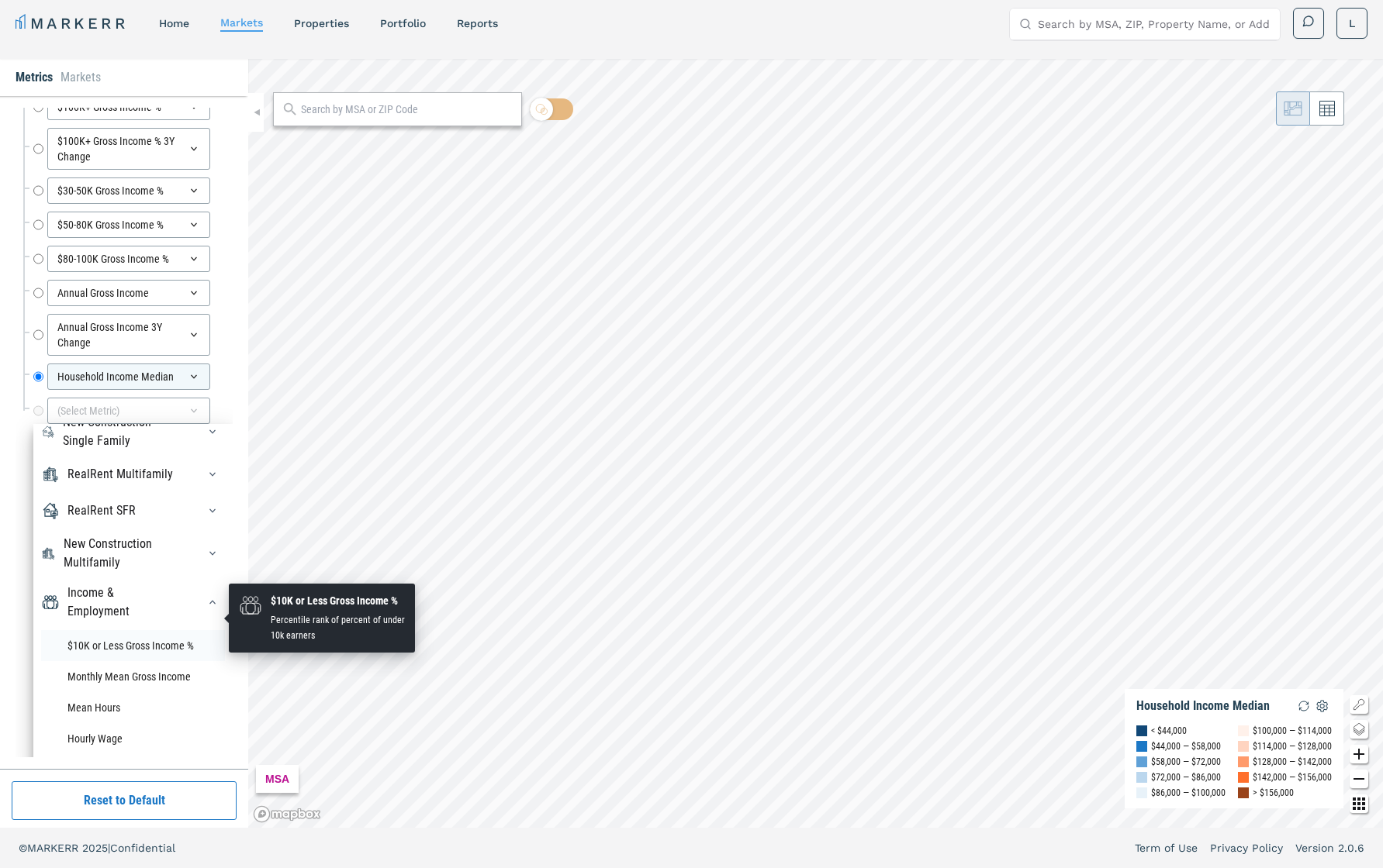
click at [127, 615] on li "$10K or Less Gross Income %" at bounding box center [132, 646] width 184 height 31
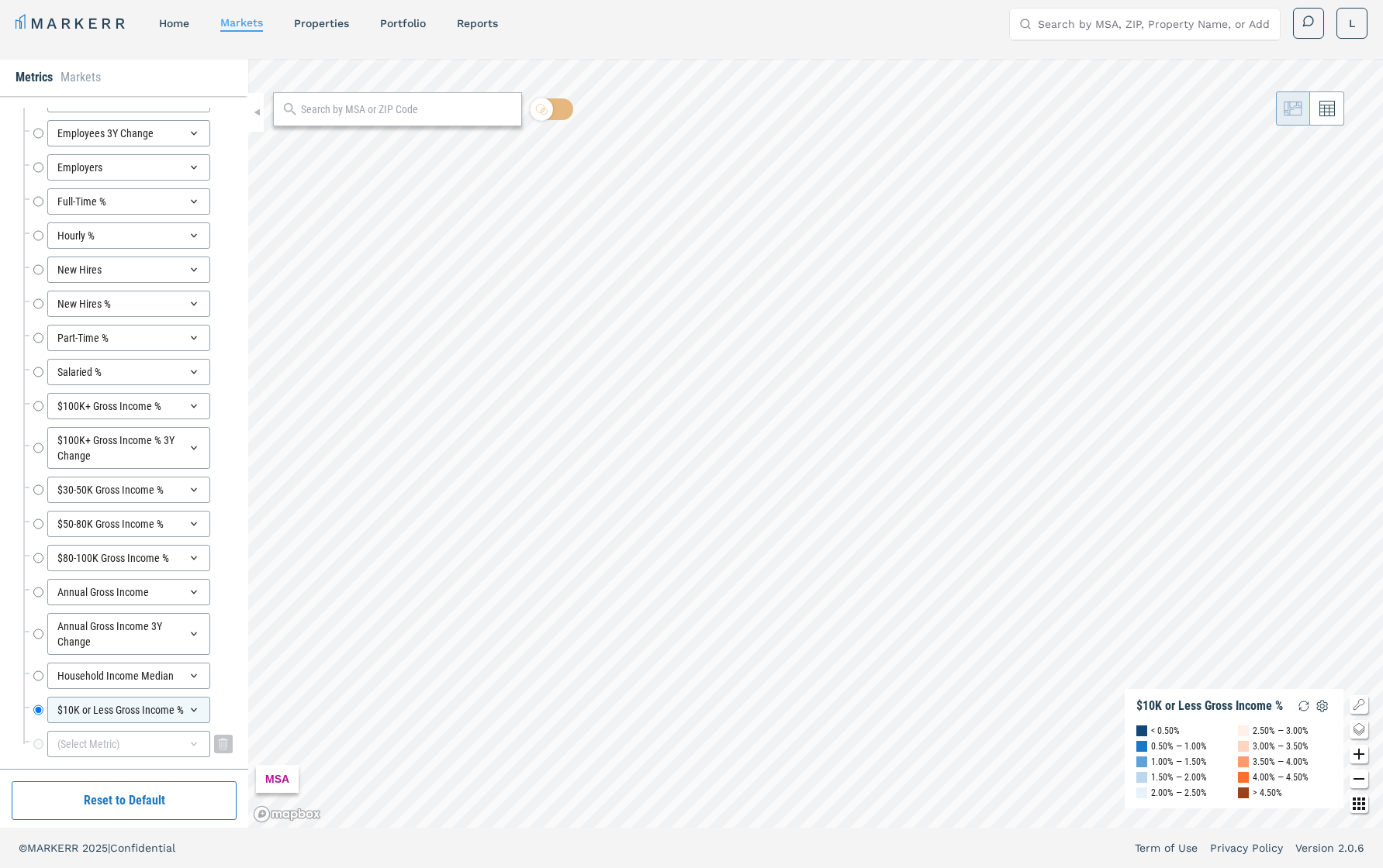
click at [193, 615] on icon at bounding box center [193, 745] width 6 height 4
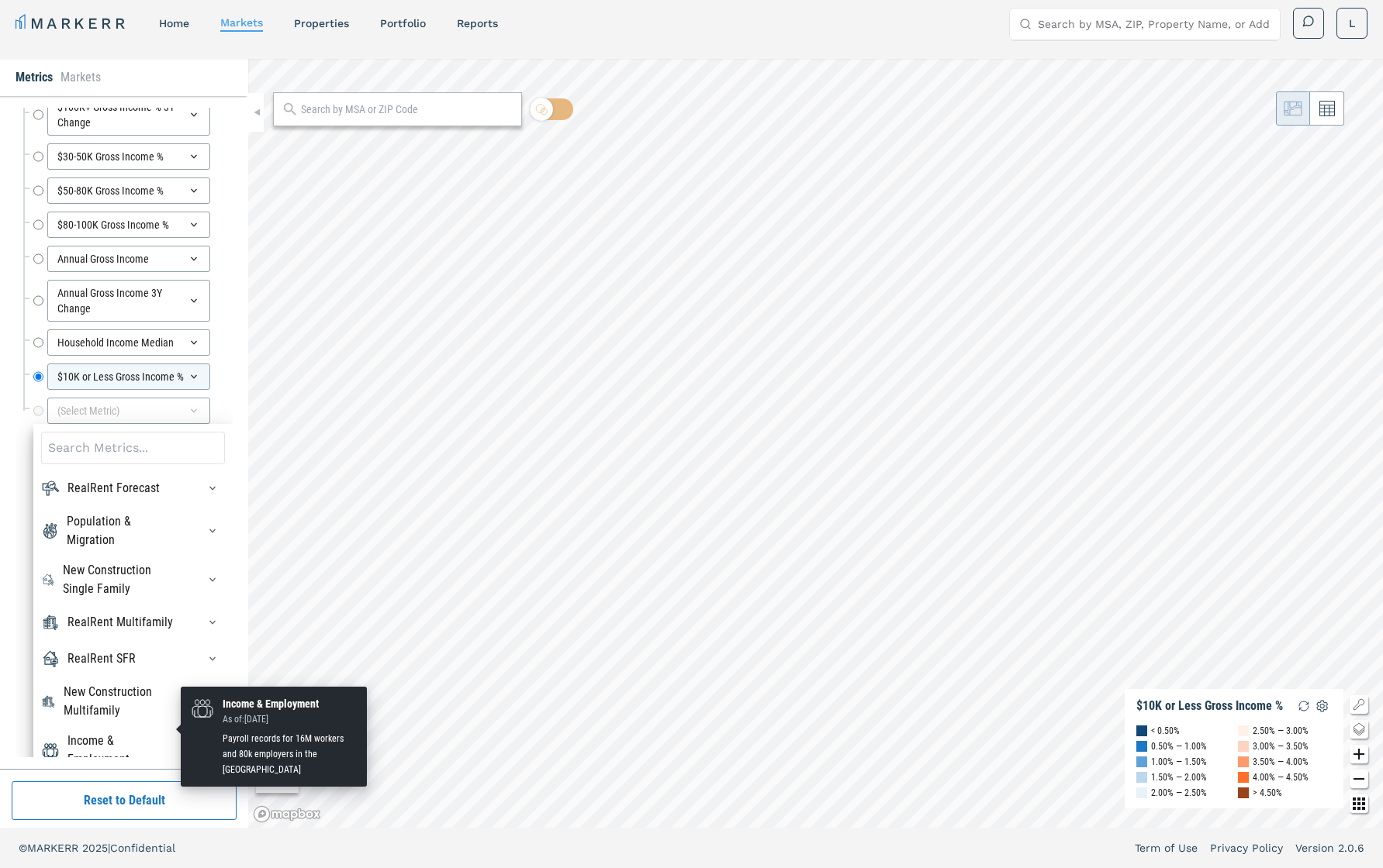
click at [139, 615] on div "Income & Employment" at bounding box center [123, 750] width 111 height 37
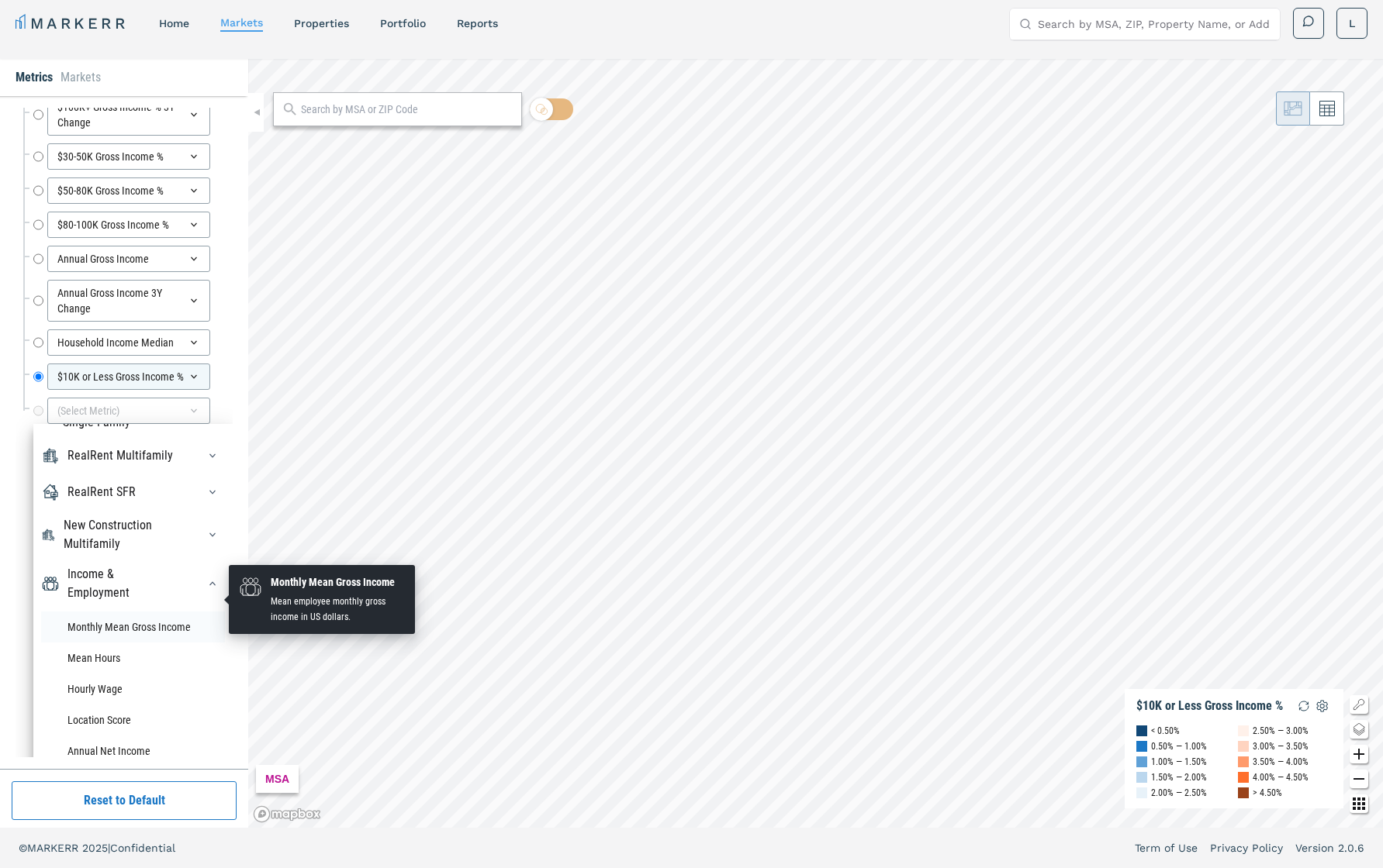
click at [127, 611] on li "Monthly Mean Gross Income" at bounding box center [132, 627] width 184 height 31
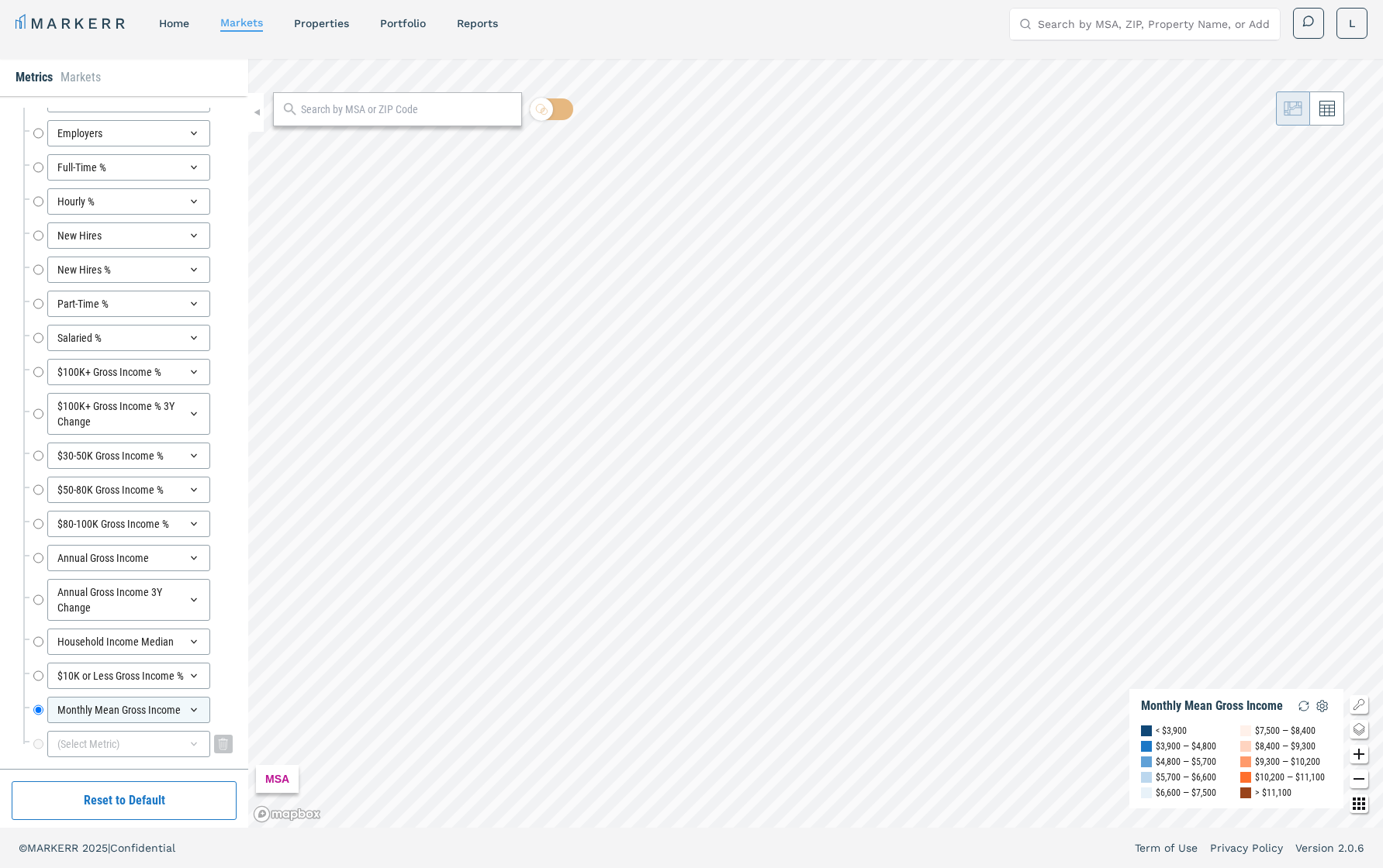
click at [195, 615] on icon at bounding box center [194, 745] width 13 height 13
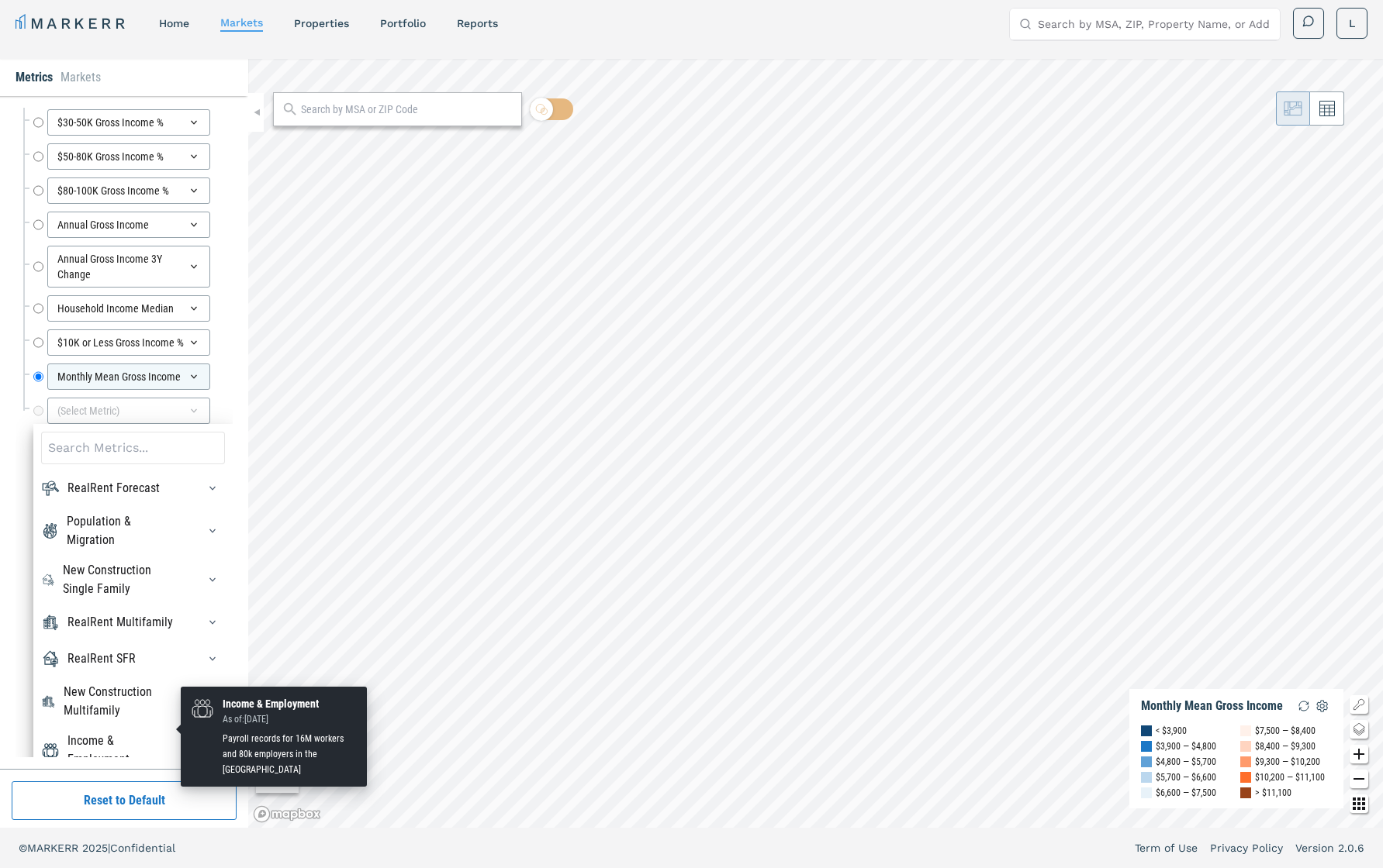
click at [147, 615] on div "Income & Employment" at bounding box center [123, 750] width 111 height 37
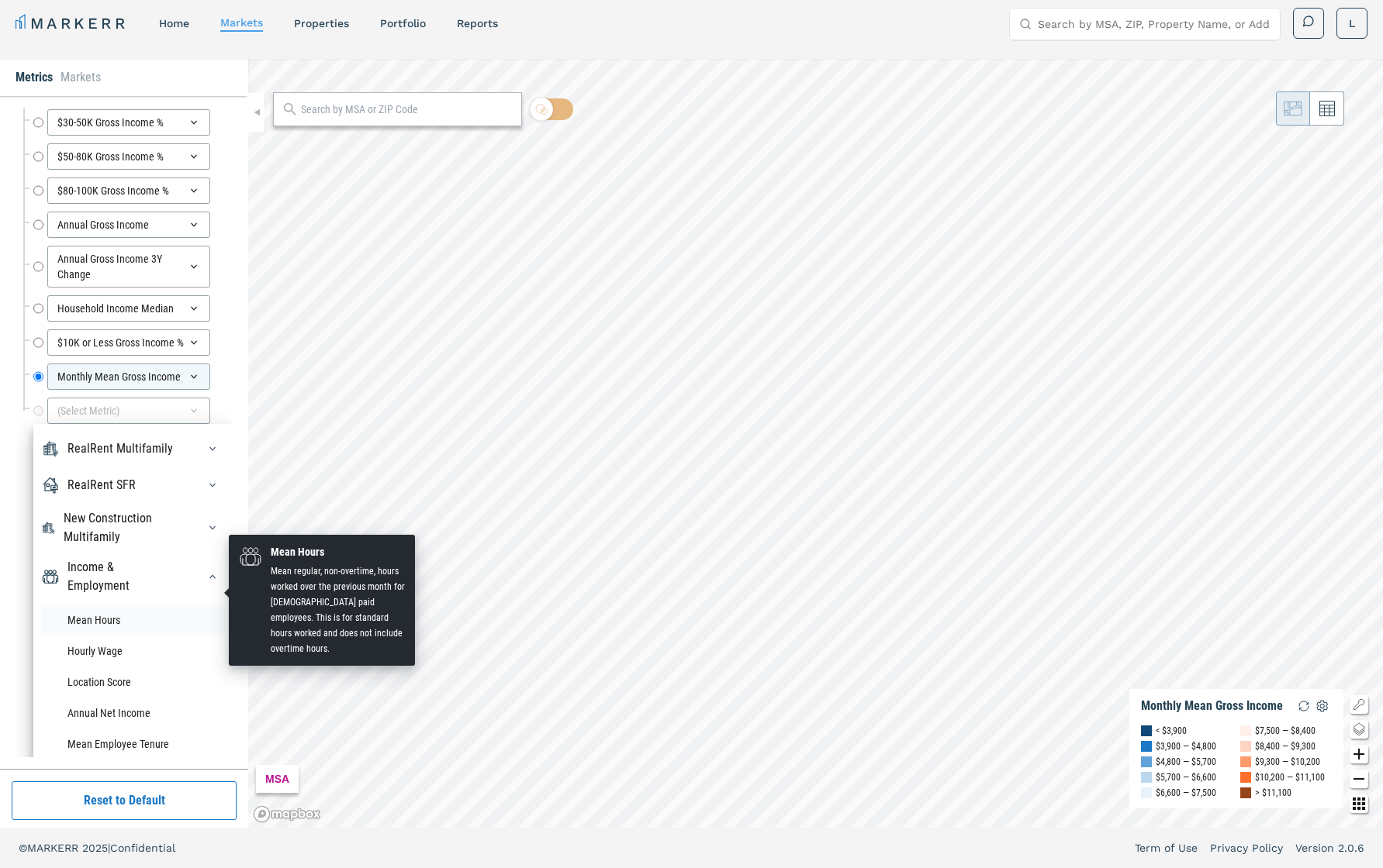
click at [114, 605] on li "Mean Hours" at bounding box center [132, 620] width 184 height 31
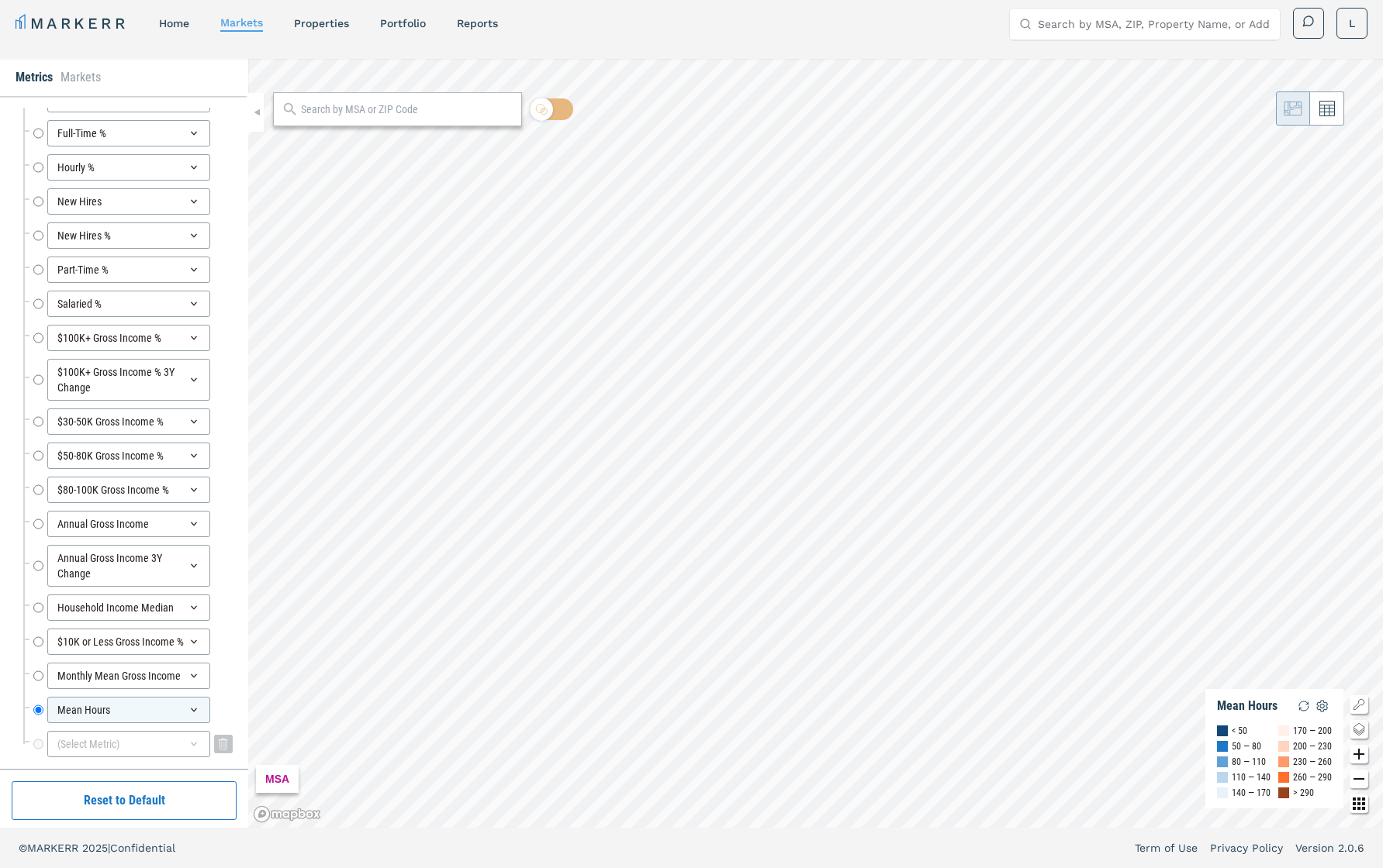
click at [193, 615] on icon at bounding box center [193, 745] width 6 height 4
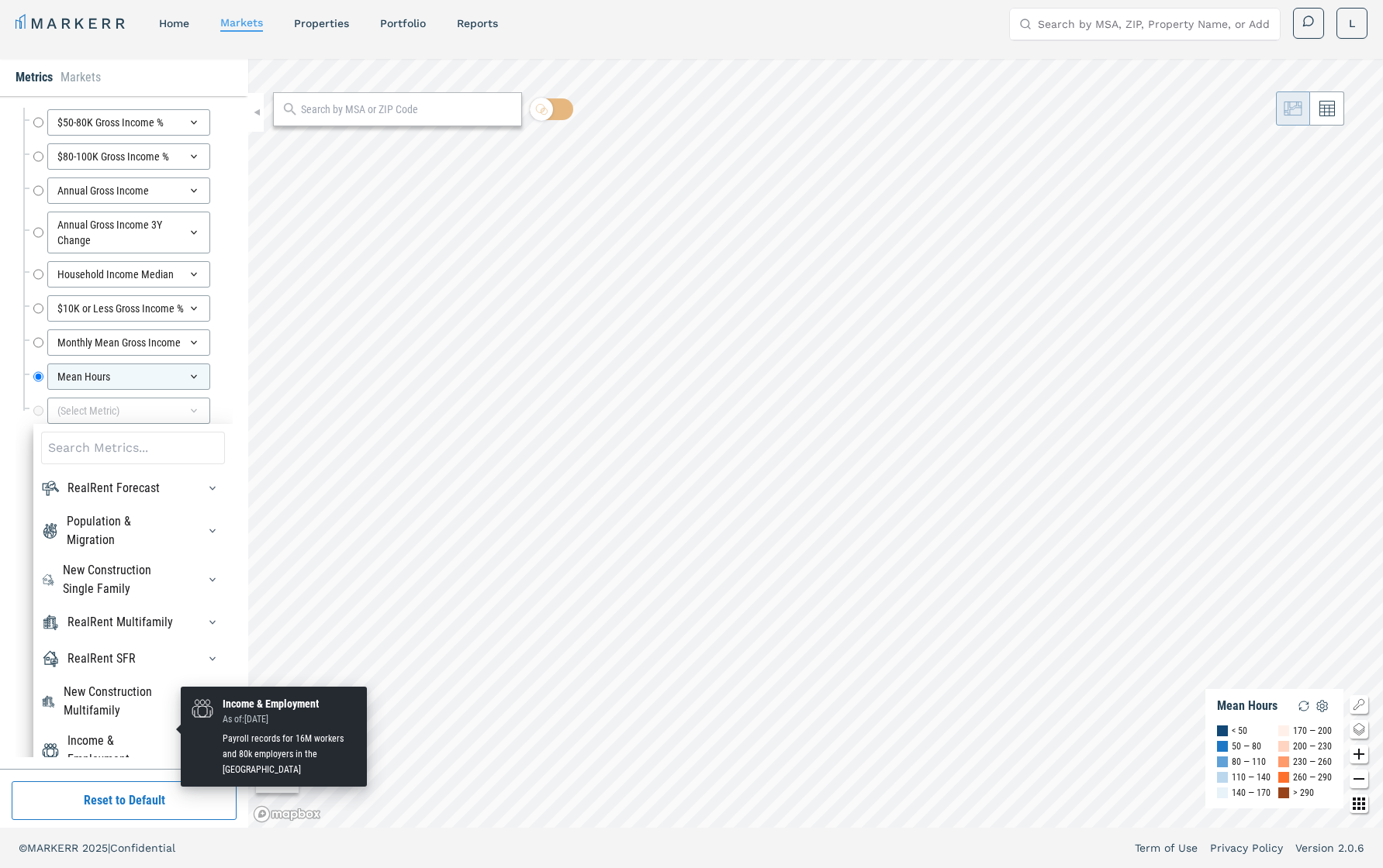
click at [127, 615] on div "Income & Employment" at bounding box center [123, 750] width 111 height 37
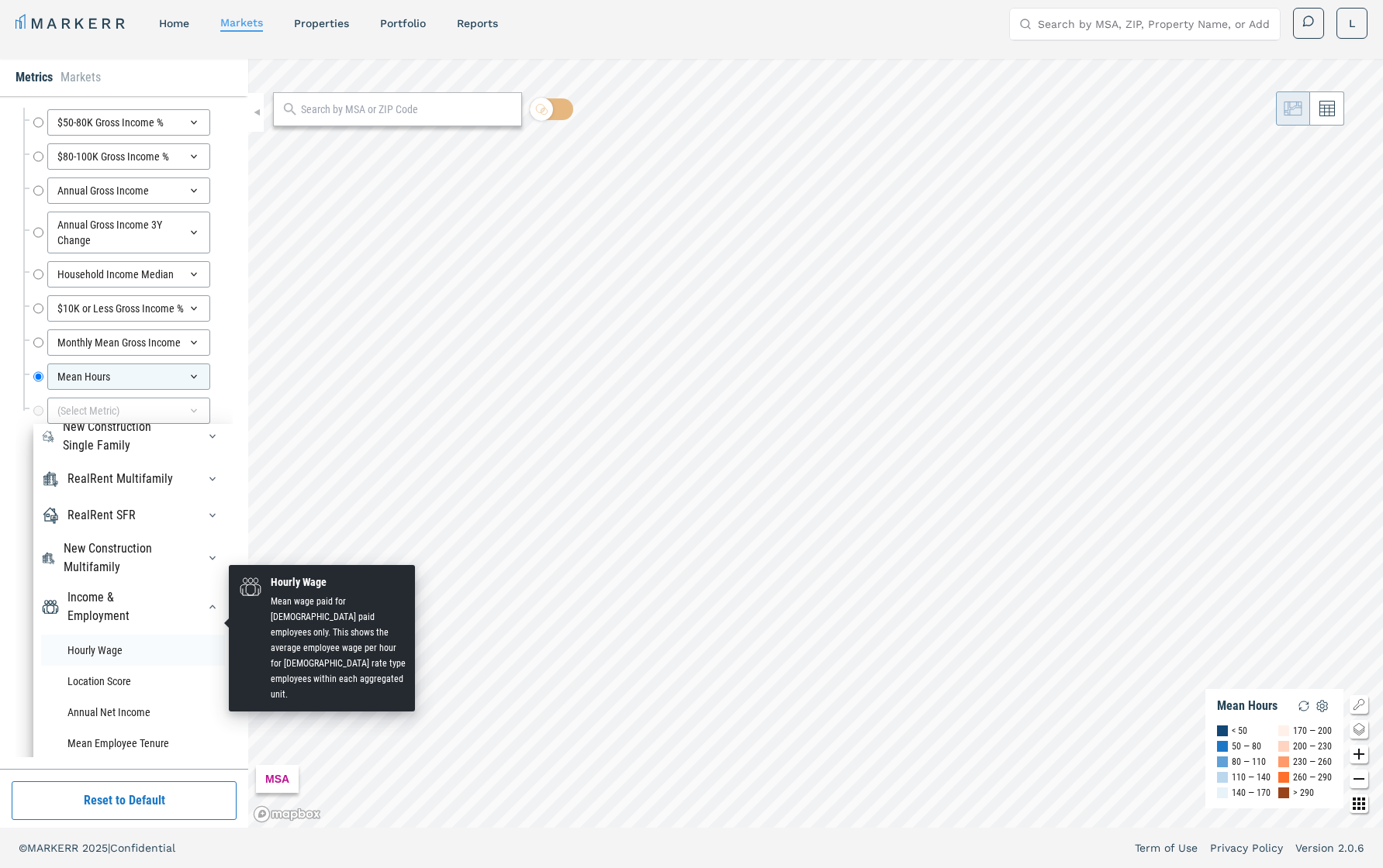
click at [103, 615] on li "Hourly Wage" at bounding box center [132, 650] width 184 height 31
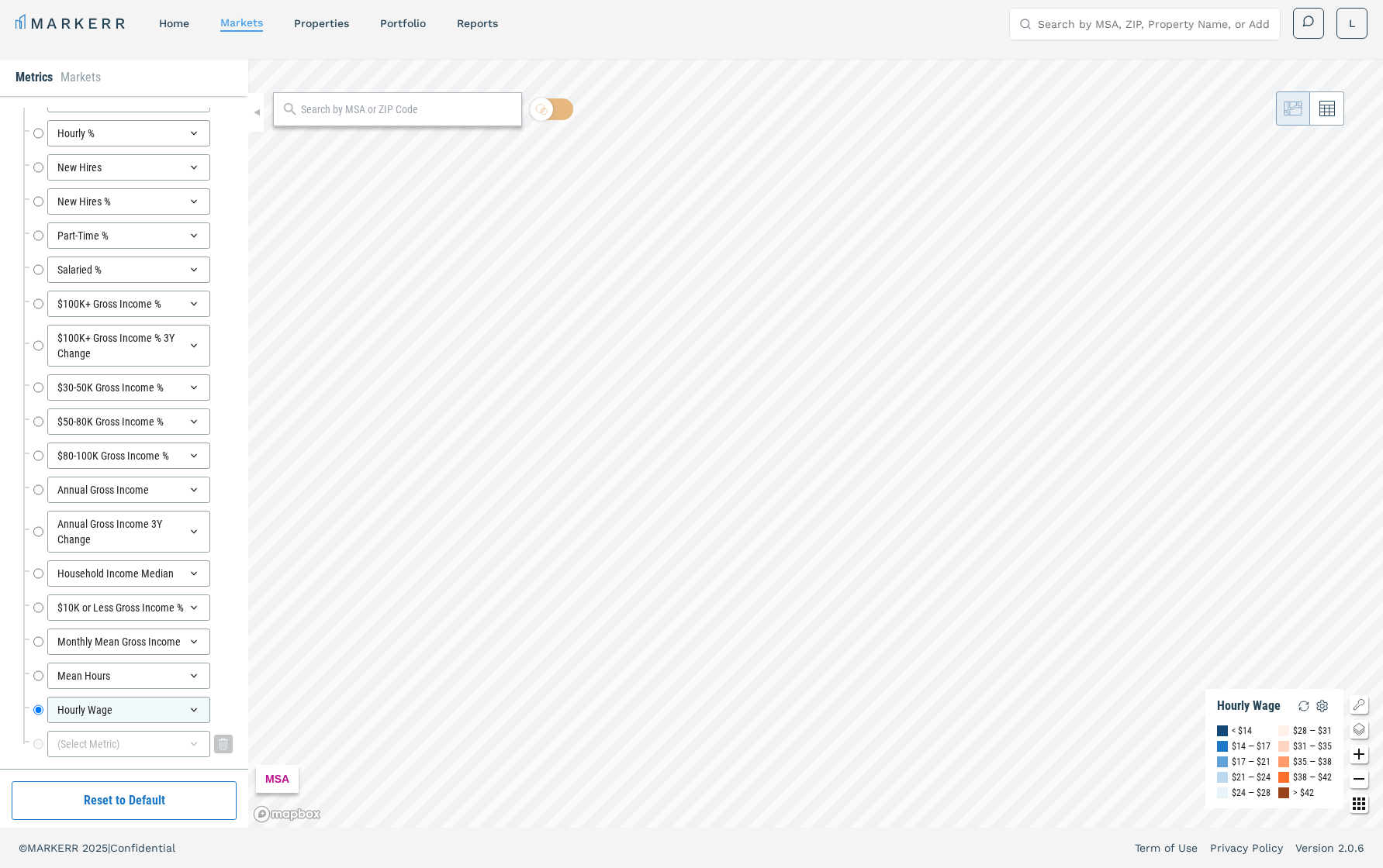
click at [200, 615] on icon at bounding box center [194, 745] width 13 height 13
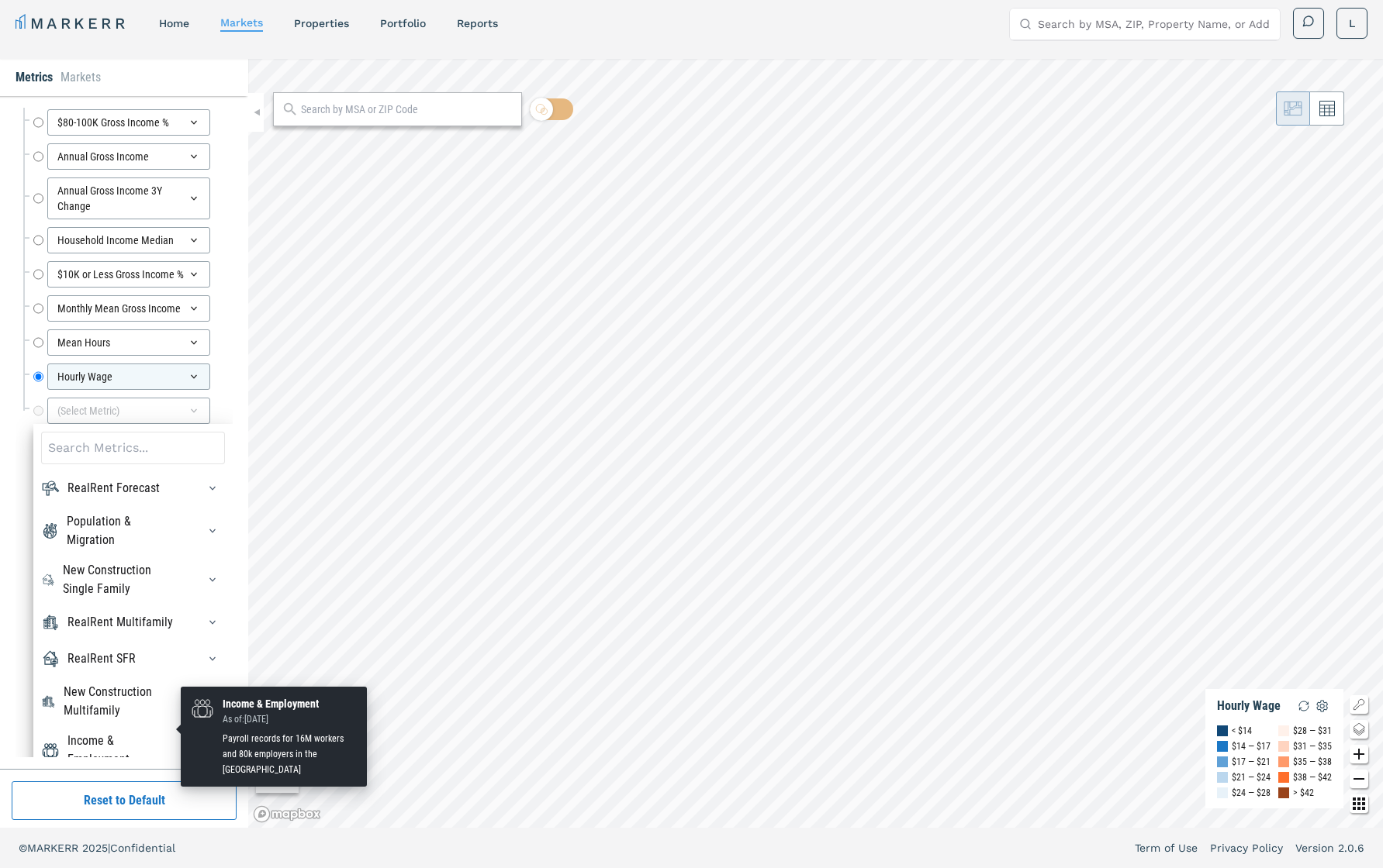
click at [163, 615] on div "Income & Employment" at bounding box center [123, 750] width 111 height 37
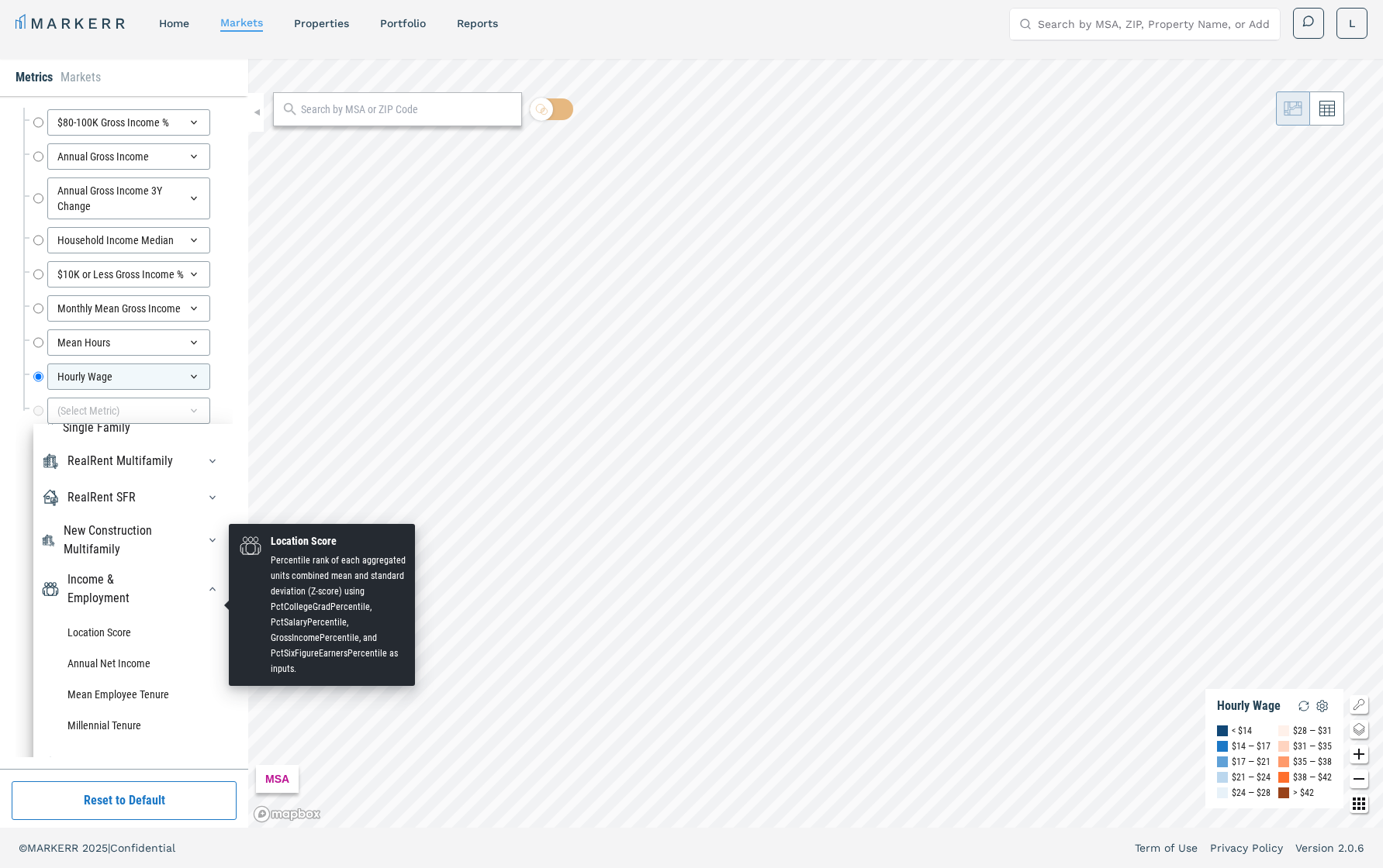
click at [128, 615] on li "Location Score" at bounding box center [132, 632] width 184 height 31
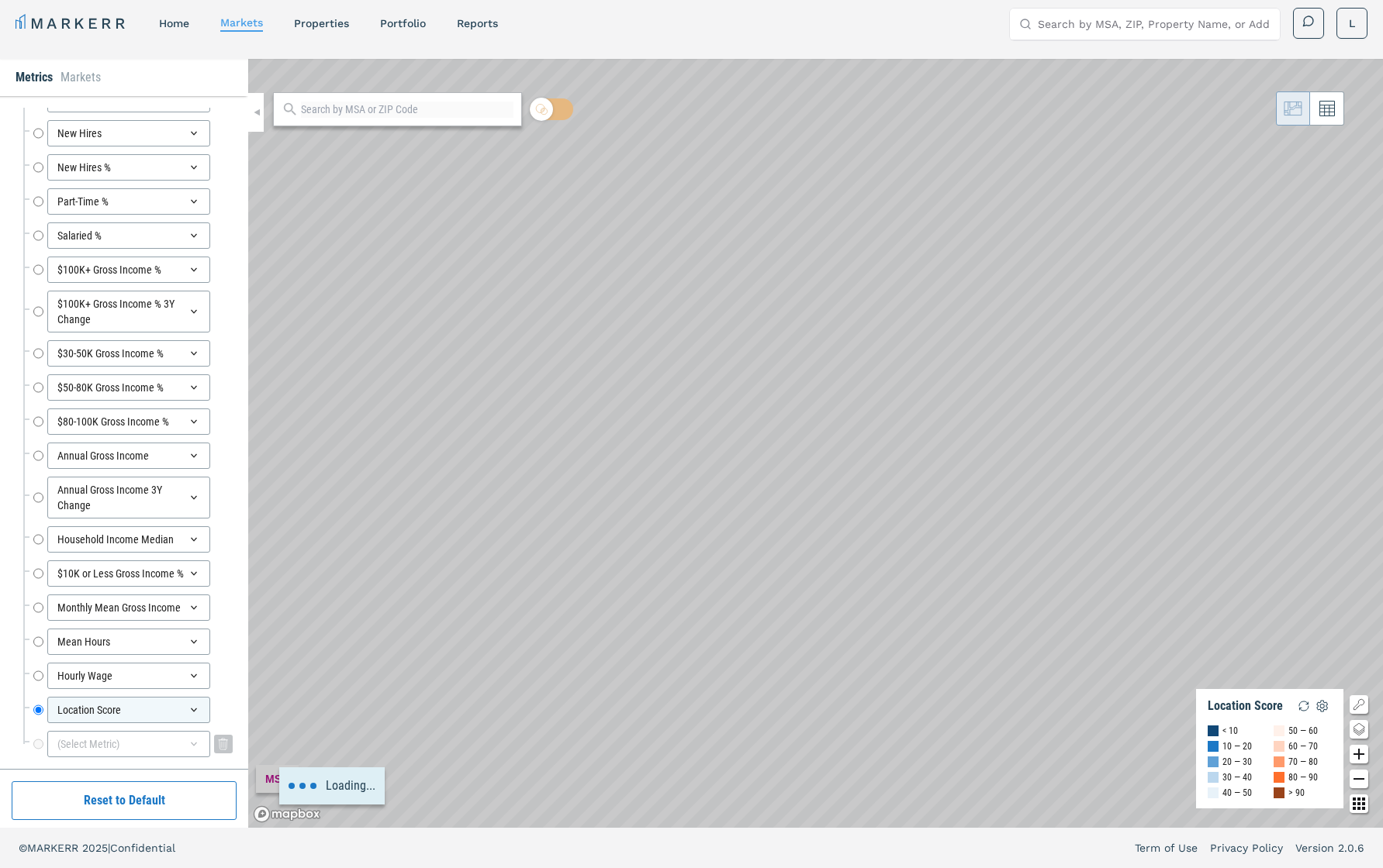
click at [193, 615] on icon at bounding box center [194, 745] width 13 height 13
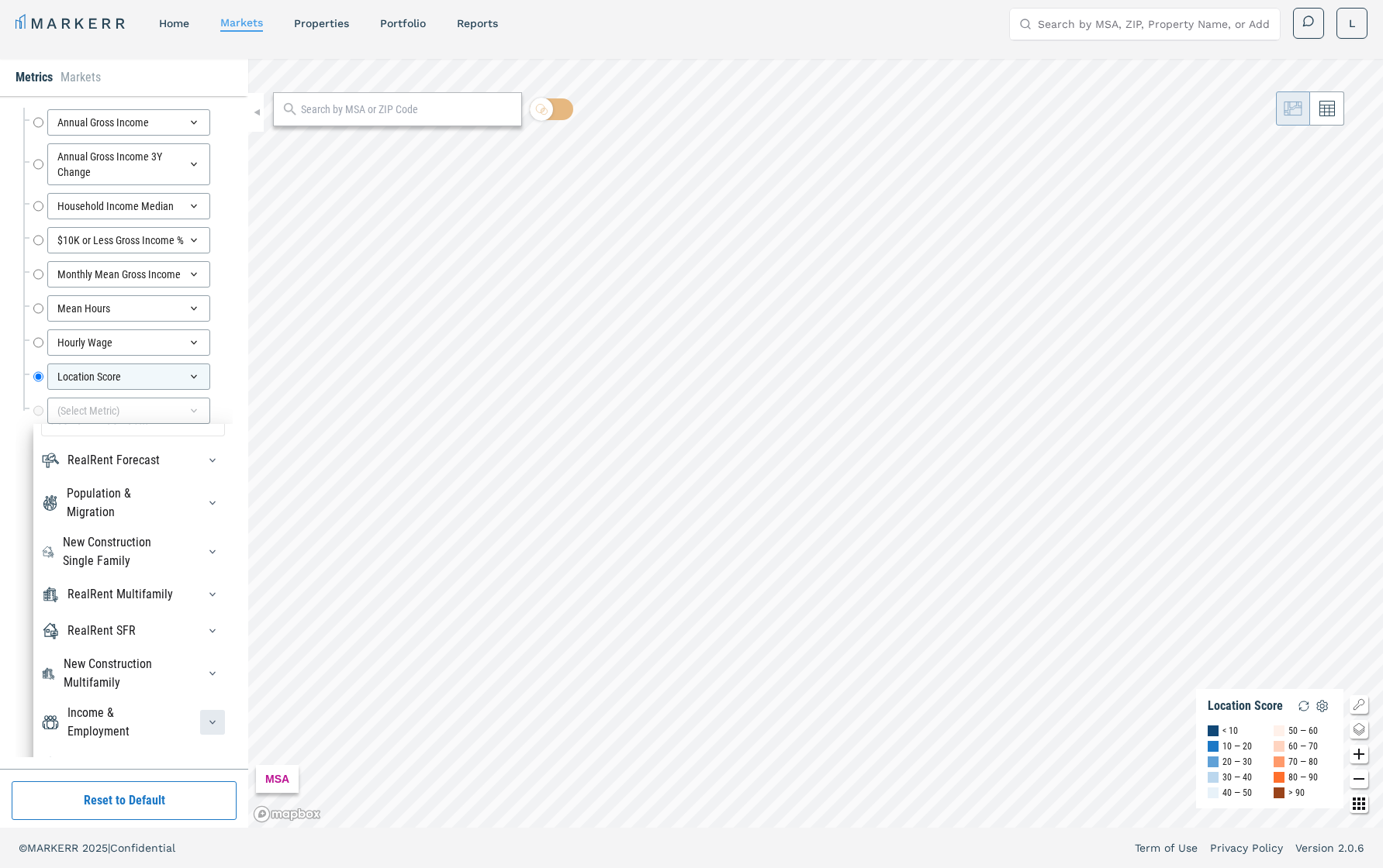
click at [201, 615] on div "button" at bounding box center [212, 722] width 25 height 24
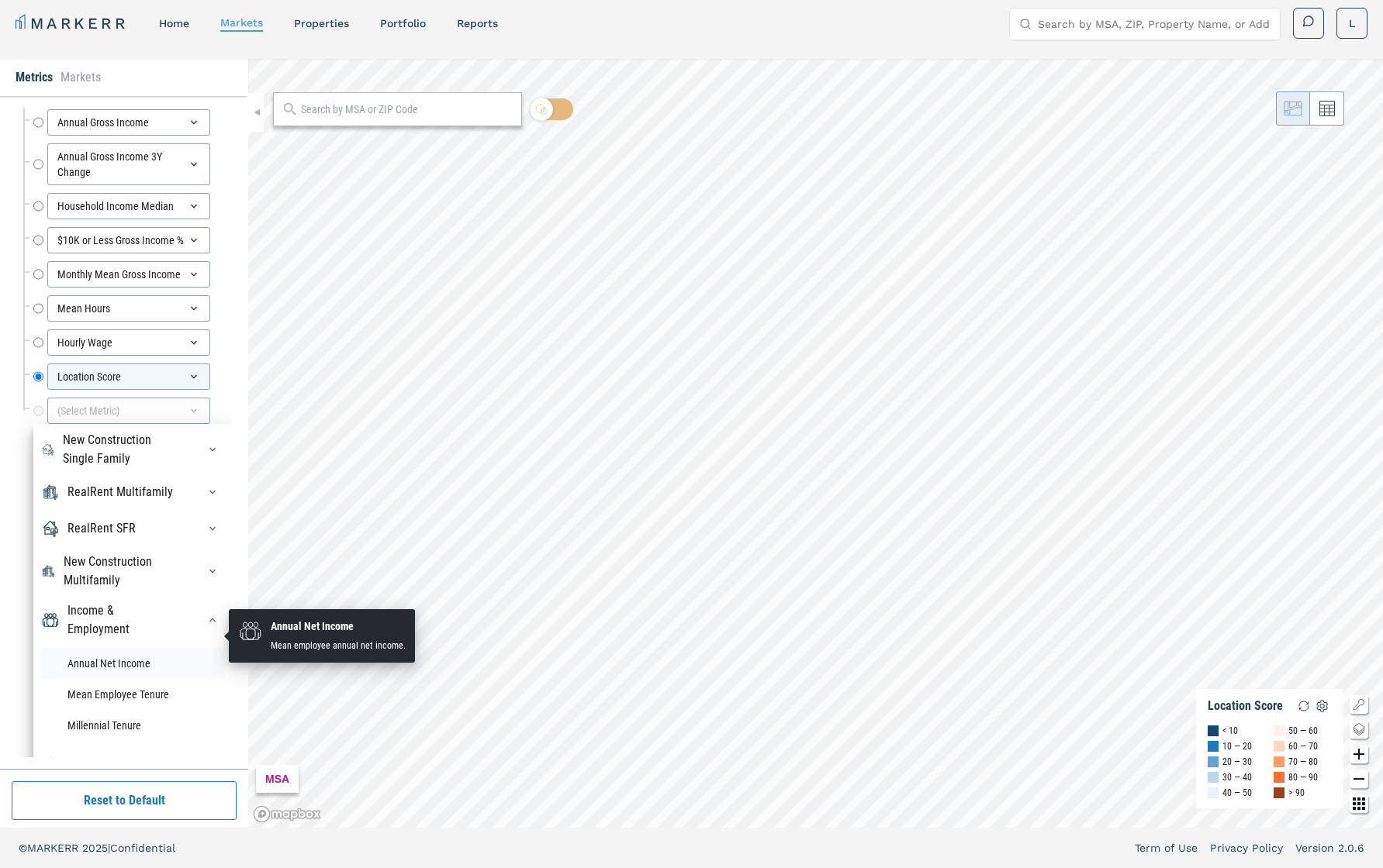
click at [146, 615] on li "Annual Net Income" at bounding box center [132, 664] width 184 height 31
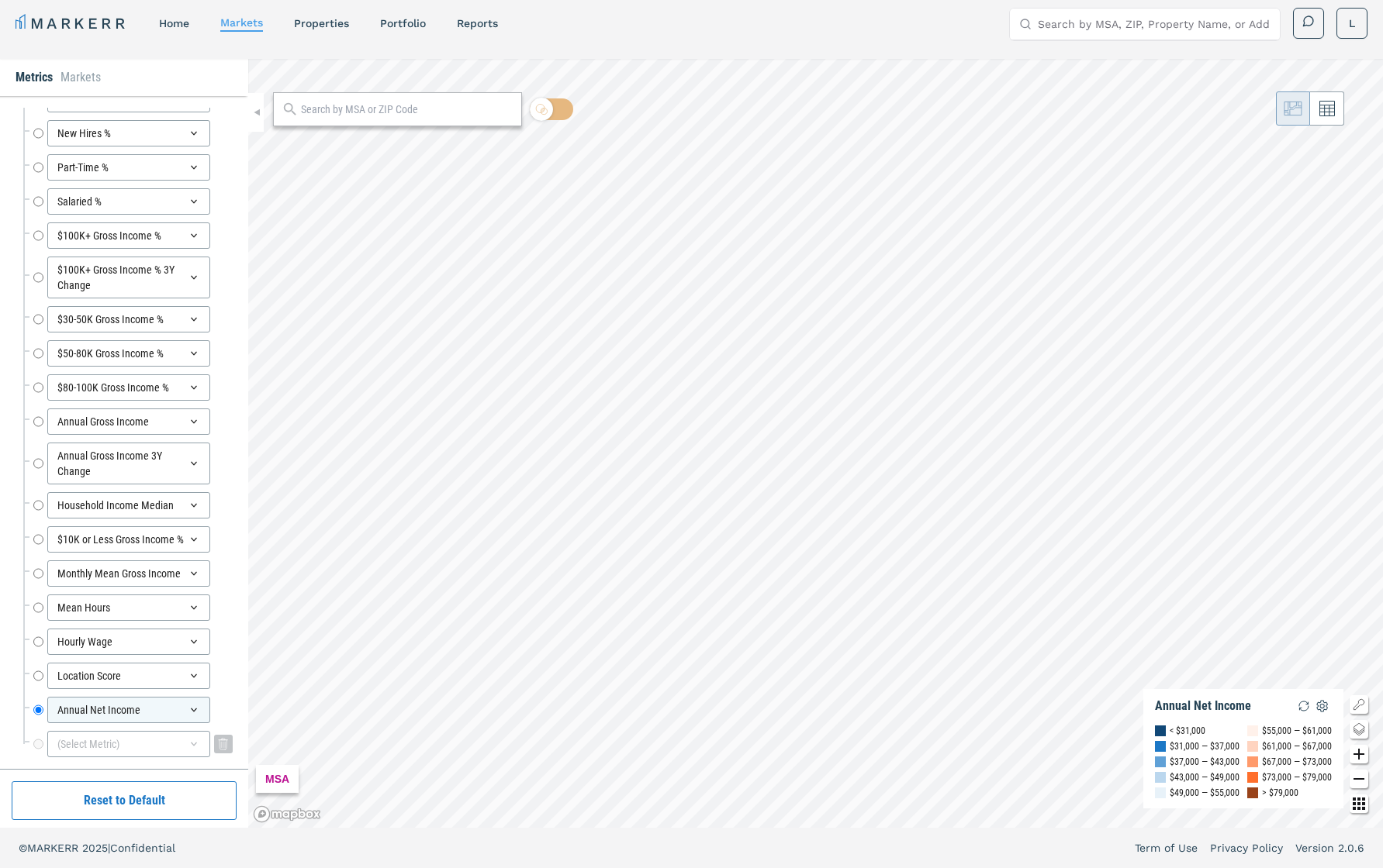
click at [190, 615] on icon at bounding box center [194, 745] width 13 height 13
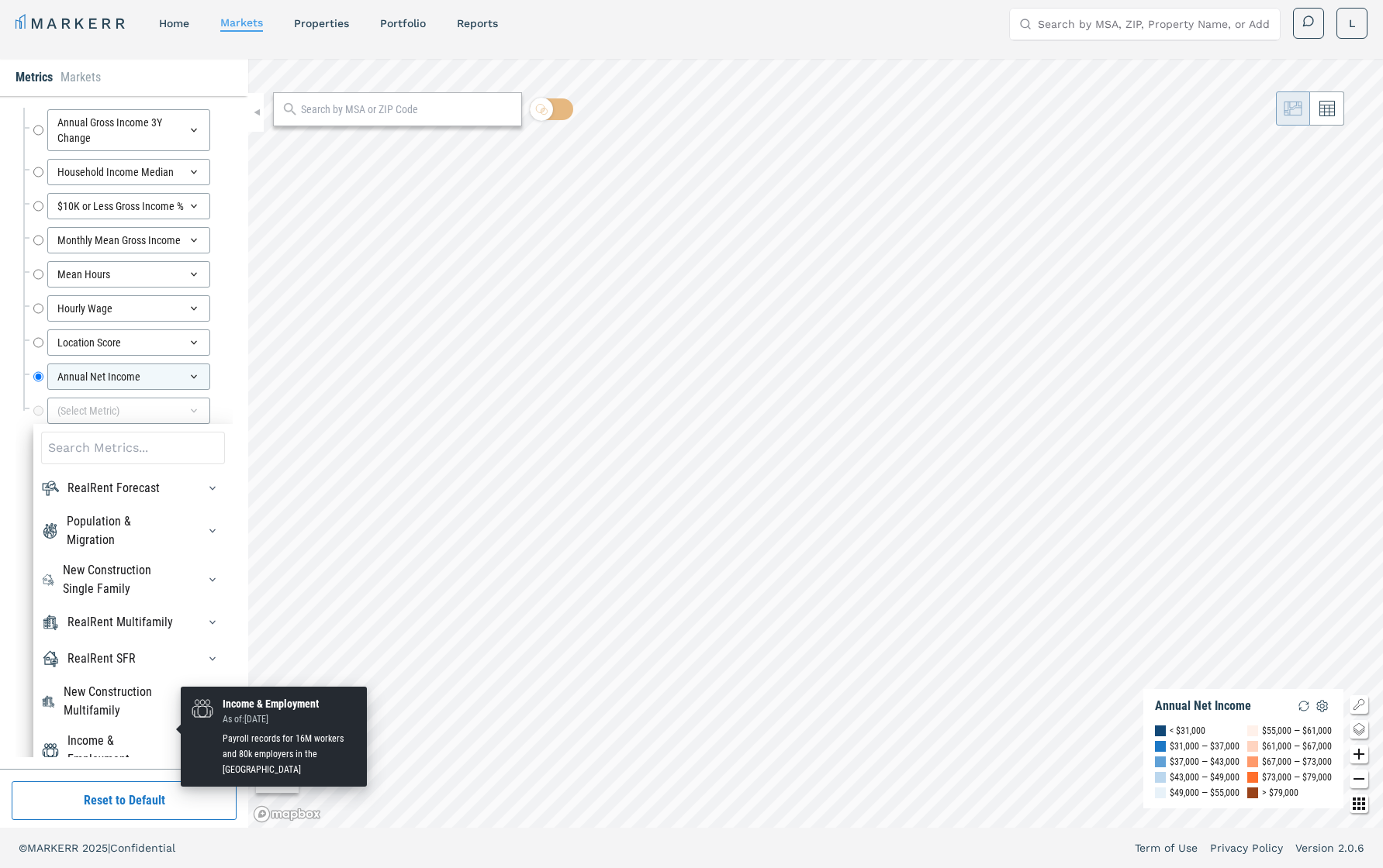
click at [159, 615] on div "Income & Employment" at bounding box center [123, 750] width 111 height 37
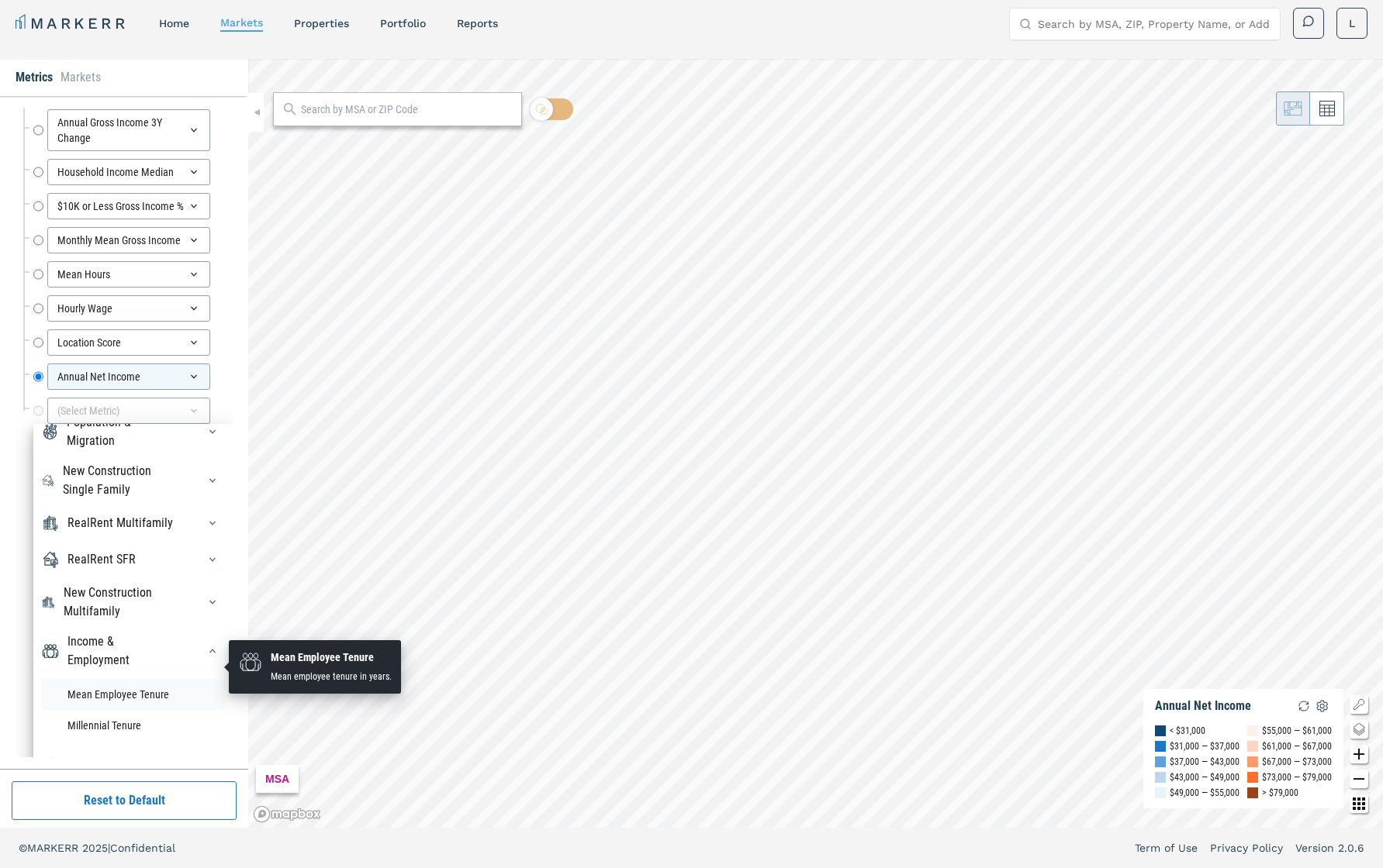
click at [152, 615] on li "Mean Employee Tenure" at bounding box center [132, 695] width 184 height 31
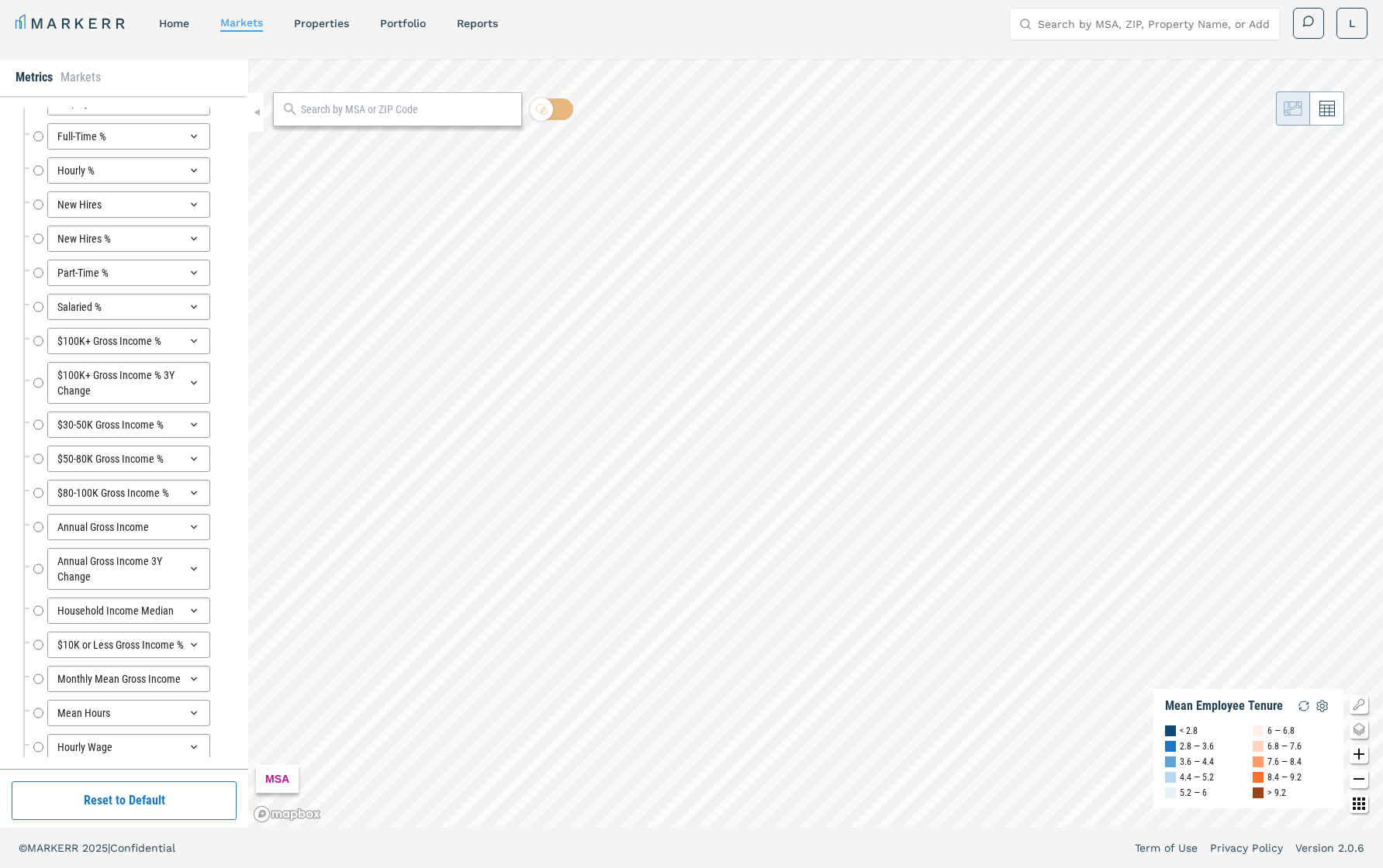
scroll to position [900, 0]
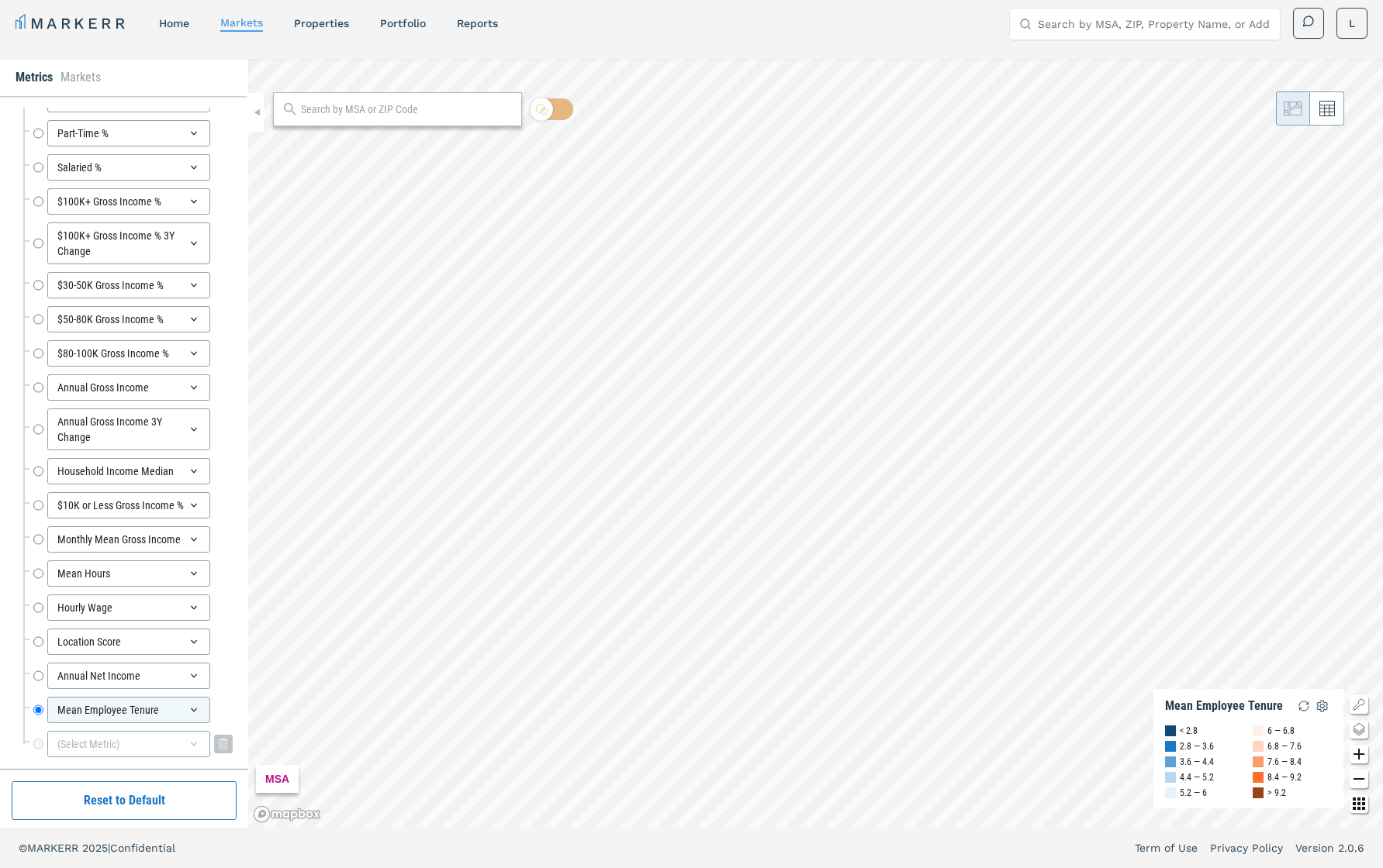
click at [169, 615] on div "(Select Metric)" at bounding box center [129, 744] width 163 height 26
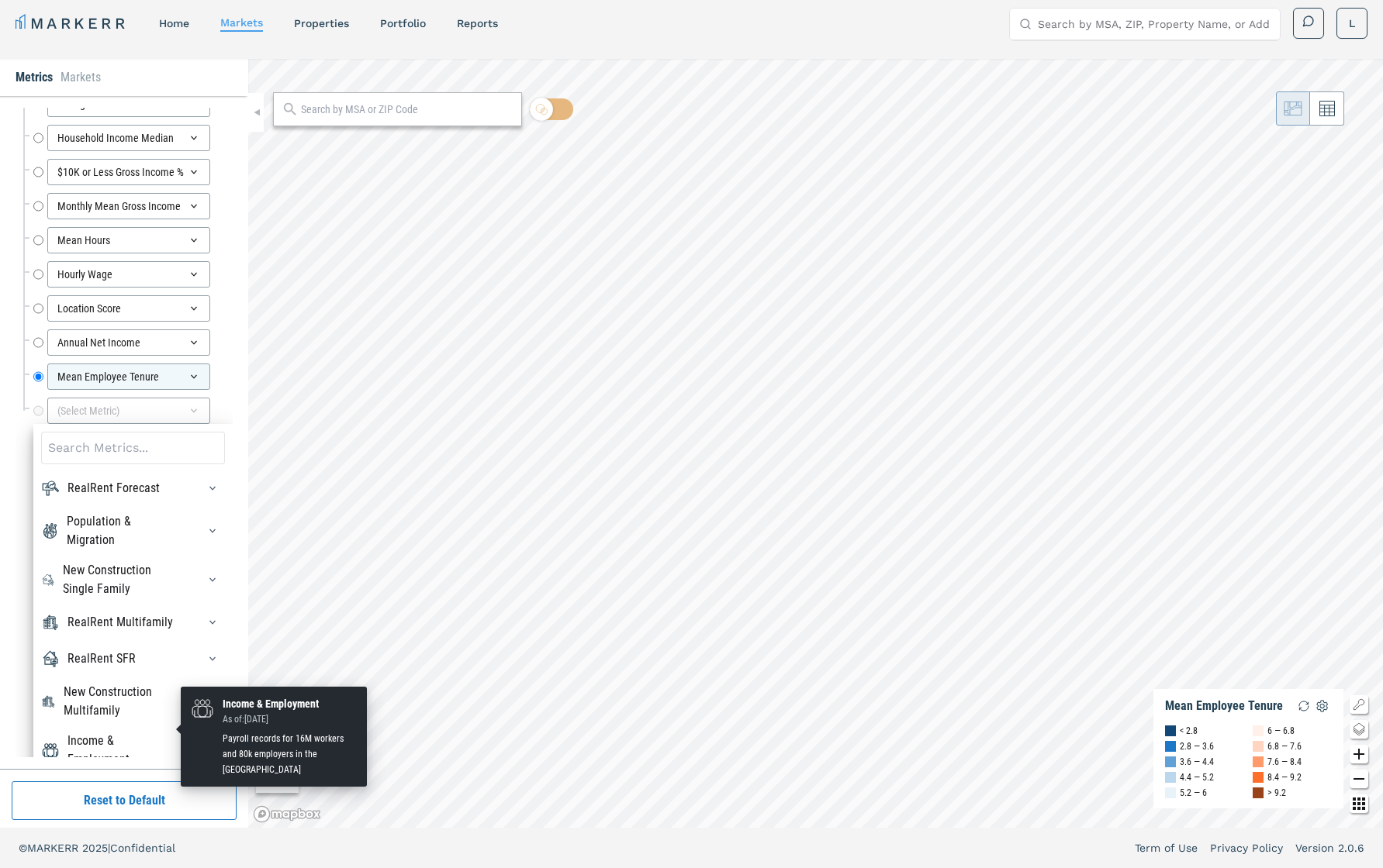
click at [162, 615] on div "Income & Employment" at bounding box center [123, 750] width 111 height 37
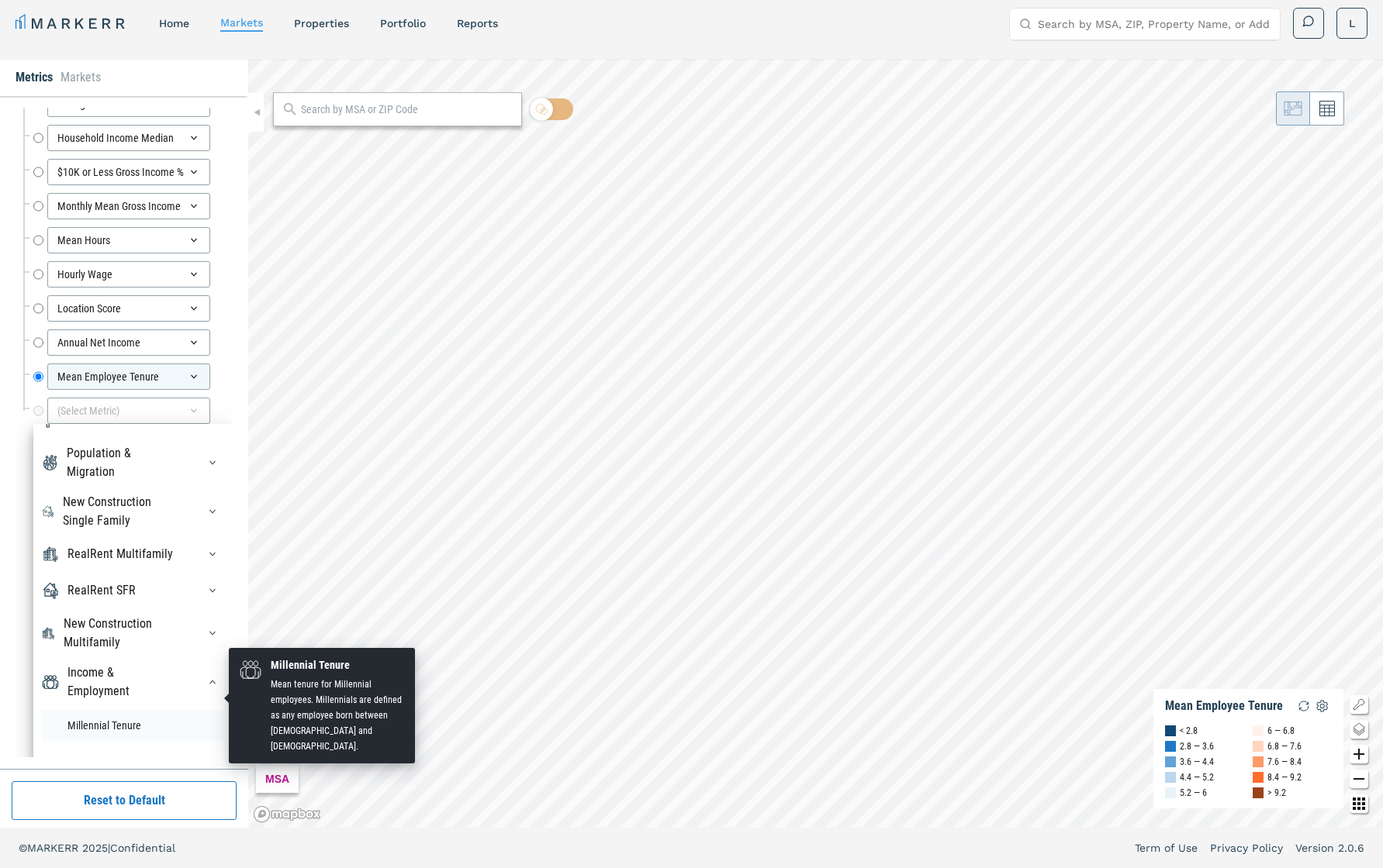
click at [126, 615] on li "Millennial Tenure" at bounding box center [132, 726] width 184 height 31
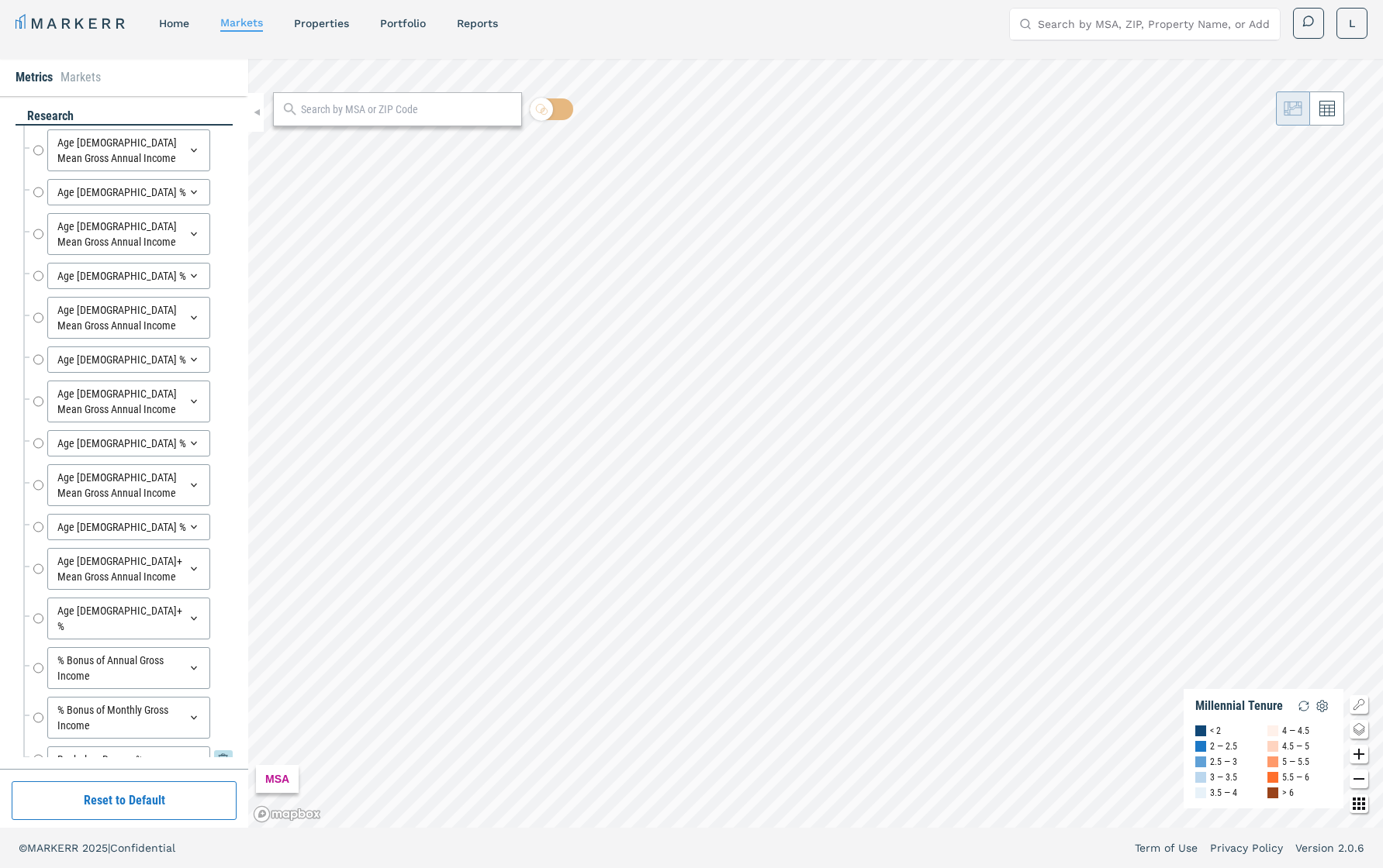
scroll to position [933, 0]
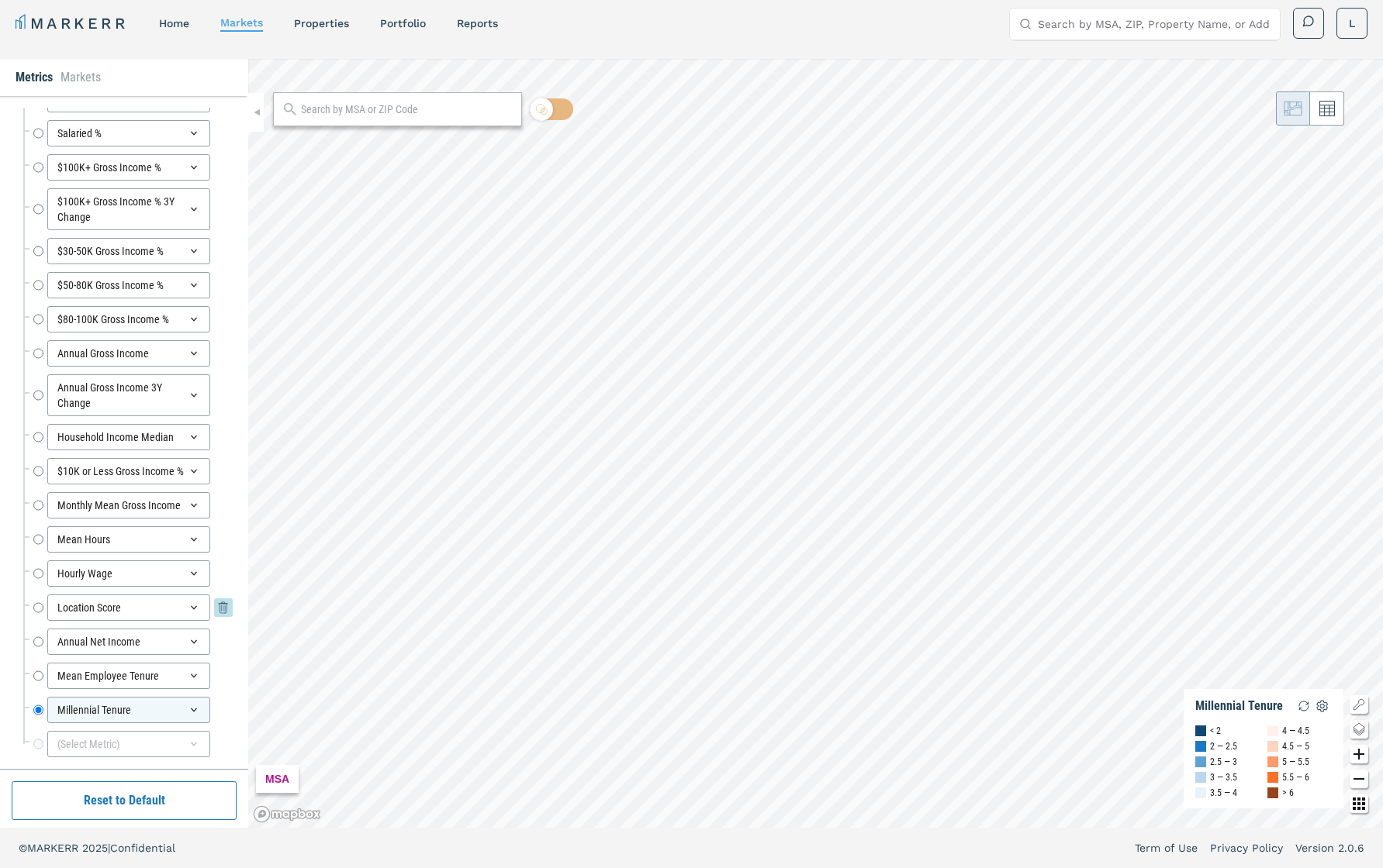
click at [165, 596] on div "Location Score" at bounding box center [129, 608] width 163 height 26
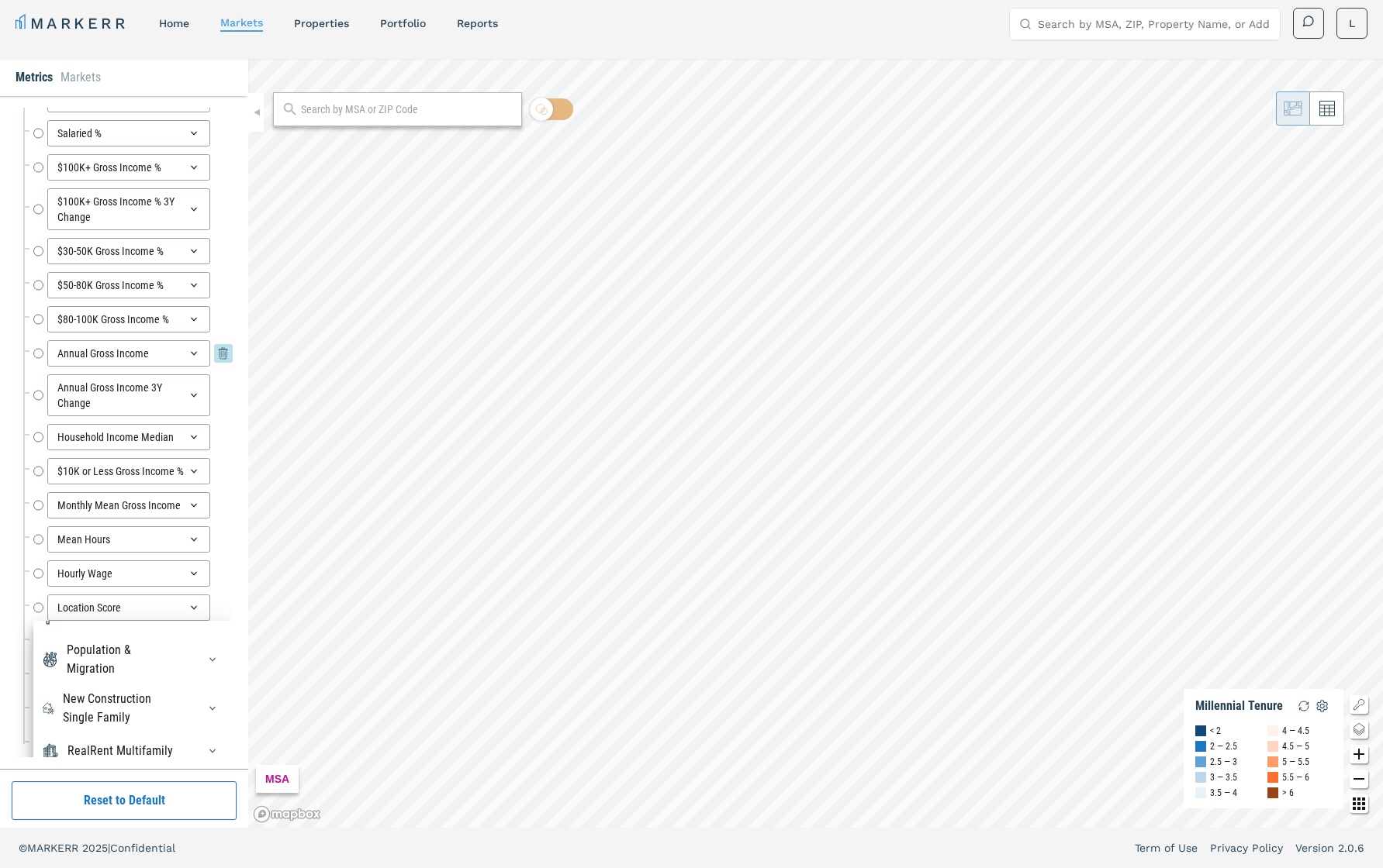
click at [196, 347] on icon at bounding box center [194, 354] width 13 height 13
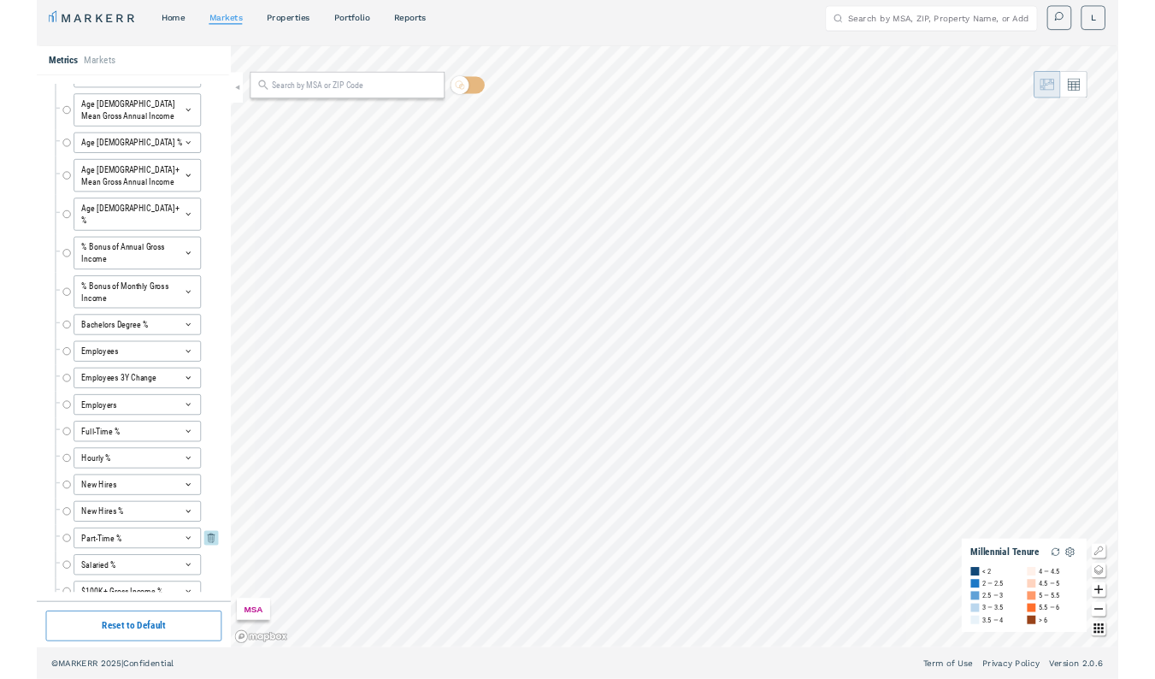
scroll to position [0, 0]
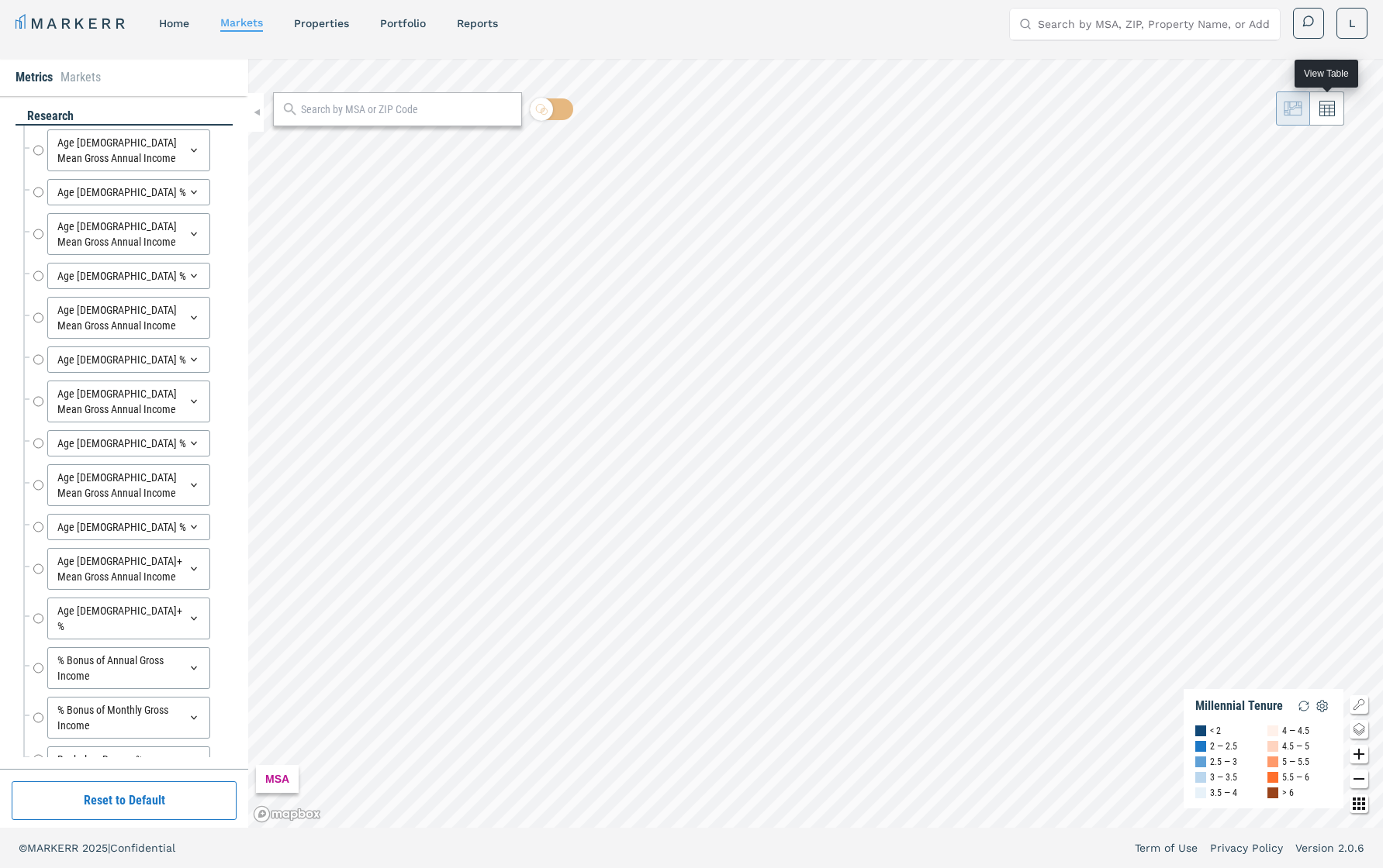
click at [1047, 109] on icon at bounding box center [1327, 108] width 15 height 15
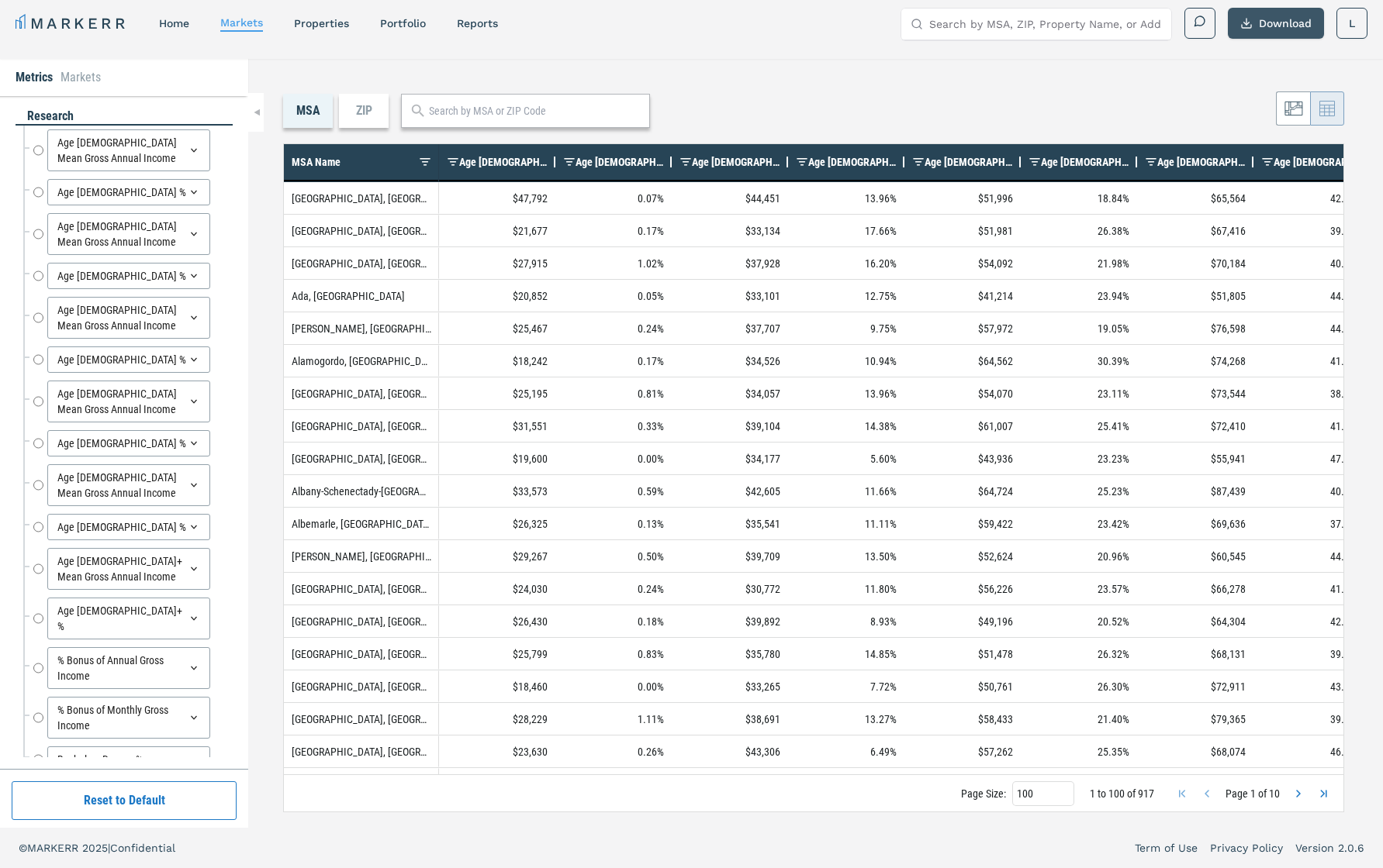
click at [1047, 26] on button "Download" at bounding box center [1276, 24] width 96 height 31
click at [361, 114] on div "ZIP" at bounding box center [364, 111] width 50 height 34
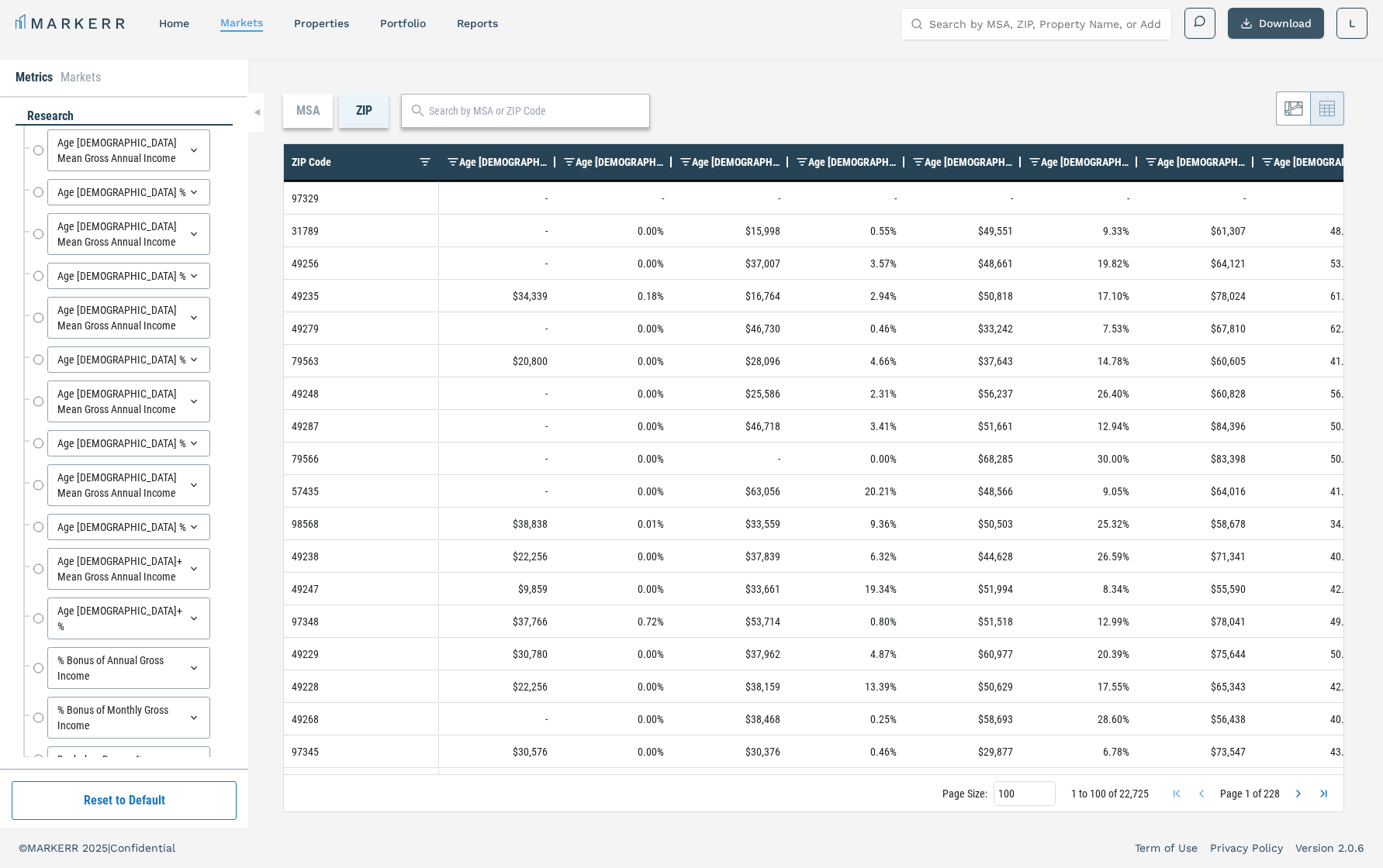
click at [1047, 20] on button "Download" at bounding box center [1276, 24] width 96 height 31
click at [249, 29] on div "markets" at bounding box center [241, 23] width 43 height 17
click at [68, 66] on div "Metrics Markets" at bounding box center [124, 77] width 249 height 37
click at [1047, 108] on icon at bounding box center [1293, 108] width 17 height 14
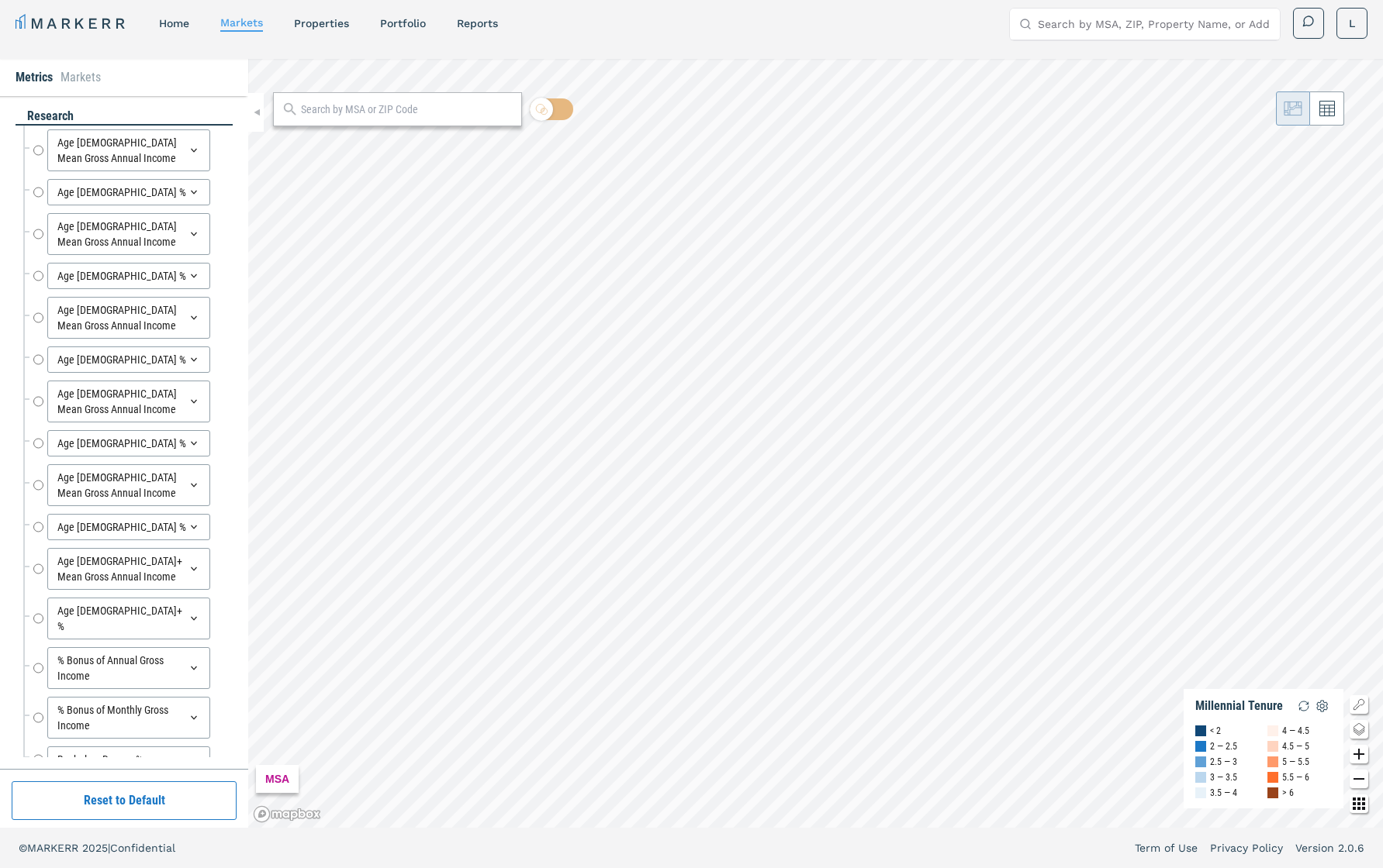
click at [115, 615] on button "Reset to Default" at bounding box center [124, 801] width 225 height 39
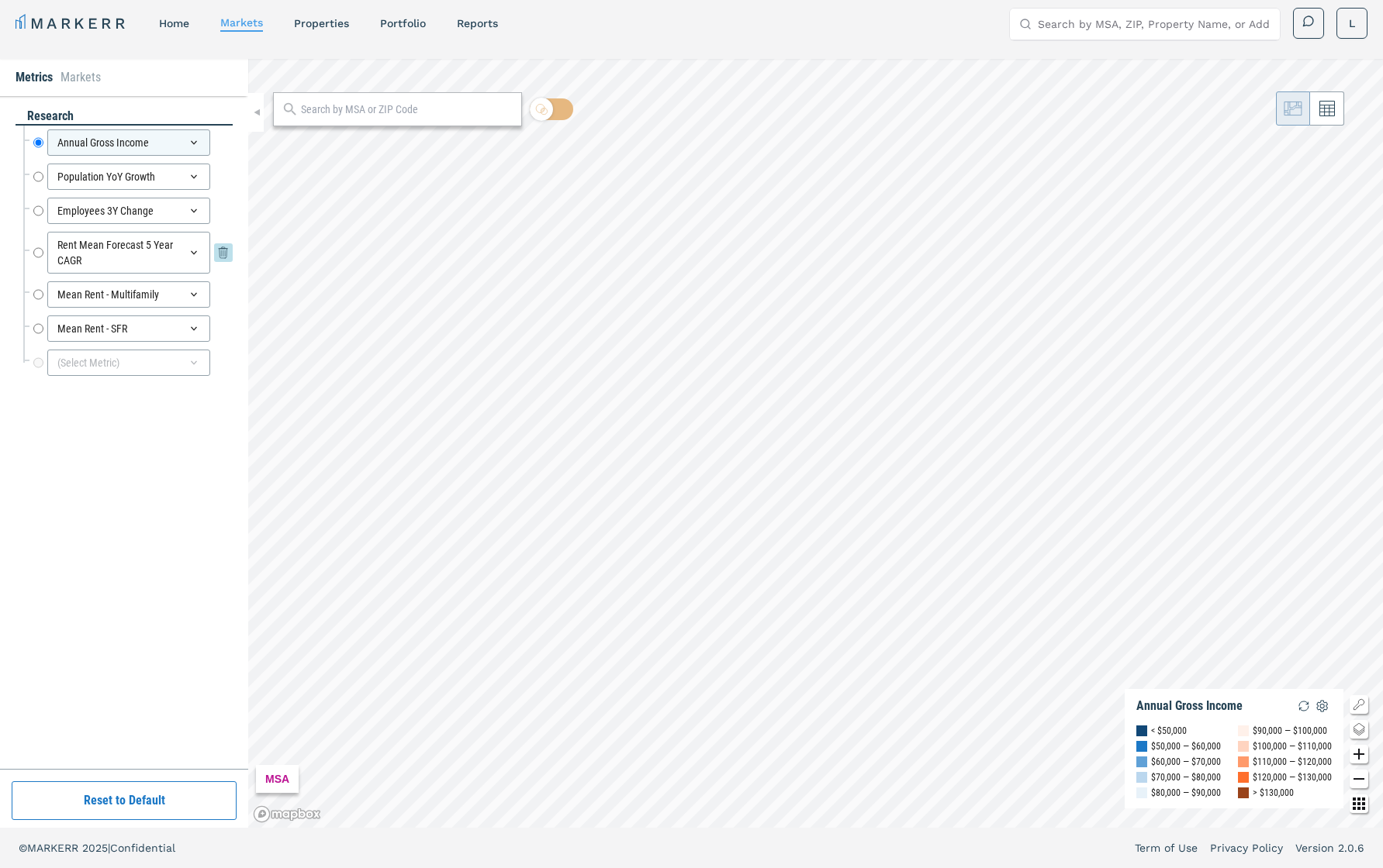
click at [39, 257] on input "Rent Mean Forecast 5 Year CAGR" at bounding box center [38, 253] width 10 height 42
radio input "false"
radio input "true"
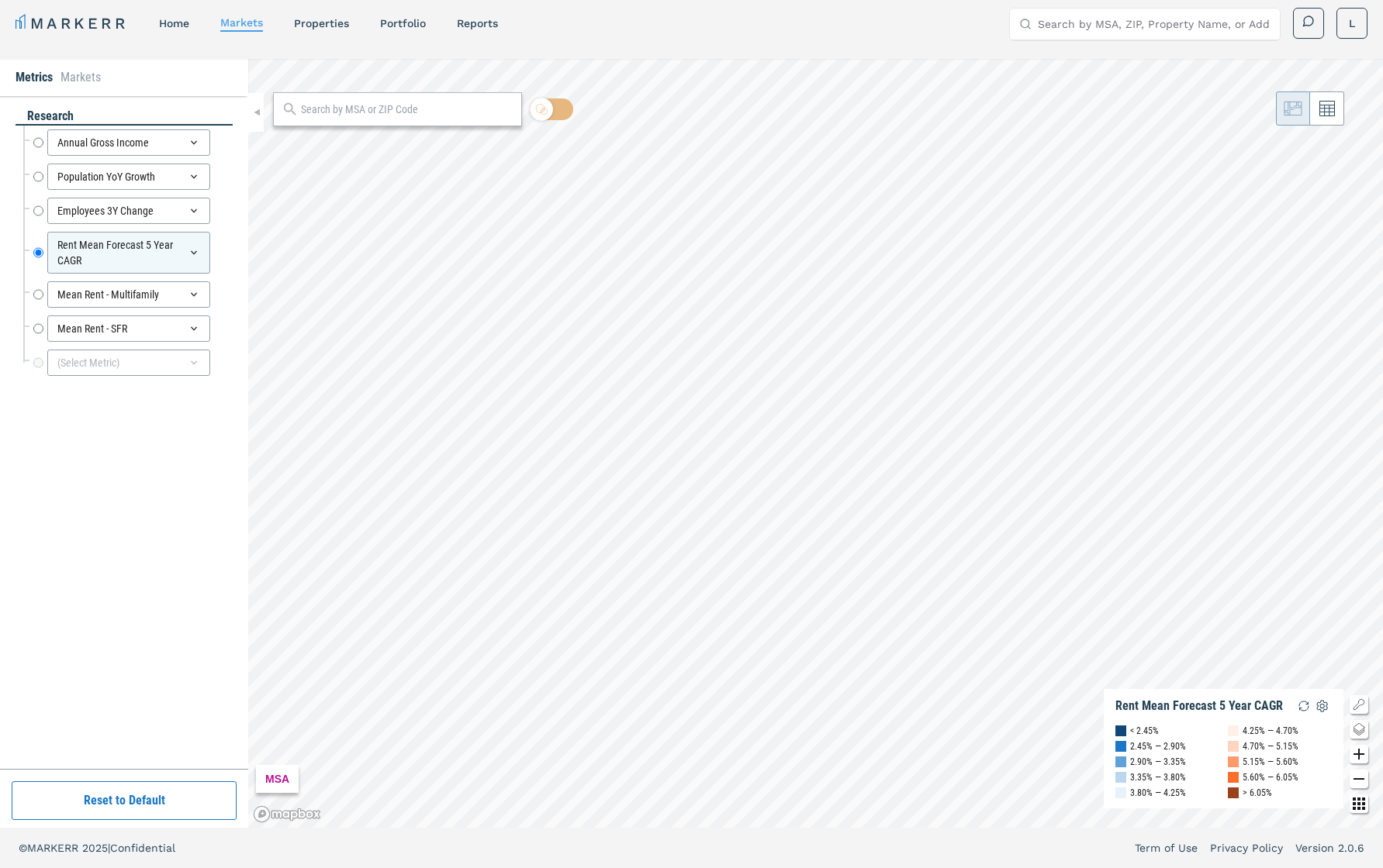
click at [389, 118] on div at bounding box center [397, 110] width 249 height 34
click at [393, 106] on input "text" at bounding box center [407, 110] width 212 height 16
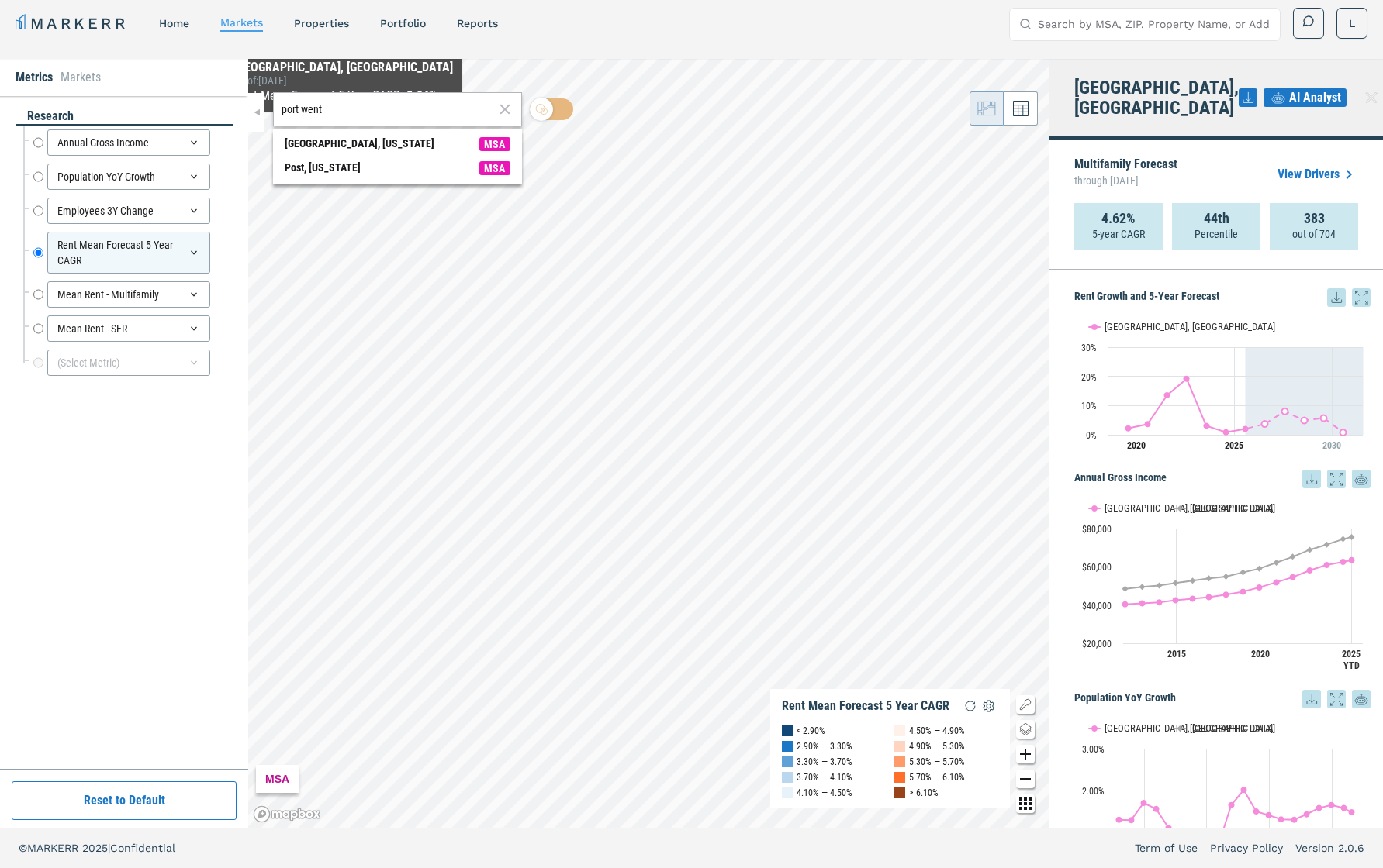
click at [357, 112] on input "port went" at bounding box center [387, 110] width 212 height 16
type input "p"
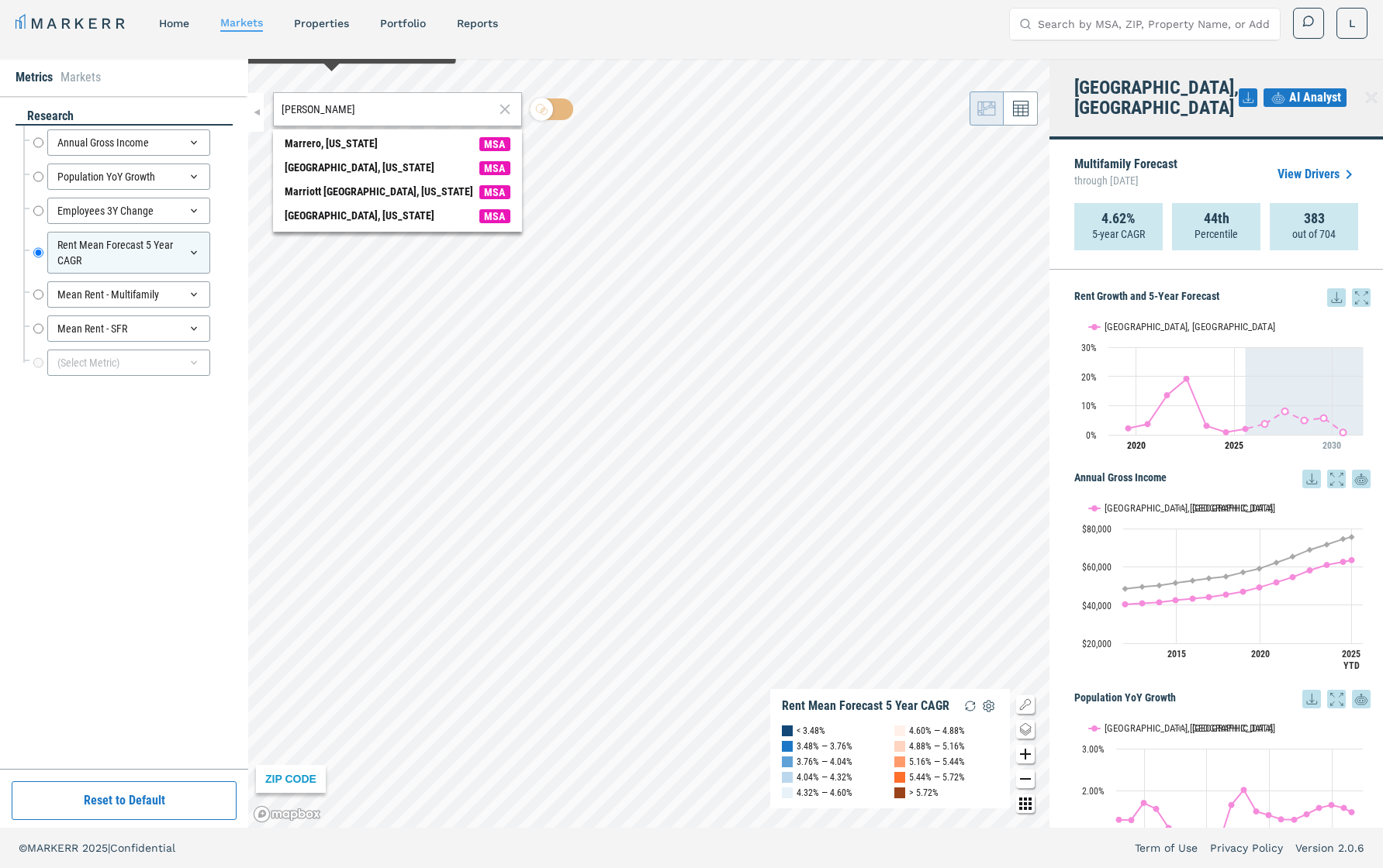
drag, startPoint x: 345, startPoint y: 115, endPoint x: 221, endPoint y: 102, distance: 124.7
click at [221, 102] on div "Metrics Markets research Annual Gross Income Annual Gross Income Population YoY…" at bounding box center [692, 444] width 1383 height 769
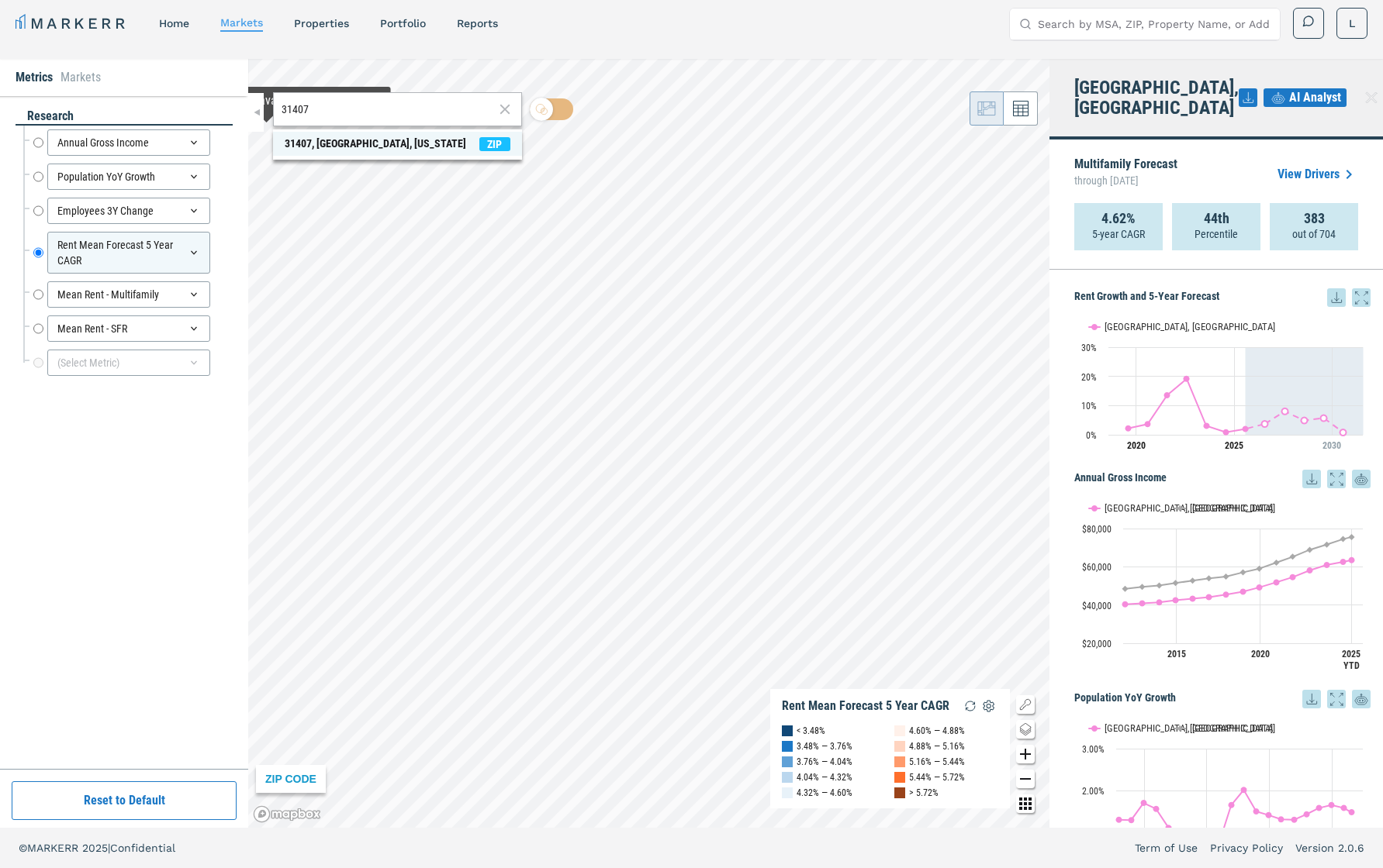
type input "31407"
click at [359, 147] on div "31407, [GEOGRAPHIC_DATA], [US_STATE]" at bounding box center [376, 144] width 181 height 16
